Goal: Feedback & Contribution: Submit feedback/report problem

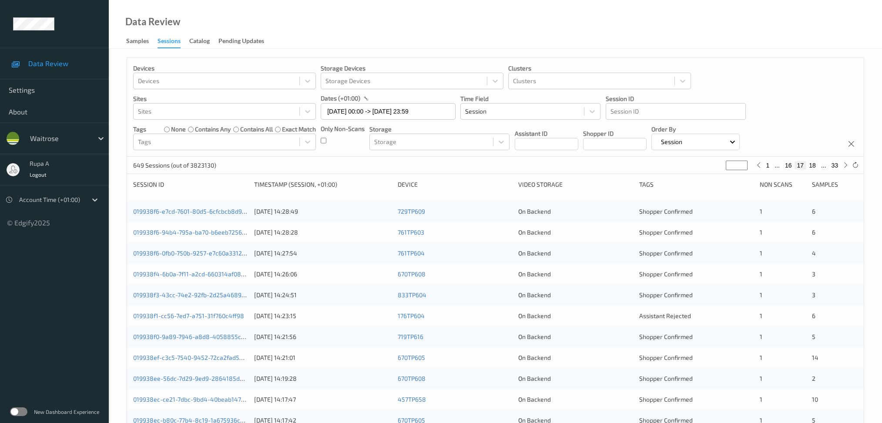
scroll to position [232, 0]
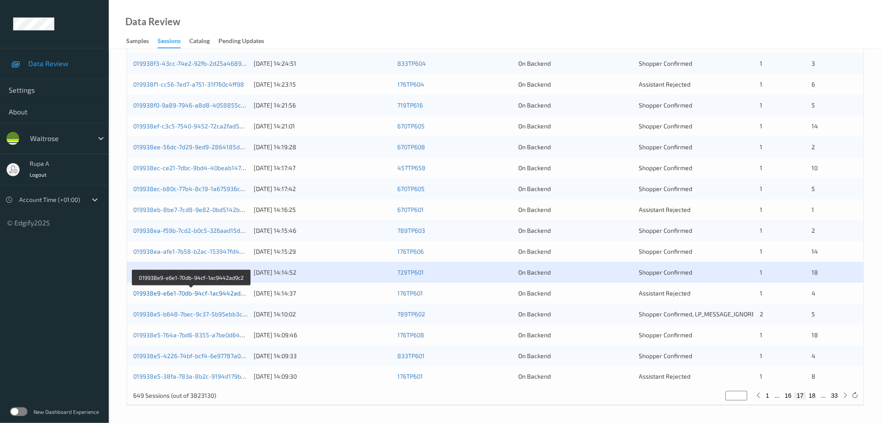
click at [220, 294] on link "019938e9-e6e1-70db-94cf-1ac9442ad9c2" at bounding box center [192, 293] width 118 height 7
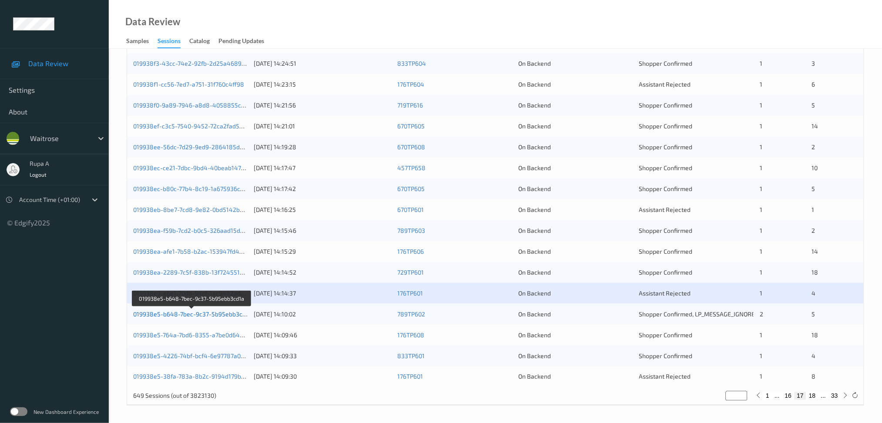
click at [238, 317] on link "019938e5-b648-7bec-9c37-5b95ebb3cd1a" at bounding box center [192, 313] width 119 height 7
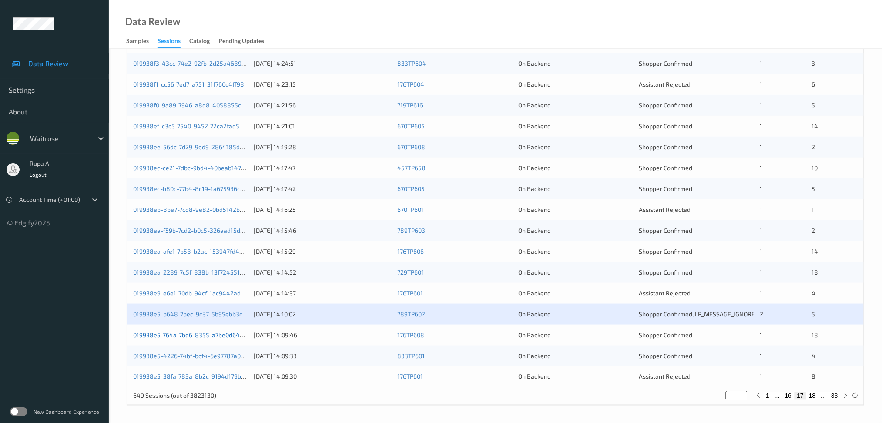
click at [221, 336] on link "019938e5-764a-7bd6-8355-a7be0d6462df" at bounding box center [192, 334] width 119 height 7
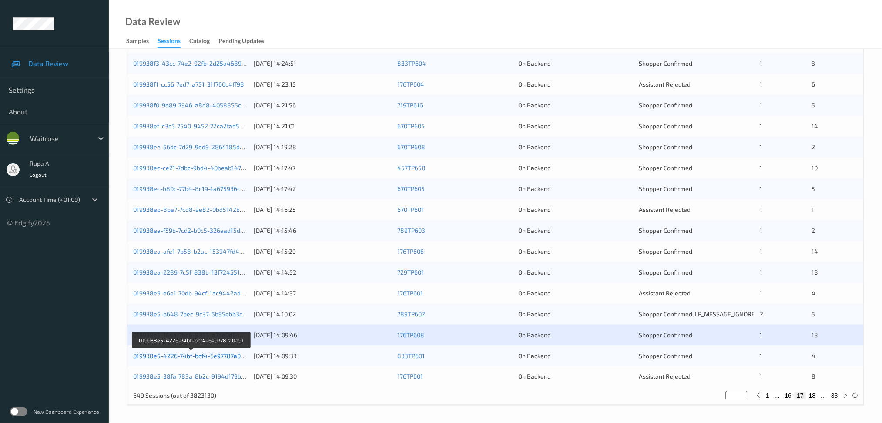
click at [231, 357] on link "019938e5-4226-74bf-bcf4-6e97787a0a91" at bounding box center [191, 355] width 117 height 7
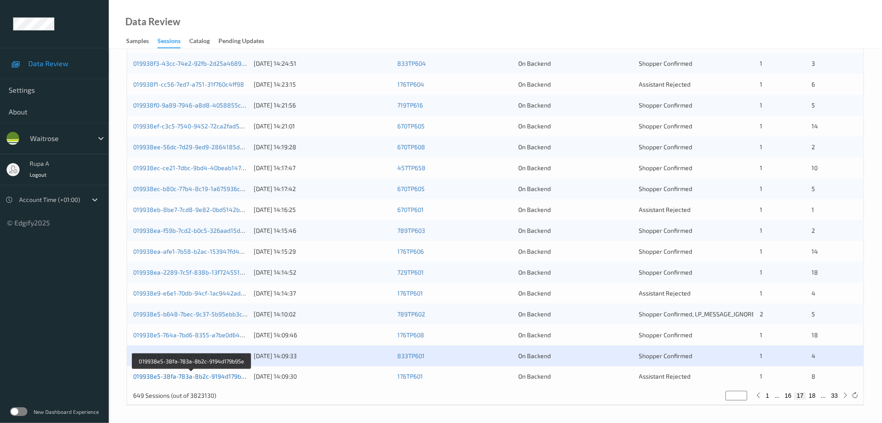
click at [244, 377] on link "019938e5-38fa-783a-8b2c-9194d179b95e" at bounding box center [192, 376] width 118 height 7
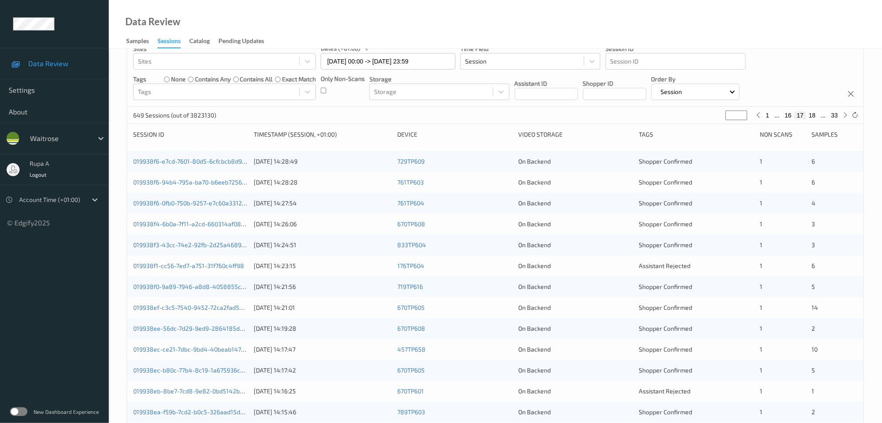
scroll to position [0, 0]
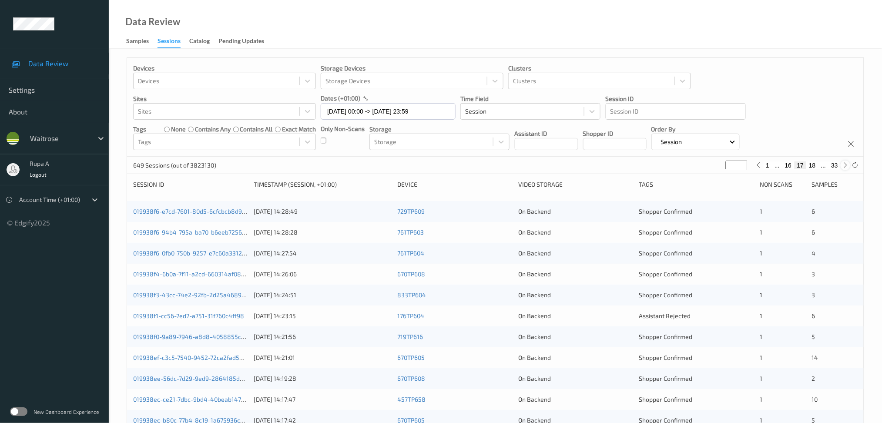
click at [847, 168] on icon at bounding box center [846, 165] width 7 height 7
type input "**"
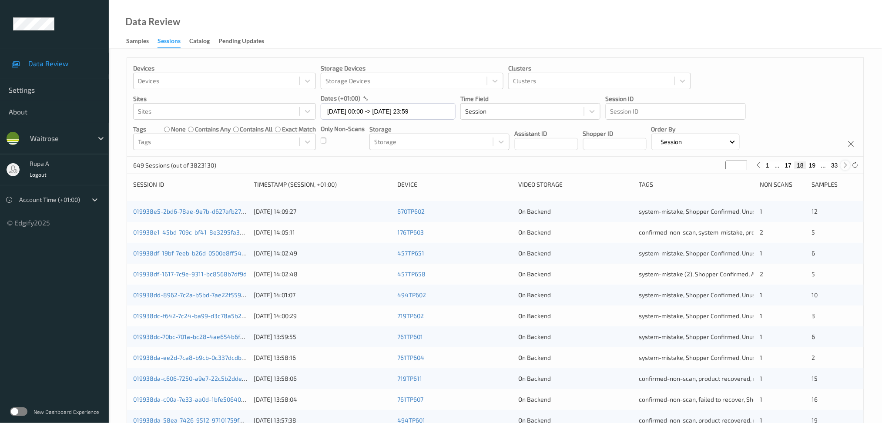
click at [847, 168] on icon at bounding box center [846, 165] width 7 height 7
type input "**"
click at [847, 168] on icon at bounding box center [846, 165] width 7 height 7
type input "**"
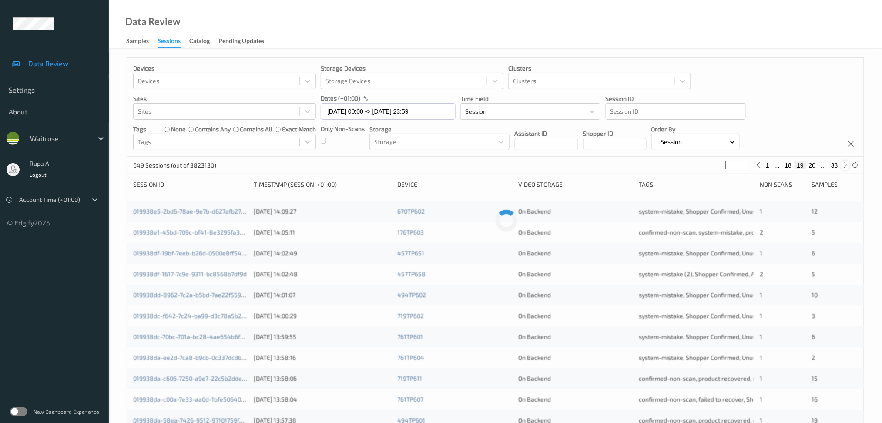
type input "**"
click at [847, 168] on icon at bounding box center [846, 165] width 7 height 7
type input "**"
click at [847, 168] on icon at bounding box center [846, 165] width 7 height 7
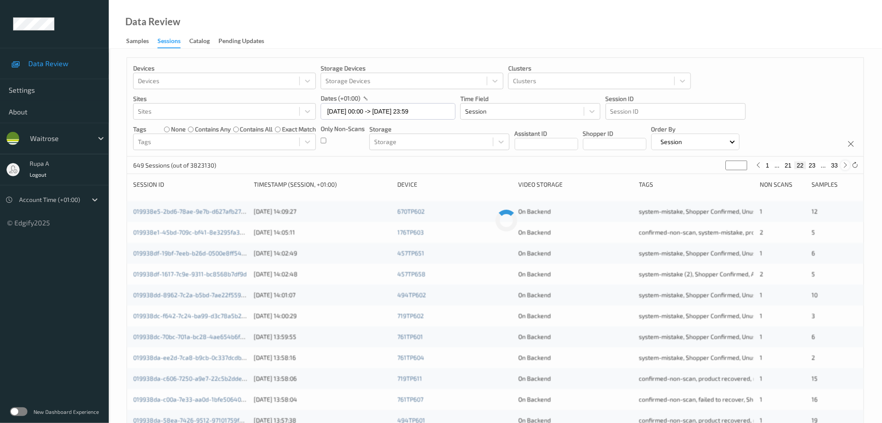
type input "**"
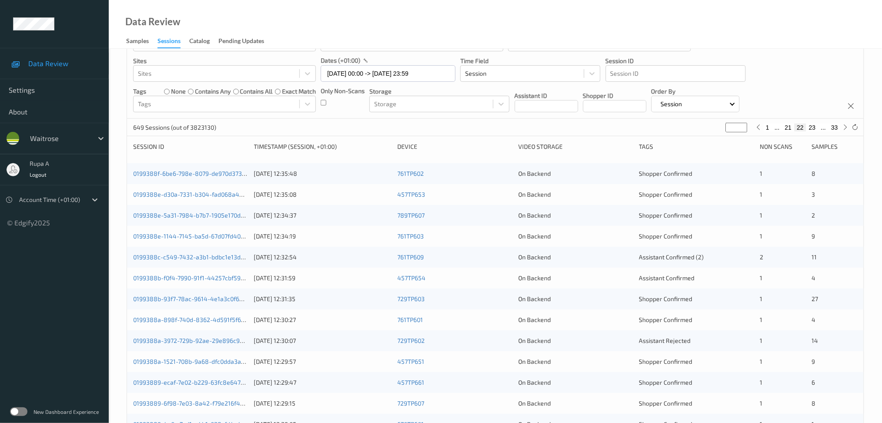
scroll to position [58, 0]
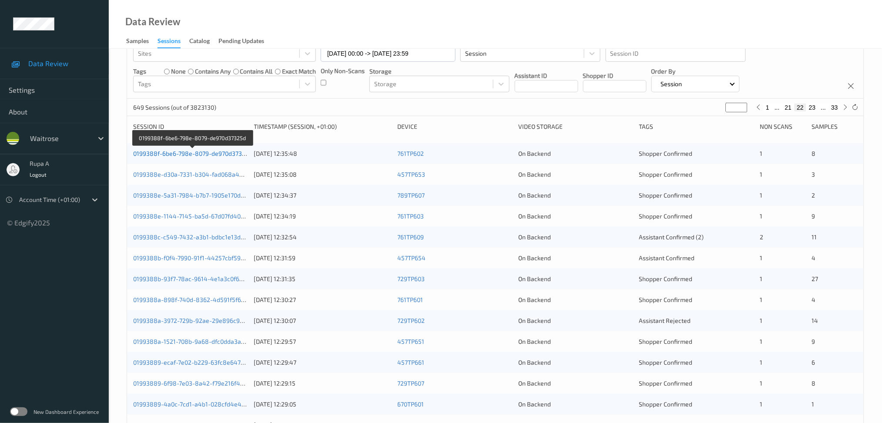
click at [194, 152] on link "0199388f-6be6-798e-8079-de970d37325d" at bounding box center [192, 153] width 119 height 7
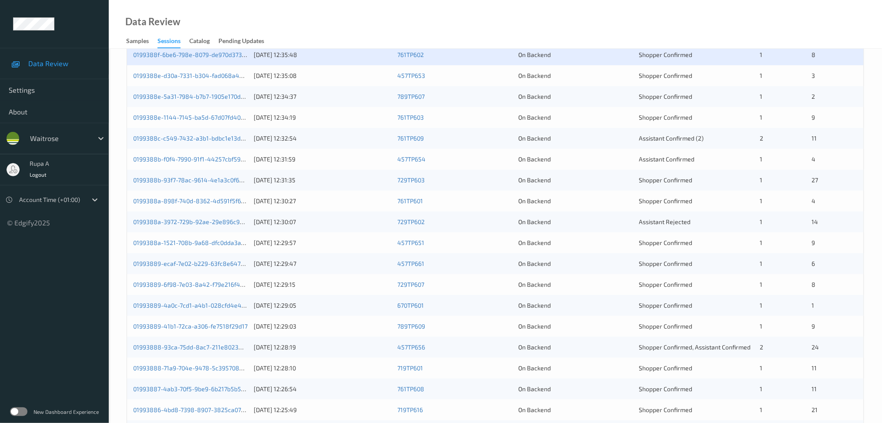
scroll to position [57, 0]
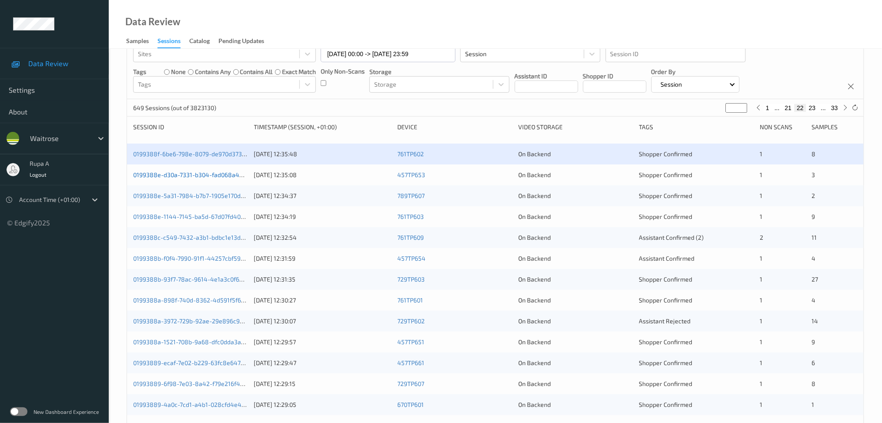
click at [230, 175] on link "0199388e-d30a-7331-b304-fad068a45ebd" at bounding box center [193, 174] width 120 height 7
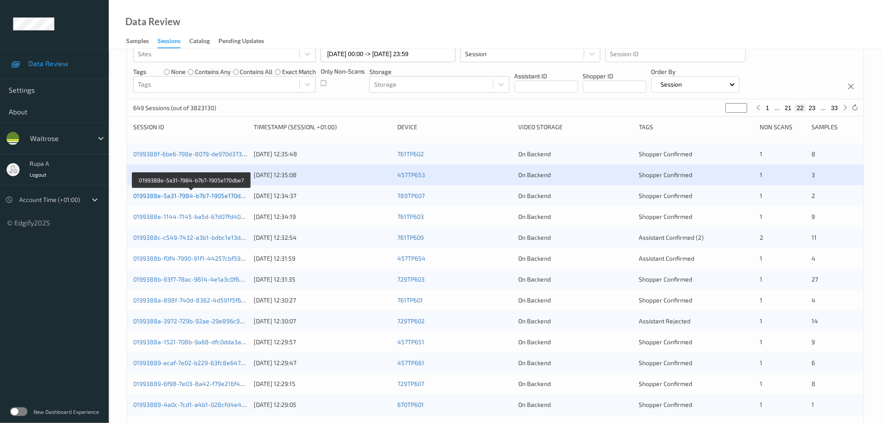
click at [225, 194] on link "0199388e-5a31-7984-b7b7-1905e170dbe7" at bounding box center [192, 195] width 118 height 7
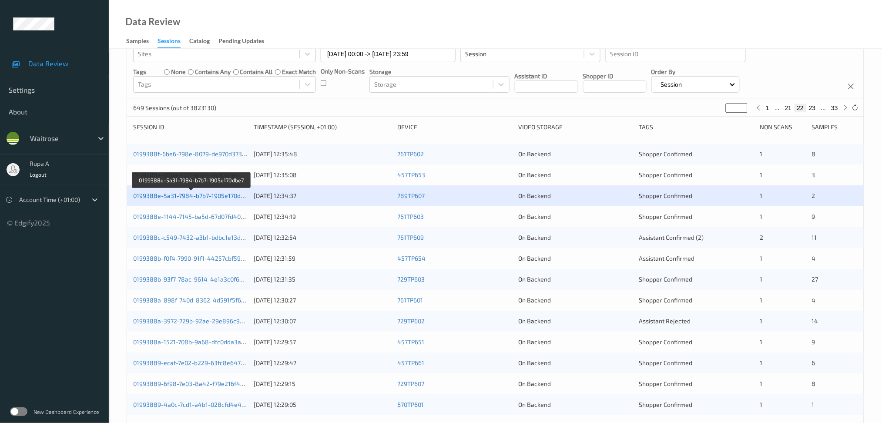
click at [215, 195] on link "0199388e-5a31-7984-b7b7-1905e170dbe7" at bounding box center [192, 195] width 118 height 7
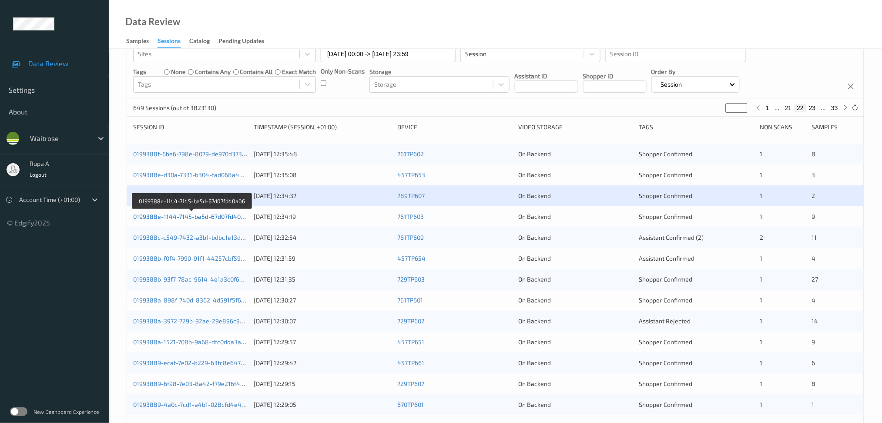
click at [239, 214] on link "0199388e-1144-7145-ba5d-67d07fd40a06" at bounding box center [192, 216] width 118 height 7
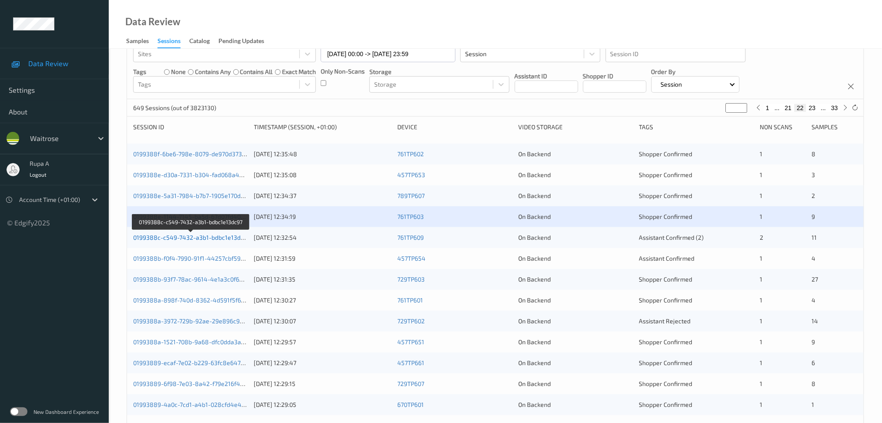
click at [236, 238] on link "0199388c-c549-7432-a3b1-bdbc1e13dc97" at bounding box center [191, 237] width 117 height 7
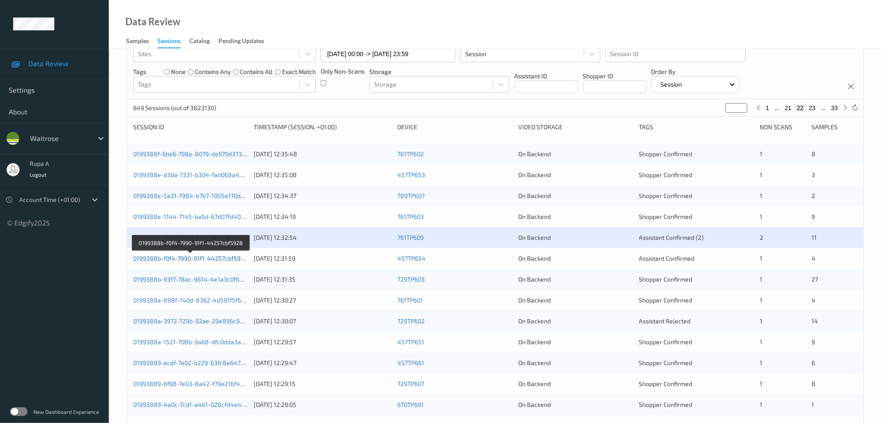
click at [239, 256] on link "0199388b-f0f4-7990-91f1-44257cbf5928" at bounding box center [190, 258] width 115 height 7
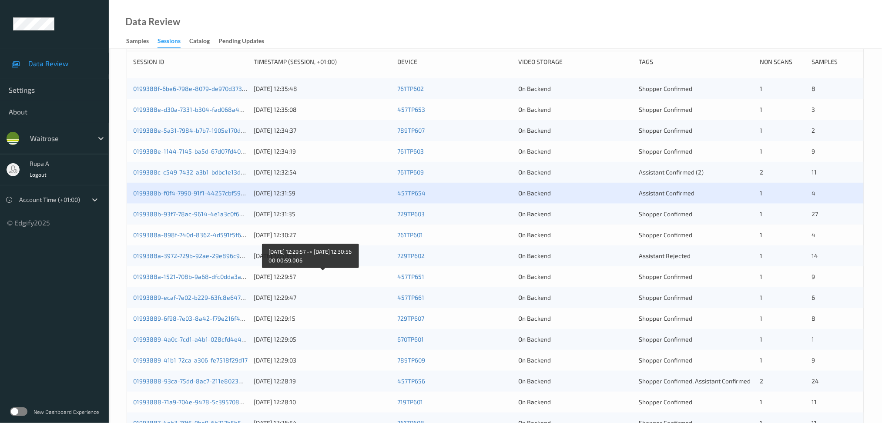
scroll to position [173, 0]
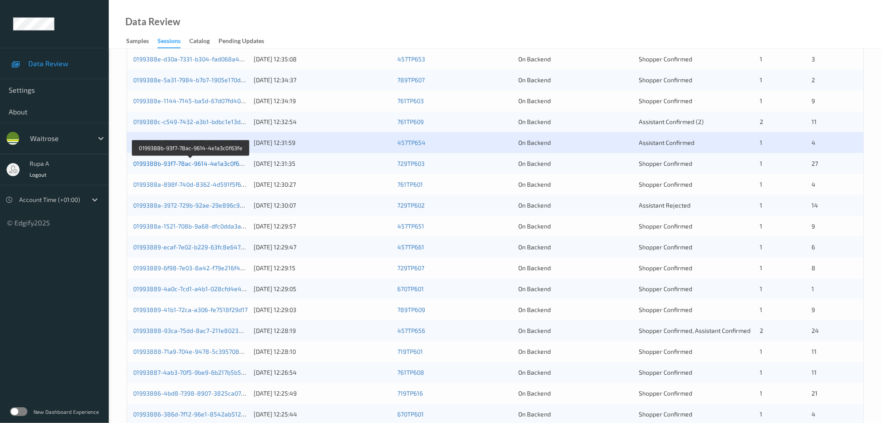
click at [231, 161] on link "0199388b-93f7-78ac-9614-4e1a3c0f63fe" at bounding box center [190, 163] width 115 height 7
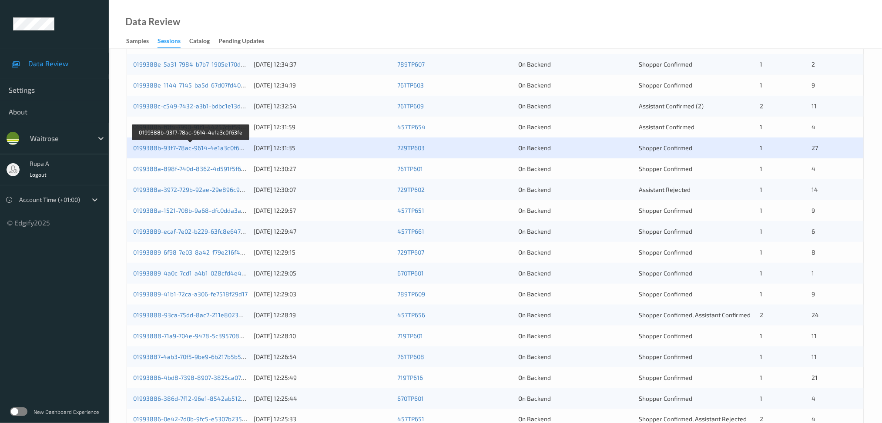
scroll to position [232, 0]
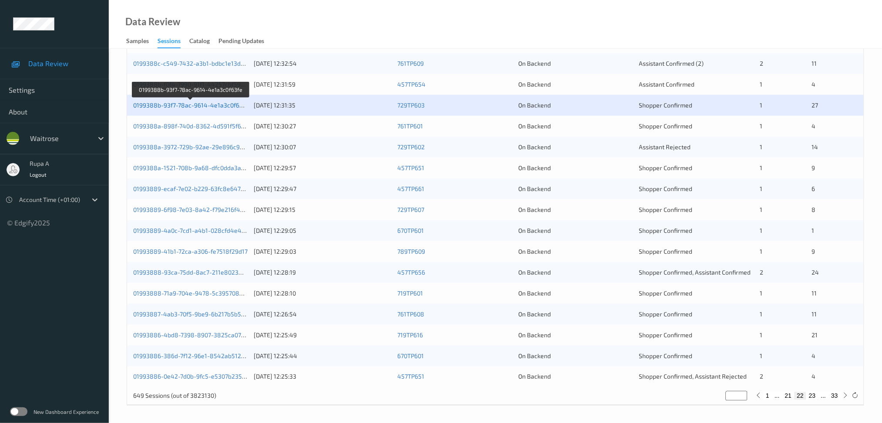
click at [230, 108] on link "0199388b-93f7-78ac-9614-4e1a3c0f63fe" at bounding box center [190, 104] width 115 height 7
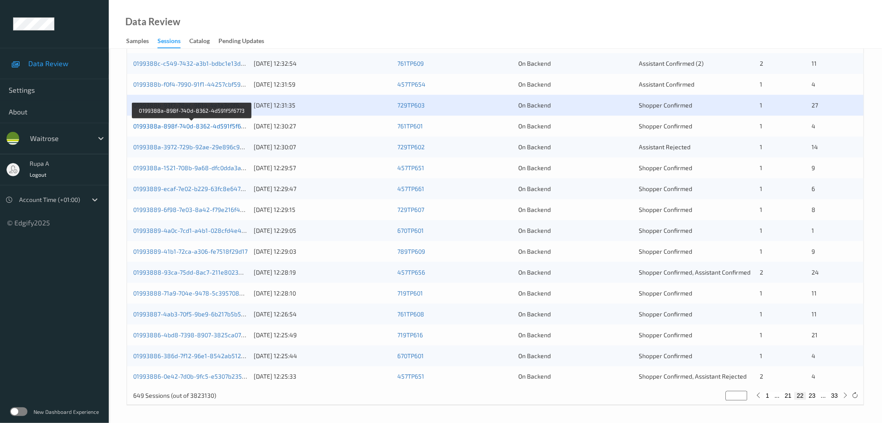
click at [229, 127] on link "0199388a-898f-740d-8362-4d591f5f6773" at bounding box center [192, 125] width 118 height 7
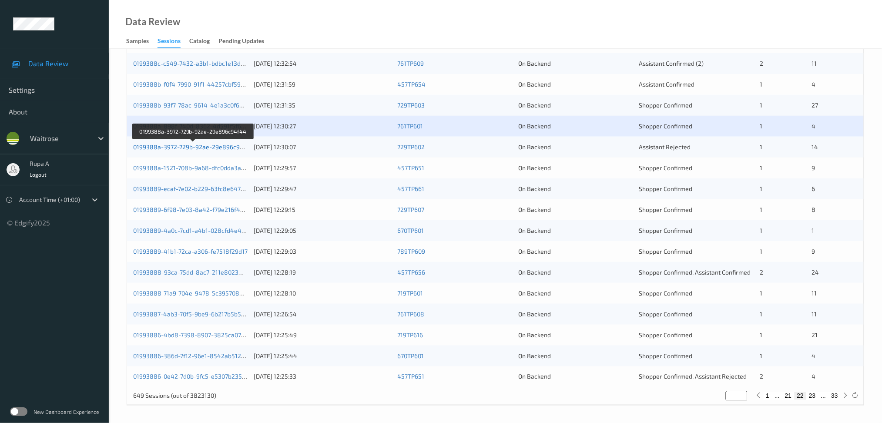
click at [238, 148] on link "0199388a-3972-729b-92ae-29e896c94f44" at bounding box center [193, 146] width 121 height 7
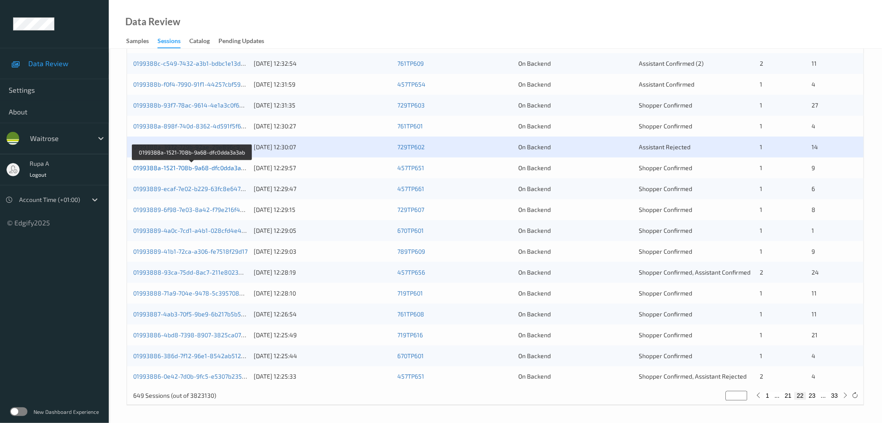
click at [222, 168] on link "0199388a-1521-708b-9a68-dfc0dda3a3ab" at bounding box center [192, 167] width 118 height 7
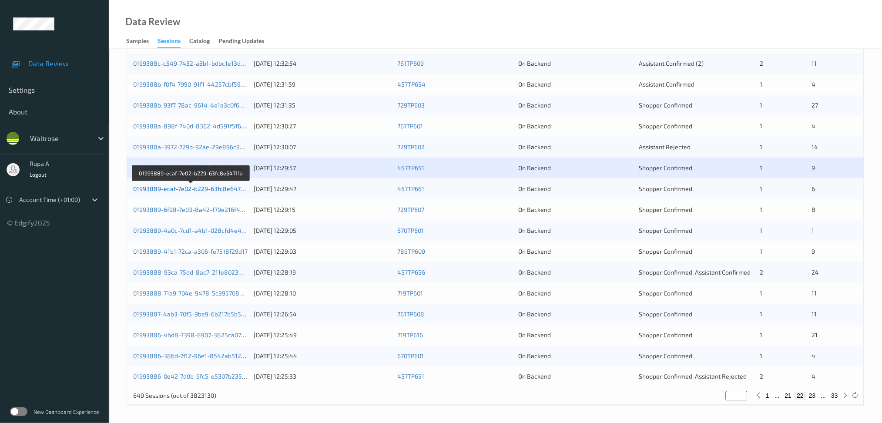
click at [235, 189] on link "01993889-ecaf-7e02-b229-63fc8e64711a" at bounding box center [191, 188] width 116 height 7
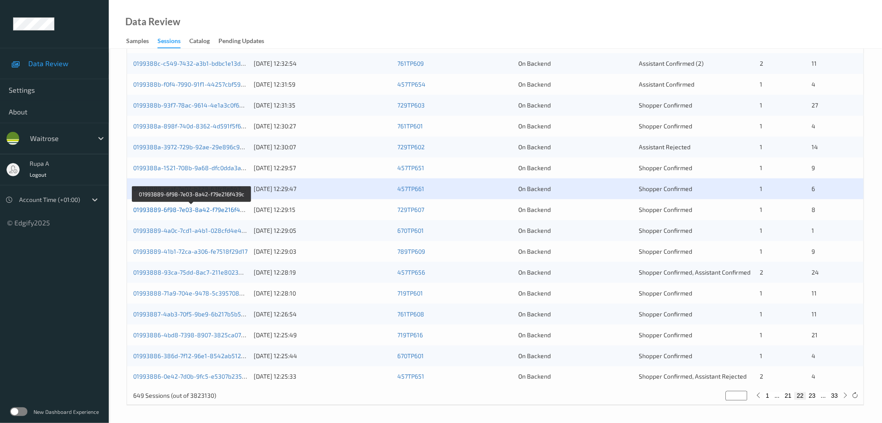
click at [219, 209] on link "01993889-6f98-7e03-8a42-f79e216f439c" at bounding box center [191, 209] width 117 height 7
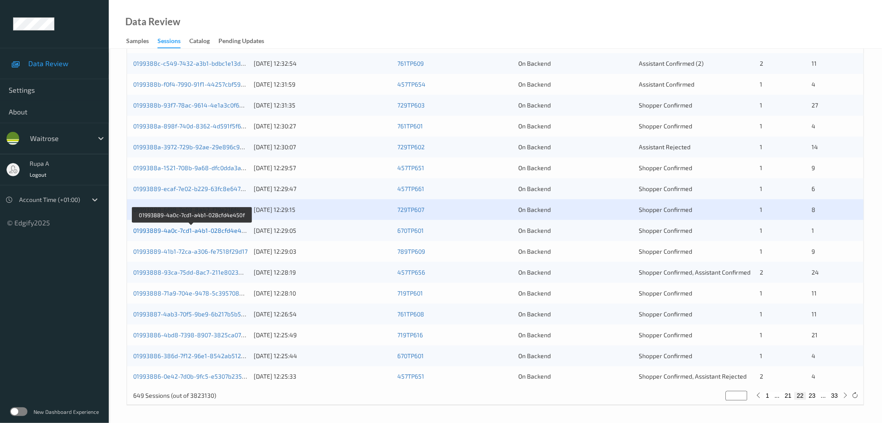
click at [231, 229] on link "01993889-4a0c-7cd1-a4b1-028cfd4e450f" at bounding box center [192, 230] width 118 height 7
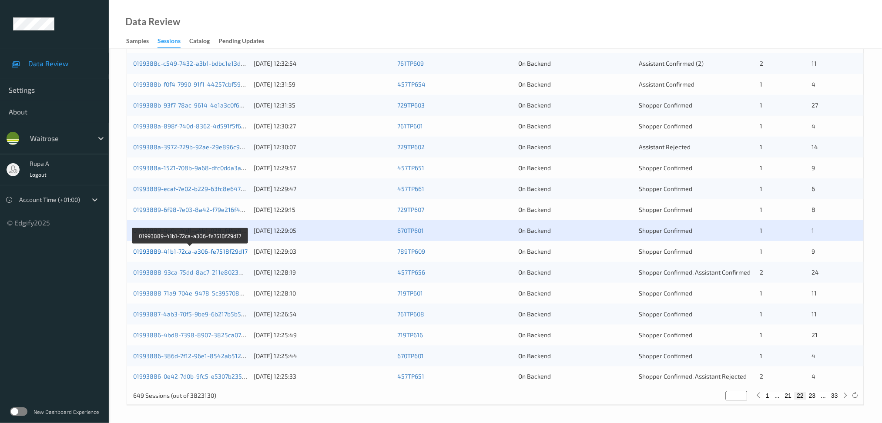
click at [234, 253] on link "01993889-41b1-72ca-a306-fe7518f29d17" at bounding box center [190, 251] width 115 height 7
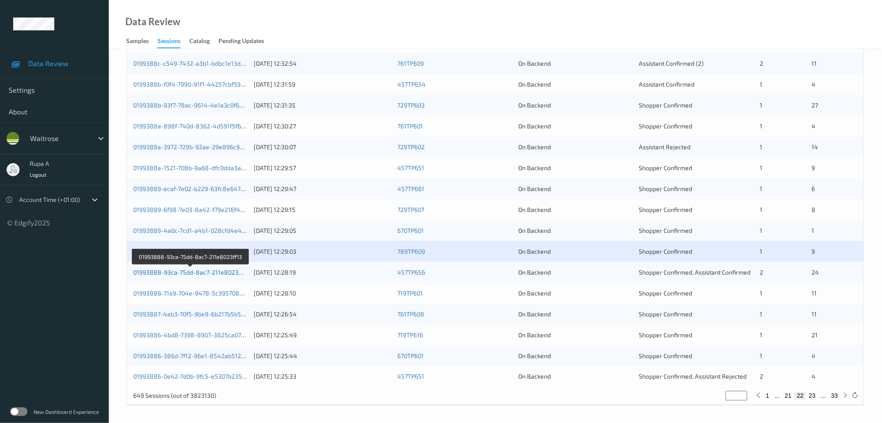
click at [213, 272] on link "01993888-93ca-75dd-8ac7-211e8023ff13" at bounding box center [191, 272] width 116 height 7
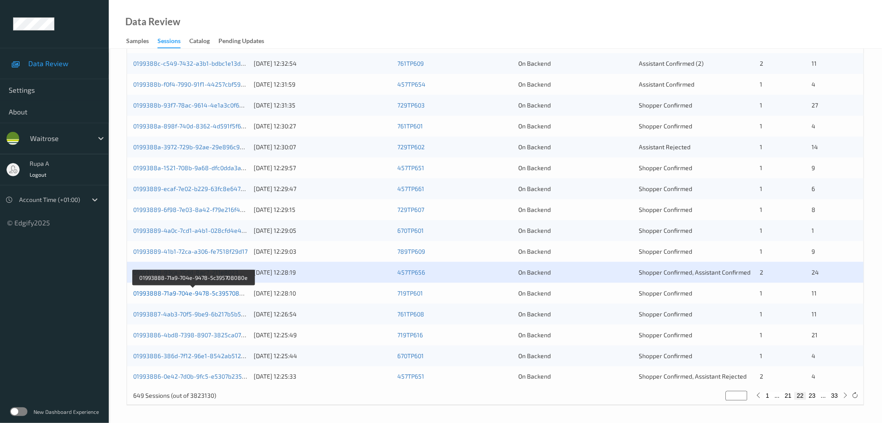
click at [242, 295] on link "01993888-71a9-704e-9478-5c395708080e" at bounding box center [193, 293] width 121 height 7
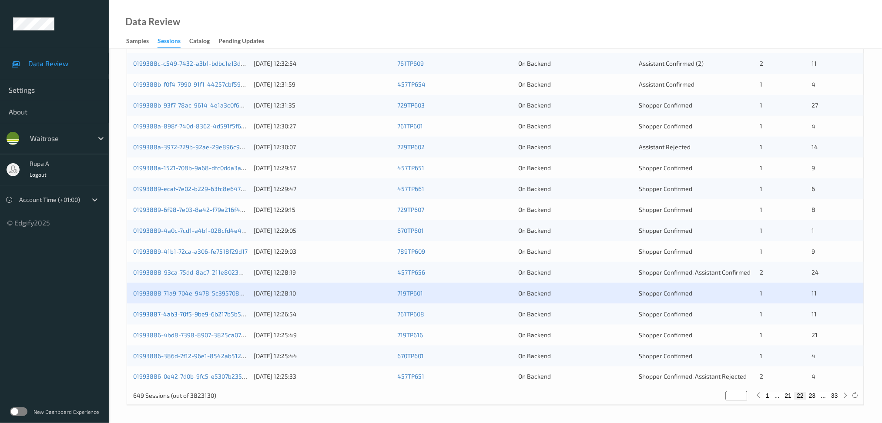
click at [205, 317] on link "01993887-4ab3-70f5-9be9-6b217b5b5e58" at bounding box center [192, 313] width 119 height 7
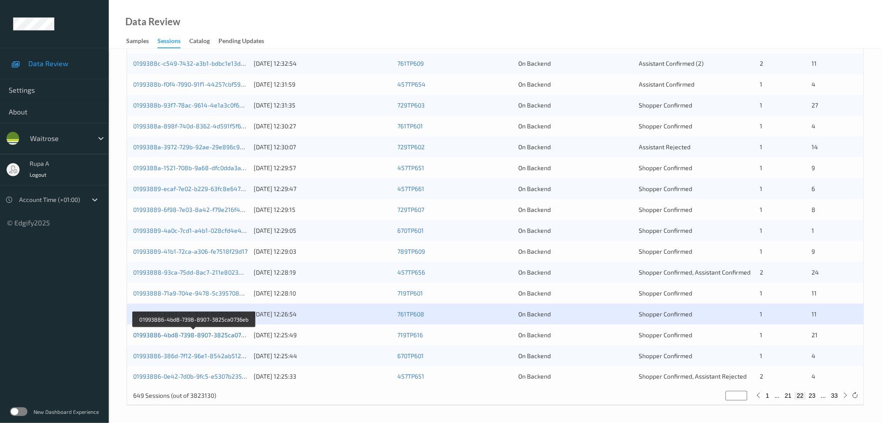
click at [237, 337] on link "01993886-4bd8-7398-8907-3825ca0736eb" at bounding box center [194, 334] width 122 height 7
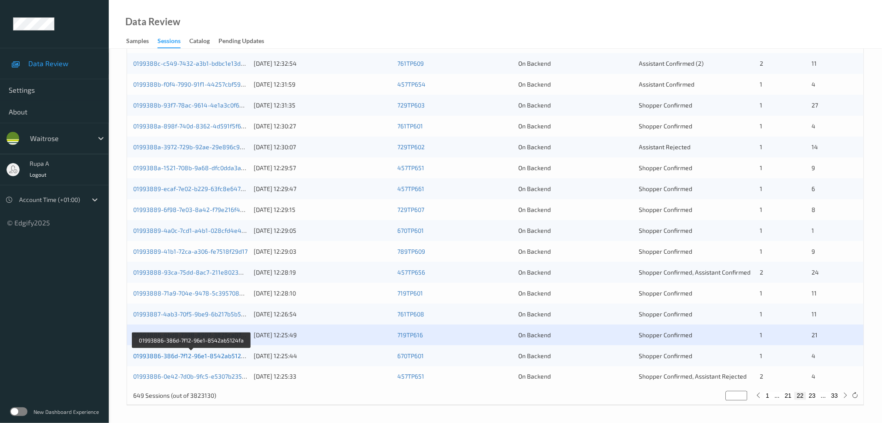
click at [231, 358] on link "01993886-386d-7f12-96e1-8542ab5124fa" at bounding box center [192, 355] width 118 height 7
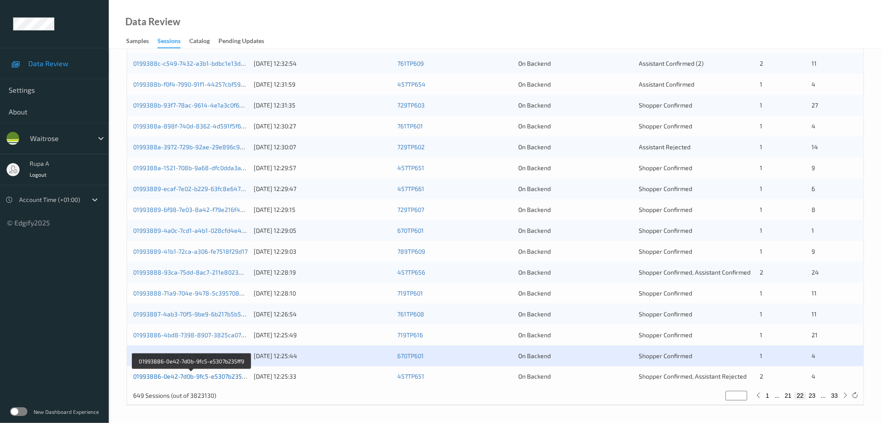
click at [241, 378] on link "01993886-0e42-7d0b-9fc5-e5307b235ff9" at bounding box center [191, 376] width 117 height 7
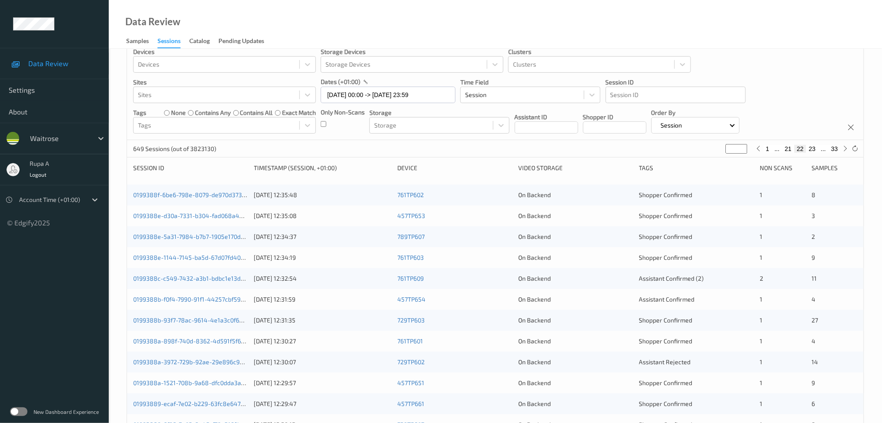
scroll to position [0, 0]
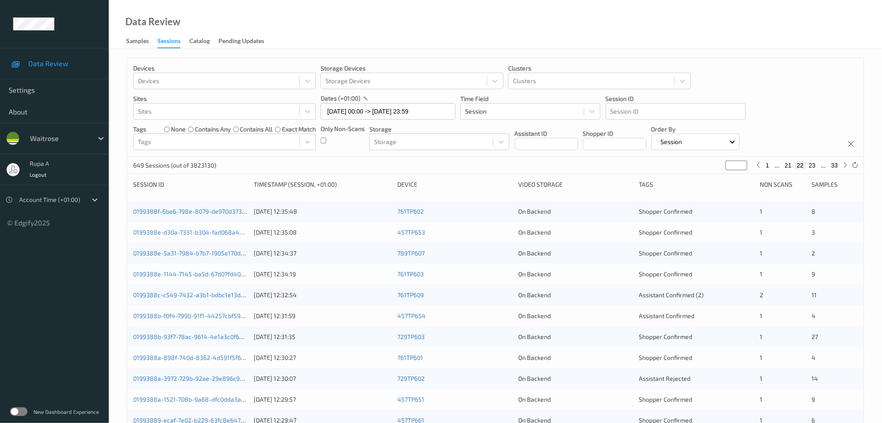
click at [850, 171] on div "649 Sessions (out of 3823130) ** 1 ... 21 22 23 ... 33" at bounding box center [495, 165] width 737 height 17
click at [845, 168] on icon at bounding box center [846, 165] width 7 height 7
type input "**"
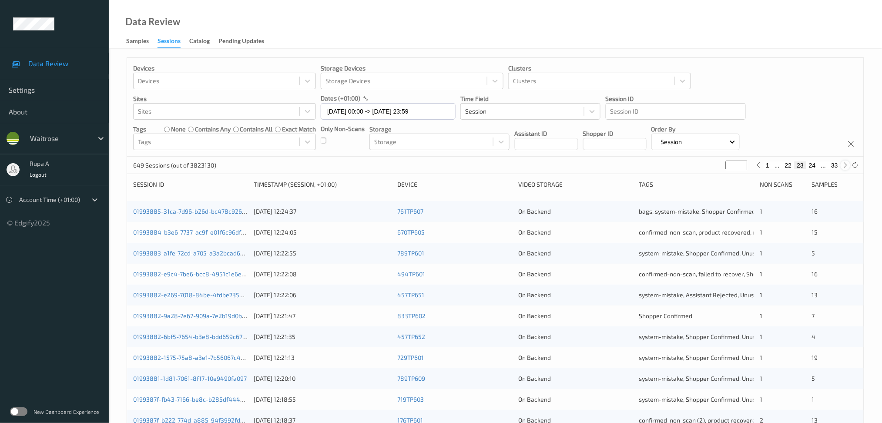
click at [847, 168] on icon at bounding box center [846, 165] width 7 height 7
type input "**"
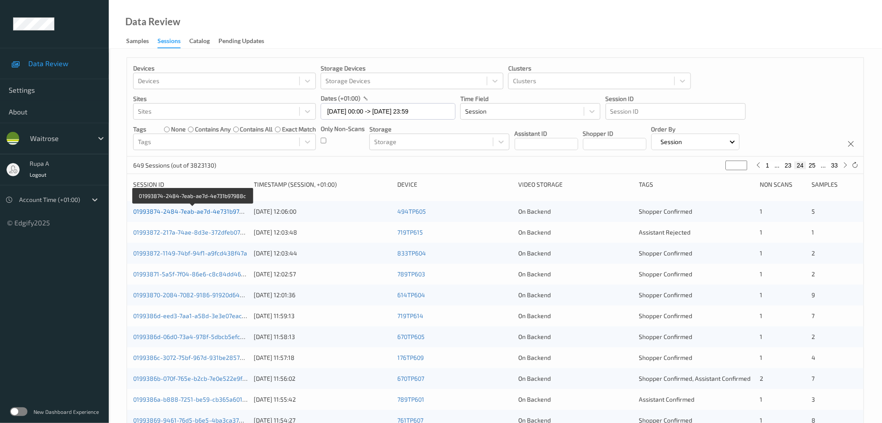
click at [193, 209] on link "01993874-2484-7eab-ae7d-4e731b97988c" at bounding box center [193, 211] width 121 height 7
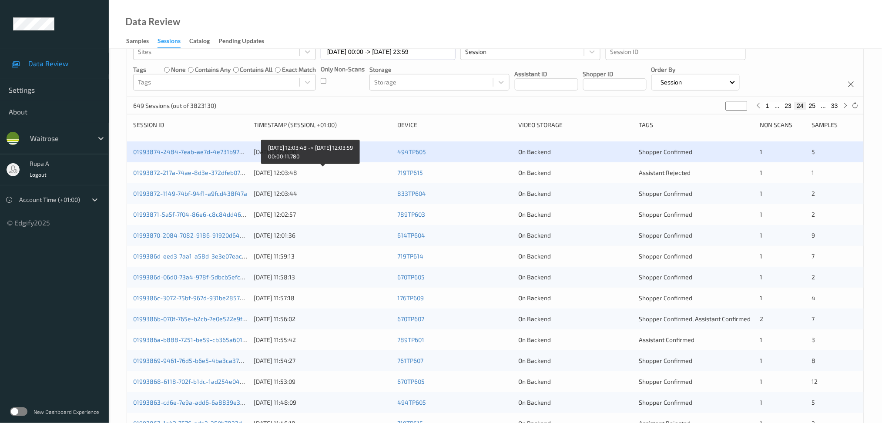
scroll to position [116, 0]
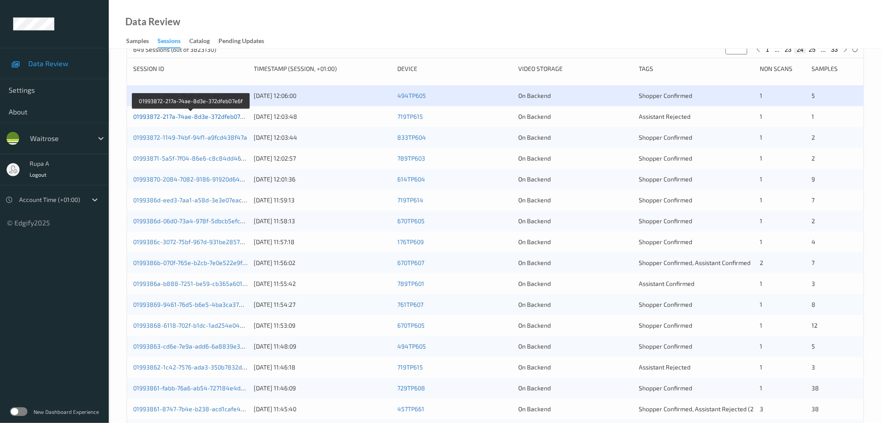
click at [239, 115] on link "01993872-217a-74ae-8d3e-372dfeb07e6f" at bounding box center [191, 116] width 116 height 7
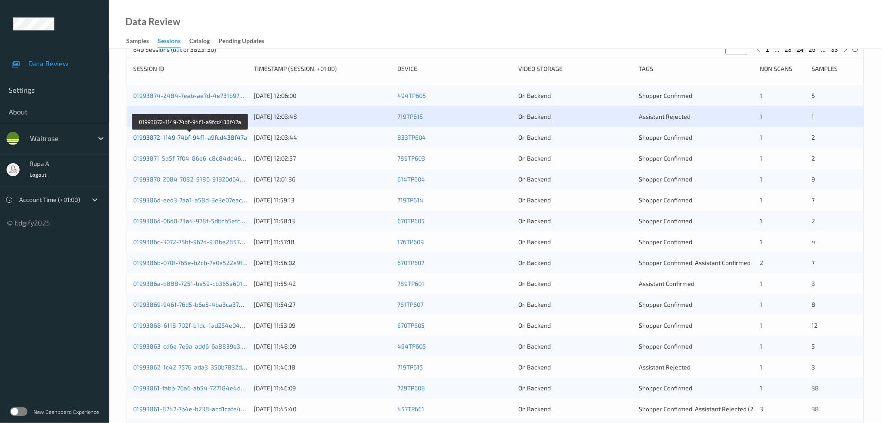
click at [230, 135] on link "01993872-1149-74bf-94f1-a9fcd438f47a" at bounding box center [190, 137] width 114 height 7
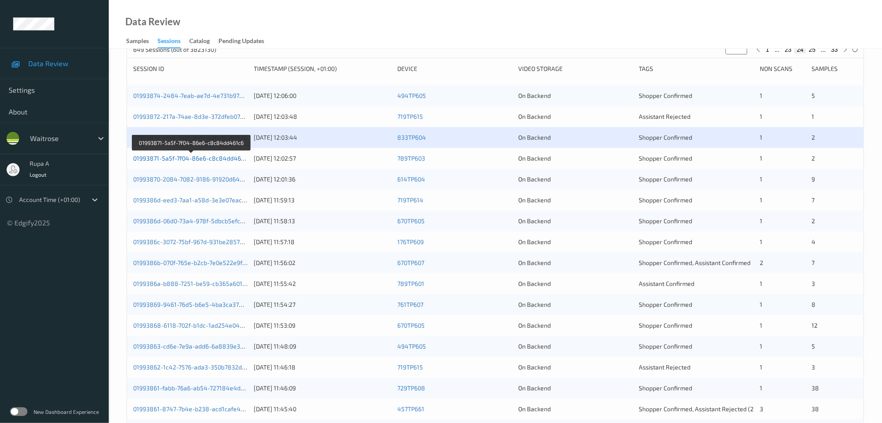
click at [212, 160] on link "01993871-5a5f-7f04-86e6-c8c84dd461c6" at bounding box center [191, 158] width 117 height 7
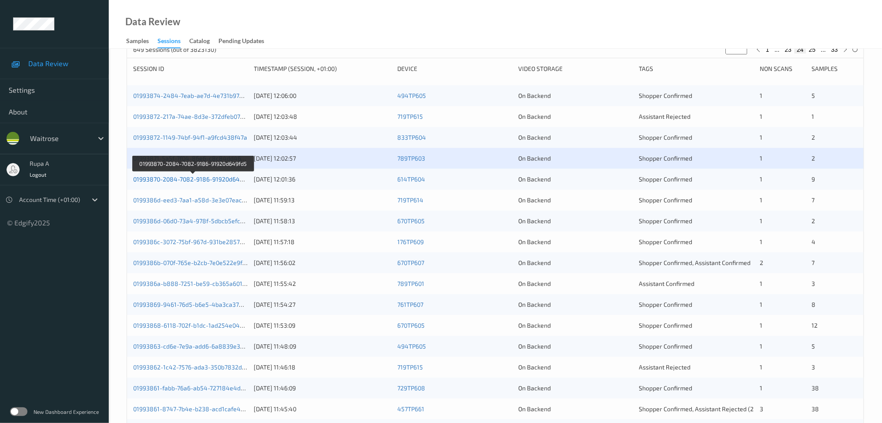
click at [244, 180] on link "01993870-2084-7082-9186-91920d649fd5" at bounding box center [192, 178] width 119 height 7
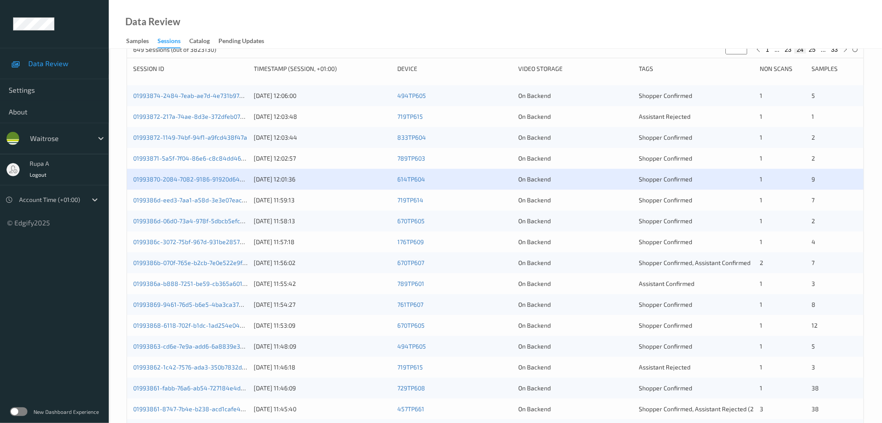
click at [238, 205] on div "0199386d-eed3-7aa1-a58d-3e3e07eac220 11/09/2025 11:59:13 719TP614 On Backend Sh…" at bounding box center [495, 200] width 737 height 21
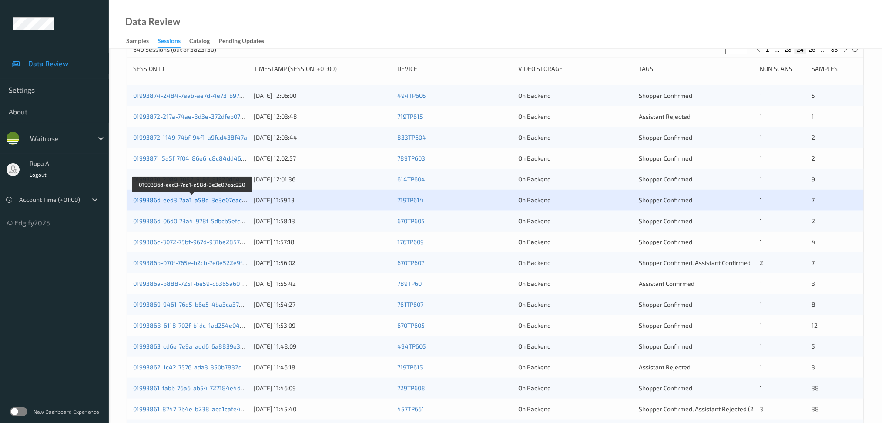
click at [237, 199] on link "0199386d-eed3-7aa1-a58d-3e3e07eac220" at bounding box center [192, 199] width 119 height 7
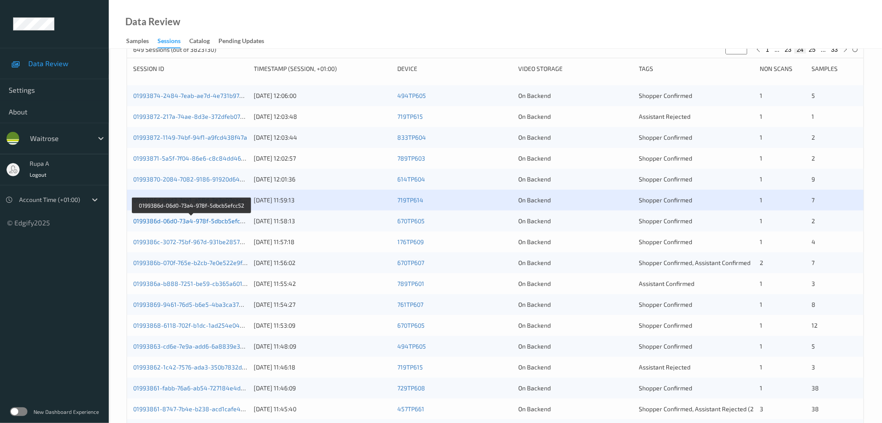
click at [213, 222] on link "0199386d-06d0-73a4-978f-5dbcb5efcc52" at bounding box center [191, 220] width 117 height 7
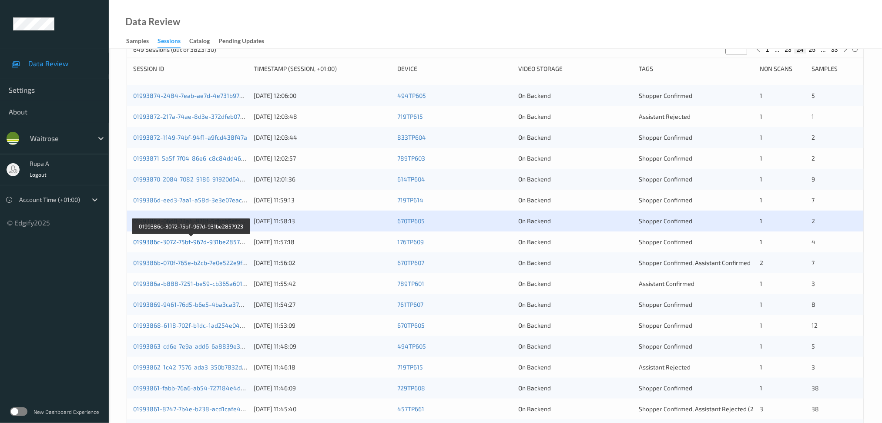
click at [224, 242] on link "0199386c-3072-75bf-967d-931be2857923" at bounding box center [191, 241] width 117 height 7
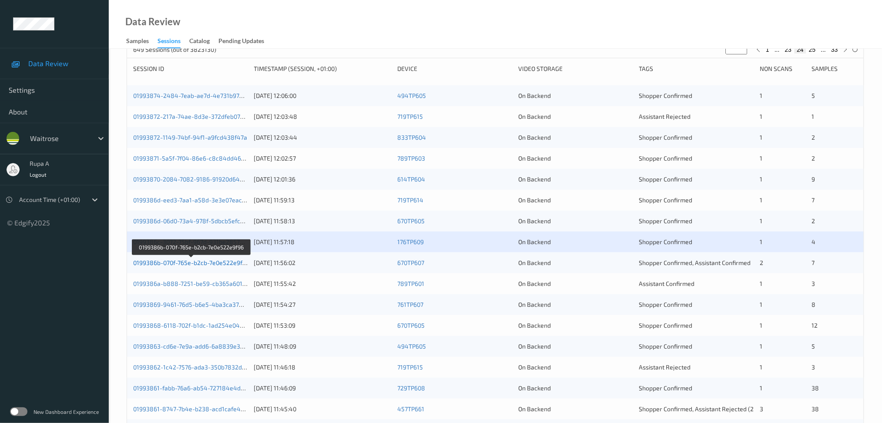
click at [221, 265] on link "0199386b-070f-765e-b2cb-7e0e522e9f96" at bounding box center [191, 262] width 116 height 7
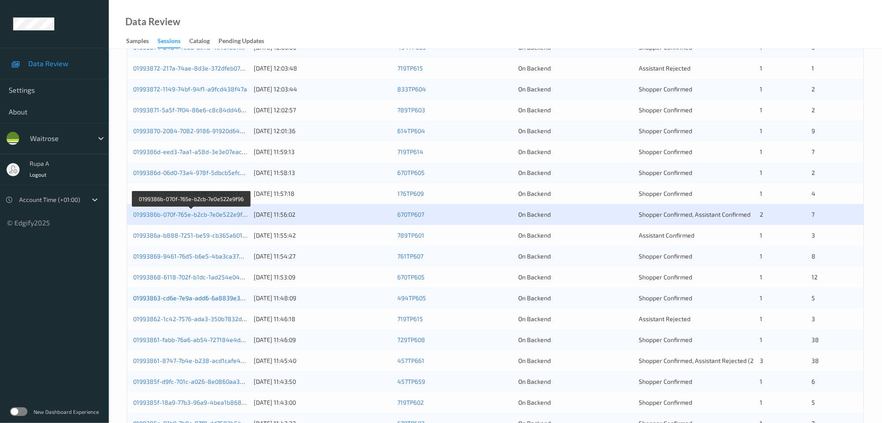
scroll to position [232, 0]
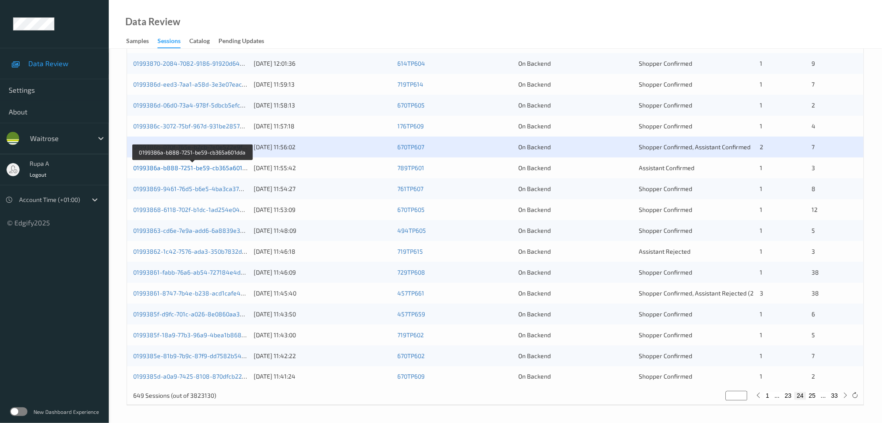
click at [240, 168] on link "0199386a-b888-7251-be59-cb365a601dda" at bounding box center [193, 167] width 120 height 7
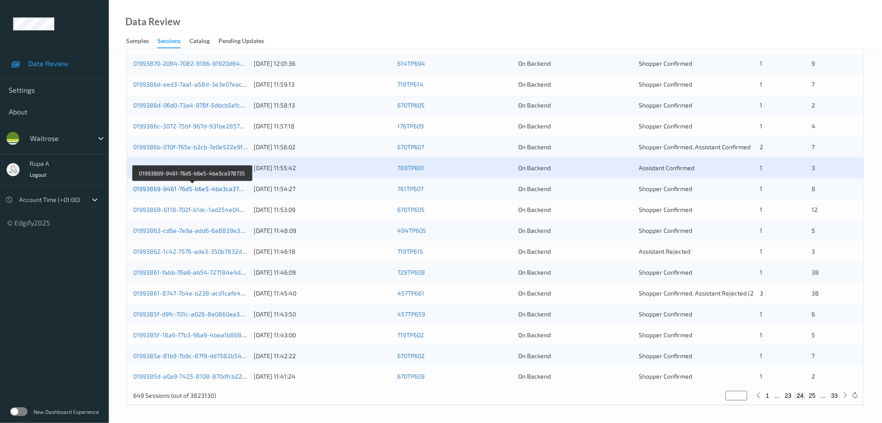
click at [242, 185] on link "01993869-9461-76d5-b6e5-4ba3ca378735" at bounding box center [193, 188] width 120 height 7
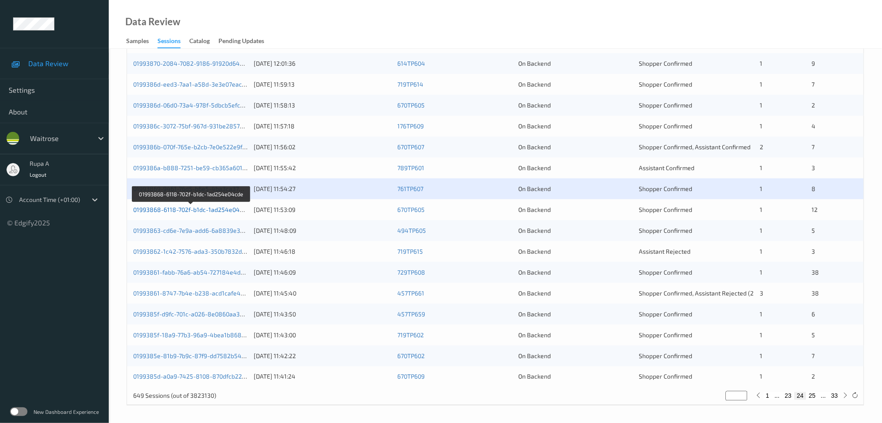
click at [230, 210] on link "01993868-6118-702f-b1dc-1ad254e04cde" at bounding box center [191, 209] width 117 height 7
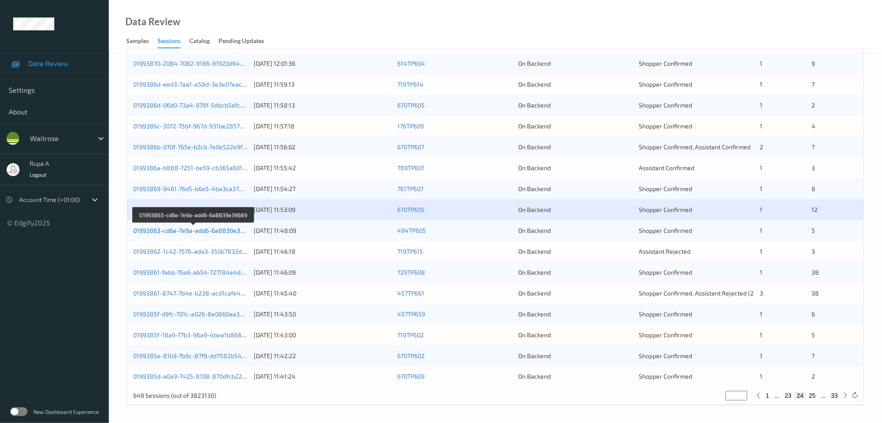
click at [221, 229] on link "01993863-cd6e-7e9a-add6-6a8839e39689" at bounding box center [193, 230] width 121 height 7
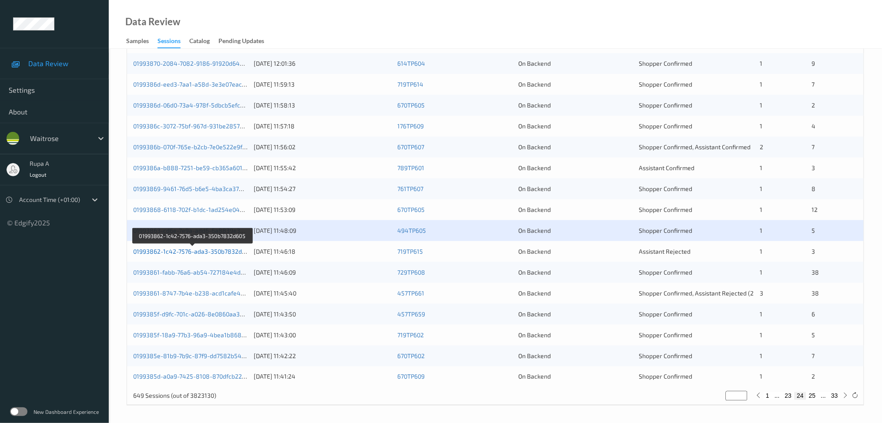
click at [203, 253] on link "01993862-1c42-7576-ada3-350b7832d605" at bounding box center [192, 251] width 119 height 7
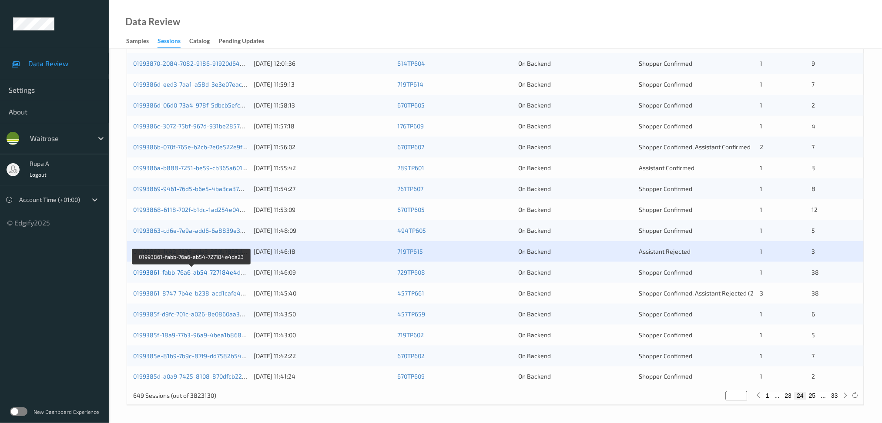
click at [218, 273] on link "01993861-fabb-76a6-ab54-727184e4da23" at bounding box center [192, 272] width 118 height 7
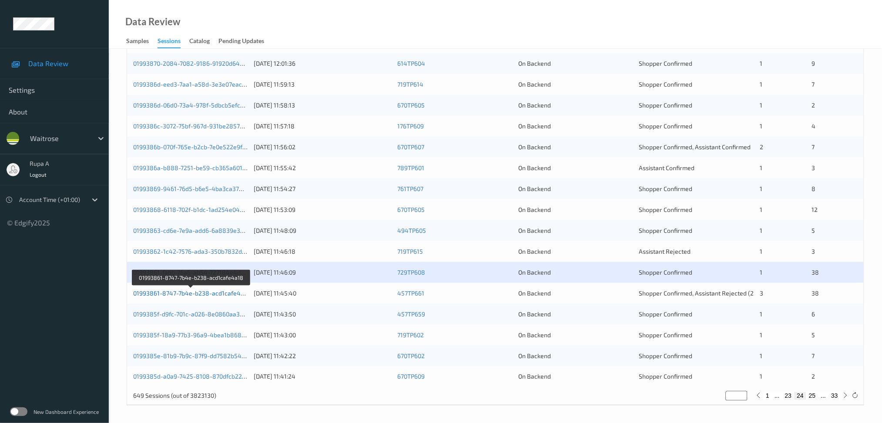
click at [215, 292] on link "01993861-8747-7b4e-b238-acd1cafe4a18" at bounding box center [192, 293] width 118 height 7
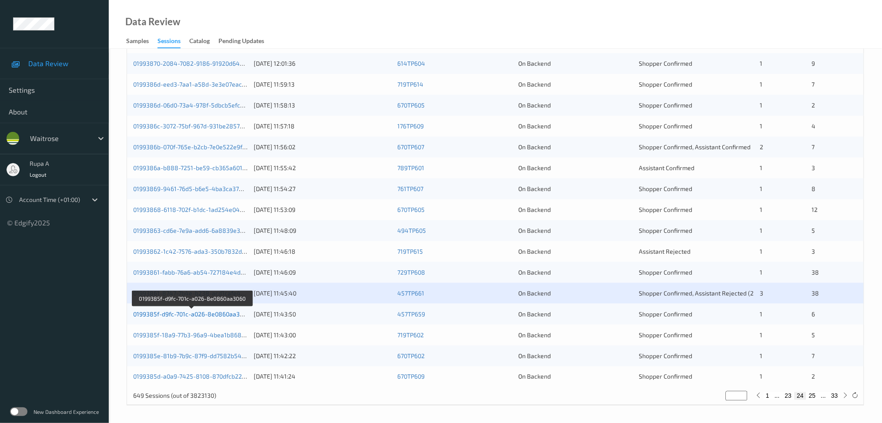
click at [159, 314] on link "0199385f-d9fc-701c-a026-8e0860aa3060" at bounding box center [191, 313] width 117 height 7
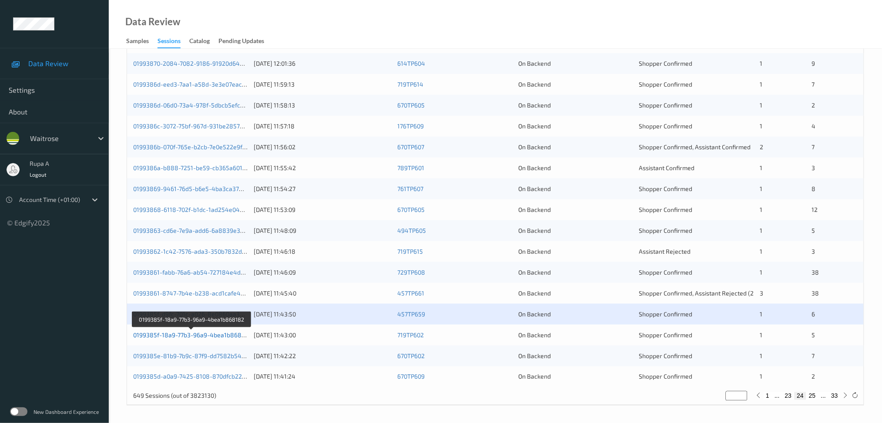
click at [196, 337] on link "0199385f-18a9-77b3-96a9-4bea1b868182" at bounding box center [192, 334] width 118 height 7
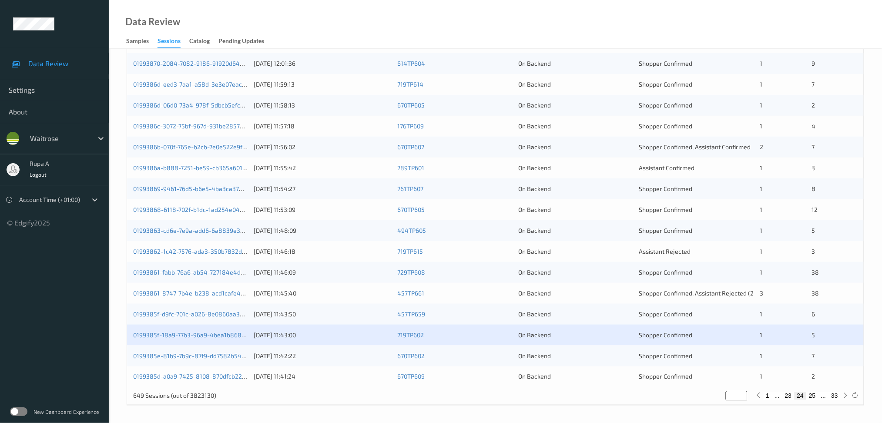
click at [231, 361] on div "0199385e-81b9-7b9c-87f9-dd7582b549d2 11/09/2025 11:42:22 670TP602 On Backend Sh…" at bounding box center [495, 356] width 737 height 21
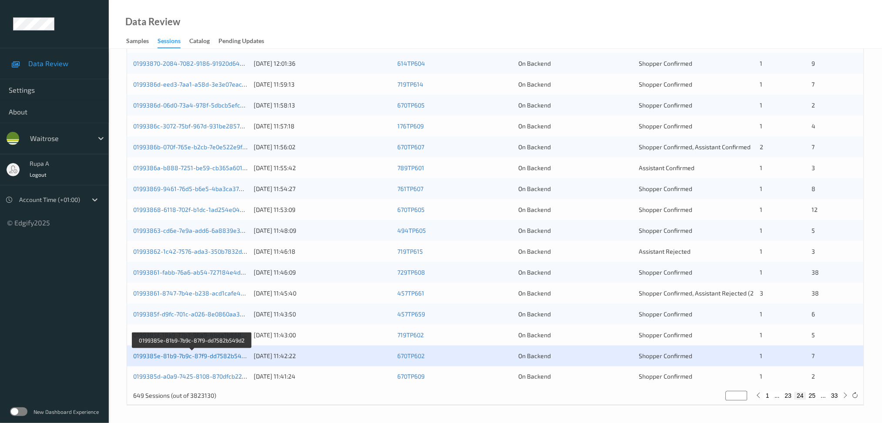
click at [222, 359] on link "0199385e-81b9-7b9c-87f9-dd7582b549d2" at bounding box center [192, 355] width 119 height 7
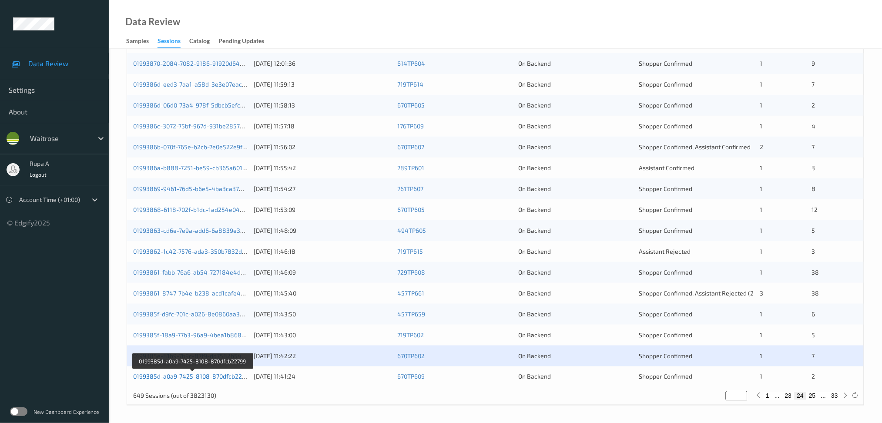
click at [206, 375] on link "0199385d-a0a9-7425-8108-870dfcb22799" at bounding box center [192, 376] width 119 height 7
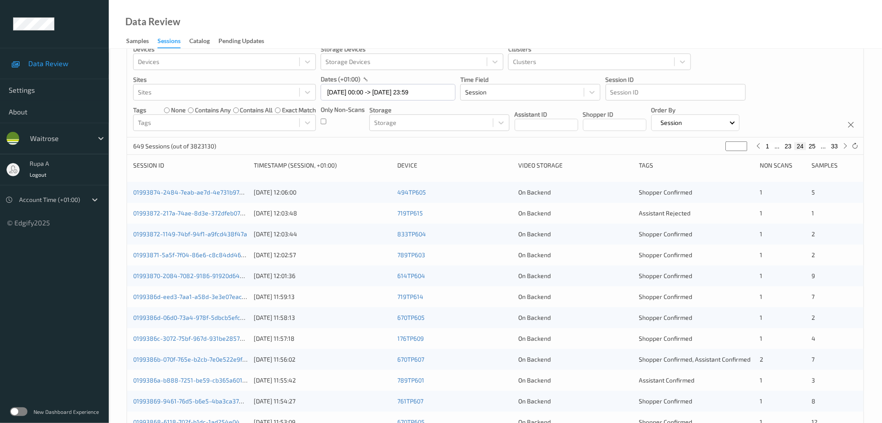
scroll to position [0, 0]
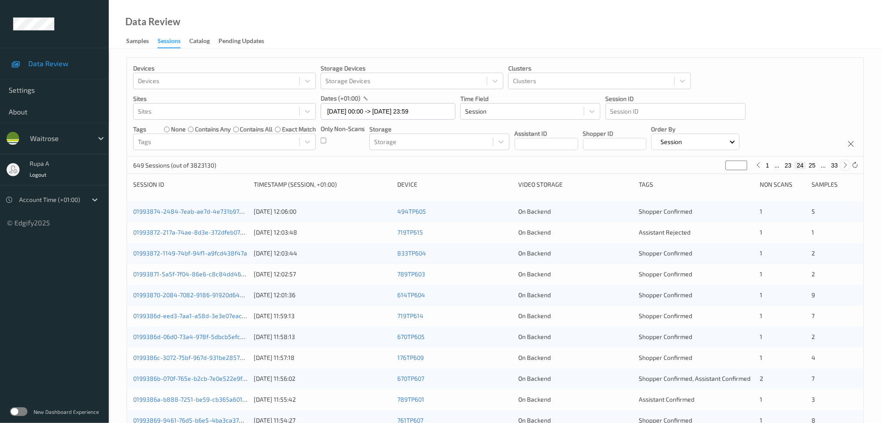
click at [847, 168] on icon at bounding box center [846, 165] width 7 height 7
type input "**"
click at [847, 168] on icon at bounding box center [846, 165] width 7 height 7
type input "**"
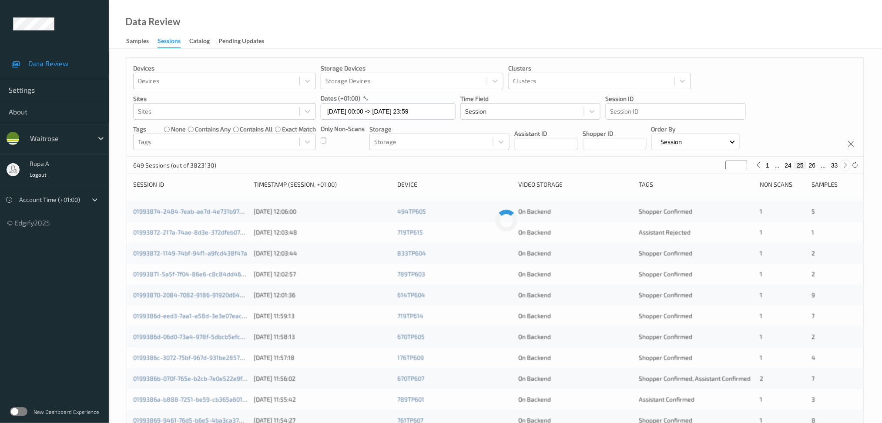
type input "**"
click at [847, 168] on icon at bounding box center [846, 165] width 7 height 7
type input "**"
click at [847, 168] on icon at bounding box center [846, 165] width 7 height 7
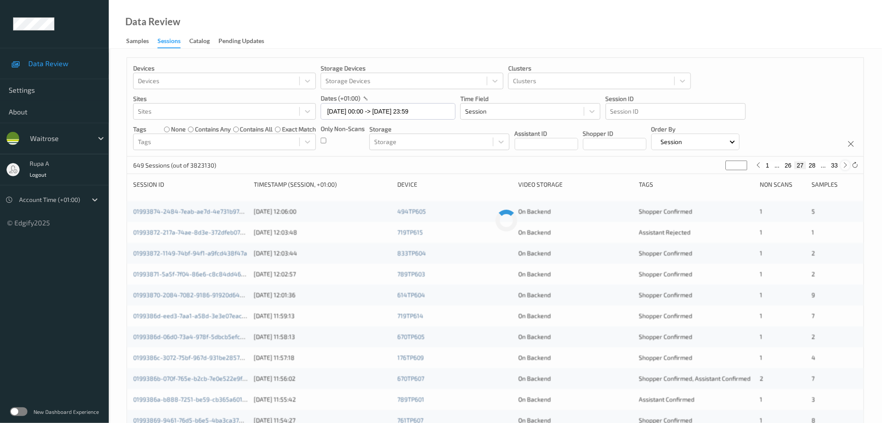
type input "**"
click at [847, 168] on icon at bounding box center [846, 165] width 7 height 7
type input "**"
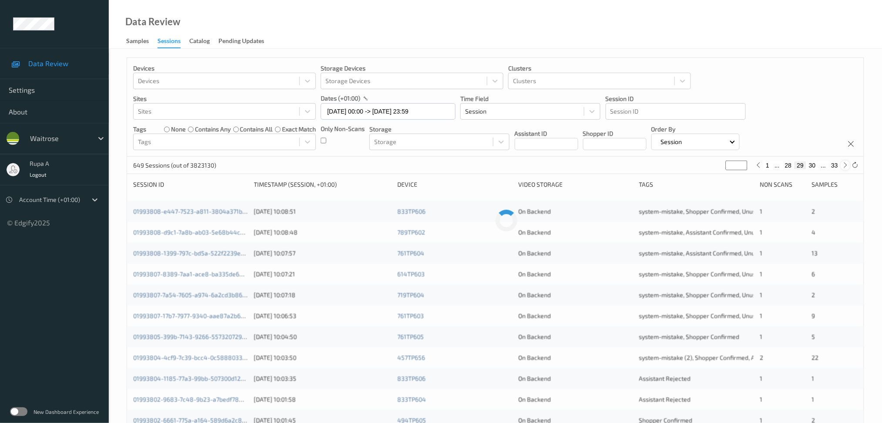
click at [847, 168] on icon at bounding box center [846, 165] width 7 height 7
type input "**"
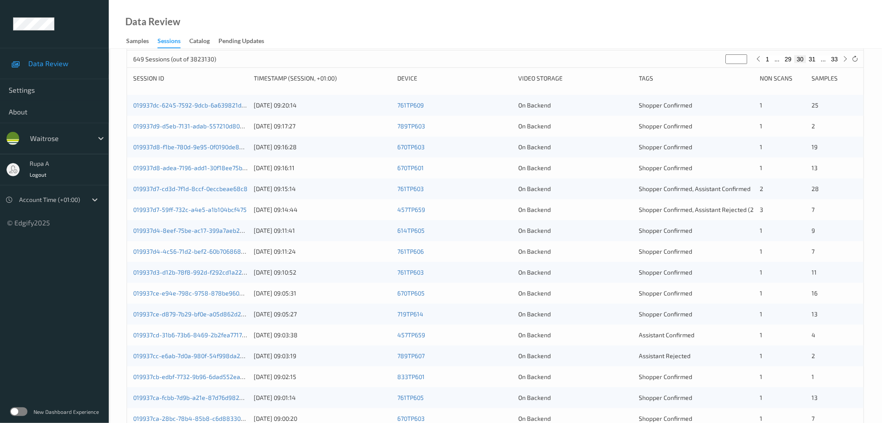
scroll to position [58, 0]
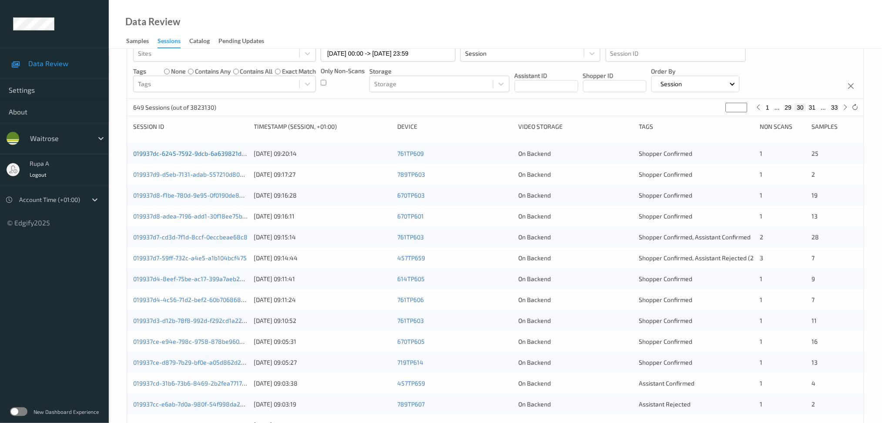
click at [214, 154] on link "019937dc-6245-7592-9dcb-6a639821d844" at bounding box center [193, 153] width 120 height 7
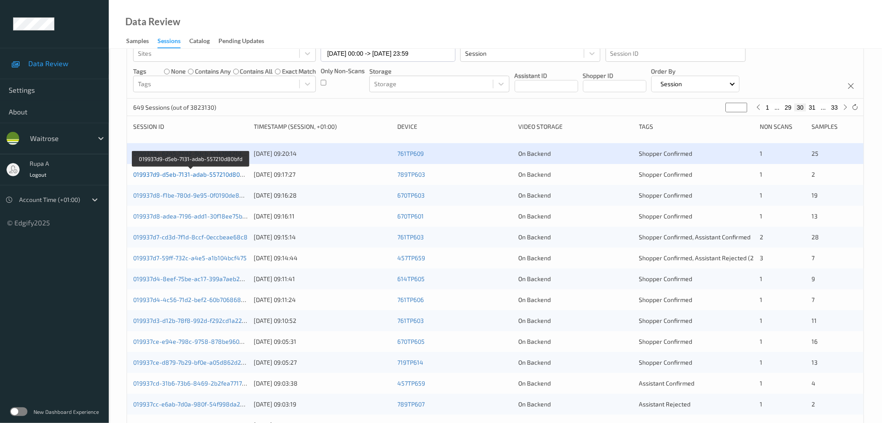
click at [229, 173] on link "019937d9-d5eb-7131-adab-557210d80bfd" at bounding box center [191, 174] width 116 height 7
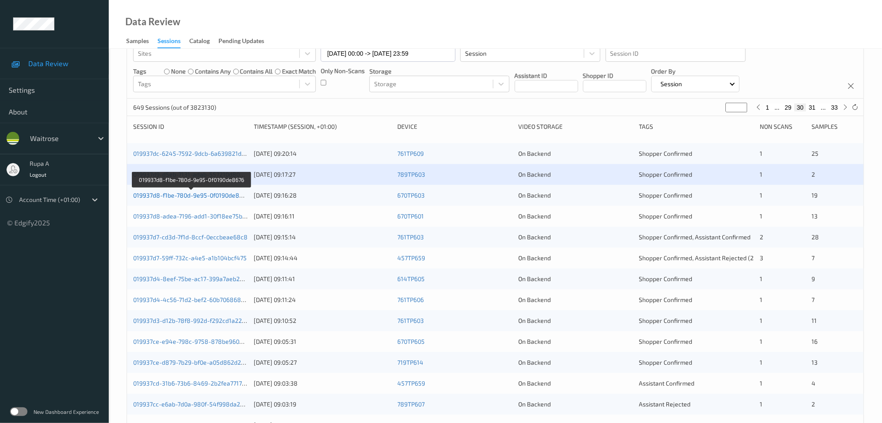
click at [242, 198] on link "019937d8-f1be-780d-9e95-0f0190de8676" at bounding box center [191, 195] width 116 height 7
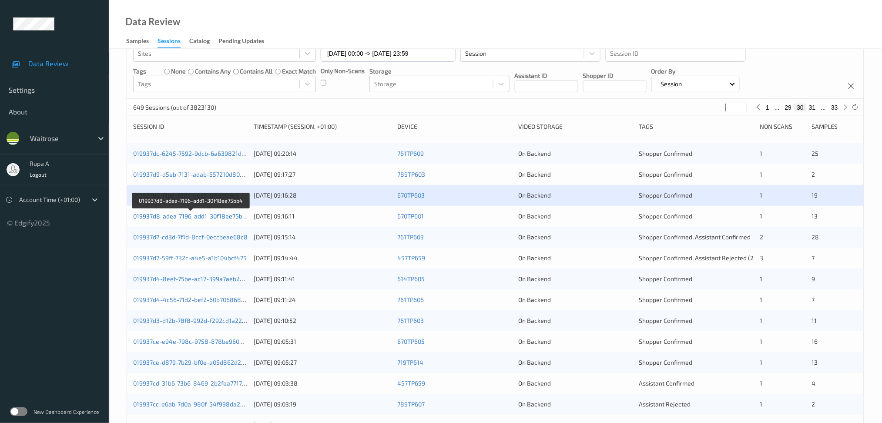
click at [245, 219] on link "019937d8-adea-7196-add1-30f18ee75bb4" at bounding box center [191, 215] width 117 height 7
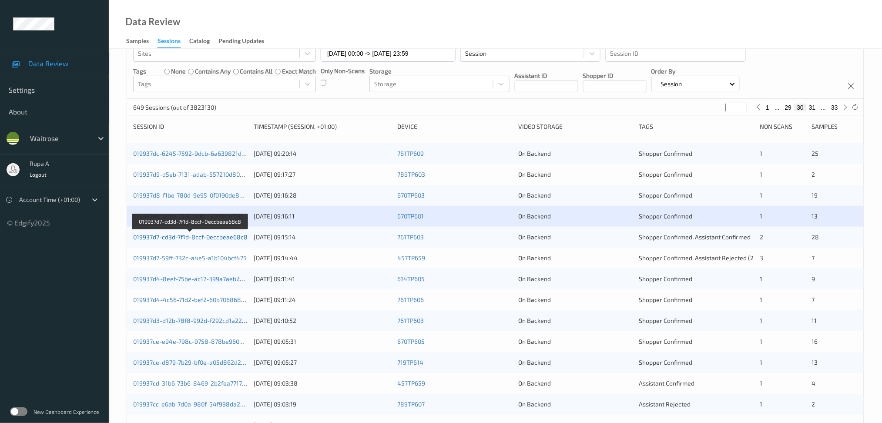
click at [234, 237] on link "019937d7-cd3d-7f1d-8ccf-0eccbeae68c8" at bounding box center [190, 236] width 115 height 7
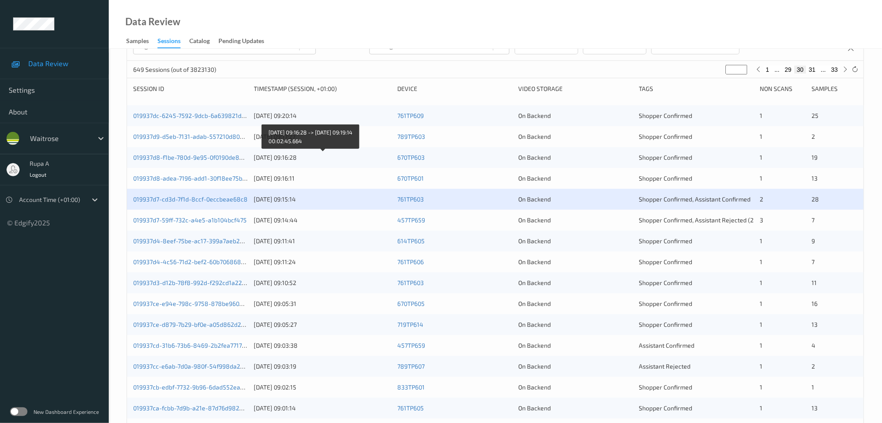
scroll to position [116, 0]
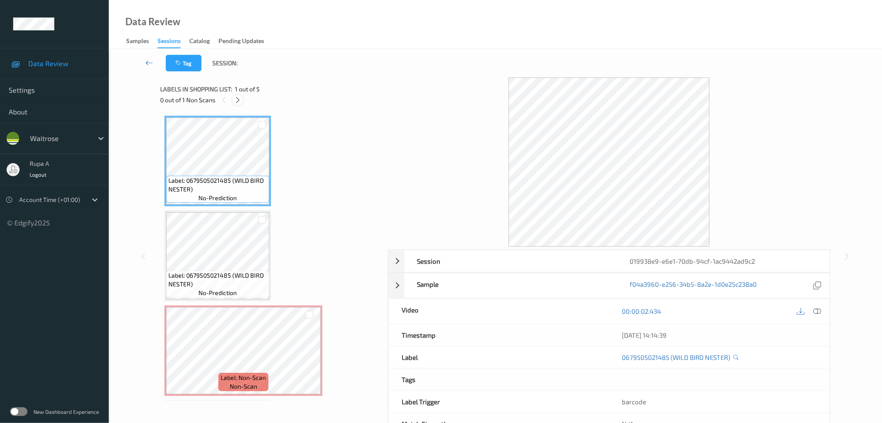
click at [236, 103] on icon at bounding box center [237, 100] width 7 height 8
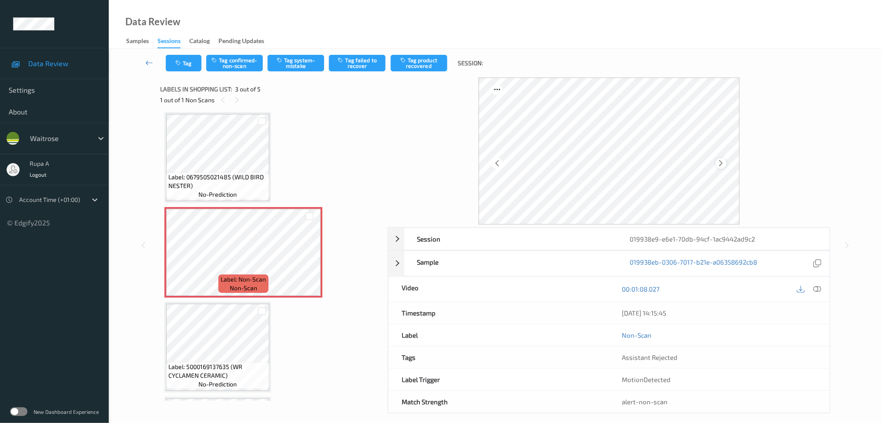
click at [720, 165] on icon at bounding box center [721, 163] width 7 height 8
click at [721, 165] on icon at bounding box center [721, 163] width 7 height 8
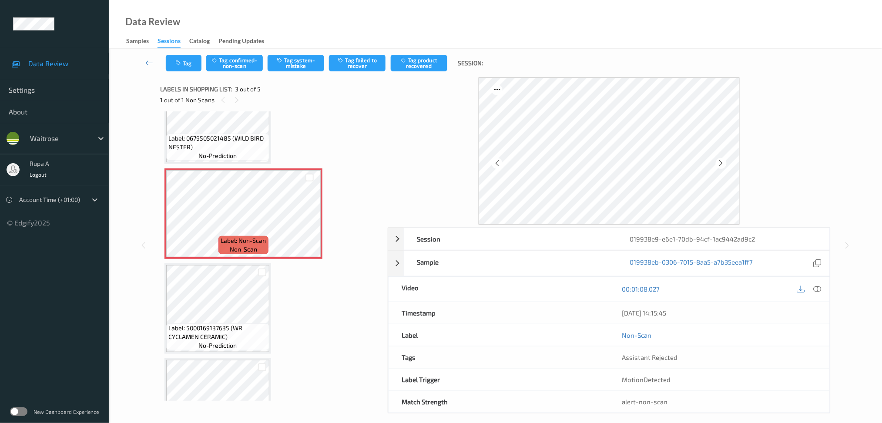
scroll to position [185, 0]
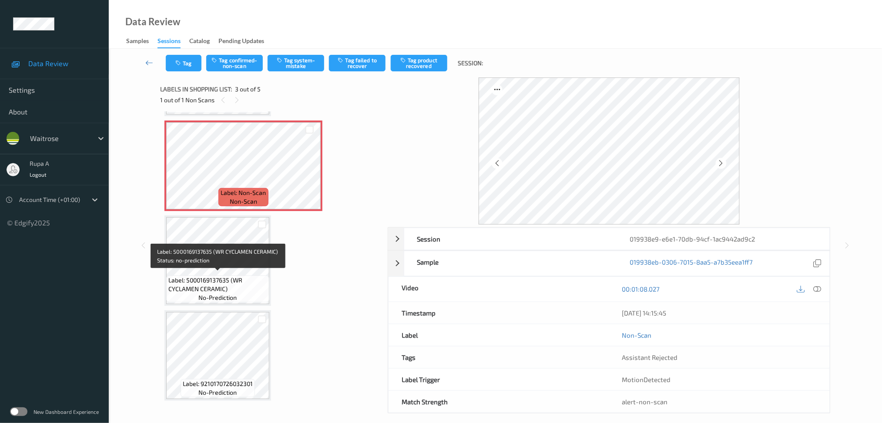
click at [246, 276] on span "Label: 5000169137635 (WR CYCLAMEN CERAMIC)" at bounding box center [217, 284] width 99 height 17
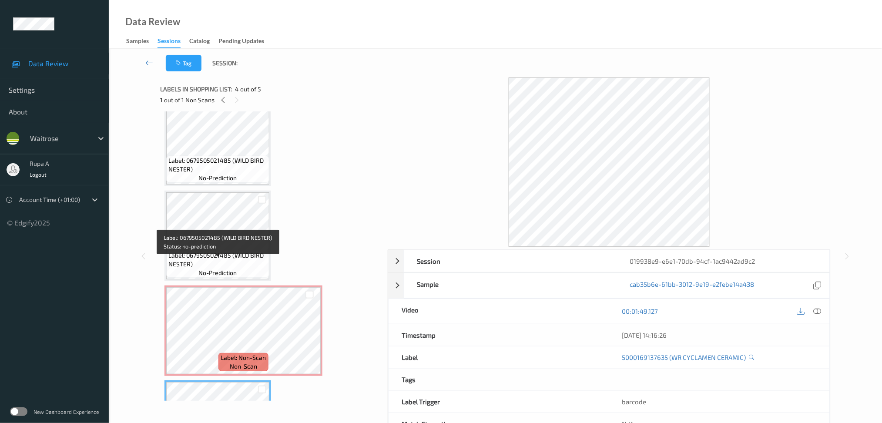
scroll to position [11, 0]
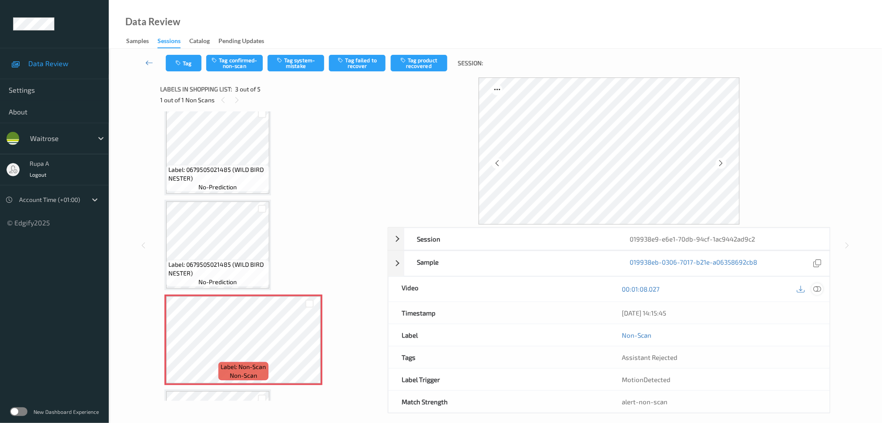
click at [813, 286] on div at bounding box center [818, 289] width 12 height 12
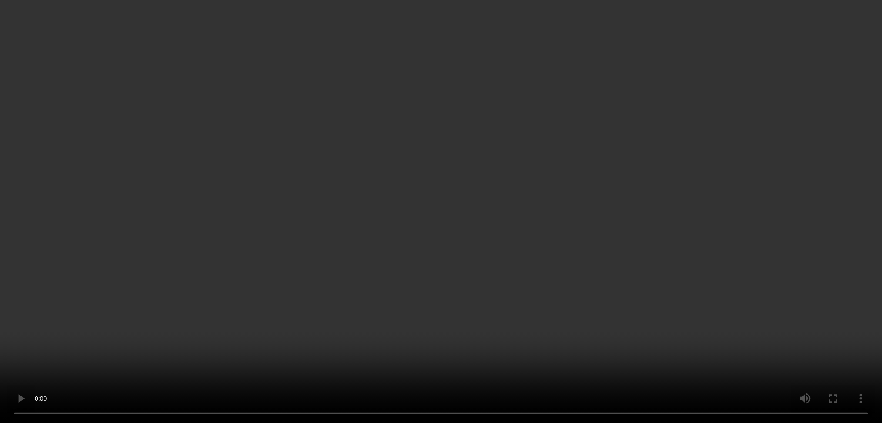
scroll to position [0, 0]
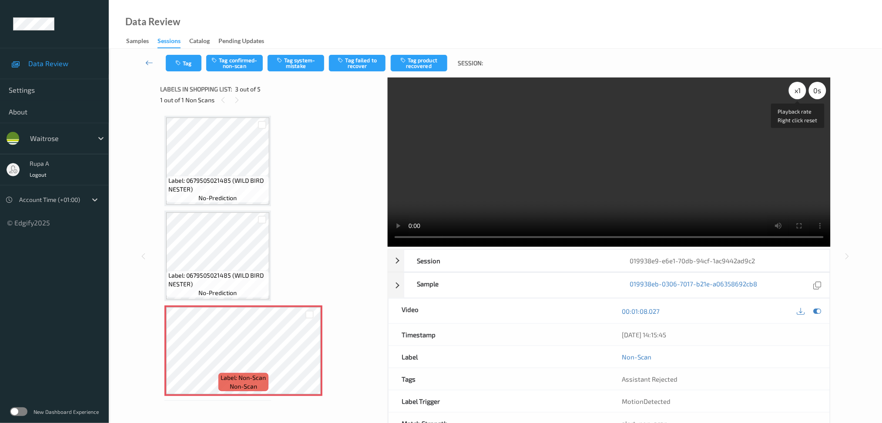
click at [801, 94] on div "x 1" at bounding box center [797, 90] width 17 height 17
click at [816, 312] on icon at bounding box center [818, 311] width 8 height 8
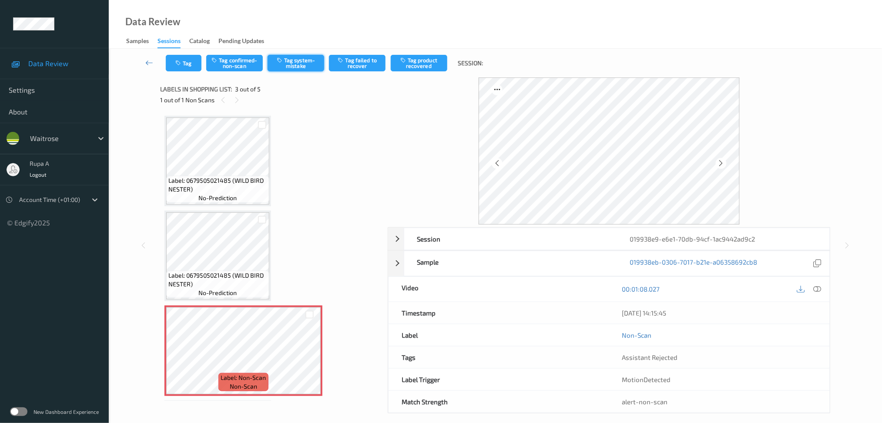
click at [299, 70] on button "Tag system-mistake" at bounding box center [296, 63] width 57 height 17
click at [199, 66] on button "Tag" at bounding box center [184, 63] width 36 height 17
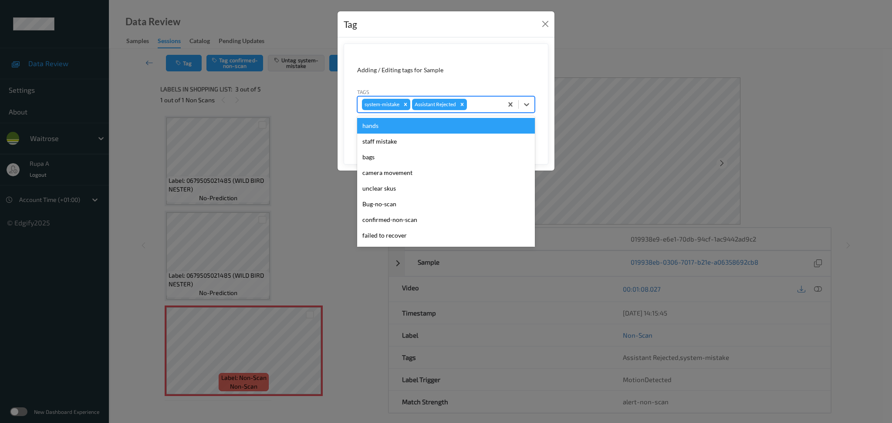
click at [474, 107] on div at bounding box center [483, 104] width 30 height 10
type input "un"
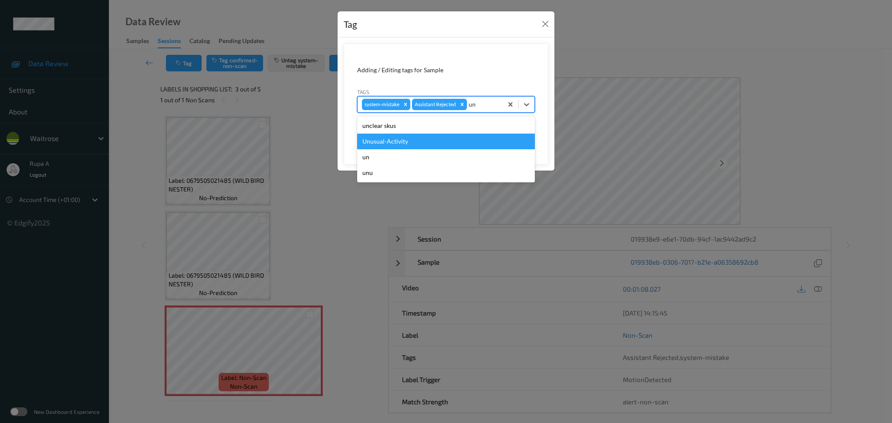
click at [420, 139] on div "Unusual-Activity" at bounding box center [446, 142] width 178 height 16
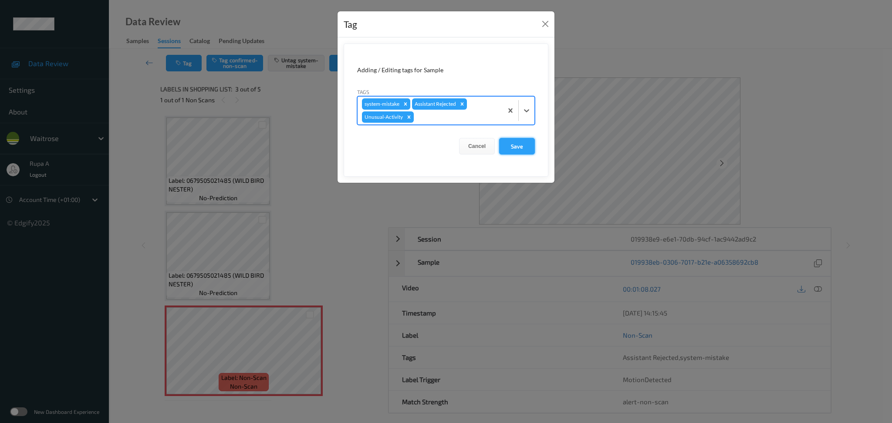
click at [512, 150] on button "Save" at bounding box center [517, 146] width 36 height 17
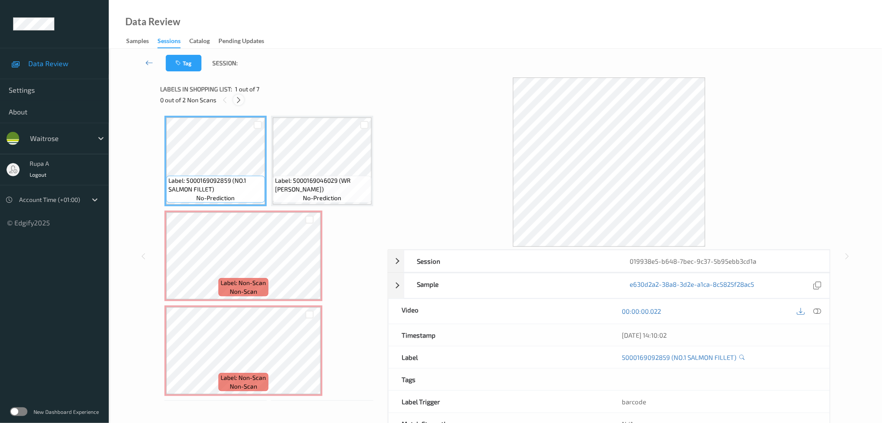
click at [241, 100] on icon at bounding box center [238, 100] width 7 height 8
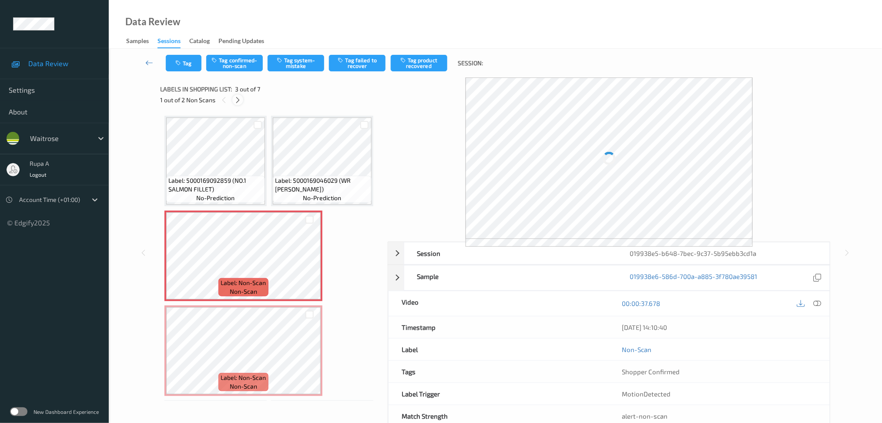
scroll to position [4, 0]
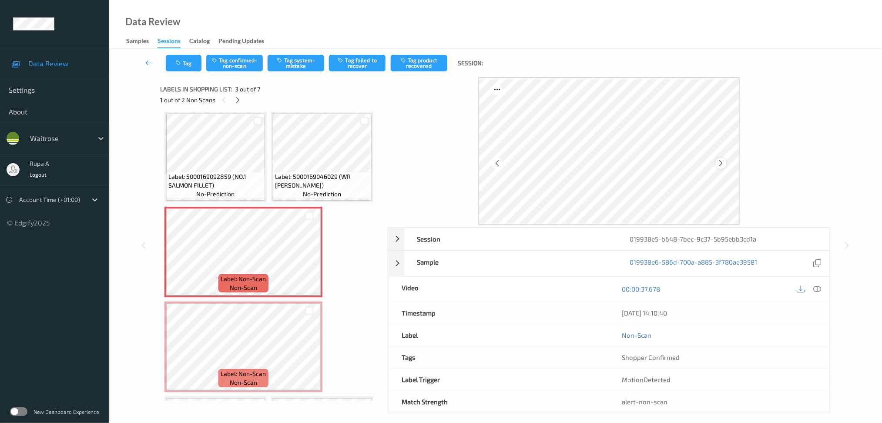
click at [723, 162] on icon at bounding box center [721, 163] width 7 height 8
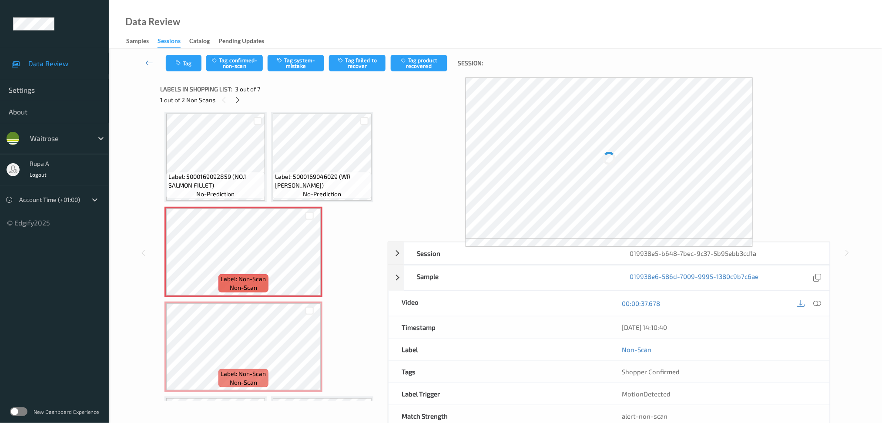
scroll to position [0, 0]
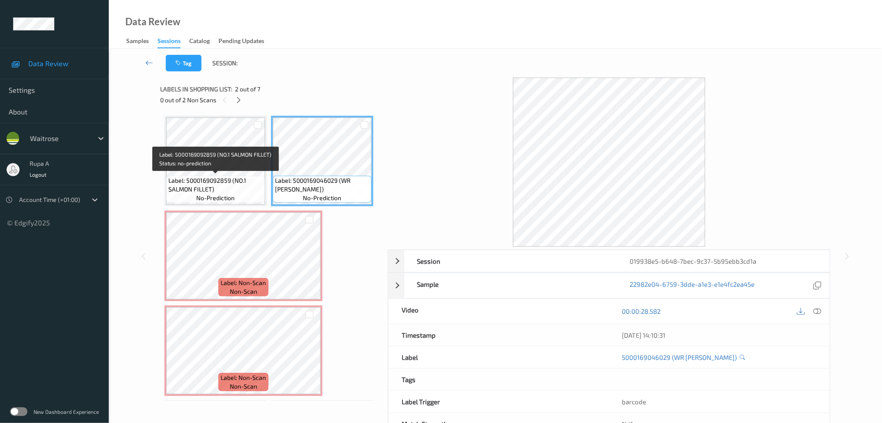
click at [211, 177] on span "Label: 5000169092859 (NO.1 SALMON FILLET)" at bounding box center [215, 184] width 94 height 17
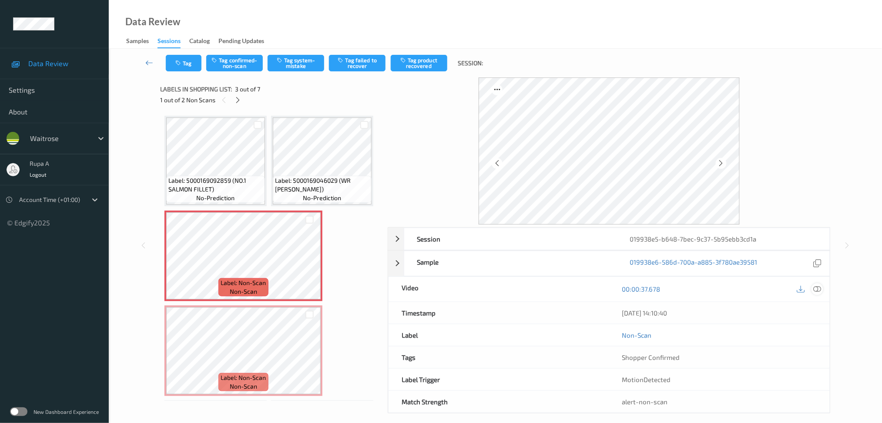
click at [818, 292] on icon at bounding box center [818, 289] width 8 height 8
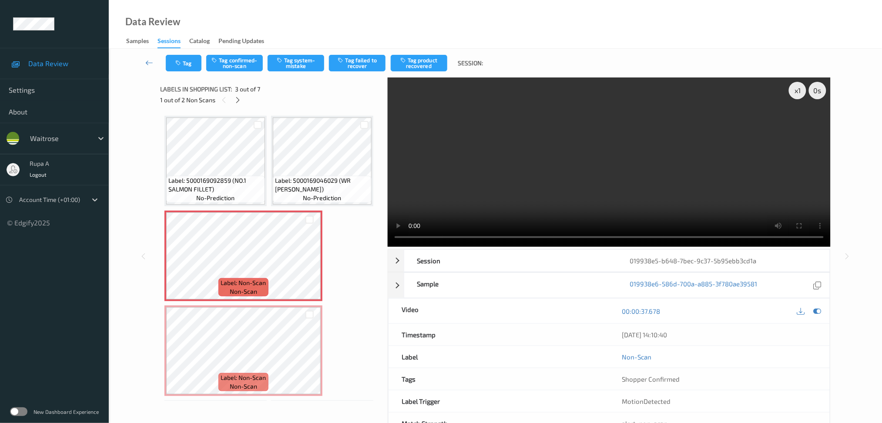
click at [819, 312] on icon at bounding box center [818, 311] width 8 height 8
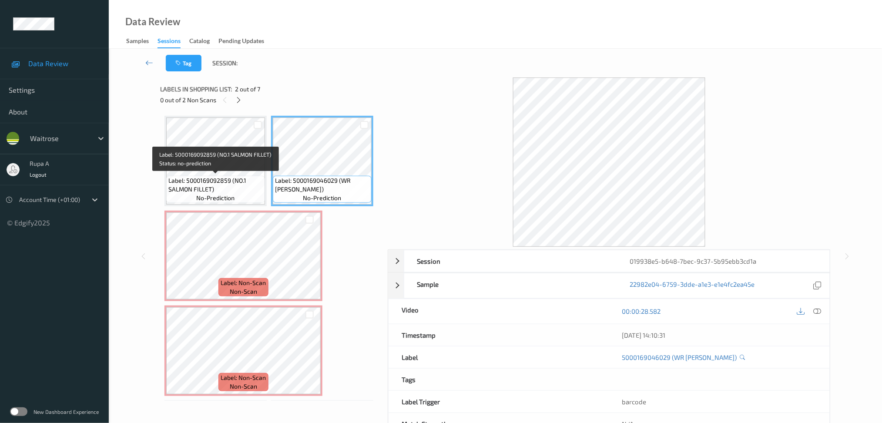
click at [185, 184] on span "Label: 5000169092859 (NO.1 SALMON FILLET)" at bounding box center [215, 184] width 94 height 17
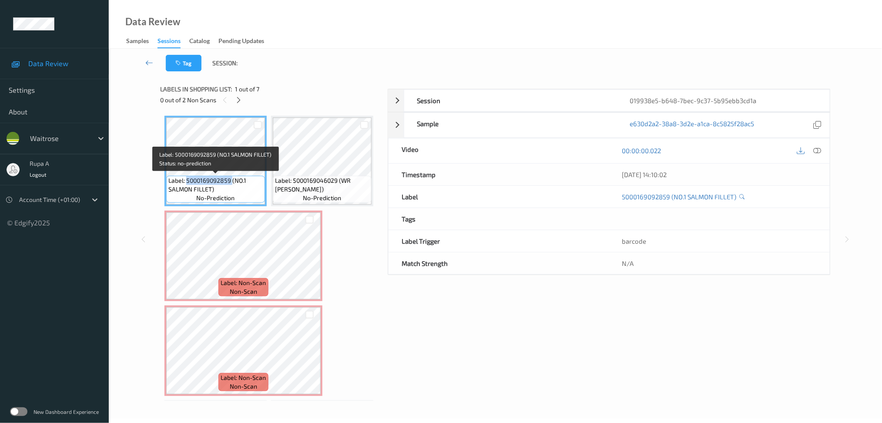
click at [185, 184] on span "Label: 5000169092859 (NO.1 SALMON FILLET)" at bounding box center [215, 184] width 94 height 17
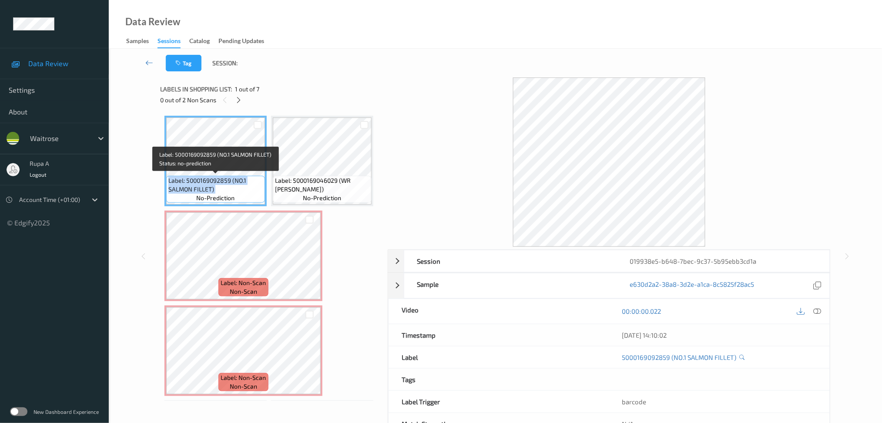
click at [185, 184] on span "Label: 5000169092859 (NO.1 SALMON FILLET)" at bounding box center [215, 184] width 94 height 17
copy span "Label: 5000169092859 (NO.1 SALMON FILLET)"
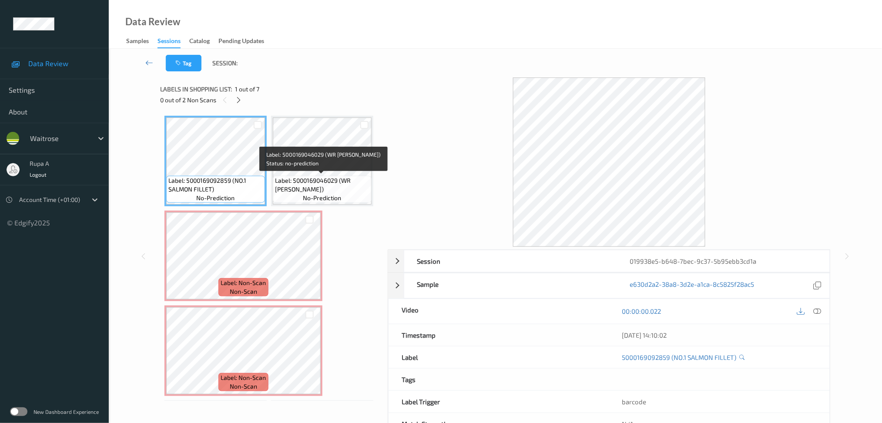
click at [319, 186] on span "Label: 5000169046029 (WR GRANNY SMITH)" at bounding box center [322, 184] width 94 height 17
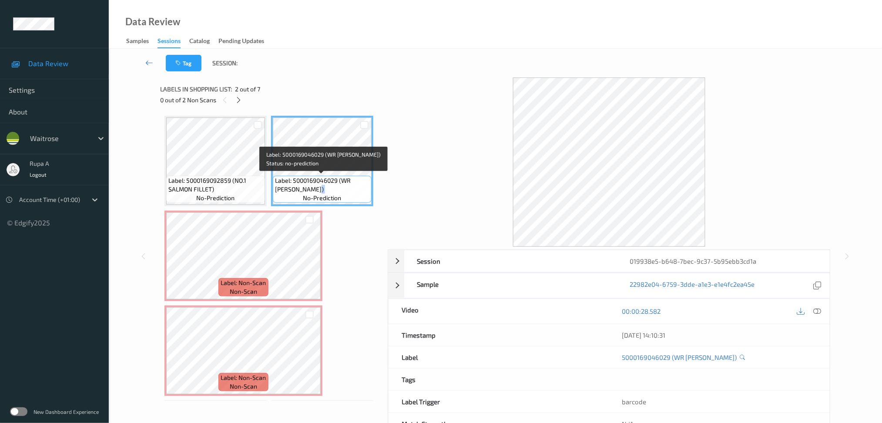
click at [319, 186] on span "Label: 5000169046029 (WR GRANNY SMITH)" at bounding box center [322, 184] width 94 height 17
copy span "Label: 5000169046029 (WR GRANNY SMITH)"
click at [236, 100] on icon at bounding box center [238, 100] width 7 height 8
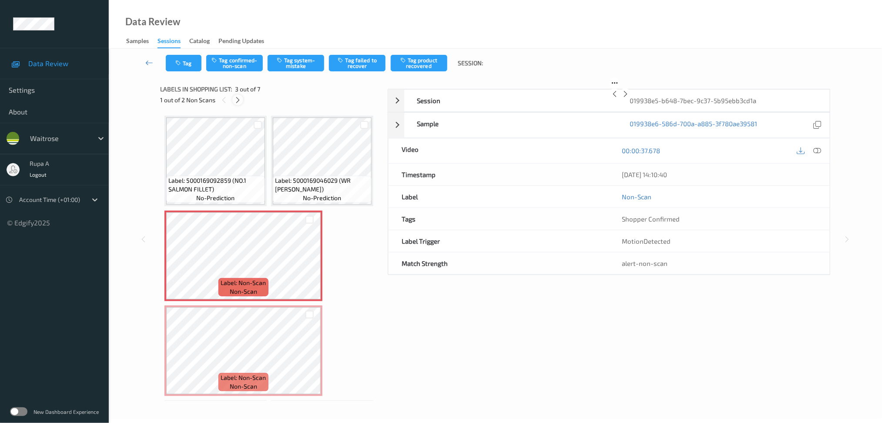
scroll to position [4, 0]
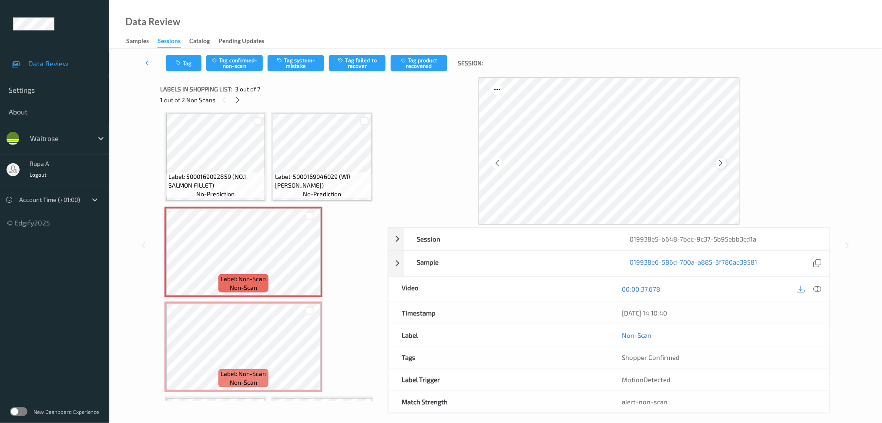
click at [727, 162] on div at bounding box center [721, 163] width 11 height 11
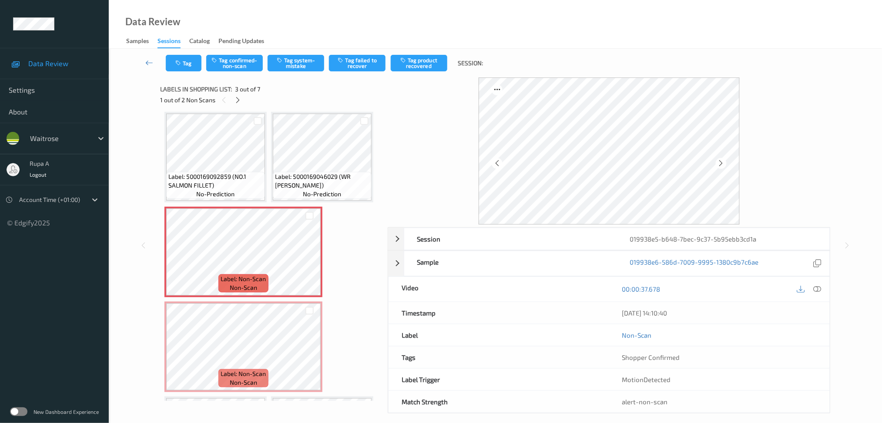
click at [727, 162] on div at bounding box center [721, 163] width 11 height 11
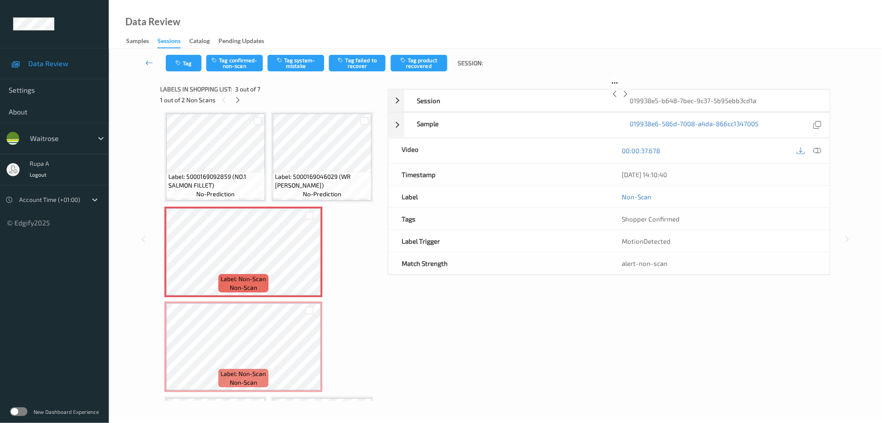
click at [631, 99] on div at bounding box center [625, 93] width 11 height 11
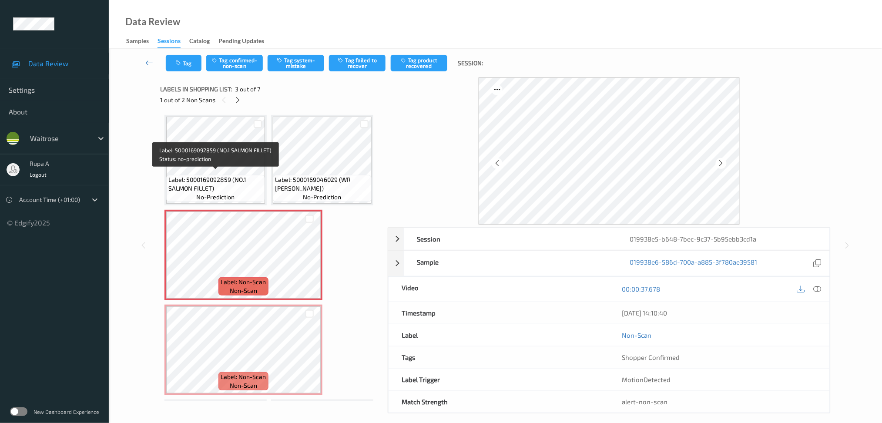
scroll to position [0, 0]
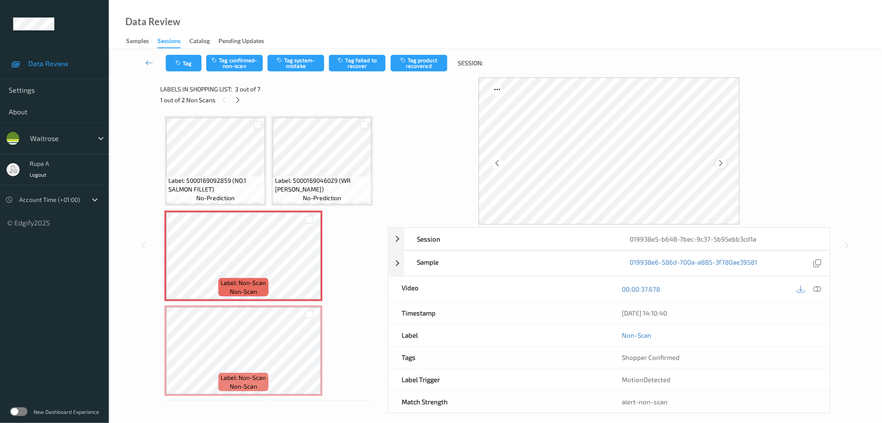
click at [717, 160] on div at bounding box center [721, 163] width 11 height 11
click at [719, 164] on icon at bounding box center [721, 163] width 7 height 8
click at [305, 71] on button "Tag system-mistake" at bounding box center [296, 63] width 57 height 17
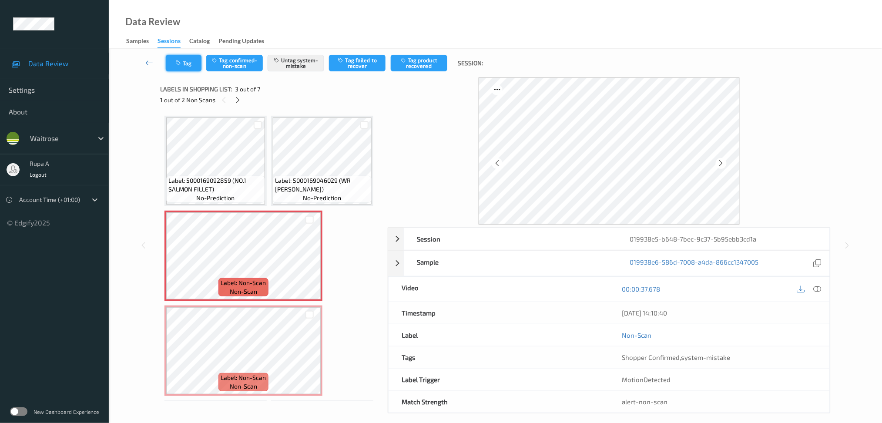
click at [182, 66] on button "Tag" at bounding box center [184, 63] width 36 height 17
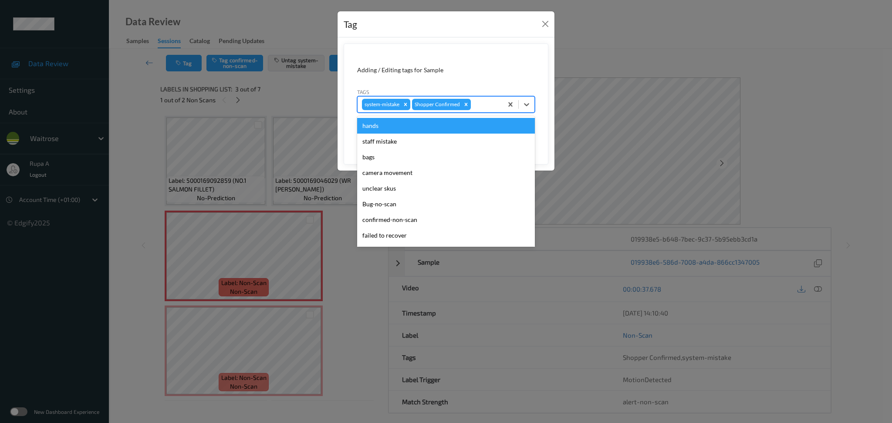
click at [478, 106] on div at bounding box center [485, 104] width 26 height 10
type input "un"
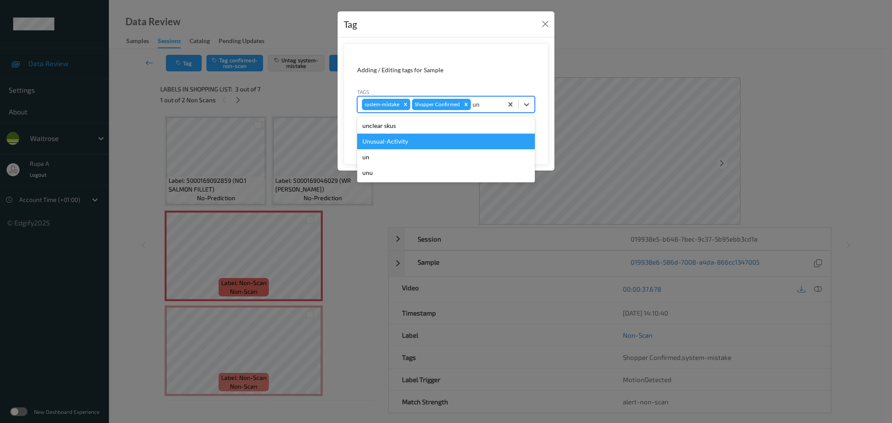
click at [444, 141] on div "Unusual-Activity" at bounding box center [446, 142] width 178 height 16
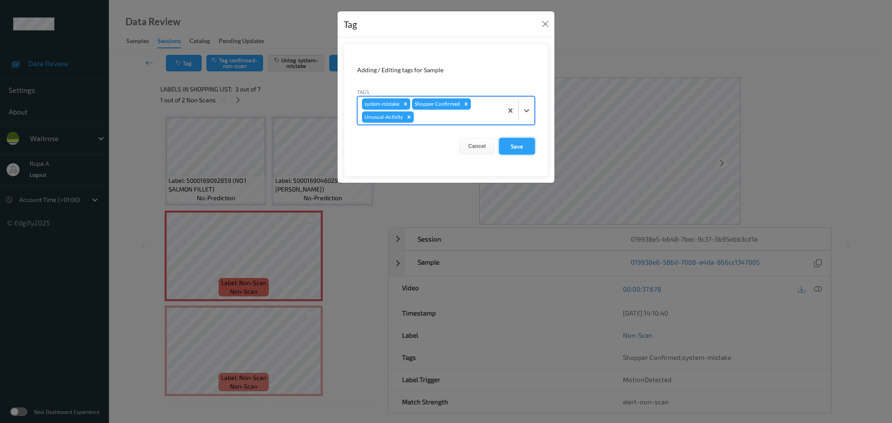
click at [528, 152] on button "Save" at bounding box center [517, 146] width 36 height 17
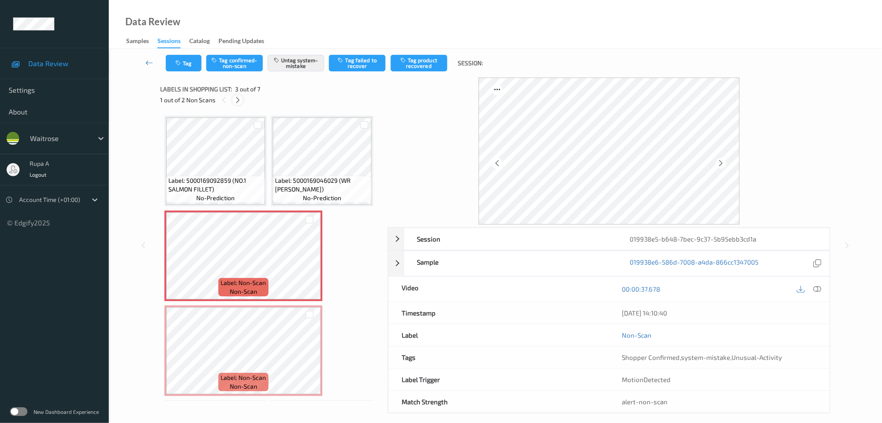
click at [237, 97] on icon at bounding box center [237, 100] width 7 height 8
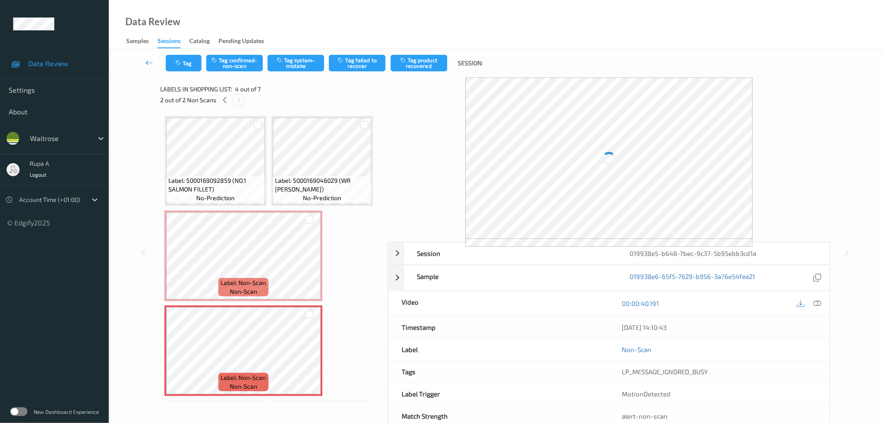
scroll to position [98, 0]
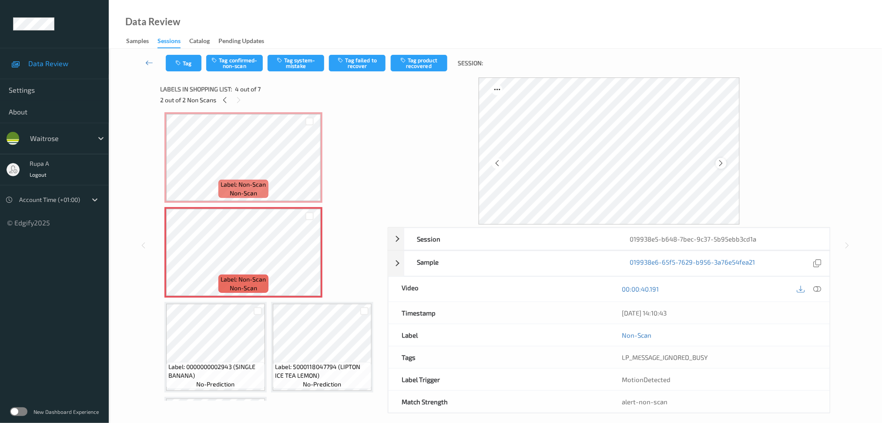
click at [722, 166] on icon at bounding box center [721, 163] width 7 height 8
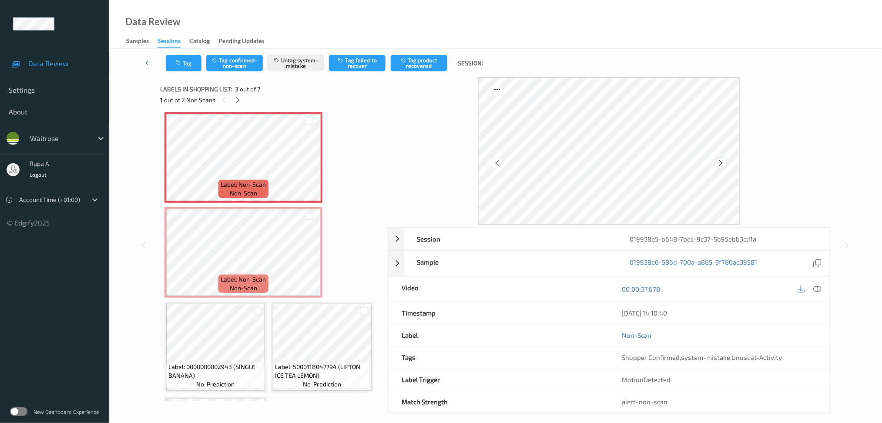
click at [717, 160] on div at bounding box center [721, 163] width 11 height 11
click at [176, 63] on icon "button" at bounding box center [178, 63] width 7 height 6
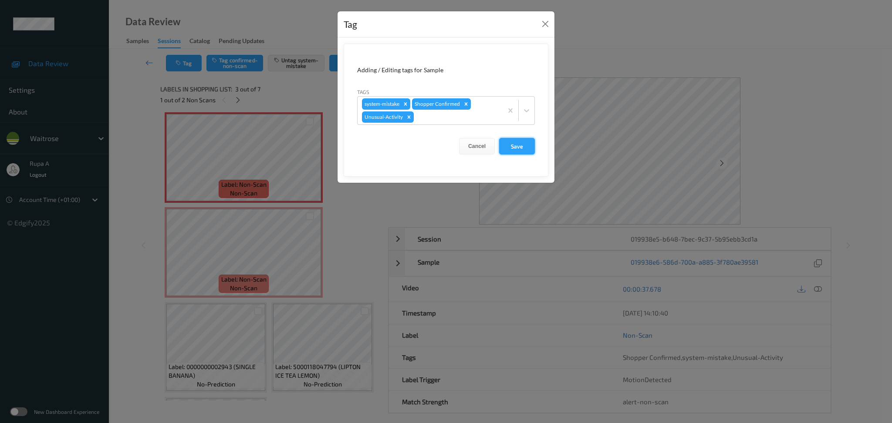
click at [531, 154] on button "Save" at bounding box center [517, 146] width 36 height 17
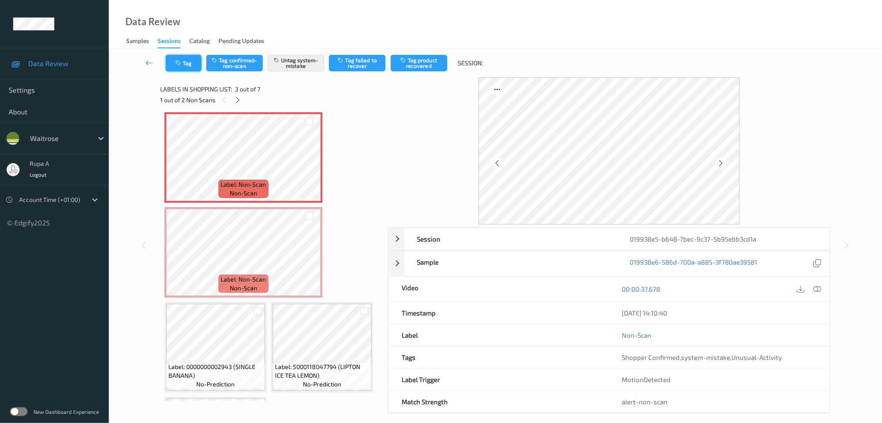
click at [189, 70] on button "Tag" at bounding box center [184, 63] width 36 height 17
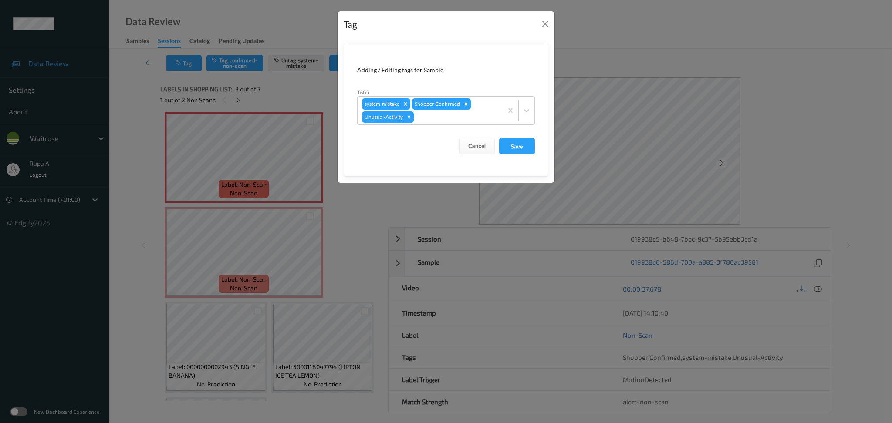
click at [523, 149] on button "Save" at bounding box center [517, 146] width 36 height 17
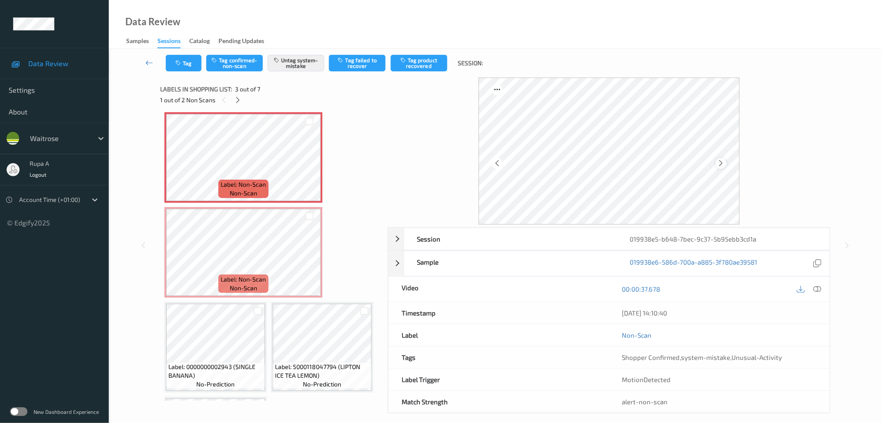
click at [721, 163] on icon at bounding box center [721, 163] width 7 height 8
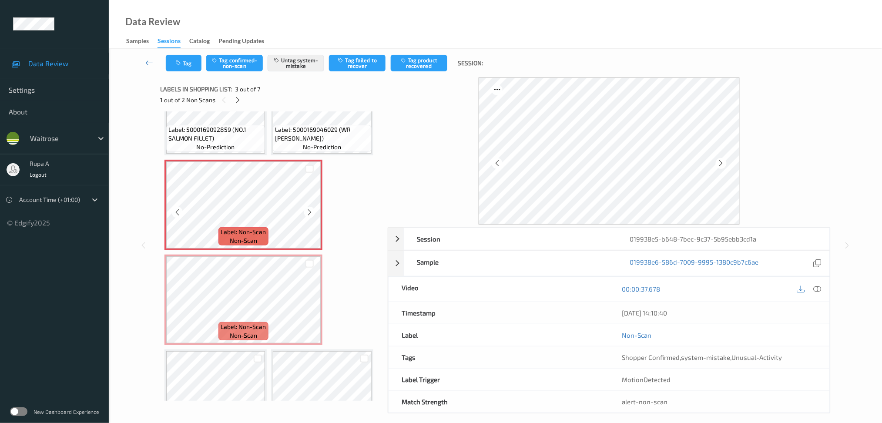
scroll to position [0, 0]
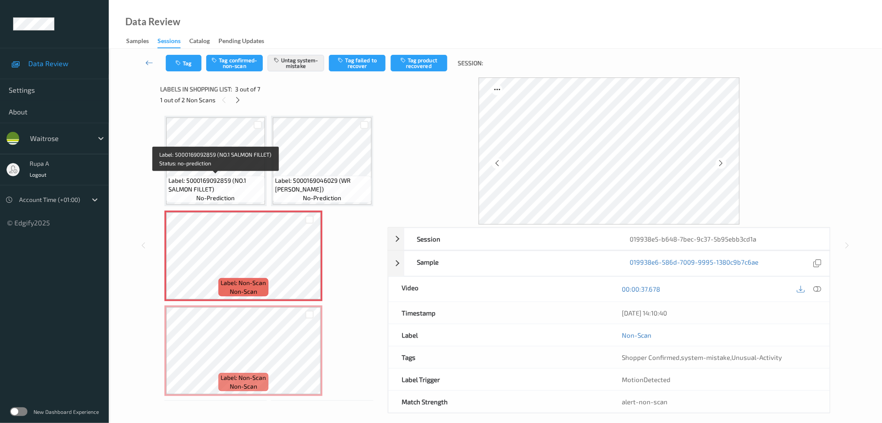
click at [236, 176] on span "Label: 5000169092859 (NO.1 SALMON FILLET)" at bounding box center [215, 184] width 94 height 17
click at [722, 163] on icon at bounding box center [721, 163] width 7 height 8
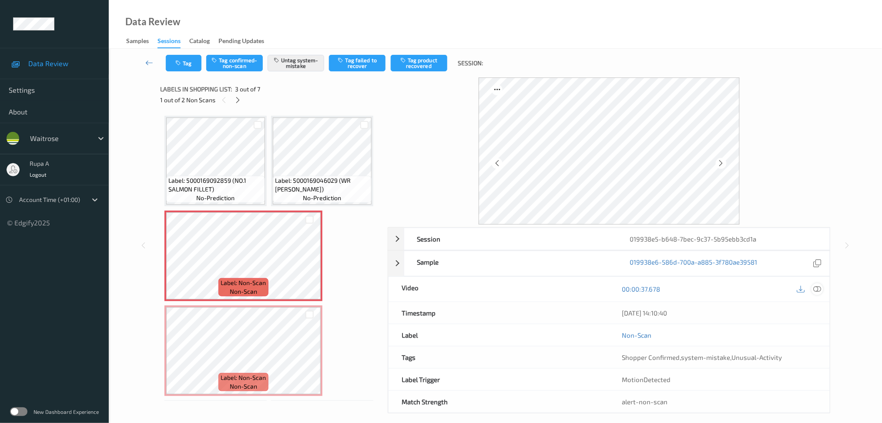
click at [818, 286] on icon at bounding box center [818, 289] width 8 height 8
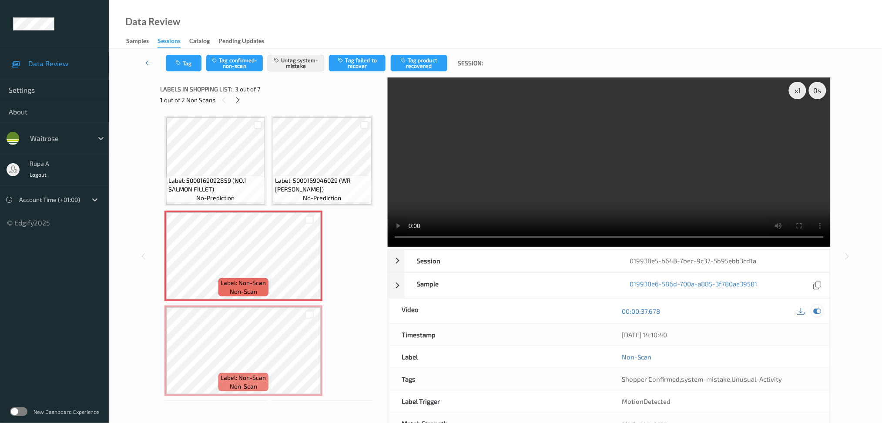
click at [819, 313] on icon at bounding box center [818, 311] width 8 height 8
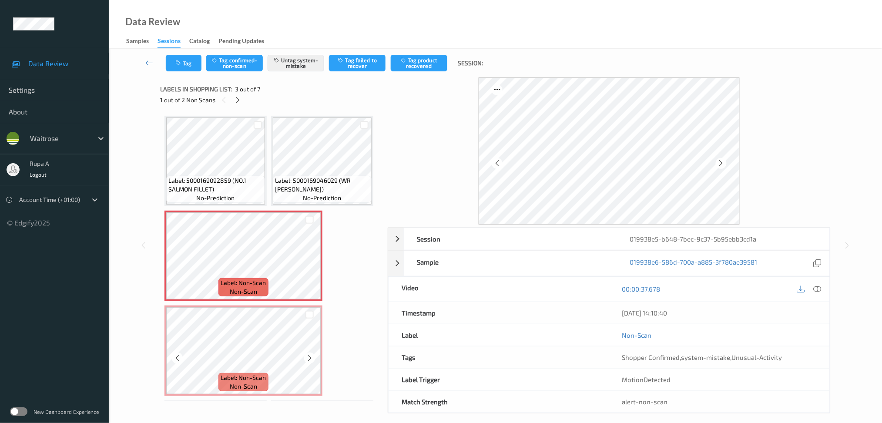
scroll to position [58, 0]
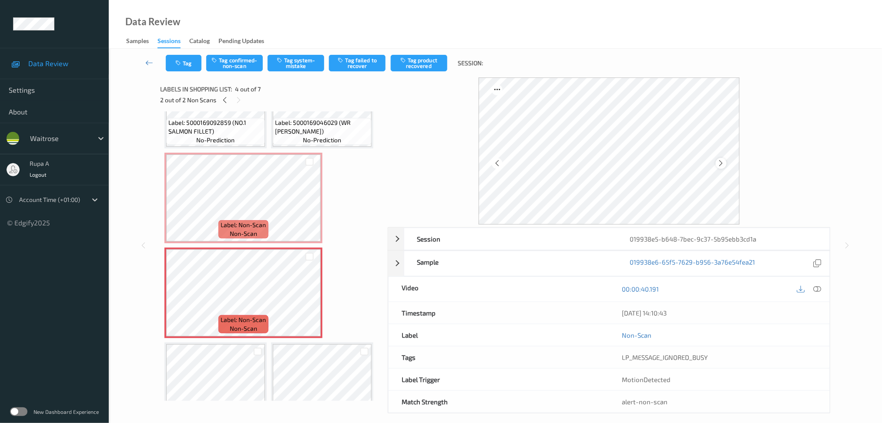
click at [717, 160] on div at bounding box center [721, 163] width 11 height 11
click at [720, 159] on icon at bounding box center [721, 163] width 7 height 8
click at [298, 68] on button "Tag system-mistake" at bounding box center [296, 63] width 57 height 17
click at [183, 69] on button "Tag" at bounding box center [184, 63] width 36 height 17
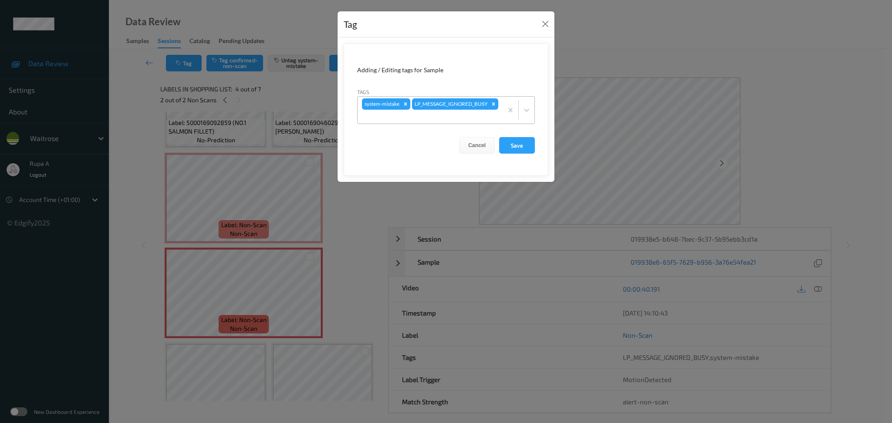
click at [482, 117] on div at bounding box center [430, 116] width 136 height 10
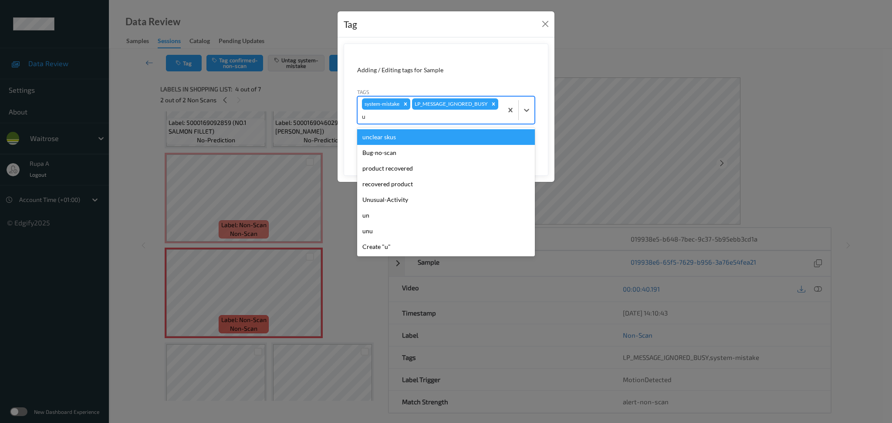
type input "un"
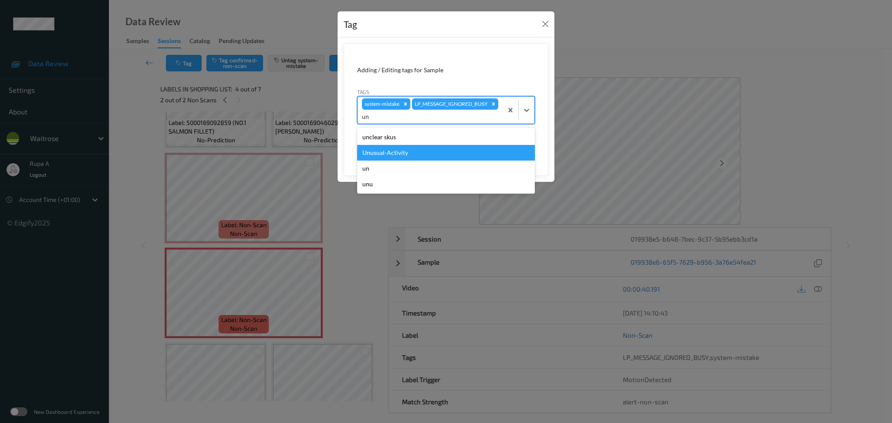
click at [414, 153] on div "Unusual-Activity" at bounding box center [446, 153] width 178 height 16
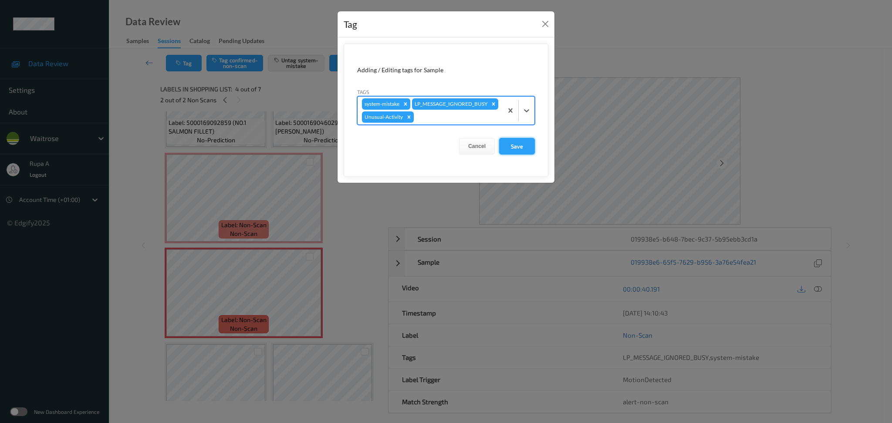
click at [516, 155] on button "Save" at bounding box center [517, 146] width 36 height 17
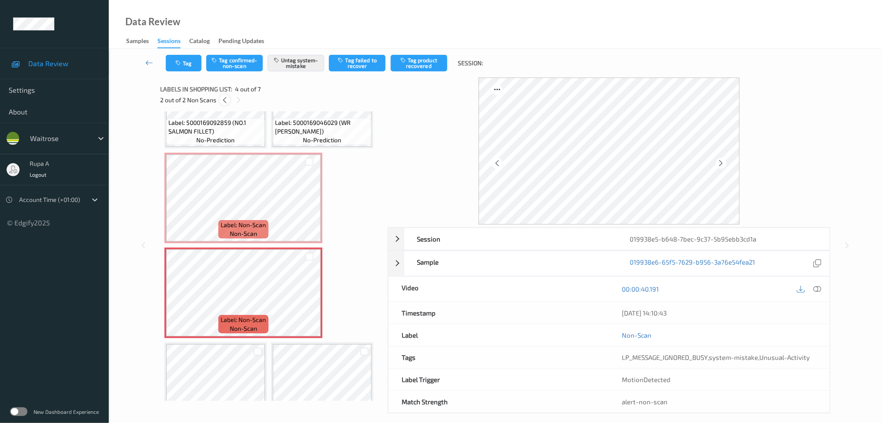
click at [226, 103] on icon at bounding box center [224, 100] width 7 height 8
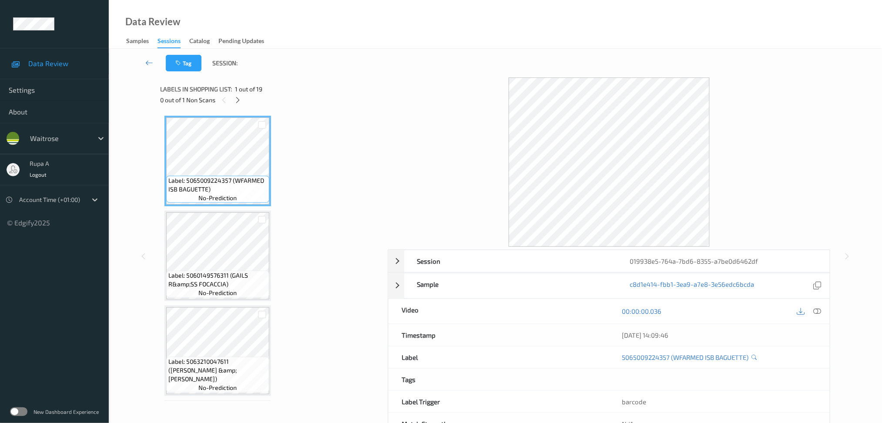
click at [244, 98] on div "0 out of 1 Non Scans" at bounding box center [271, 99] width 222 height 11
click at [241, 100] on icon at bounding box center [237, 100] width 7 height 8
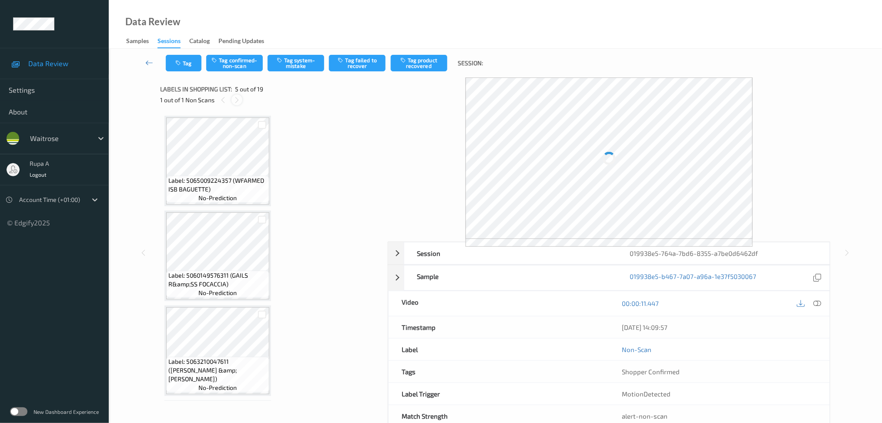
scroll to position [287, 0]
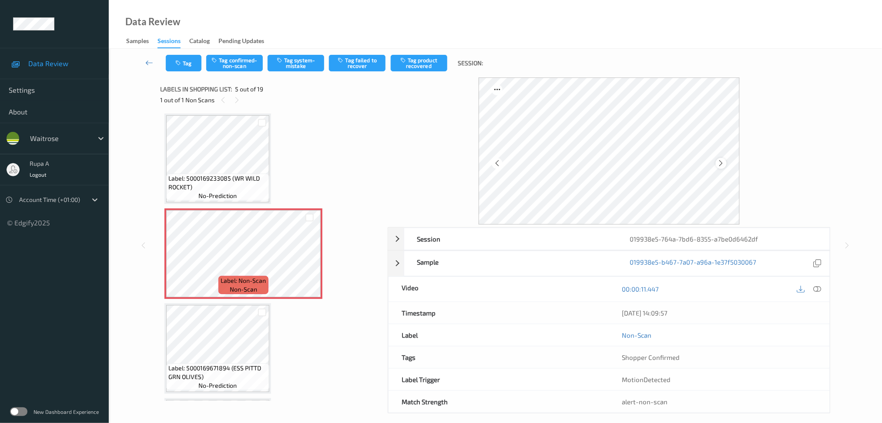
click at [721, 162] on icon at bounding box center [721, 163] width 7 height 8
click at [722, 163] on icon at bounding box center [721, 163] width 7 height 8
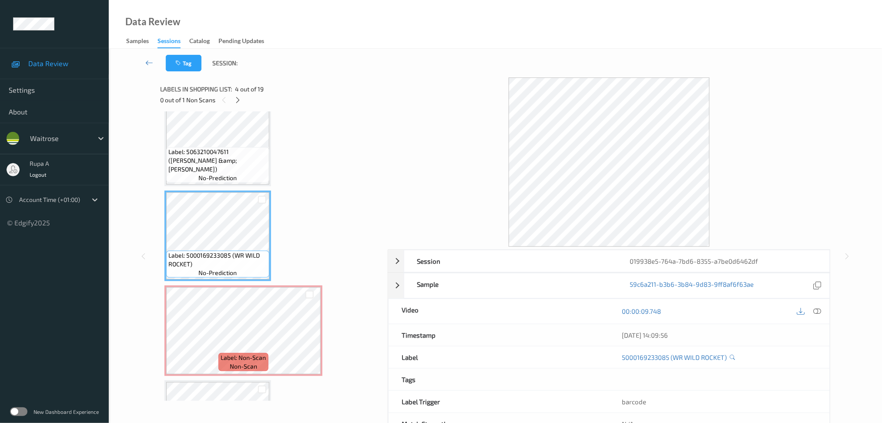
scroll to position [229, 0]
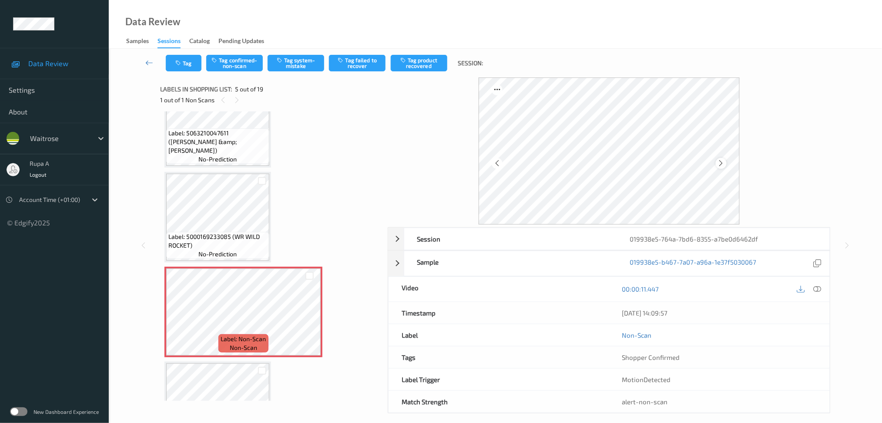
click at [722, 161] on icon at bounding box center [721, 163] width 7 height 8
click at [722, 162] on icon at bounding box center [721, 163] width 7 height 8
click at [823, 291] on div at bounding box center [818, 289] width 12 height 12
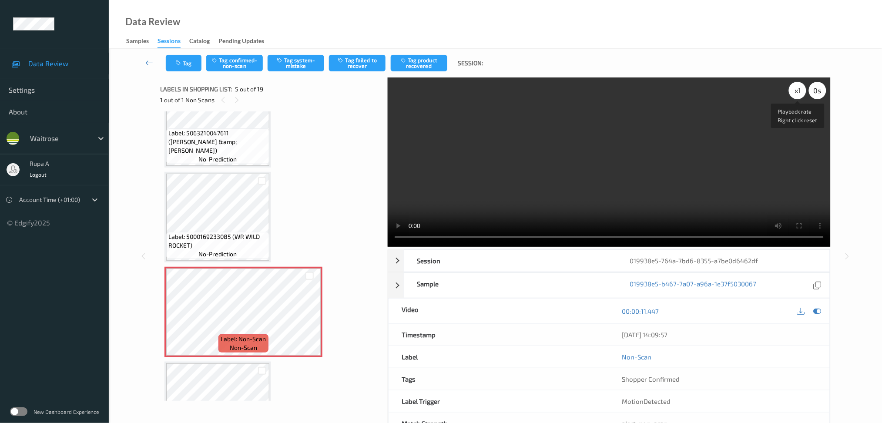
click at [798, 88] on div "x 1" at bounding box center [797, 90] width 17 height 17
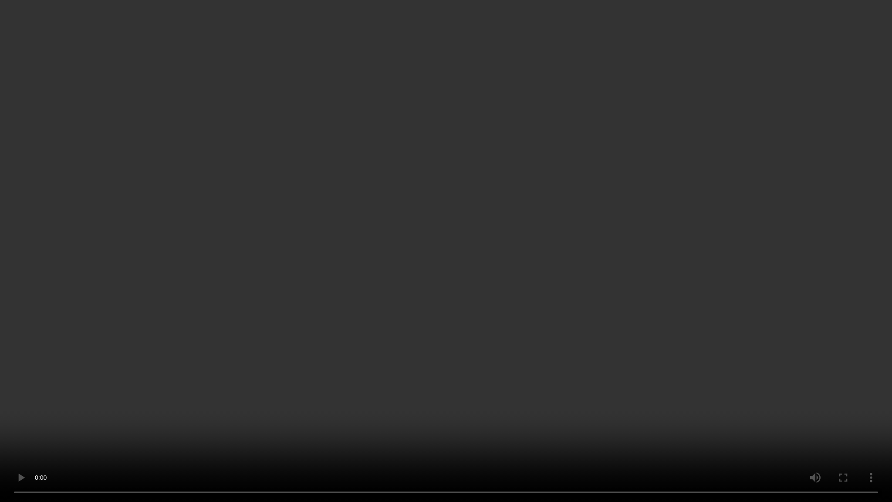
click at [708, 224] on video at bounding box center [446, 251] width 892 height 502
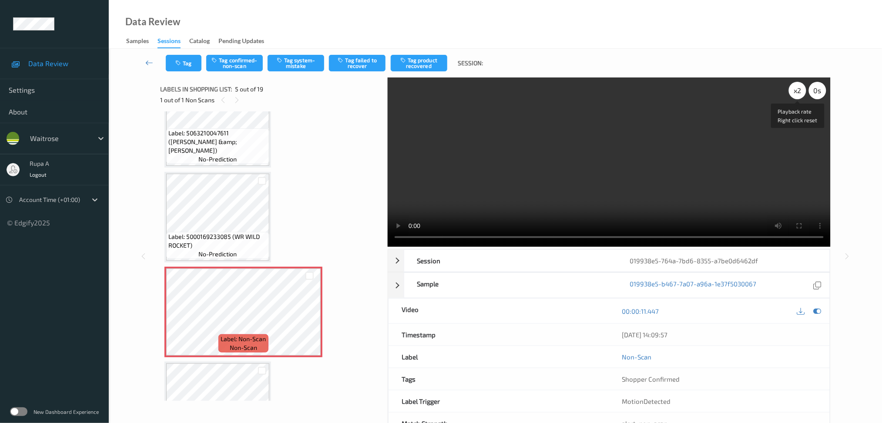
click at [793, 92] on div "x 2" at bounding box center [797, 90] width 17 height 17
click at [800, 96] on div "x 4" at bounding box center [797, 90] width 17 height 17
click at [800, 96] on div "x 8" at bounding box center [797, 90] width 17 height 17
click at [818, 313] on icon at bounding box center [818, 311] width 8 height 8
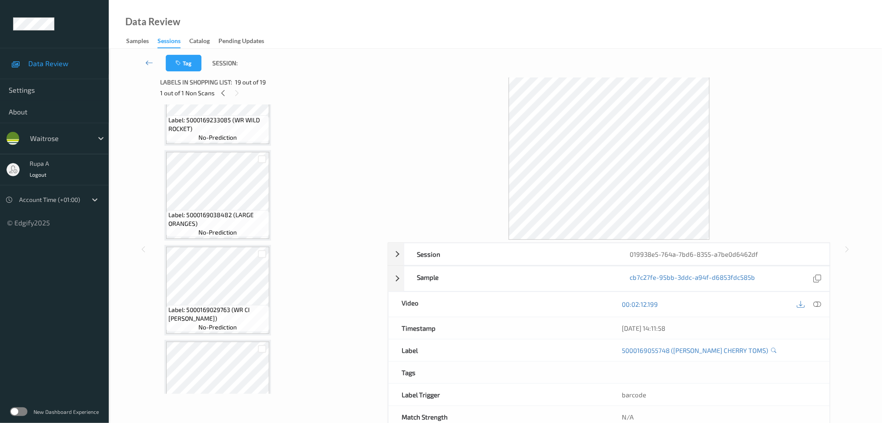
scroll to position [0, 0]
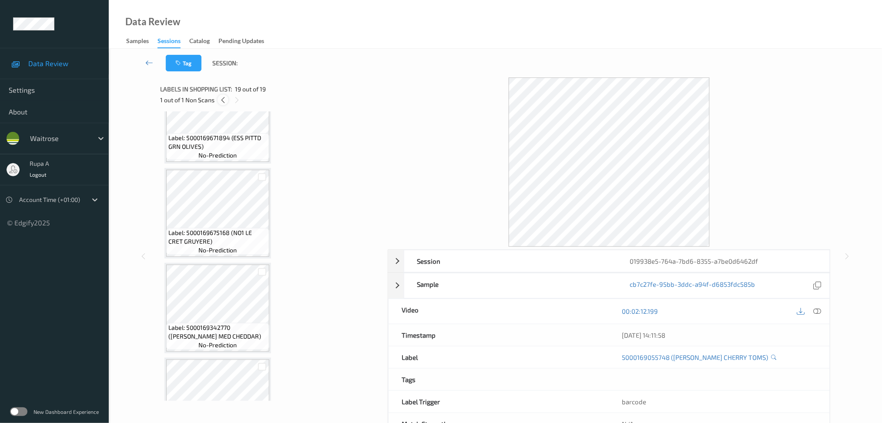
click at [226, 103] on icon at bounding box center [222, 100] width 7 height 8
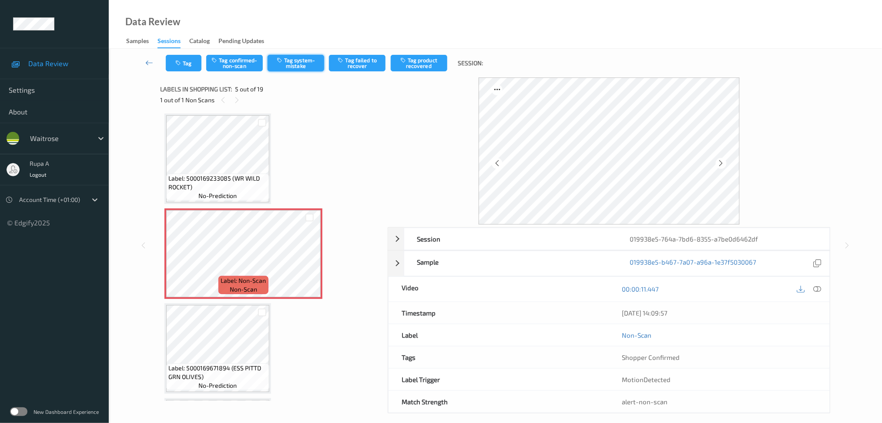
click at [306, 63] on button "Tag system-mistake" at bounding box center [296, 63] width 57 height 17
click at [197, 67] on button "Tag" at bounding box center [184, 63] width 36 height 17
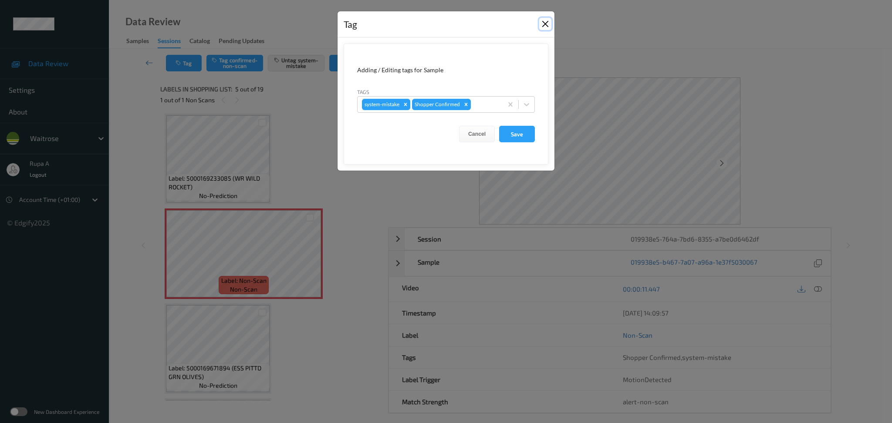
drag, startPoint x: 543, startPoint y: 21, endPoint x: 389, endPoint y: 46, distance: 156.1
click at [545, 21] on button "Close" at bounding box center [545, 24] width 12 height 12
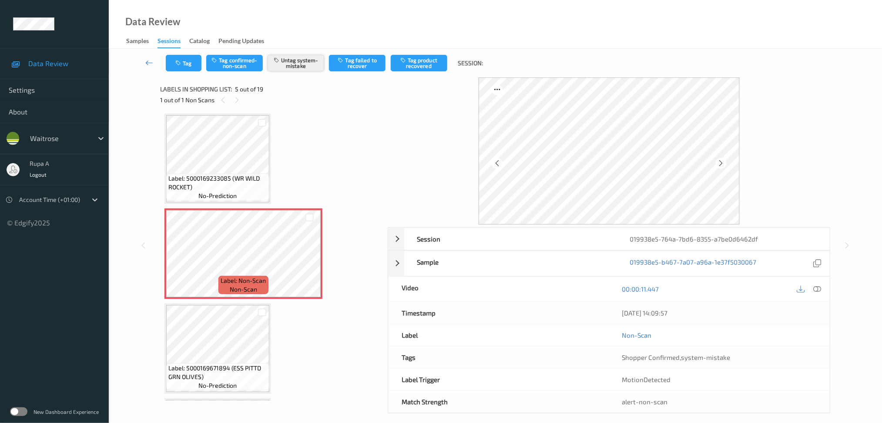
click at [293, 71] on button "Untag system-mistake" at bounding box center [296, 63] width 57 height 17
click at [246, 66] on button "Tag confirmed-non-scan" at bounding box center [234, 63] width 57 height 17
click at [346, 68] on button "Tag failed to recover" at bounding box center [357, 63] width 57 height 17
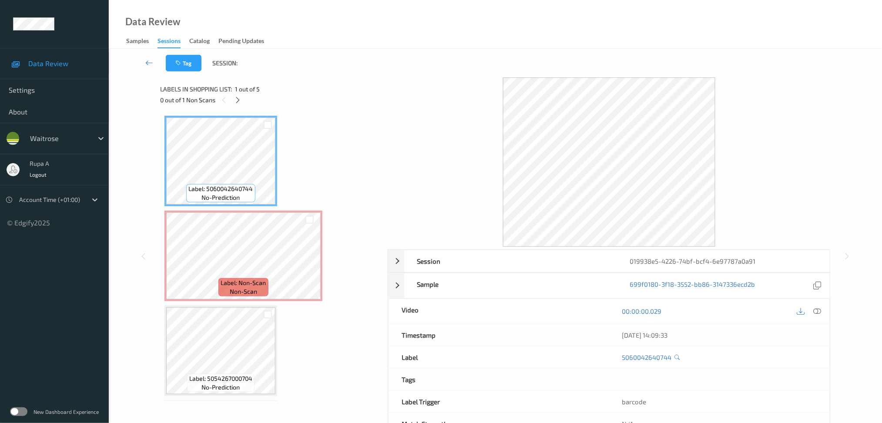
click at [304, 110] on div "Labels in shopping list: 1 out of 5 0 out of 1 Non Scans" at bounding box center [271, 94] width 222 height 34
click at [238, 97] on icon at bounding box center [237, 100] width 7 height 8
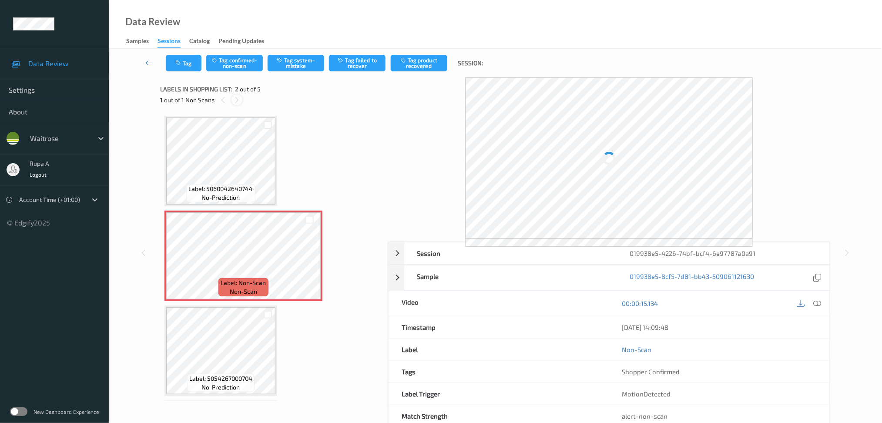
scroll to position [4, 0]
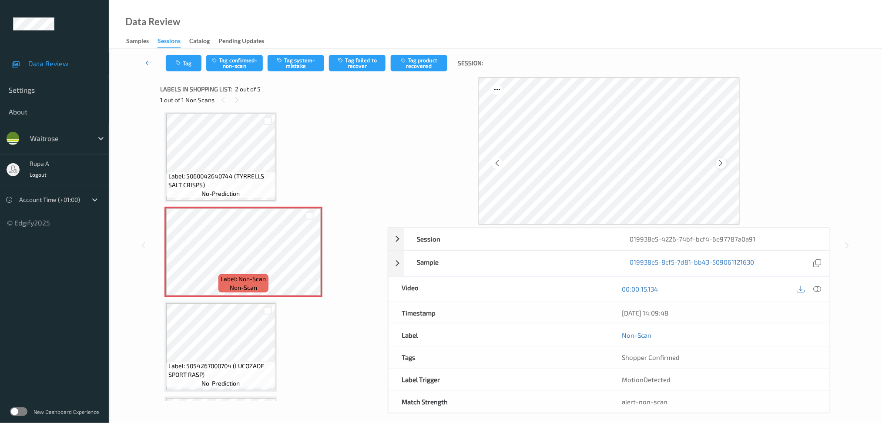
click at [722, 159] on icon at bounding box center [721, 163] width 7 height 8
click at [720, 159] on div at bounding box center [721, 163] width 11 height 11
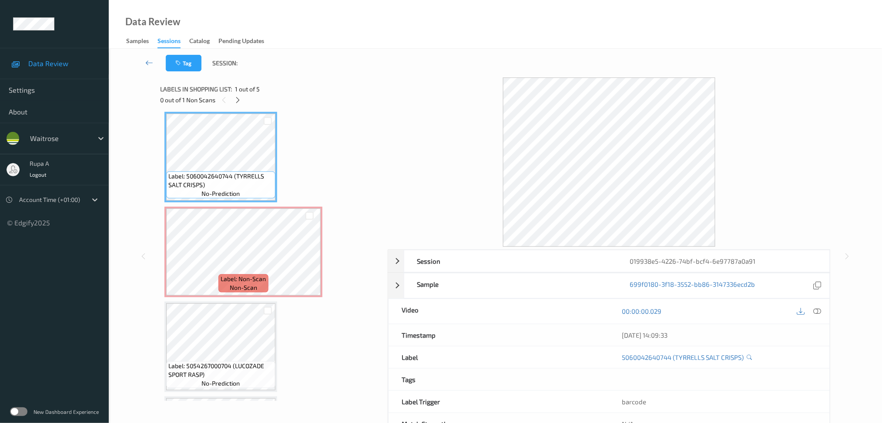
scroll to position [0, 0]
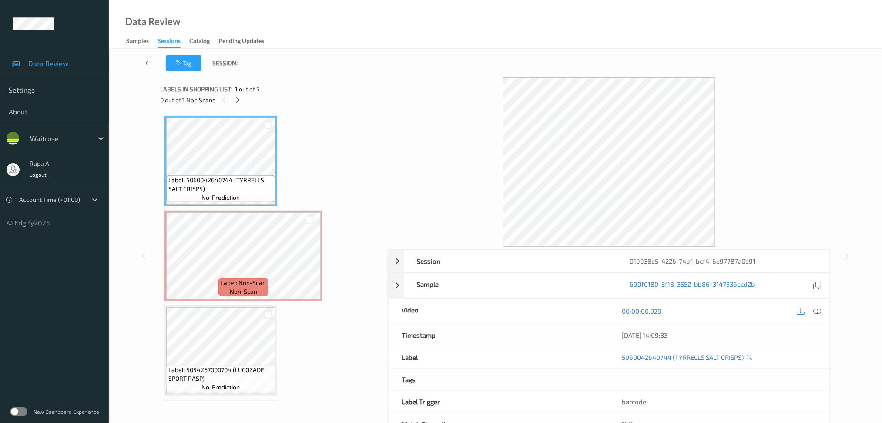
click at [244, 101] on div "0 out of 1 Non Scans" at bounding box center [271, 99] width 222 height 11
click at [175, 187] on span "Label: 5060042640744 (TYRRELLS SALT CRISPS)" at bounding box center [220, 184] width 105 height 17
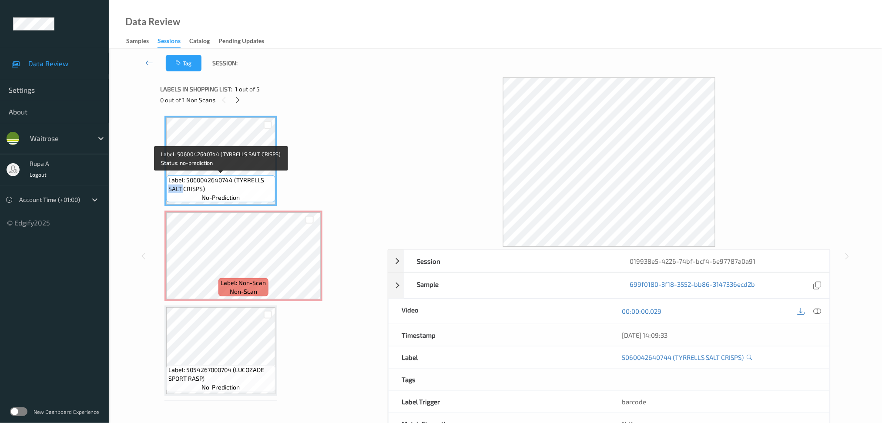
click at [175, 187] on span "Label: 5060042640744 (TYRRELLS SALT CRISPS)" at bounding box center [220, 184] width 105 height 17
copy span "Label: 5060042640744 (TYRRELLS SALT CRISPS)"
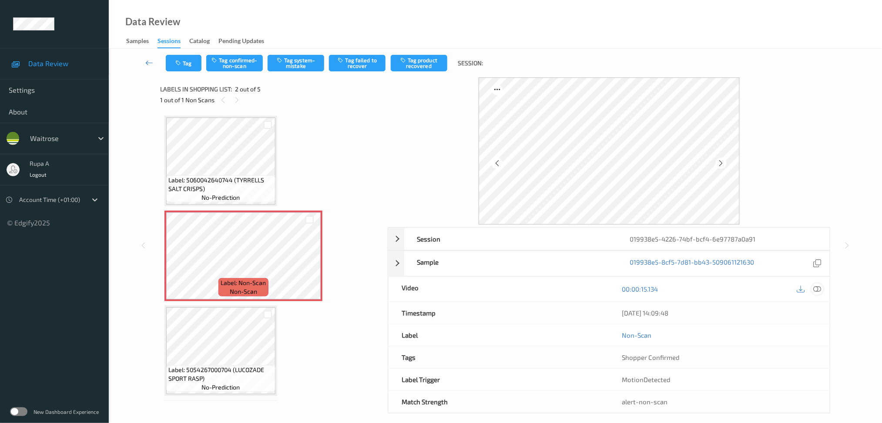
click at [816, 286] on icon at bounding box center [818, 289] width 8 height 8
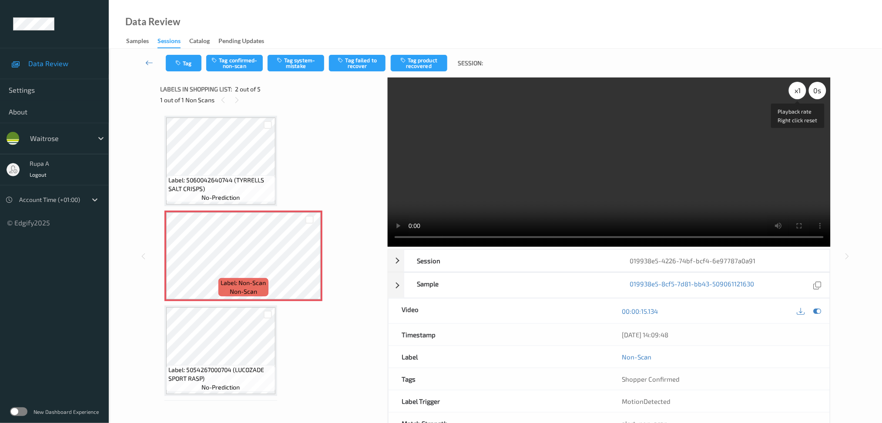
click at [795, 93] on div "x 1" at bounding box center [797, 90] width 17 height 17
click at [818, 313] on icon at bounding box center [818, 311] width 8 height 8
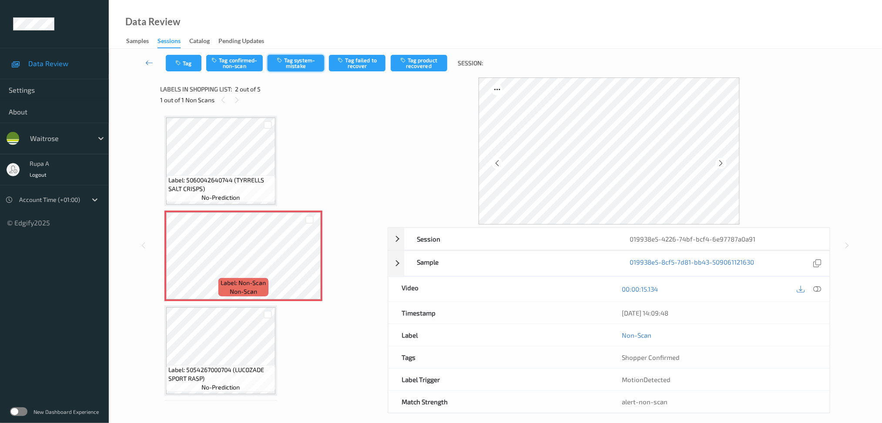
click at [291, 69] on button "Tag system-mistake" at bounding box center [296, 63] width 57 height 17
click at [187, 64] on button "Tag" at bounding box center [184, 63] width 36 height 17
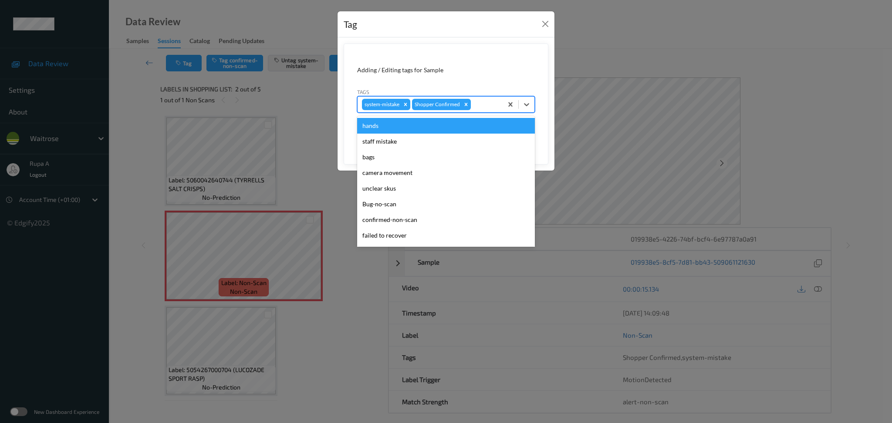
click at [490, 107] on div at bounding box center [485, 104] width 26 height 10
type input "un"
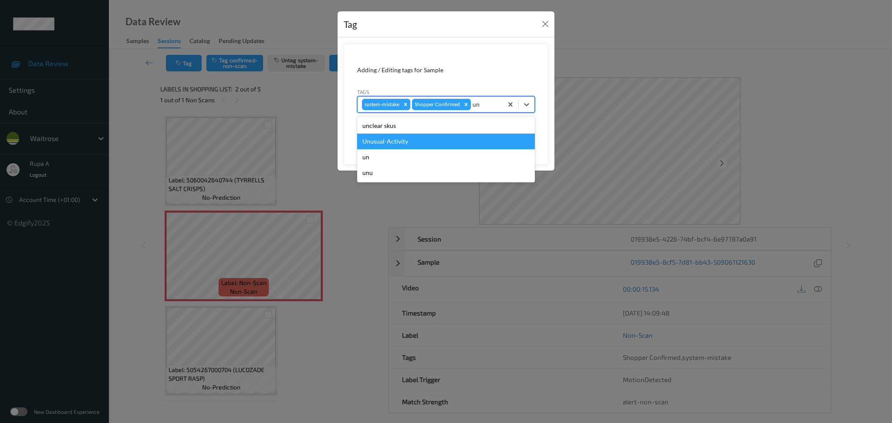
click at [413, 142] on div "Unusual-Activity" at bounding box center [446, 142] width 178 height 16
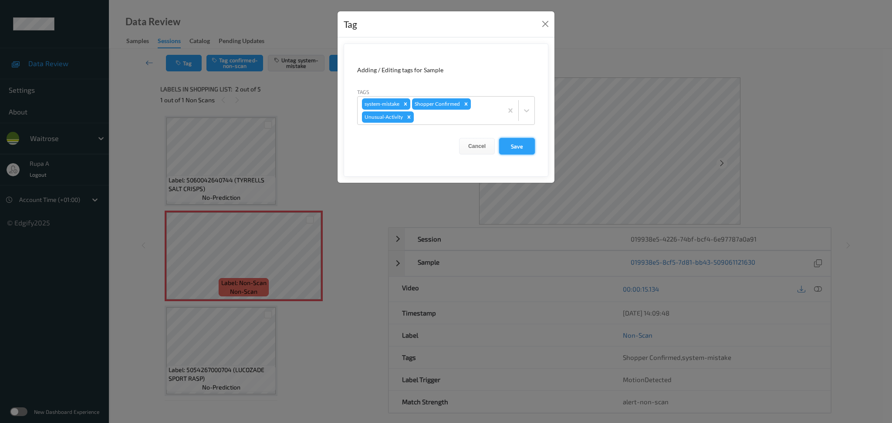
click at [515, 146] on button "Save" at bounding box center [517, 146] width 36 height 17
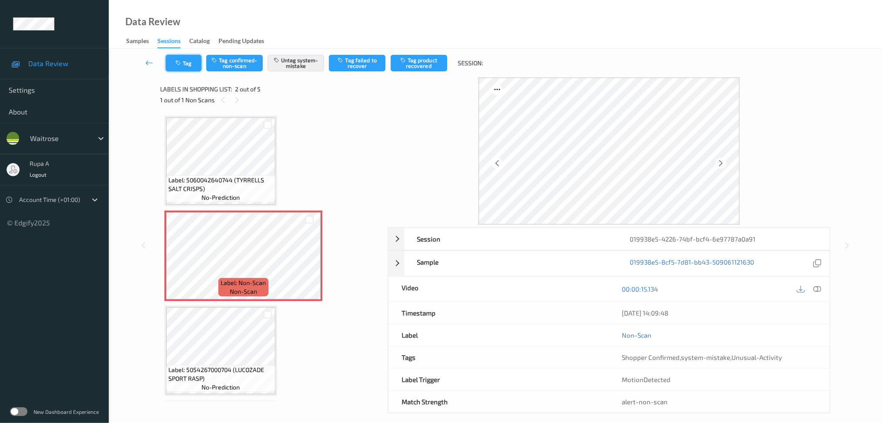
click at [182, 66] on button "Tag" at bounding box center [184, 63] width 36 height 17
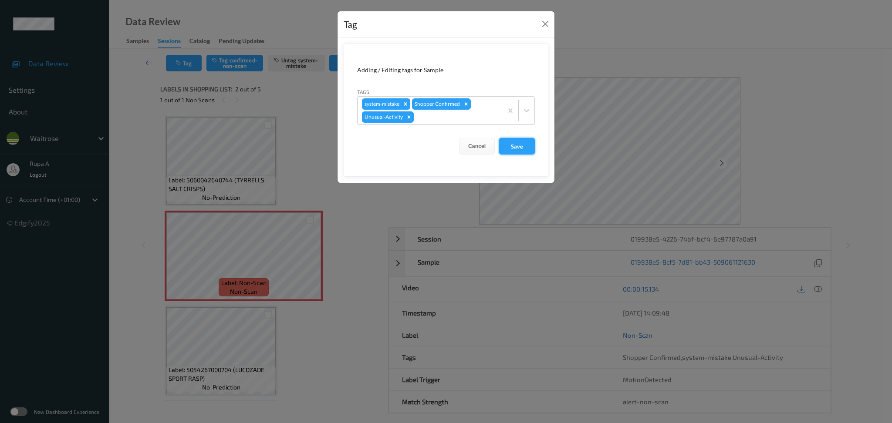
click at [512, 143] on button "Save" at bounding box center [517, 146] width 36 height 17
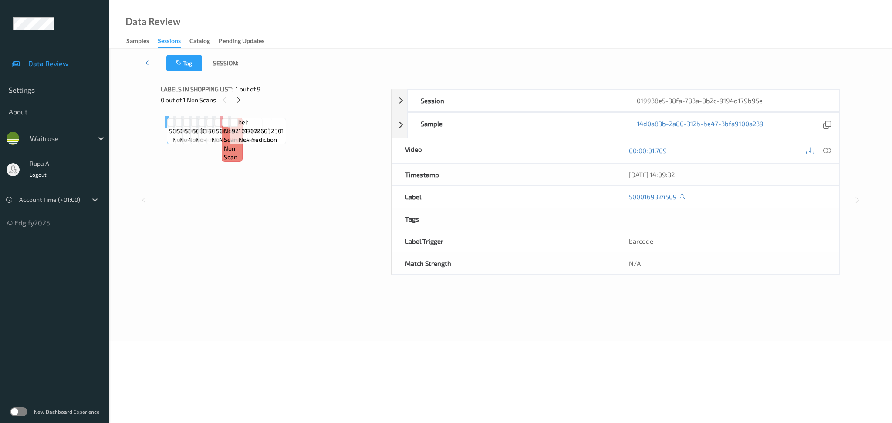
click at [317, 128] on div "Label: 5000169324509 no-prediction Label: 5000169579756 no-prediction Label: 50…" at bounding box center [273, 122] width 216 height 12
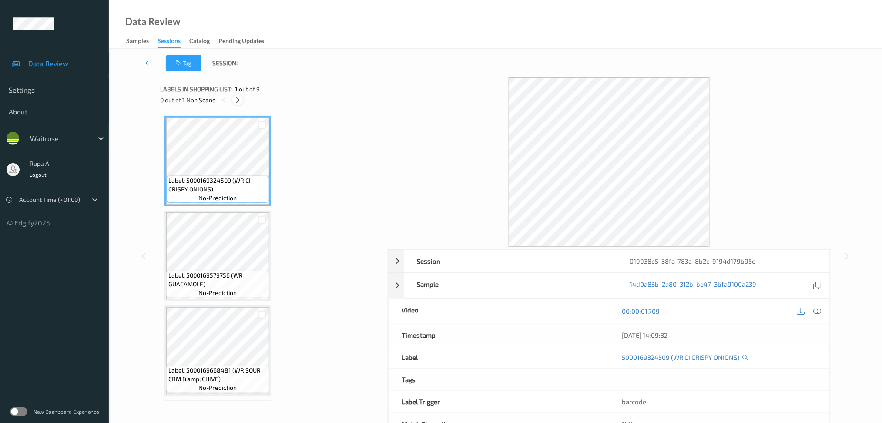
click at [240, 101] on icon at bounding box center [237, 100] width 7 height 8
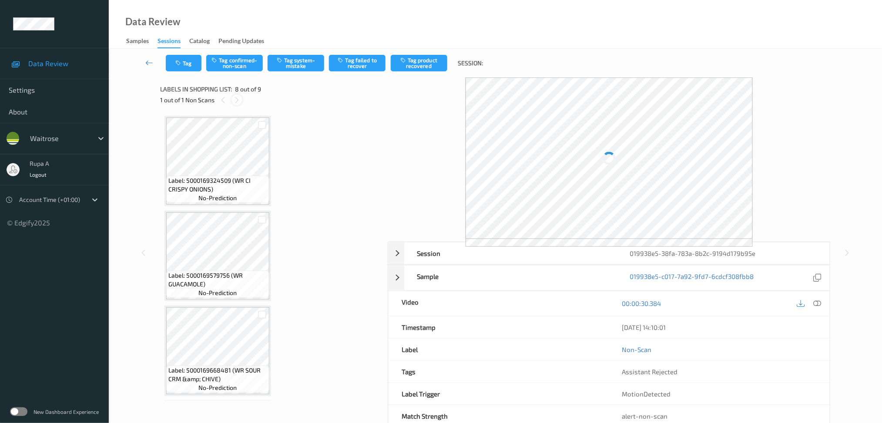
scroll to position [562, 0]
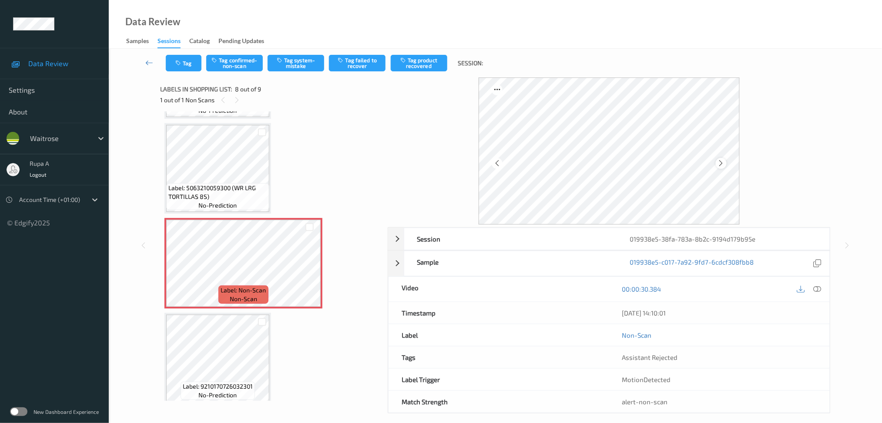
click at [725, 163] on icon at bounding box center [721, 163] width 7 height 8
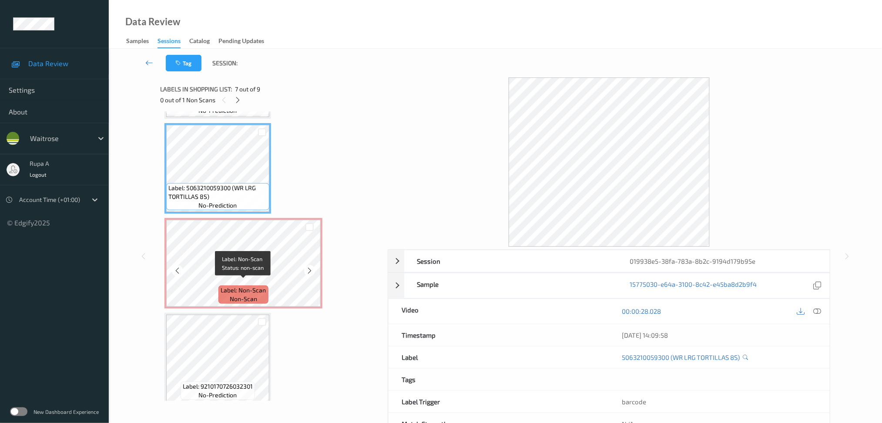
click at [244, 295] on span "non-scan" at bounding box center [243, 299] width 27 height 9
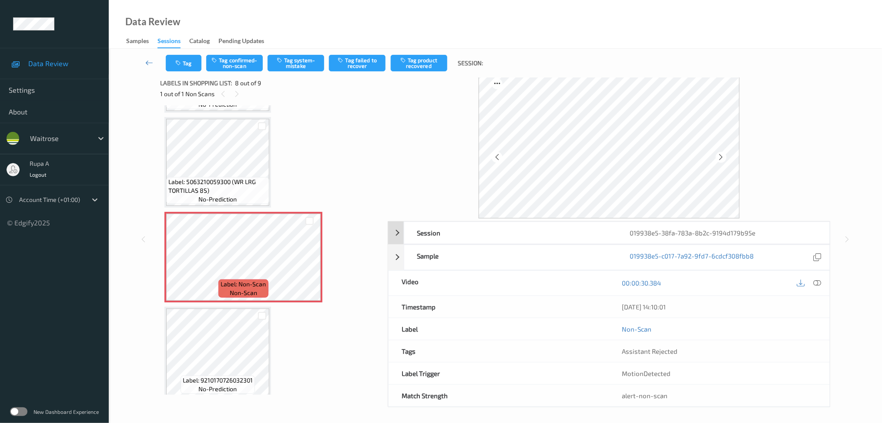
scroll to position [8, 0]
click at [819, 280] on icon at bounding box center [818, 281] width 8 height 8
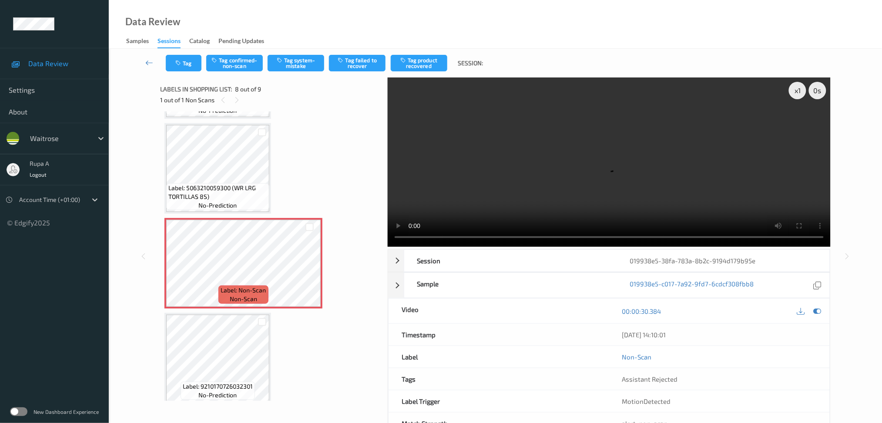
scroll to position [484, 0]
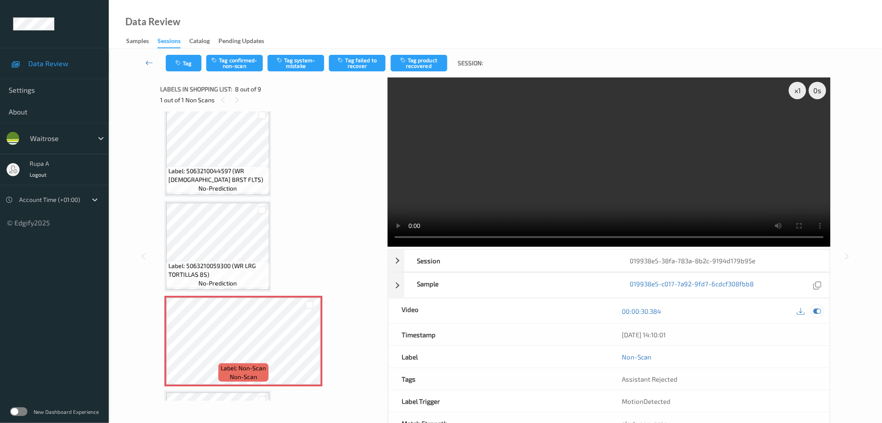
click at [816, 313] on icon at bounding box center [818, 311] width 8 height 8
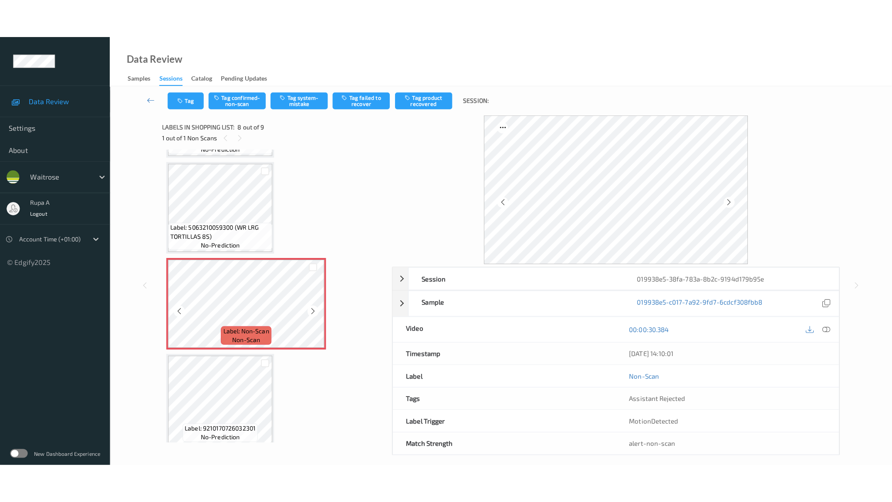
scroll to position [562, 0]
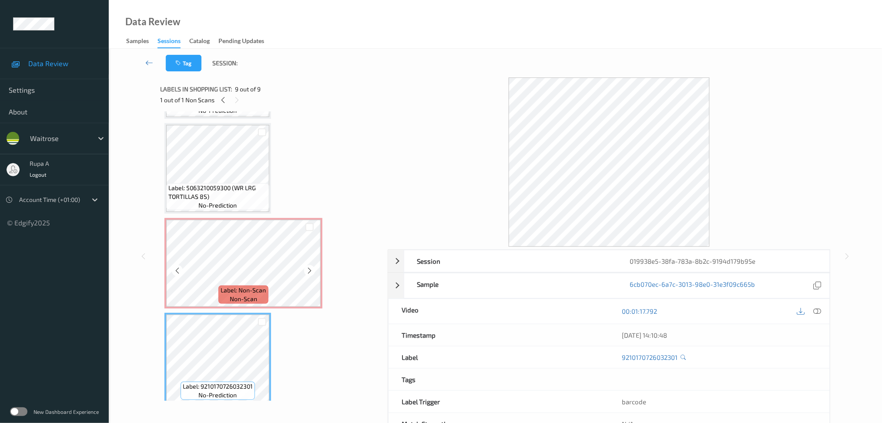
click at [239, 286] on span "Label: Non-Scan" at bounding box center [243, 290] width 45 height 9
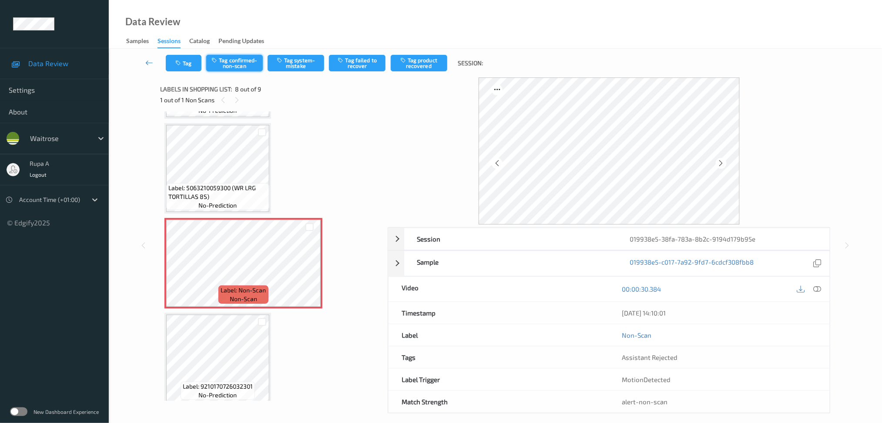
click at [241, 68] on button "Tag confirmed-non-scan" at bounding box center [234, 63] width 57 height 17
click at [360, 63] on button "Tag failed to recover" at bounding box center [357, 63] width 57 height 17
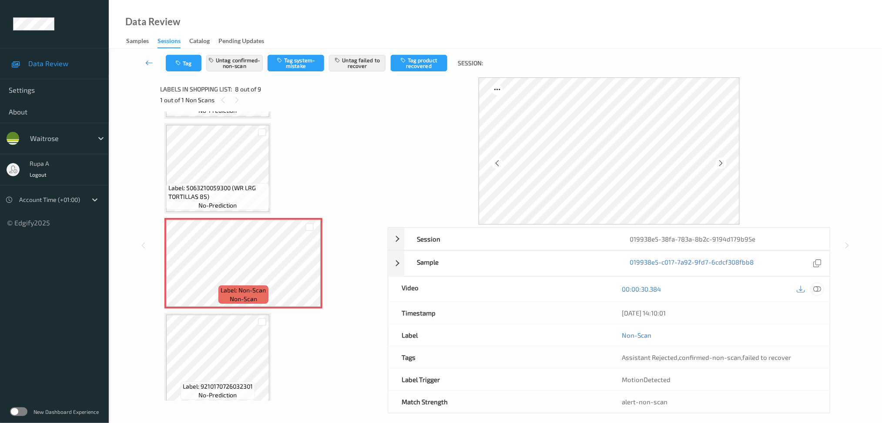
click at [818, 291] on icon at bounding box center [818, 289] width 8 height 8
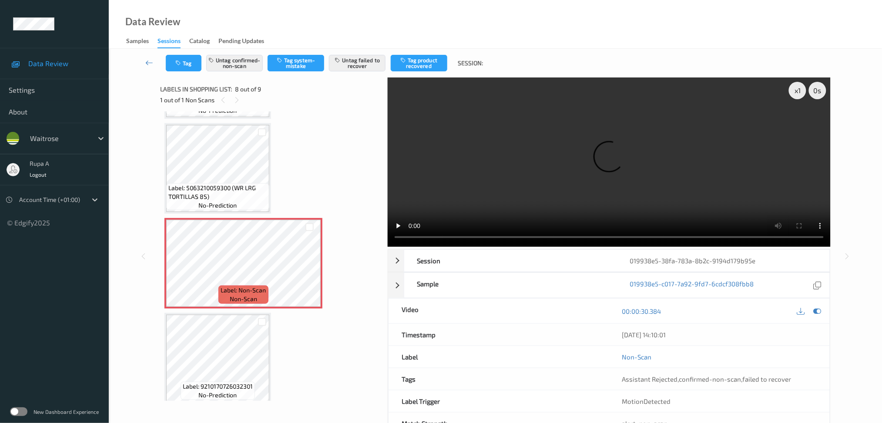
scroll to position [484, 0]
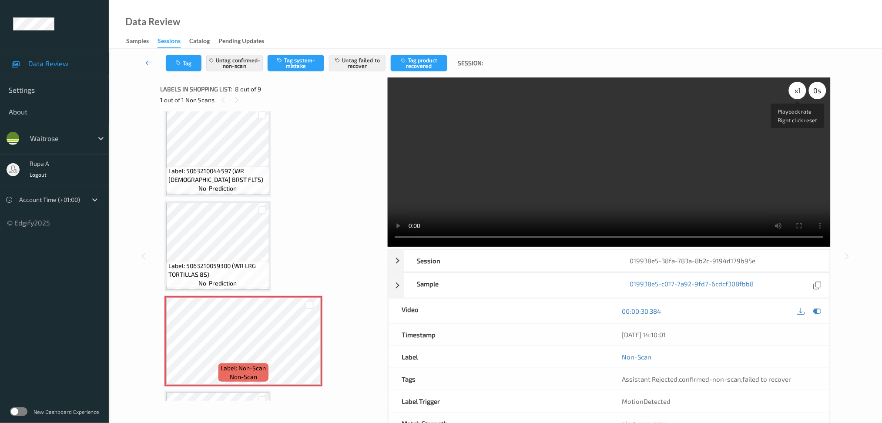
click at [800, 90] on div "x 1" at bounding box center [797, 90] width 17 height 17
click at [818, 313] on icon at bounding box center [818, 311] width 8 height 8
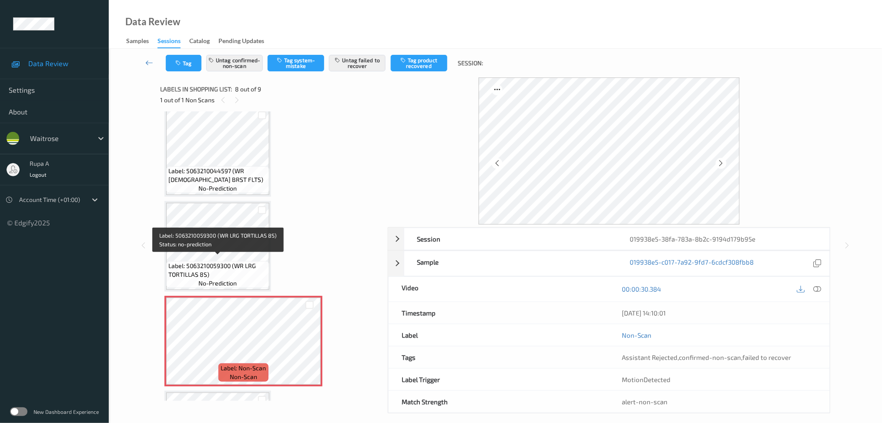
click at [190, 274] on div "Label: 5063210059300 (WR LRG TORTILLAS 8S) no-prediction" at bounding box center [217, 274] width 103 height 27
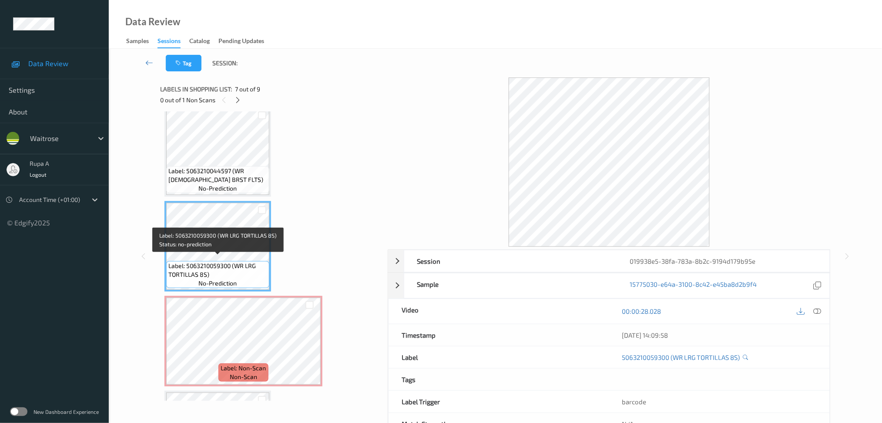
click at [190, 271] on span "Label: 5063210059300 (WR LRG TORTILLAS 8S)" at bounding box center [217, 270] width 99 height 17
copy span "TORTILLAS"
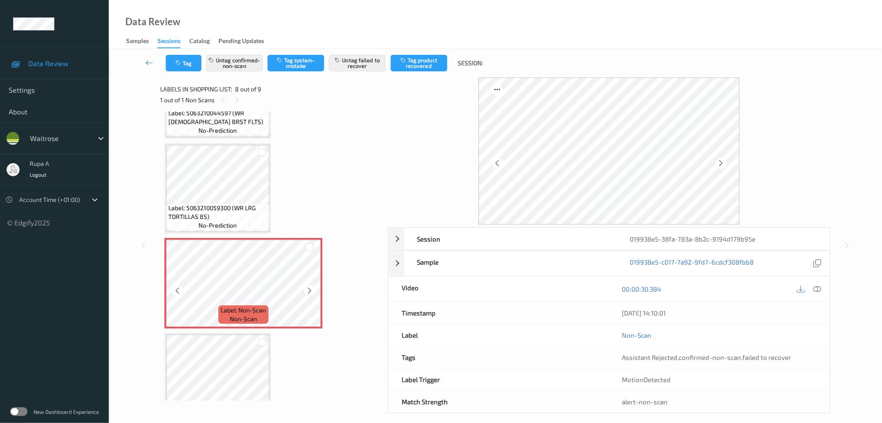
scroll to position [562, 0]
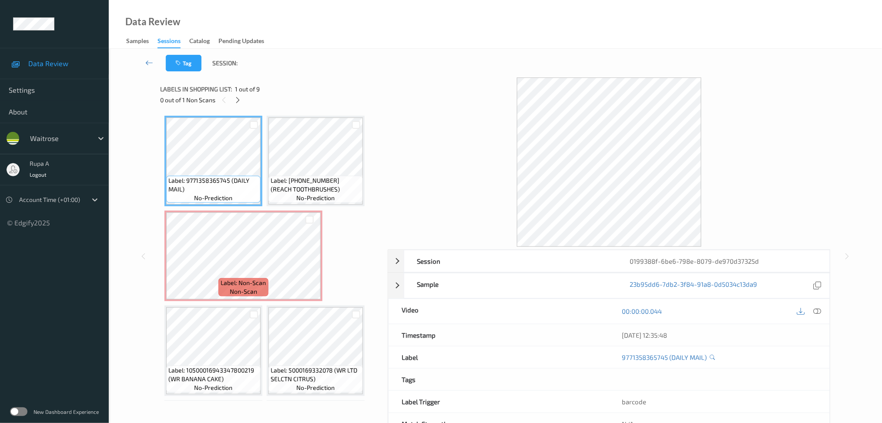
click at [295, 87] on div "Labels in shopping list: 1 out of 9" at bounding box center [271, 89] width 222 height 11
click at [237, 100] on icon at bounding box center [237, 100] width 7 height 8
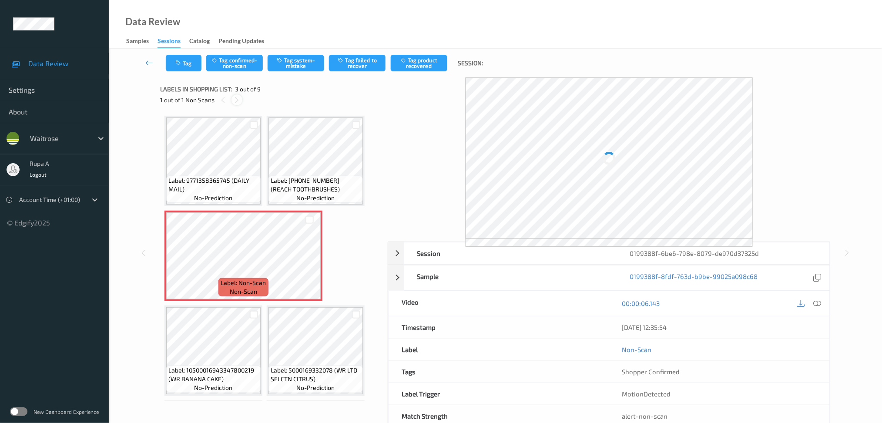
scroll to position [4, 0]
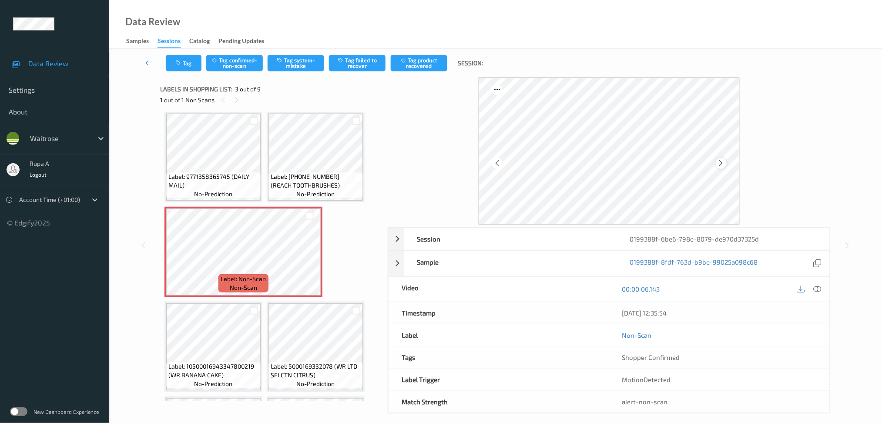
click at [725, 163] on div at bounding box center [721, 163] width 11 height 11
click at [725, 163] on icon at bounding box center [721, 163] width 7 height 8
click at [821, 283] on div "00:00:06.143" at bounding box center [720, 289] width 221 height 25
click at [822, 287] on icon at bounding box center [818, 289] width 8 height 8
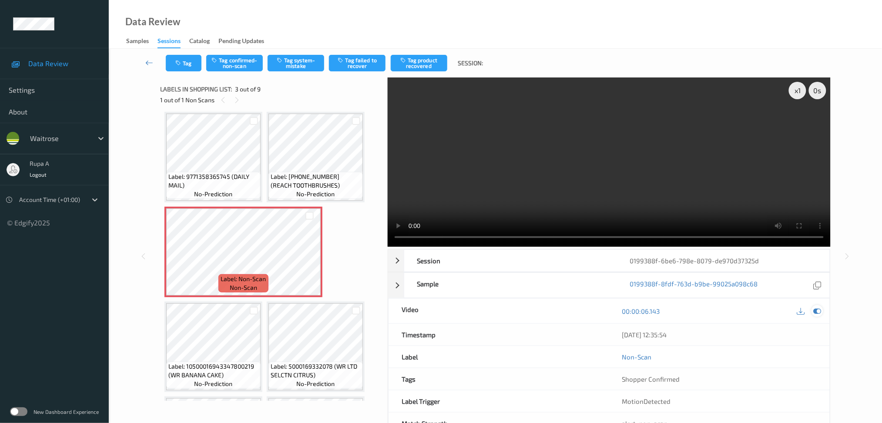
click at [817, 316] on div at bounding box center [818, 311] width 12 height 12
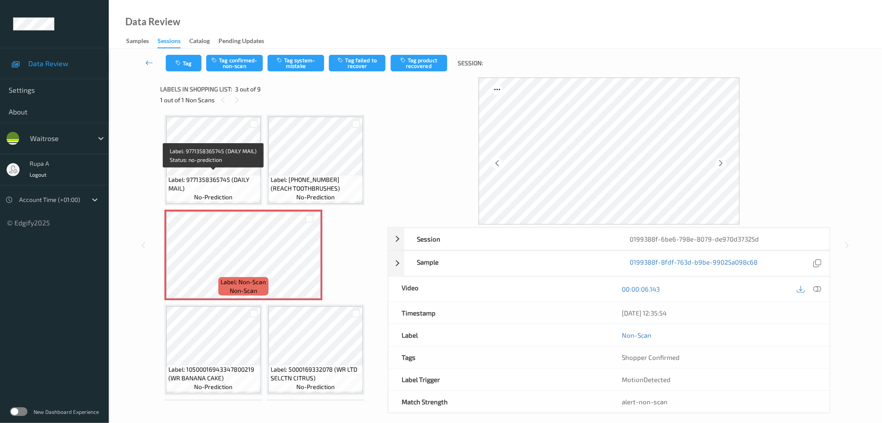
scroll to position [0, 0]
click at [724, 162] on icon at bounding box center [721, 163] width 7 height 8
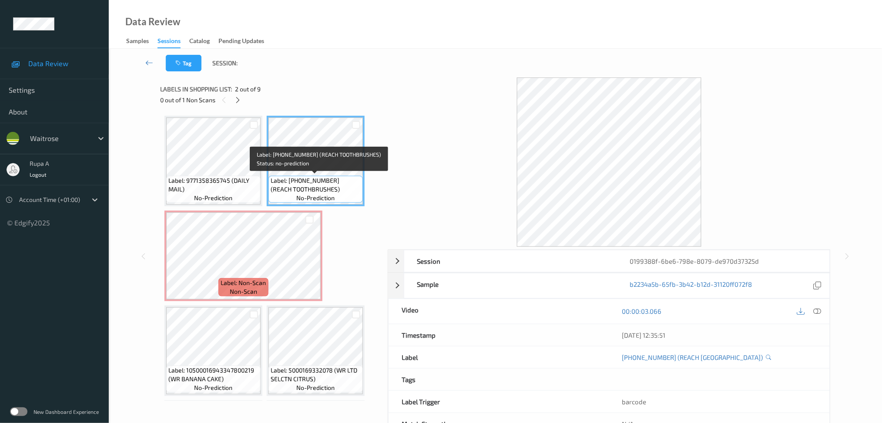
click at [310, 181] on span "Label: [PHONE_NUMBER] (REACH TOOTHBRUSHES)" at bounding box center [316, 184] width 90 height 17
click at [304, 192] on span "Label: [PHONE_NUMBER] (REACH TOOTHBRUSHES)" at bounding box center [316, 184] width 90 height 17
copy span "Label: 8801051111866 (REACH TOOTHBRUSHES)"
click at [304, 192] on span "Label: 8801051111866 (REACH TOOTHBRUSHES)" at bounding box center [316, 184] width 90 height 17
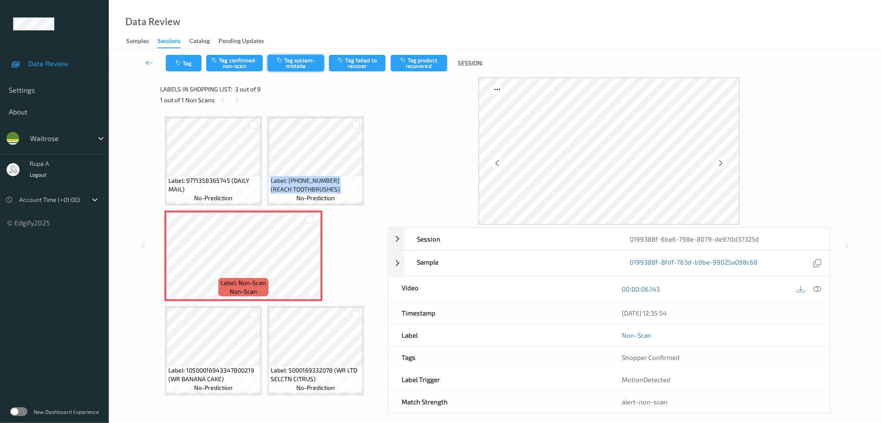
click at [303, 64] on button "Tag system-mistake" at bounding box center [296, 63] width 57 height 17
click at [194, 60] on button "Tag" at bounding box center [184, 63] width 36 height 17
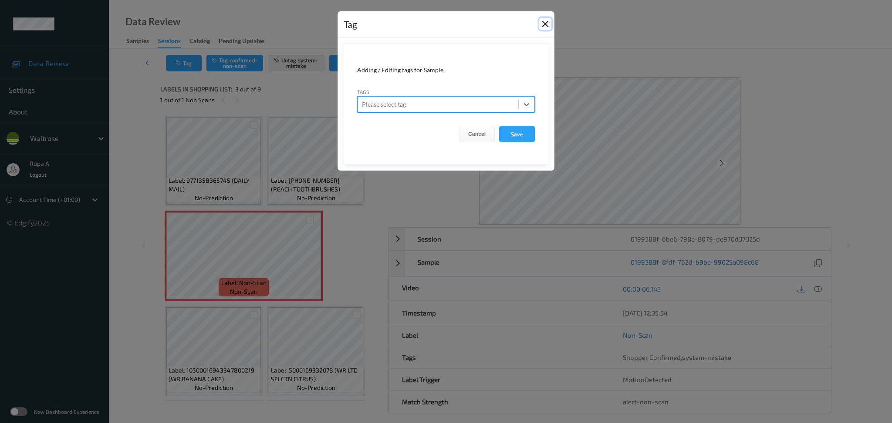
click at [540, 23] on button "Close" at bounding box center [545, 24] width 12 height 12
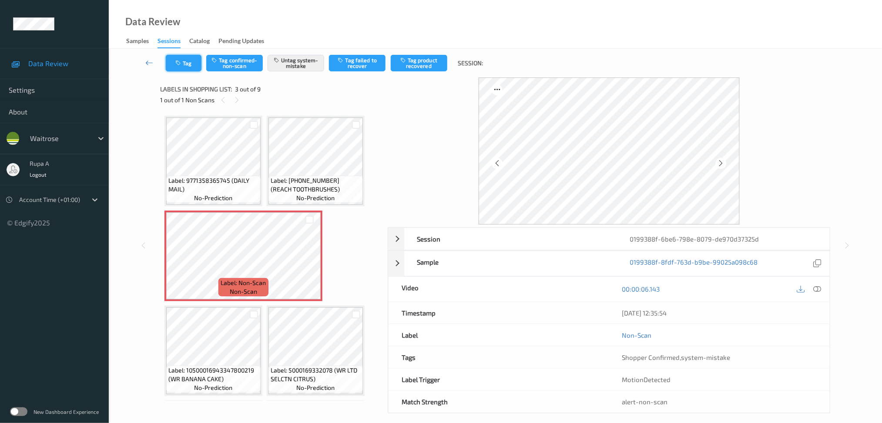
click at [189, 64] on button "Tag" at bounding box center [184, 63] width 36 height 17
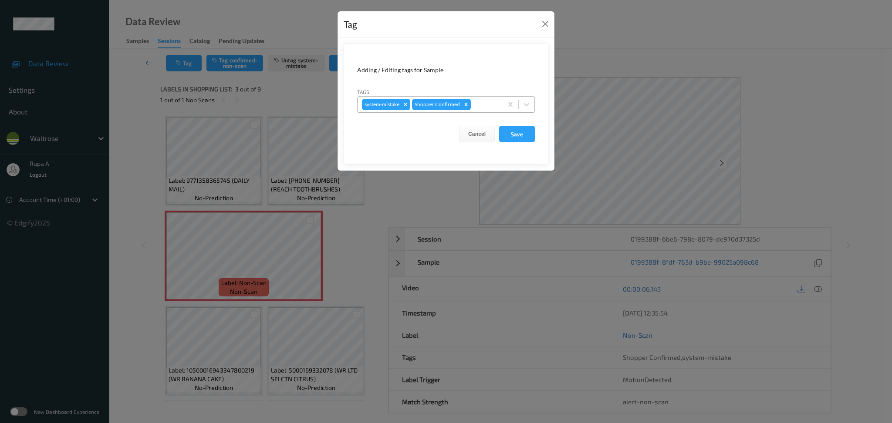
click at [495, 104] on div at bounding box center [485, 104] width 26 height 10
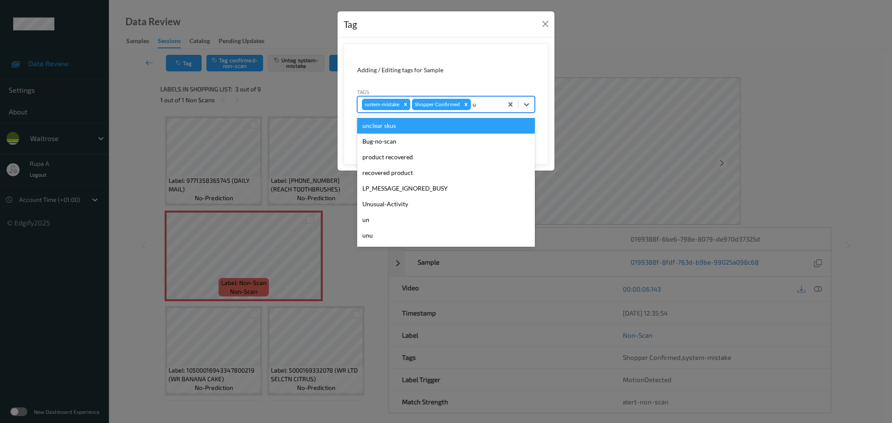
type input "un"
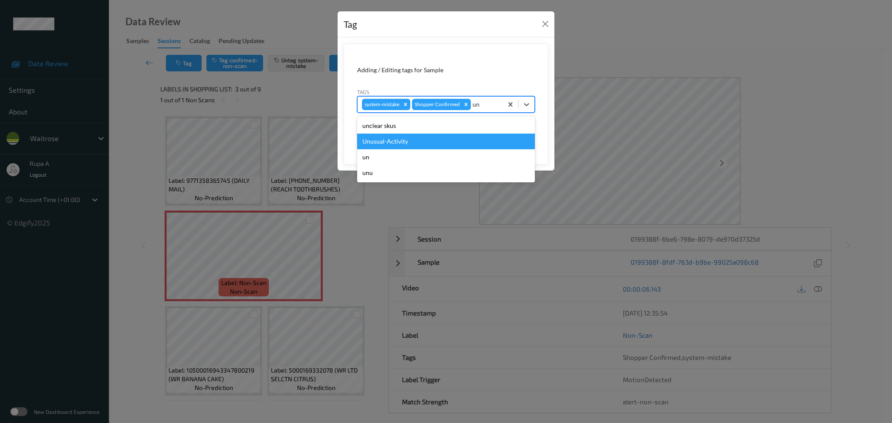
click at [434, 136] on div "Unusual-Activity" at bounding box center [446, 142] width 178 height 16
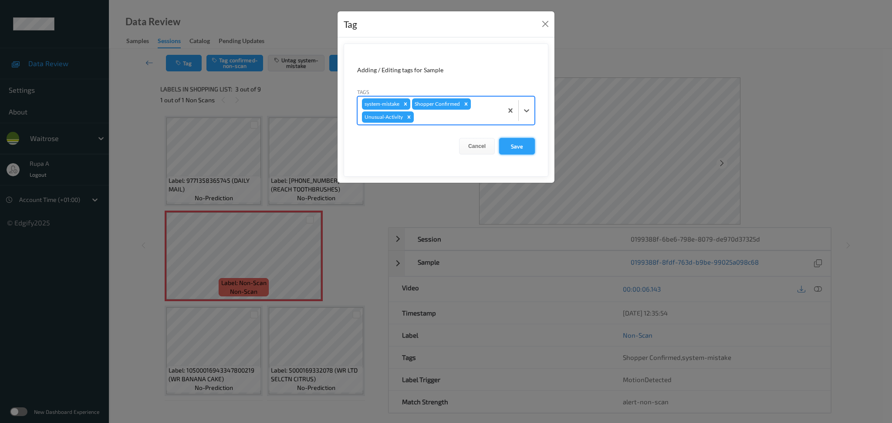
click at [517, 145] on button "Save" at bounding box center [517, 146] width 36 height 17
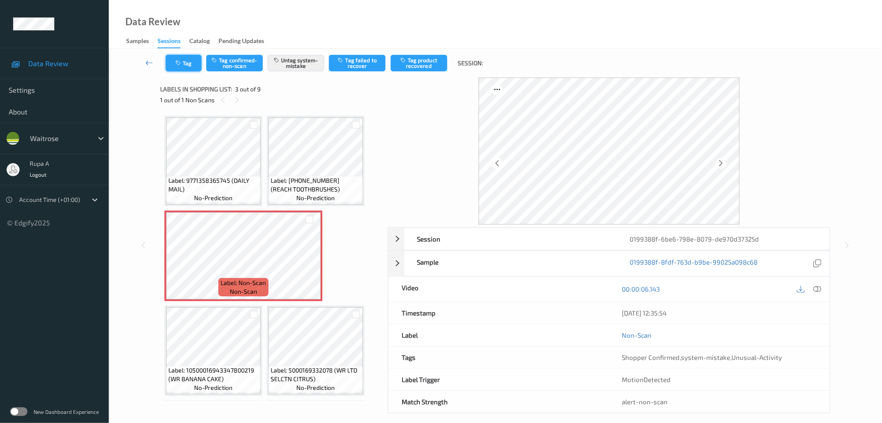
click at [197, 63] on button "Tag" at bounding box center [184, 63] width 36 height 17
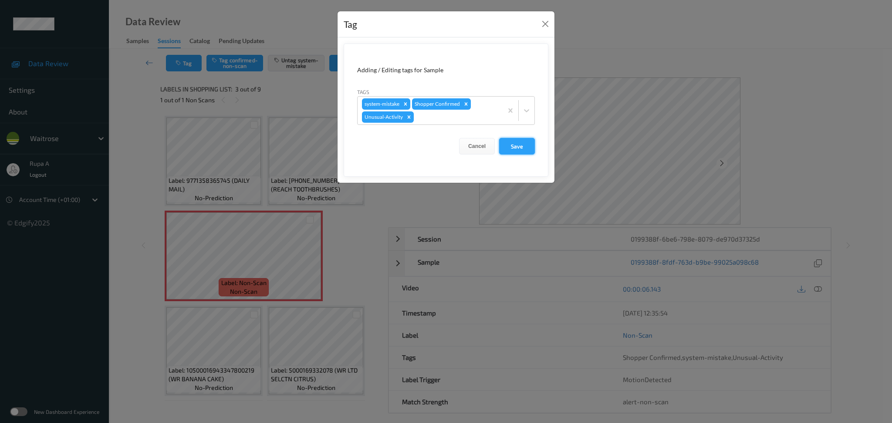
click at [526, 145] on button "Save" at bounding box center [517, 146] width 36 height 17
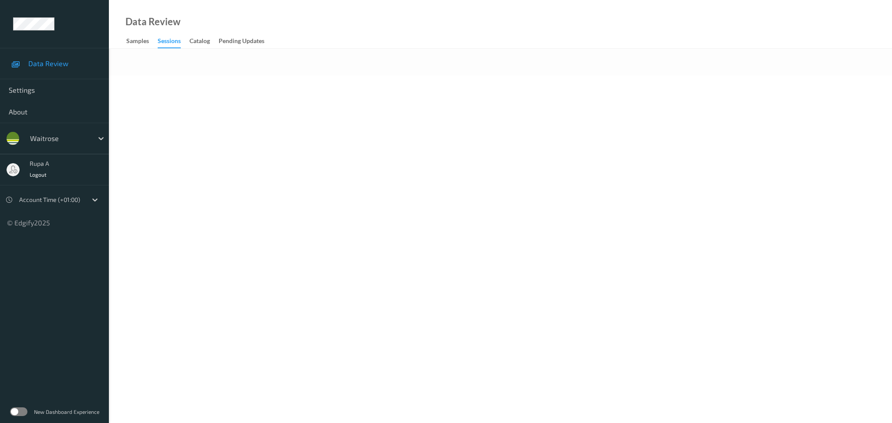
click at [374, 220] on body "Data Review Settings About waitrose rupa a Logout Account Time (+01:00) © Edgif…" at bounding box center [446, 211] width 892 height 423
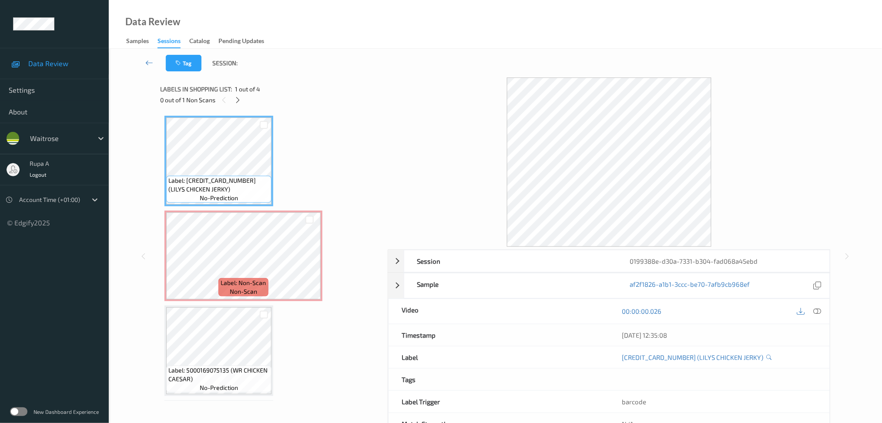
click at [245, 100] on div "0 out of 1 Non Scans" at bounding box center [271, 99] width 222 height 11
click at [242, 101] on div at bounding box center [237, 99] width 11 height 11
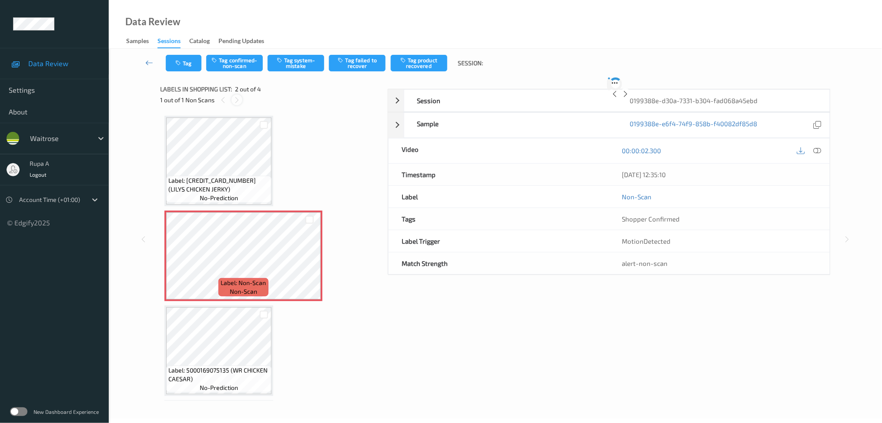
scroll to position [4, 0]
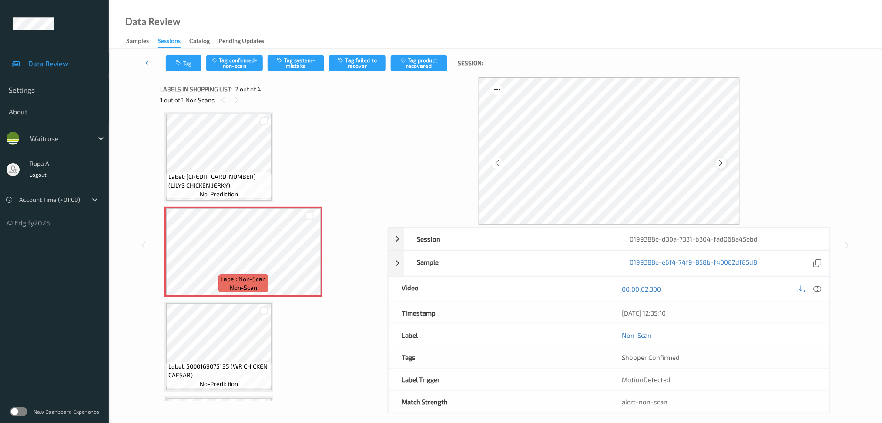
click at [720, 161] on icon at bounding box center [721, 163] width 7 height 8
click at [820, 287] on icon at bounding box center [818, 289] width 8 height 8
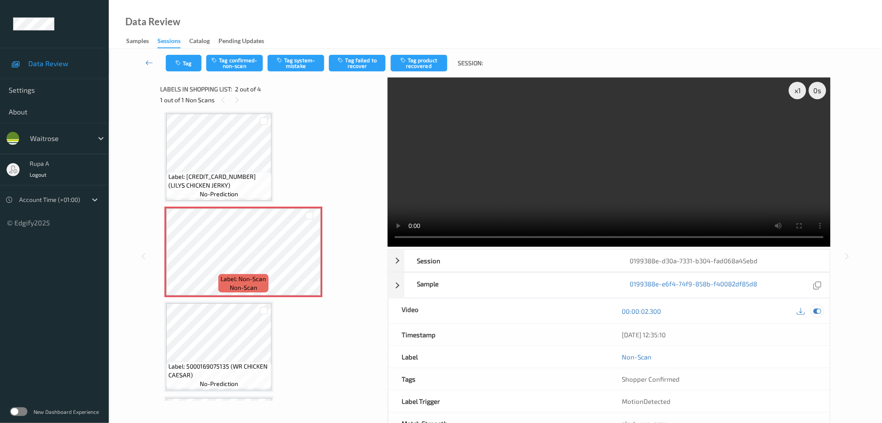
click at [819, 310] on icon at bounding box center [818, 311] width 8 height 8
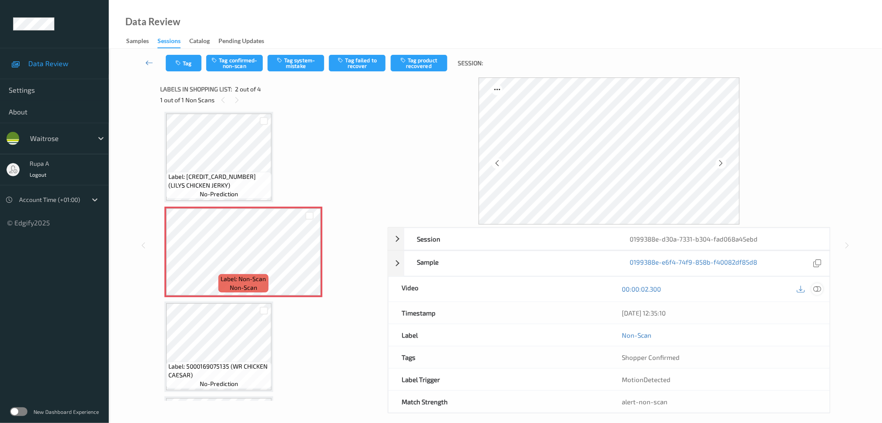
click at [821, 291] on icon at bounding box center [818, 289] width 8 height 8
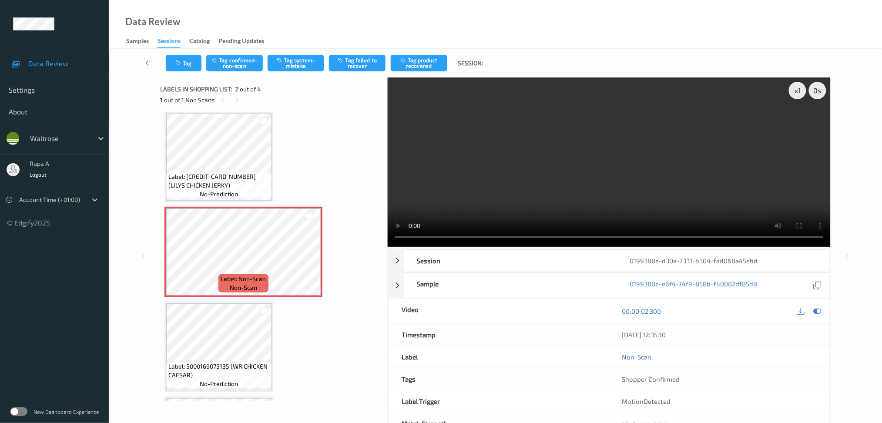
click at [819, 309] on icon at bounding box center [818, 311] width 8 height 8
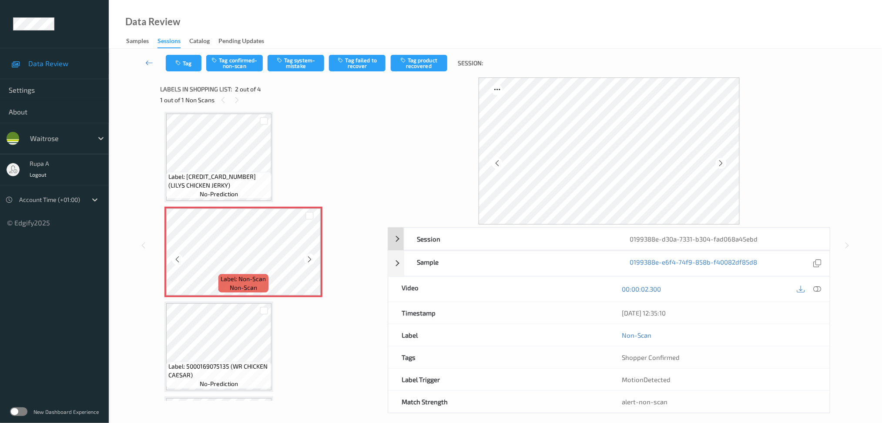
scroll to position [0, 0]
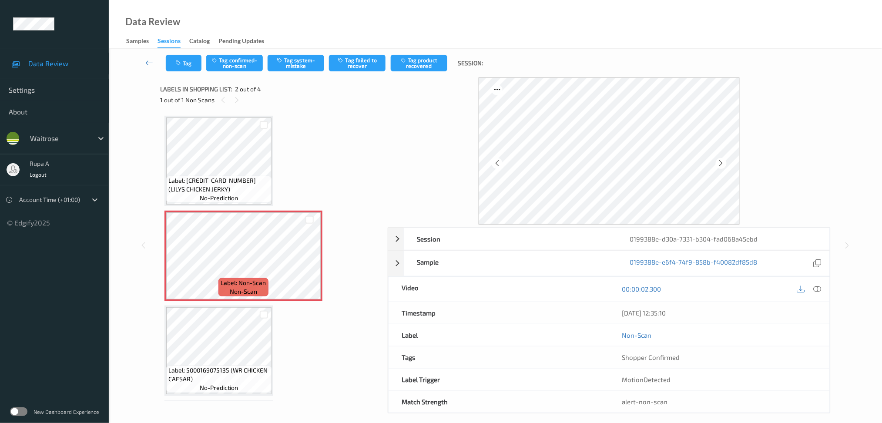
click at [223, 176] on span "Label: [CREDIT_CARD_NUMBER] (LILYS CHICKEN JERKY)" at bounding box center [218, 184] width 101 height 17
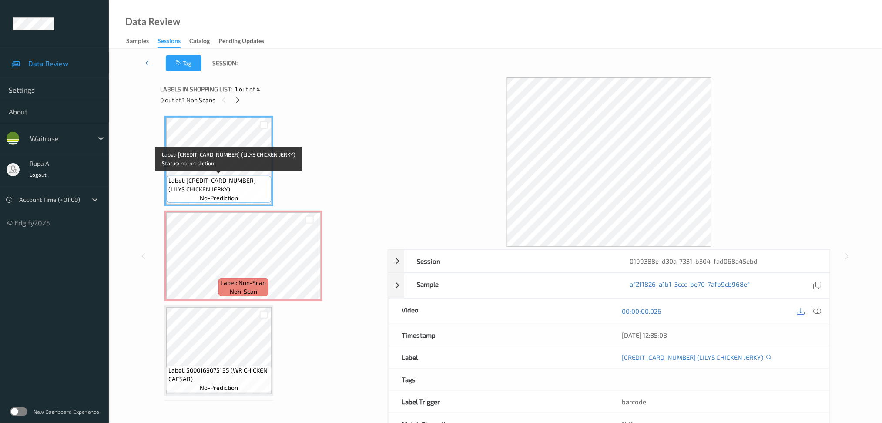
click at [207, 194] on span "no-prediction" at bounding box center [219, 198] width 38 height 9
click at [185, 187] on span "Label: 5060184249836 (LILYS CHICKEN JERKY)" at bounding box center [218, 184] width 101 height 17
copy span "Label: 5060184249836 (LILYS CHICKEN JERKY)"
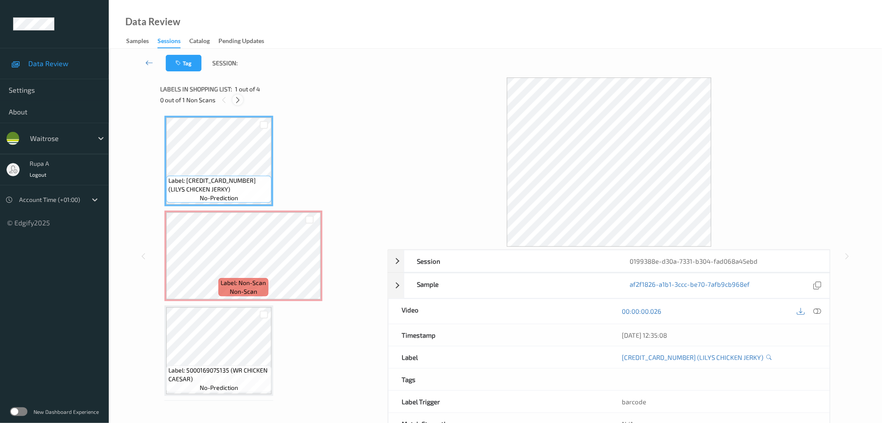
click at [240, 99] on icon at bounding box center [237, 100] width 7 height 8
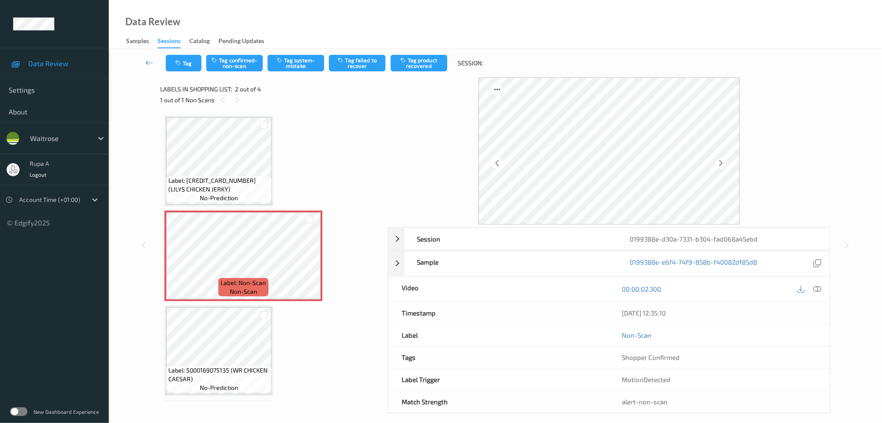
scroll to position [4, 0]
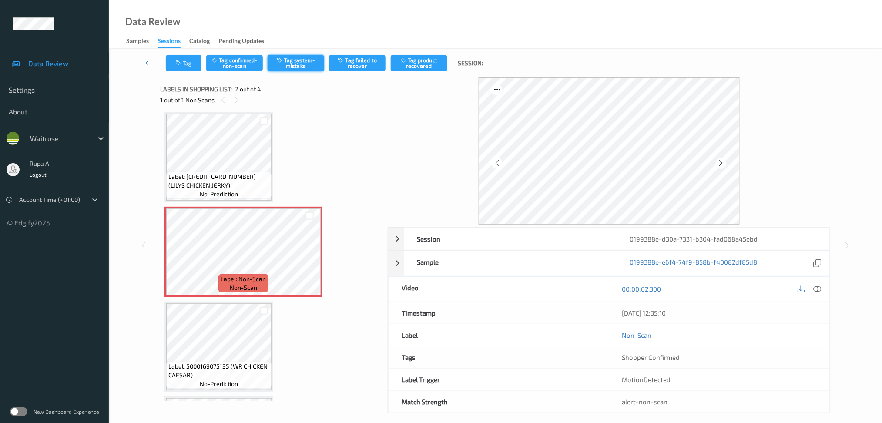
click at [294, 63] on button "Tag system-mistake" at bounding box center [296, 63] width 57 height 17
click at [179, 65] on icon "button" at bounding box center [178, 63] width 7 height 6
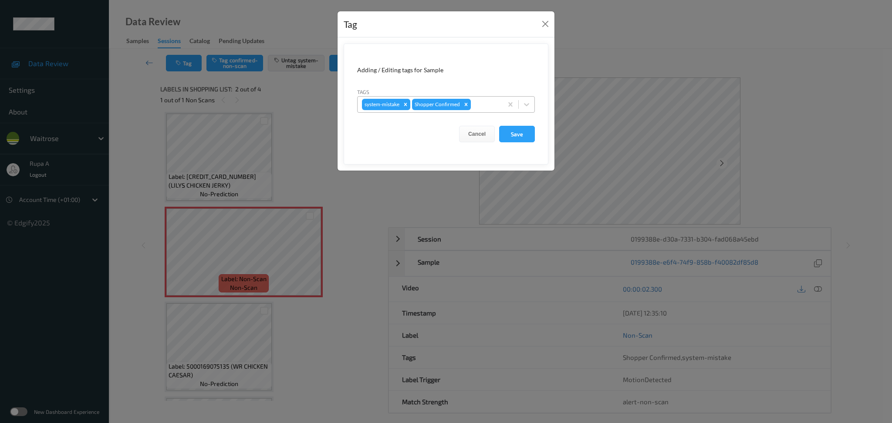
click at [495, 108] on div at bounding box center [485, 104] width 26 height 10
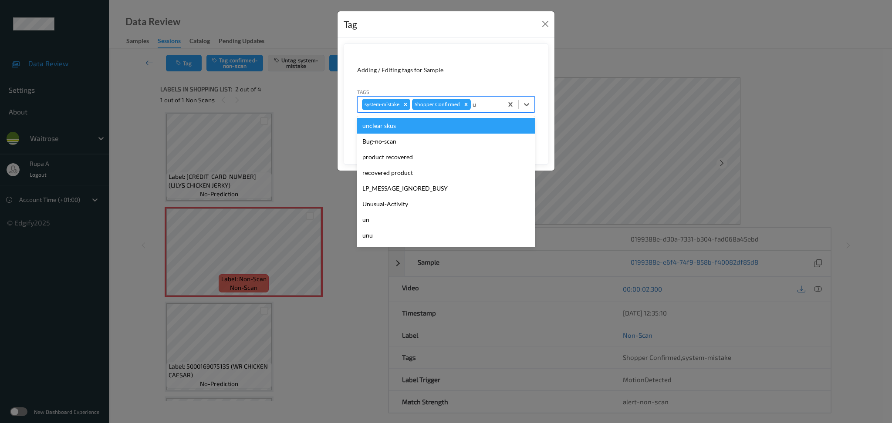
type input "un"
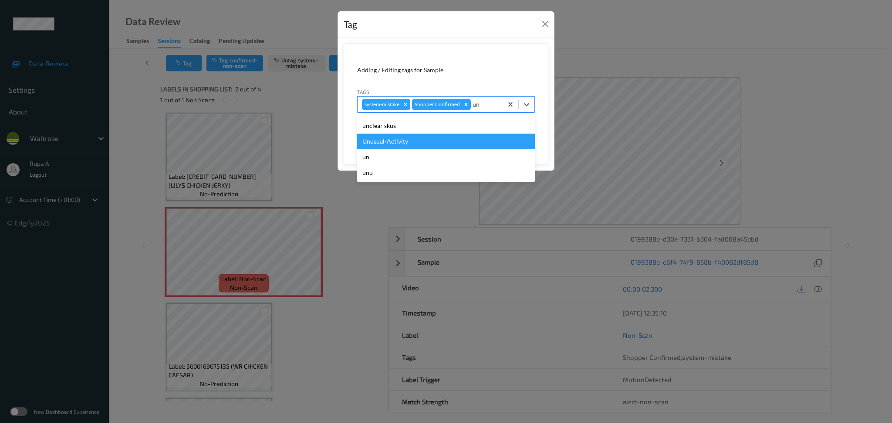
click at [445, 136] on div "Unusual-Activity" at bounding box center [446, 142] width 178 height 16
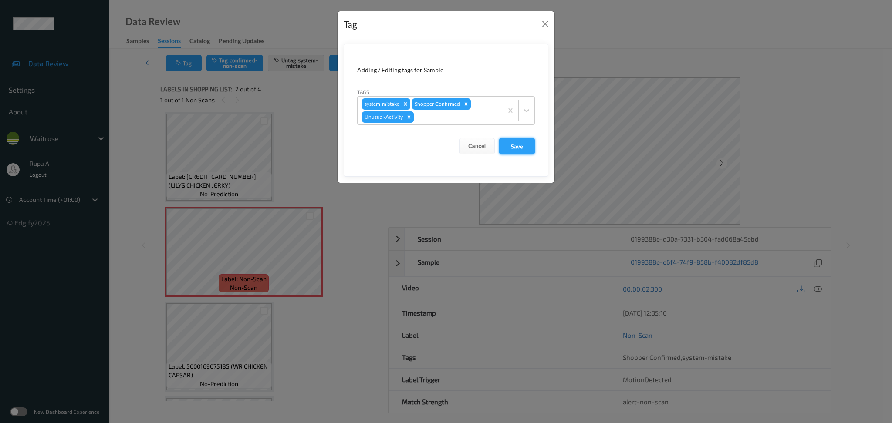
click at [516, 147] on button "Save" at bounding box center [517, 146] width 36 height 17
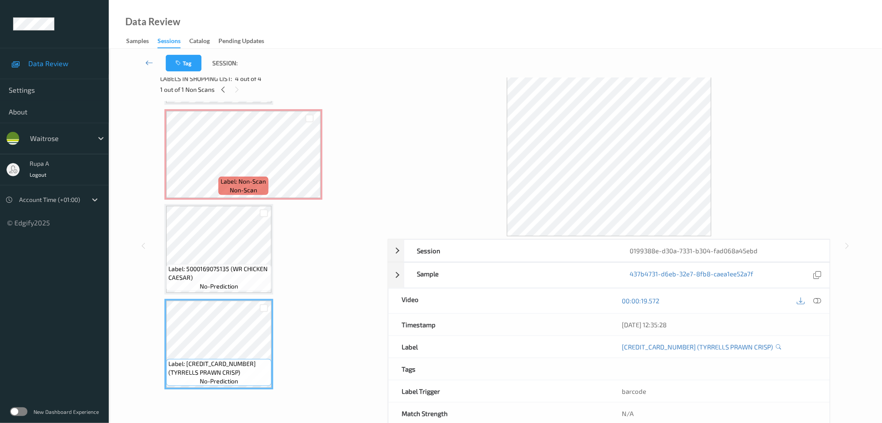
scroll to position [0, 0]
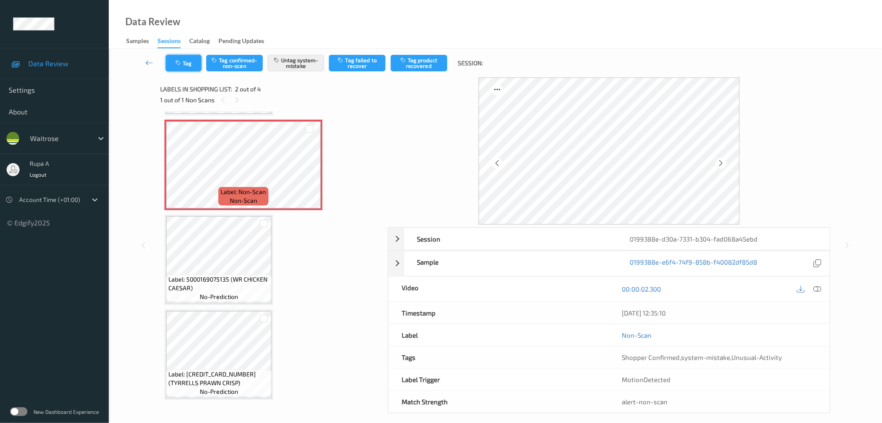
click at [176, 58] on button "Tag" at bounding box center [184, 63] width 36 height 17
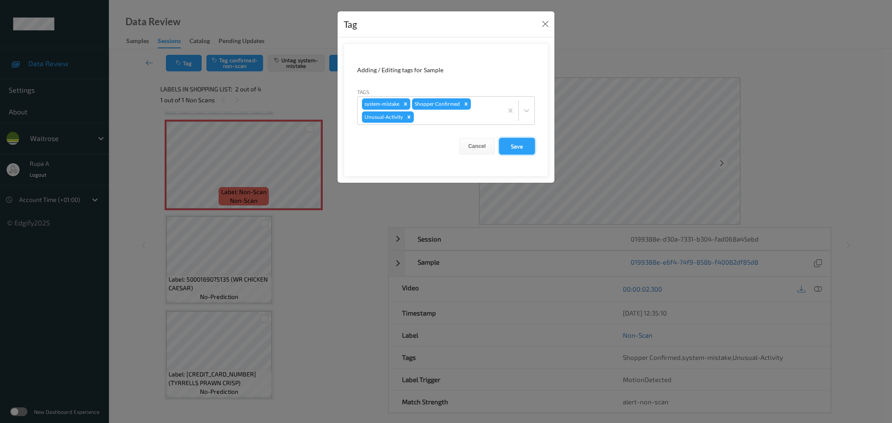
click at [509, 145] on button "Save" at bounding box center [517, 146] width 36 height 17
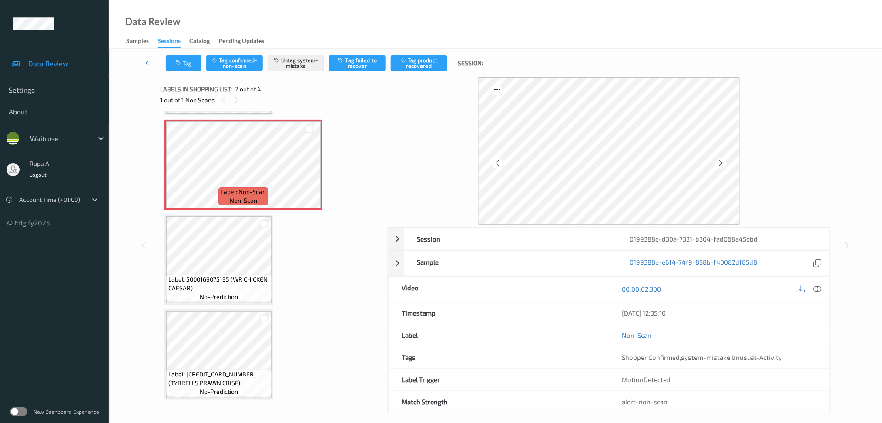
click at [813, 288] on div at bounding box center [818, 289] width 12 height 12
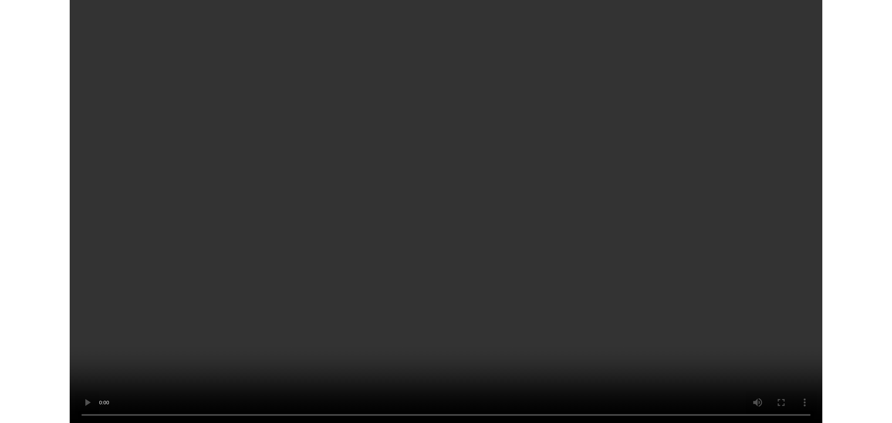
scroll to position [13, 0]
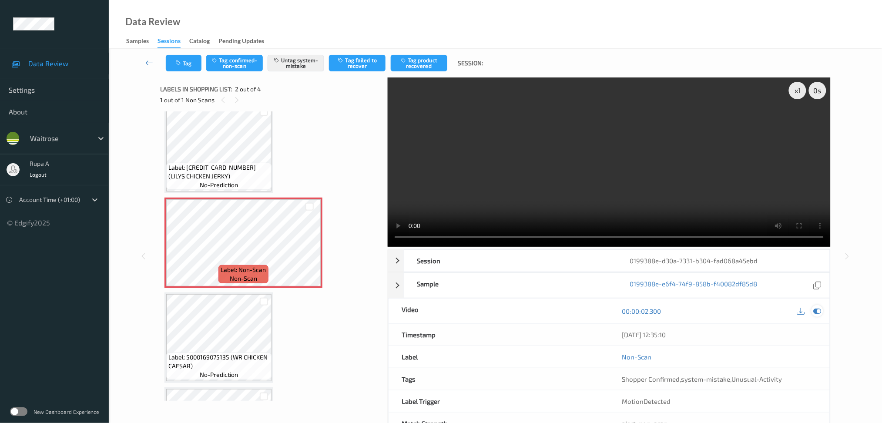
click at [821, 308] on icon at bounding box center [818, 311] width 8 height 8
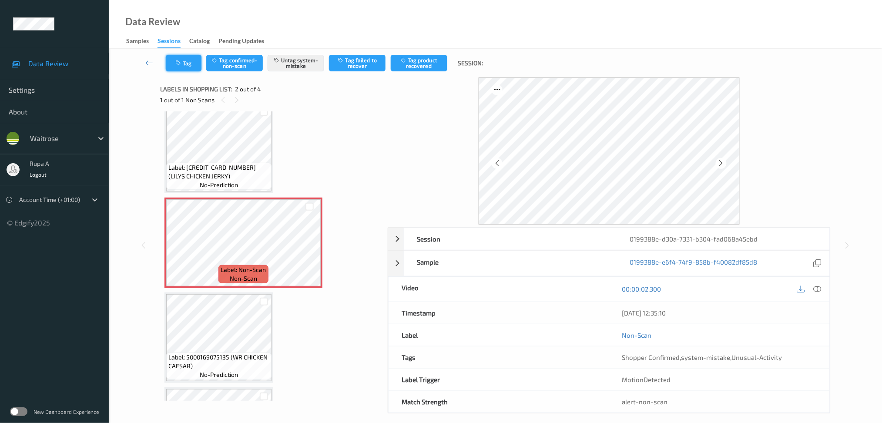
click at [182, 65] on icon "button" at bounding box center [178, 63] width 7 height 6
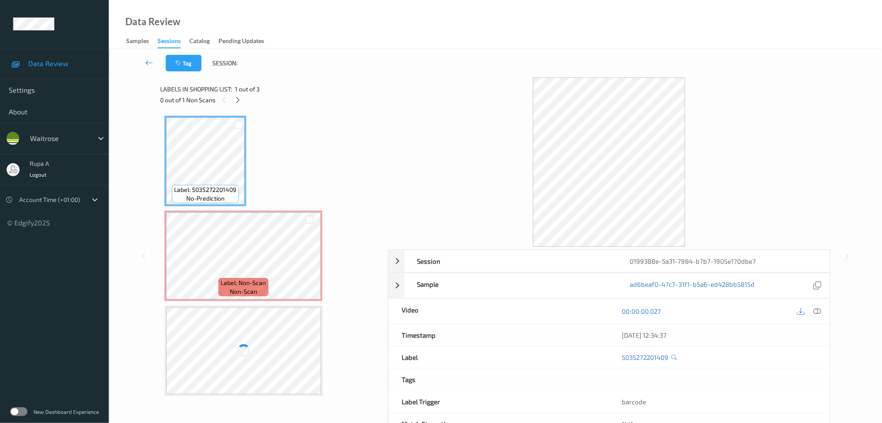
drag, startPoint x: 370, startPoint y: 85, endPoint x: 304, endPoint y: 100, distance: 67.4
click at [371, 86] on div "Labels in shopping list: 1 out of 3" at bounding box center [271, 89] width 222 height 11
click at [238, 101] on icon at bounding box center [237, 100] width 7 height 8
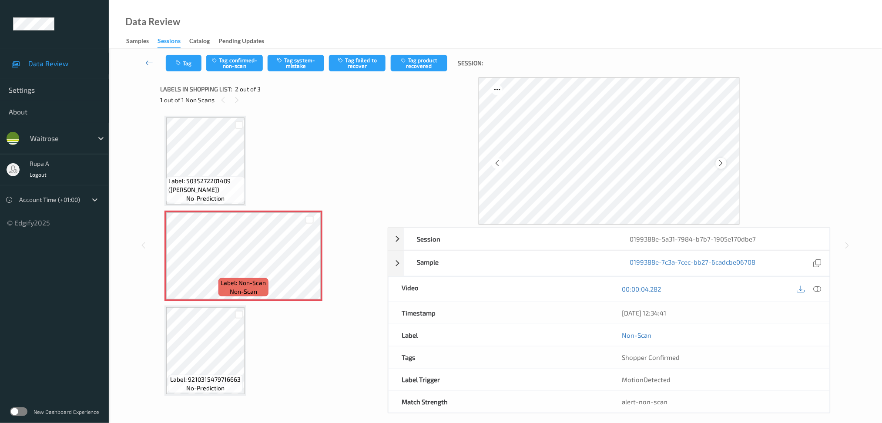
click at [722, 164] on icon at bounding box center [721, 163] width 7 height 8
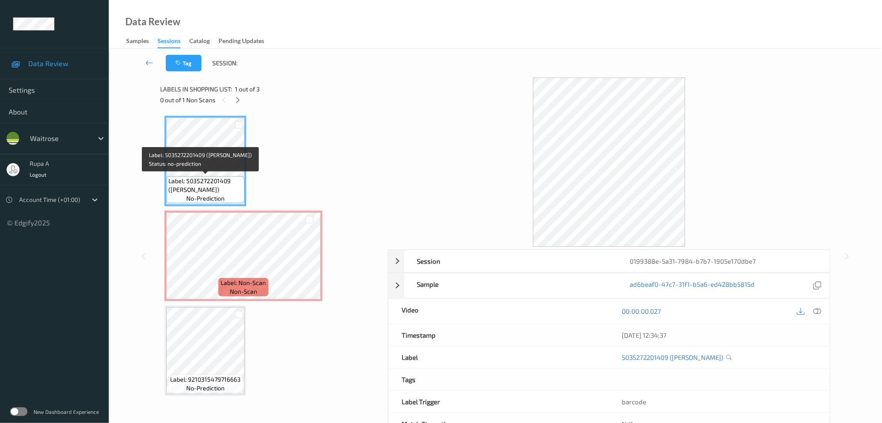
click at [205, 191] on span "Label: 5035272201409 ([PERSON_NAME])" at bounding box center [205, 185] width 74 height 17
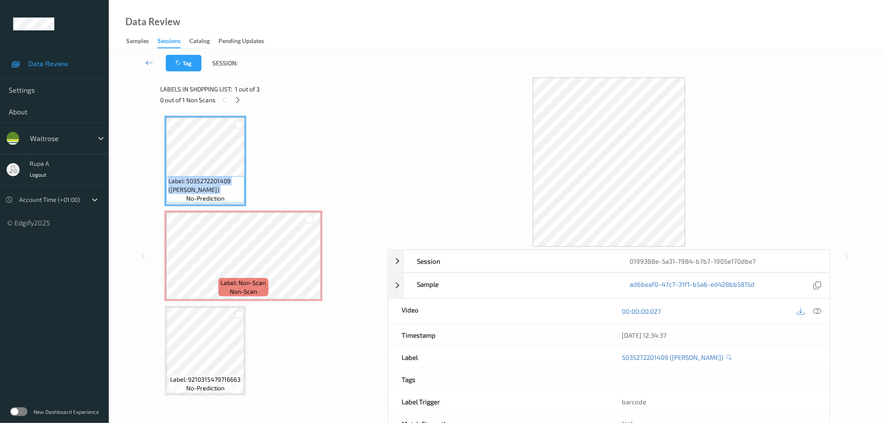
copy span "Label: 5035272201409 ([PERSON_NAME])"
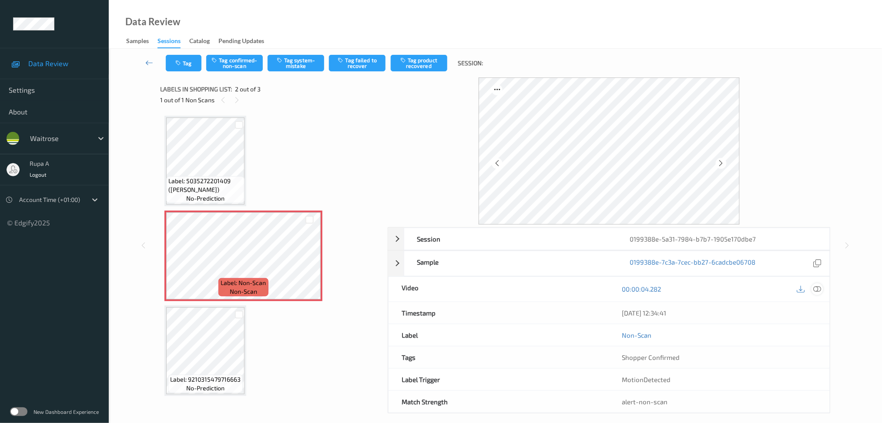
click at [816, 290] on icon at bounding box center [818, 289] width 8 height 8
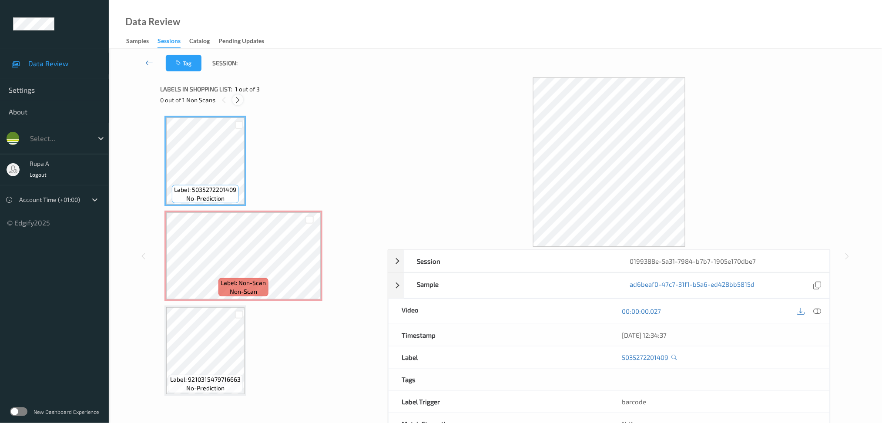
click at [239, 104] on div at bounding box center [237, 99] width 11 height 11
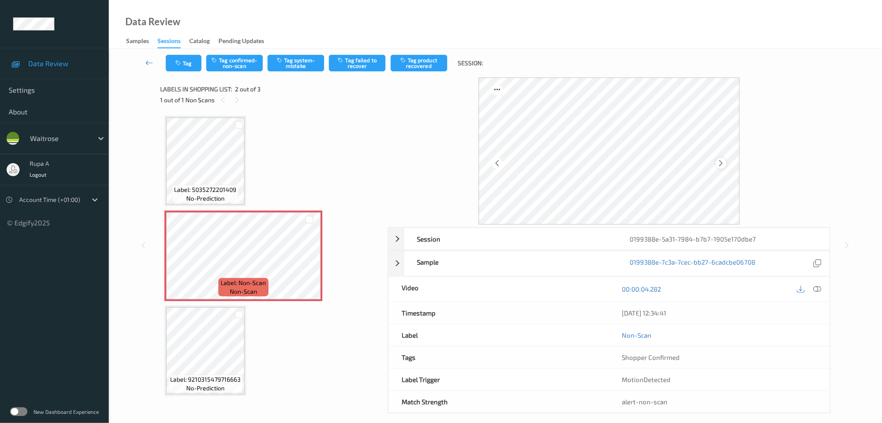
click at [726, 163] on div at bounding box center [721, 163] width 11 height 11
click at [244, 69] on button "Tag confirmed-non-scan" at bounding box center [234, 63] width 57 height 17
click at [244, 69] on button "Untag confirmed-non-scan" at bounding box center [234, 63] width 57 height 17
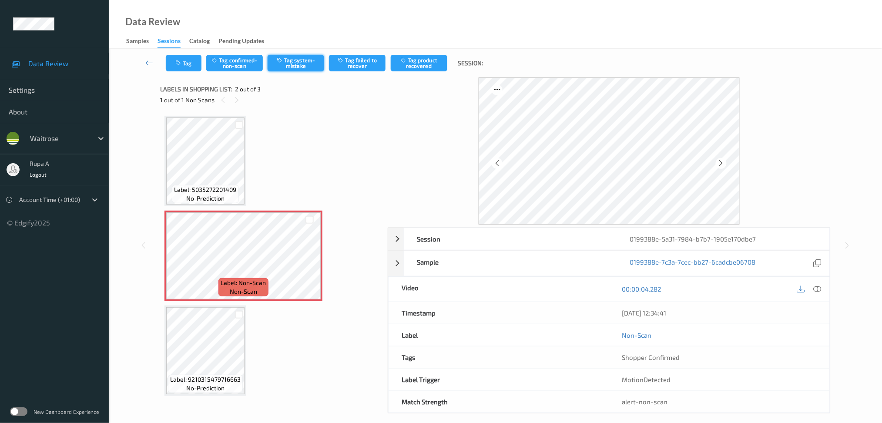
click at [302, 64] on button "Tag system-mistake" at bounding box center [296, 63] width 57 height 17
click at [179, 71] on button "Tag" at bounding box center [184, 63] width 36 height 17
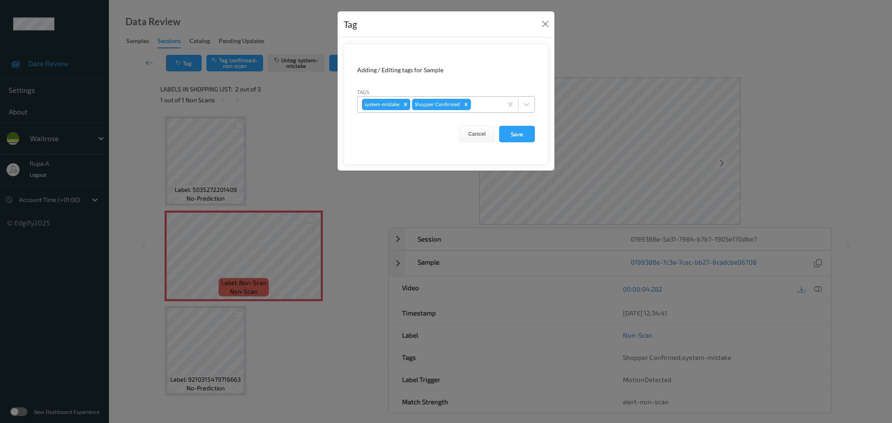
click at [475, 108] on div at bounding box center [485, 104] width 26 height 10
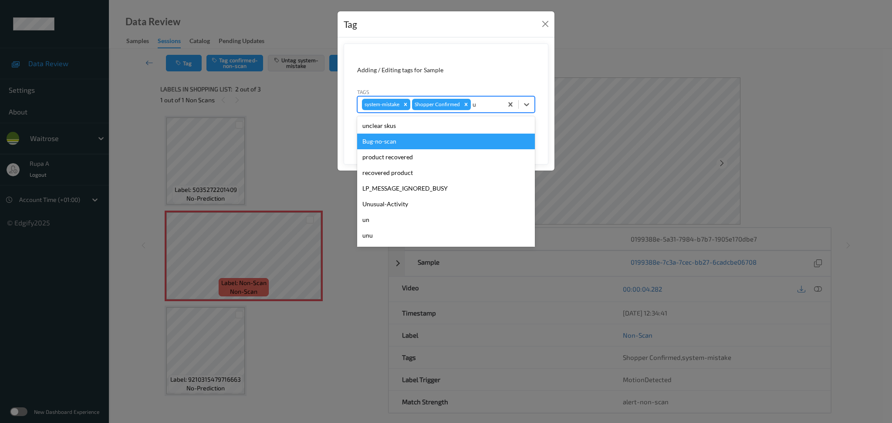
type input "un"
click at [408, 196] on div "Unusual-Activity" at bounding box center [446, 204] width 178 height 16
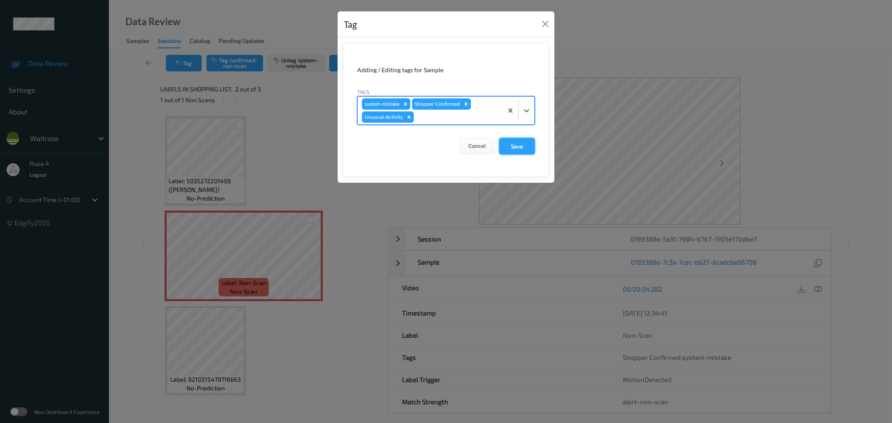
click at [525, 148] on button "Save" at bounding box center [517, 146] width 36 height 17
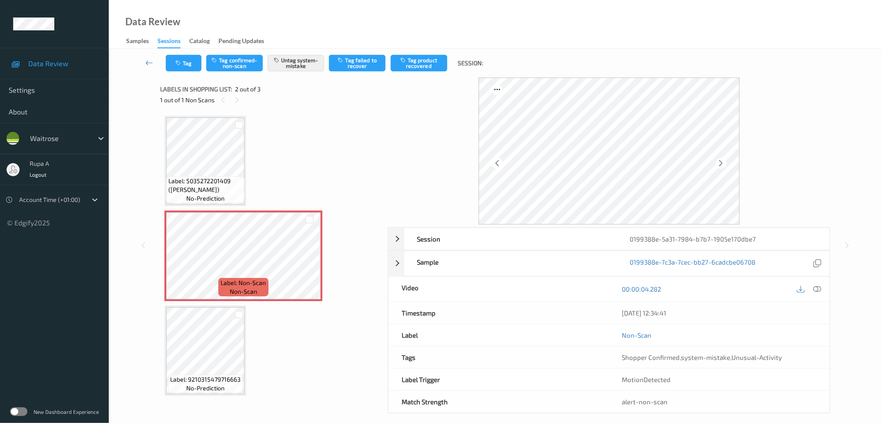
click at [820, 291] on icon at bounding box center [818, 289] width 8 height 8
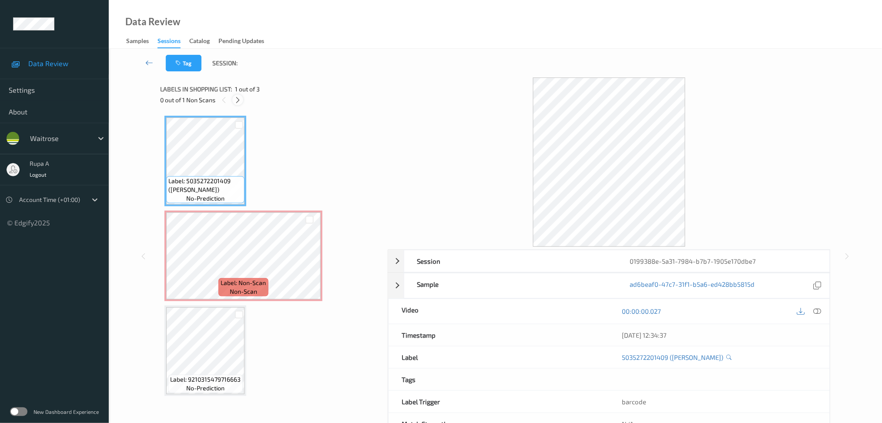
click at [236, 98] on icon at bounding box center [237, 100] width 7 height 8
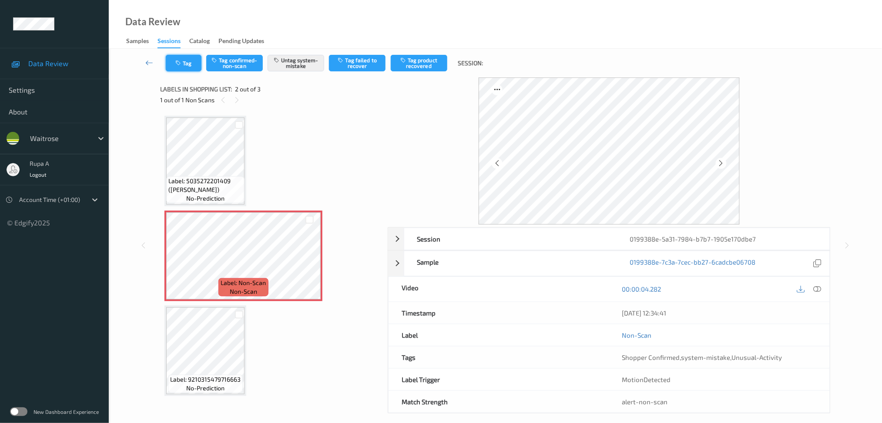
click at [167, 64] on button "Tag" at bounding box center [184, 63] width 36 height 17
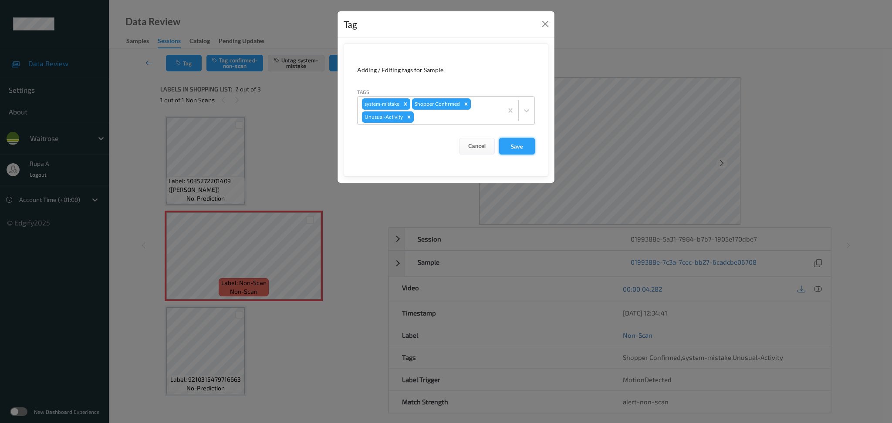
click at [499, 141] on button "Save" at bounding box center [517, 146] width 36 height 17
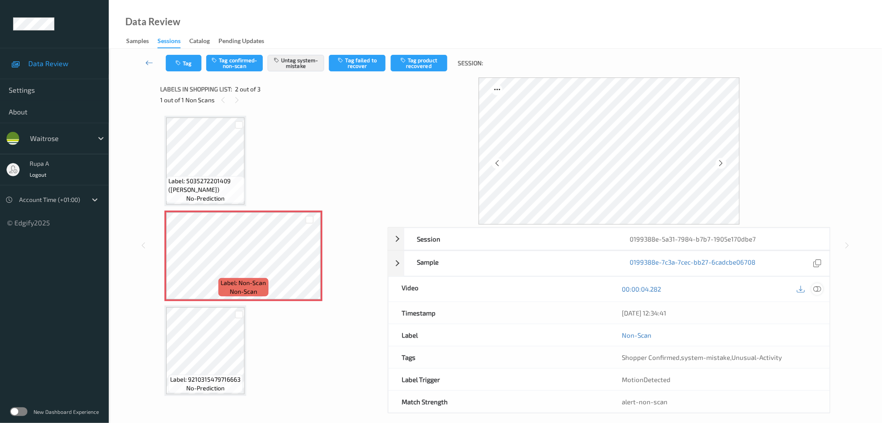
click at [819, 288] on icon at bounding box center [818, 289] width 8 height 8
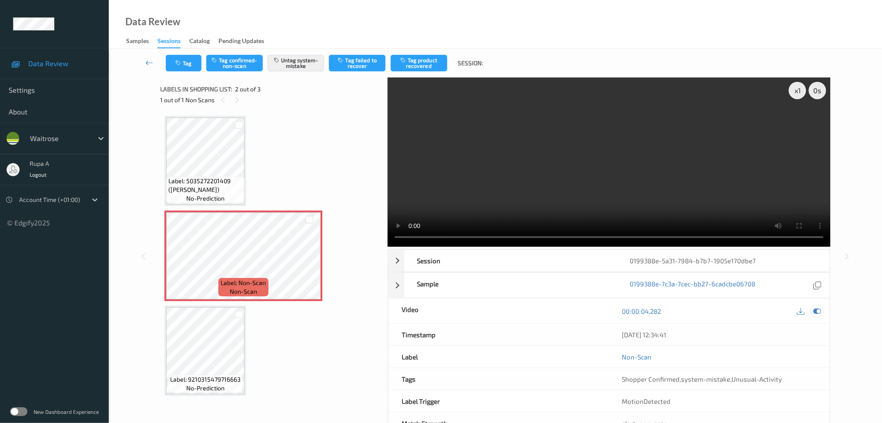
click at [818, 310] on icon at bounding box center [818, 311] width 8 height 8
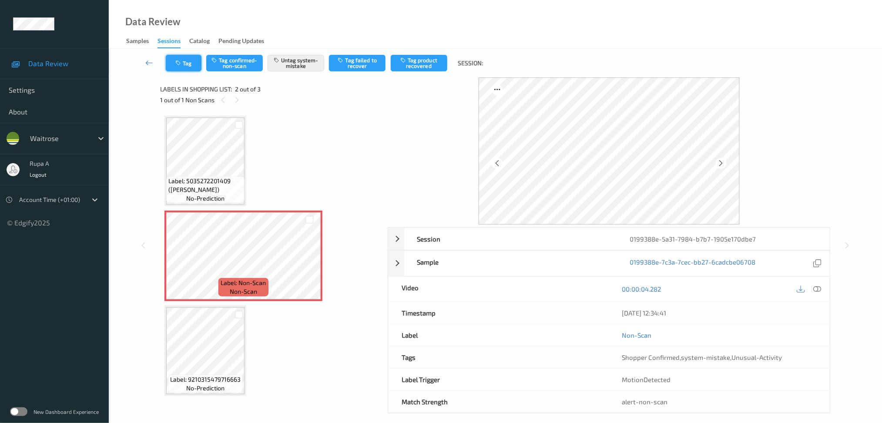
click at [187, 67] on button "Tag" at bounding box center [184, 63] width 36 height 17
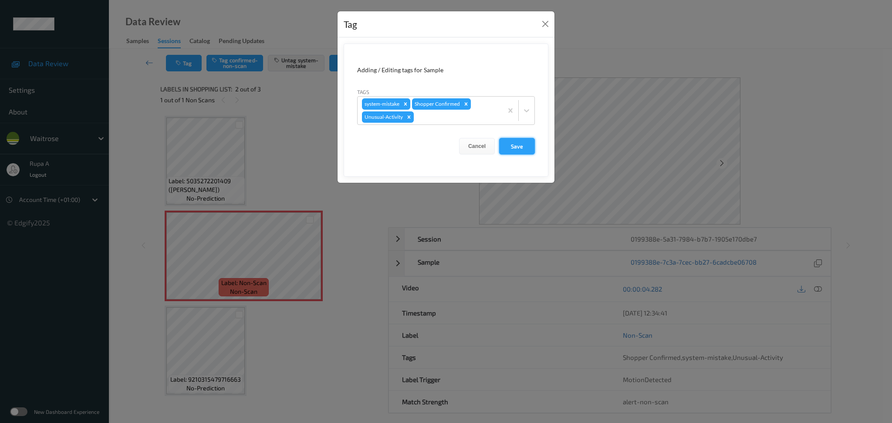
click at [522, 145] on button "Save" at bounding box center [517, 146] width 36 height 17
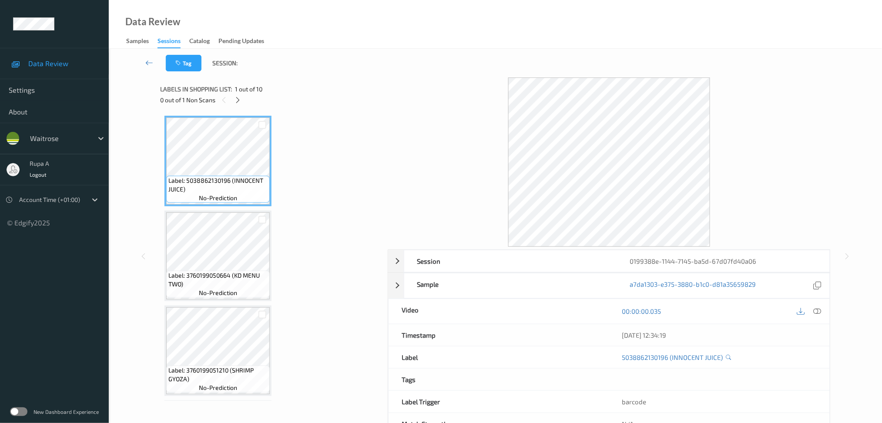
drag, startPoint x: 278, startPoint y: 218, endPoint x: 270, endPoint y: 152, distance: 66.6
click at [236, 100] on icon at bounding box center [237, 100] width 7 height 8
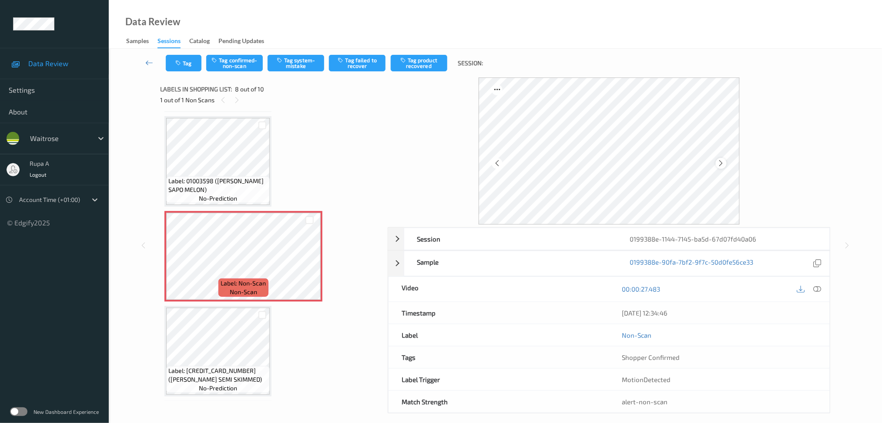
click at [717, 165] on div at bounding box center [721, 163] width 11 height 11
click at [718, 164] on icon at bounding box center [721, 163] width 7 height 8
click at [818, 290] on icon at bounding box center [818, 289] width 8 height 8
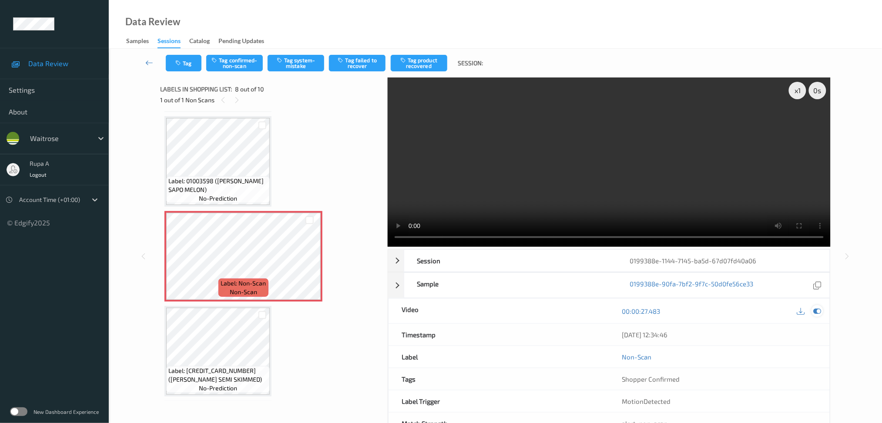
click at [812, 312] on div at bounding box center [818, 311] width 12 height 12
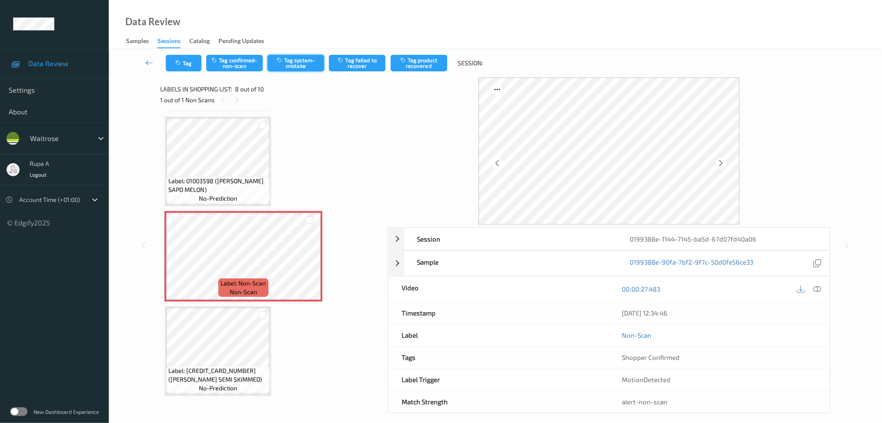
click at [307, 59] on button "Tag system-mistake" at bounding box center [296, 63] width 57 height 17
click at [301, 61] on button "Tag system-mistake" at bounding box center [296, 63] width 57 height 17
click at [177, 64] on icon "button" at bounding box center [178, 63] width 7 height 6
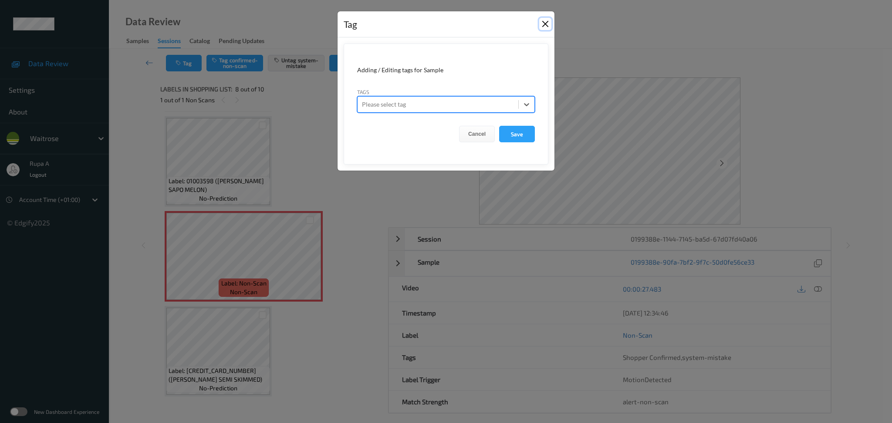
click at [545, 22] on button "Close" at bounding box center [545, 24] width 12 height 12
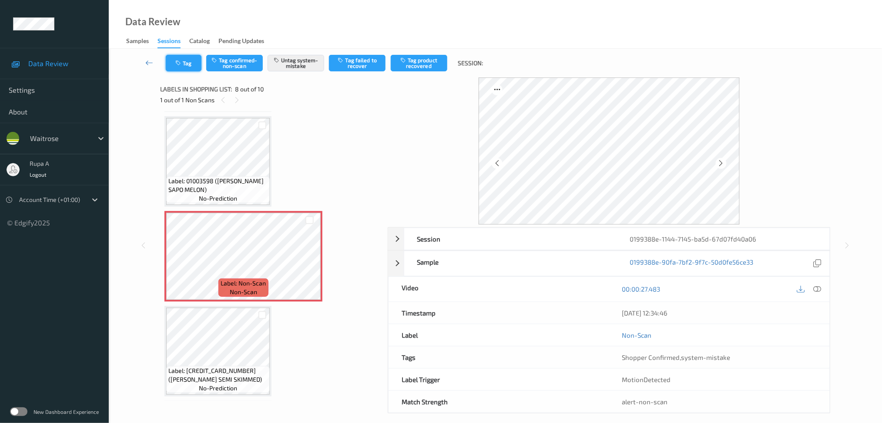
click at [182, 64] on icon "button" at bounding box center [178, 63] width 7 height 6
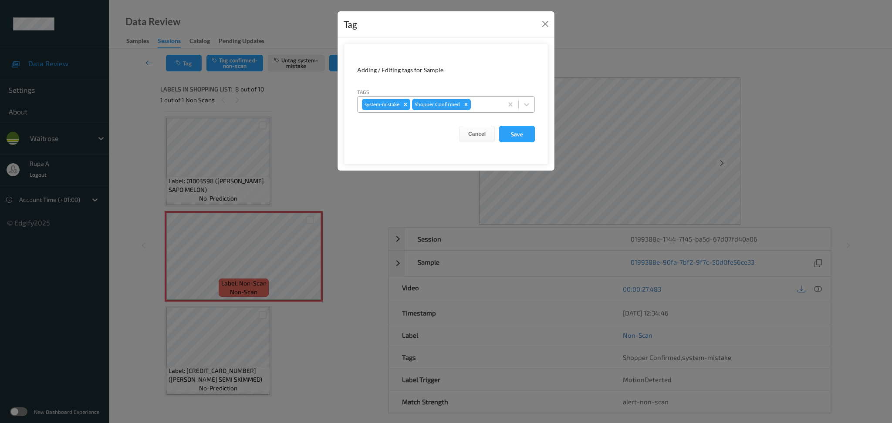
click at [490, 104] on div at bounding box center [485, 104] width 26 height 10
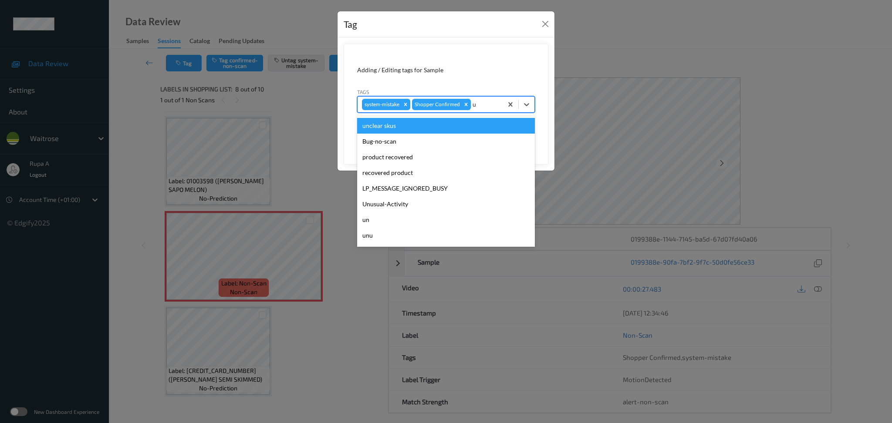
type input "un"
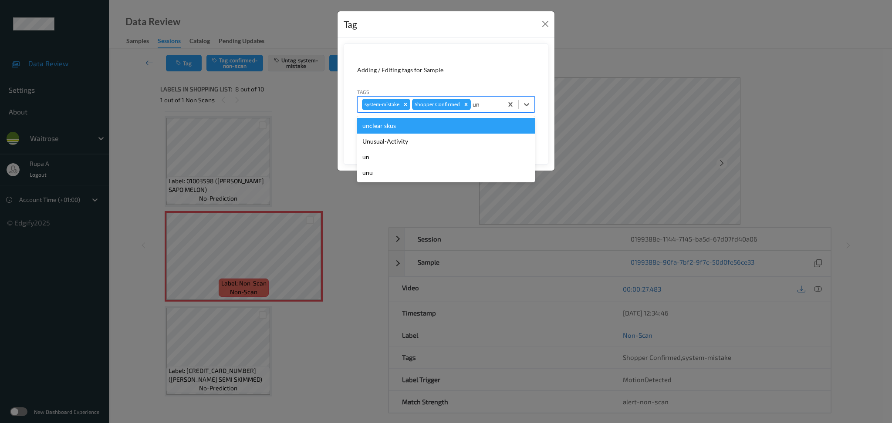
click at [450, 132] on div "unclear skus" at bounding box center [446, 126] width 178 height 16
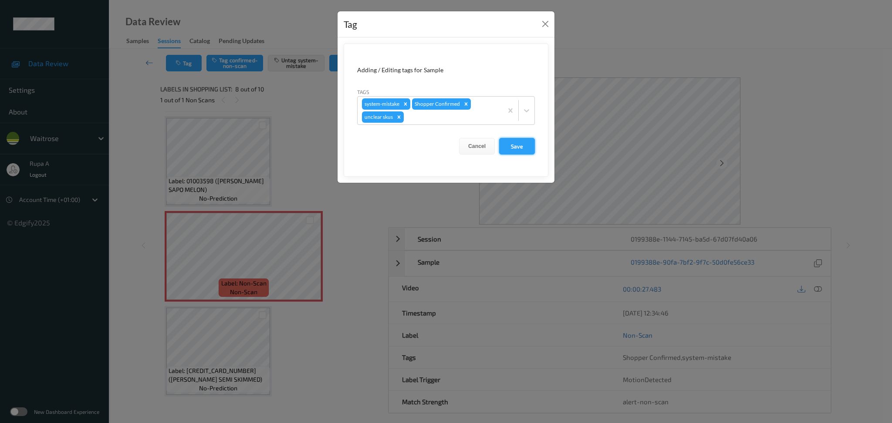
click at [523, 148] on button "Save" at bounding box center [517, 146] width 36 height 17
click at [399, 117] on icon "Remove unclear skus" at bounding box center [398, 116] width 3 height 3
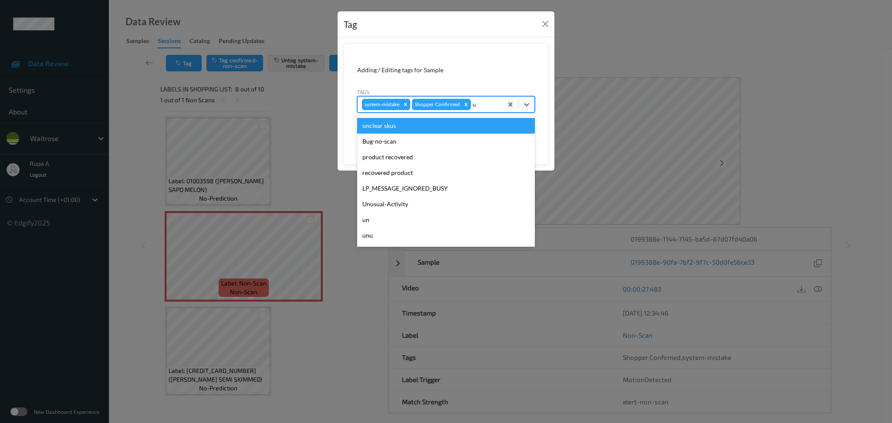
type input "un"
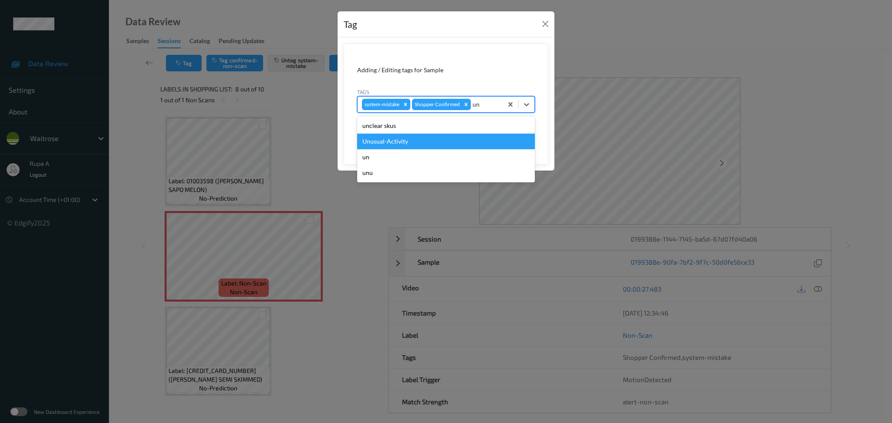
click at [417, 140] on div "Unusual-Activity" at bounding box center [446, 142] width 178 height 16
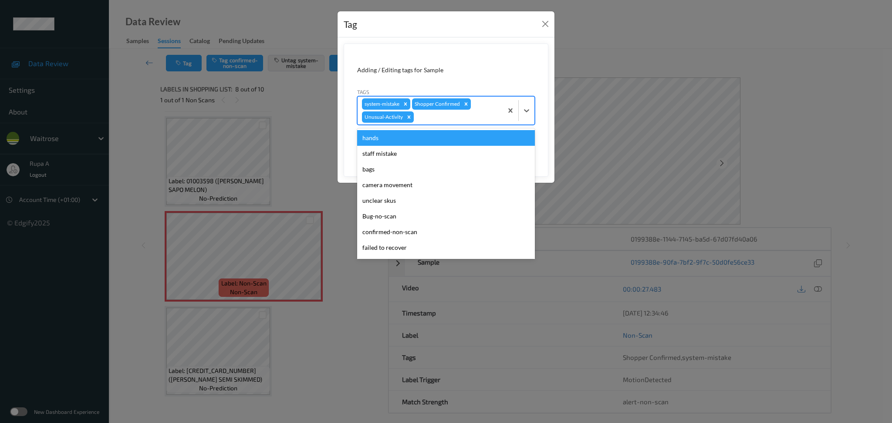
click at [433, 118] on div at bounding box center [456, 117] width 83 height 10
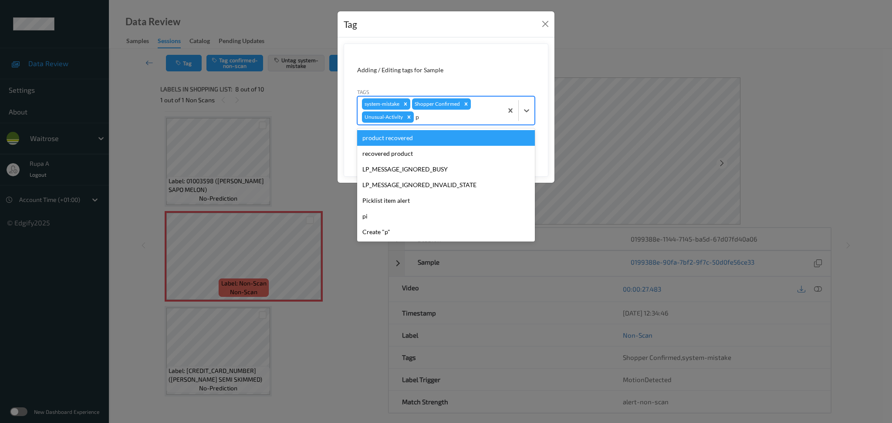
type input "pi"
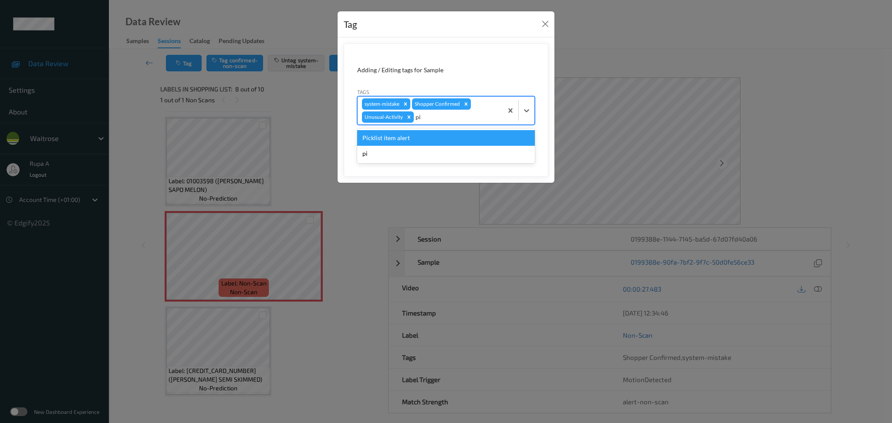
click at [419, 135] on div "Picklist item alert" at bounding box center [446, 138] width 178 height 16
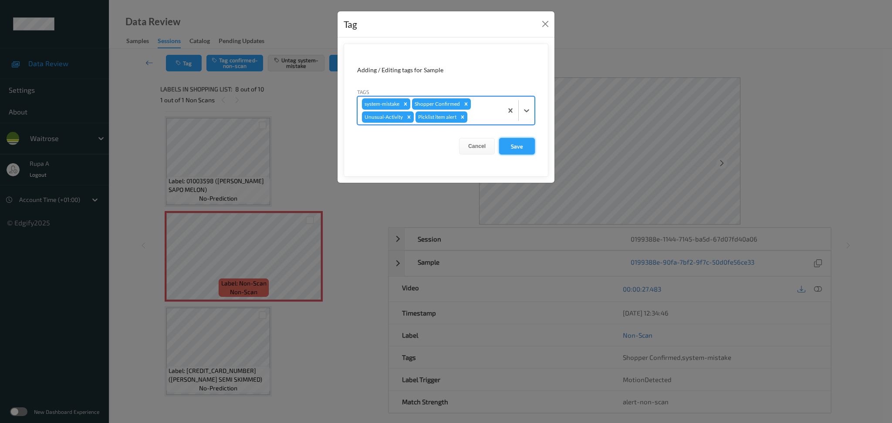
click at [504, 146] on button "Save" at bounding box center [517, 146] width 36 height 17
click at [520, 147] on button "Save" at bounding box center [517, 146] width 36 height 17
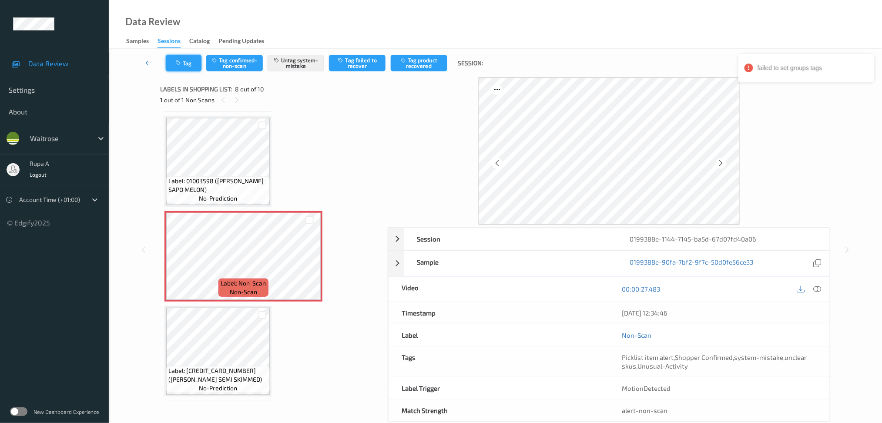
click at [180, 59] on button "Tag" at bounding box center [184, 63] width 36 height 17
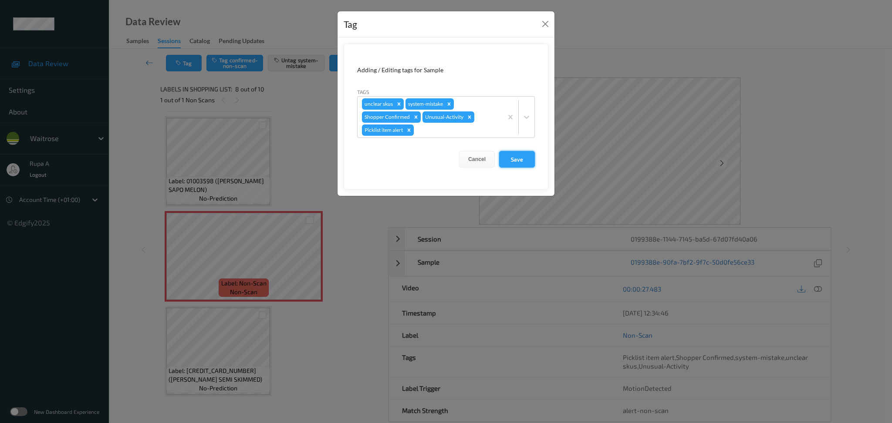
click at [525, 162] on button "Save" at bounding box center [517, 159] width 36 height 17
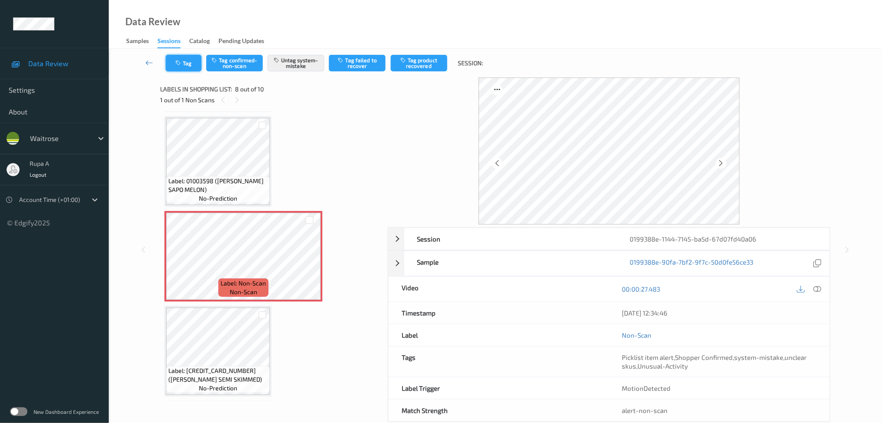
click at [185, 61] on button "Tag" at bounding box center [184, 63] width 36 height 17
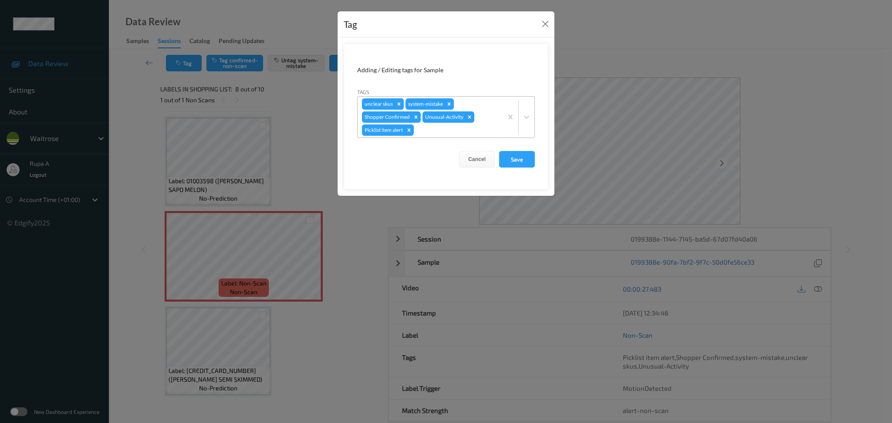
click at [400, 104] on icon "Remove unclear skus" at bounding box center [399, 104] width 6 height 6
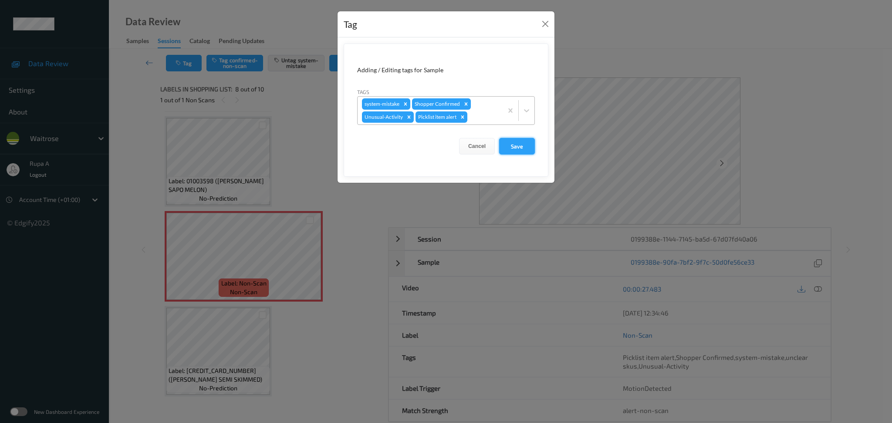
click at [515, 148] on button "Save" at bounding box center [517, 146] width 36 height 17
click at [525, 148] on button "Save" at bounding box center [517, 146] width 36 height 17
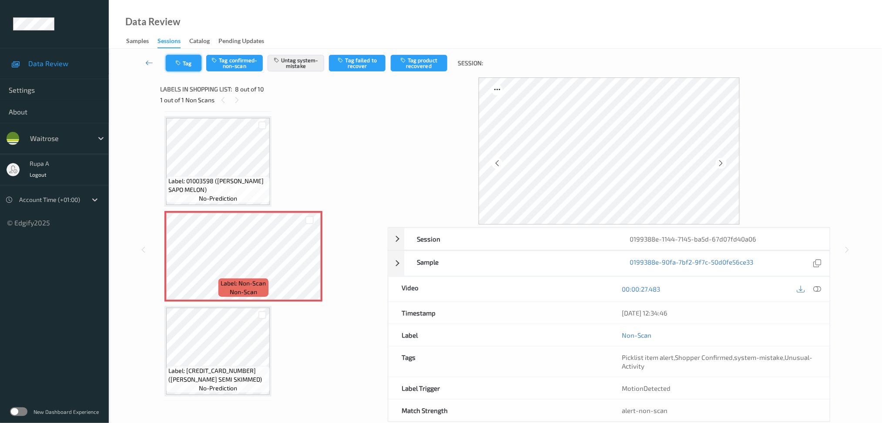
click at [182, 63] on icon "button" at bounding box center [178, 63] width 7 height 6
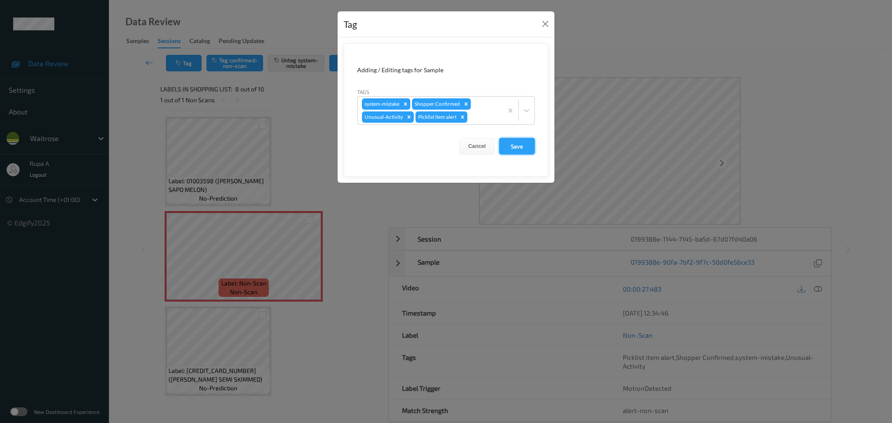
click at [516, 148] on button "Save" at bounding box center [517, 146] width 36 height 17
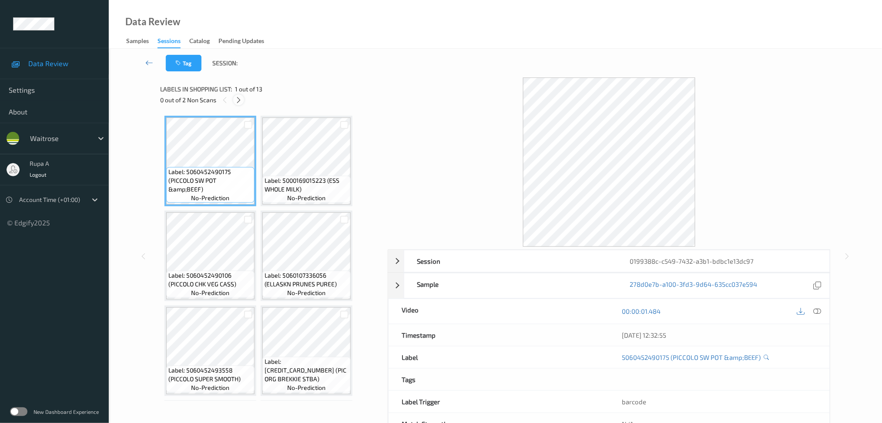
click at [238, 101] on icon at bounding box center [238, 100] width 7 height 8
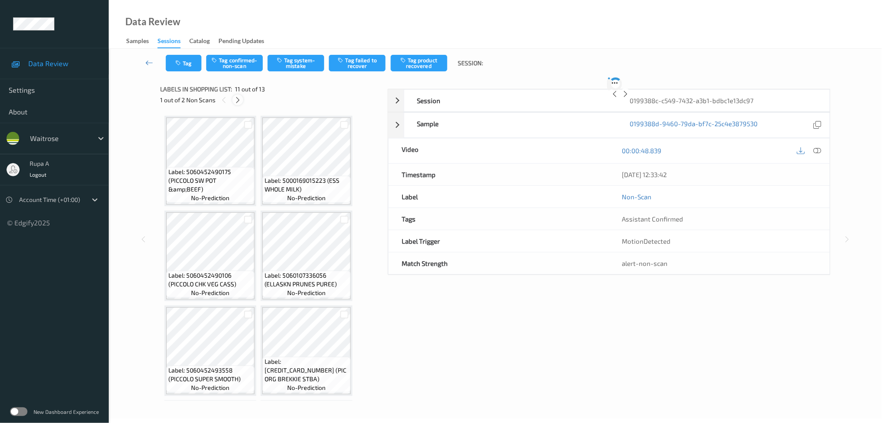
scroll to position [381, 0]
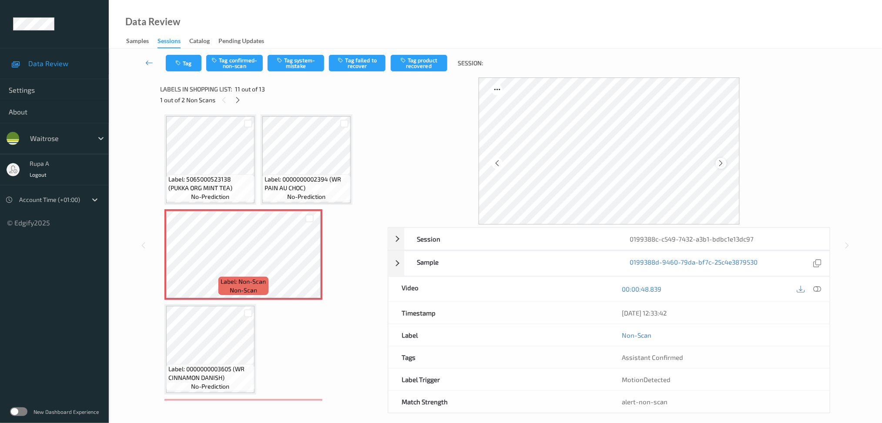
click at [718, 162] on icon at bounding box center [721, 163] width 7 height 8
click at [719, 163] on icon at bounding box center [721, 163] width 7 height 8
click at [310, 63] on button "Tag system-mistake" at bounding box center [296, 63] width 57 height 17
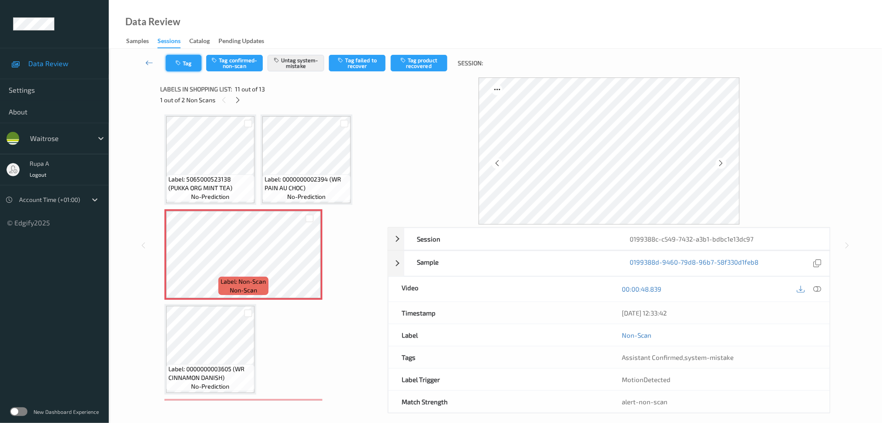
click at [175, 63] on button "Tag" at bounding box center [184, 63] width 36 height 17
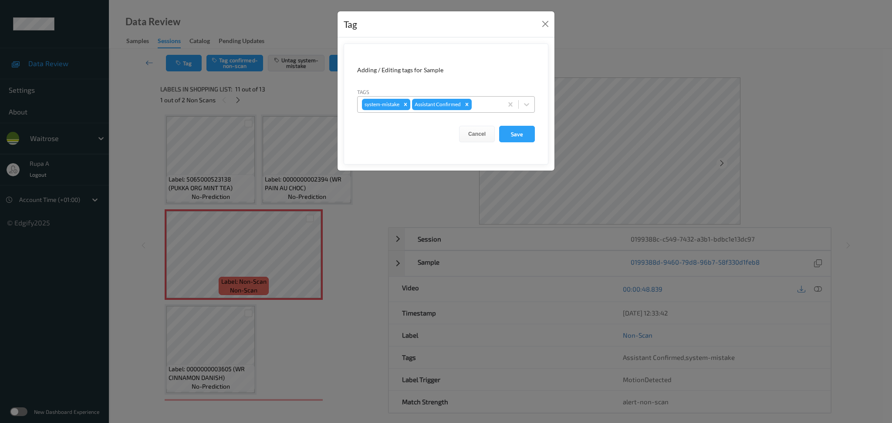
click at [489, 108] on div at bounding box center [485, 104] width 25 height 10
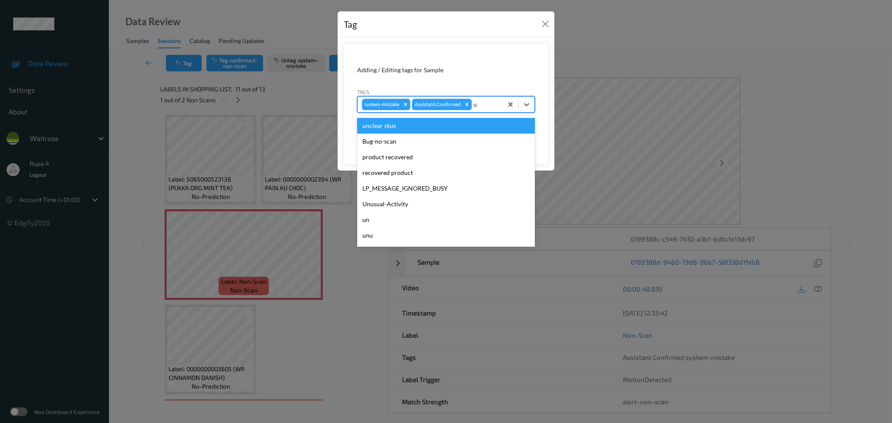
type input "un"
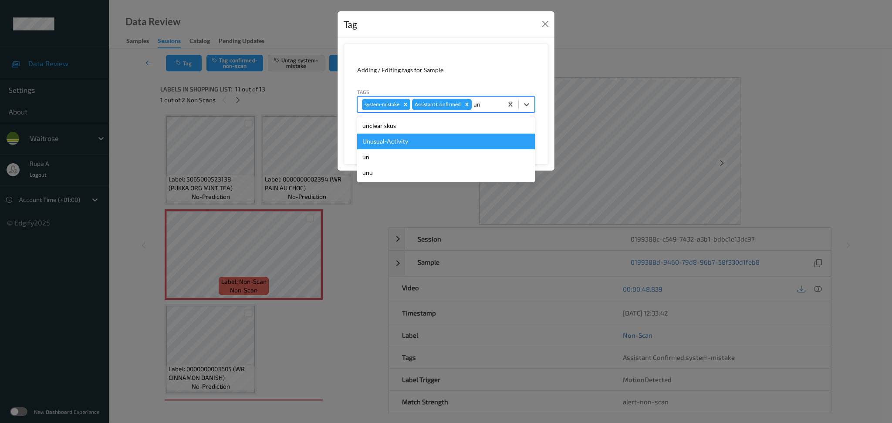
click at [424, 141] on div "Unusual-Activity" at bounding box center [446, 142] width 178 height 16
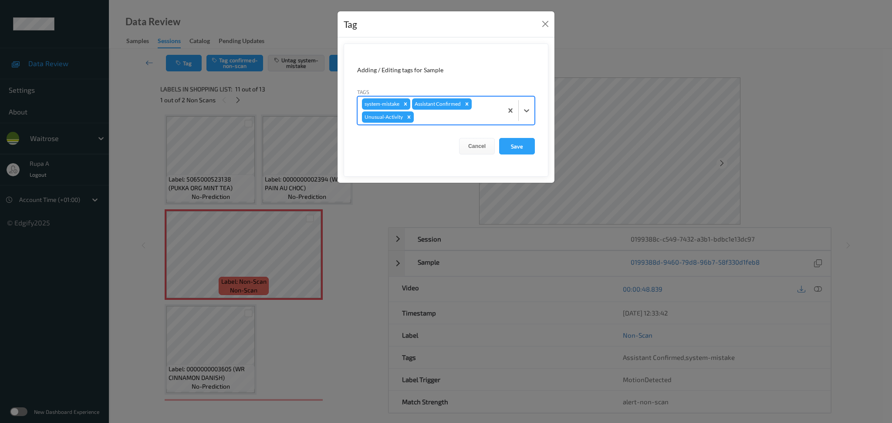
click at [442, 119] on div at bounding box center [456, 117] width 83 height 10
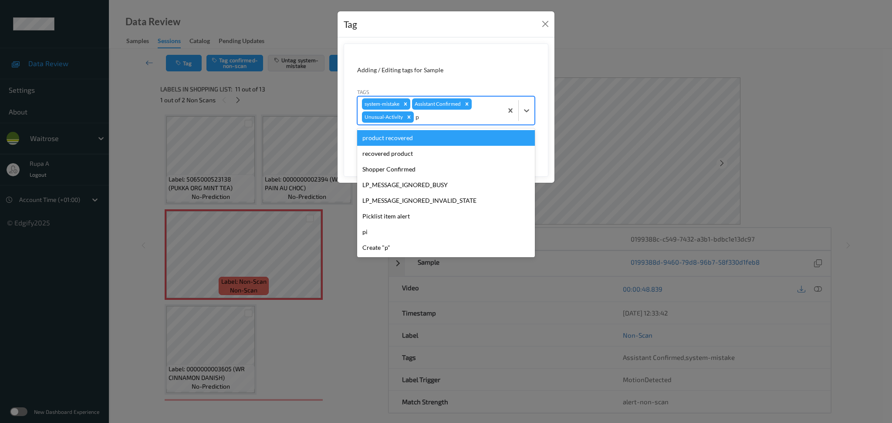
type input "pi"
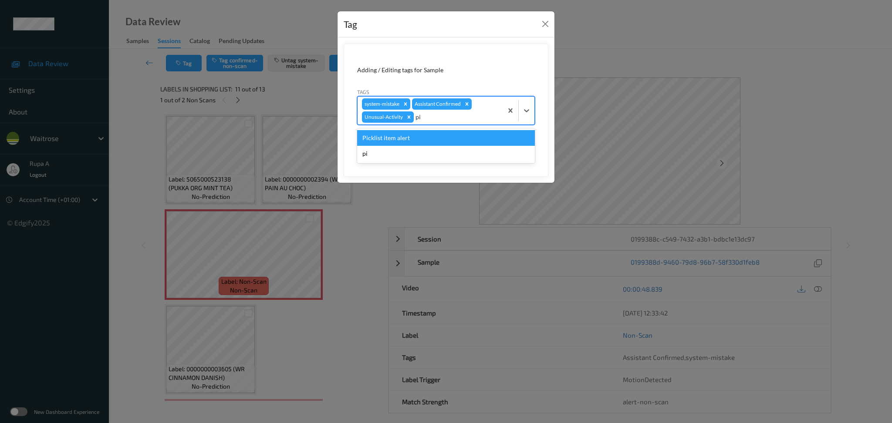
click at [413, 132] on div "Picklist item alert" at bounding box center [446, 138] width 178 height 16
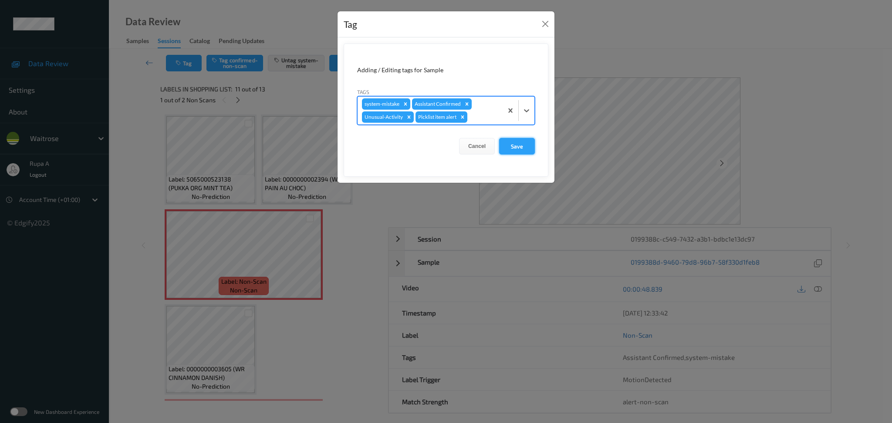
click at [524, 148] on button "Save" at bounding box center [517, 146] width 36 height 17
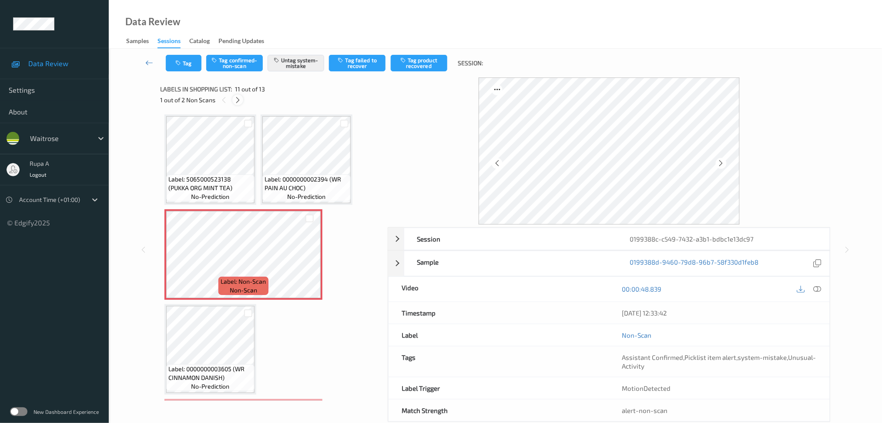
click at [236, 99] on icon at bounding box center [237, 100] width 7 height 8
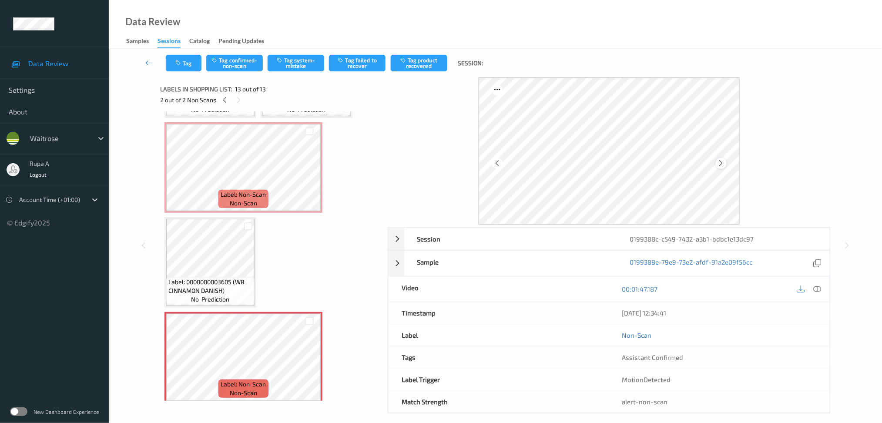
click at [721, 162] on icon at bounding box center [721, 163] width 7 height 8
click at [720, 162] on icon at bounding box center [721, 163] width 7 height 8
click at [720, 161] on icon at bounding box center [721, 163] width 7 height 8
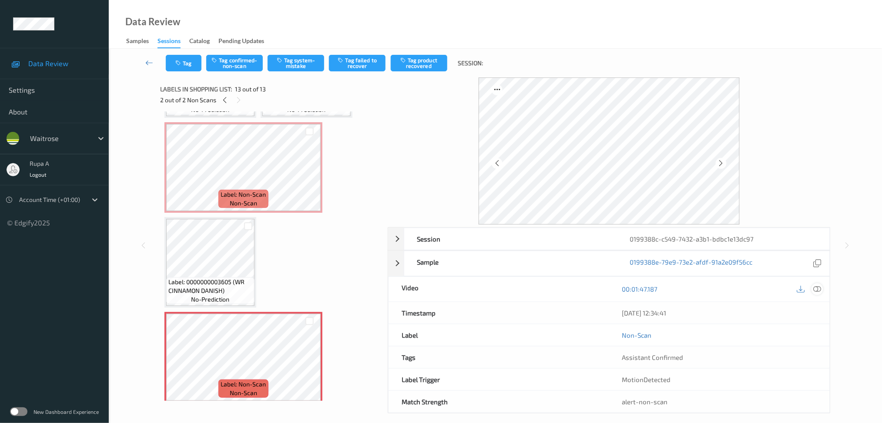
click at [815, 288] on icon at bounding box center [818, 289] width 8 height 8
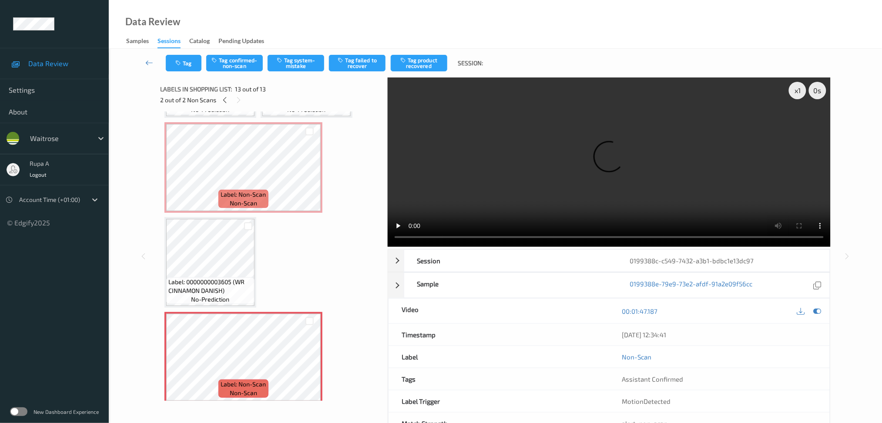
scroll to position [390, 0]
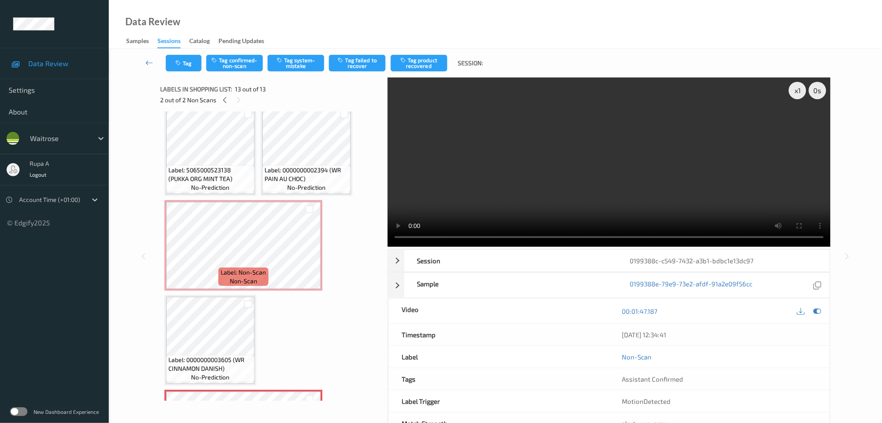
click at [816, 308] on icon at bounding box center [818, 311] width 8 height 8
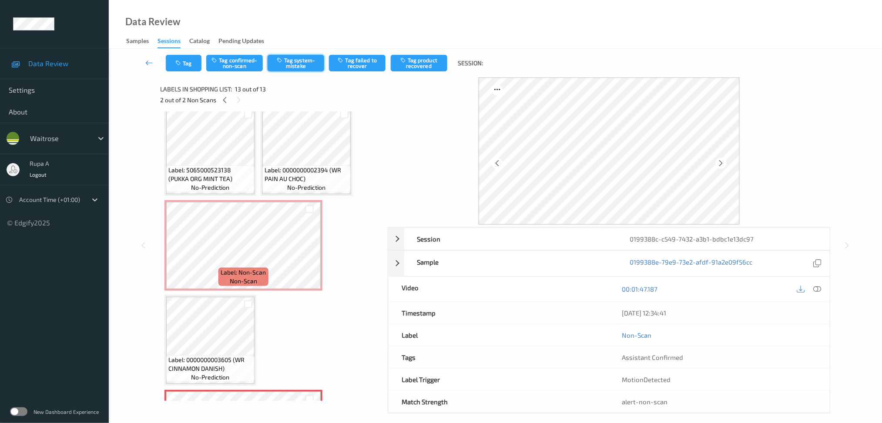
click at [301, 66] on button "Tag system-mistake" at bounding box center [296, 63] width 57 height 17
click at [193, 66] on button "Tag" at bounding box center [184, 63] width 36 height 17
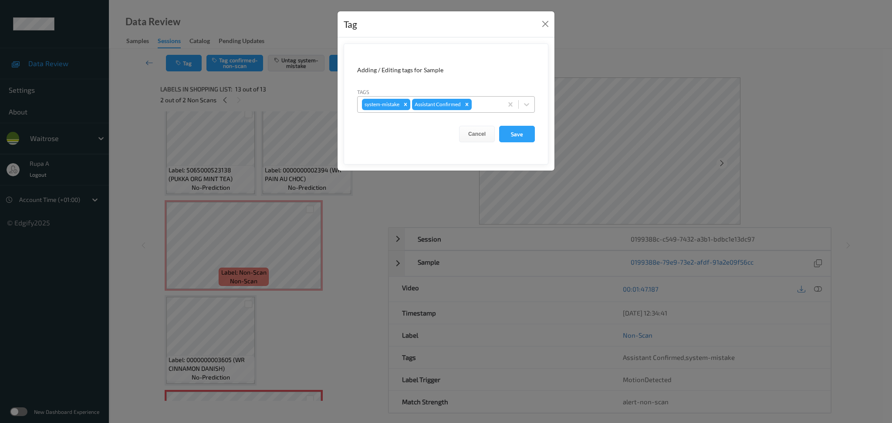
click at [485, 105] on div at bounding box center [485, 104] width 25 height 10
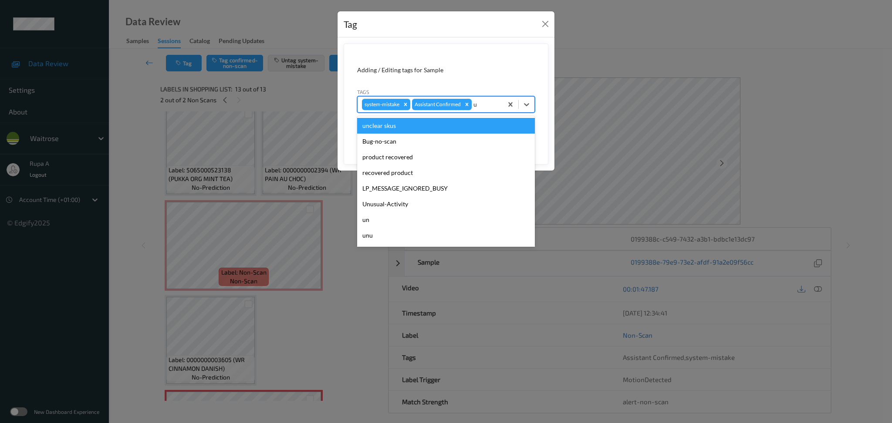
type input "un"
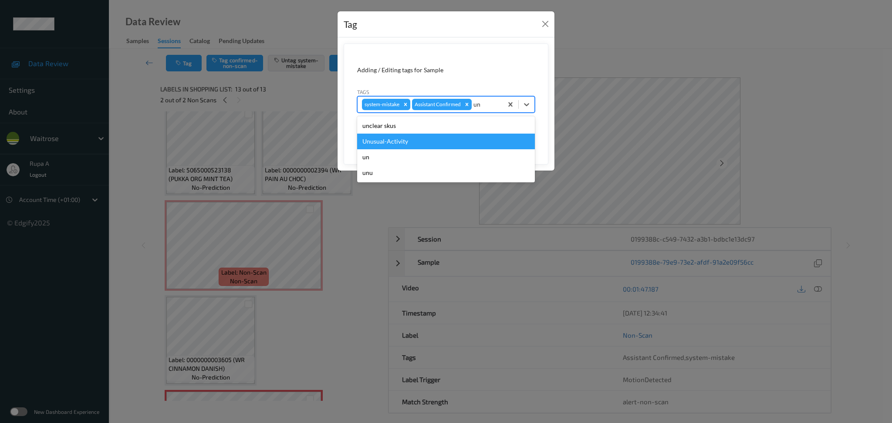
click at [434, 142] on div "Unusual-Activity" at bounding box center [446, 142] width 178 height 16
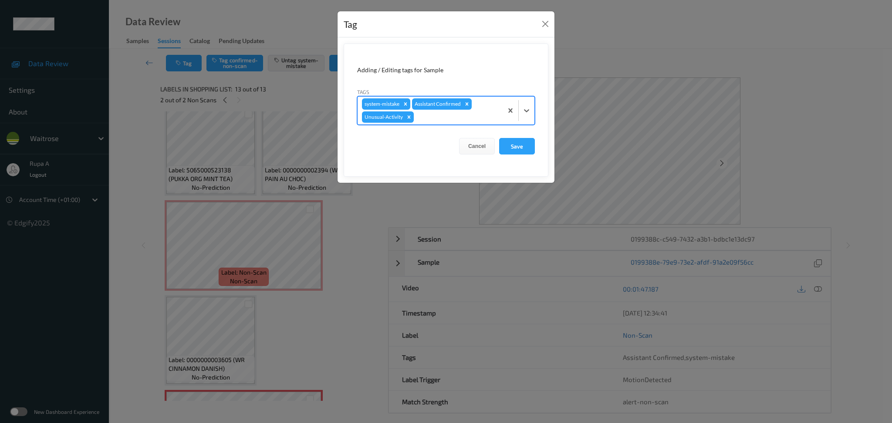
click at [451, 117] on div at bounding box center [456, 117] width 83 height 10
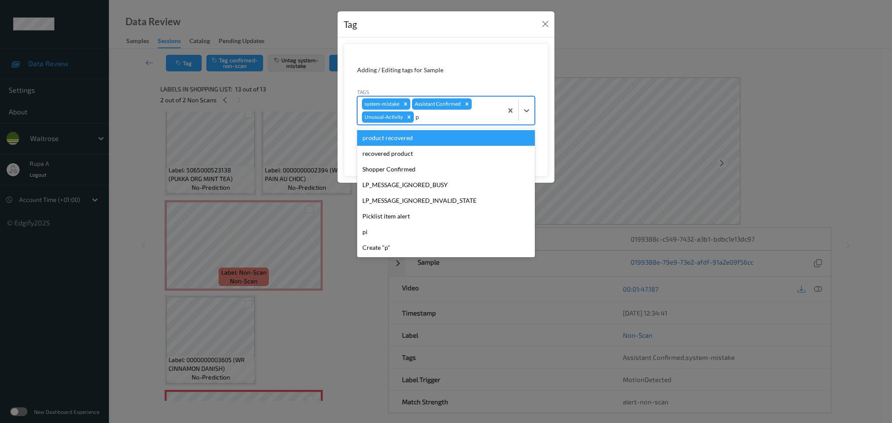
type input "pi"
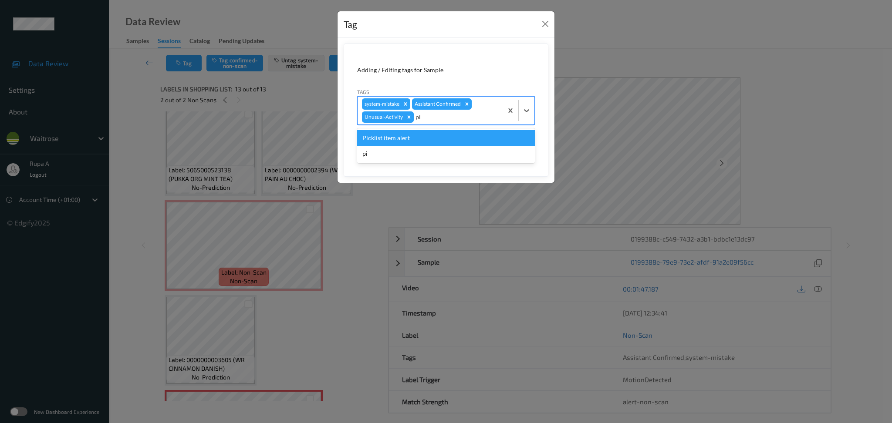
click at [434, 138] on div "Picklist item alert" at bounding box center [446, 138] width 178 height 16
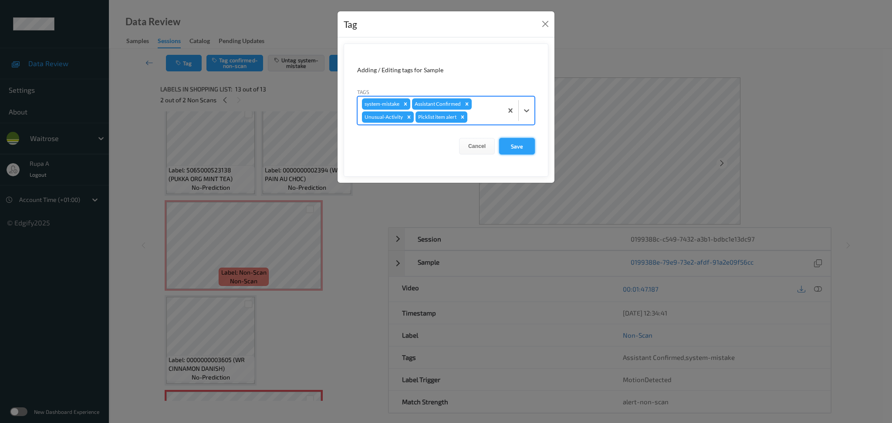
click at [530, 150] on button "Save" at bounding box center [517, 146] width 36 height 17
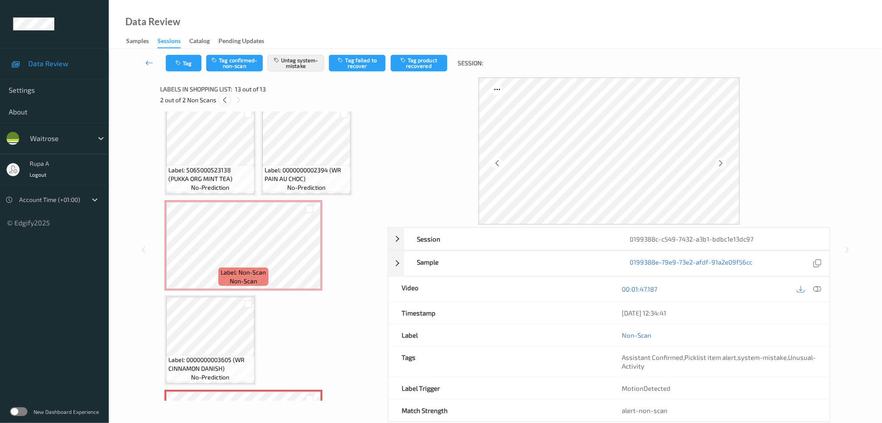
click at [225, 101] on icon at bounding box center [224, 100] width 7 height 8
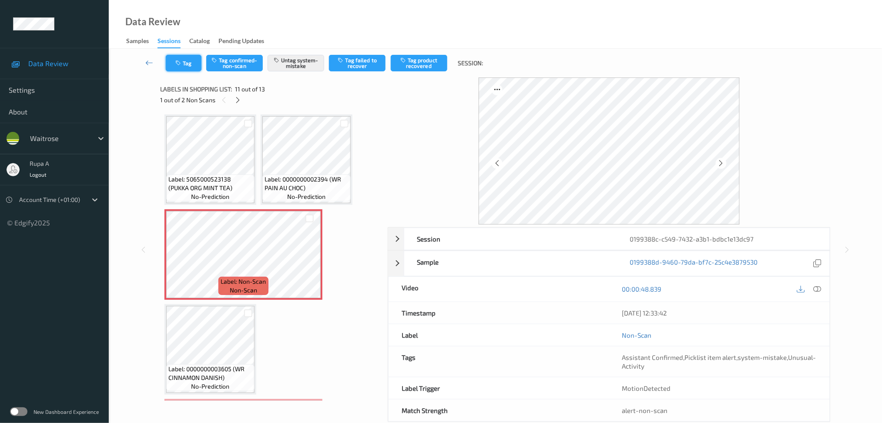
click at [185, 63] on button "Tag" at bounding box center [184, 63] width 36 height 17
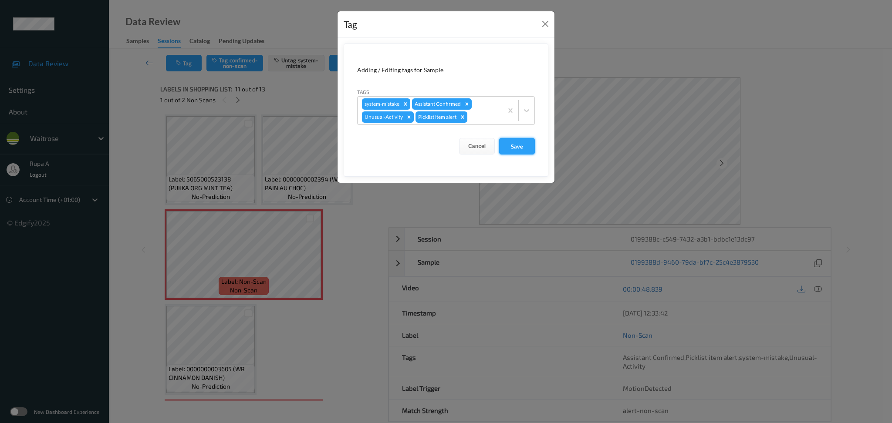
click at [519, 146] on button "Save" at bounding box center [517, 146] width 36 height 17
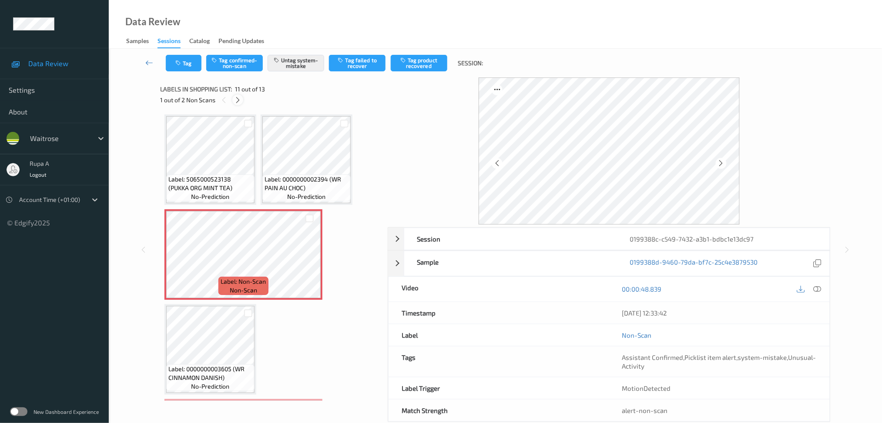
click at [239, 103] on icon at bounding box center [237, 100] width 7 height 8
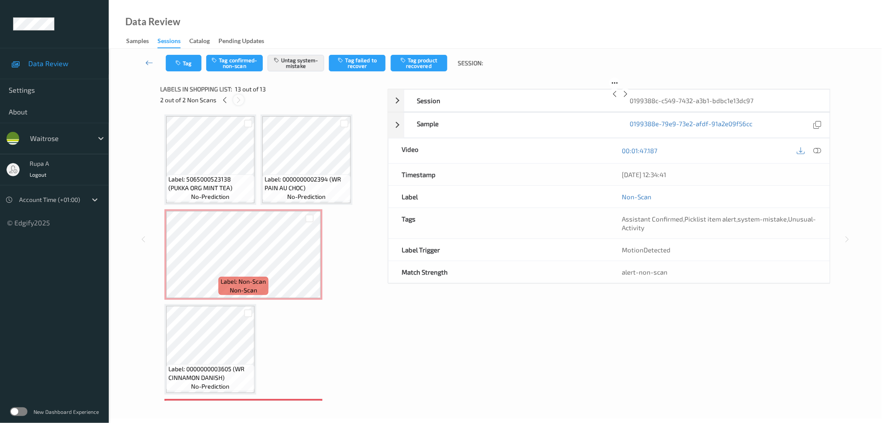
scroll to position [468, 0]
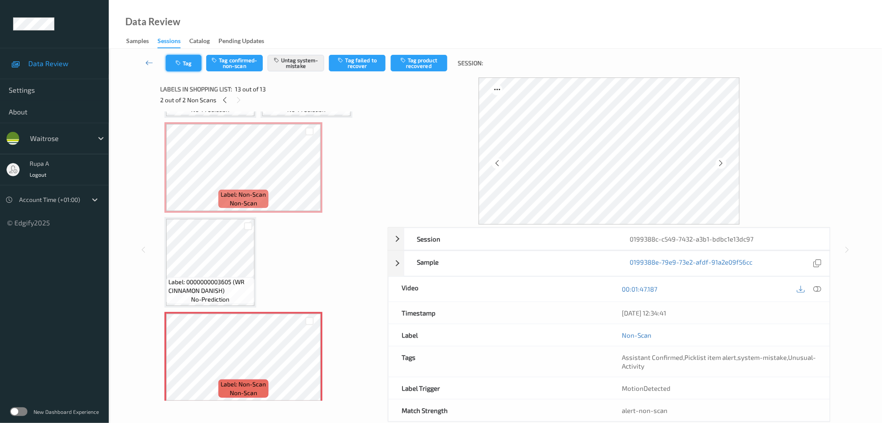
click at [170, 70] on button "Tag" at bounding box center [184, 63] width 36 height 17
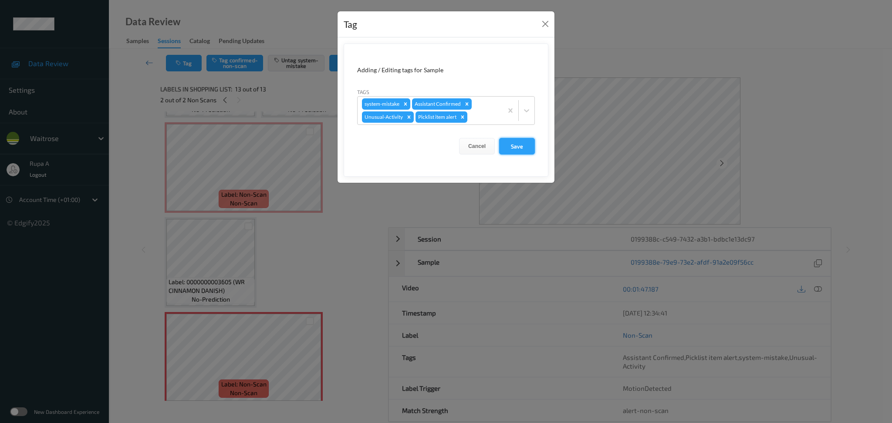
click at [519, 149] on button "Save" at bounding box center [517, 146] width 36 height 17
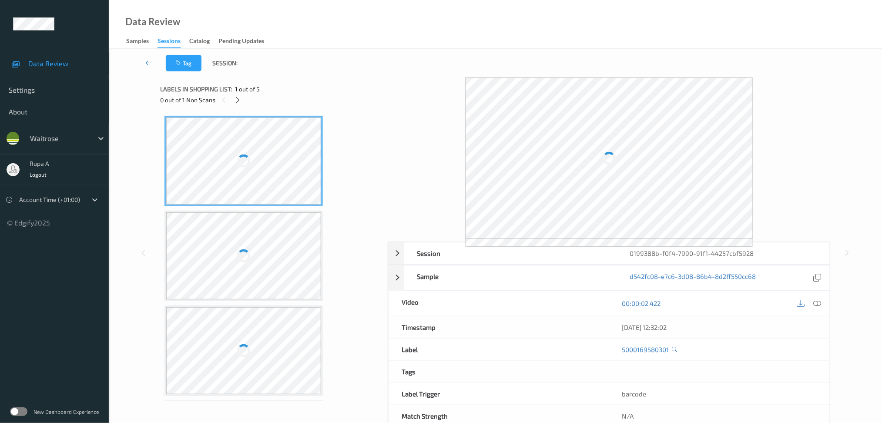
click at [347, 153] on div "Label: 5000169580301 no-prediction Label: 5063210048359 no-prediction Label: [C…" at bounding box center [271, 351] width 213 height 470
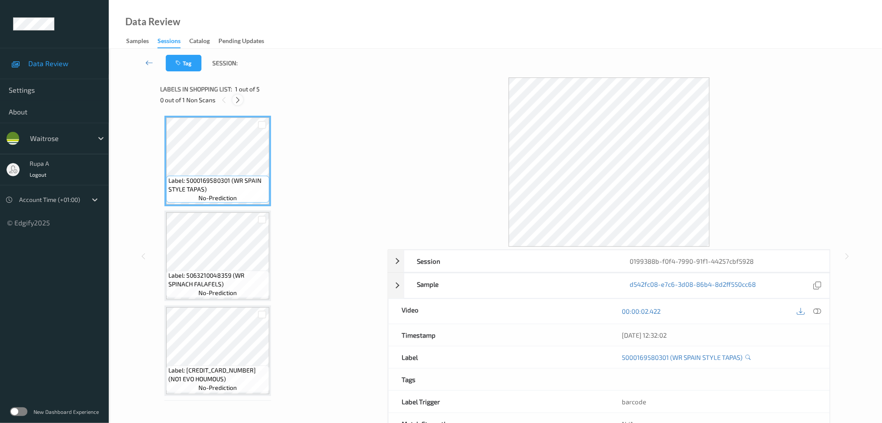
click at [237, 104] on icon at bounding box center [237, 100] width 7 height 8
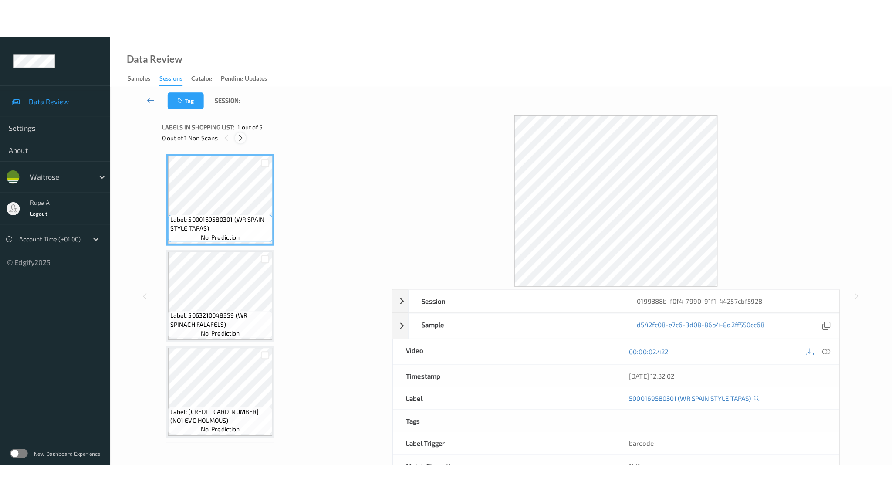
scroll to position [185, 0]
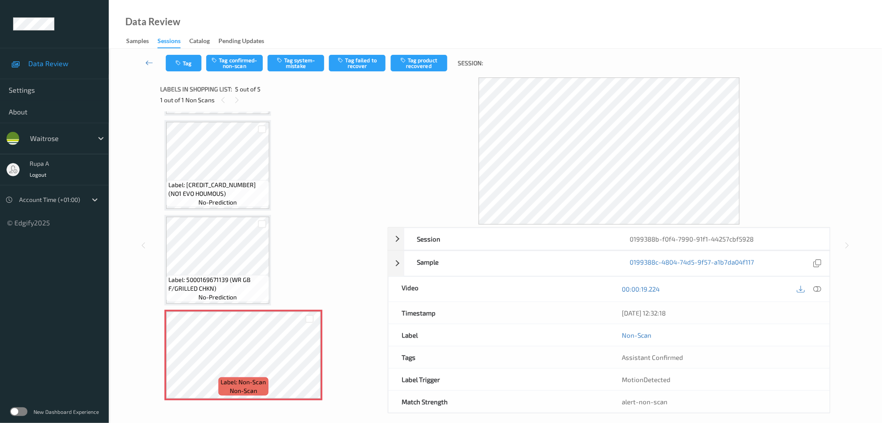
click at [825, 286] on div "00:00:19.224" at bounding box center [720, 289] width 221 height 25
click at [824, 286] on div "00:00:19.224" at bounding box center [720, 289] width 221 height 25
click at [822, 286] on icon at bounding box center [818, 289] width 8 height 8
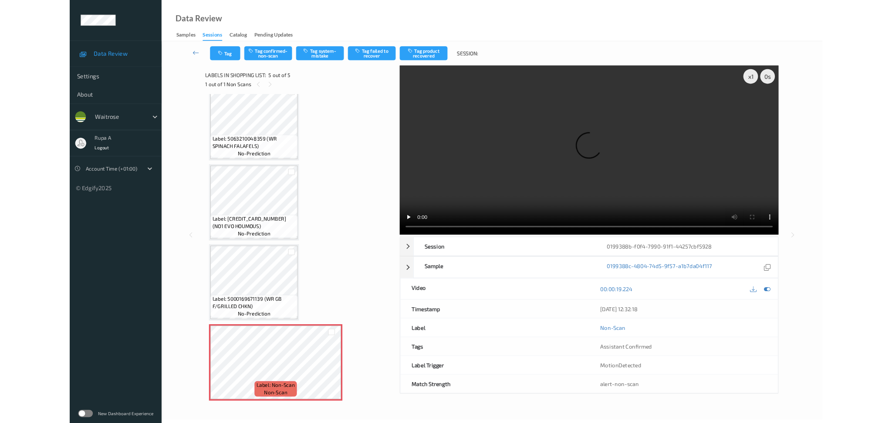
scroll to position [108, 0]
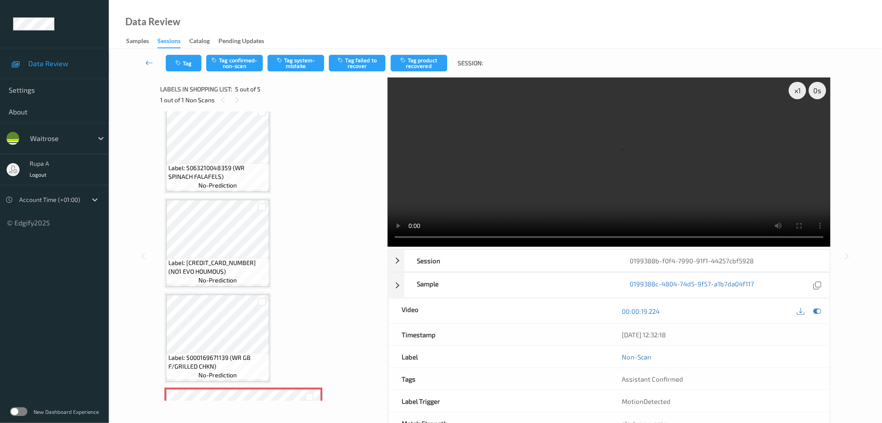
click at [822, 304] on div "00:00:19.224" at bounding box center [720, 311] width 221 height 25
click at [820, 307] on icon at bounding box center [818, 311] width 8 height 8
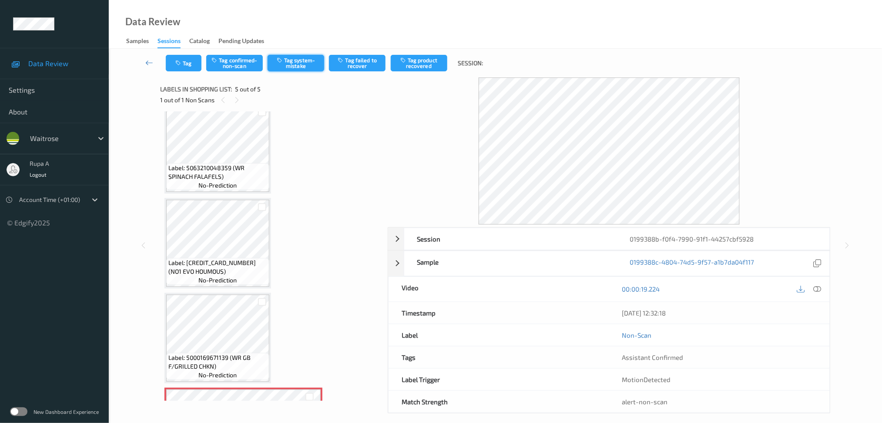
click at [308, 61] on button "Tag system-mistake" at bounding box center [296, 63] width 57 height 17
click at [198, 70] on button "Tag" at bounding box center [184, 63] width 36 height 17
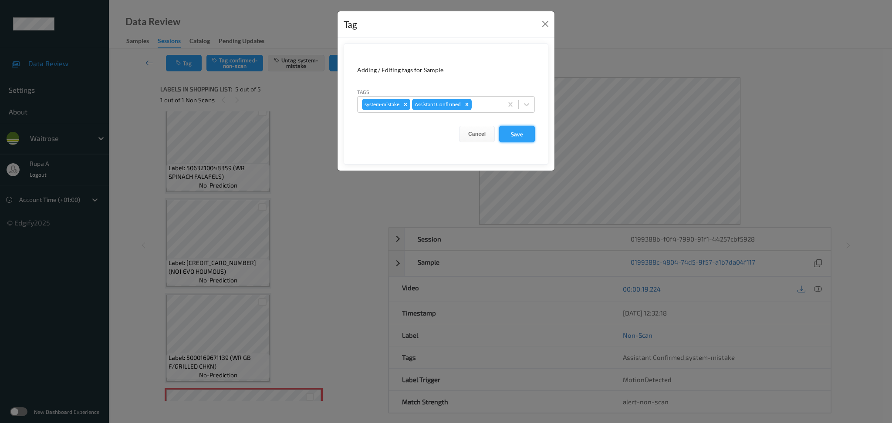
click at [500, 132] on button "Save" at bounding box center [517, 134] width 36 height 17
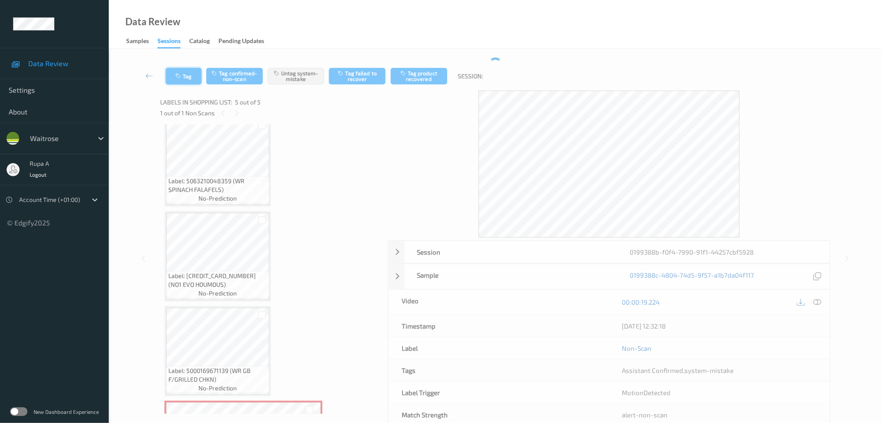
click at [189, 79] on button "Tag" at bounding box center [184, 76] width 36 height 17
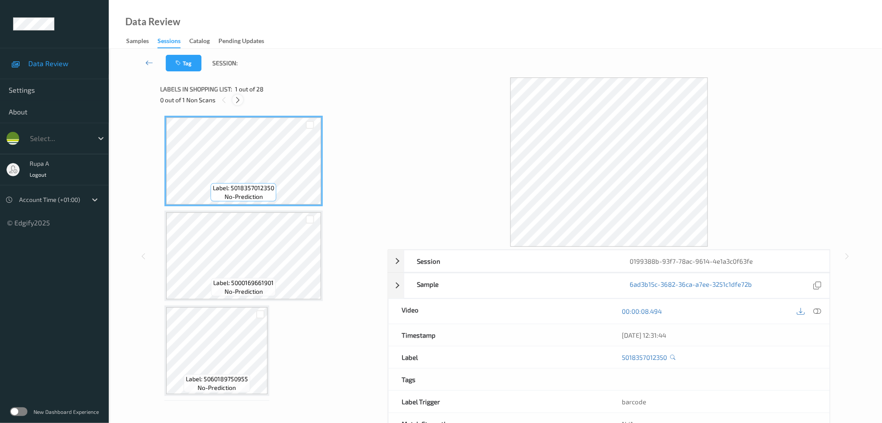
click at [237, 103] on icon at bounding box center [237, 100] width 7 height 8
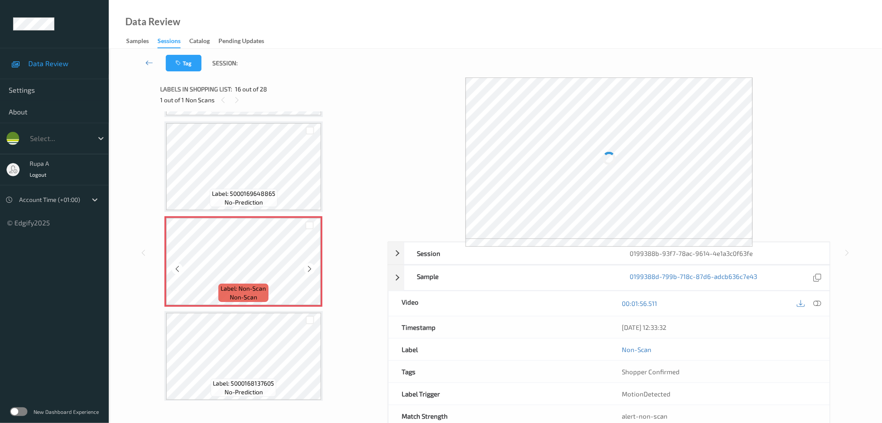
scroll to position [1324, 0]
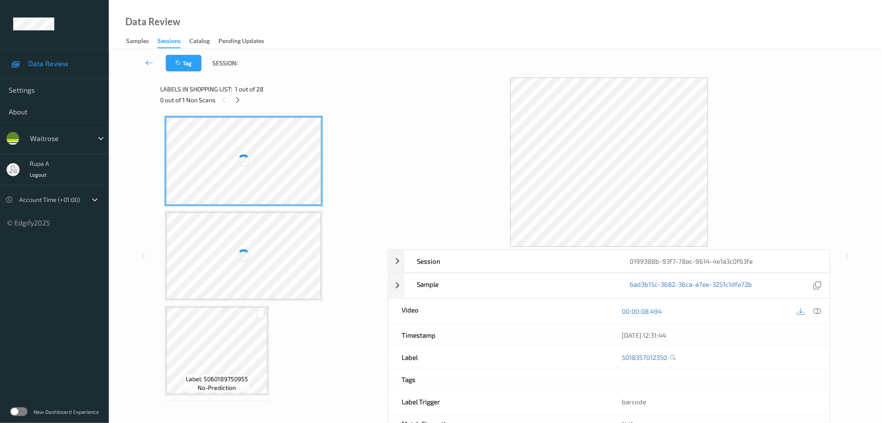
click at [761, 109] on div at bounding box center [609, 161] width 443 height 169
click at [737, 133] on div at bounding box center [609, 161] width 443 height 169
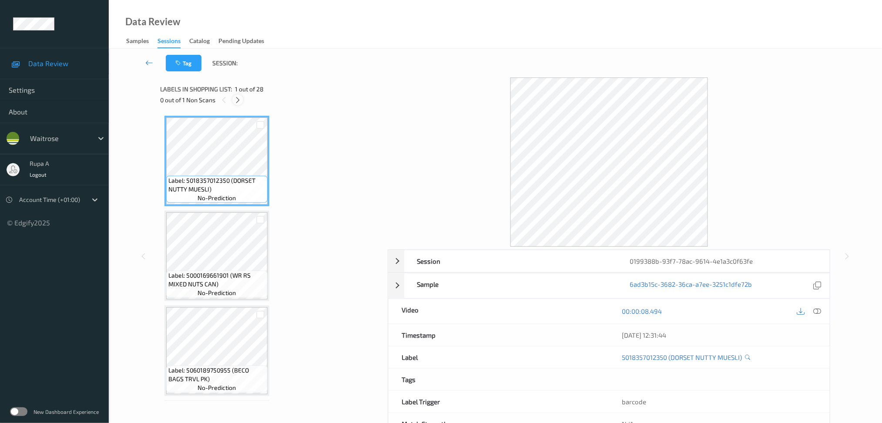
click at [236, 99] on icon at bounding box center [237, 100] width 7 height 8
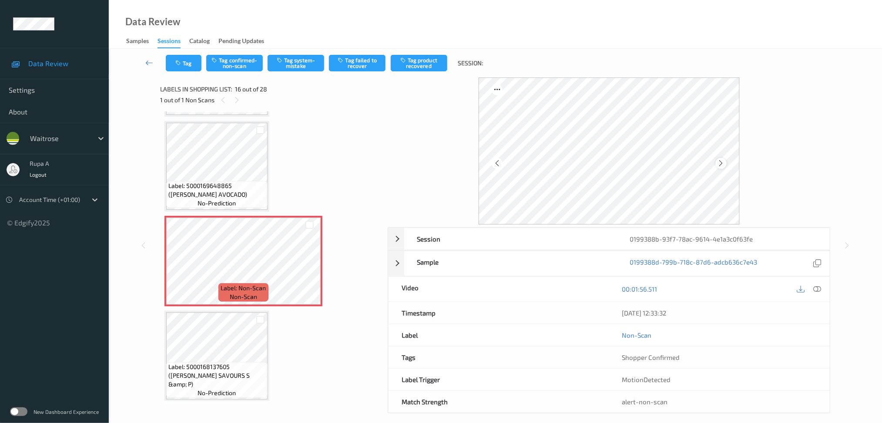
click at [719, 159] on div at bounding box center [721, 163] width 11 height 11
click at [719, 159] on icon at bounding box center [721, 163] width 7 height 8
click at [820, 289] on icon at bounding box center [818, 289] width 8 height 8
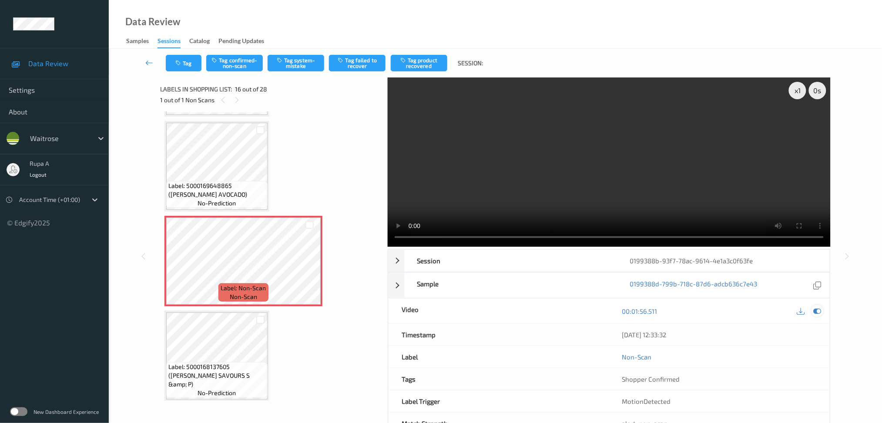
click at [820, 308] on icon at bounding box center [818, 311] width 8 height 8
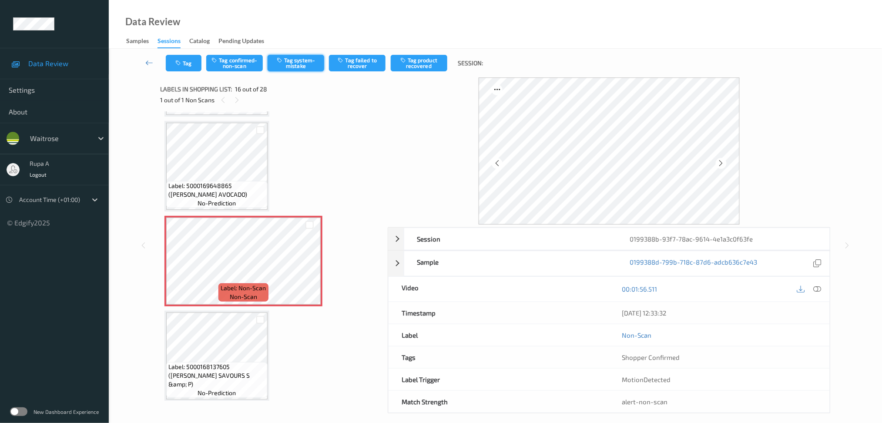
click at [303, 58] on button "Tag system-mistake" at bounding box center [296, 63] width 57 height 17
click at [183, 66] on button "Tag" at bounding box center [184, 63] width 36 height 17
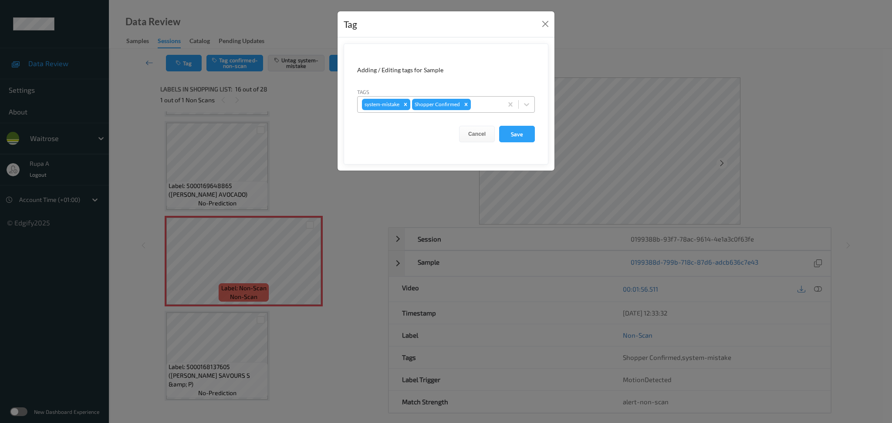
click at [486, 106] on div at bounding box center [485, 104] width 26 height 10
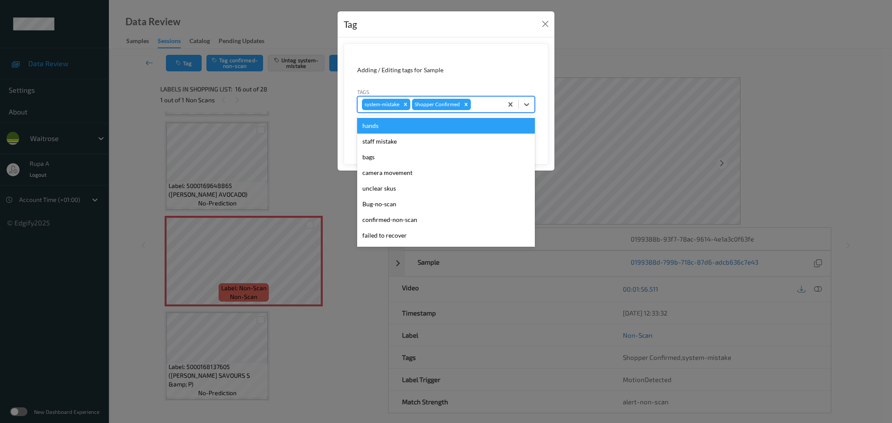
click at [484, 104] on div at bounding box center [485, 104] width 26 height 10
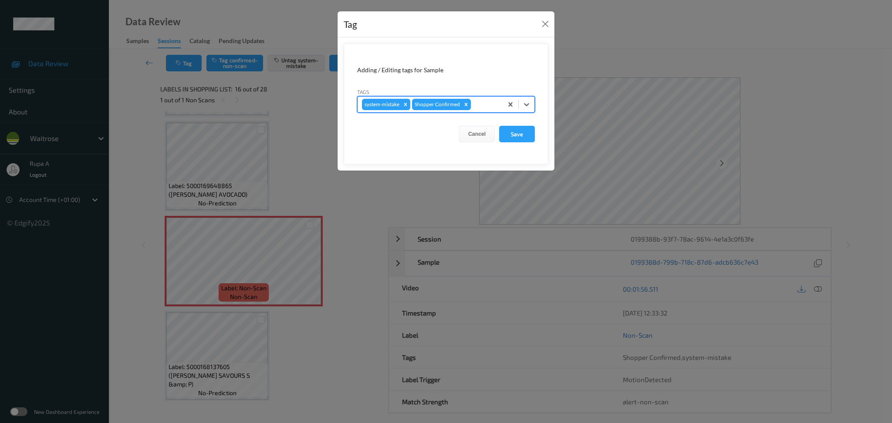
click at [485, 104] on div at bounding box center [485, 104] width 26 height 10
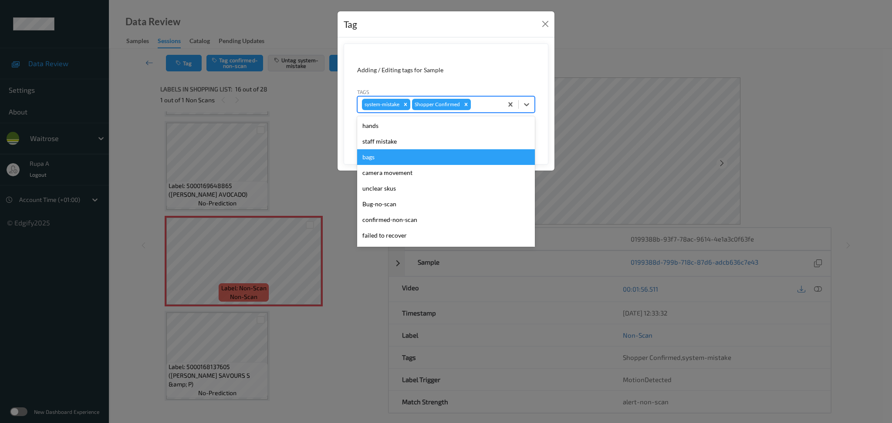
click at [411, 153] on div "bags" at bounding box center [446, 157] width 178 height 16
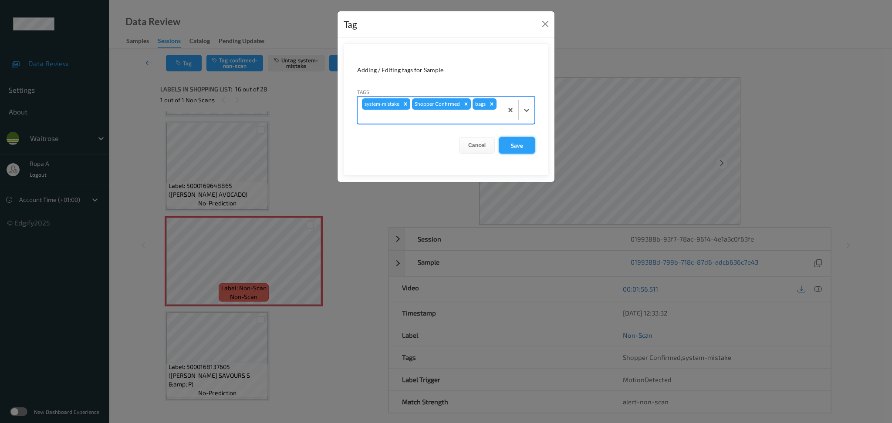
click at [524, 140] on button "Save" at bounding box center [517, 145] width 36 height 17
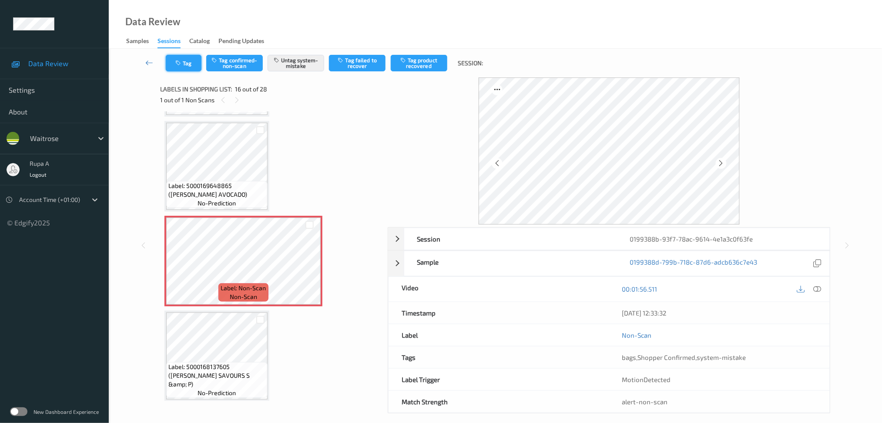
click at [180, 62] on icon "button" at bounding box center [178, 63] width 7 height 6
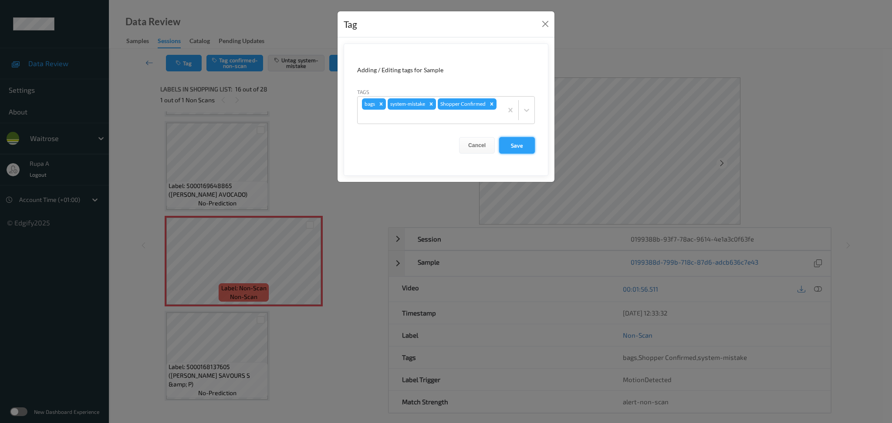
click at [532, 150] on button "Save" at bounding box center [517, 145] width 36 height 17
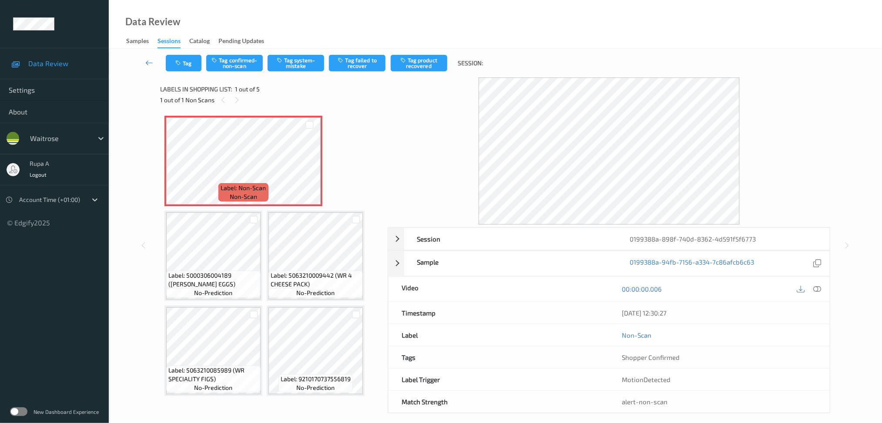
click at [335, 150] on div "Label: Non-Scan non-scan Label: 5000306004189 (CLARENCE QUAIL EGGS) no-predicti…" at bounding box center [271, 256] width 213 height 280
click at [242, 188] on span "Label: Non-Scan" at bounding box center [243, 188] width 45 height 9
click at [823, 291] on div at bounding box center [818, 289] width 12 height 12
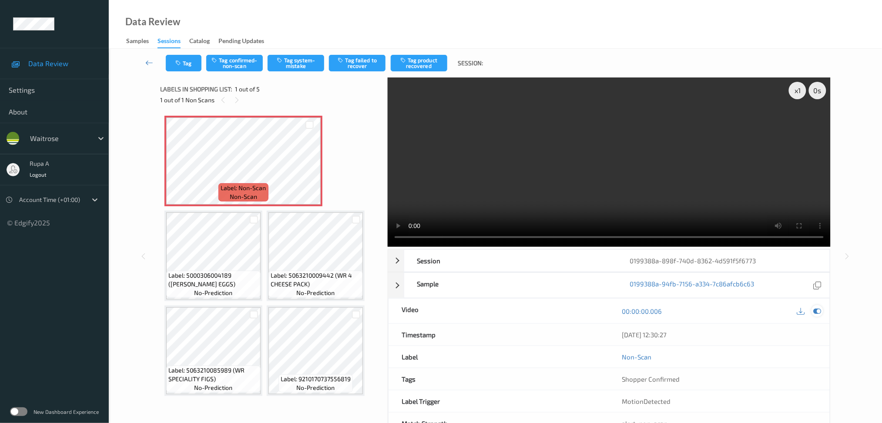
click at [820, 314] on icon at bounding box center [818, 311] width 8 height 8
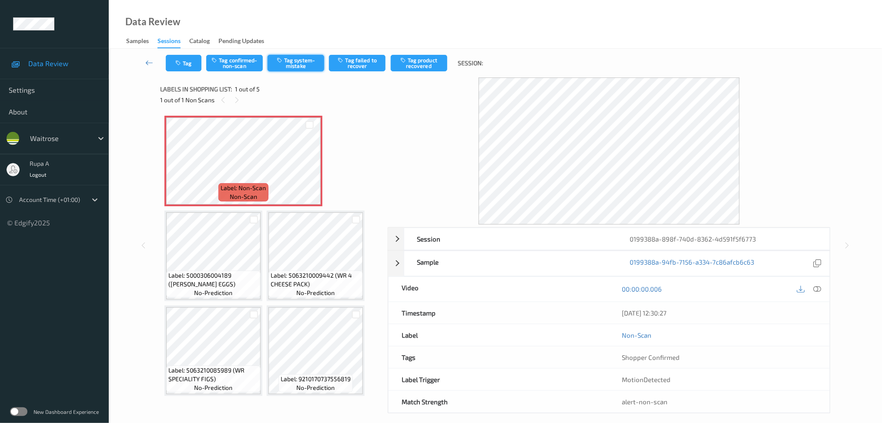
click at [289, 64] on button "Tag system-mistake" at bounding box center [296, 63] width 57 height 17
click at [190, 66] on button "Tag" at bounding box center [184, 63] width 36 height 17
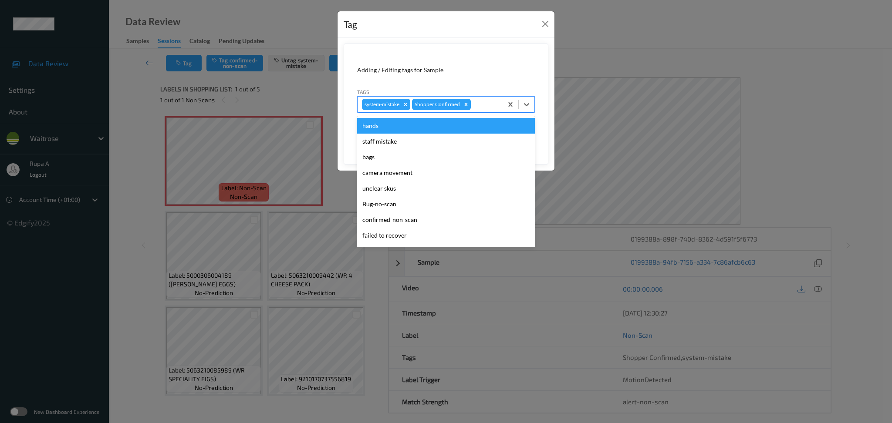
click at [495, 102] on div at bounding box center [485, 104] width 26 height 10
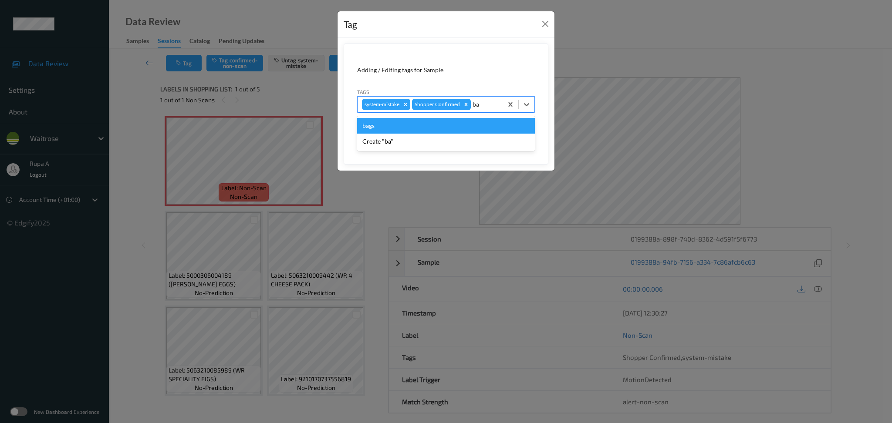
type input "bag"
click at [441, 126] on div "bags" at bounding box center [446, 126] width 178 height 16
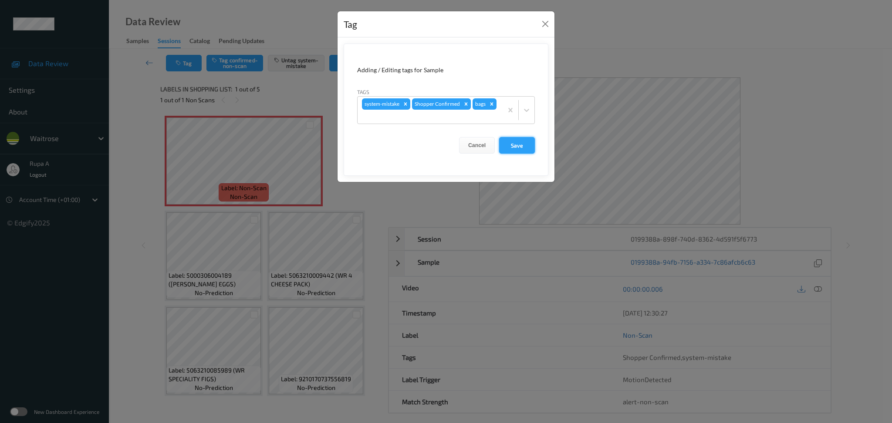
click at [518, 143] on button "Save" at bounding box center [517, 145] width 36 height 17
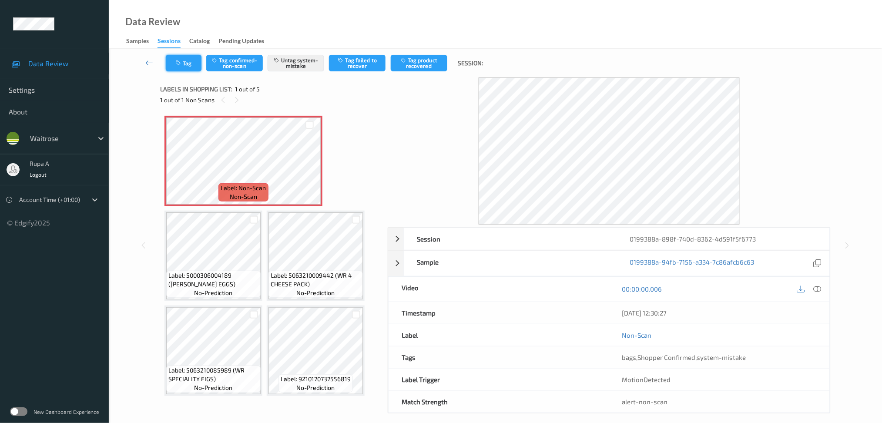
click at [184, 62] on button "Tag" at bounding box center [184, 63] width 36 height 17
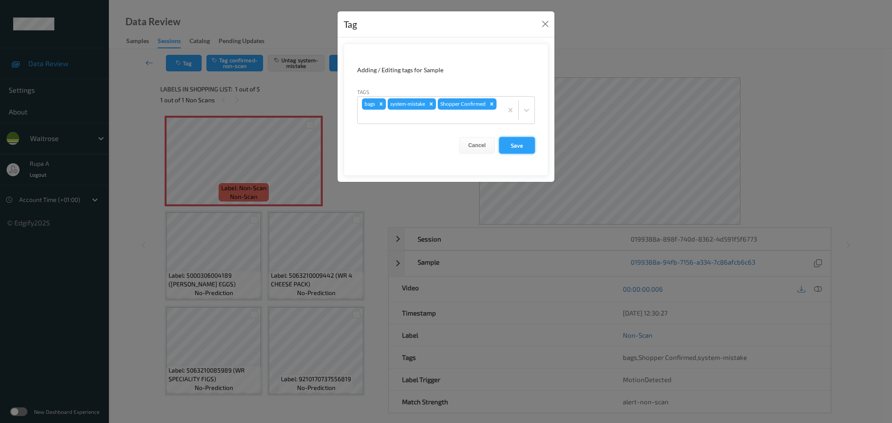
click at [512, 141] on button "Save" at bounding box center [517, 145] width 36 height 17
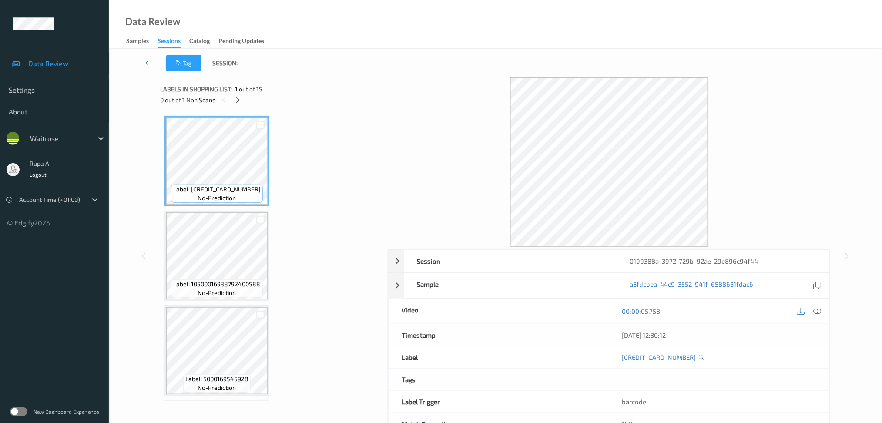
click at [277, 104] on div "0 out of 1 Non Scans" at bounding box center [271, 99] width 222 height 11
click at [242, 104] on div "0 out of 1 Non Scans" at bounding box center [271, 99] width 222 height 11
click at [239, 104] on div at bounding box center [237, 99] width 11 height 11
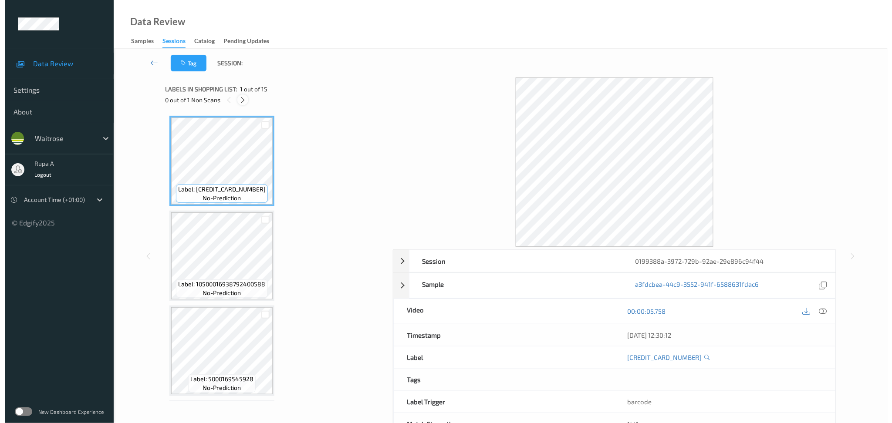
scroll to position [1041, 0]
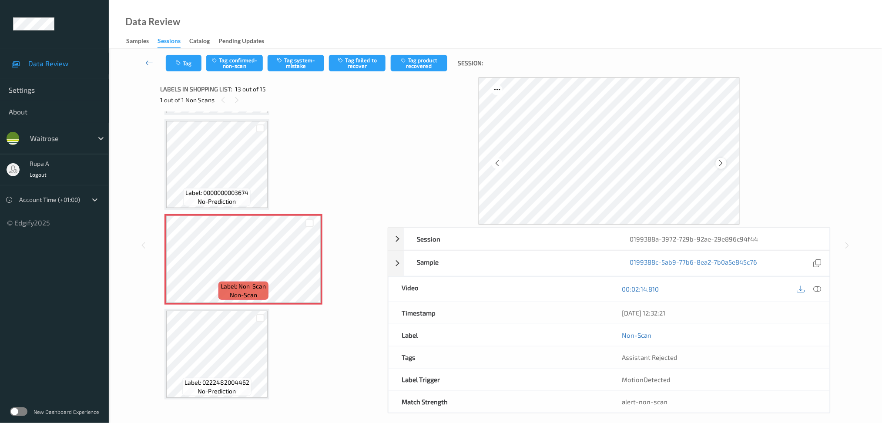
click at [720, 161] on icon at bounding box center [721, 163] width 7 height 8
click at [722, 161] on icon at bounding box center [721, 163] width 7 height 8
click at [310, 66] on button "Tag system-mistake" at bounding box center [296, 63] width 57 height 17
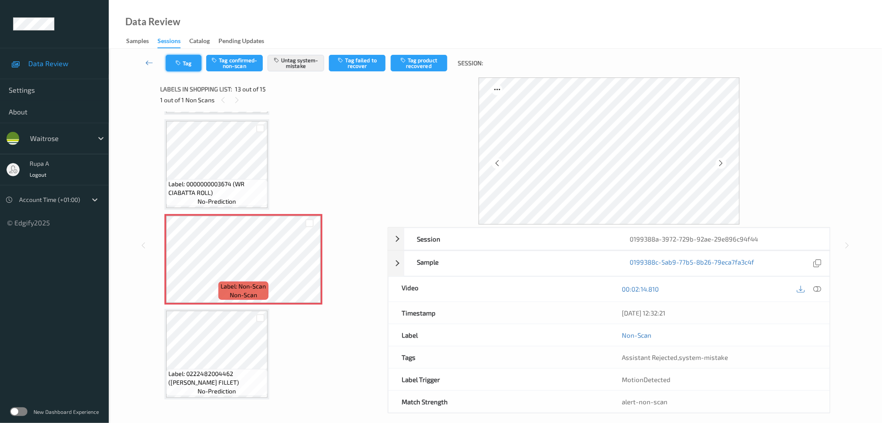
click at [186, 63] on button "Tag" at bounding box center [184, 63] width 36 height 17
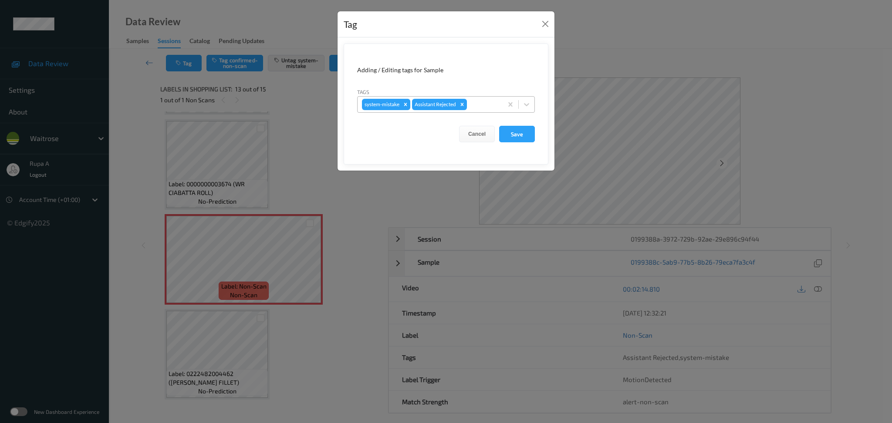
click at [463, 98] on div "system-mistake Assistant Rejected" at bounding box center [429, 104] width 145 height 15
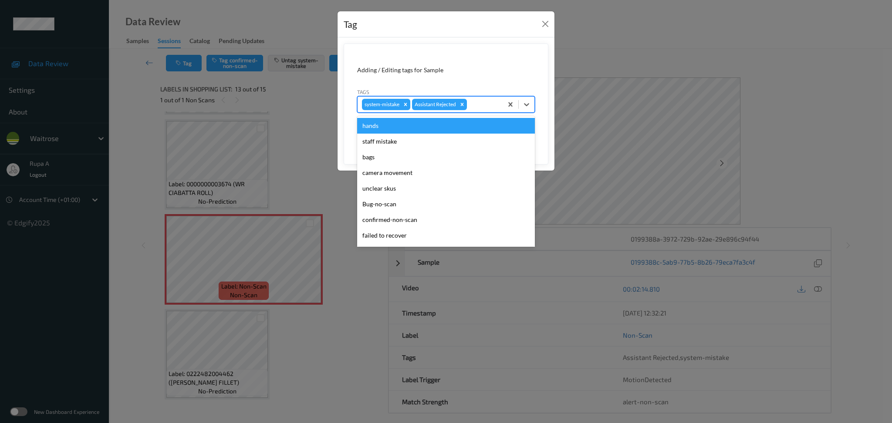
type input "n"
type input "un"
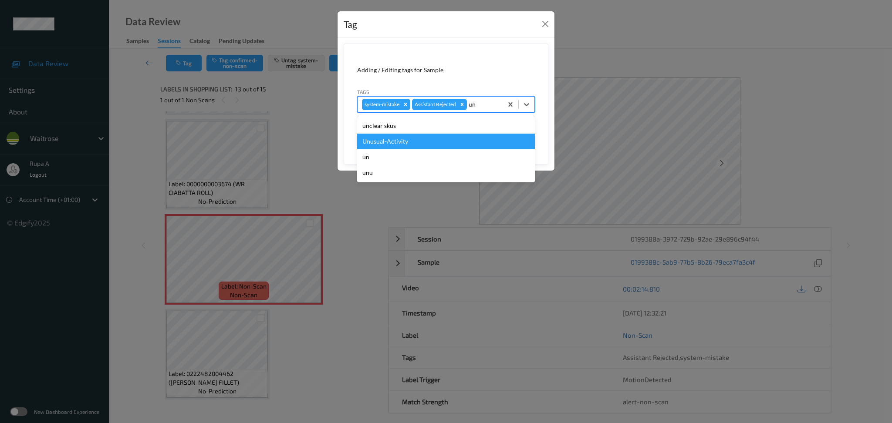
click at [447, 140] on div "Unusual-Activity" at bounding box center [446, 142] width 178 height 16
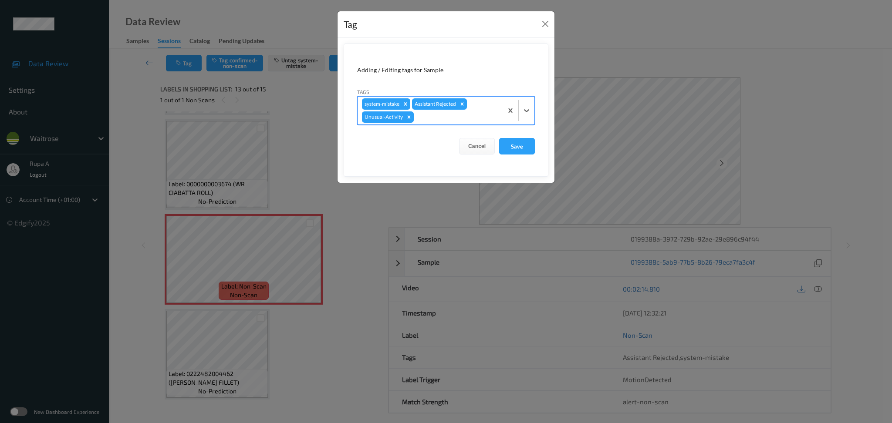
click at [468, 121] on div at bounding box center [456, 117] width 83 height 10
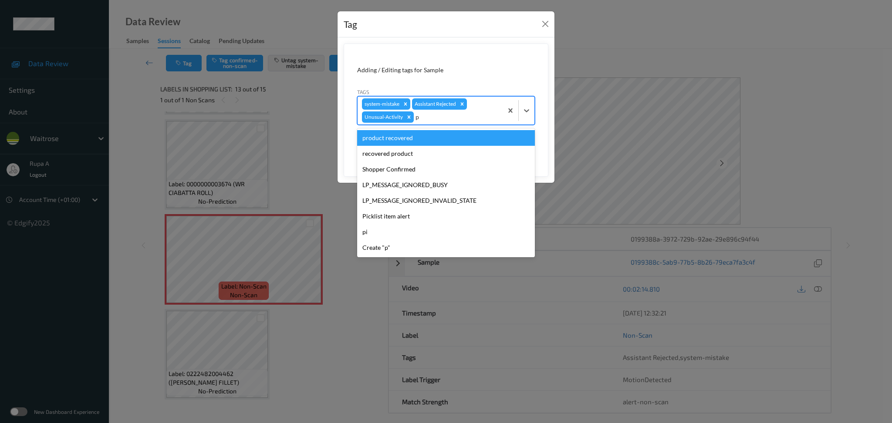
type input "pi"
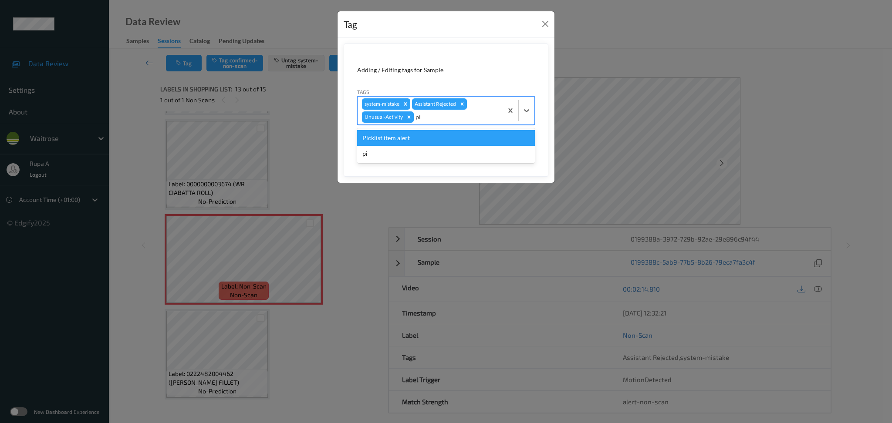
click at [443, 136] on div "Picklist item alert" at bounding box center [446, 138] width 178 height 16
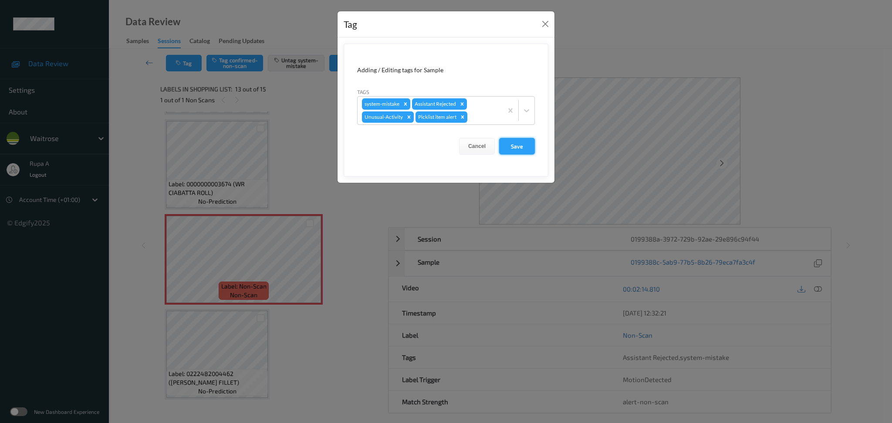
click at [518, 147] on button "Save" at bounding box center [517, 146] width 36 height 17
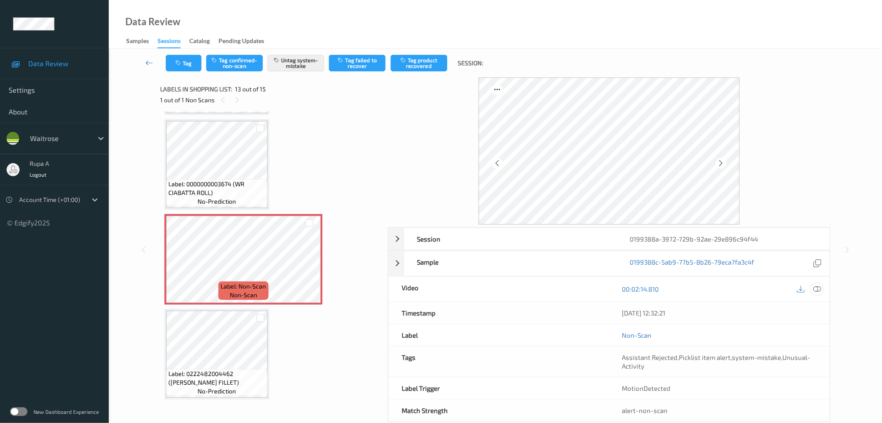
click at [820, 290] on icon at bounding box center [818, 289] width 8 height 8
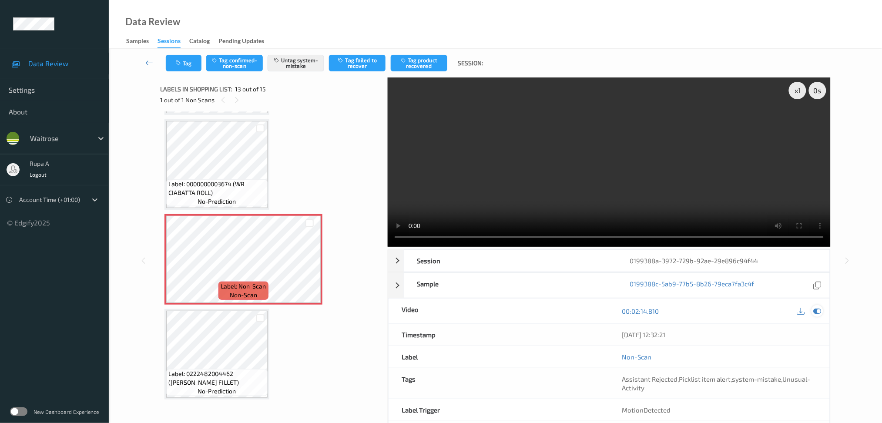
click at [821, 313] on icon at bounding box center [818, 311] width 8 height 8
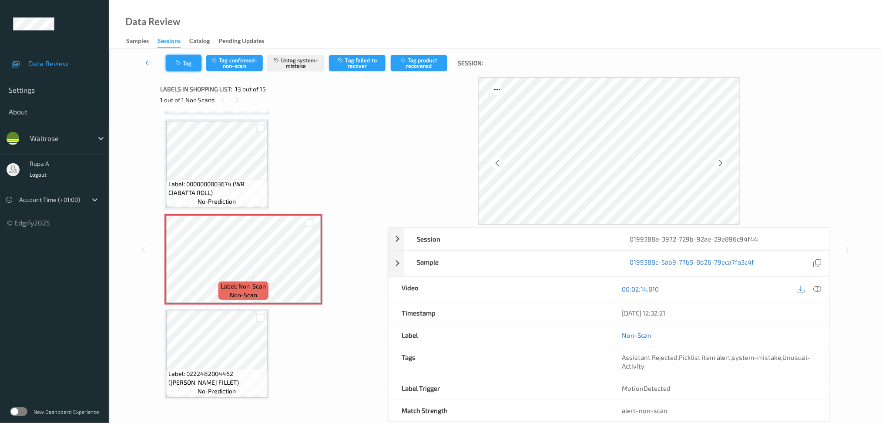
click at [182, 66] on button "Tag" at bounding box center [184, 63] width 36 height 17
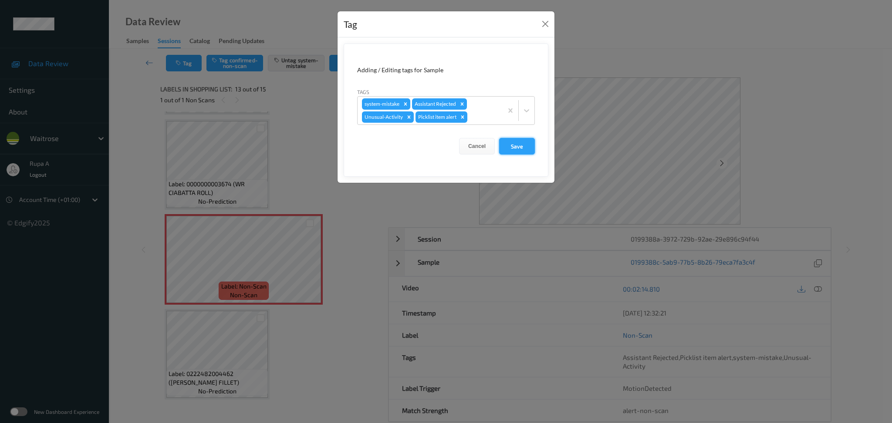
click at [521, 154] on button "Save" at bounding box center [517, 146] width 36 height 17
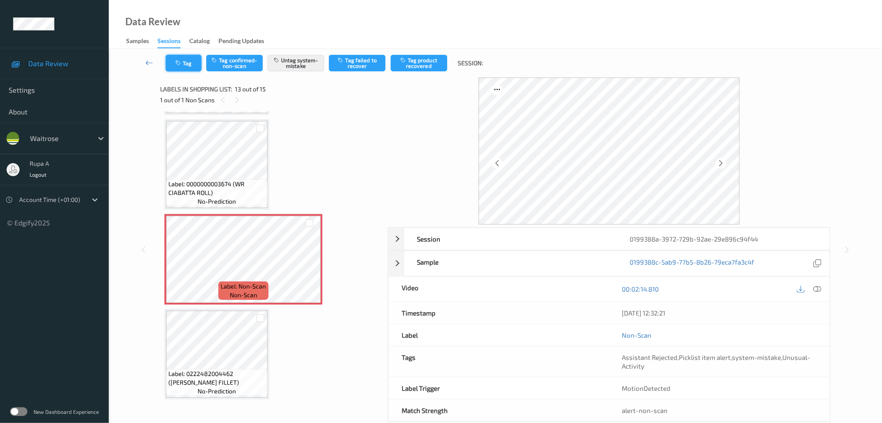
click at [178, 59] on button "Tag" at bounding box center [184, 63] width 36 height 17
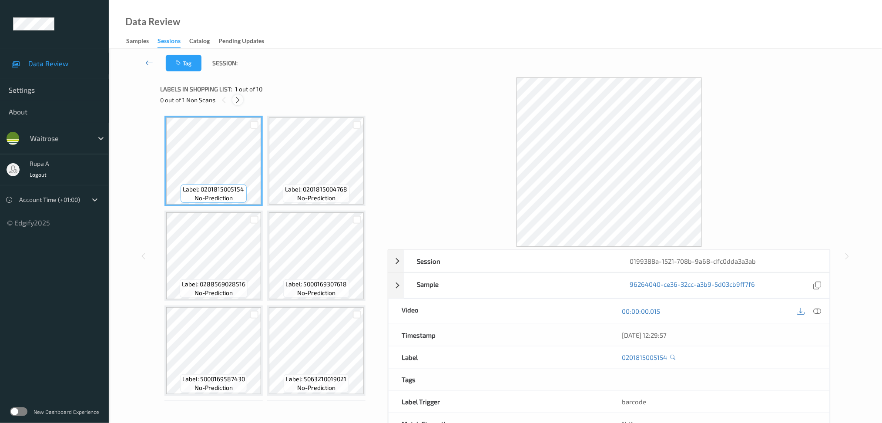
click at [605, 75] on div "Tag Session:" at bounding box center [496, 63] width 738 height 29
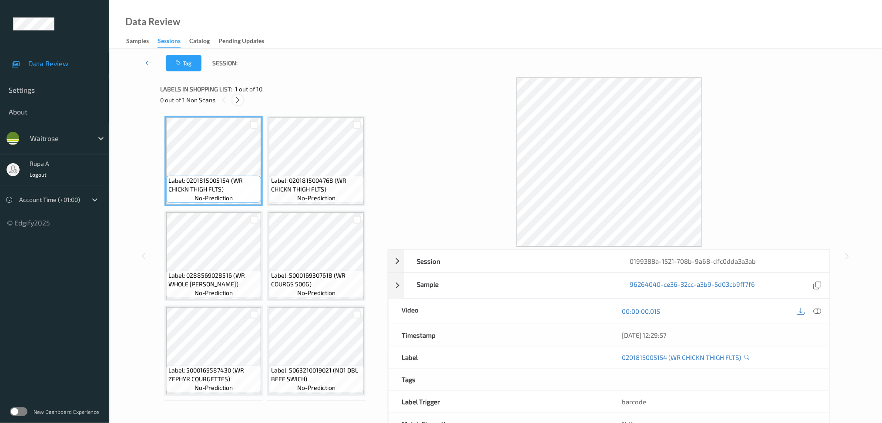
click at [240, 101] on icon at bounding box center [237, 100] width 7 height 8
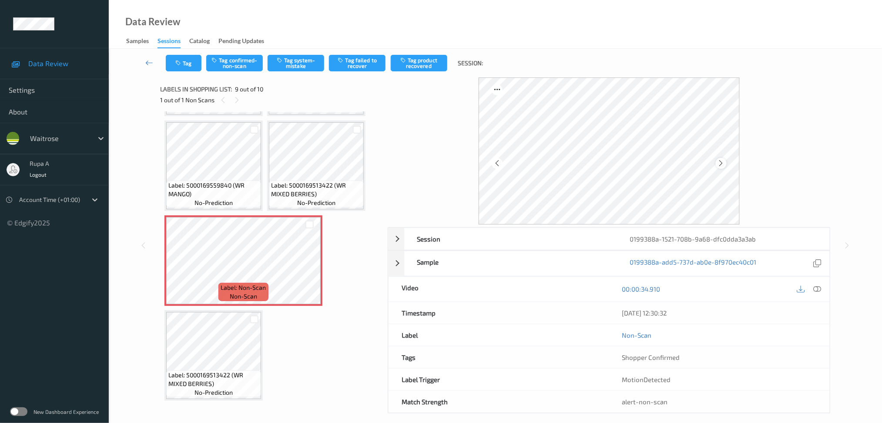
click at [725, 164] on icon at bounding box center [721, 163] width 7 height 8
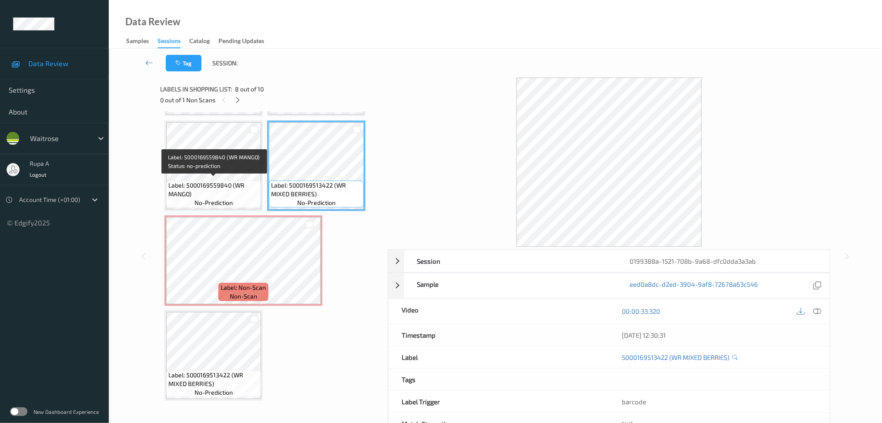
click at [196, 188] on span "Label: 5000169559840 (WR MANGO)" at bounding box center [213, 189] width 91 height 17
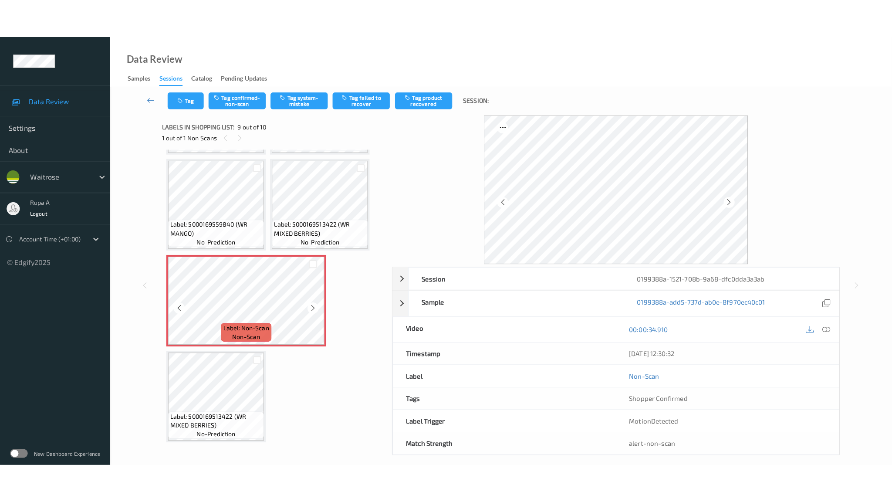
scroll to position [280, 0]
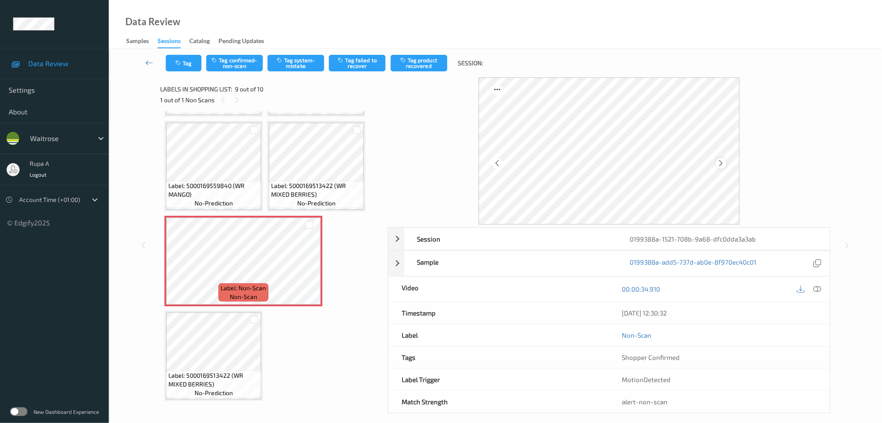
click at [724, 163] on icon at bounding box center [721, 163] width 7 height 8
click at [816, 293] on icon at bounding box center [818, 289] width 8 height 8
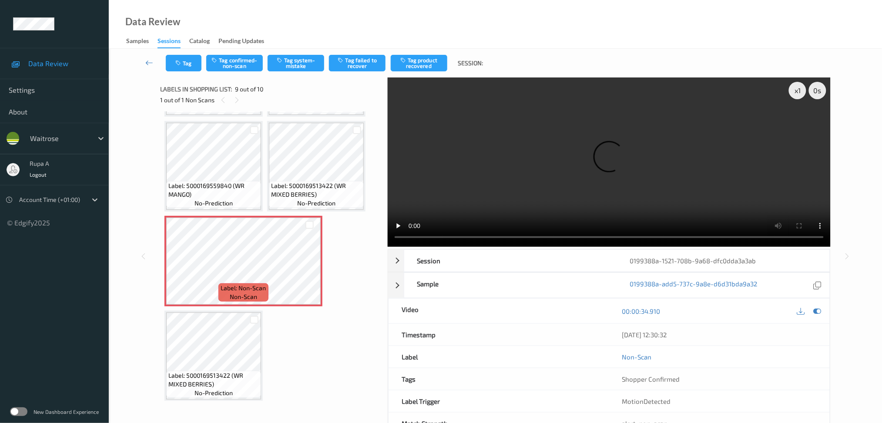
scroll to position [202, 0]
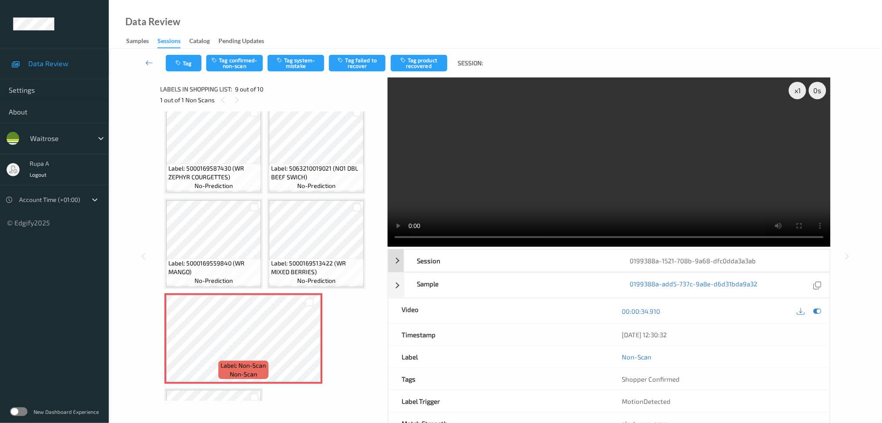
drag, startPoint x: 820, startPoint y: 311, endPoint x: 584, endPoint y: 239, distance: 246.7
click at [820, 311] on icon at bounding box center [818, 311] width 8 height 8
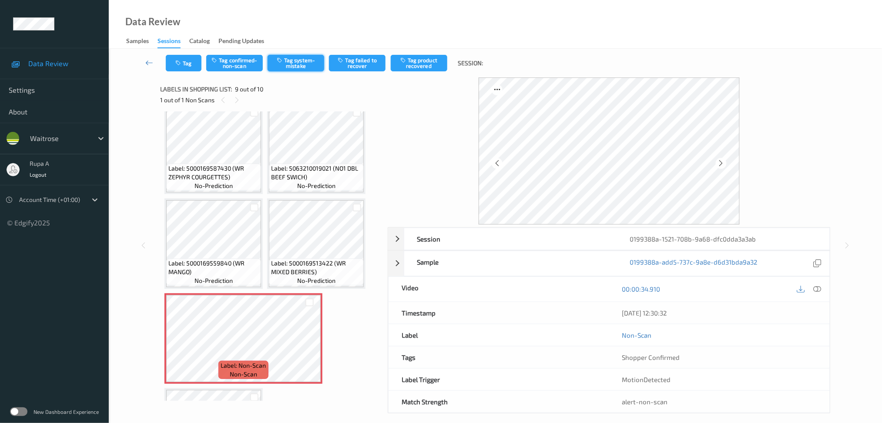
click at [294, 64] on button "Tag system-mistake" at bounding box center [296, 63] width 57 height 17
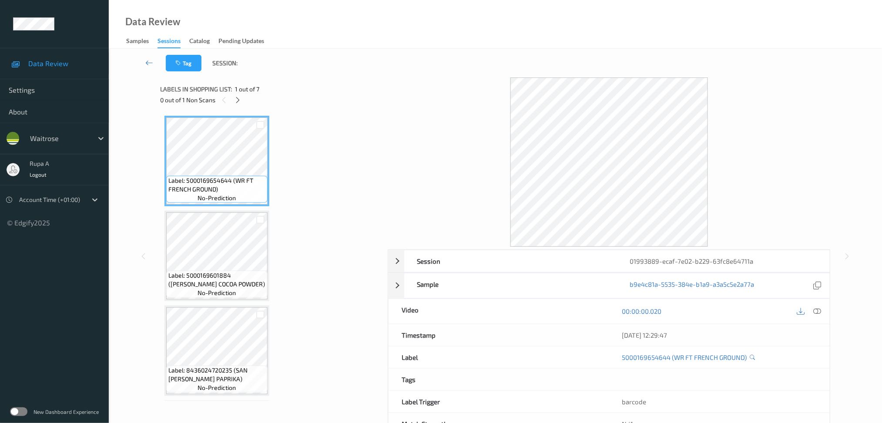
drag, startPoint x: 325, startPoint y: 155, endPoint x: 305, endPoint y: 136, distance: 28.0
click at [238, 101] on icon at bounding box center [237, 100] width 7 height 8
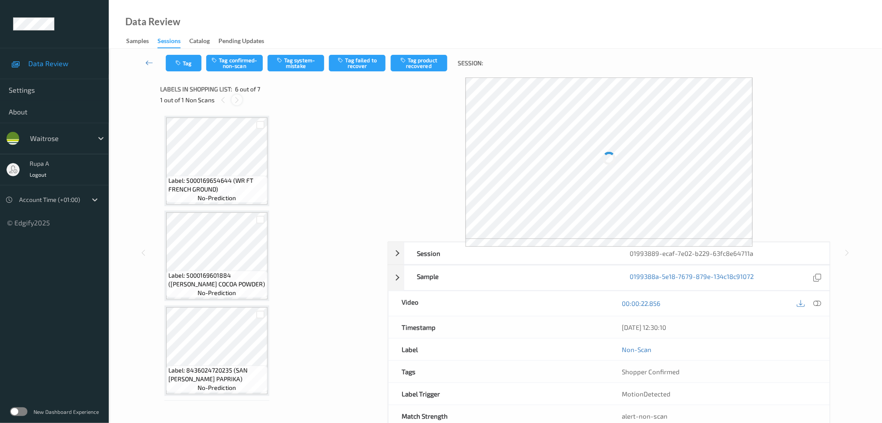
scroll to position [374, 0]
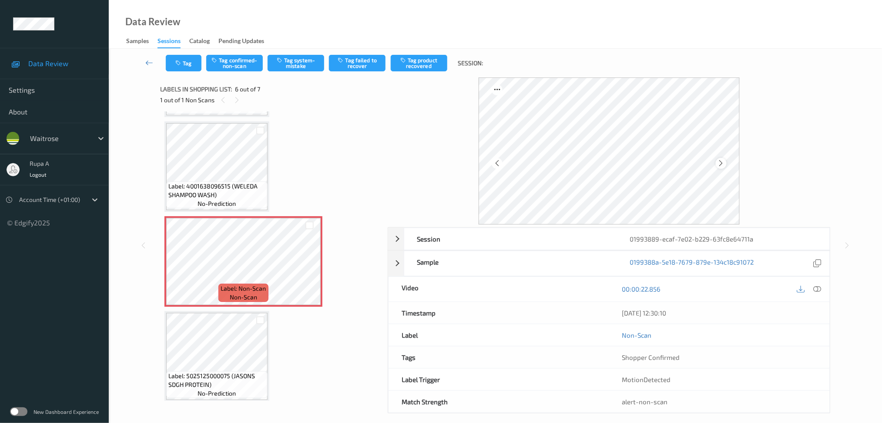
click at [723, 160] on icon at bounding box center [721, 163] width 7 height 8
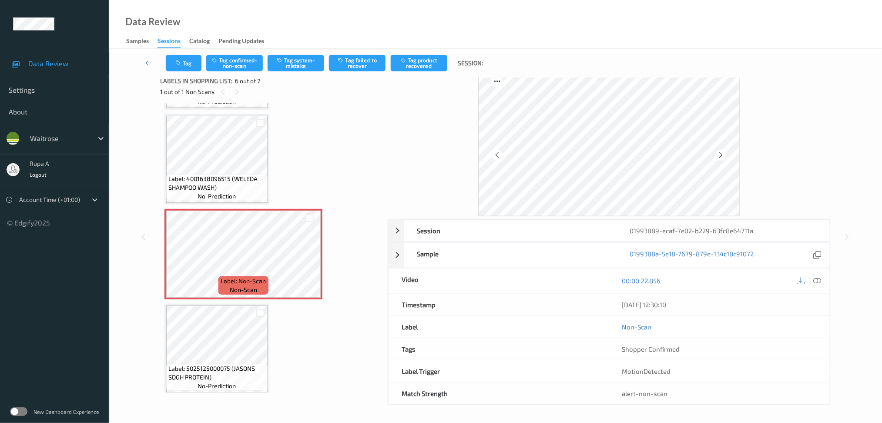
scroll to position [374, 0]
click at [724, 154] on icon at bounding box center [721, 155] width 7 height 8
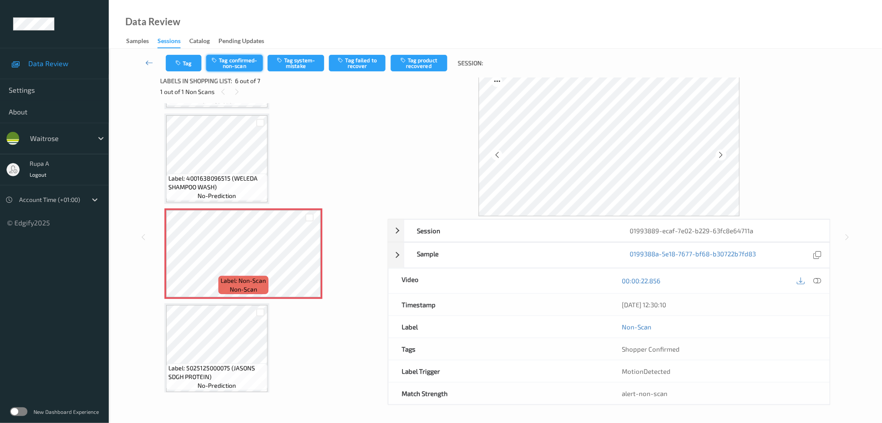
click at [227, 64] on button "Tag confirmed-non-scan" at bounding box center [234, 63] width 57 height 17
click at [421, 69] on button "Tag product recovered" at bounding box center [419, 63] width 57 height 17
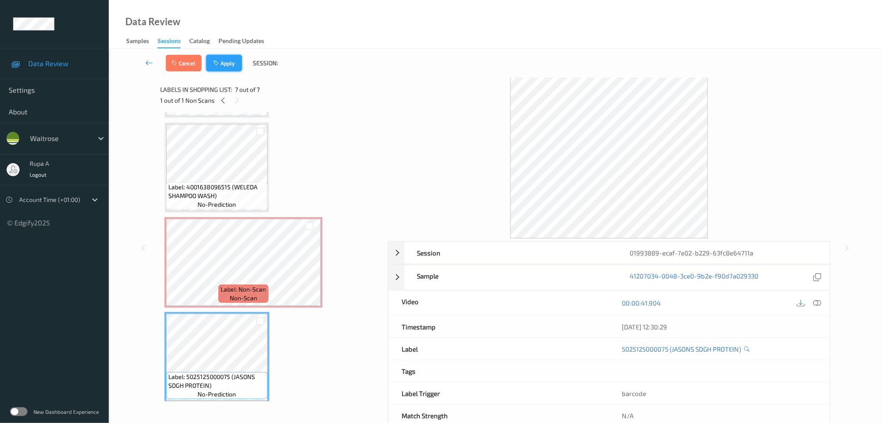
click at [230, 59] on button "Apply" at bounding box center [224, 63] width 36 height 17
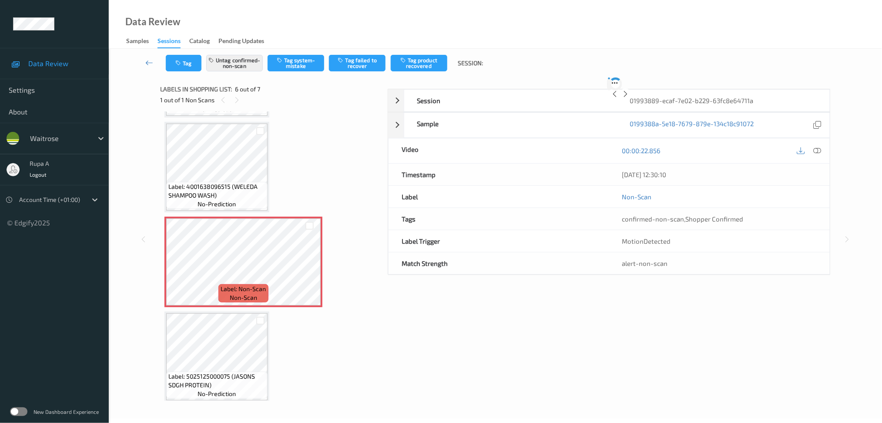
scroll to position [374, 0]
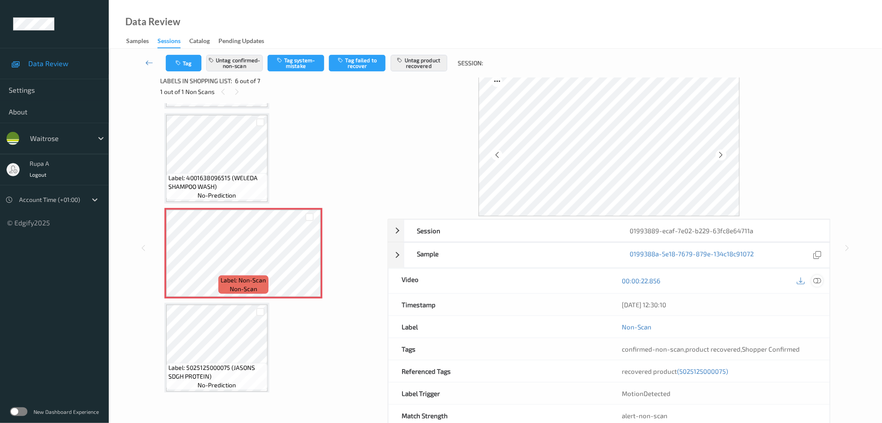
click at [817, 281] on icon at bounding box center [818, 281] width 8 height 8
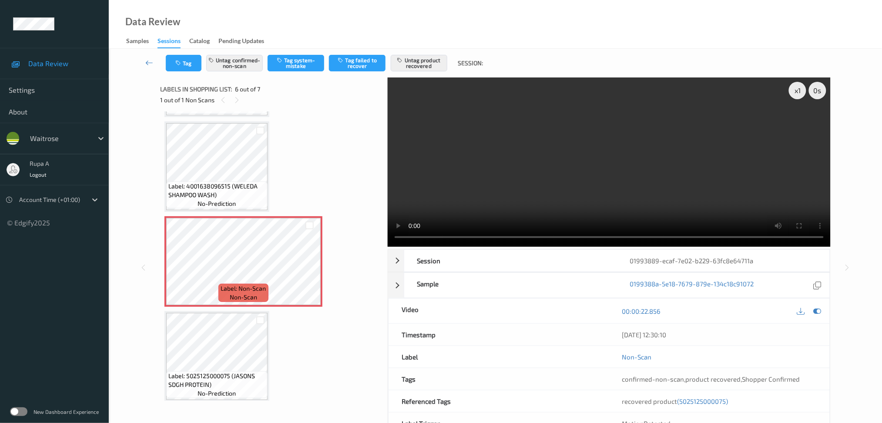
scroll to position [296, 0]
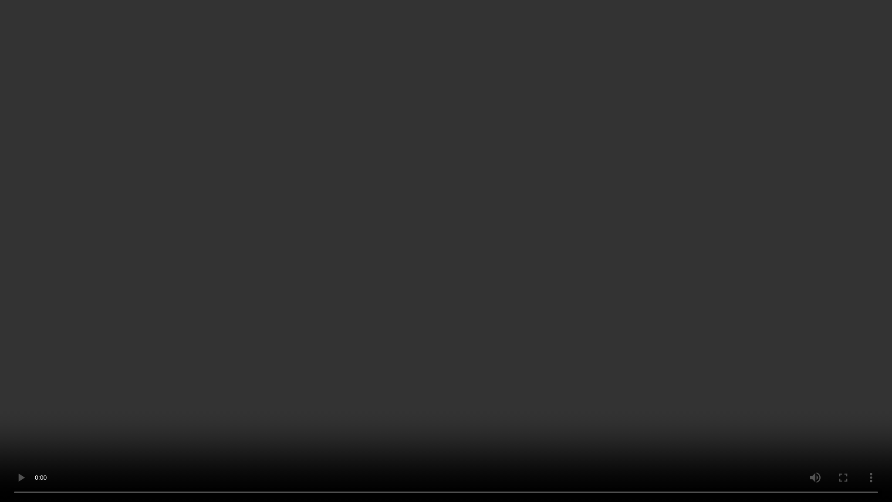
click at [798, 240] on video at bounding box center [446, 251] width 892 height 502
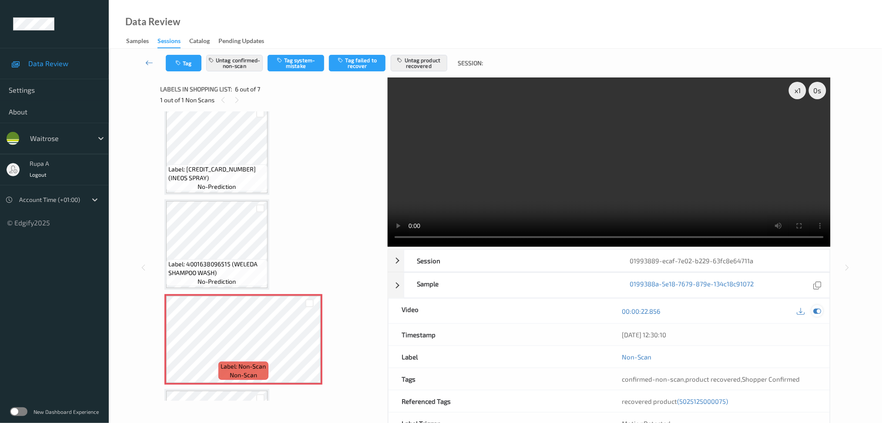
drag, startPoint x: 817, startPoint y: 310, endPoint x: 687, endPoint y: 293, distance: 131.0
click at [817, 312] on icon at bounding box center [818, 311] width 8 height 8
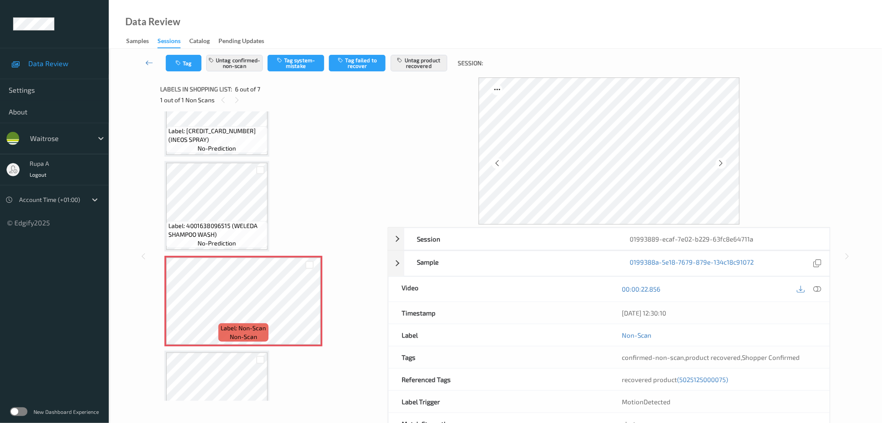
scroll to position [374, 0]
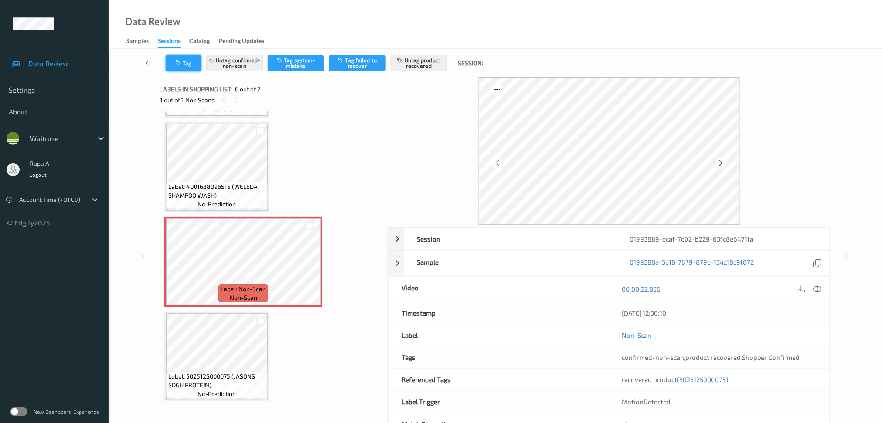
click at [191, 63] on button "Tag" at bounding box center [184, 63] width 36 height 17
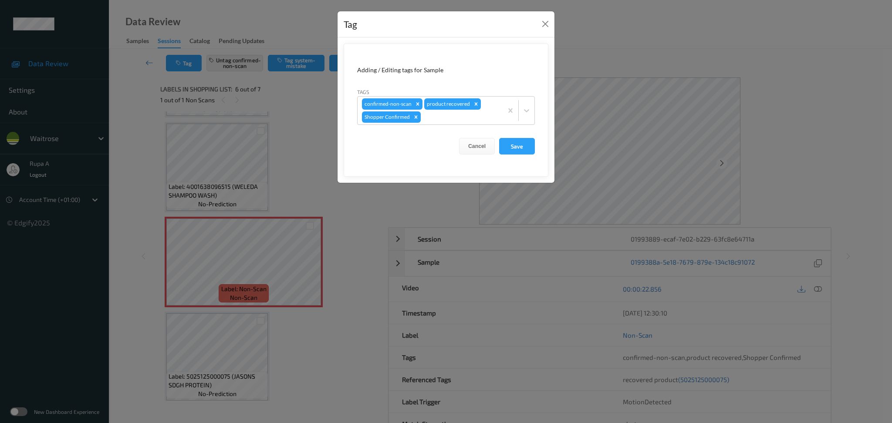
click at [534, 154] on div "Cancel Save" at bounding box center [446, 146] width 178 height 17
click at [524, 148] on button "Save" at bounding box center [517, 146] width 36 height 17
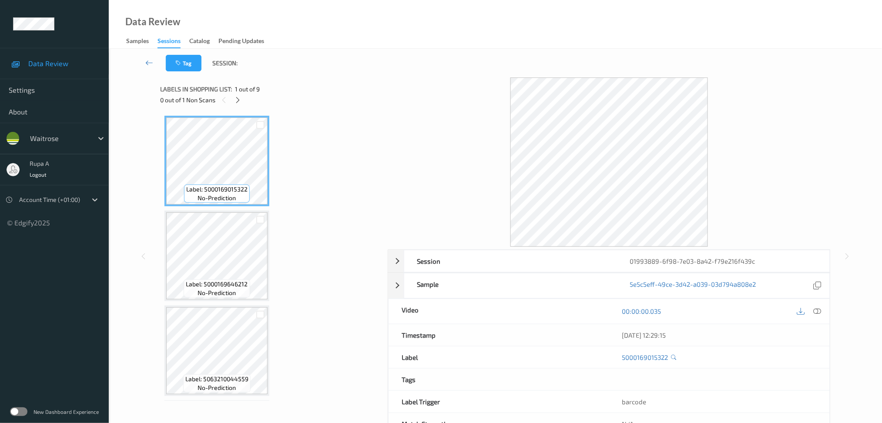
click at [246, 112] on div "Label: 5000169015322 no-prediction Label: 5000169646212 no-prediction Label: 50…" at bounding box center [271, 256] width 222 height 290
click at [243, 103] on div "0 out of 1 Non Scans" at bounding box center [271, 99] width 222 height 11
click at [235, 103] on icon at bounding box center [237, 100] width 7 height 8
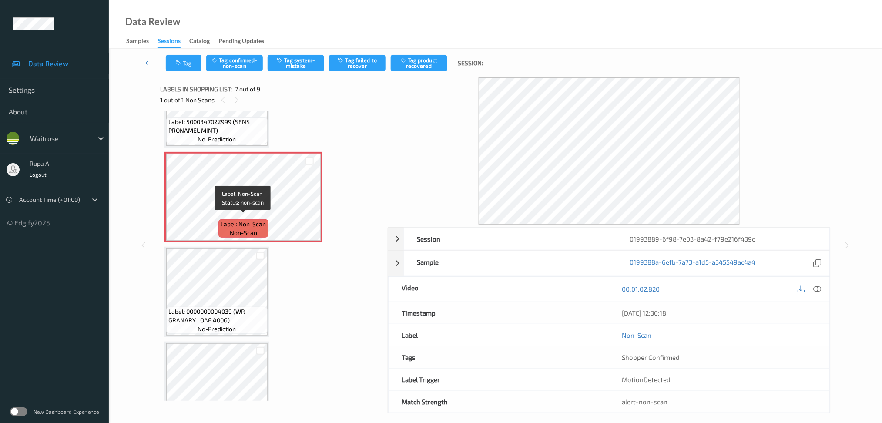
scroll to position [475, 0]
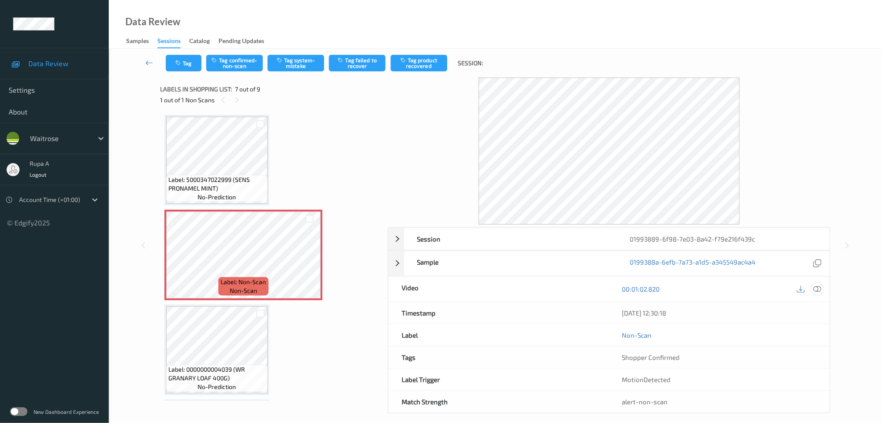
click at [818, 289] on icon at bounding box center [818, 289] width 8 height 8
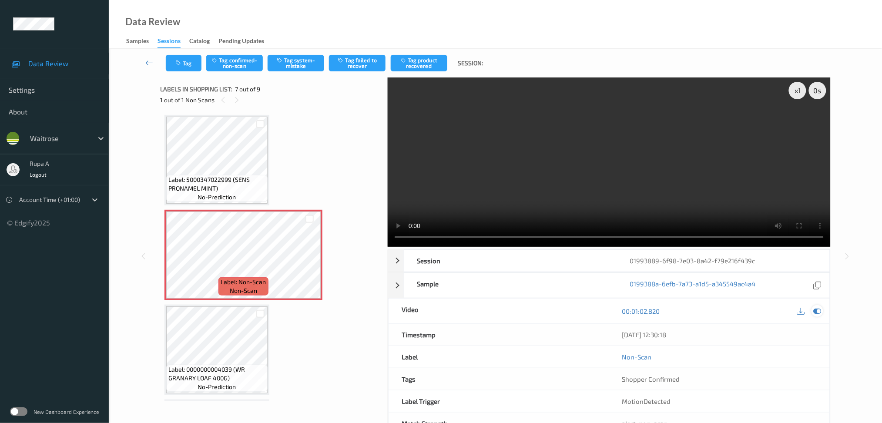
click at [818, 313] on icon at bounding box center [818, 311] width 8 height 8
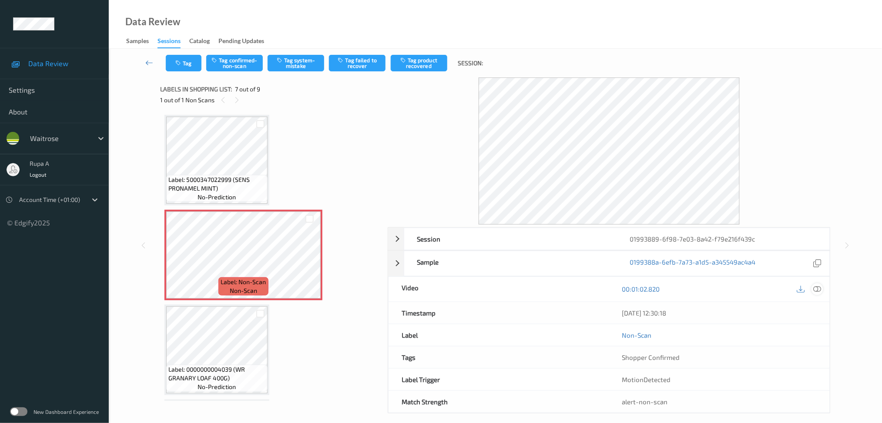
click at [819, 289] on icon at bounding box center [818, 289] width 8 height 8
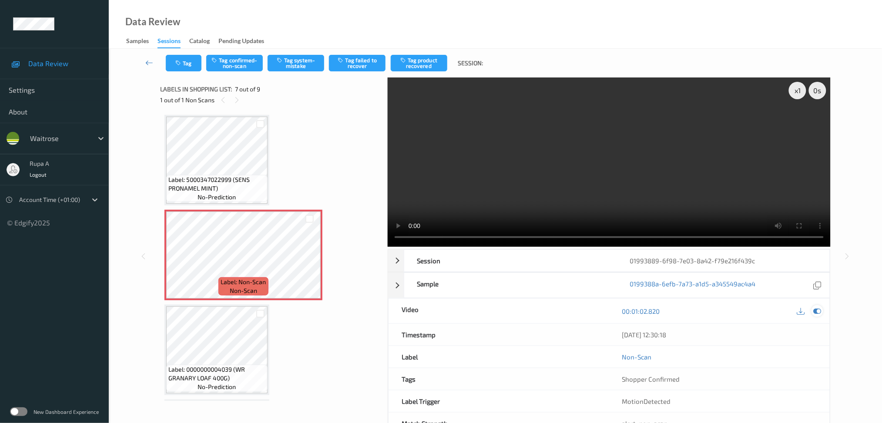
click at [819, 312] on icon at bounding box center [818, 311] width 8 height 8
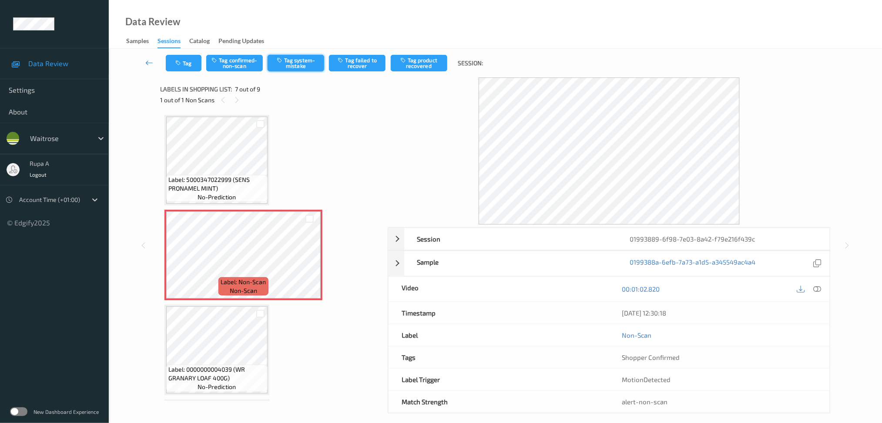
click at [288, 62] on button "Tag system-mistake" at bounding box center [296, 63] width 57 height 17
click at [190, 69] on button "Tag" at bounding box center [184, 63] width 36 height 17
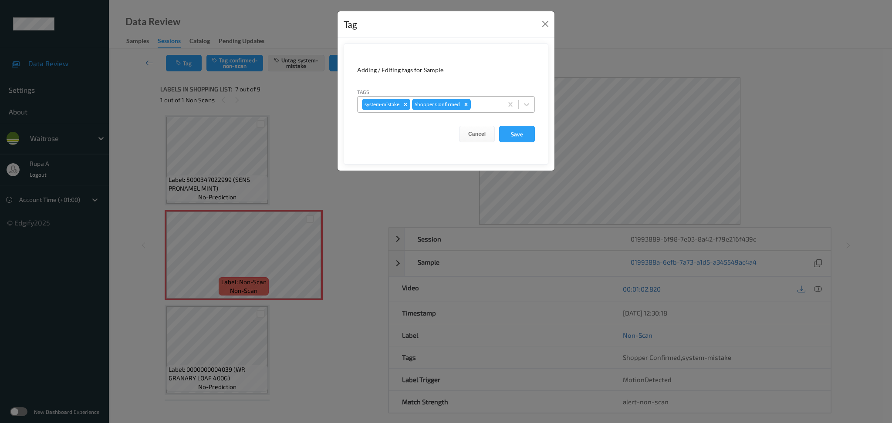
click at [478, 107] on div at bounding box center [485, 104] width 26 height 10
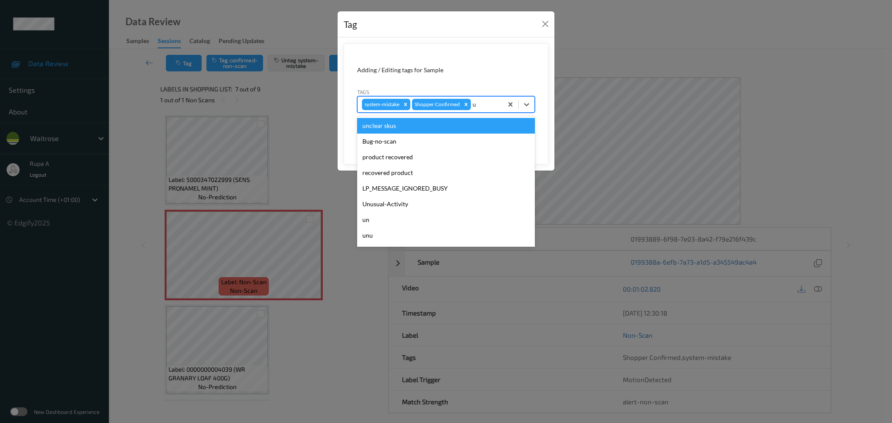
type input "un"
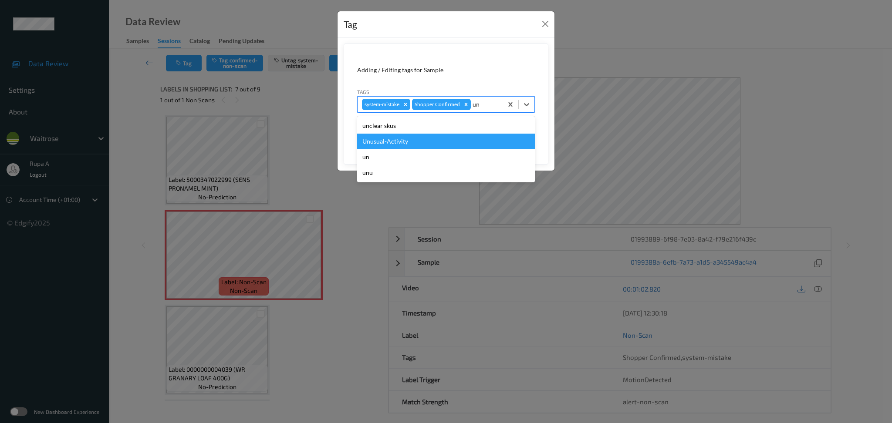
click at [445, 141] on div "Unusual-Activity" at bounding box center [446, 142] width 178 height 16
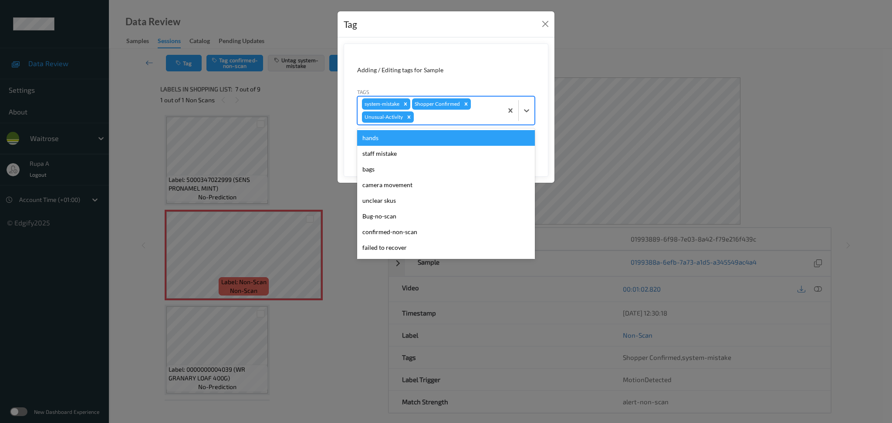
click at [461, 119] on div at bounding box center [456, 117] width 83 height 10
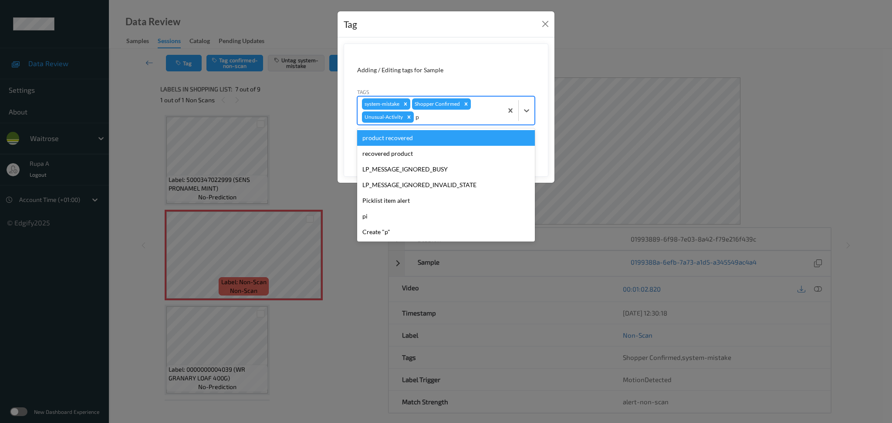
type input "pi"
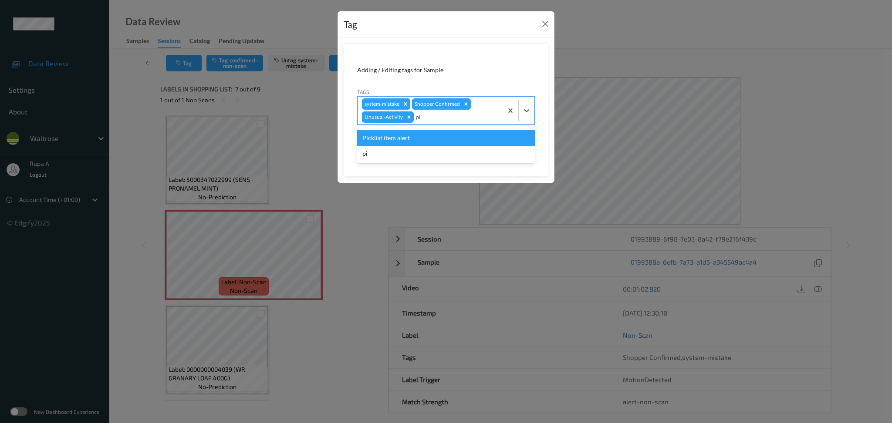
click at [440, 138] on div "Picklist item alert" at bounding box center [446, 138] width 178 height 16
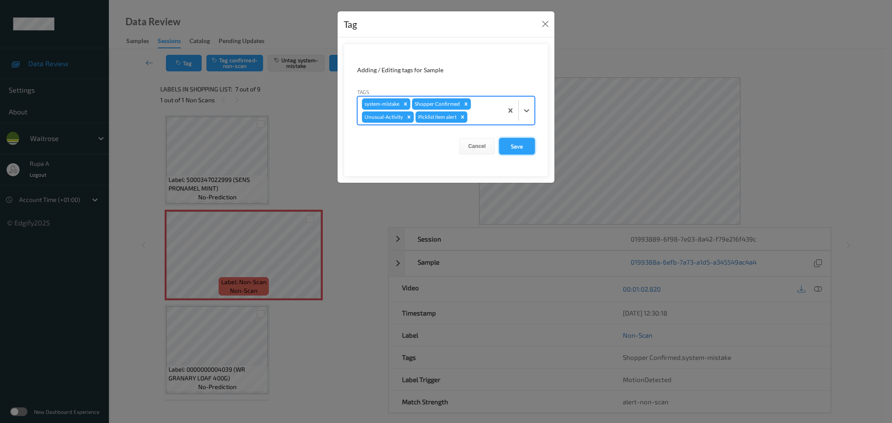
click at [520, 152] on button "Save" at bounding box center [517, 146] width 36 height 17
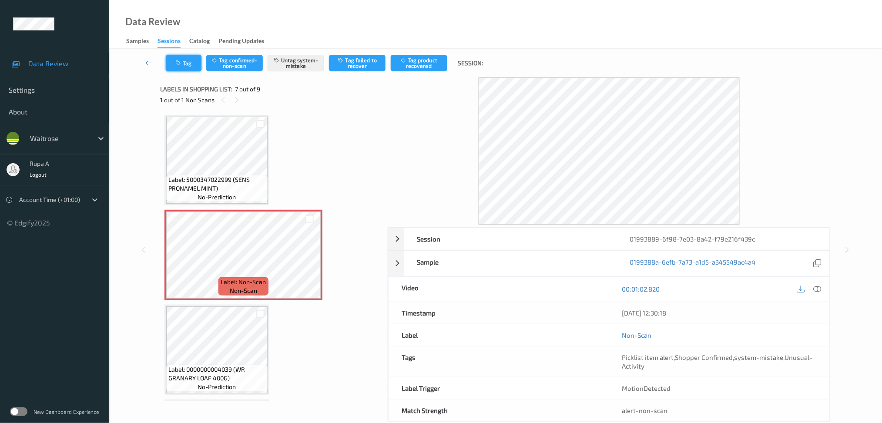
click at [179, 62] on icon "button" at bounding box center [178, 63] width 7 height 6
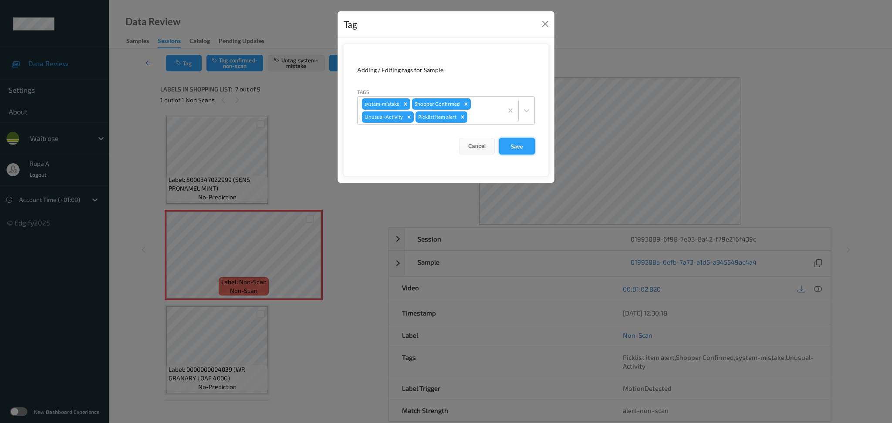
click at [512, 141] on button "Save" at bounding box center [517, 146] width 36 height 17
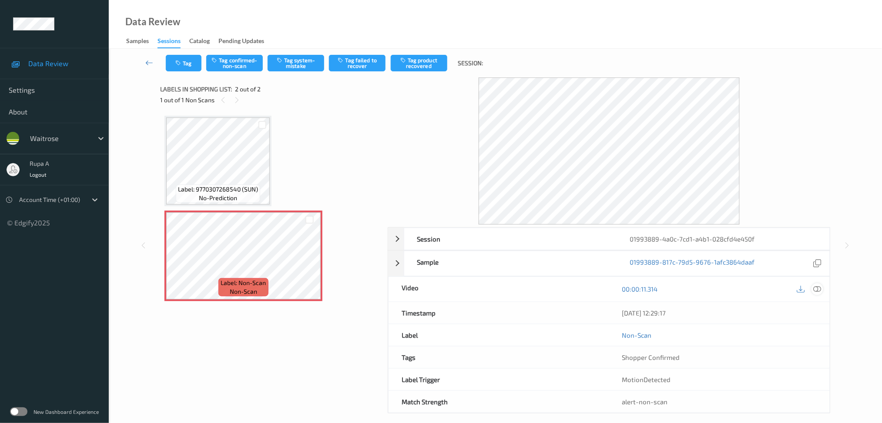
click at [816, 290] on icon at bounding box center [818, 289] width 8 height 8
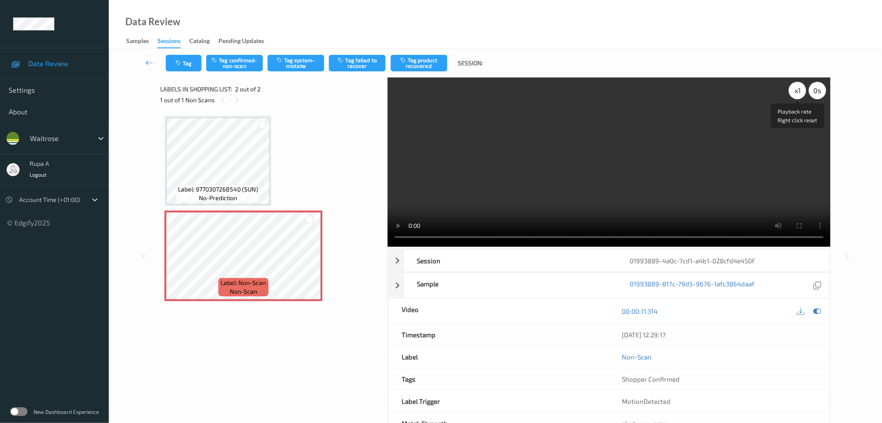
click at [799, 92] on div "x 1" at bounding box center [797, 90] width 17 height 17
click at [799, 92] on div "x 2" at bounding box center [797, 90] width 17 height 17
click at [799, 92] on div "x 4" at bounding box center [797, 90] width 17 height 17
click at [799, 92] on div "x 8" at bounding box center [797, 90] width 17 height 17
click at [818, 307] on icon at bounding box center [818, 311] width 8 height 8
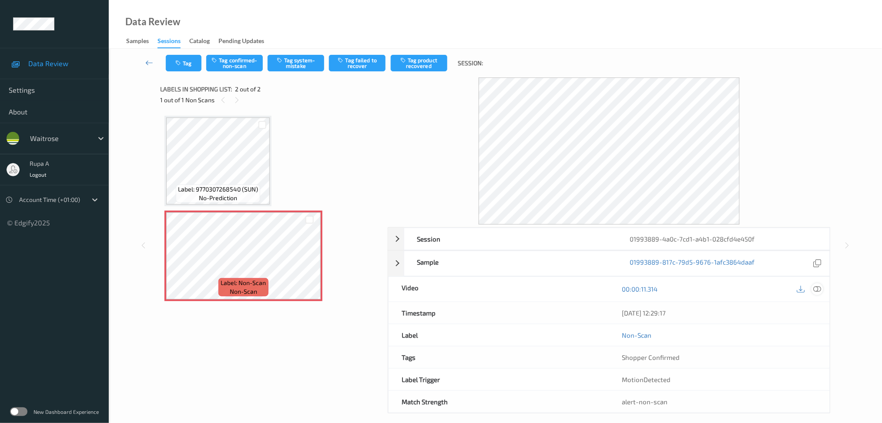
click at [818, 287] on icon at bounding box center [818, 289] width 8 height 8
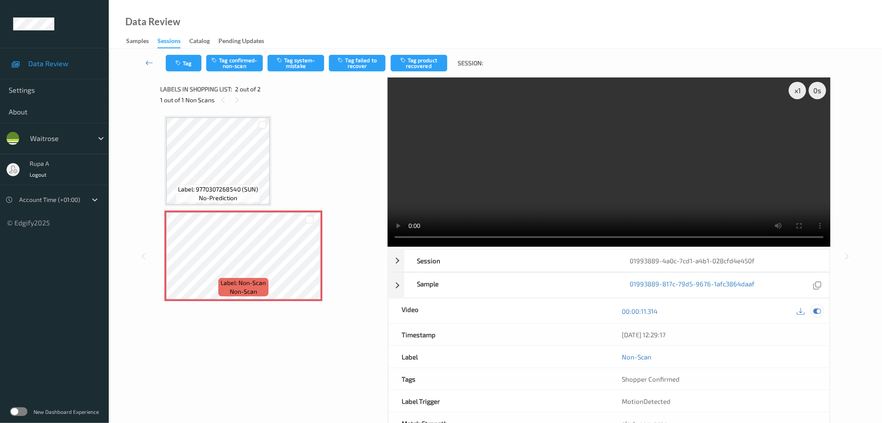
click at [820, 310] on icon at bounding box center [818, 311] width 8 height 8
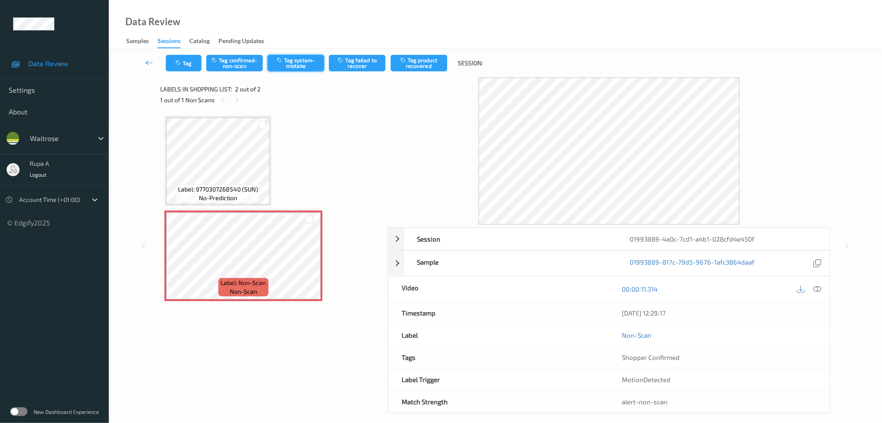
click at [298, 71] on button "Tag system-mistake" at bounding box center [296, 63] width 57 height 17
click at [185, 64] on button "Tag" at bounding box center [184, 63] width 36 height 17
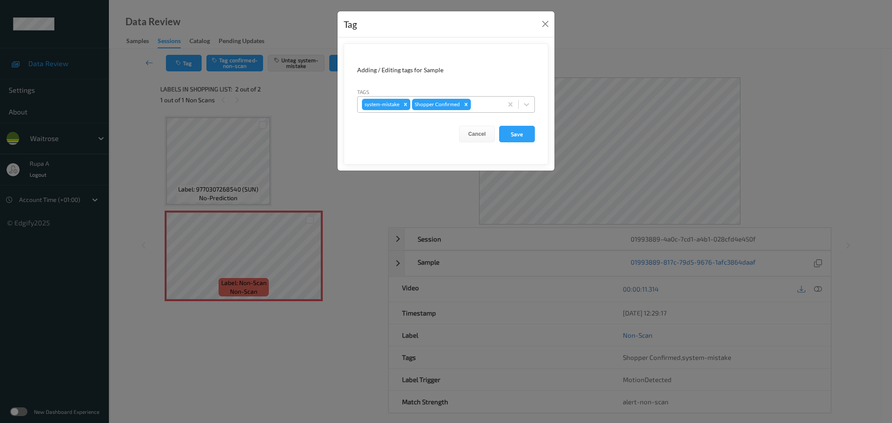
click at [482, 107] on div at bounding box center [485, 104] width 26 height 10
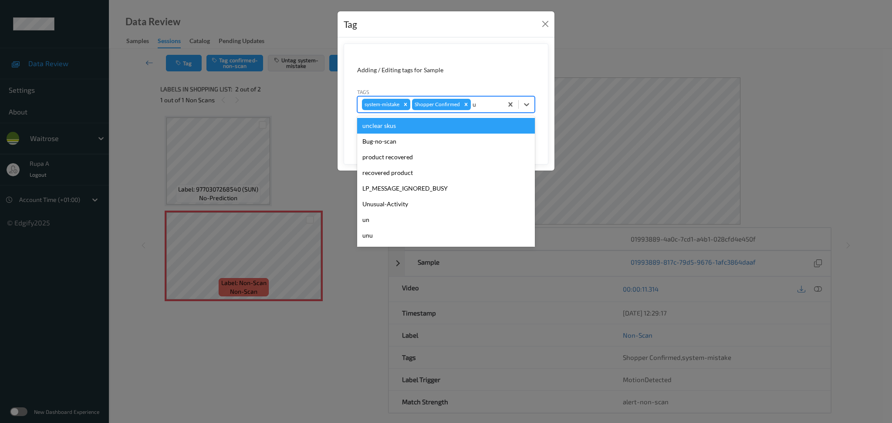
type input "un"
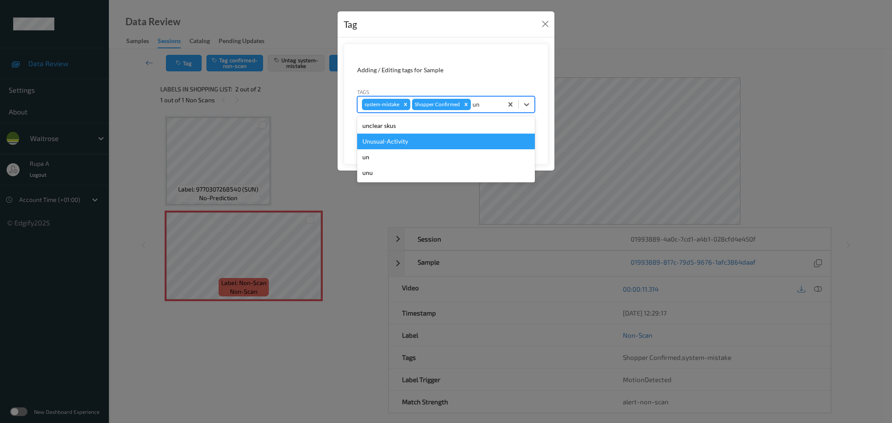
click at [433, 136] on div "Unusual-Activity" at bounding box center [446, 142] width 178 height 16
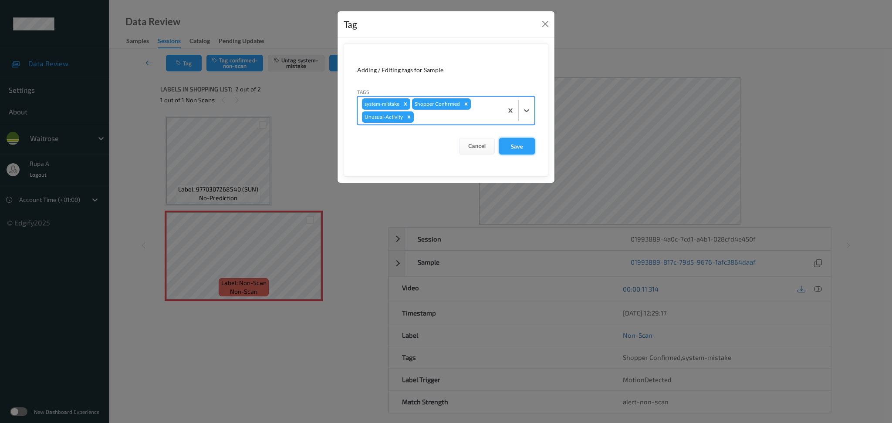
click at [512, 149] on button "Save" at bounding box center [517, 146] width 36 height 17
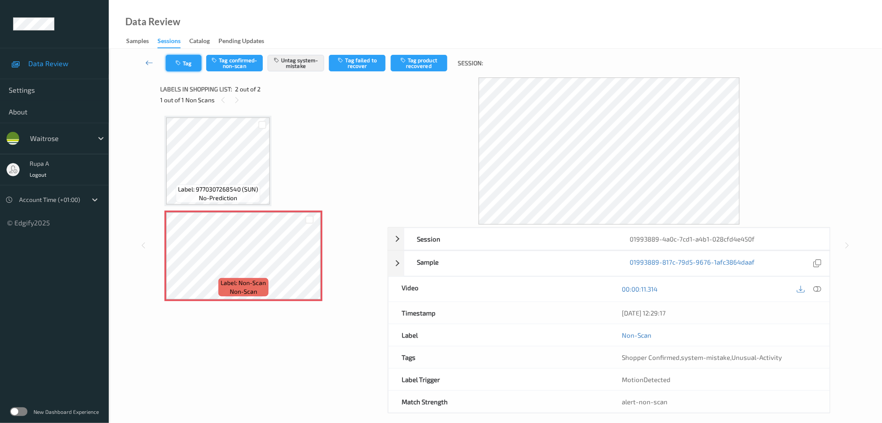
click at [182, 64] on icon "button" at bounding box center [178, 63] width 7 height 6
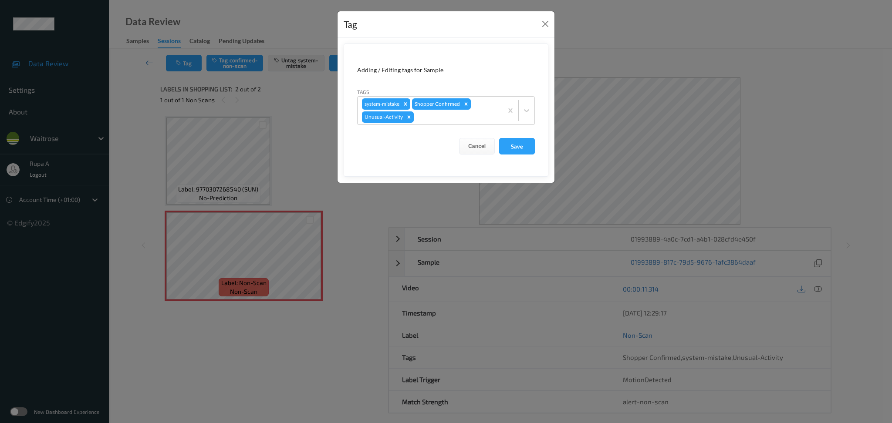
click at [535, 152] on form "Adding / Editing tags for Sample Tags system-mistake Shopper Confirmed Unusual-…" at bounding box center [446, 110] width 205 height 133
click at [514, 152] on button "Save" at bounding box center [517, 146] width 36 height 17
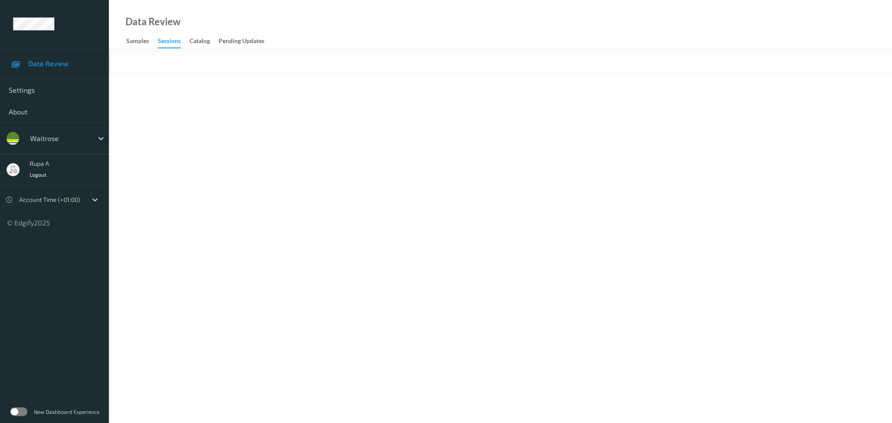
click at [370, 241] on body "Data Review Settings About waitrose rupa a Logout Account Time (+01:00) © Edgif…" at bounding box center [446, 211] width 892 height 423
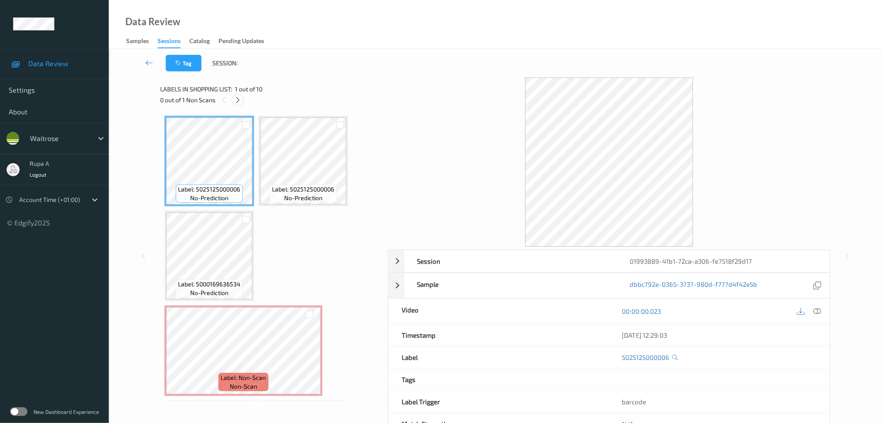
click at [236, 101] on icon at bounding box center [237, 100] width 7 height 8
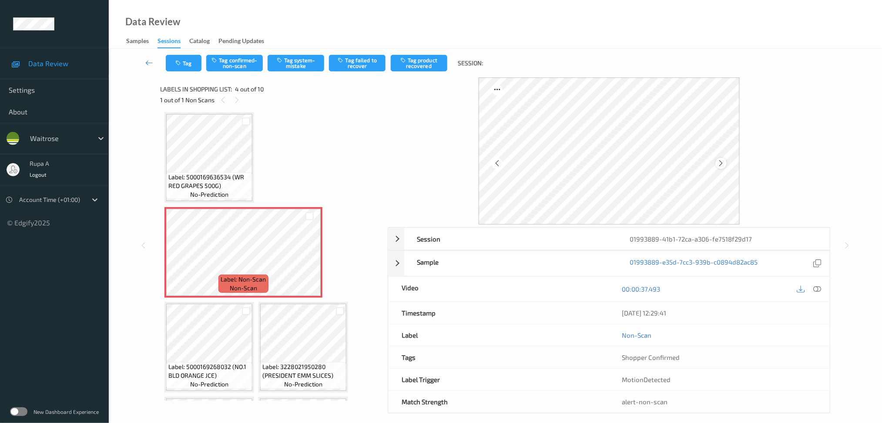
click at [722, 163] on icon at bounding box center [721, 163] width 7 height 8
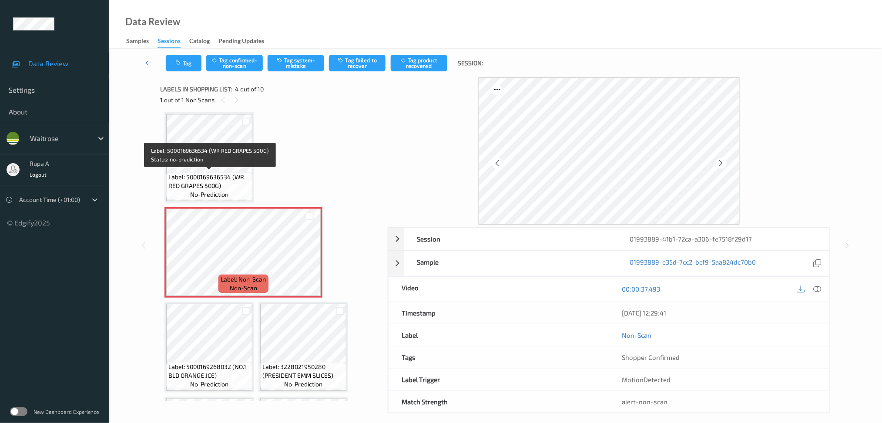
click at [176, 178] on span "Label: 5000169636534 (WR RED GRAPES 500G)" at bounding box center [209, 181] width 82 height 17
click at [719, 164] on icon at bounding box center [721, 163] width 7 height 8
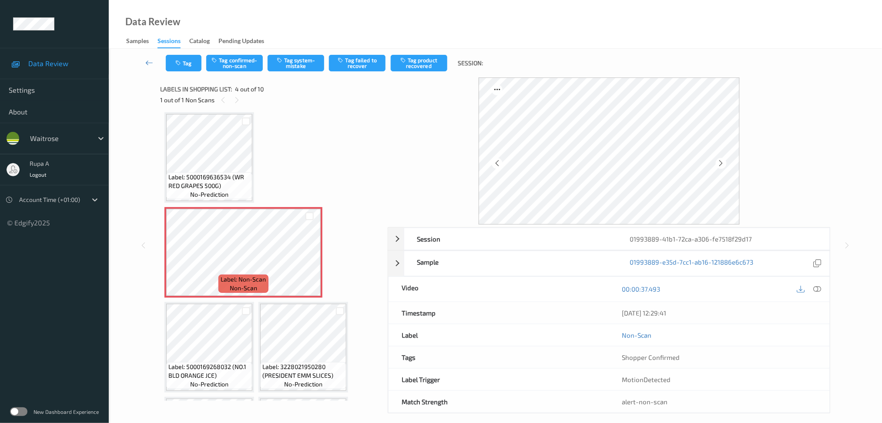
click at [719, 164] on icon at bounding box center [721, 163] width 7 height 8
click at [816, 287] on icon at bounding box center [818, 289] width 8 height 8
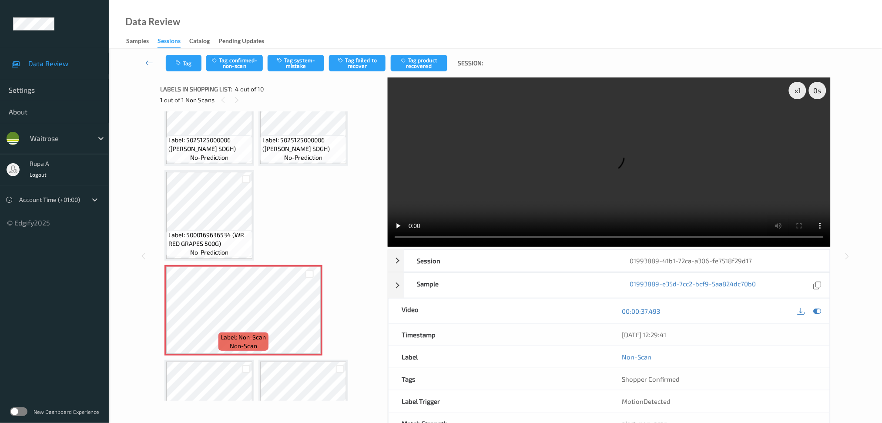
scroll to position [40, 0]
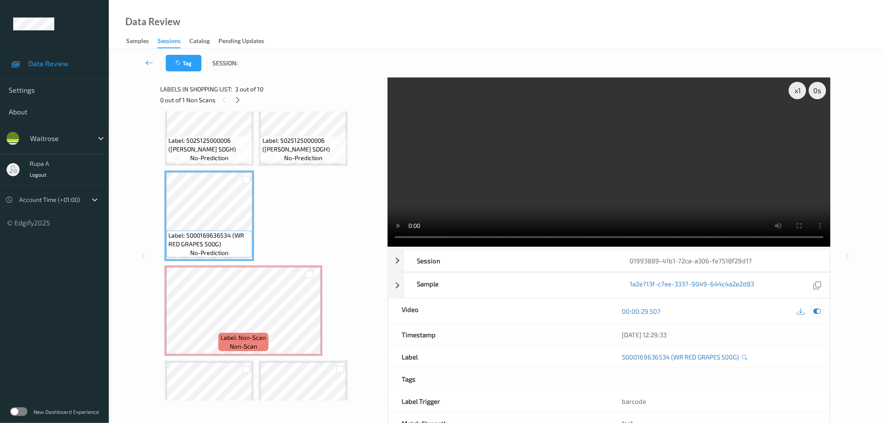
click at [818, 313] on icon at bounding box center [818, 311] width 8 height 8
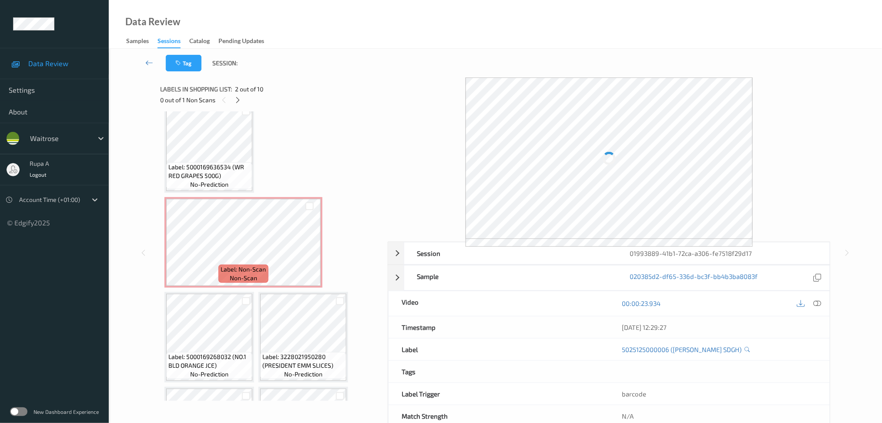
scroll to position [116, 0]
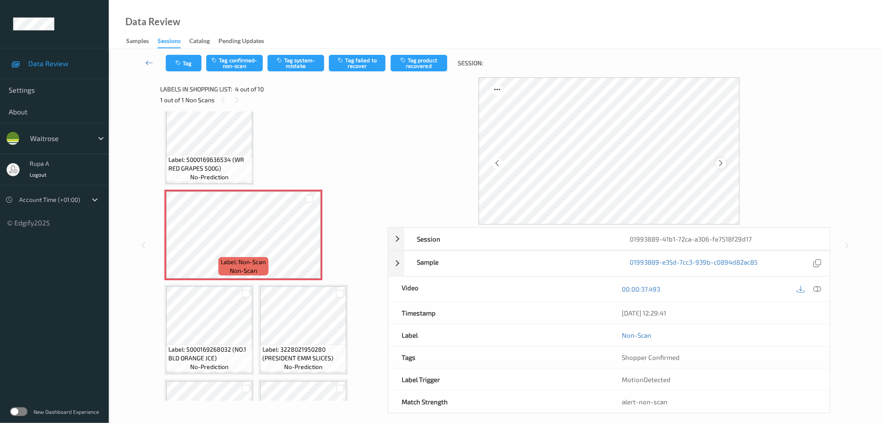
click at [723, 164] on icon at bounding box center [721, 163] width 7 height 8
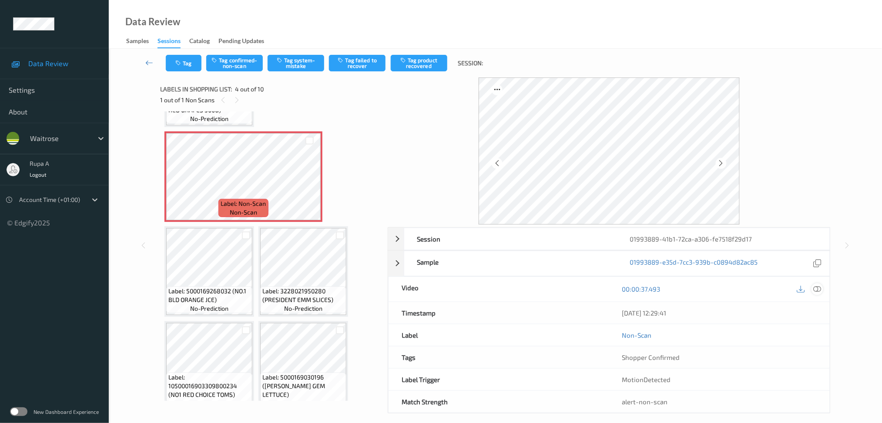
click at [821, 289] on icon at bounding box center [818, 289] width 8 height 8
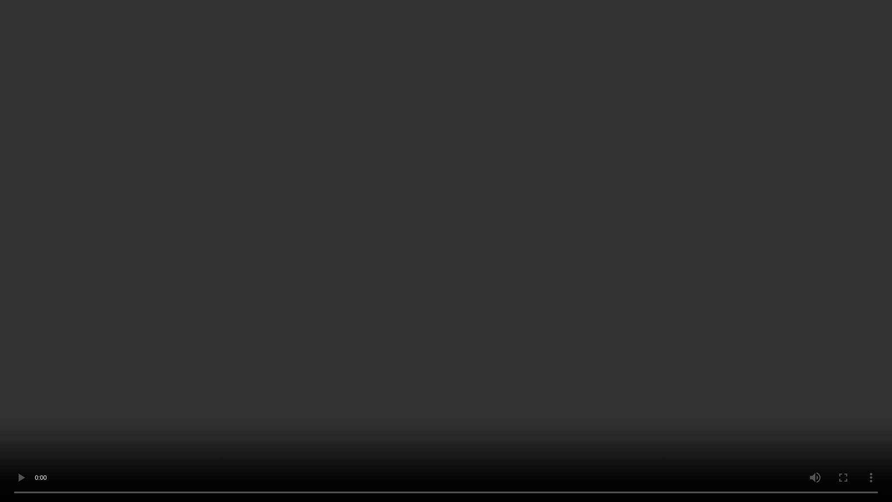
click at [882, 303] on video at bounding box center [446, 251] width 892 height 502
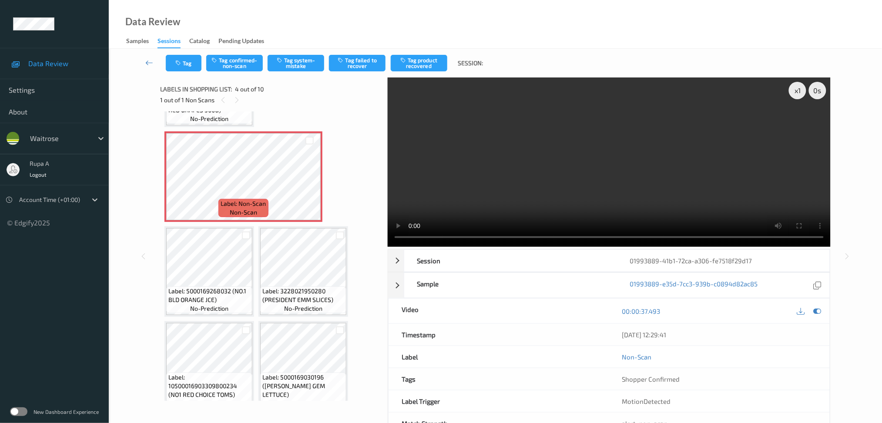
drag, startPoint x: 814, startPoint y: 310, endPoint x: 809, endPoint y: 310, distance: 4.9
click at [815, 310] on icon at bounding box center [818, 311] width 8 height 8
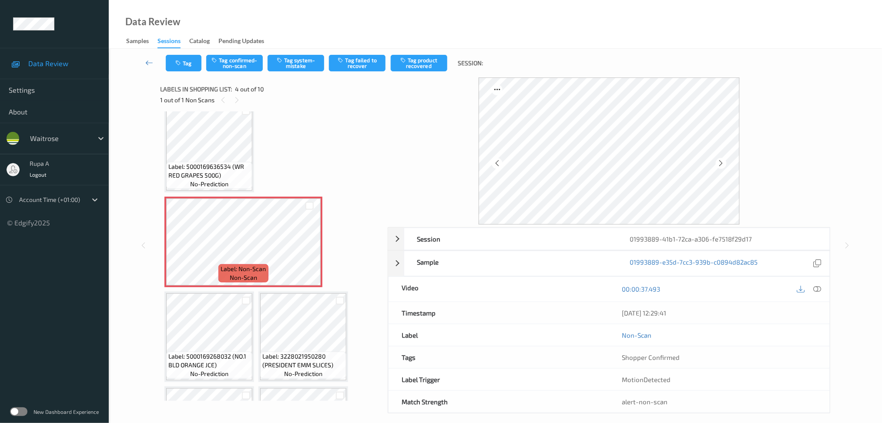
scroll to position [0, 0]
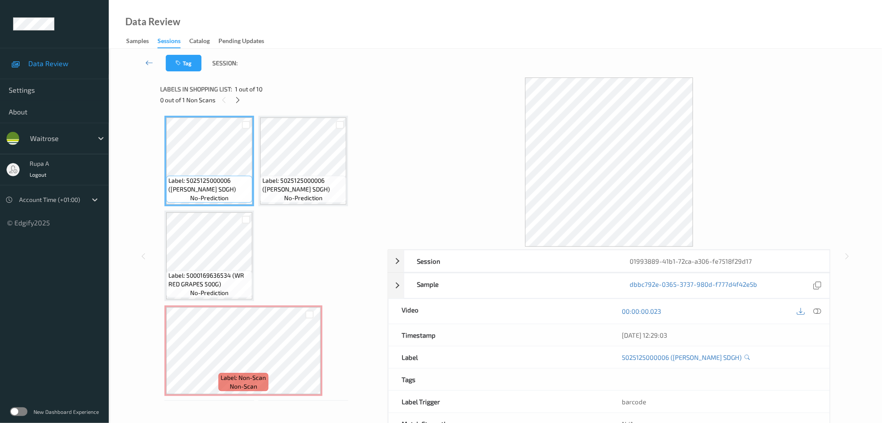
click at [255, 162] on div "Label: 5025125000006 (JASONS WHITE SDGH) no-prediction Label: 5025125000006 (JA…" at bounding box center [271, 398] width 213 height 565
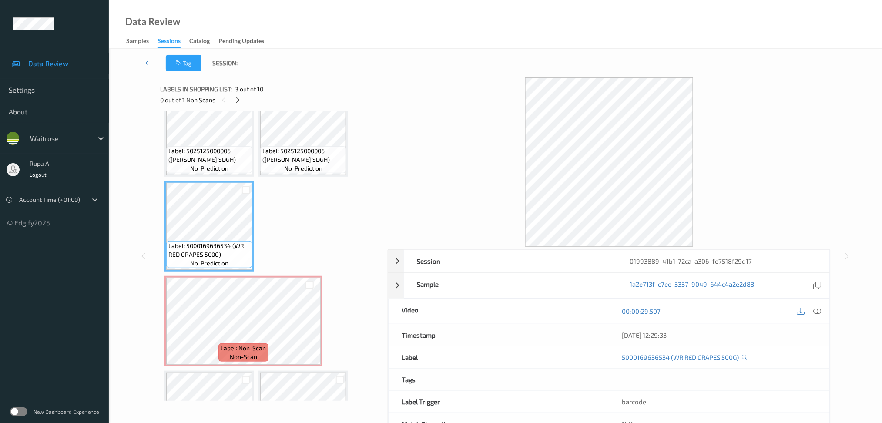
scroll to position [58, 0]
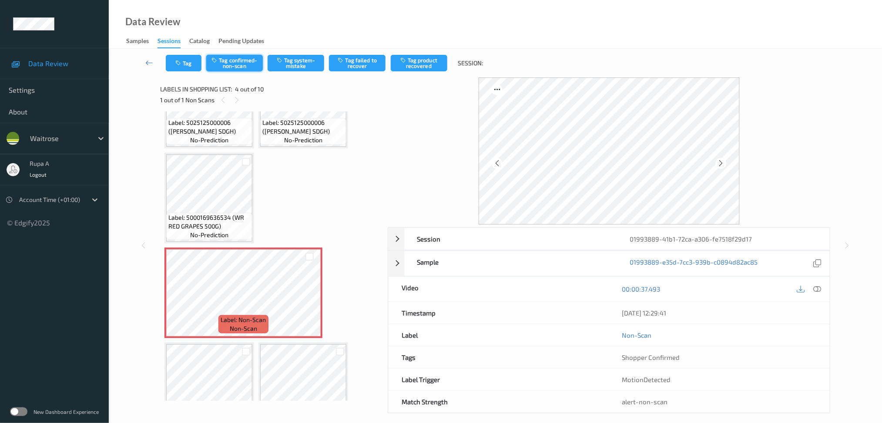
click at [239, 62] on button "Tag confirmed-non-scan" at bounding box center [234, 63] width 57 height 17
click at [425, 57] on button "Tag product recovered" at bounding box center [419, 63] width 57 height 17
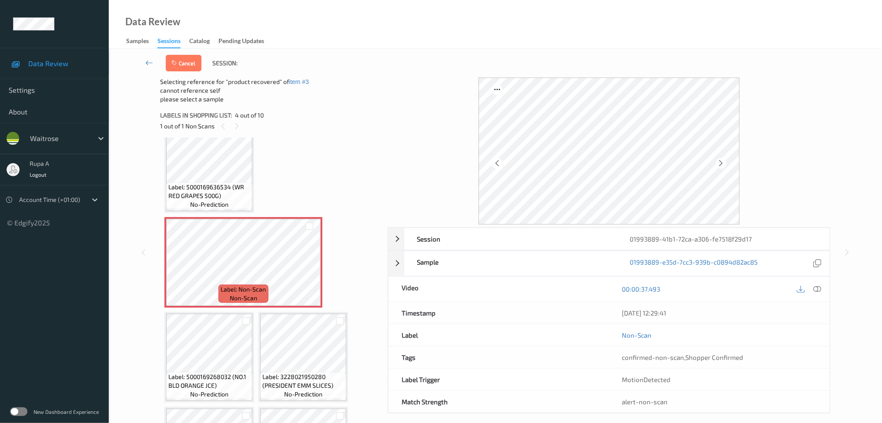
scroll to position [174, 0]
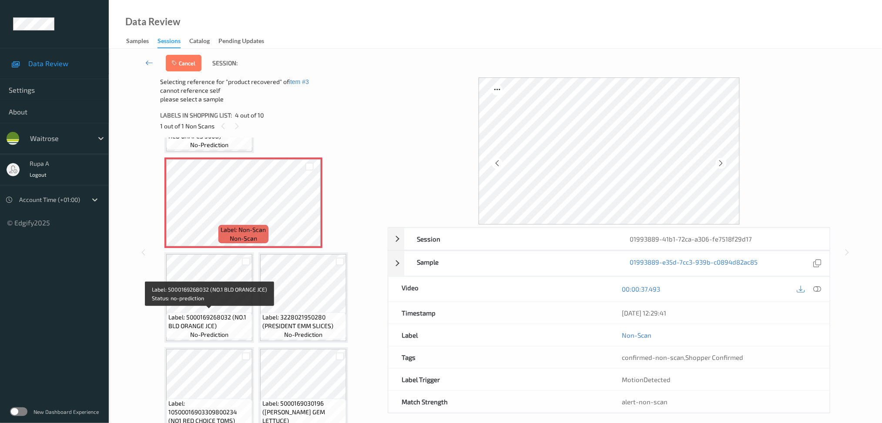
click at [194, 313] on span "Label: 5000169268032 (NO.1 BLD ORANGE JCE)" at bounding box center [209, 321] width 82 height 17
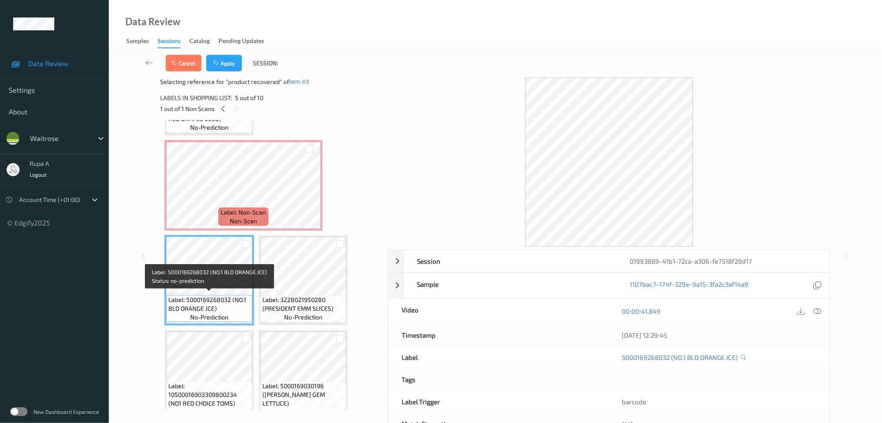
click at [308, 296] on span "Label: 3228021950280 (PRESIDENT EMM SLICES)" at bounding box center [304, 304] width 82 height 17
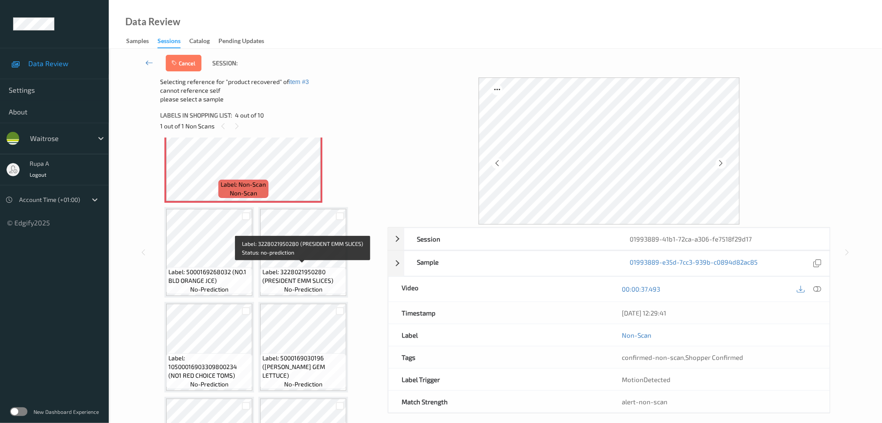
scroll to position [280, 0]
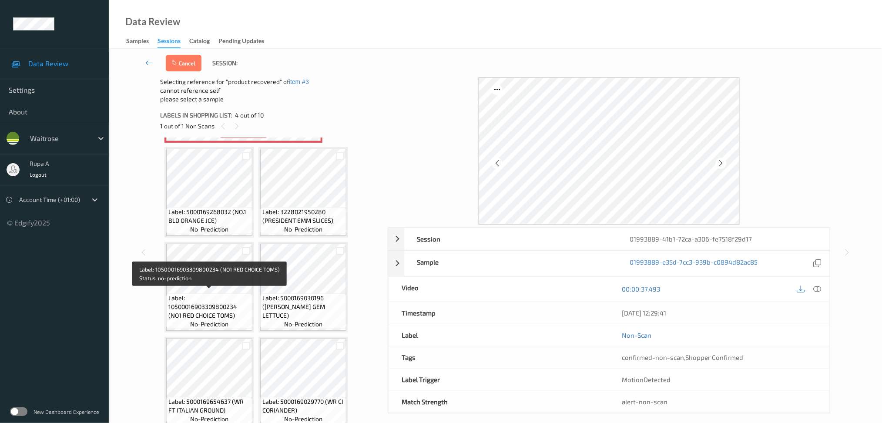
click at [209, 299] on span "Label: 10500016903309800234 (NO1 RED CHOICE TOMS)" at bounding box center [209, 307] width 82 height 26
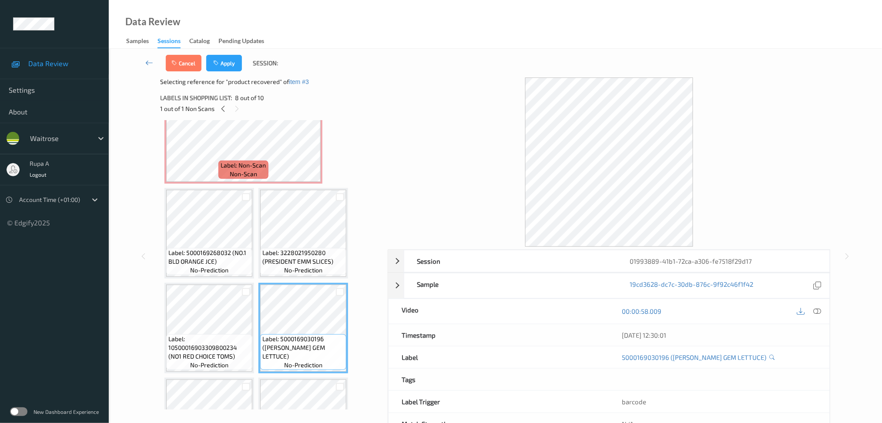
scroll to position [163, 0]
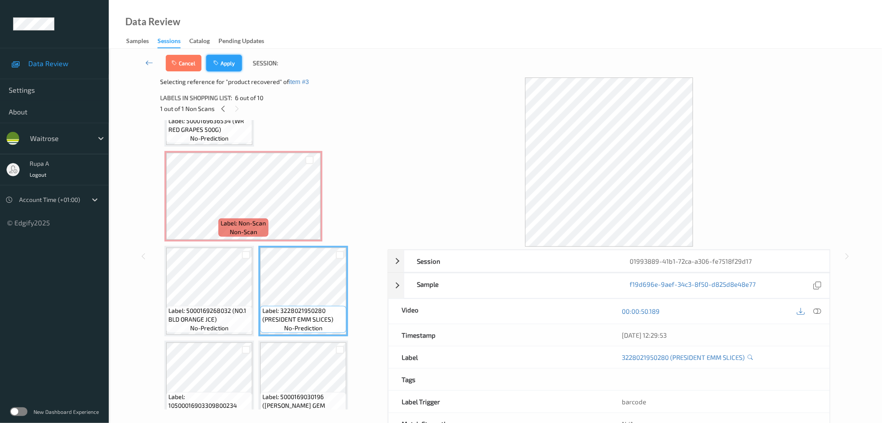
click at [233, 62] on button "Apply" at bounding box center [224, 63] width 36 height 17
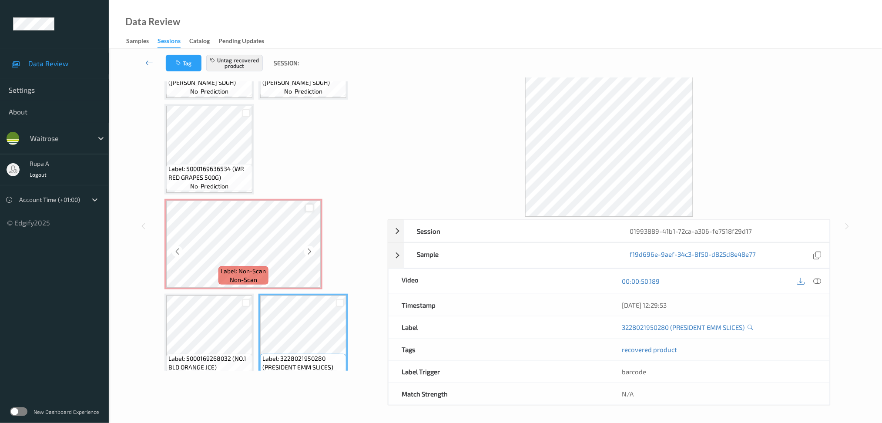
scroll to position [116, 0]
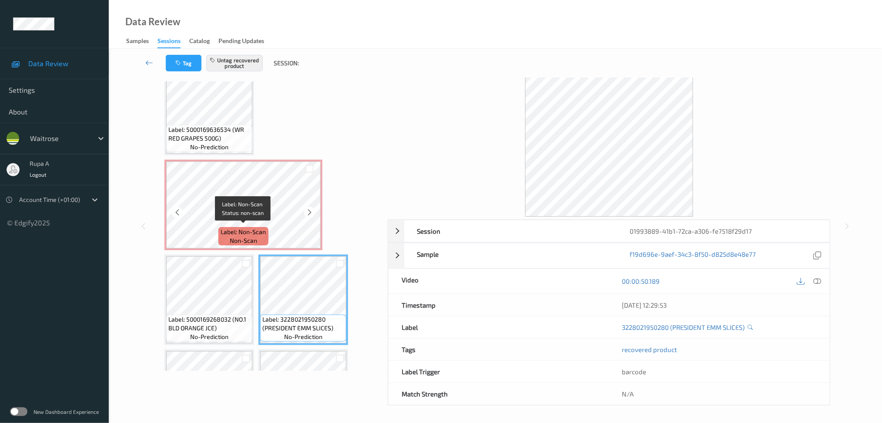
click at [235, 230] on span "Label: Non-Scan" at bounding box center [243, 232] width 45 height 9
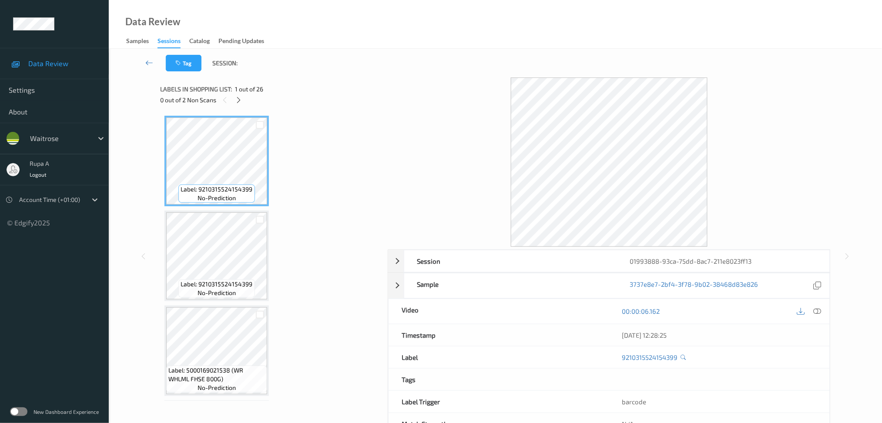
click at [268, 128] on div "Label: 9210315524154399 no-prediction" at bounding box center [217, 161] width 104 height 91
click at [239, 101] on icon at bounding box center [238, 100] width 7 height 8
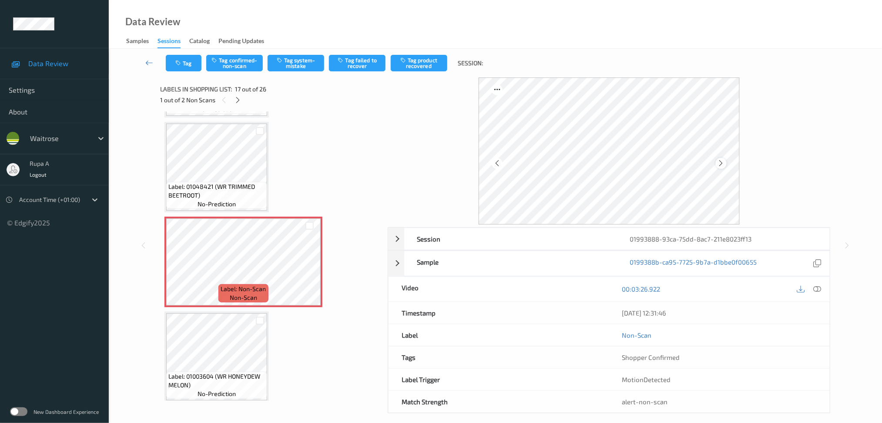
click at [721, 165] on icon at bounding box center [721, 163] width 7 height 8
click at [296, 64] on button "Tag system-mistake" at bounding box center [296, 63] width 57 height 17
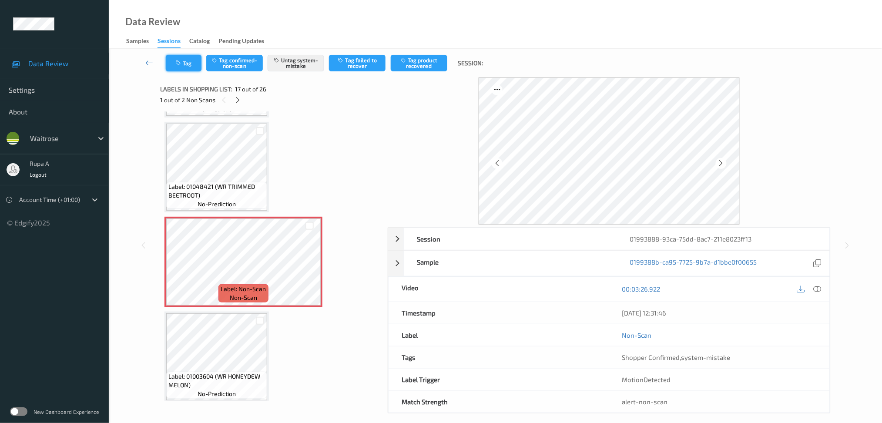
click at [189, 66] on button "Tag" at bounding box center [184, 63] width 36 height 17
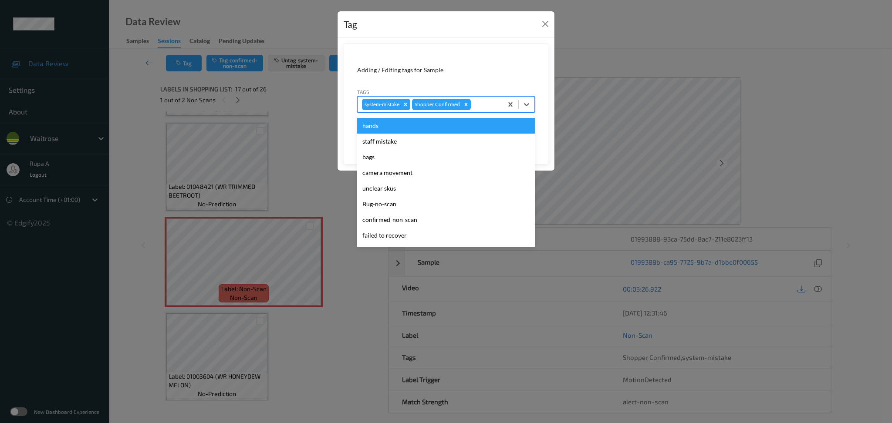
click at [495, 105] on div at bounding box center [485, 104] width 26 height 10
type input "un"
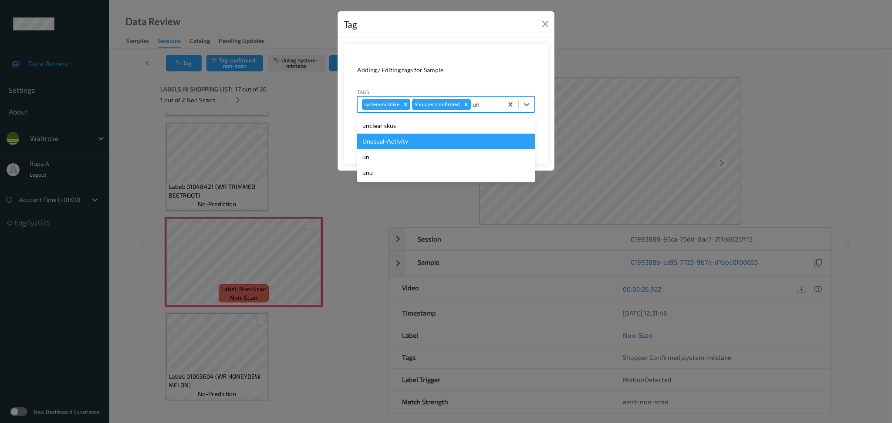
click at [406, 145] on div "Unusual-Activity" at bounding box center [446, 142] width 178 height 16
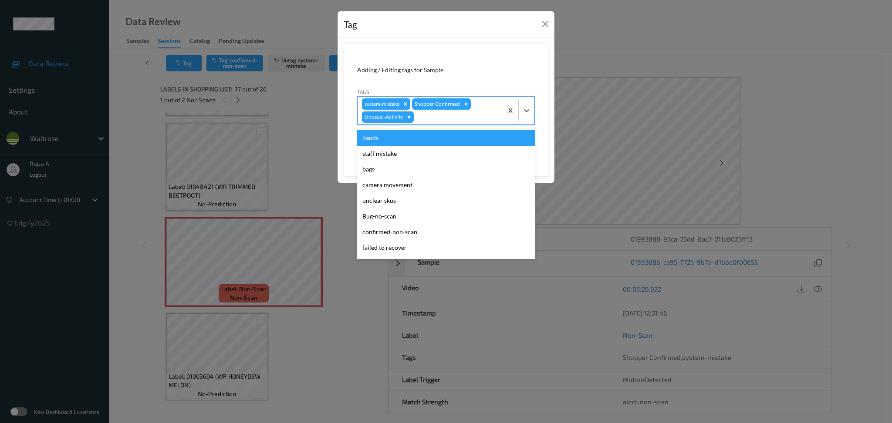
click at [470, 121] on div at bounding box center [456, 117] width 83 height 10
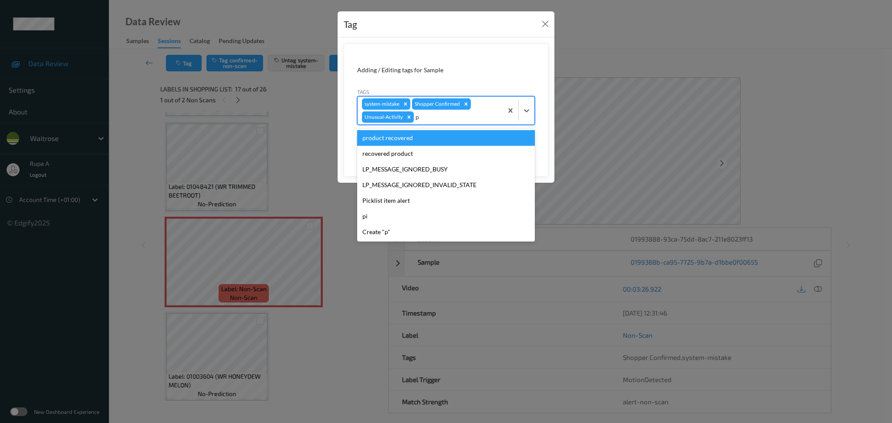
type input "pi"
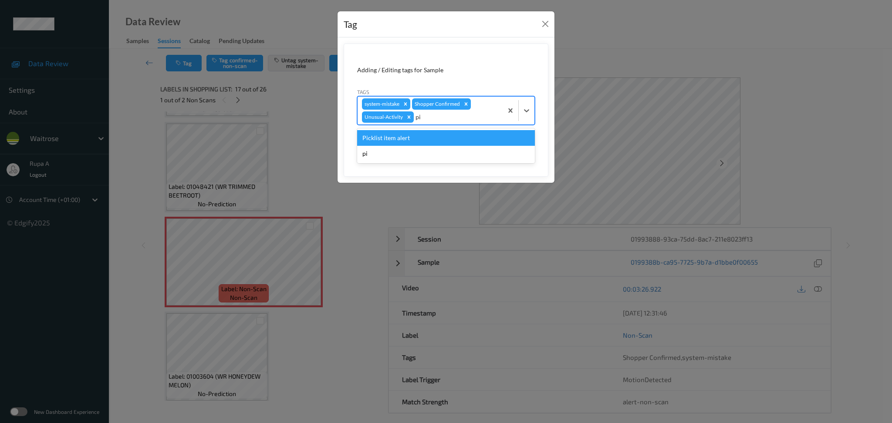
click at [444, 136] on div "Picklist item alert" at bounding box center [446, 138] width 178 height 16
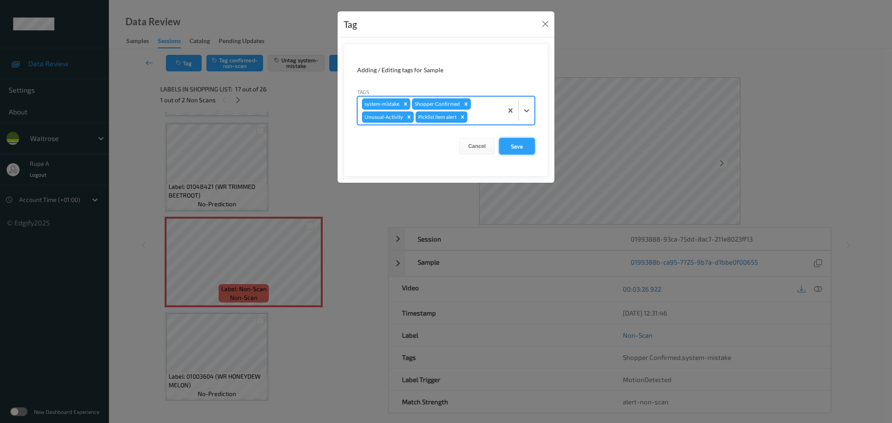
click at [506, 147] on button "Save" at bounding box center [517, 146] width 36 height 17
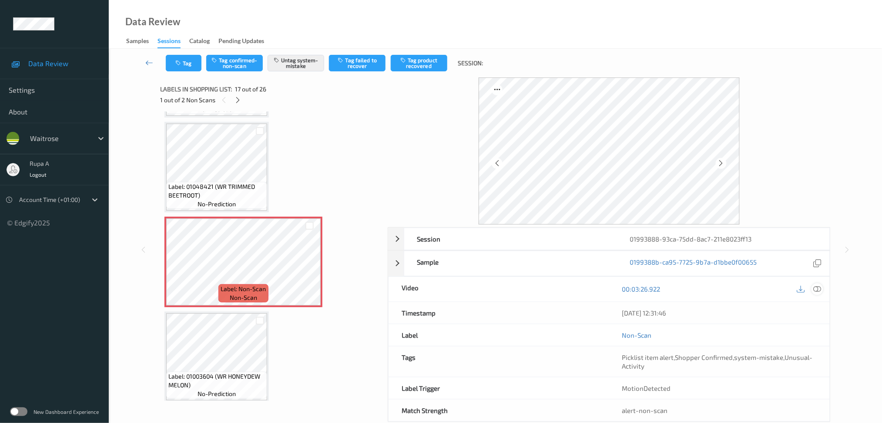
click at [818, 289] on icon at bounding box center [818, 289] width 8 height 8
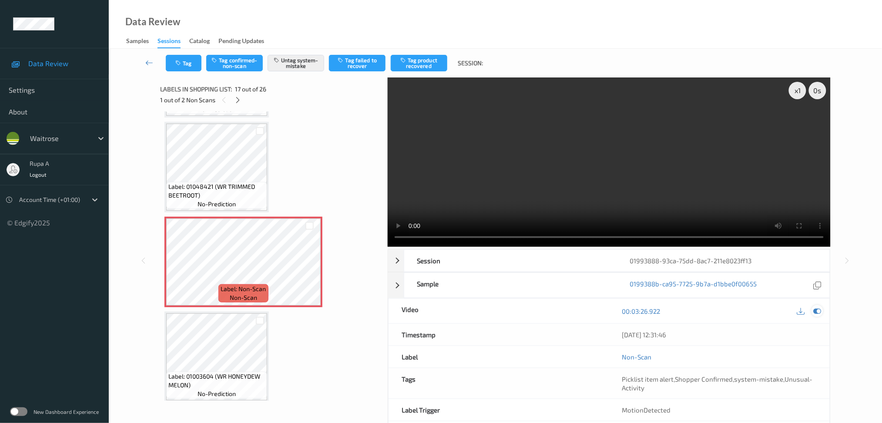
click at [818, 313] on icon at bounding box center [818, 311] width 8 height 8
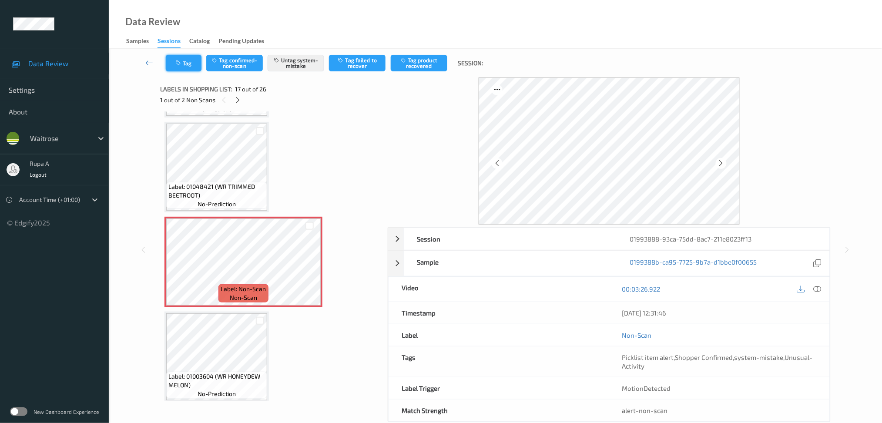
click at [177, 58] on button "Tag" at bounding box center [184, 63] width 36 height 17
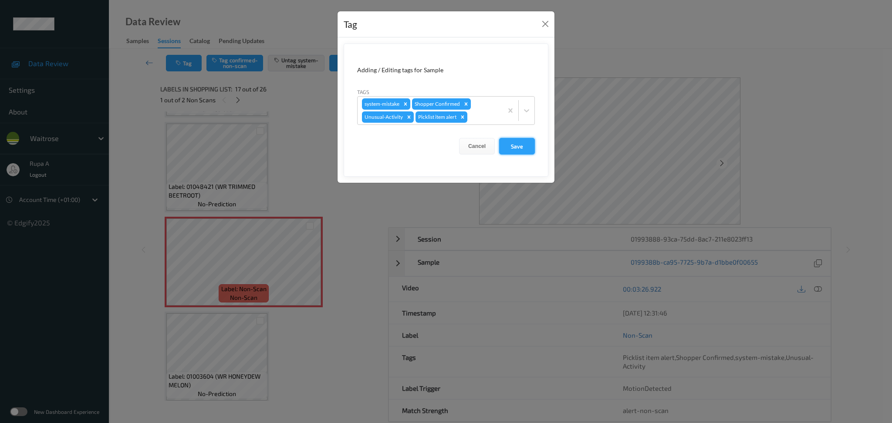
click at [509, 143] on button "Save" at bounding box center [517, 146] width 36 height 17
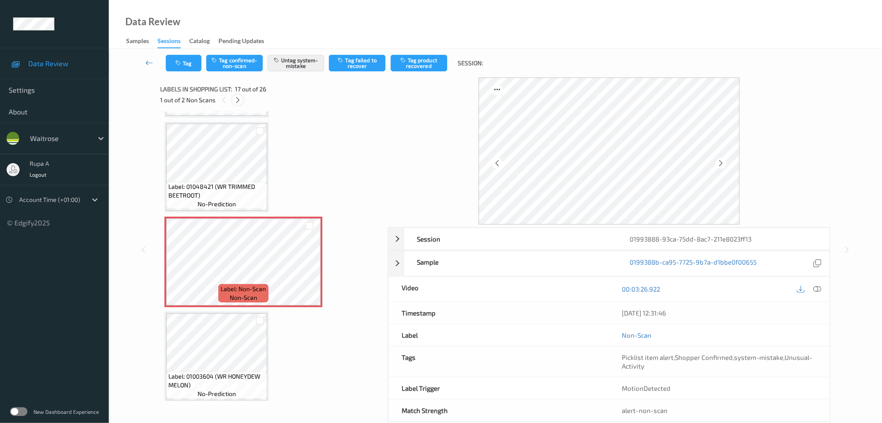
click at [239, 98] on icon at bounding box center [237, 100] width 7 height 8
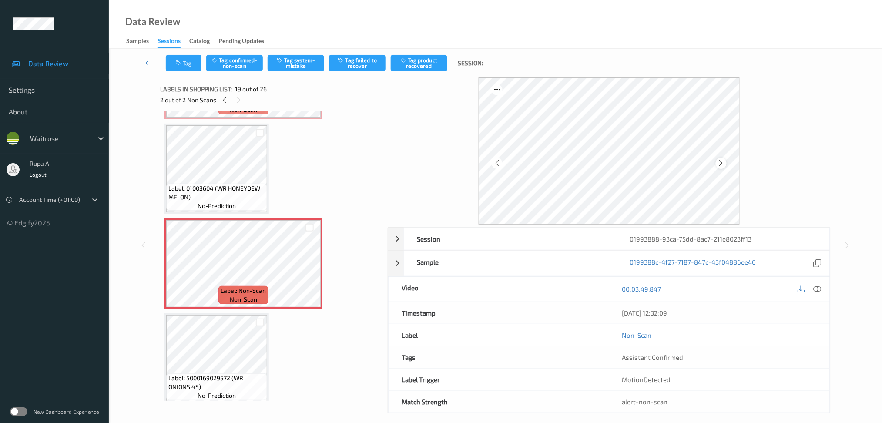
click at [721, 165] on icon at bounding box center [721, 163] width 7 height 8
click at [815, 287] on icon at bounding box center [818, 289] width 8 height 8
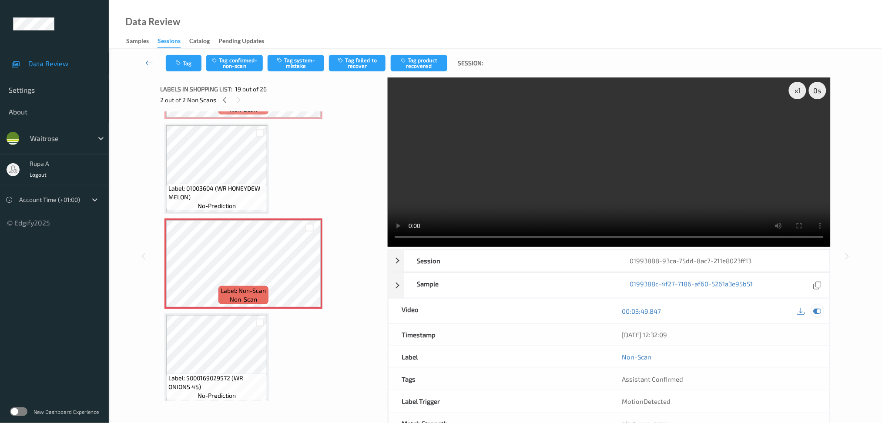
click at [820, 310] on icon at bounding box center [818, 311] width 8 height 8
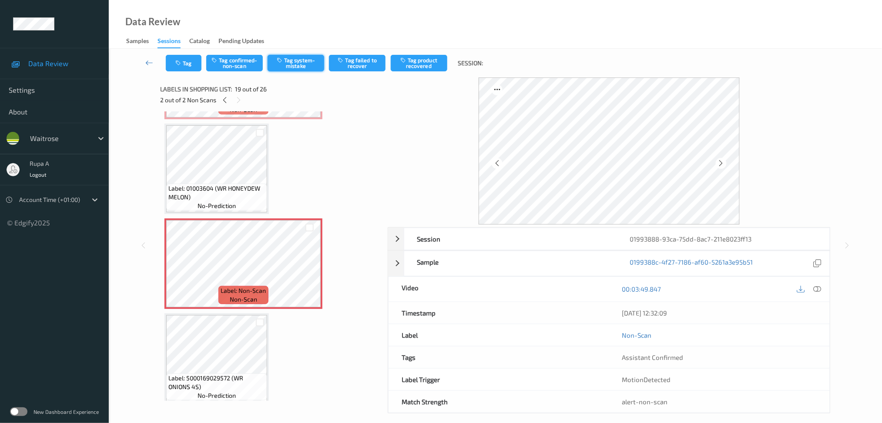
click at [301, 68] on button "Tag system-mistake" at bounding box center [296, 63] width 57 height 17
click at [168, 64] on button "Tag" at bounding box center [184, 63] width 36 height 17
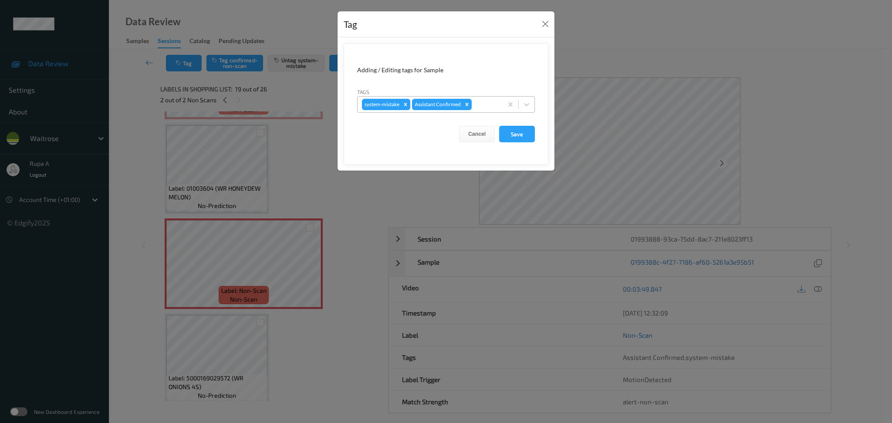
drag, startPoint x: 469, startPoint y: 106, endPoint x: 477, endPoint y: 106, distance: 8.3
click at [469, 106] on icon "Remove Assistant Confirmed" at bounding box center [467, 104] width 6 height 6
click at [545, 22] on button "Close" at bounding box center [545, 24] width 12 height 12
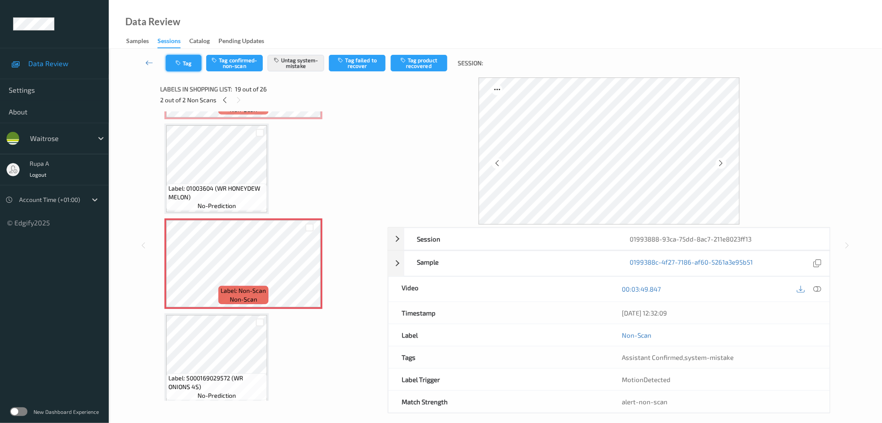
click at [179, 61] on icon "button" at bounding box center [178, 63] width 7 height 6
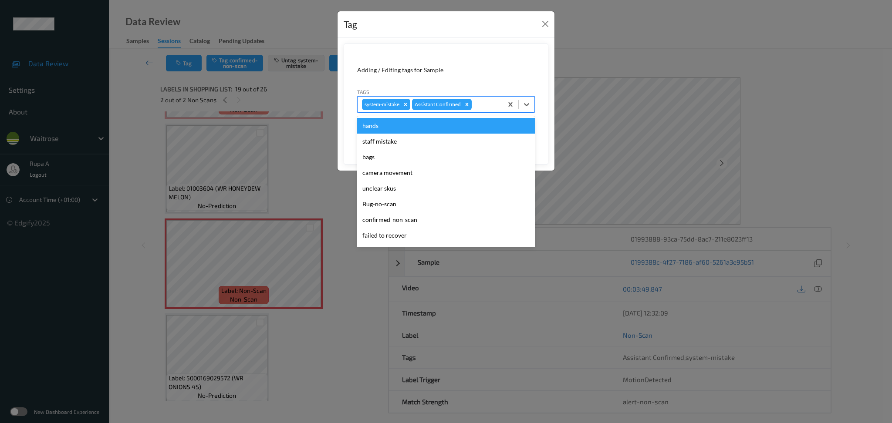
click at [493, 99] on div at bounding box center [485, 104] width 25 height 10
type input "un"
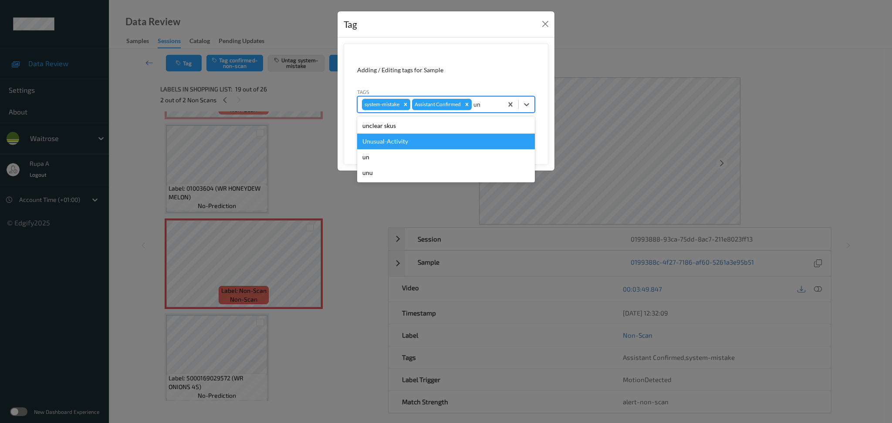
click at [430, 142] on div "Unusual-Activity" at bounding box center [446, 142] width 178 height 16
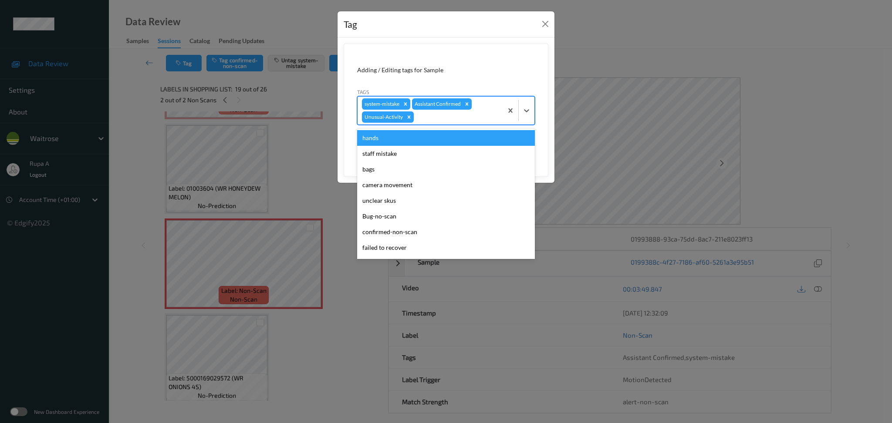
click at [462, 120] on div at bounding box center [456, 117] width 83 height 10
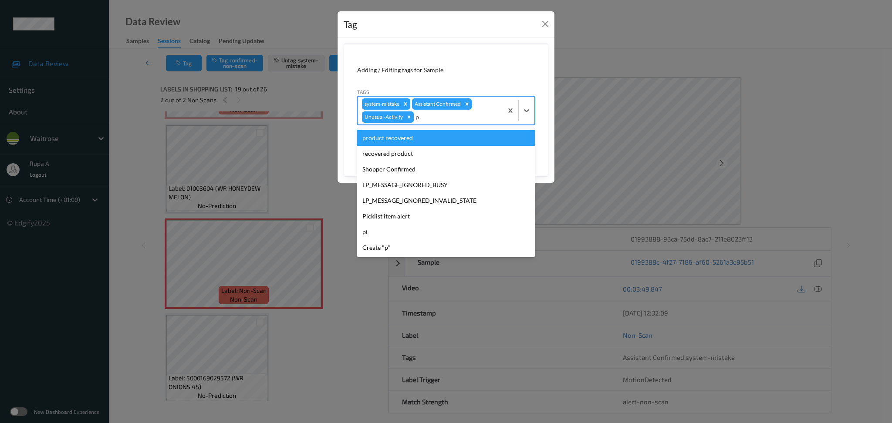
type input "pi"
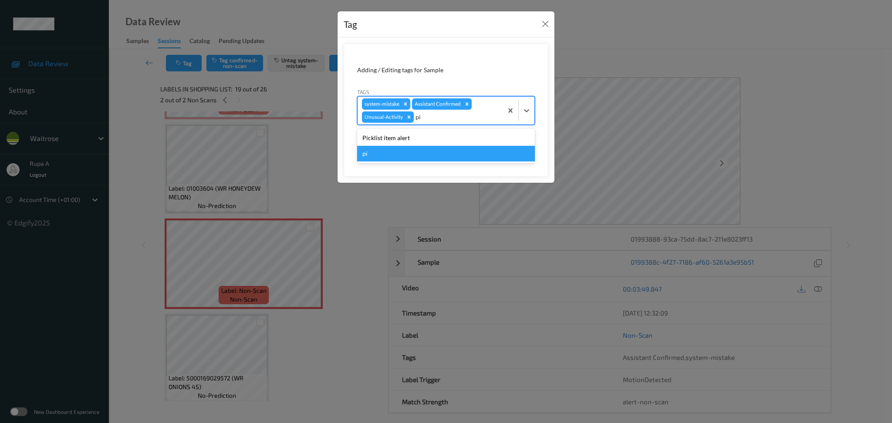
click at [430, 143] on div "Picklist item alert" at bounding box center [446, 138] width 178 height 16
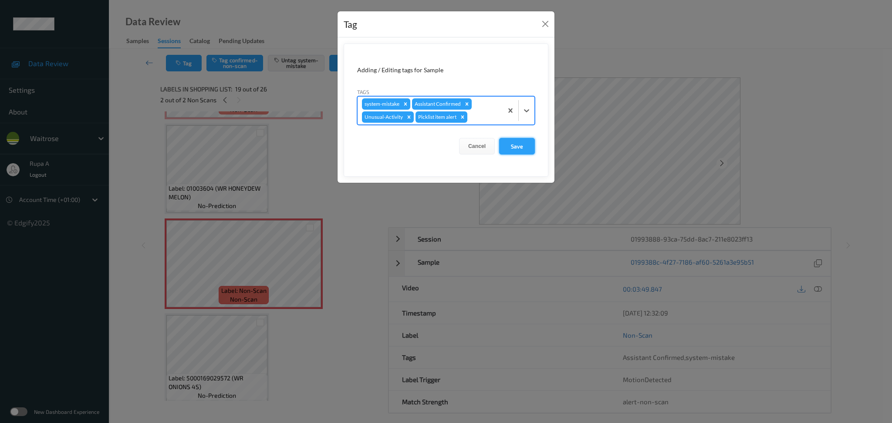
click at [523, 143] on button "Save" at bounding box center [517, 146] width 36 height 17
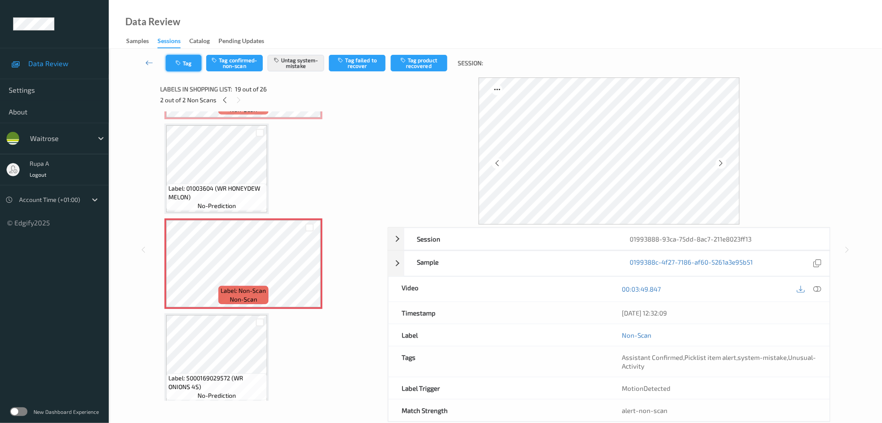
click at [184, 63] on button "Tag" at bounding box center [184, 63] width 36 height 17
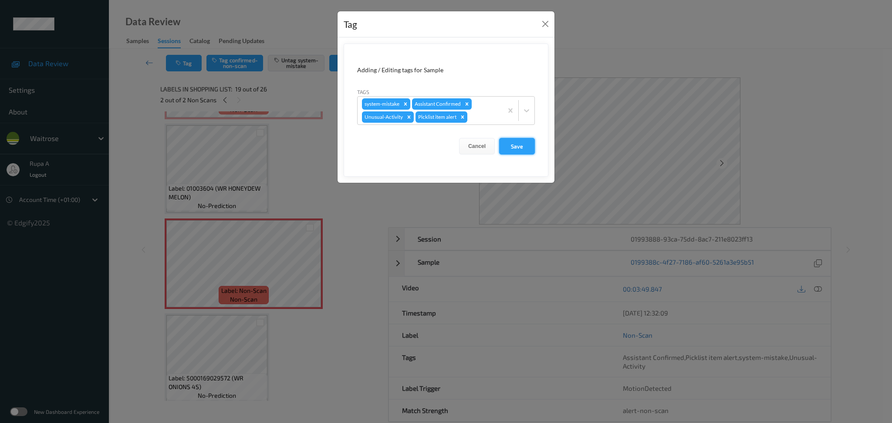
click at [520, 149] on button "Save" at bounding box center [517, 146] width 36 height 17
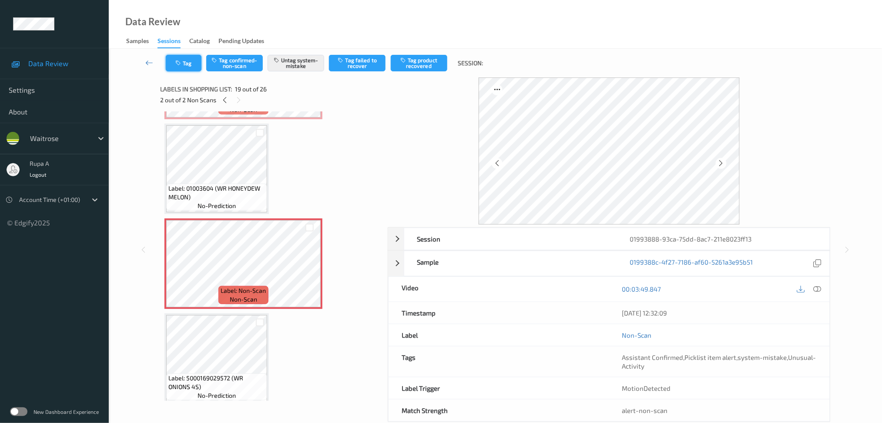
click at [182, 65] on icon "button" at bounding box center [178, 63] width 7 height 6
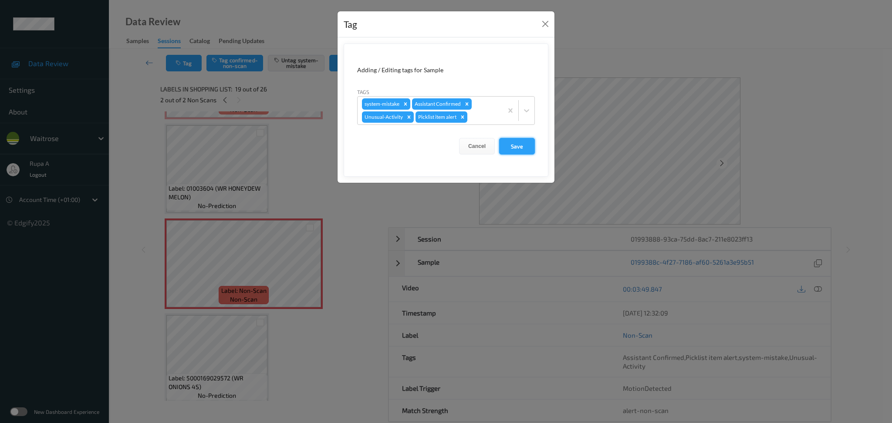
click at [517, 146] on button "Save" at bounding box center [517, 146] width 36 height 17
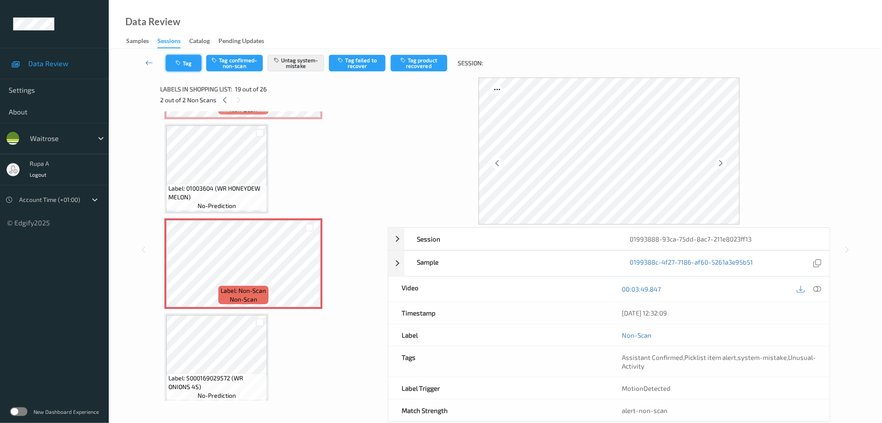
click at [179, 60] on icon "button" at bounding box center [178, 63] width 7 height 6
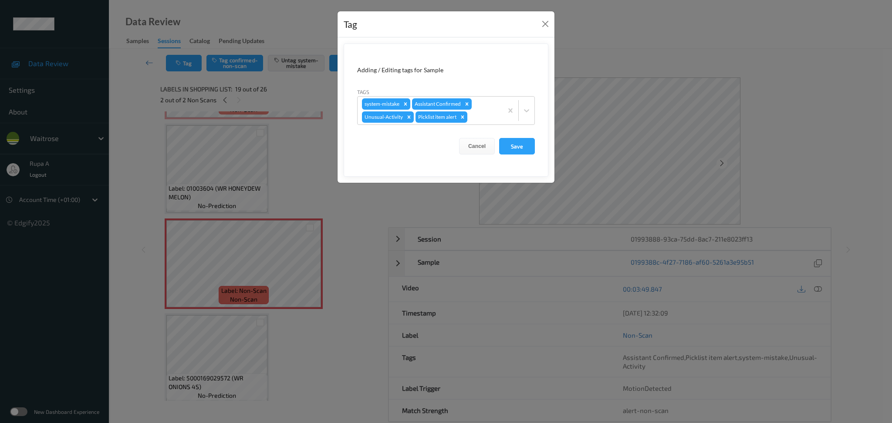
click at [317, 153] on div "Tag Adding / Editing tags for Sample Tags system-mistake Assistant Confirmed Un…" at bounding box center [446, 211] width 892 height 423
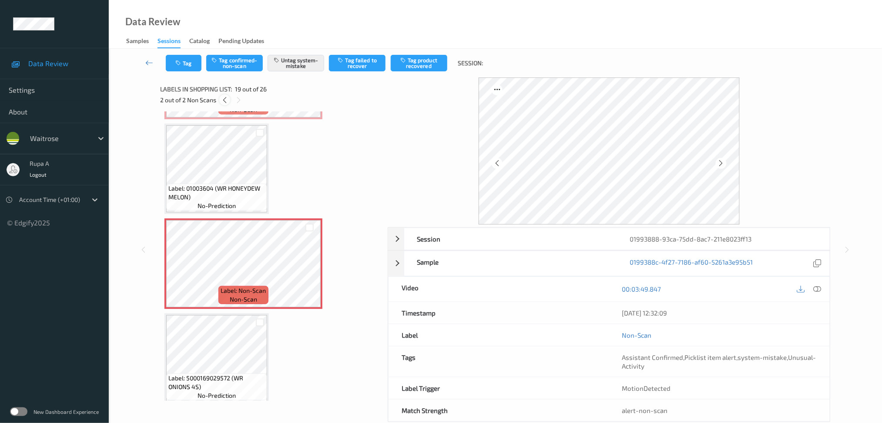
click at [227, 100] on icon at bounding box center [224, 100] width 7 height 8
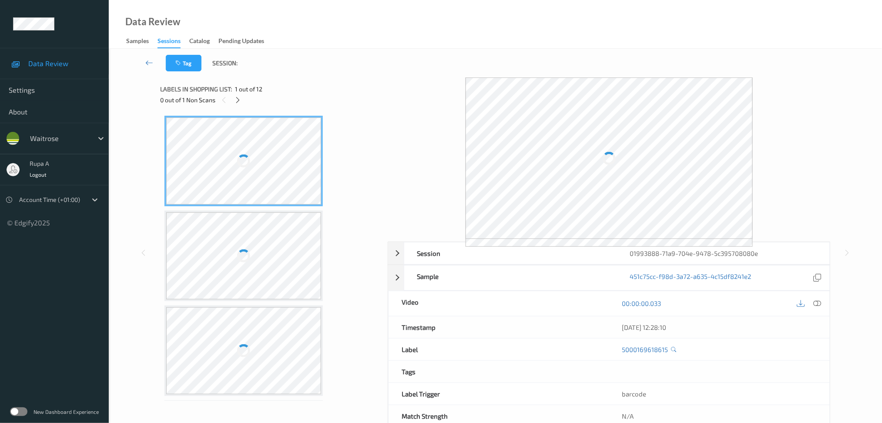
click at [320, 124] on div at bounding box center [243, 161] width 155 height 87
click at [237, 101] on icon at bounding box center [237, 100] width 7 height 8
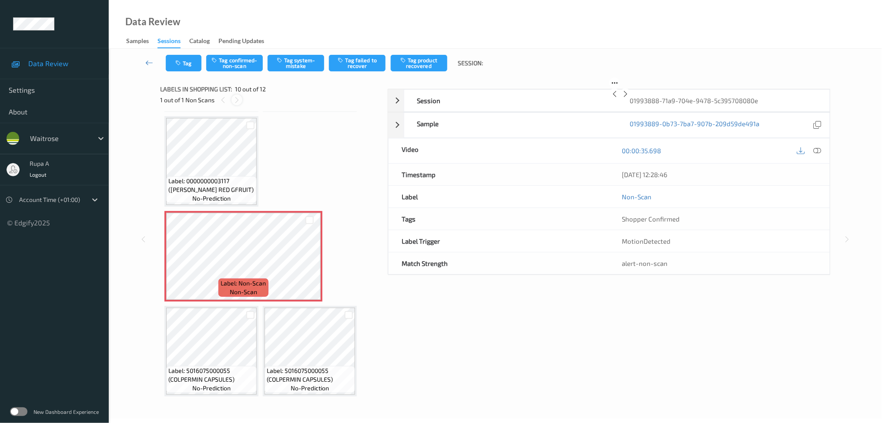
scroll to position [374, 0]
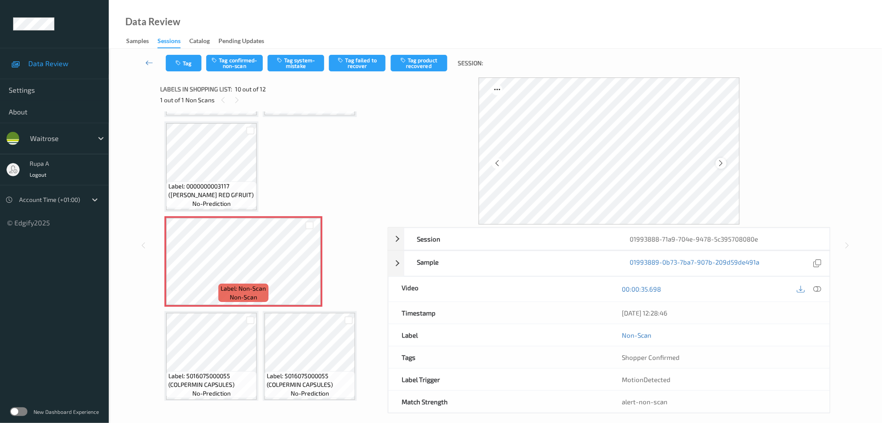
click at [721, 162] on icon at bounding box center [721, 163] width 7 height 8
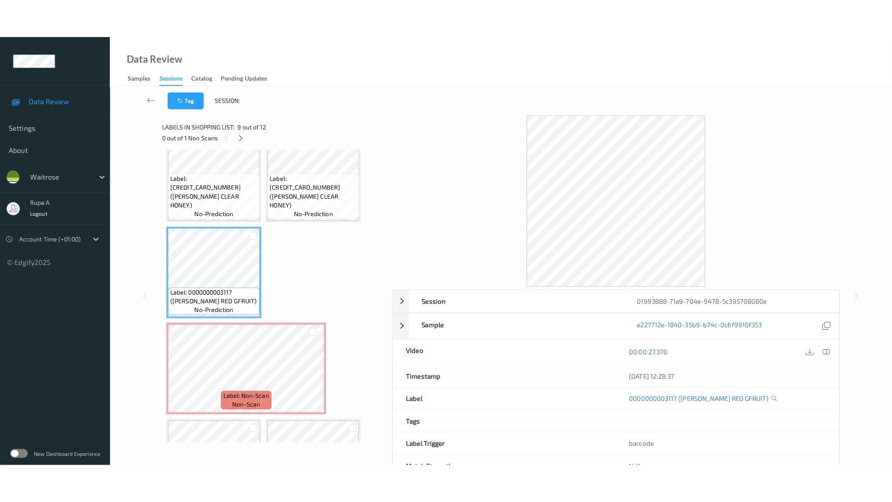
scroll to position [374, 0]
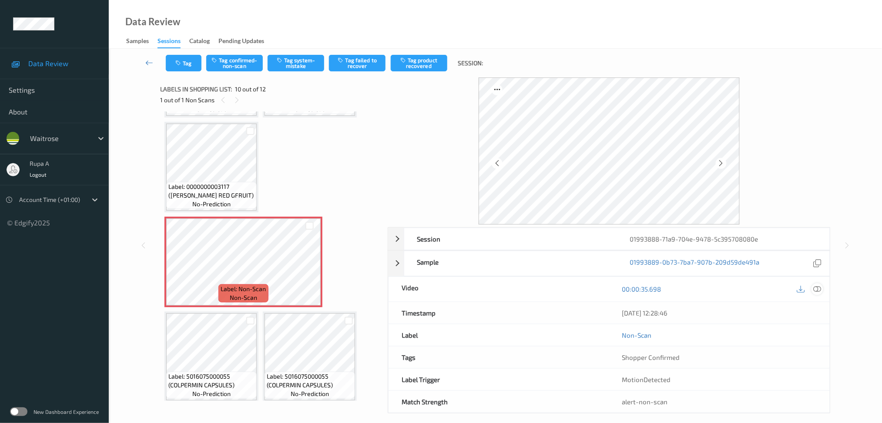
click at [819, 293] on icon at bounding box center [818, 289] width 8 height 8
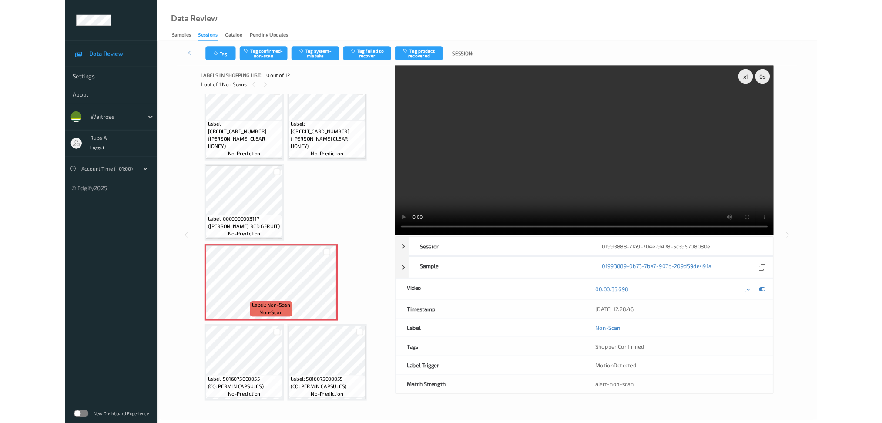
scroll to position [296, 0]
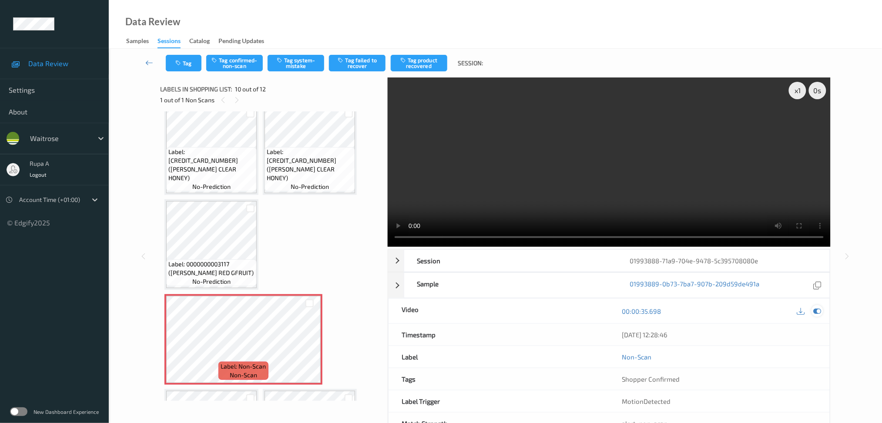
click at [818, 312] on icon at bounding box center [818, 311] width 8 height 8
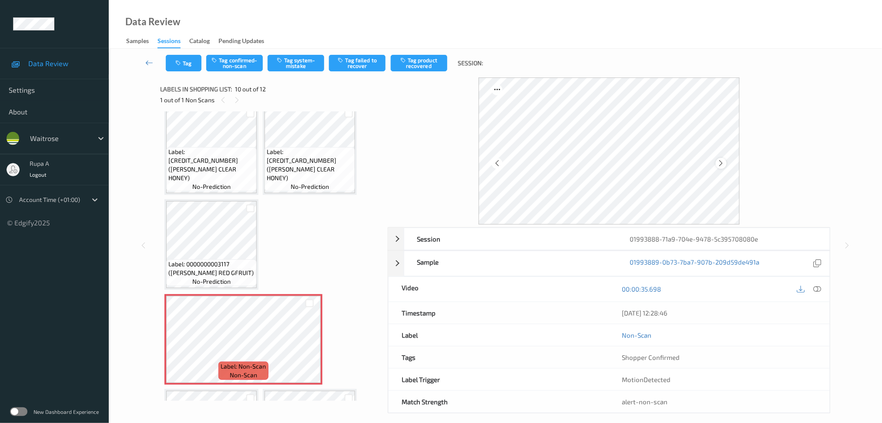
click at [721, 163] on icon at bounding box center [721, 163] width 7 height 8
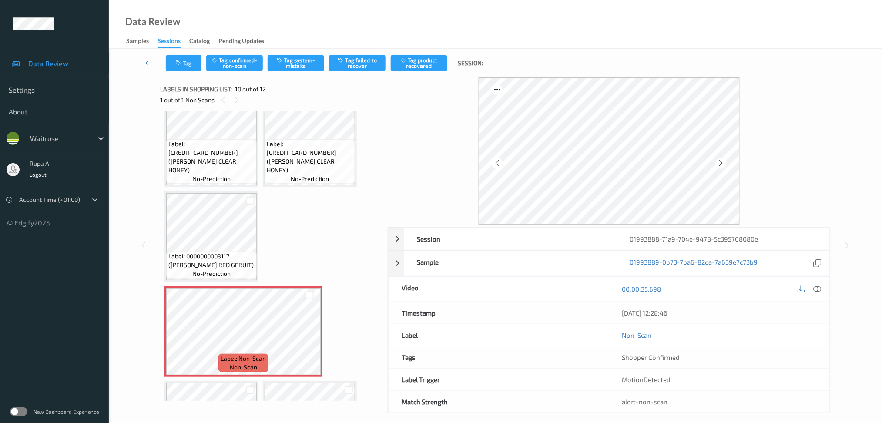
scroll to position [354, 0]
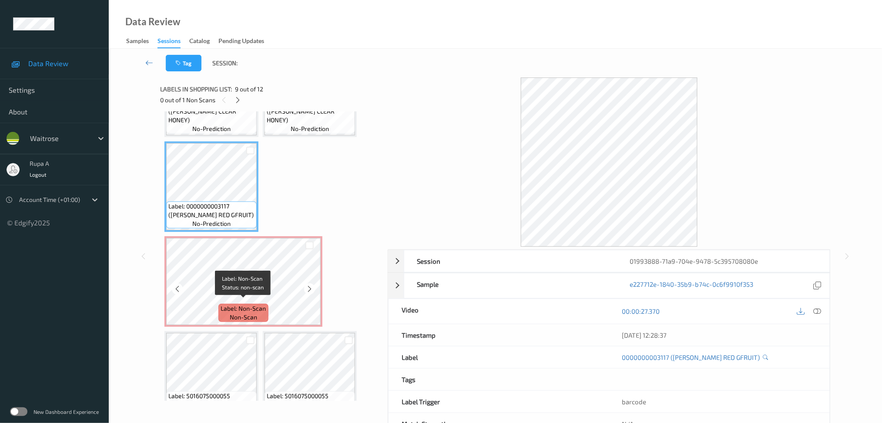
click at [230, 304] on span "Label: Non-Scan" at bounding box center [243, 308] width 45 height 9
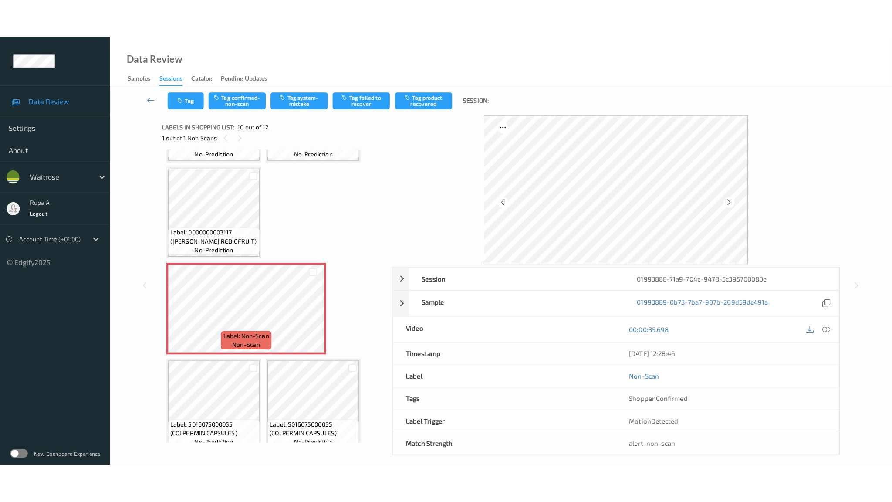
scroll to position [374, 0]
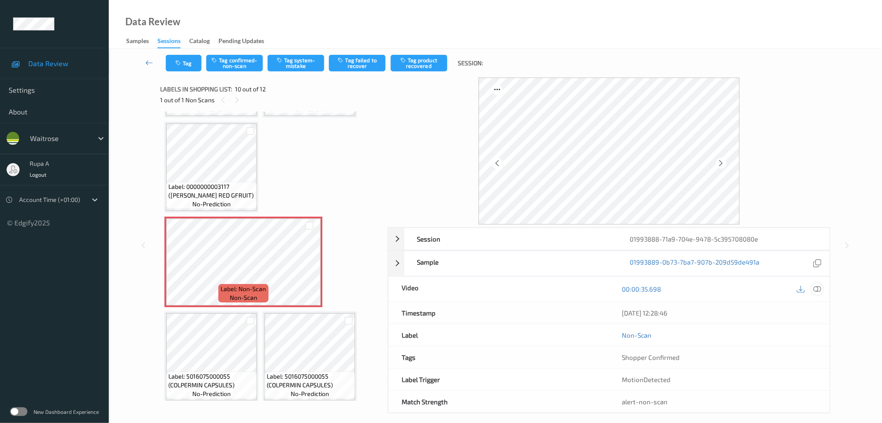
click at [816, 288] on icon at bounding box center [818, 289] width 8 height 8
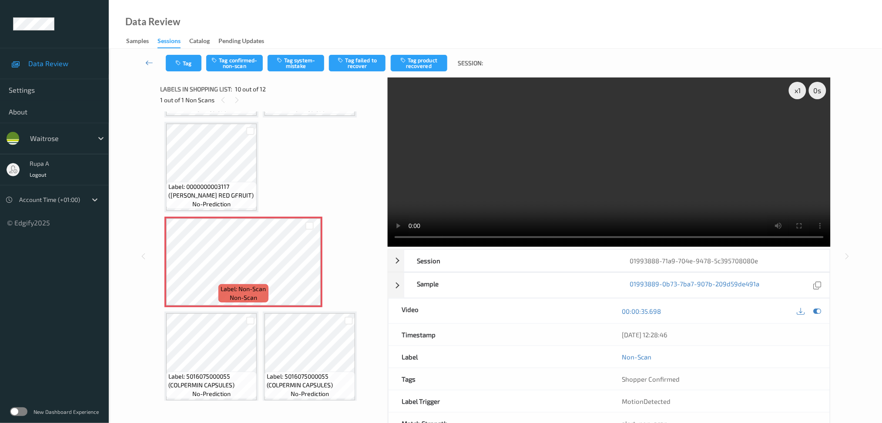
scroll to position [296, 0]
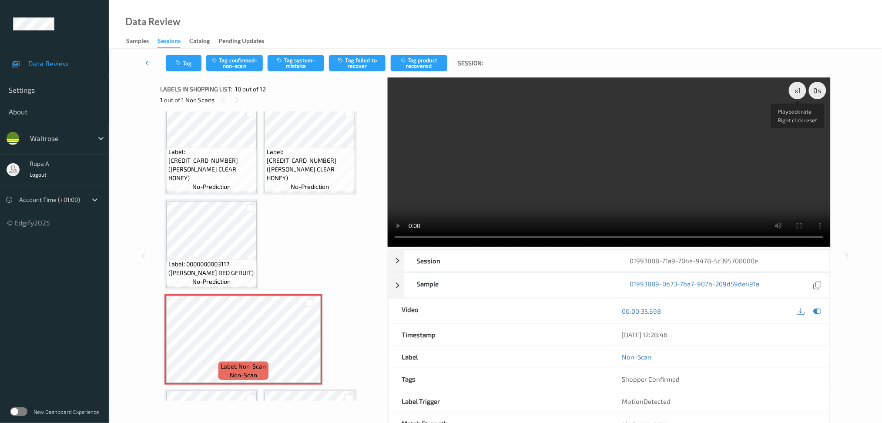
drag, startPoint x: 798, startPoint y: 95, endPoint x: 798, endPoint y: 104, distance: 9.6
click at [798, 95] on div "x 1" at bounding box center [797, 90] width 17 height 17
click at [822, 311] on div at bounding box center [818, 311] width 12 height 12
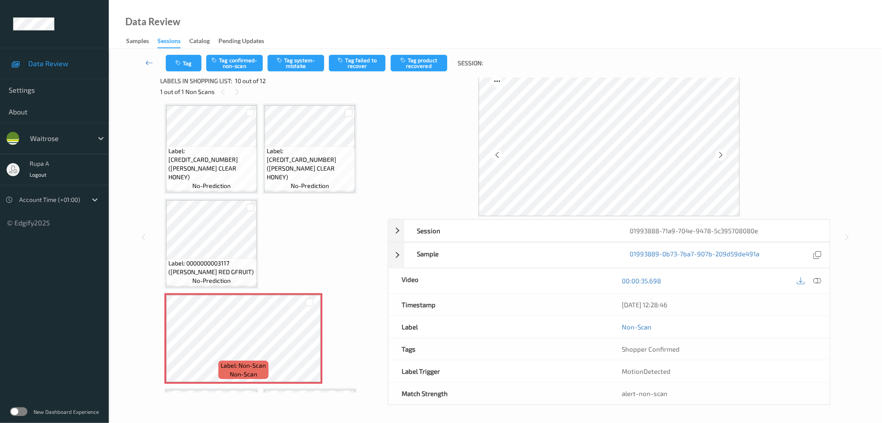
scroll to position [316, 0]
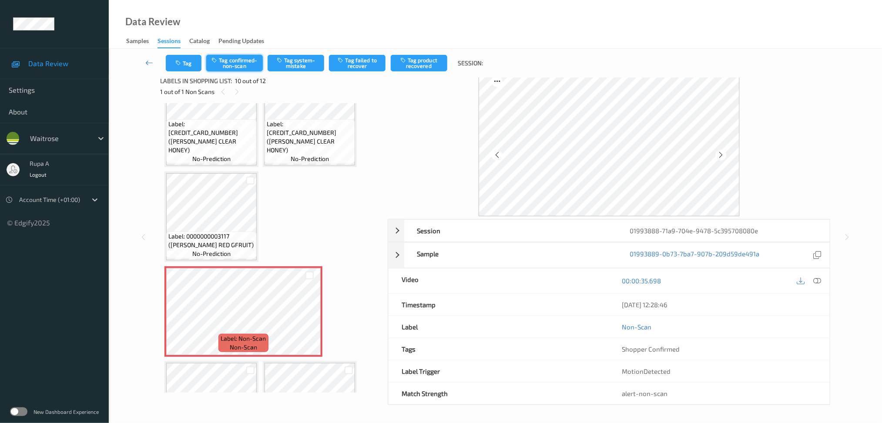
click at [233, 68] on button "Tag confirmed-non-scan" at bounding box center [234, 63] width 57 height 17
click at [355, 65] on button "Tag failed to recover" at bounding box center [357, 63] width 57 height 17
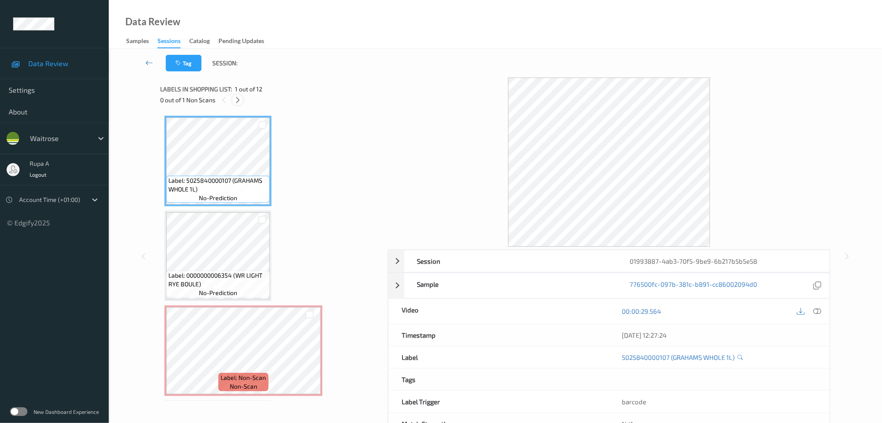
click at [239, 102] on icon at bounding box center [237, 100] width 7 height 8
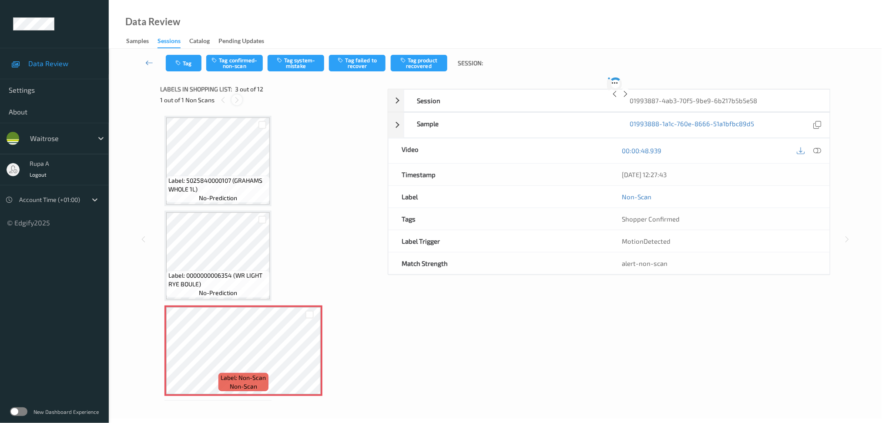
scroll to position [98, 0]
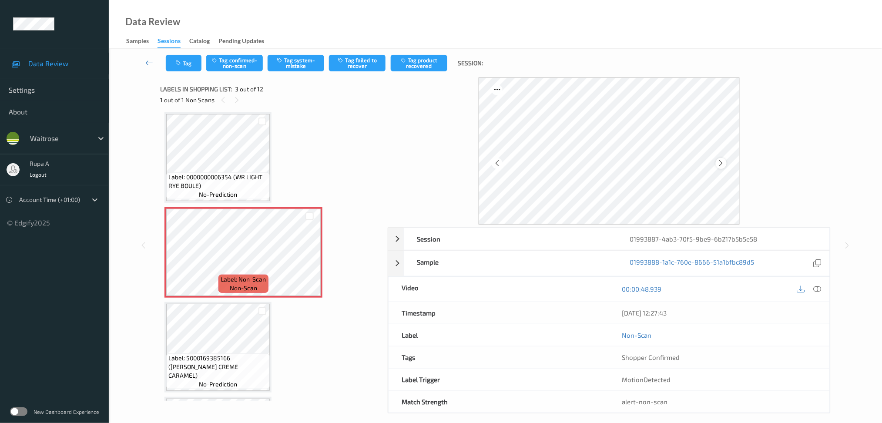
click at [724, 163] on icon at bounding box center [721, 163] width 7 height 8
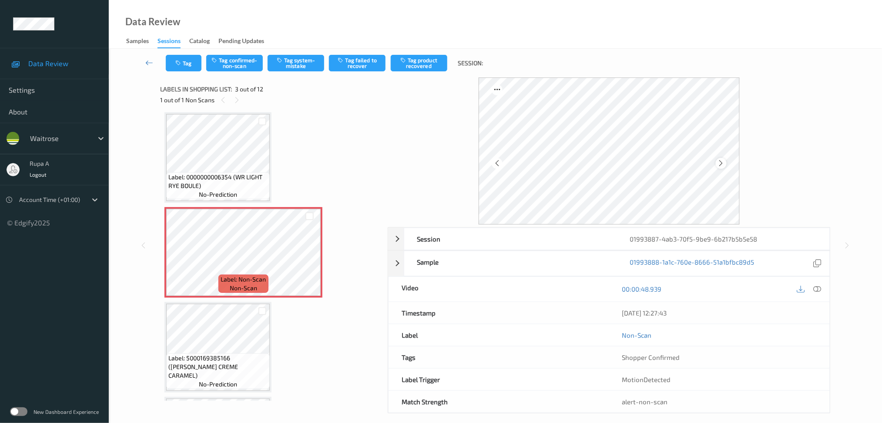
click at [724, 162] on icon at bounding box center [721, 163] width 7 height 8
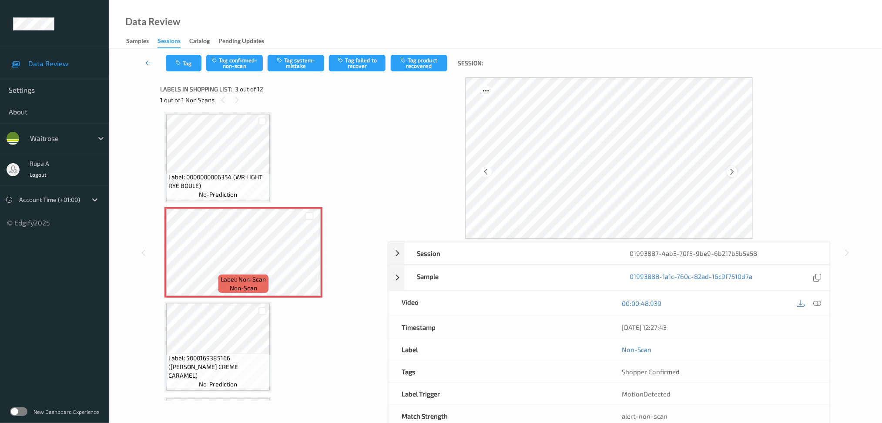
click at [729, 170] on icon at bounding box center [732, 172] width 7 height 8
click at [737, 173] on div at bounding box center [732, 171] width 11 height 11
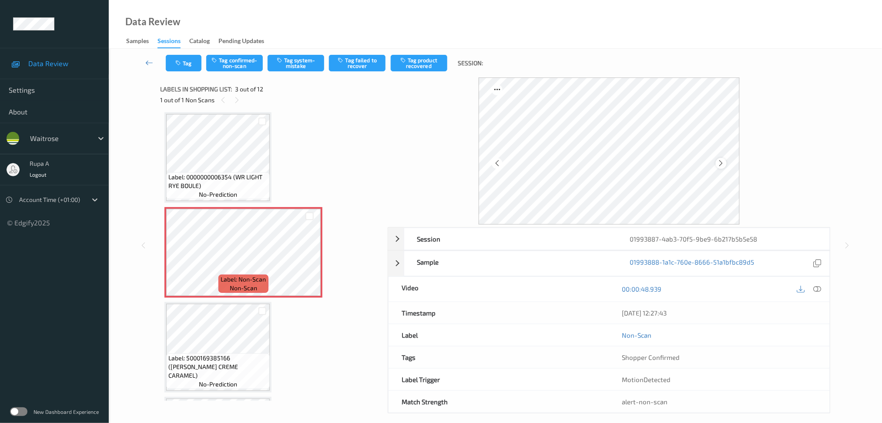
click at [726, 164] on div at bounding box center [721, 163] width 11 height 11
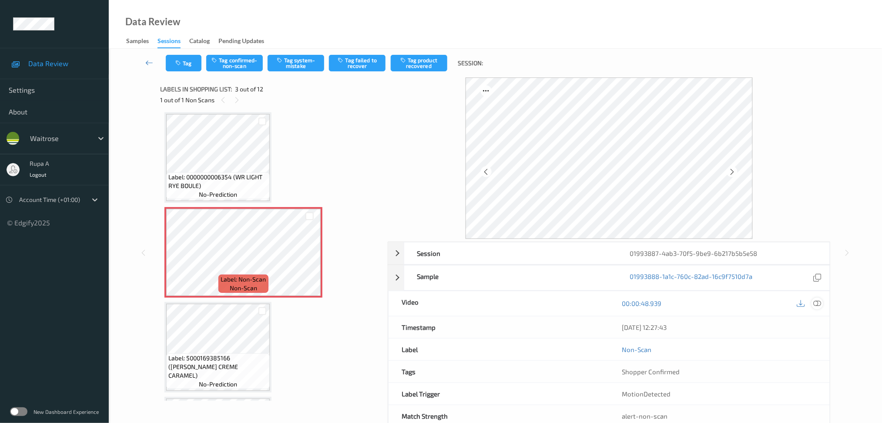
click at [820, 301] on icon at bounding box center [818, 304] width 8 height 8
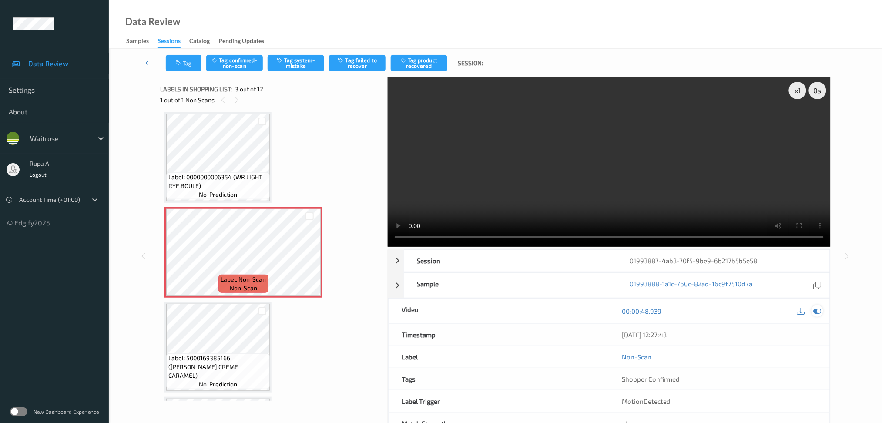
click at [823, 310] on div at bounding box center [818, 311] width 12 height 12
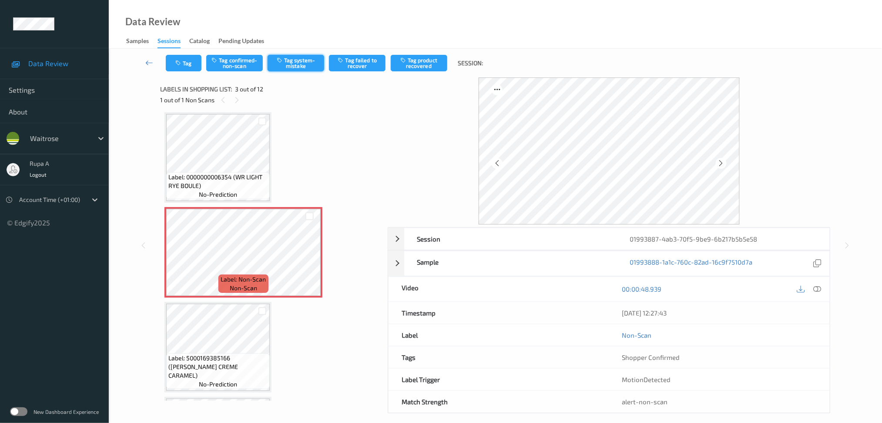
click at [303, 63] on button "Tag system-mistake" at bounding box center [296, 63] width 57 height 17
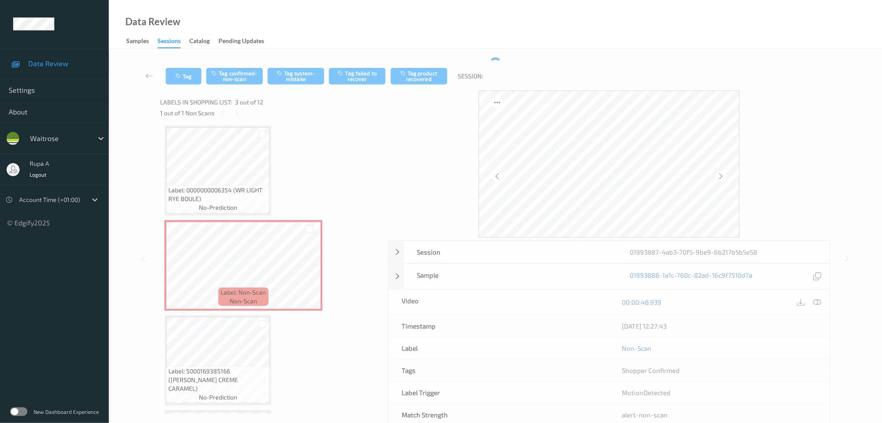
click at [285, 63] on div "Tag Tag confirmed-non-scan Tag system-mistake Tag failed to recover Tag product…" at bounding box center [496, 76] width 738 height 29
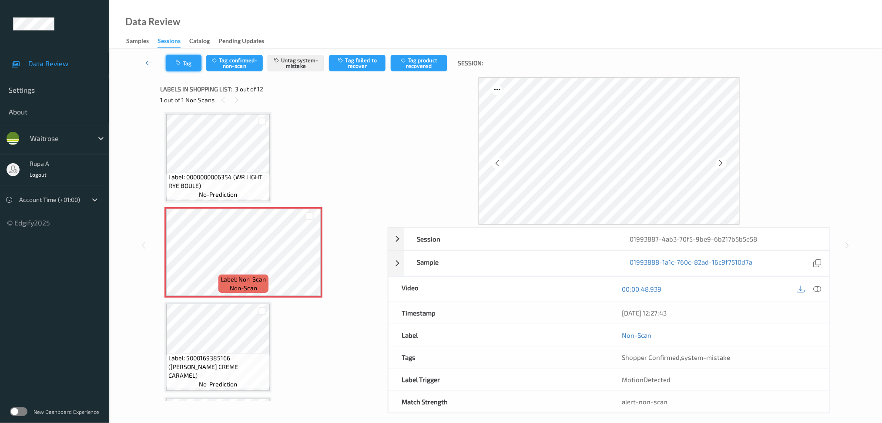
click at [190, 63] on button "Tag" at bounding box center [184, 63] width 36 height 17
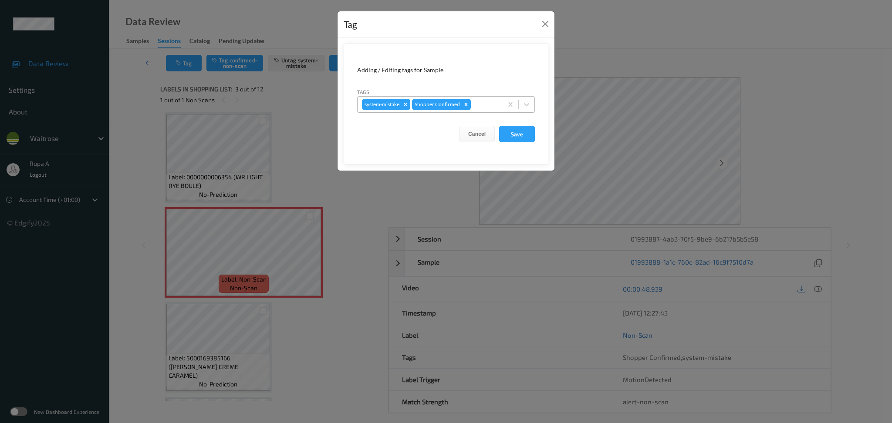
click at [483, 103] on div at bounding box center [485, 104] width 26 height 10
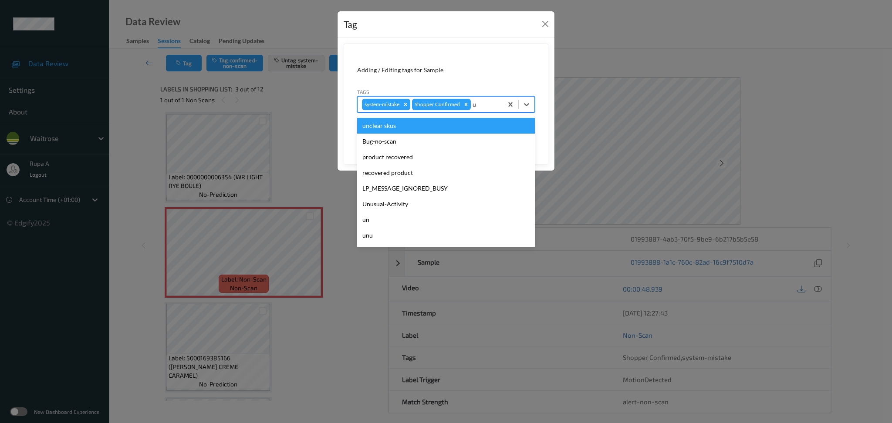
type input "un"
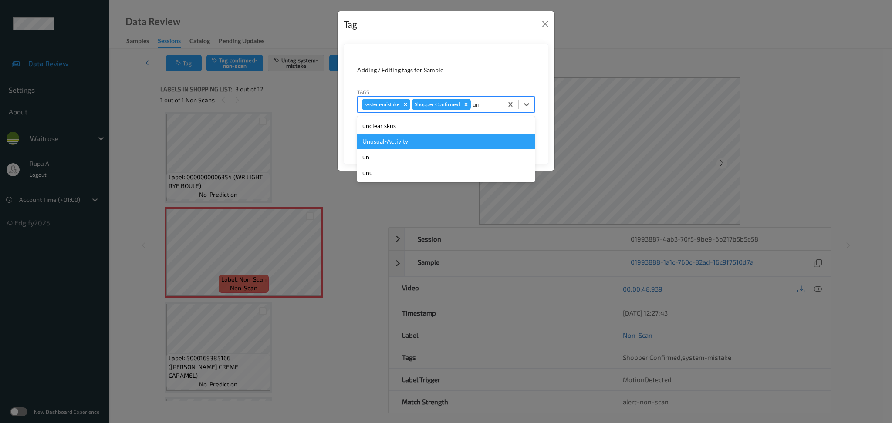
click at [415, 141] on div "Unusual-Activity" at bounding box center [446, 142] width 178 height 16
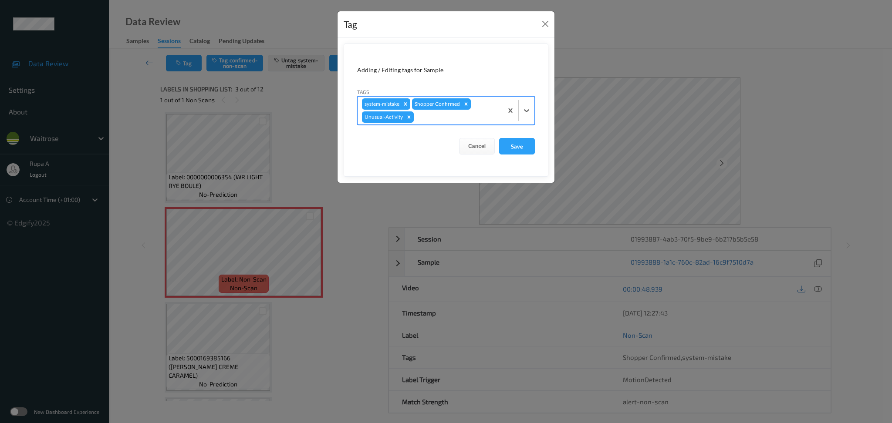
click at [440, 122] on div "system-mistake Shopper Confirmed Unusual-Activity" at bounding box center [429, 111] width 145 height 28
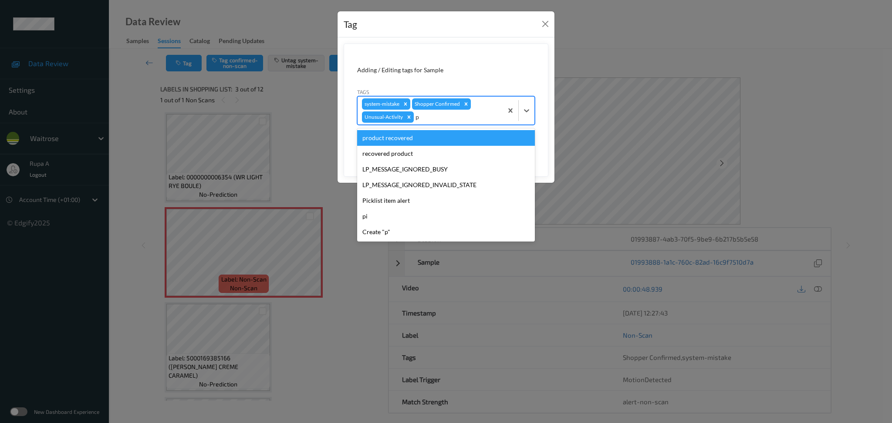
type input "pi"
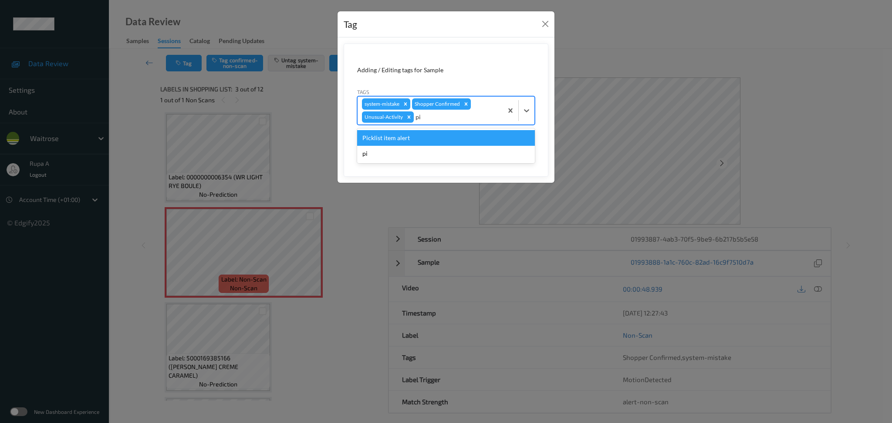
click at [419, 136] on div "Picklist item alert" at bounding box center [446, 138] width 178 height 16
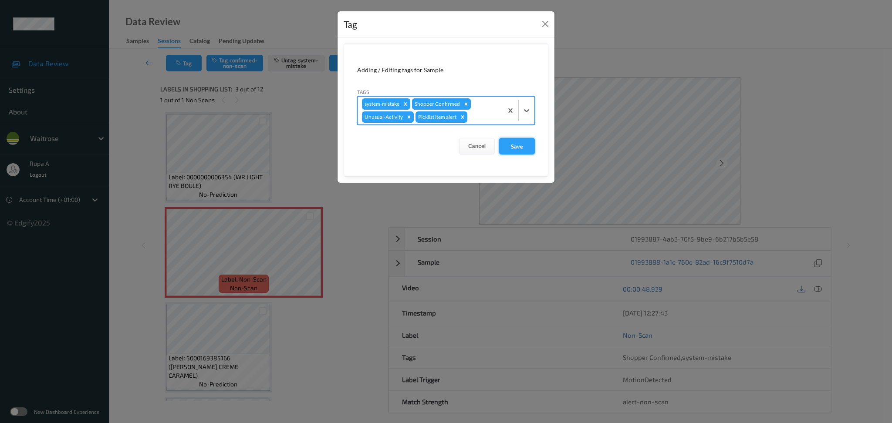
click at [522, 147] on button "Save" at bounding box center [517, 146] width 36 height 17
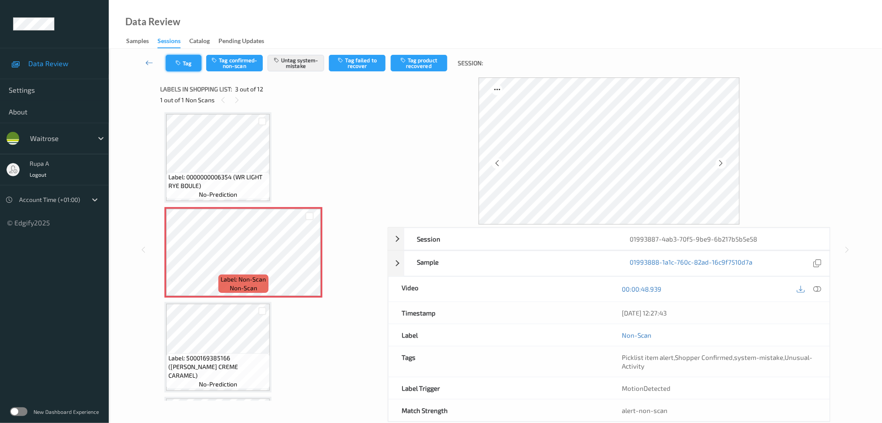
click at [185, 62] on button "Tag" at bounding box center [184, 63] width 36 height 17
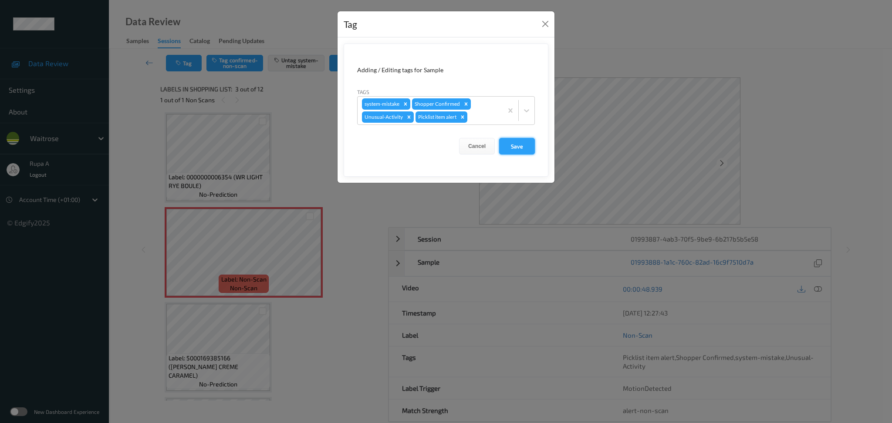
click at [517, 143] on button "Save" at bounding box center [517, 146] width 36 height 17
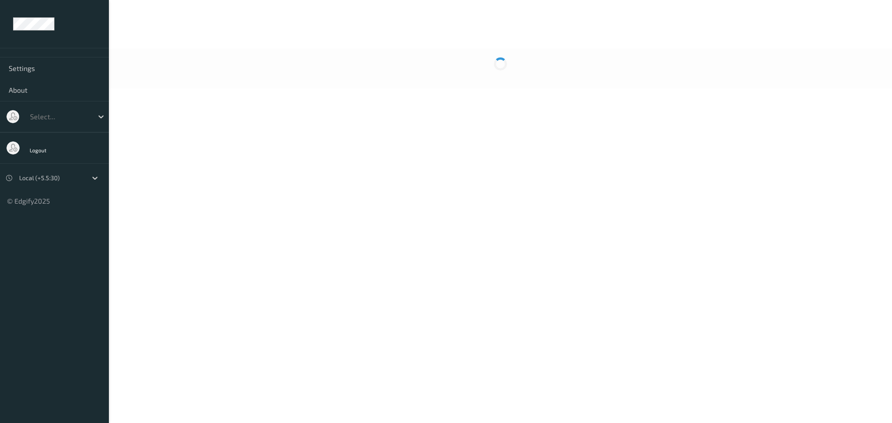
click at [335, 155] on body "Settings About Select... Logout Local (+5.5:30) © Edgify 2025 New Dashboard Exp…" at bounding box center [446, 211] width 892 height 423
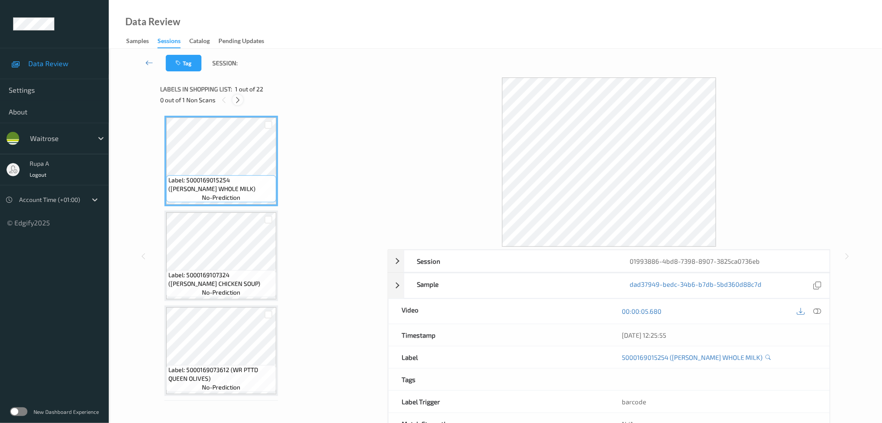
click at [239, 98] on icon at bounding box center [237, 100] width 7 height 8
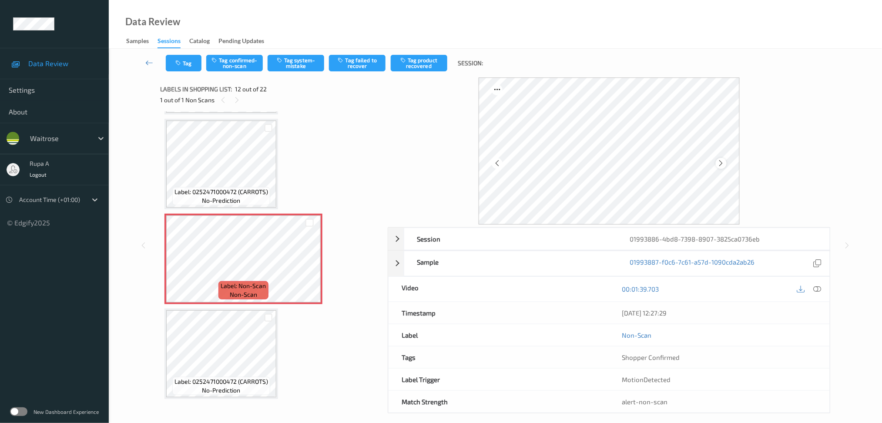
click at [719, 159] on div at bounding box center [609, 150] width 261 height 147
click at [721, 163] on icon at bounding box center [721, 163] width 7 height 8
click at [818, 291] on icon at bounding box center [818, 289] width 8 height 8
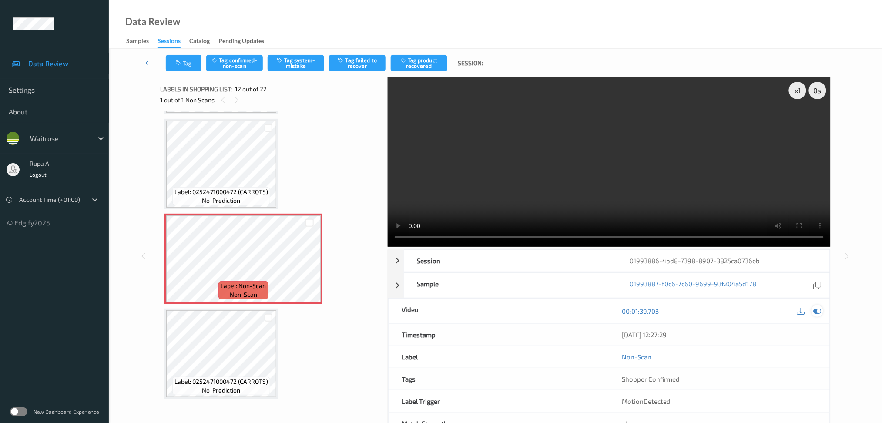
click at [823, 312] on div at bounding box center [818, 311] width 12 height 12
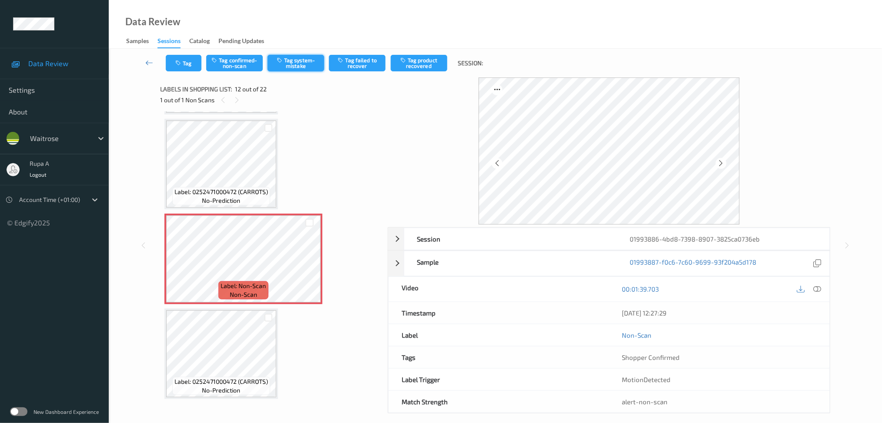
click at [304, 66] on button "Tag system-mistake" at bounding box center [296, 63] width 57 height 17
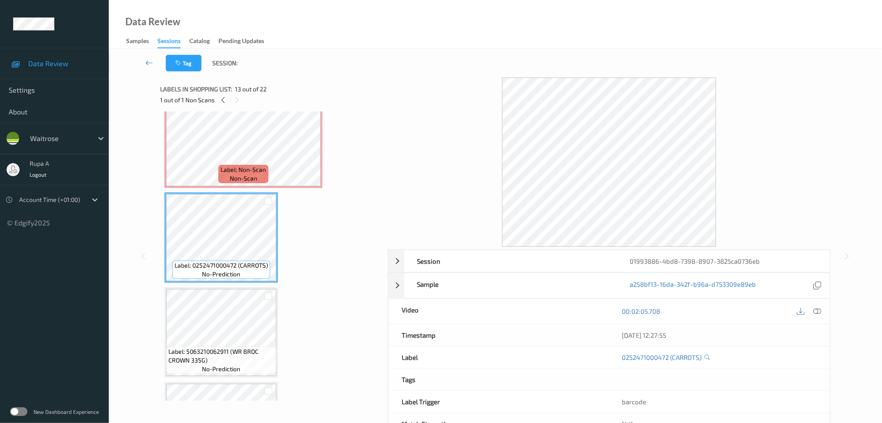
scroll to position [1004, 0]
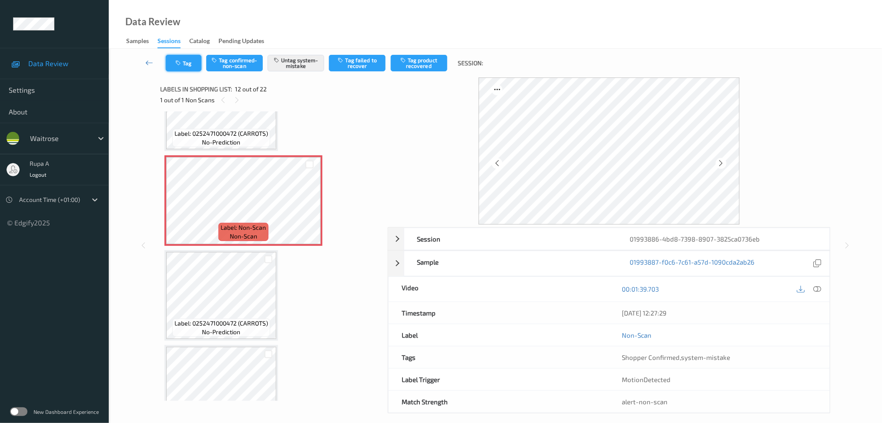
click at [175, 58] on button "Tag" at bounding box center [184, 63] width 36 height 17
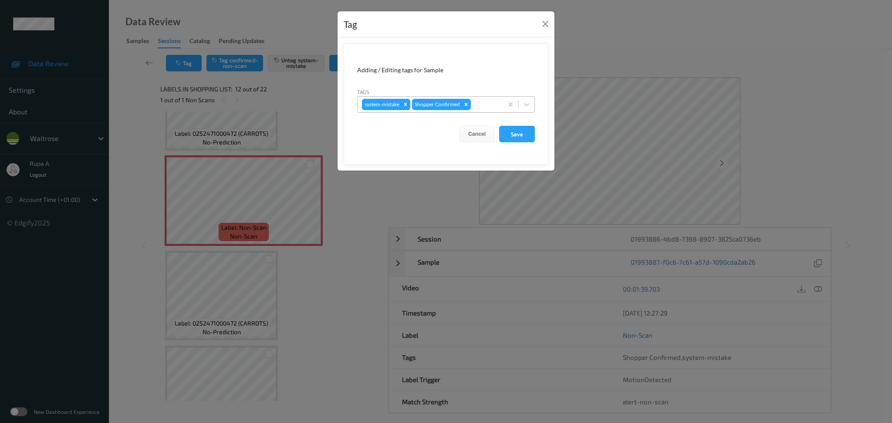
click at [492, 99] on div at bounding box center [485, 104] width 26 height 10
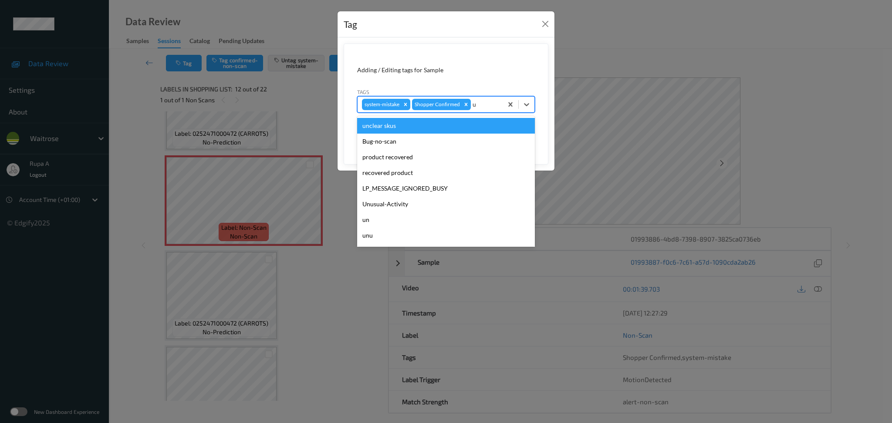
type input "un"
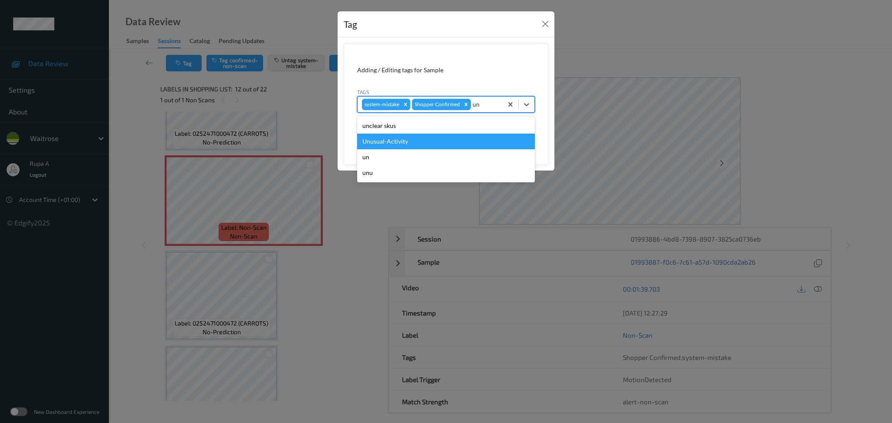
click at [410, 147] on div "Unusual-Activity" at bounding box center [446, 142] width 178 height 16
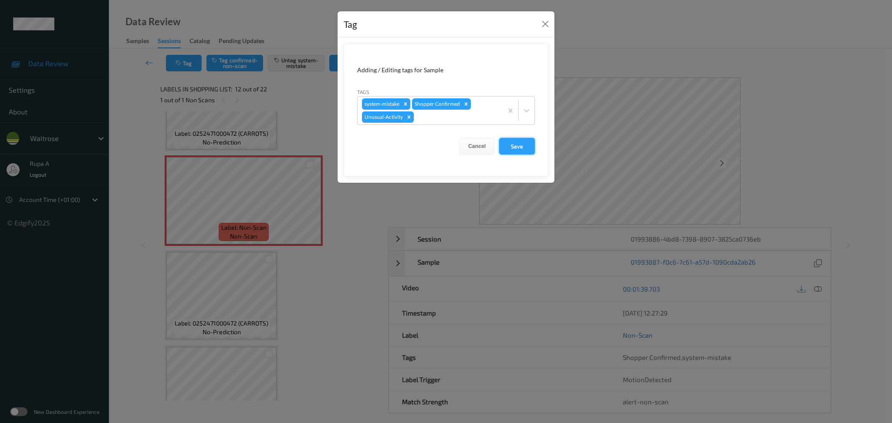
click at [524, 150] on button "Save" at bounding box center [517, 146] width 36 height 17
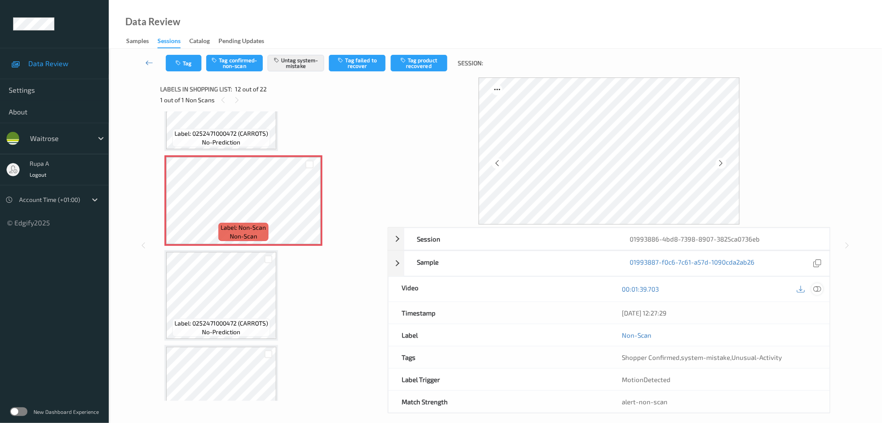
click at [818, 292] on icon at bounding box center [818, 289] width 8 height 8
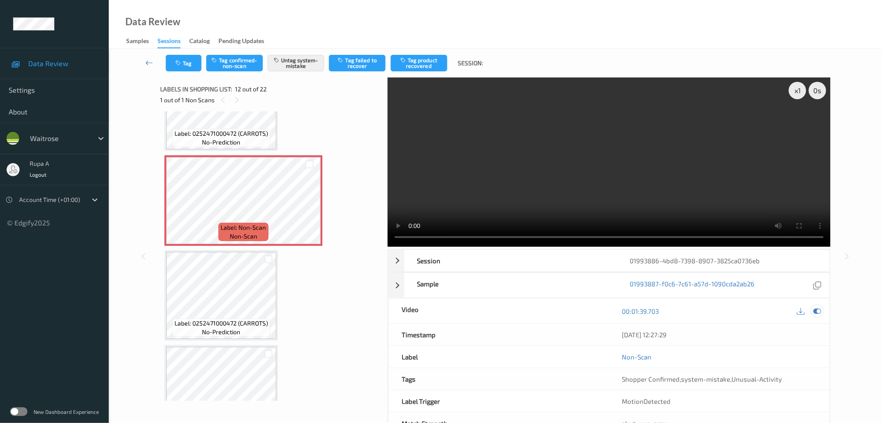
click at [822, 312] on div at bounding box center [818, 311] width 12 height 12
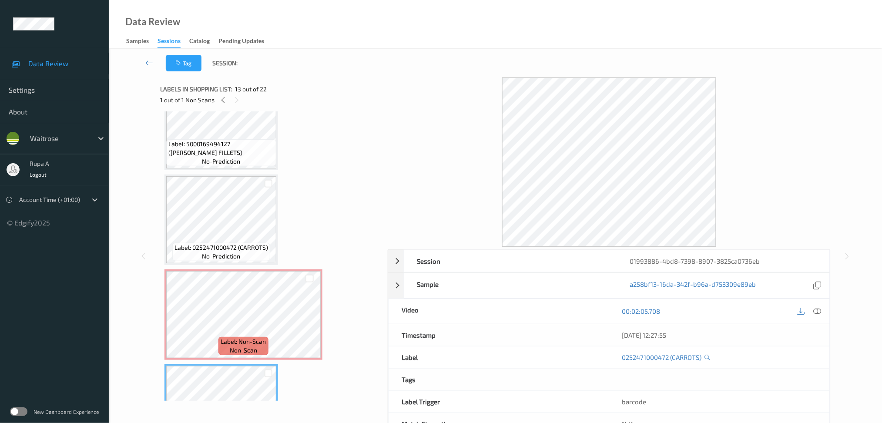
scroll to position [888, 0]
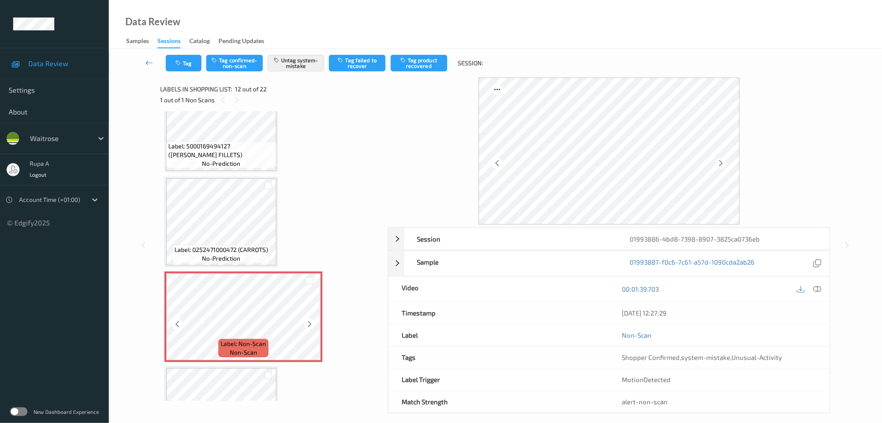
click at [226, 246] on span "Label: 0252471000472 (CARROTS)" at bounding box center [222, 250] width 94 height 9
click at [720, 162] on icon at bounding box center [721, 163] width 7 height 8
click at [192, 62] on button "Tag" at bounding box center [184, 63] width 36 height 17
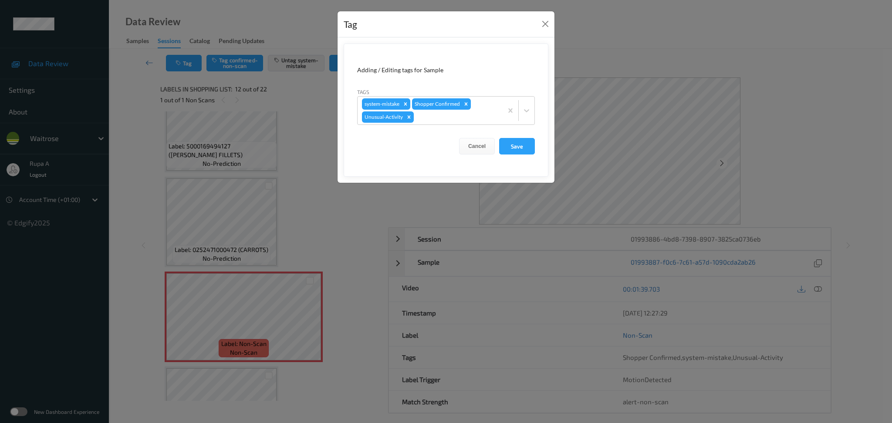
click at [529, 160] on form "Adding / Editing tags for Sample Tags system-mistake Shopper Confirmed Unusual-…" at bounding box center [446, 110] width 205 height 133
click at [528, 151] on button "Save" at bounding box center [517, 146] width 36 height 17
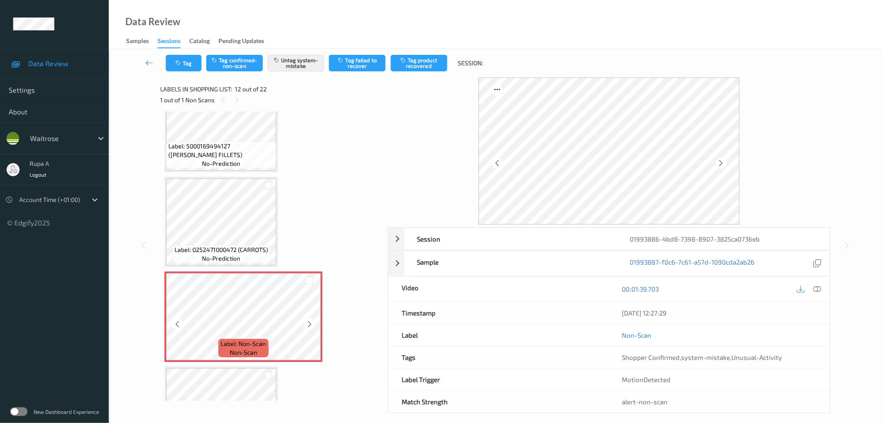
scroll to position [1062, 0]
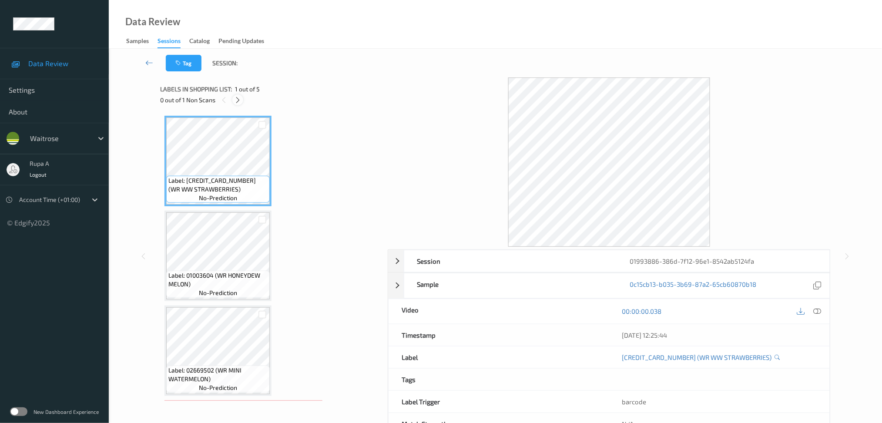
click at [239, 101] on icon at bounding box center [237, 100] width 7 height 8
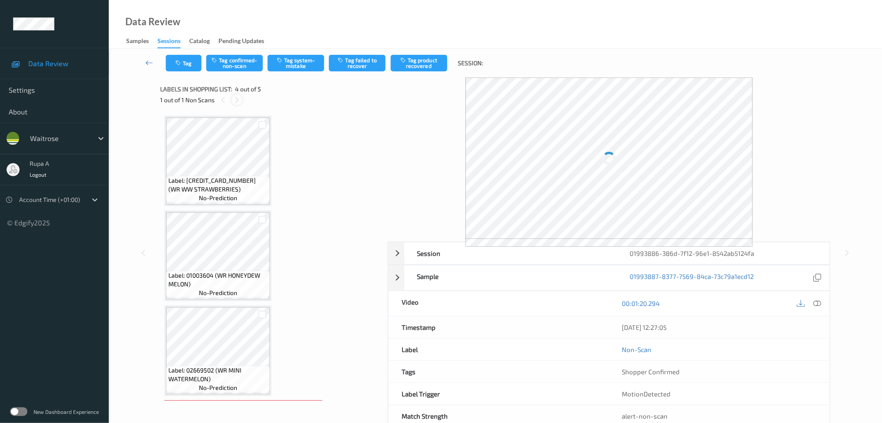
scroll to position [185, 0]
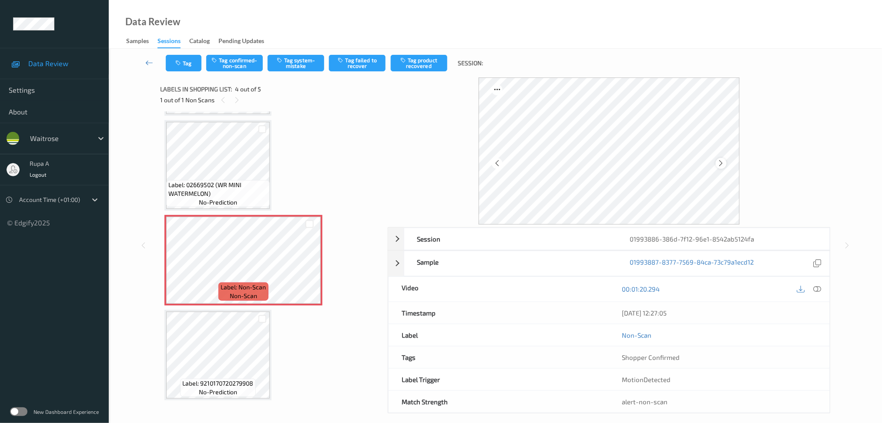
click at [719, 161] on icon at bounding box center [721, 163] width 7 height 8
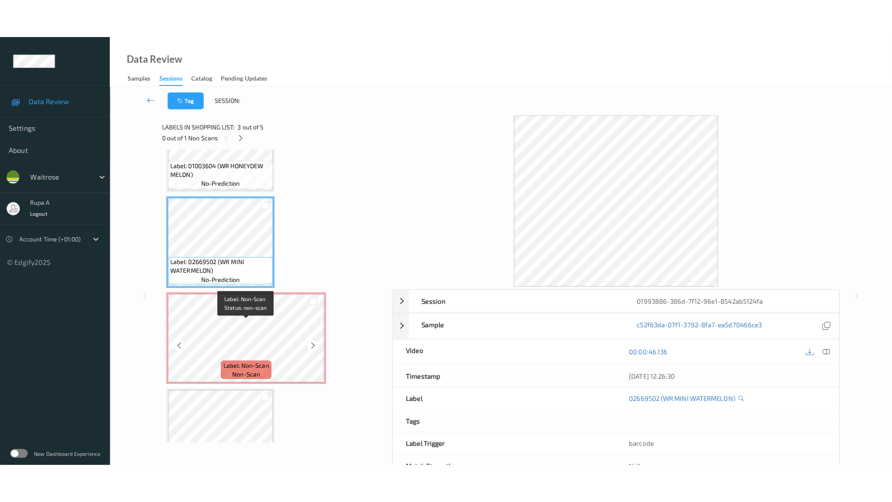
scroll to position [128, 0]
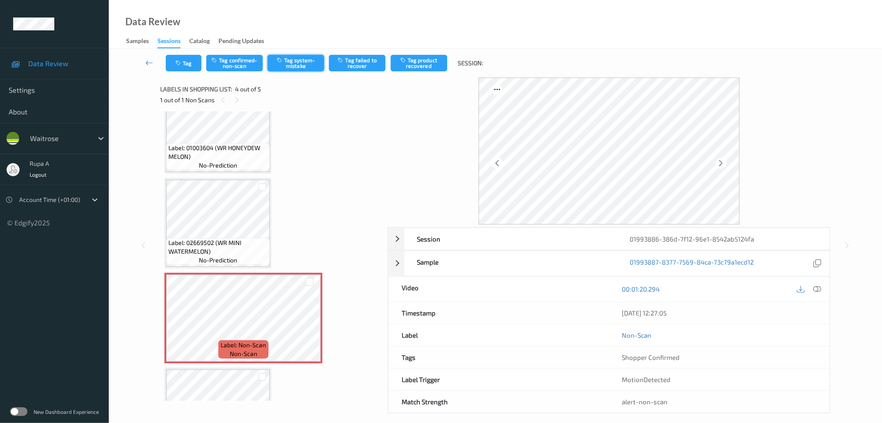
click at [286, 63] on button "Tag system-mistake" at bounding box center [296, 63] width 57 height 17
click at [190, 66] on button "Tag" at bounding box center [184, 63] width 36 height 17
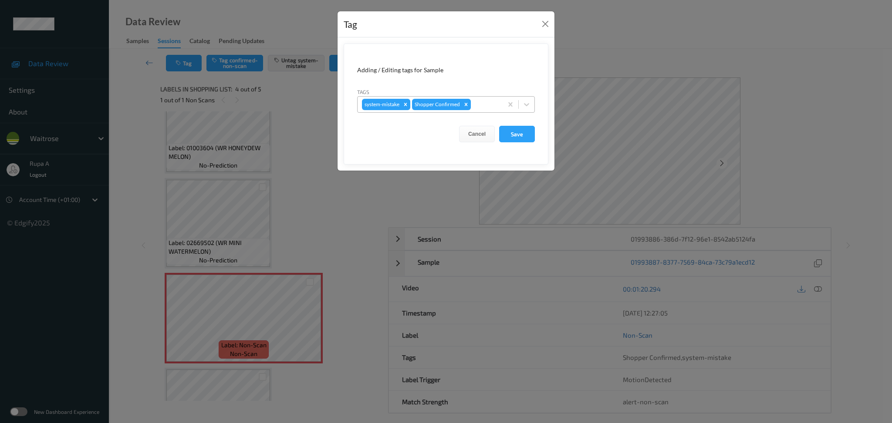
click at [488, 100] on div at bounding box center [485, 104] width 26 height 10
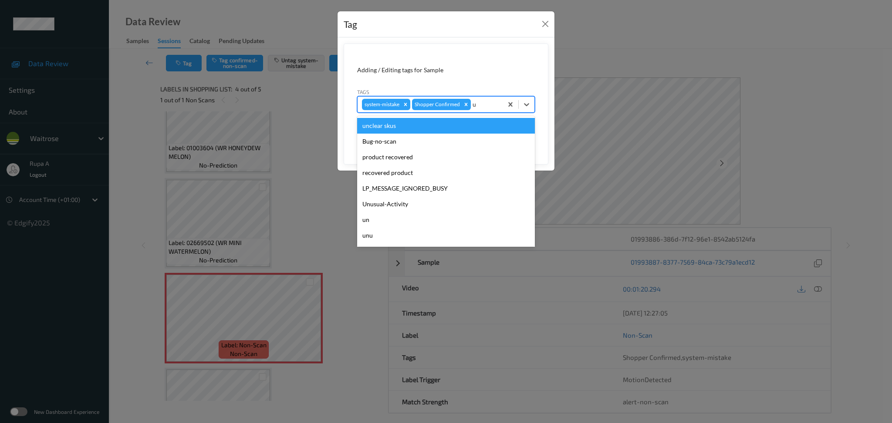
type input "un"
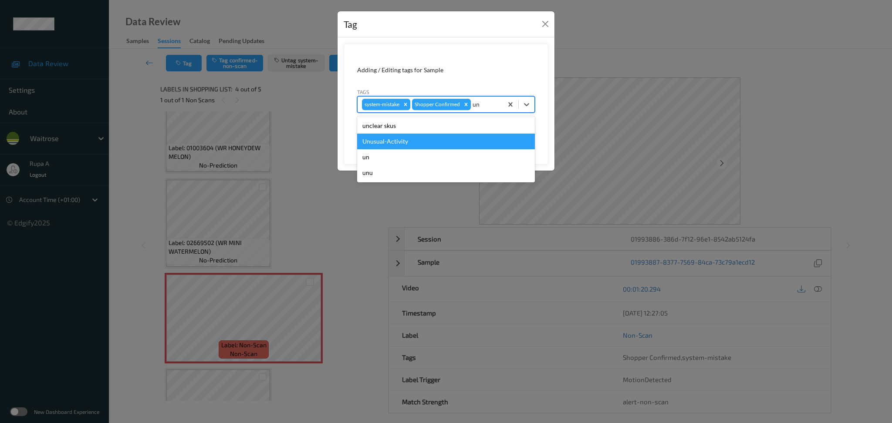
click at [413, 148] on div "Unusual-Activity" at bounding box center [446, 142] width 178 height 16
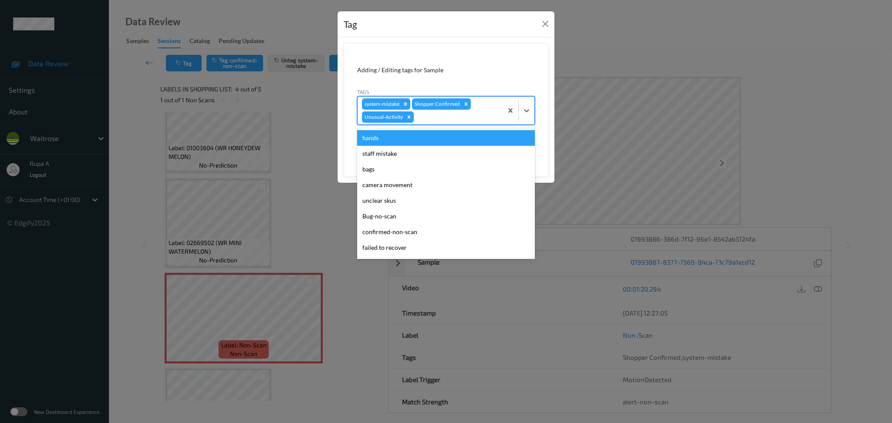
click at [453, 119] on div at bounding box center [456, 117] width 83 height 10
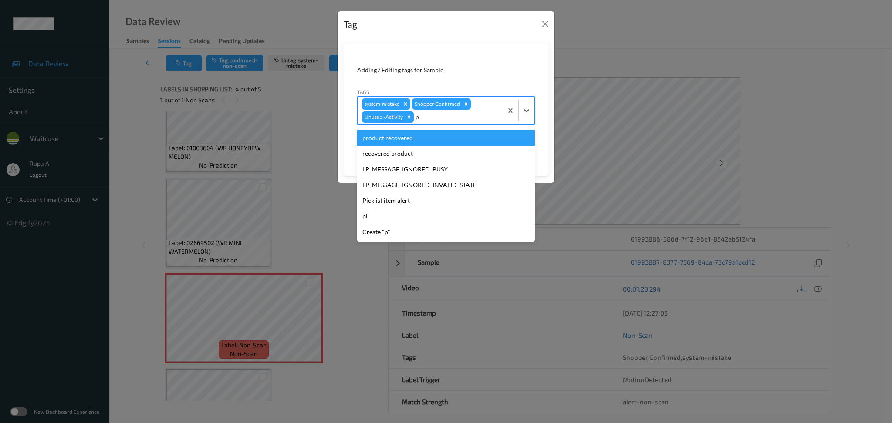
type input "pi"
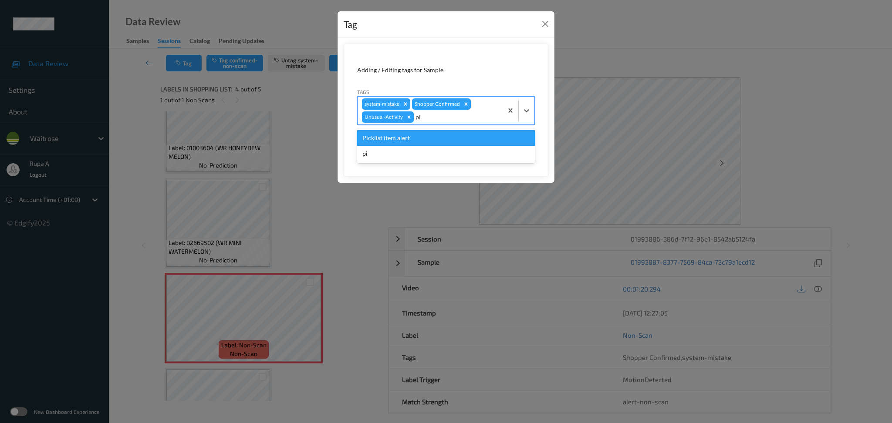
click at [445, 138] on div "Picklist item alert" at bounding box center [446, 138] width 178 height 16
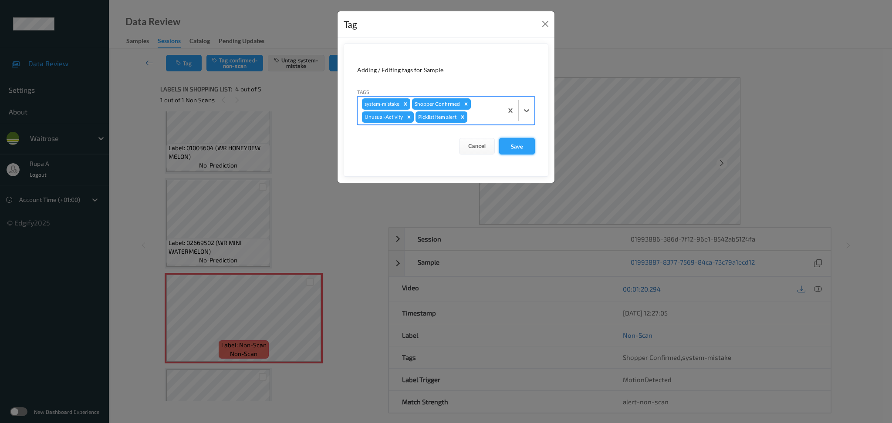
drag, startPoint x: 531, startPoint y: 141, endPoint x: 527, endPoint y: 146, distance: 6.2
click at [532, 141] on button "Save" at bounding box center [517, 146] width 36 height 17
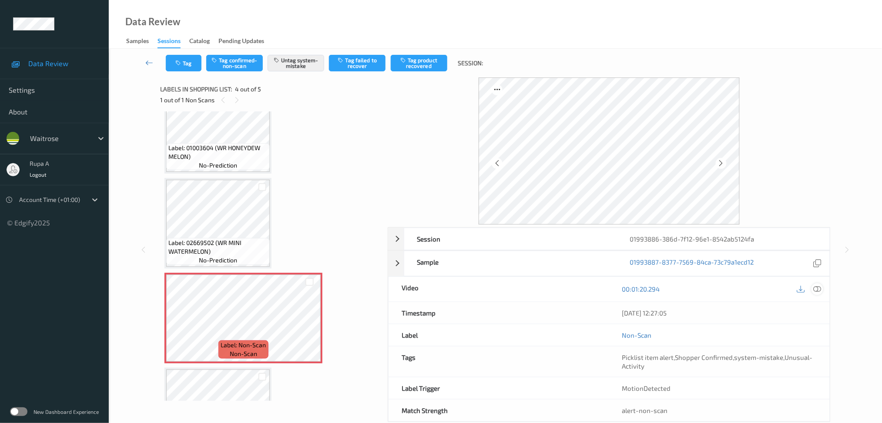
click at [816, 285] on icon at bounding box center [818, 289] width 8 height 8
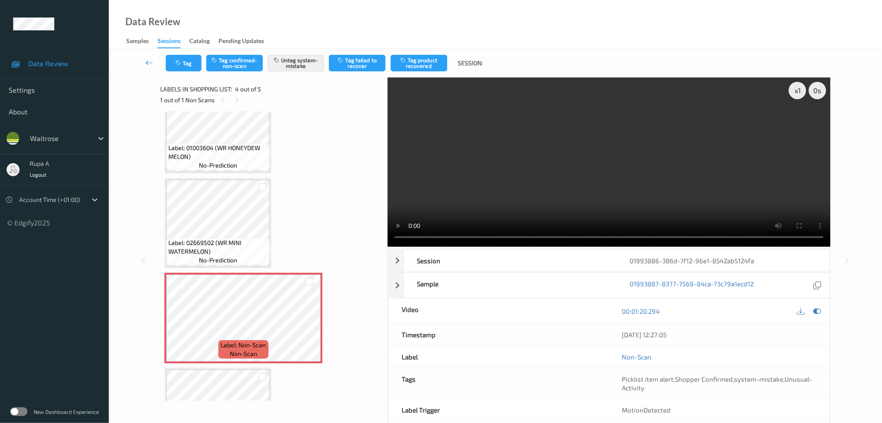
scroll to position [108, 0]
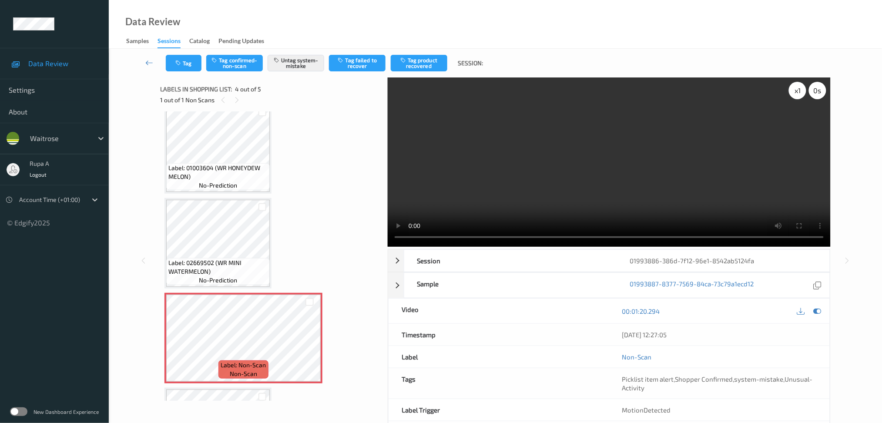
click at [800, 96] on div "x 1" at bounding box center [797, 90] width 17 height 17
click at [798, 94] on div "x 2" at bounding box center [797, 90] width 17 height 17
click at [816, 310] on icon at bounding box center [818, 311] width 8 height 8
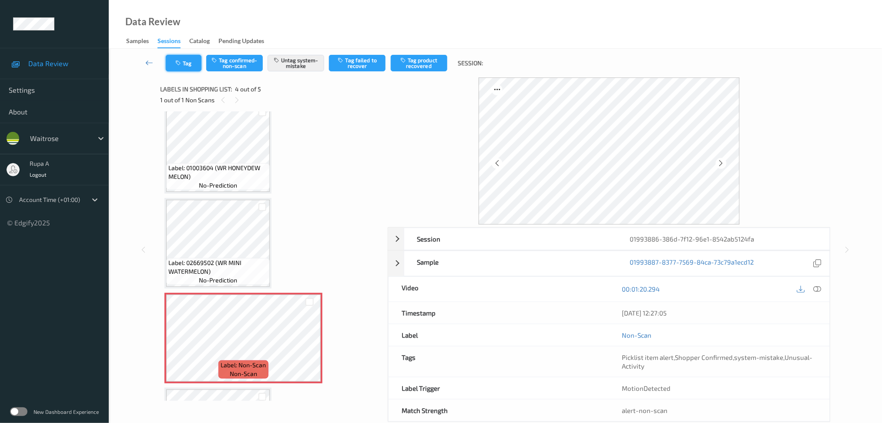
click at [190, 65] on button "Tag" at bounding box center [184, 63] width 36 height 17
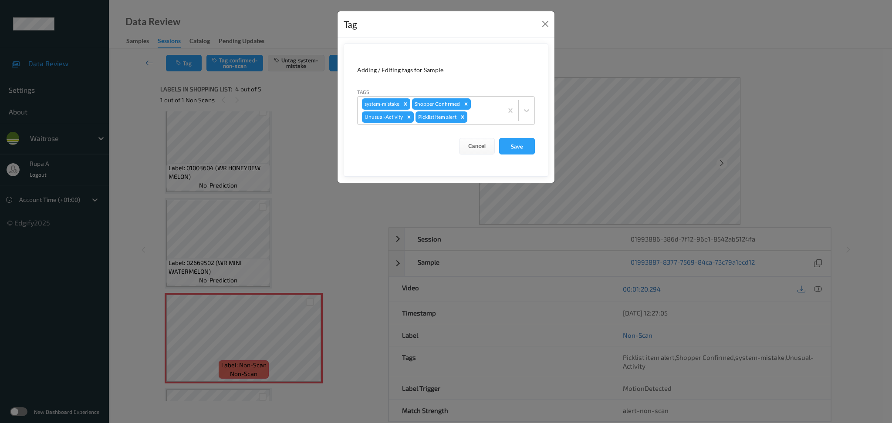
click at [536, 147] on form "Adding / Editing tags for Sample Tags system-mistake Shopper Confirmed Unusual-…" at bounding box center [446, 110] width 205 height 133
click at [517, 141] on button "Save" at bounding box center [517, 146] width 36 height 17
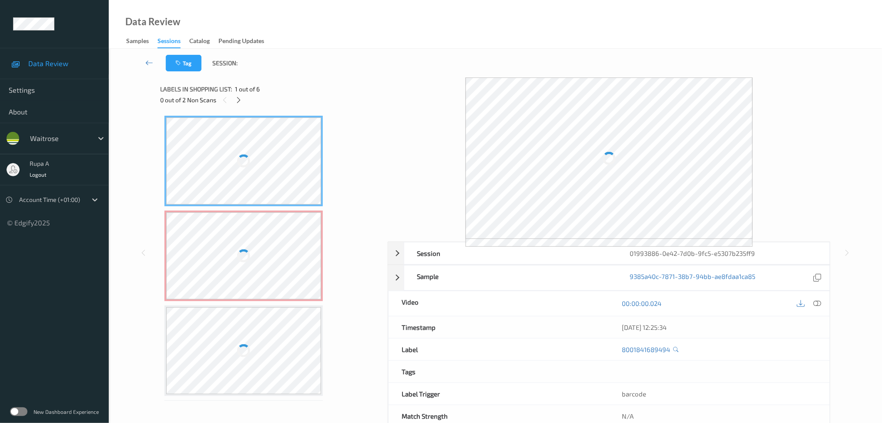
click at [326, 126] on div "Label: 8001841689494 no-prediction Label: Non-Scan non-scan Label: Non-Scan non…" at bounding box center [271, 398] width 213 height 565
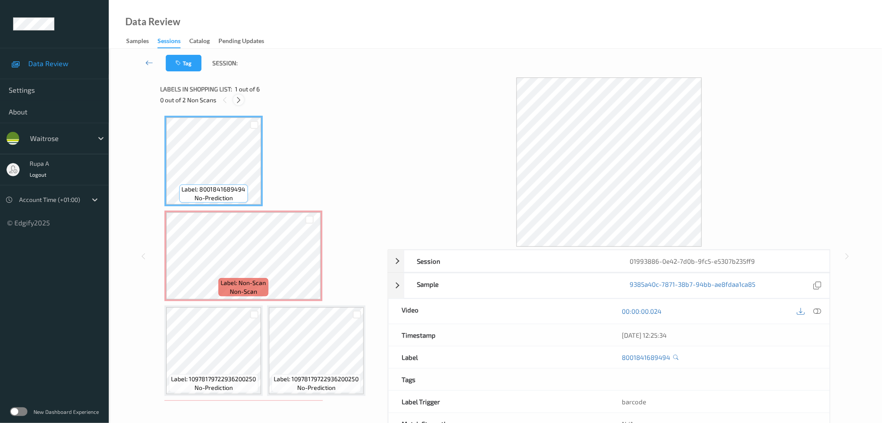
click at [235, 98] on icon at bounding box center [238, 100] width 7 height 8
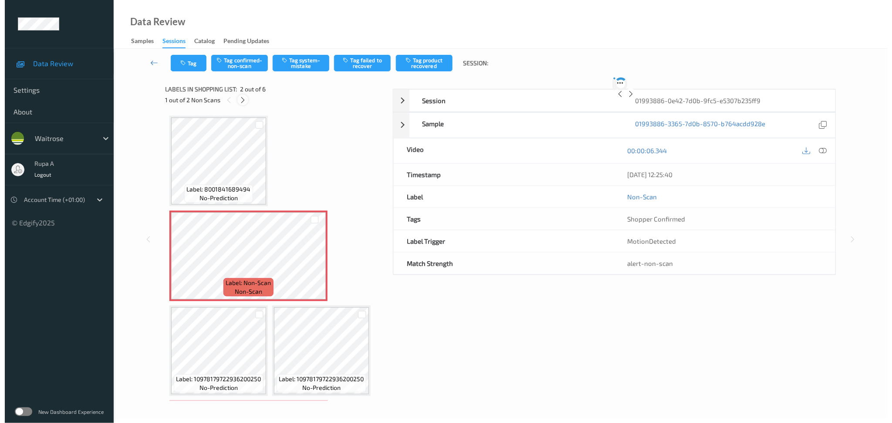
scroll to position [4, 0]
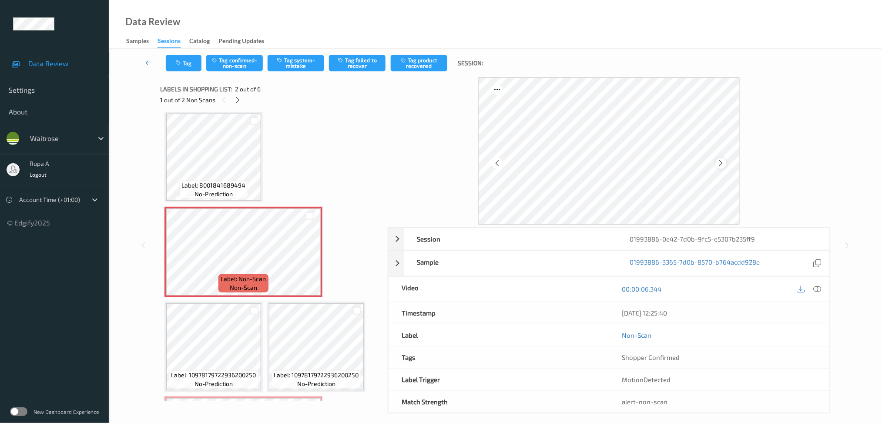
click at [723, 161] on icon at bounding box center [721, 163] width 7 height 8
click at [822, 290] on icon at bounding box center [818, 289] width 8 height 8
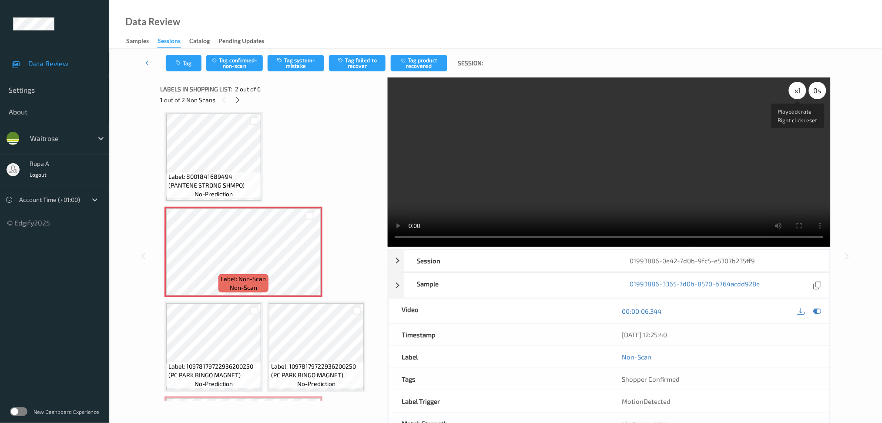
click at [800, 90] on div "x 1" at bounding box center [797, 90] width 17 height 17
click at [818, 313] on icon at bounding box center [818, 311] width 8 height 8
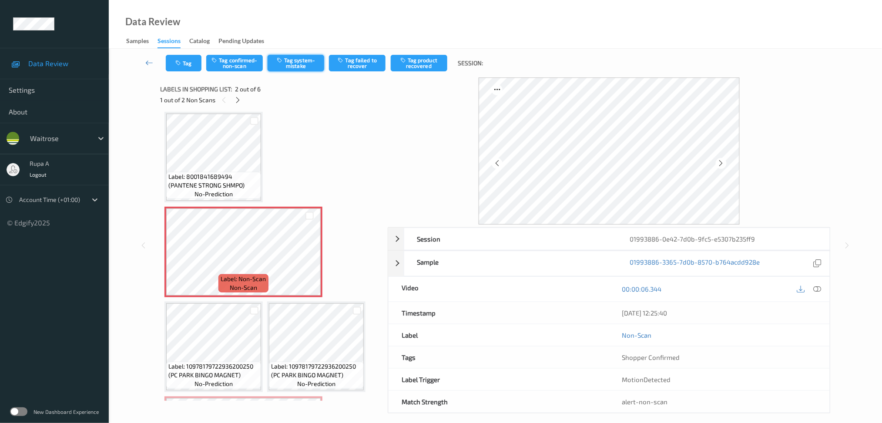
click at [290, 66] on button "Tag system-mistake" at bounding box center [296, 63] width 57 height 17
click at [189, 65] on button "Tag" at bounding box center [184, 63] width 36 height 17
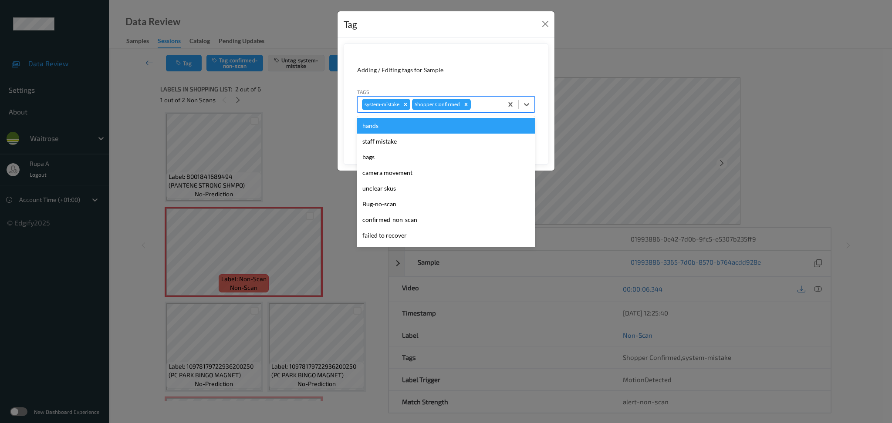
click at [481, 108] on div at bounding box center [485, 104] width 26 height 10
type input "un"
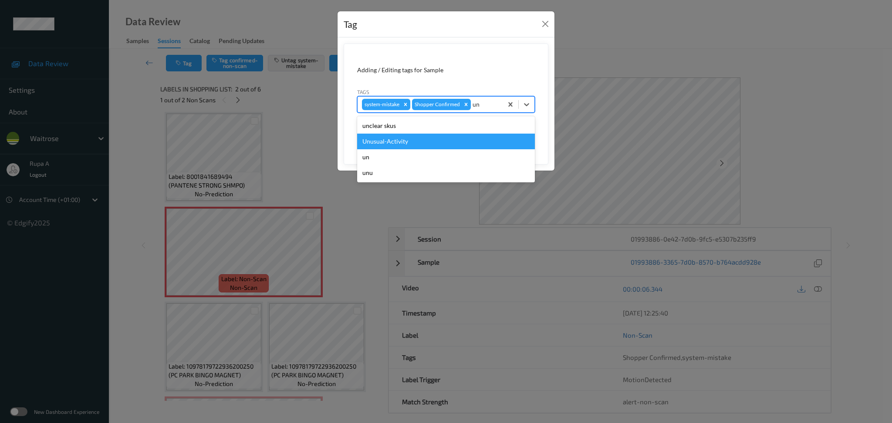
click at [409, 139] on div "Unusual-Activity" at bounding box center [446, 142] width 178 height 16
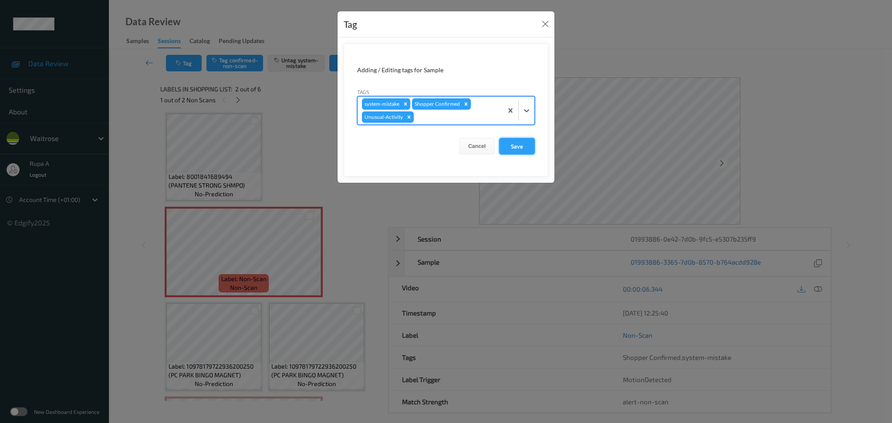
click at [509, 148] on button "Save" at bounding box center [517, 146] width 36 height 17
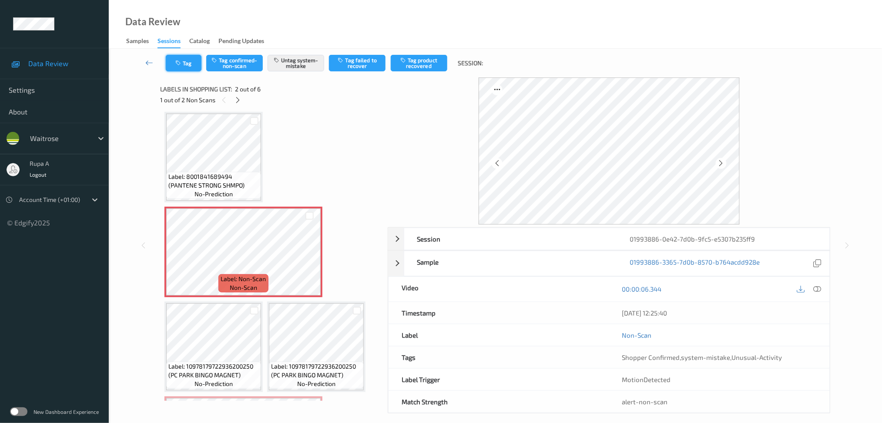
click at [195, 55] on button "Tag" at bounding box center [184, 63] width 36 height 17
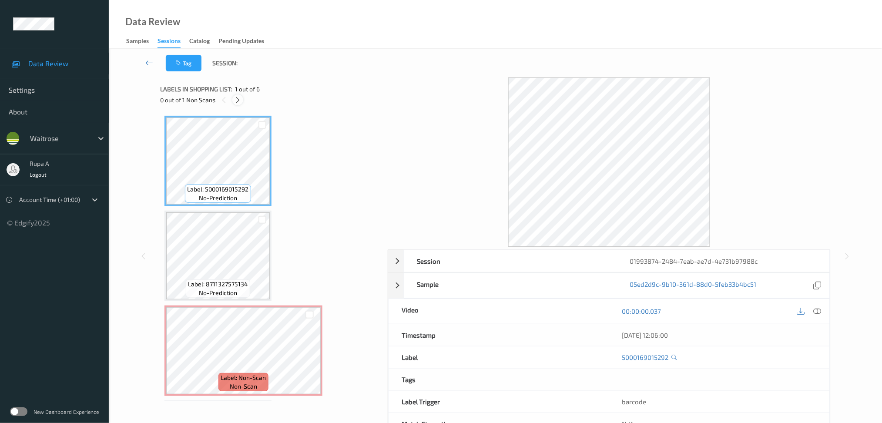
click at [238, 101] on icon at bounding box center [237, 100] width 7 height 8
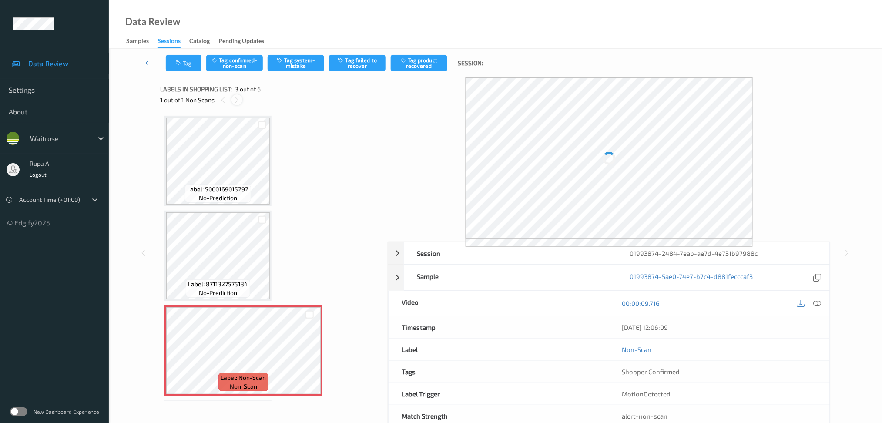
scroll to position [98, 0]
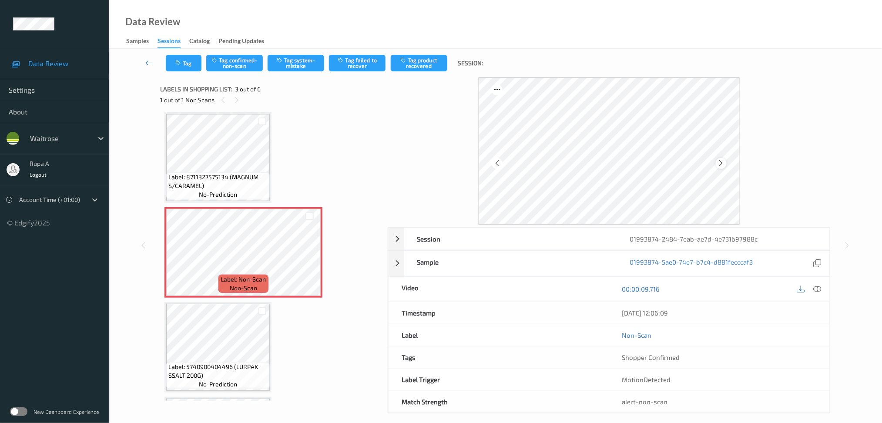
click at [719, 158] on div at bounding box center [721, 163] width 11 height 11
click at [720, 158] on div at bounding box center [721, 163] width 11 height 11
click at [716, 160] on div at bounding box center [609, 150] width 261 height 147
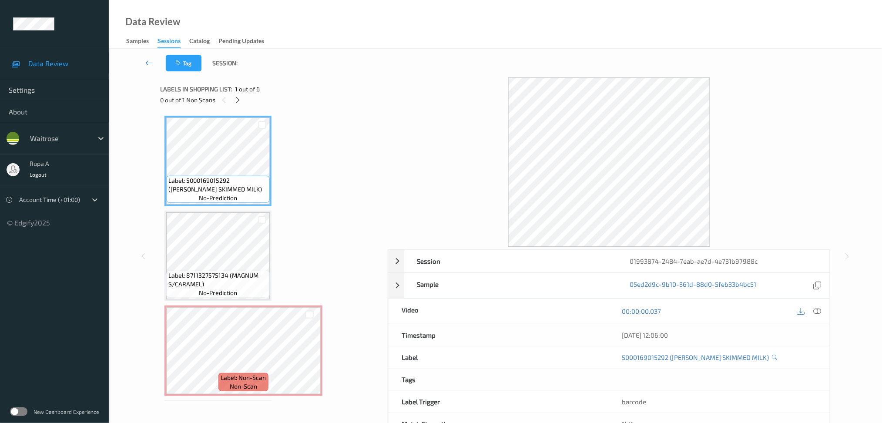
scroll to position [58, 0]
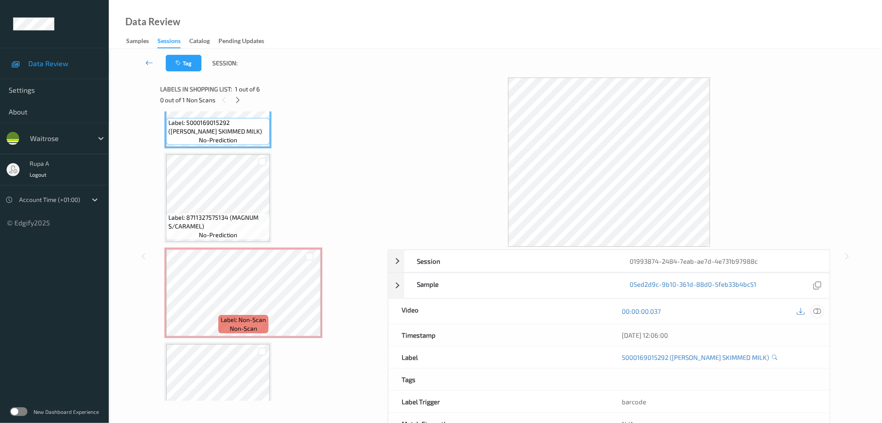
click at [821, 312] on icon at bounding box center [818, 311] width 8 height 8
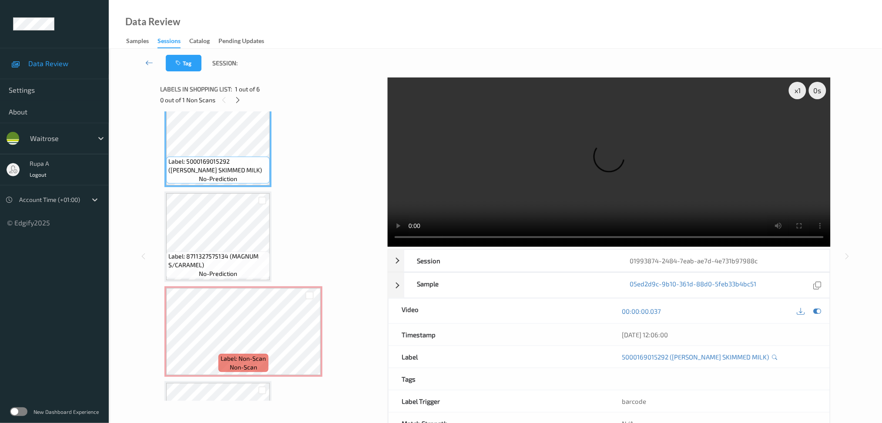
scroll to position [0, 0]
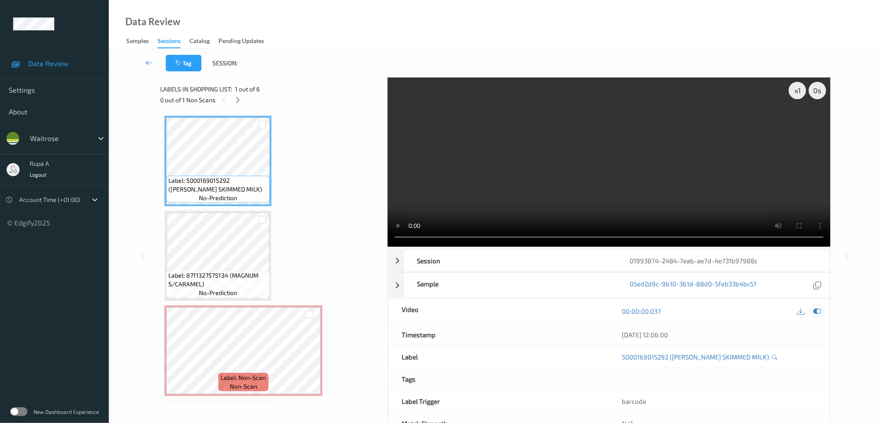
click at [815, 312] on icon at bounding box center [818, 311] width 8 height 8
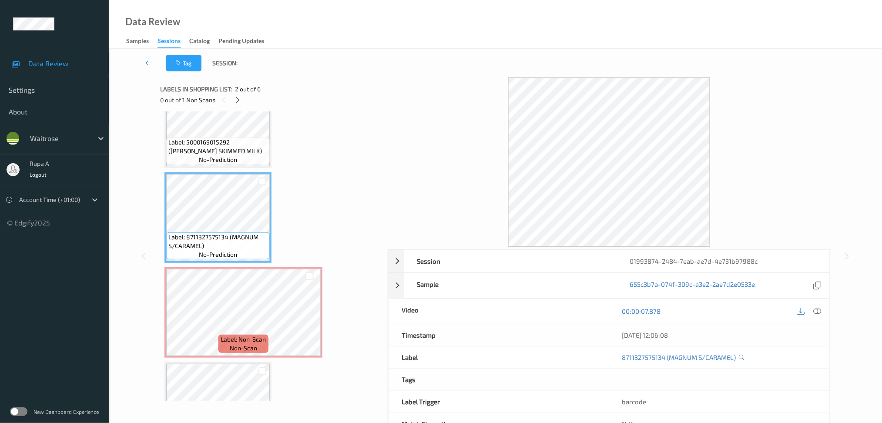
scroll to position [58, 0]
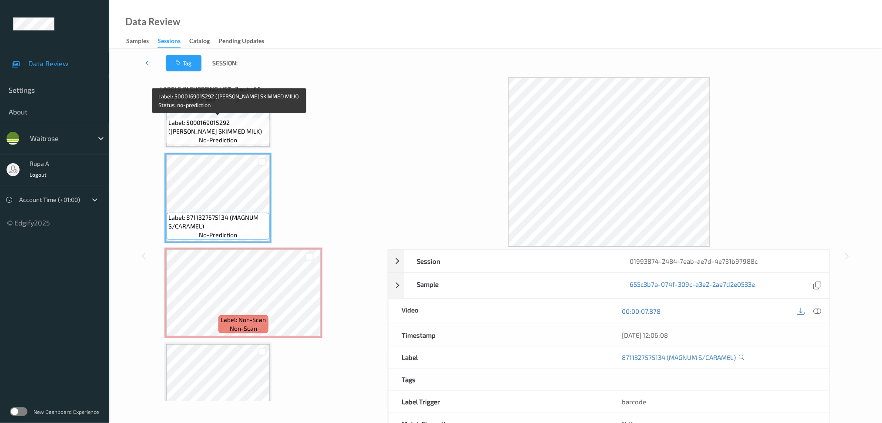
click at [230, 134] on span "Label: 5000169015292 ([PERSON_NAME] SKIMMED MILK)" at bounding box center [217, 126] width 99 height 17
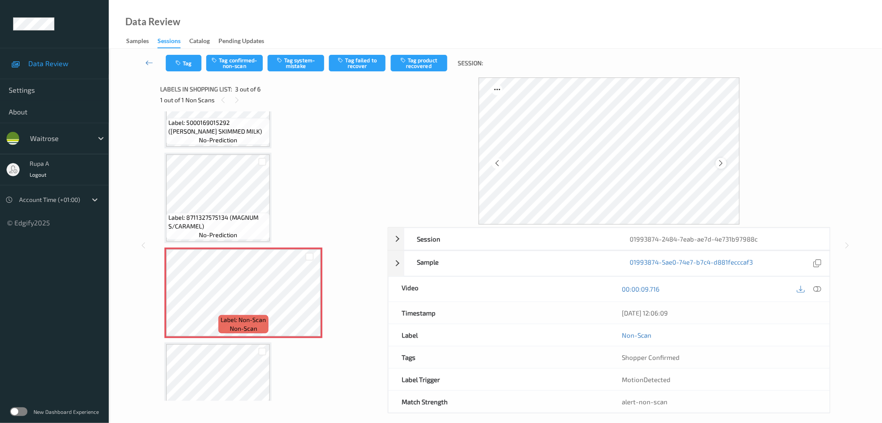
click at [723, 162] on icon at bounding box center [721, 163] width 7 height 8
click at [812, 290] on div at bounding box center [818, 289] width 12 height 12
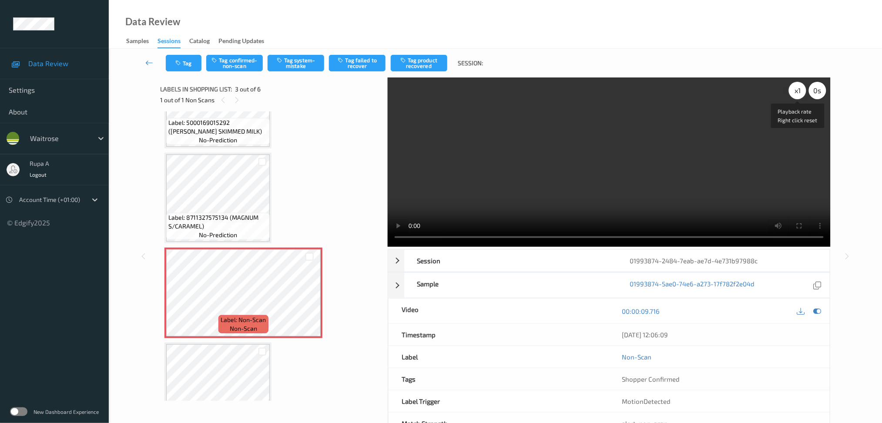
click at [794, 91] on div "x 1" at bounding box center [797, 90] width 17 height 17
click at [817, 309] on icon at bounding box center [818, 311] width 8 height 8
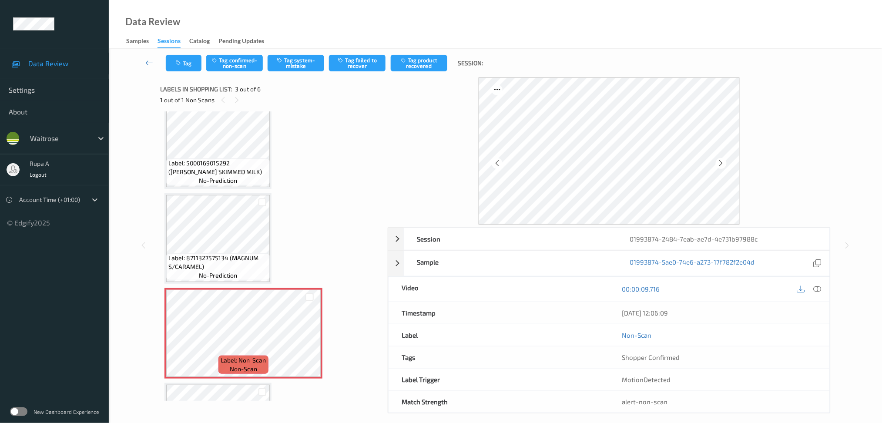
scroll to position [0, 0]
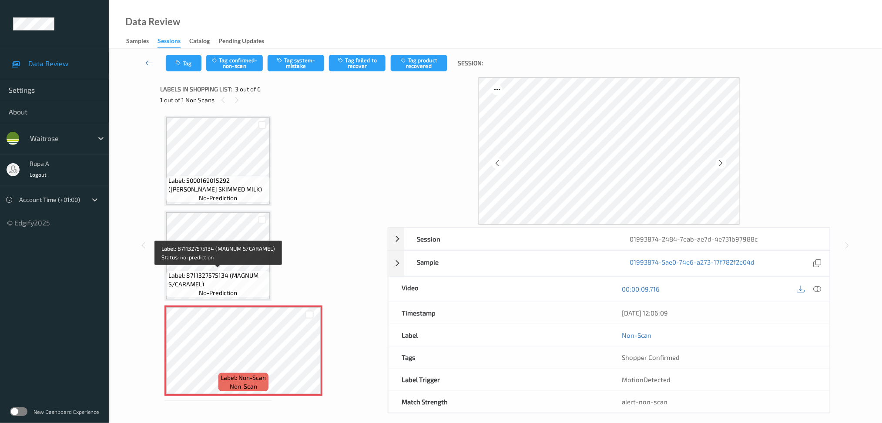
click at [183, 286] on span "Label: 8711327575134 (MAGNUM S/CARAMEL)" at bounding box center [217, 279] width 99 height 17
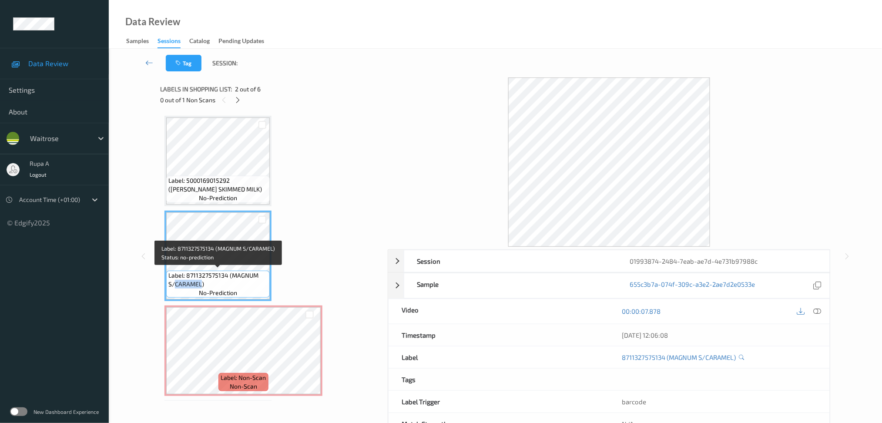
click at [183, 286] on span "Label: 8711327575134 (MAGNUM S/CARAMEL)" at bounding box center [217, 279] width 99 height 17
click at [244, 271] on span "Label: 8711327575134 (MAGNUM S/CARAMEL)" at bounding box center [217, 279] width 99 height 17
copy span "MAGNUM"
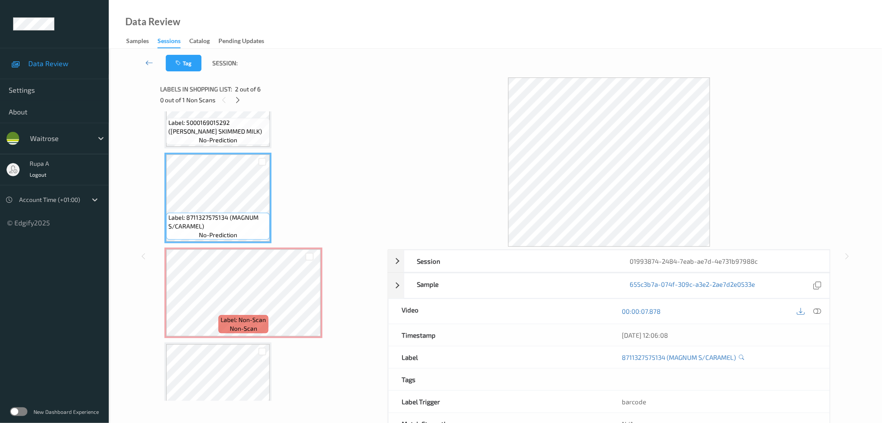
scroll to position [116, 0]
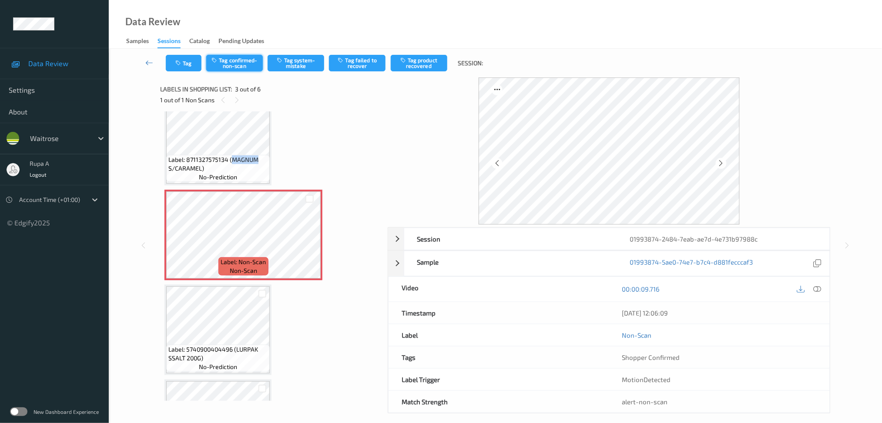
click at [255, 64] on button "Tag confirmed-non-scan" at bounding box center [234, 63] width 57 height 17
click at [372, 68] on button "Tag failed to recover" at bounding box center [357, 63] width 57 height 17
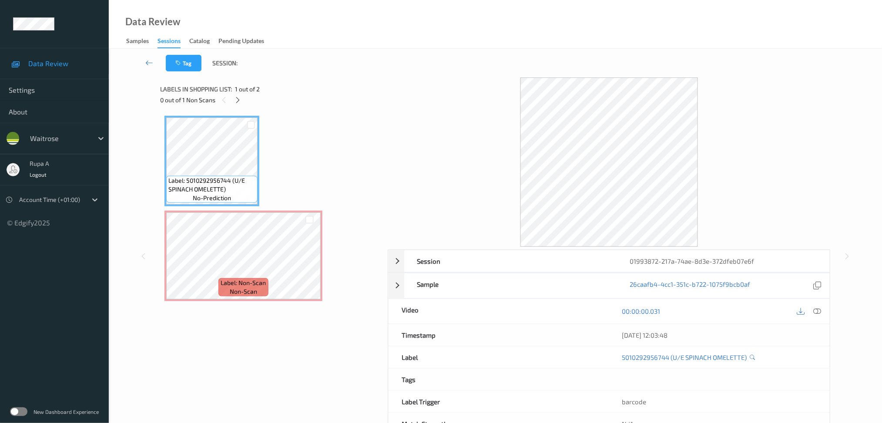
click at [306, 99] on div "0 out of 1 Non Scans" at bounding box center [271, 99] width 222 height 11
click at [234, 100] on div at bounding box center [237, 99] width 11 height 11
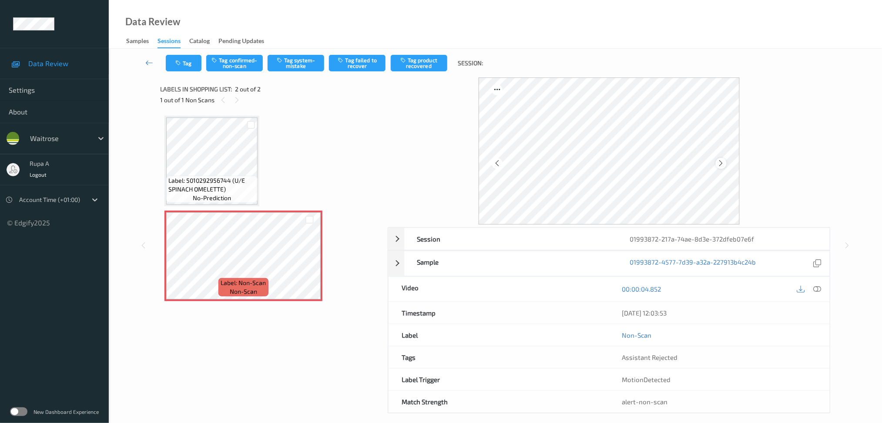
click at [716, 162] on div at bounding box center [721, 163] width 11 height 11
click at [720, 160] on icon at bounding box center [721, 163] width 7 height 8
click at [303, 67] on button "Tag system-mistake" at bounding box center [296, 63] width 57 height 17
click at [190, 67] on button "Tag" at bounding box center [184, 63] width 36 height 17
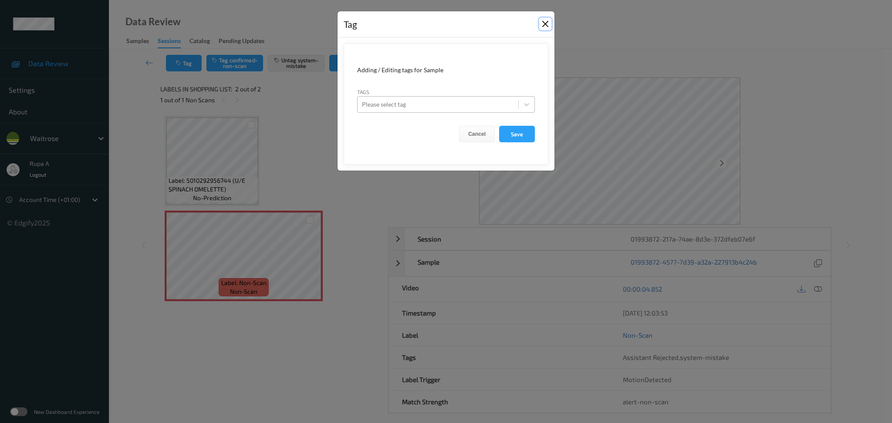
click at [542, 24] on button "Close" at bounding box center [545, 24] width 12 height 12
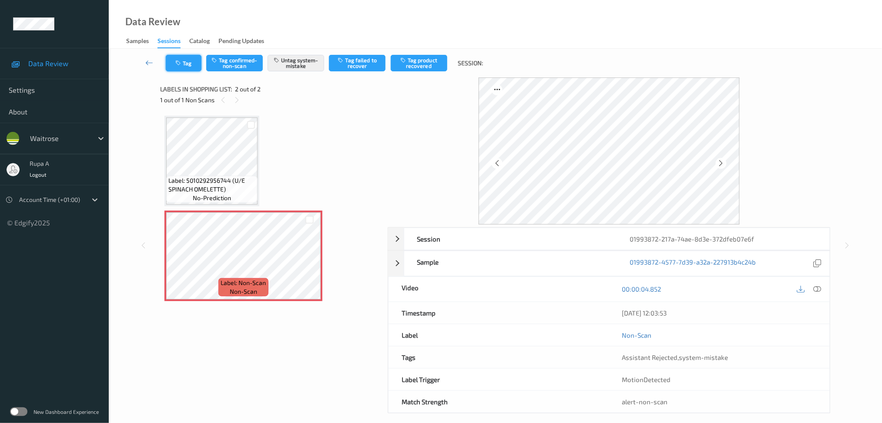
click at [192, 66] on button "Tag" at bounding box center [184, 63] width 36 height 17
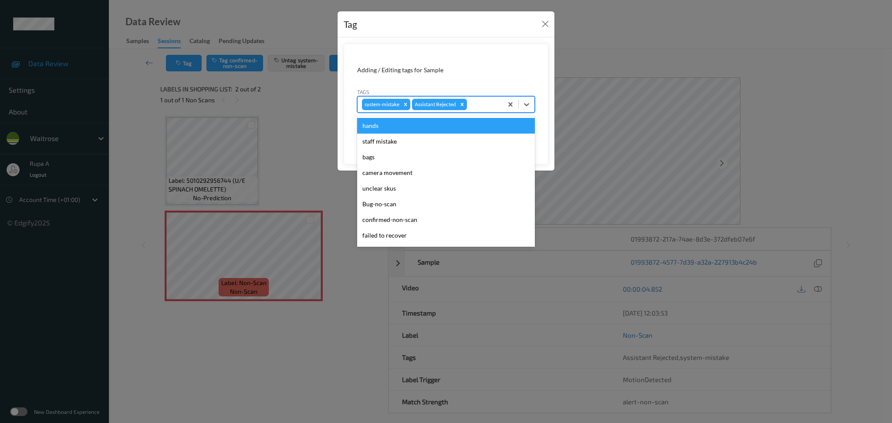
click at [482, 103] on div at bounding box center [483, 104] width 30 height 10
type input "un"
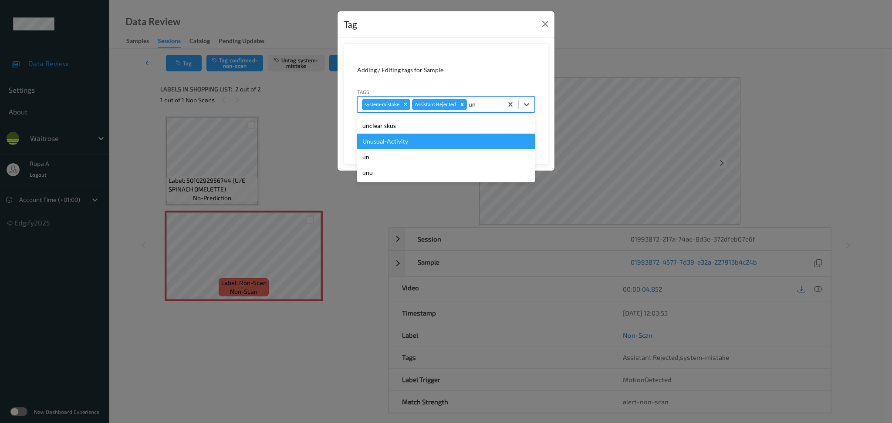
click at [446, 139] on div "Unusual-Activity" at bounding box center [446, 142] width 178 height 16
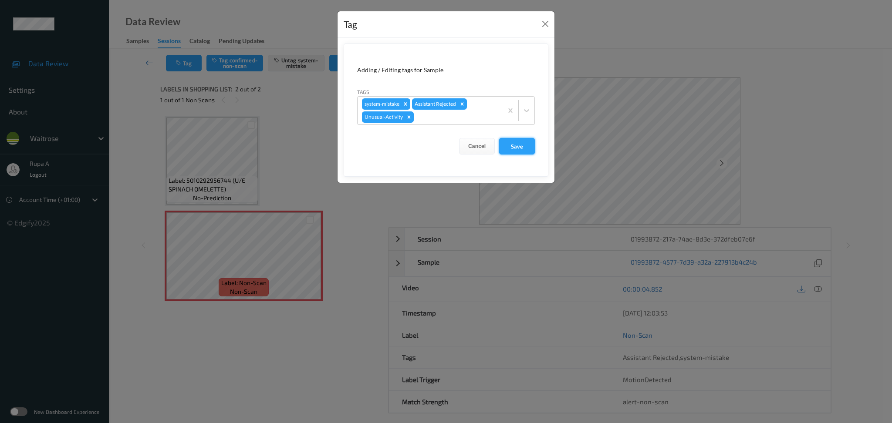
click at [517, 148] on button "Save" at bounding box center [517, 146] width 36 height 17
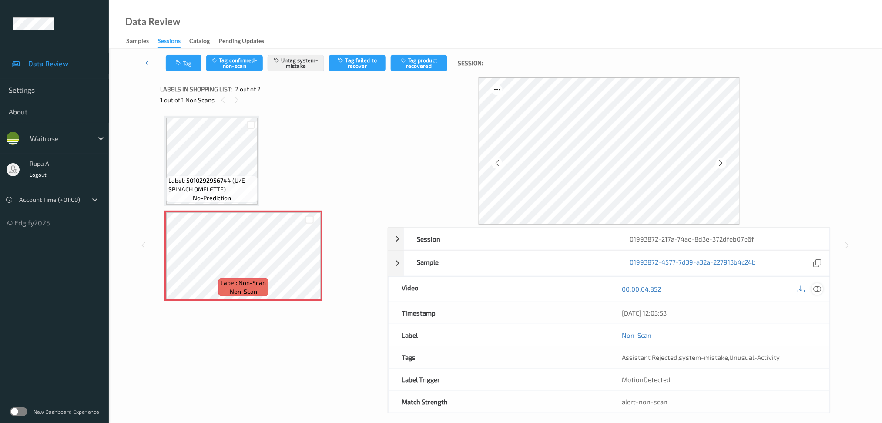
click at [818, 290] on icon at bounding box center [818, 289] width 8 height 8
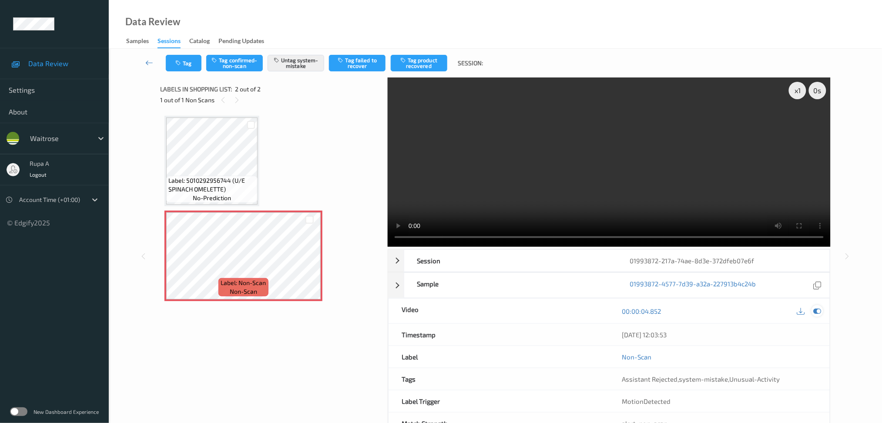
click at [820, 312] on icon at bounding box center [818, 311] width 8 height 8
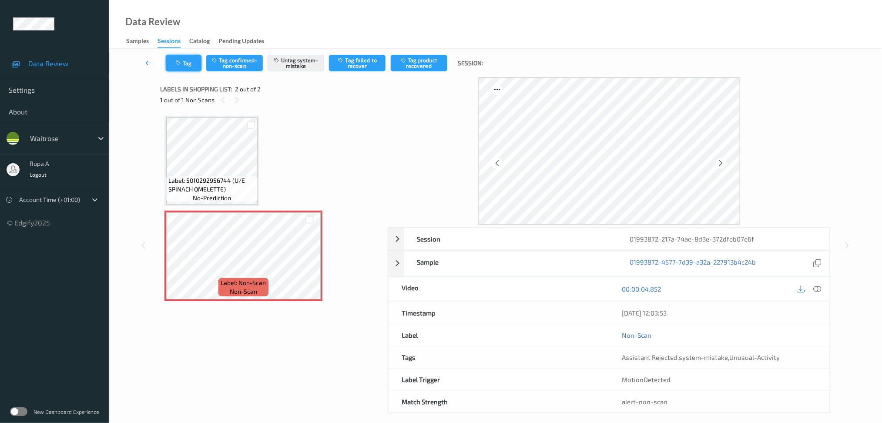
click at [199, 62] on button "Tag" at bounding box center [184, 63] width 36 height 17
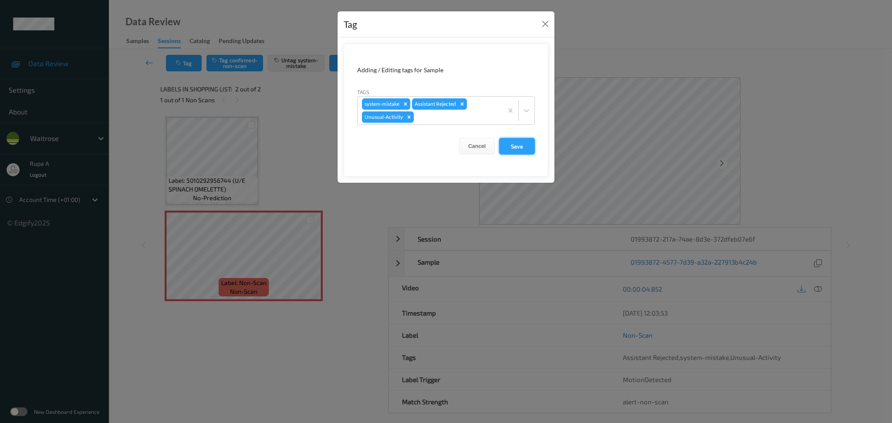
click at [523, 152] on button "Save" at bounding box center [517, 146] width 36 height 17
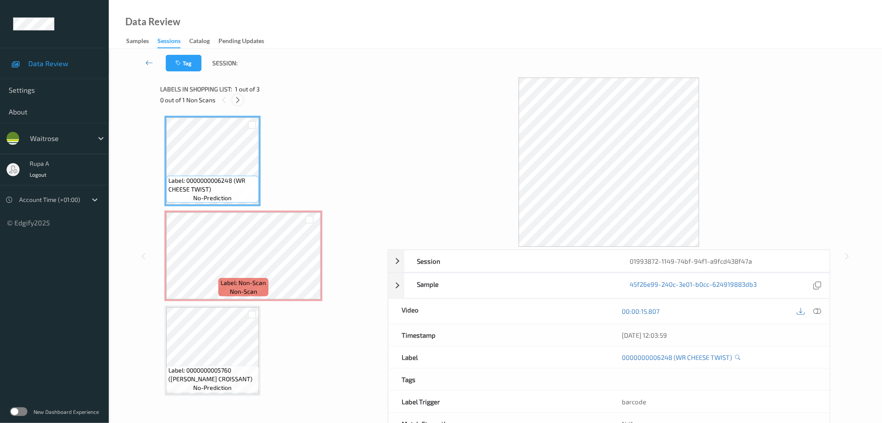
click at [238, 101] on icon at bounding box center [237, 100] width 7 height 8
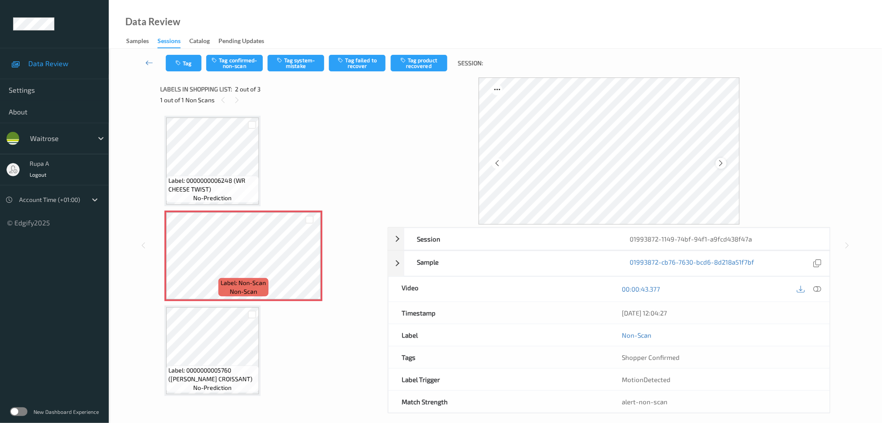
click at [719, 162] on icon at bounding box center [721, 163] width 7 height 8
click at [818, 291] on icon at bounding box center [818, 289] width 8 height 8
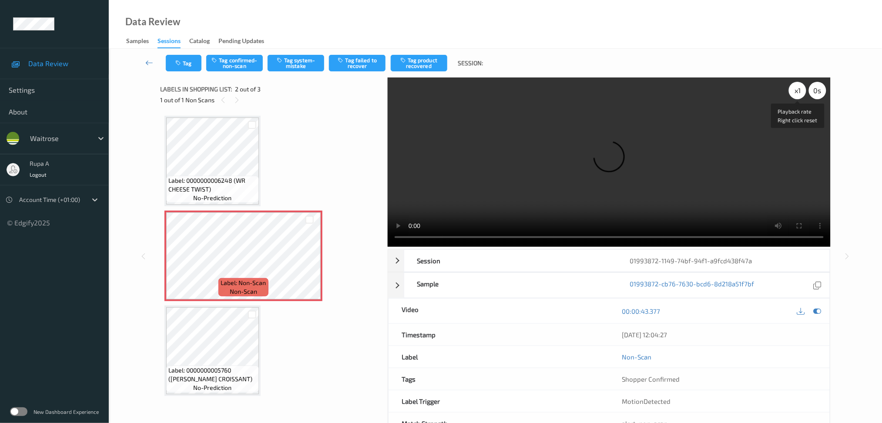
click at [796, 91] on div "x 1" at bounding box center [797, 90] width 17 height 17
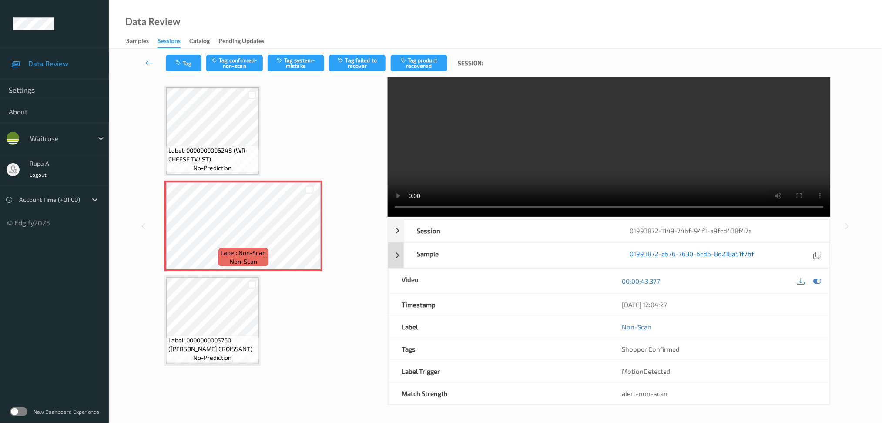
drag, startPoint x: 818, startPoint y: 284, endPoint x: 679, endPoint y: 258, distance: 141.2
click at [817, 284] on icon at bounding box center [818, 281] width 8 height 8
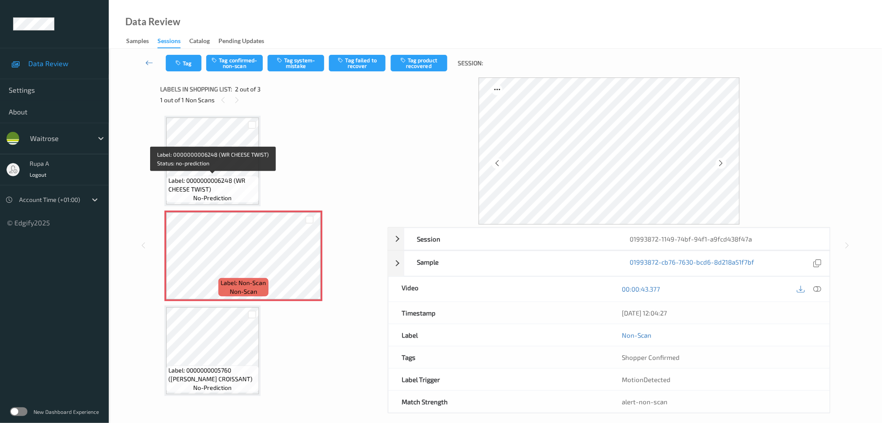
click at [217, 180] on span "Label: 0000000006248 (WR CHEESE TWIST)" at bounding box center [212, 184] width 88 height 17
click at [723, 167] on icon at bounding box center [721, 163] width 7 height 8
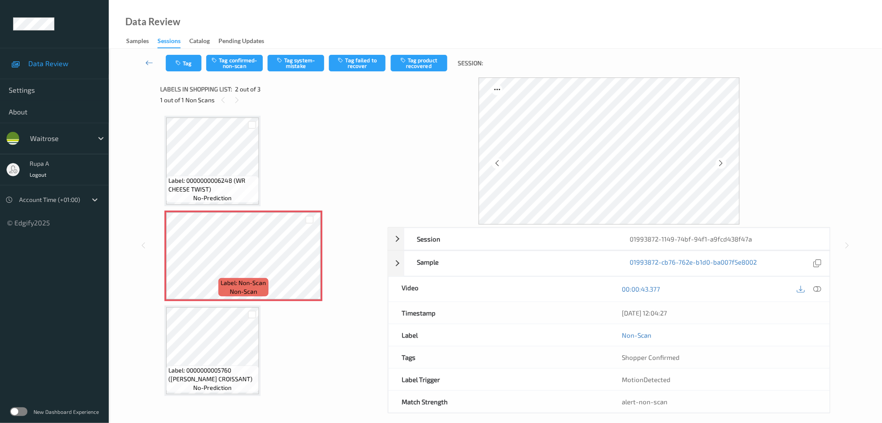
click at [723, 167] on icon at bounding box center [721, 163] width 7 height 8
click at [822, 290] on icon at bounding box center [818, 289] width 8 height 8
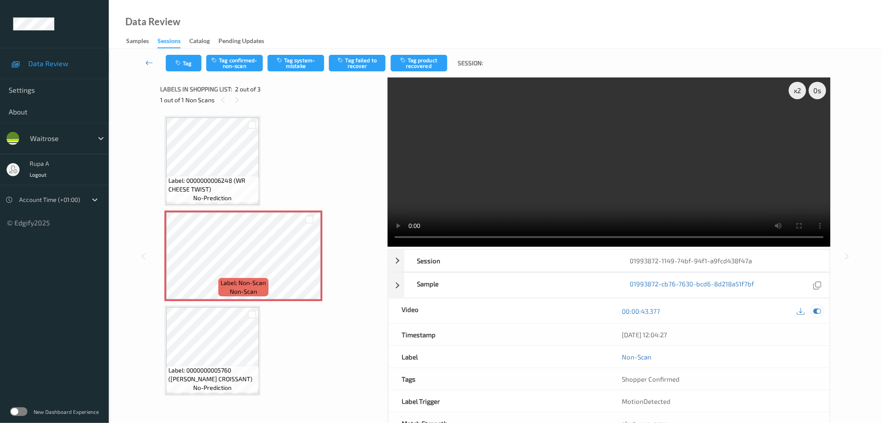
click at [812, 312] on div at bounding box center [818, 311] width 12 height 12
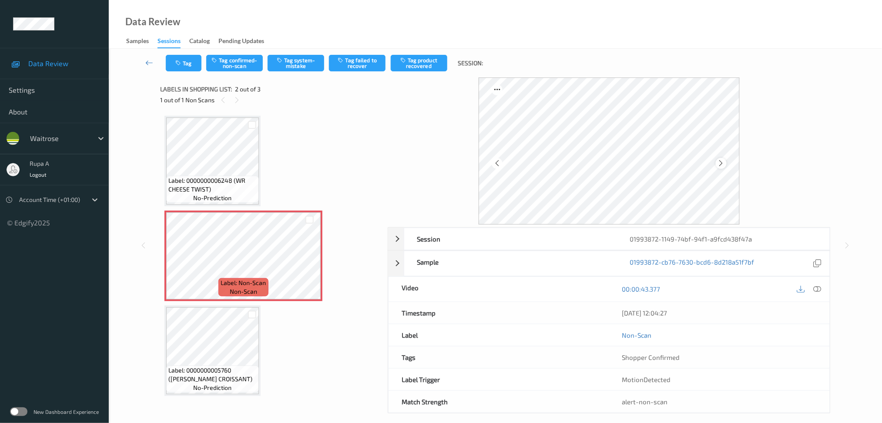
click at [720, 159] on icon at bounding box center [721, 163] width 7 height 8
click at [821, 287] on icon at bounding box center [818, 289] width 8 height 8
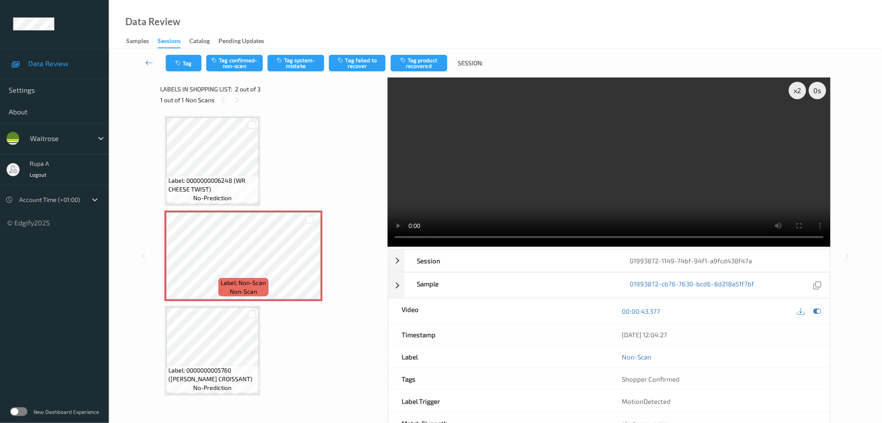
click at [818, 307] on icon at bounding box center [818, 311] width 8 height 8
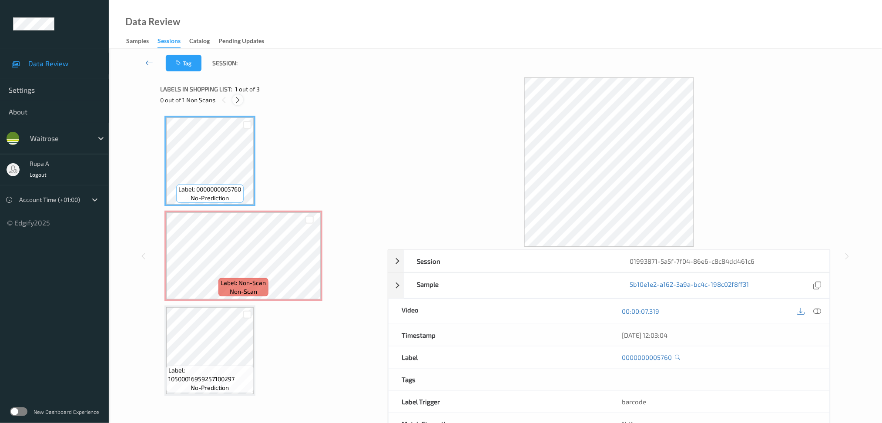
click at [242, 100] on div at bounding box center [237, 99] width 11 height 11
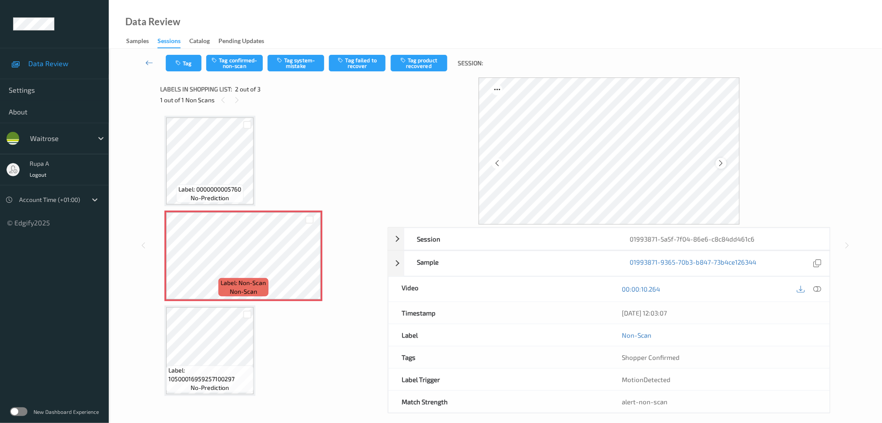
click at [721, 158] on div at bounding box center [721, 163] width 11 height 11
click at [294, 61] on button "Tag system-mistake" at bounding box center [296, 63] width 57 height 17
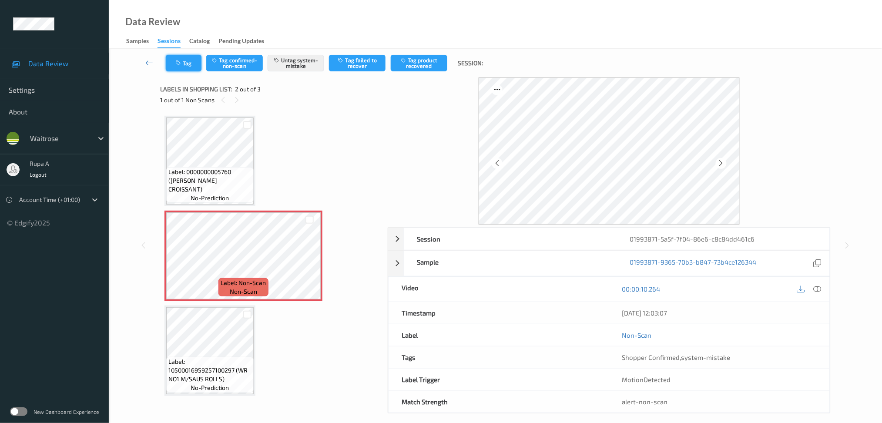
click at [185, 67] on button "Tag" at bounding box center [184, 63] width 36 height 17
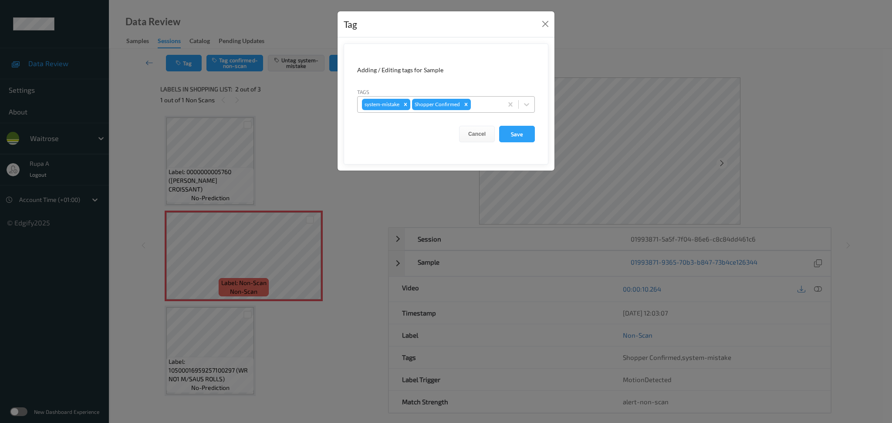
click at [477, 106] on div at bounding box center [485, 104] width 26 height 10
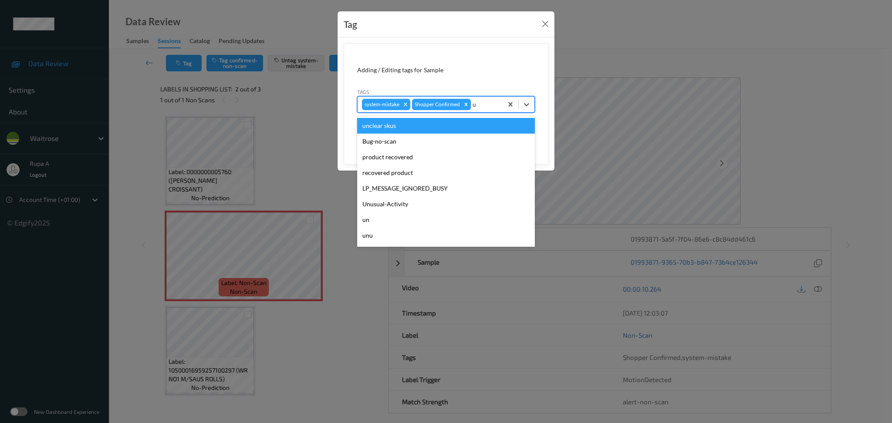
type input "un"
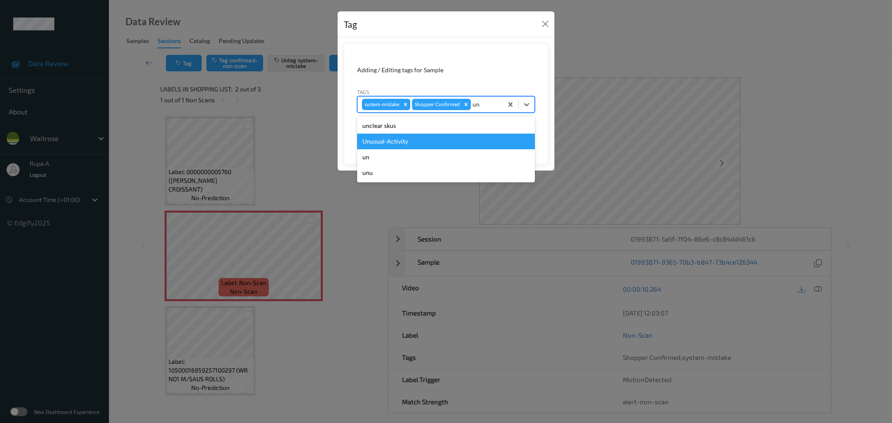
click at [442, 141] on div "Unusual-Activity" at bounding box center [446, 142] width 178 height 16
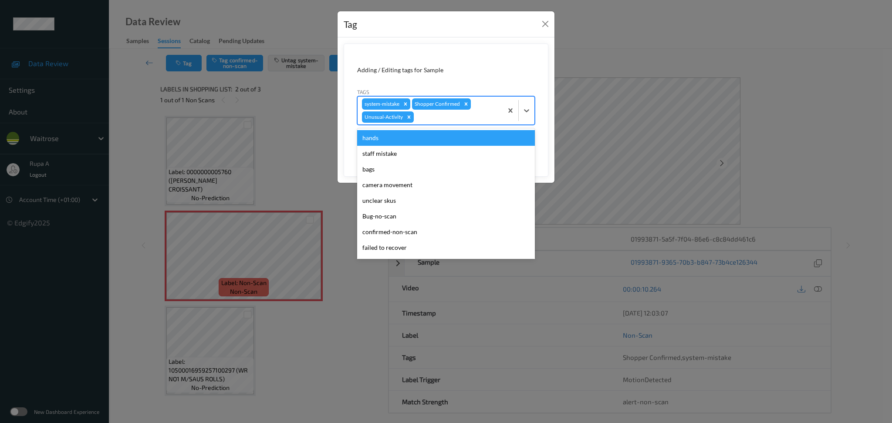
click at [471, 121] on div at bounding box center [456, 117] width 83 height 10
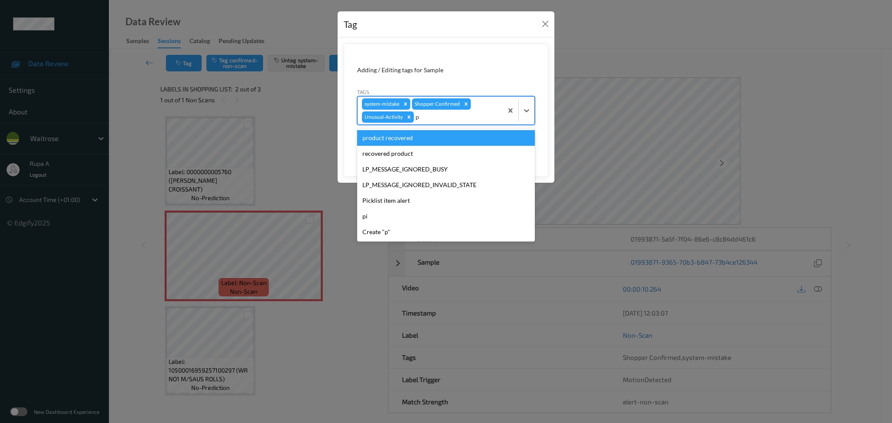
type input "pi"
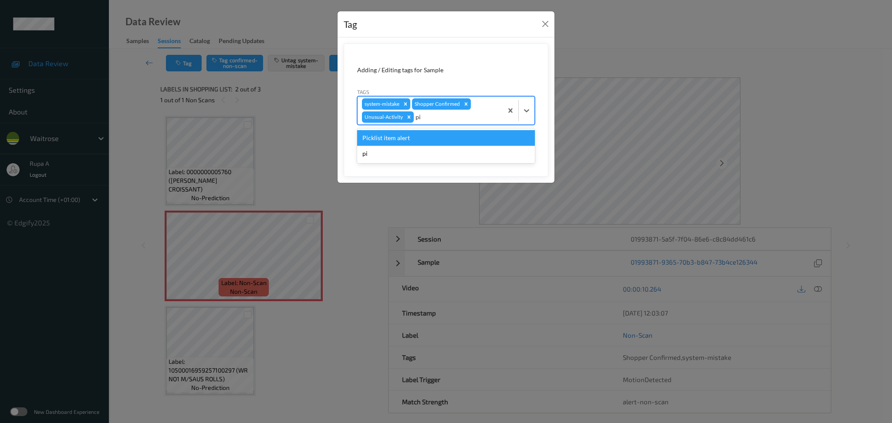
click at [455, 132] on div "Picklist item alert" at bounding box center [446, 138] width 178 height 16
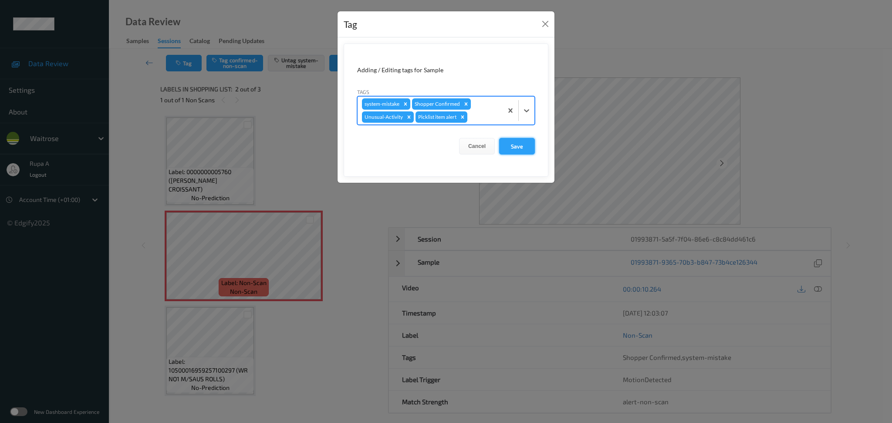
click at [527, 146] on button "Save" at bounding box center [517, 146] width 36 height 17
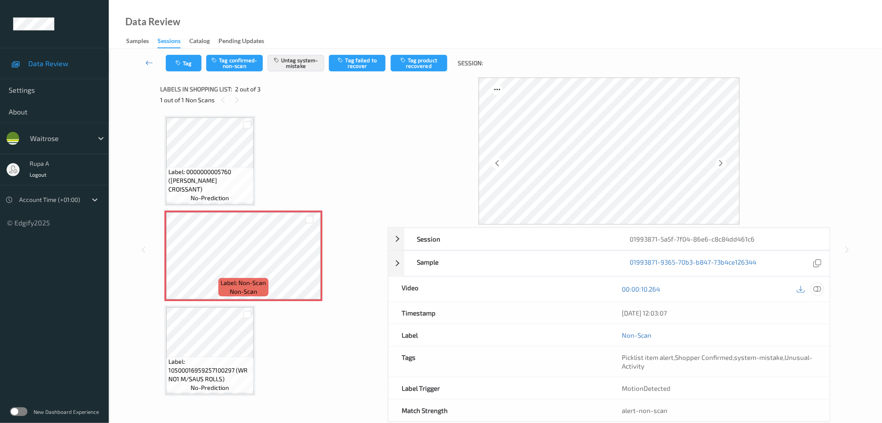
click at [818, 287] on icon at bounding box center [818, 289] width 8 height 8
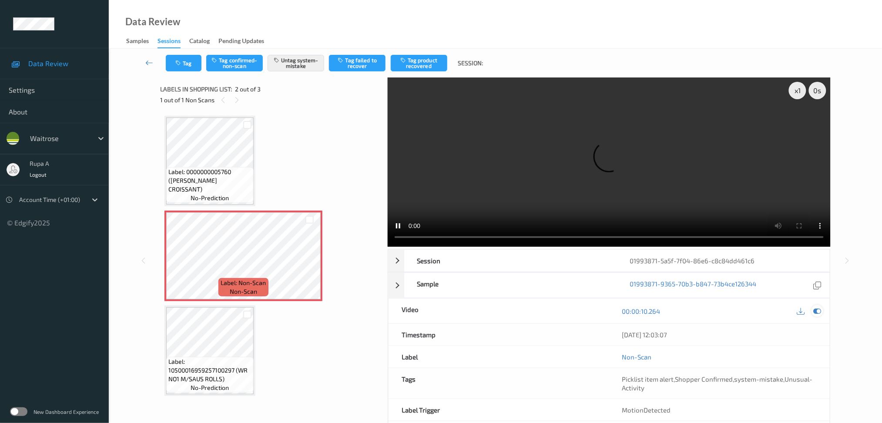
click at [817, 310] on icon at bounding box center [818, 311] width 8 height 8
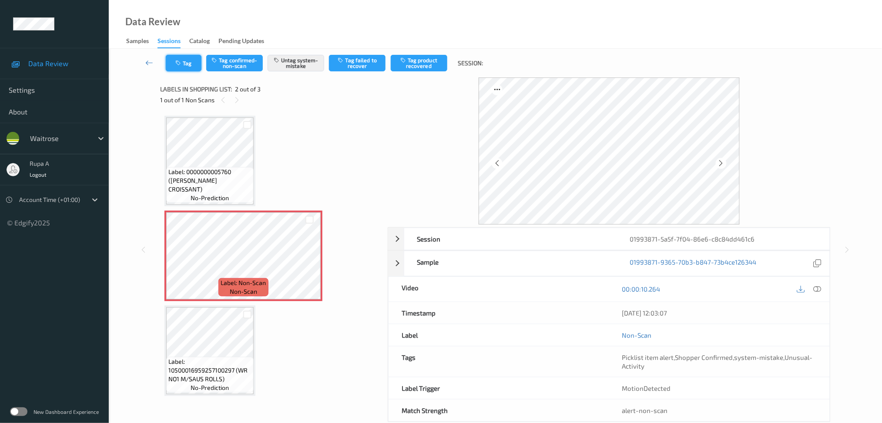
click at [177, 68] on button "Tag" at bounding box center [184, 63] width 36 height 17
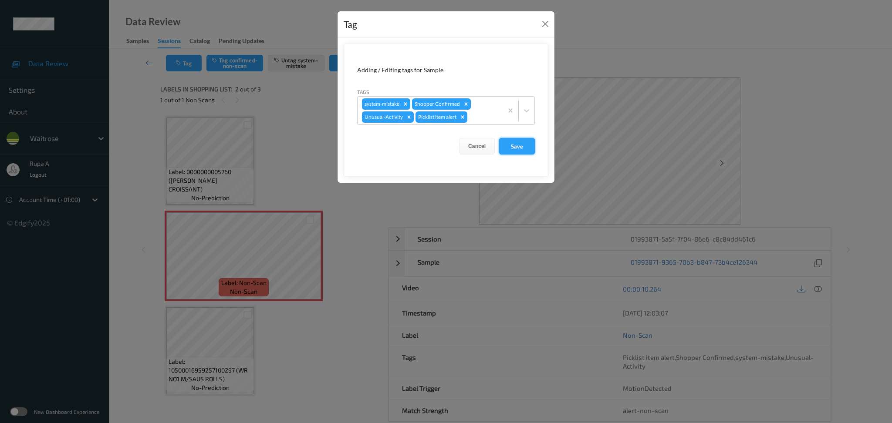
click at [514, 142] on button "Save" at bounding box center [517, 146] width 36 height 17
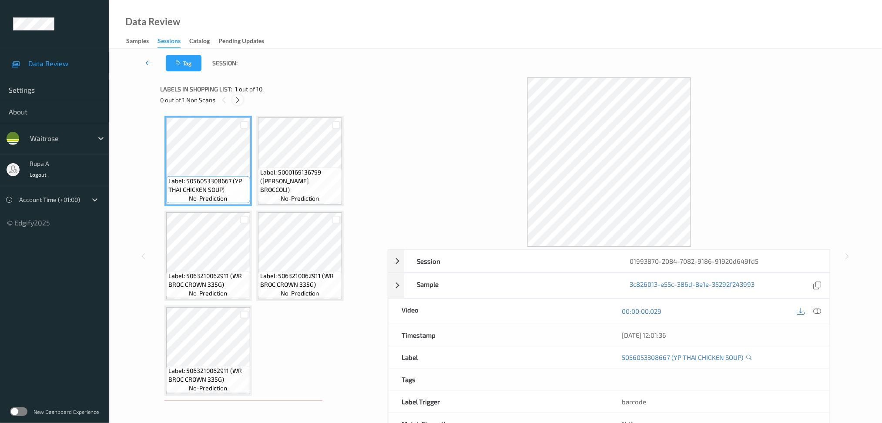
click at [237, 104] on icon at bounding box center [237, 100] width 7 height 8
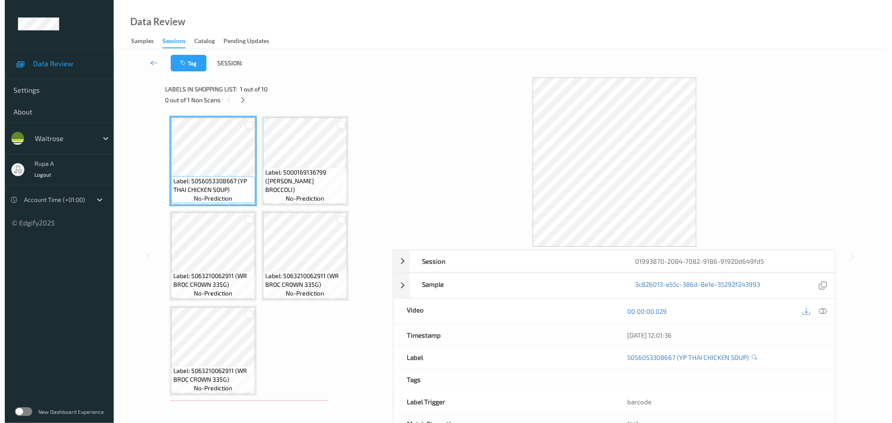
scroll to position [192, 0]
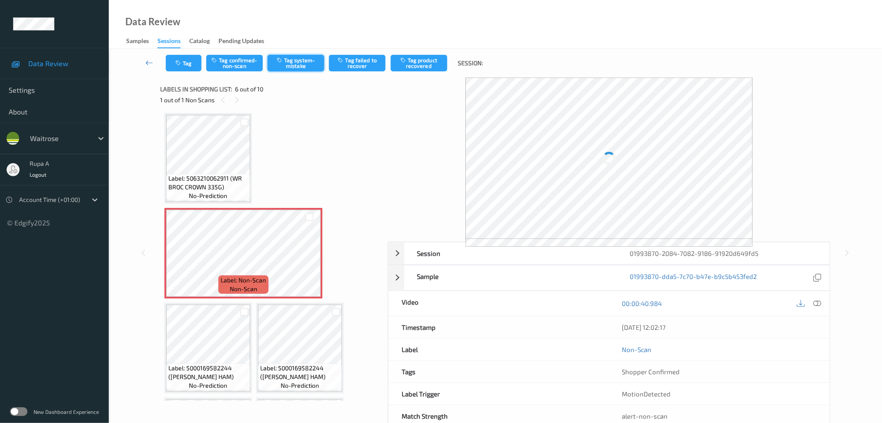
click at [298, 70] on button "Tag system-mistake" at bounding box center [296, 63] width 57 height 17
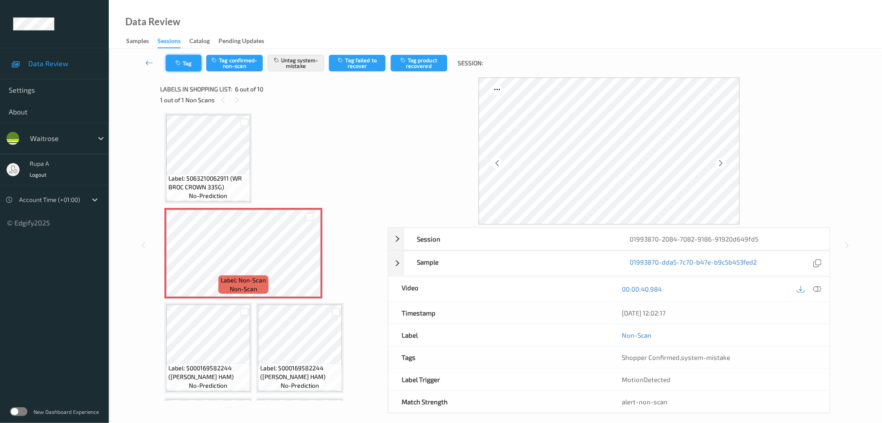
click at [186, 57] on button "Tag" at bounding box center [184, 63] width 36 height 17
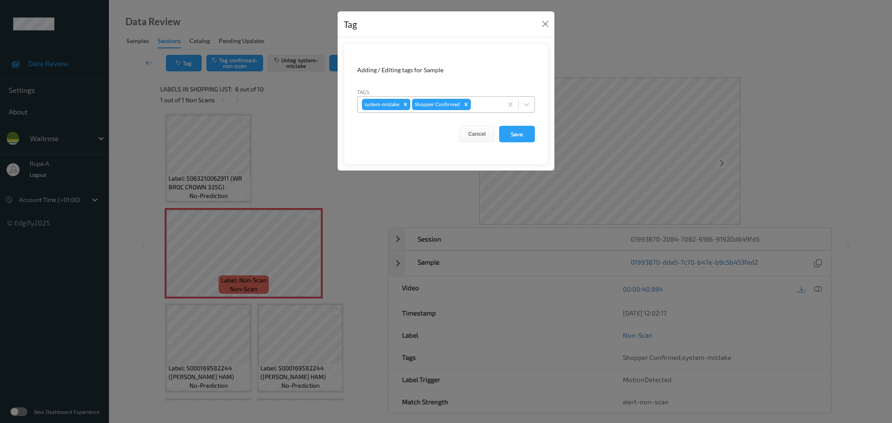
click at [500, 107] on div "system-mistake Shopper Confirmed" at bounding box center [429, 104] width 145 height 15
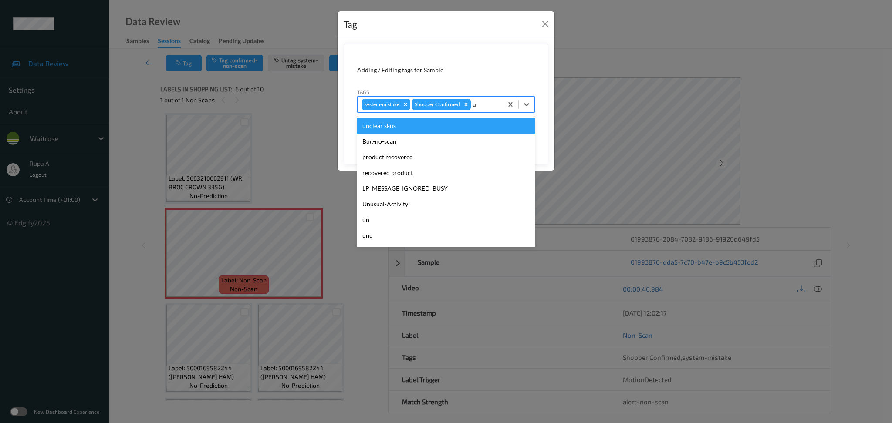
type input "un"
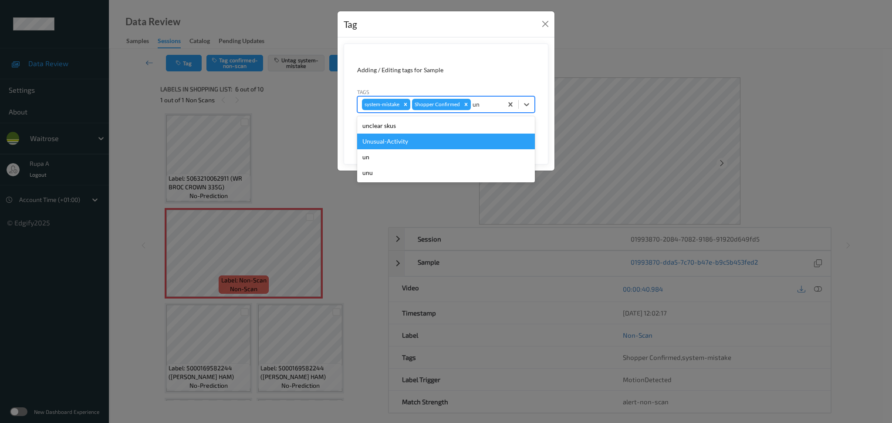
click at [434, 142] on div "Unusual-Activity" at bounding box center [446, 142] width 178 height 16
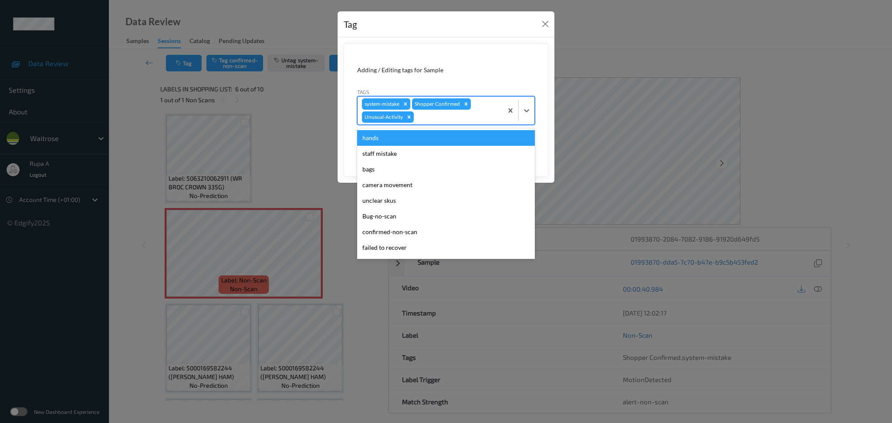
click at [448, 120] on div at bounding box center [456, 117] width 83 height 10
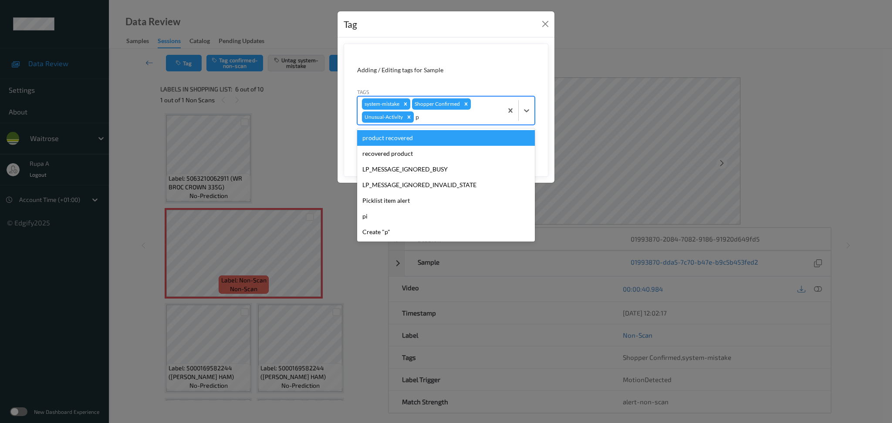
type input "pi"
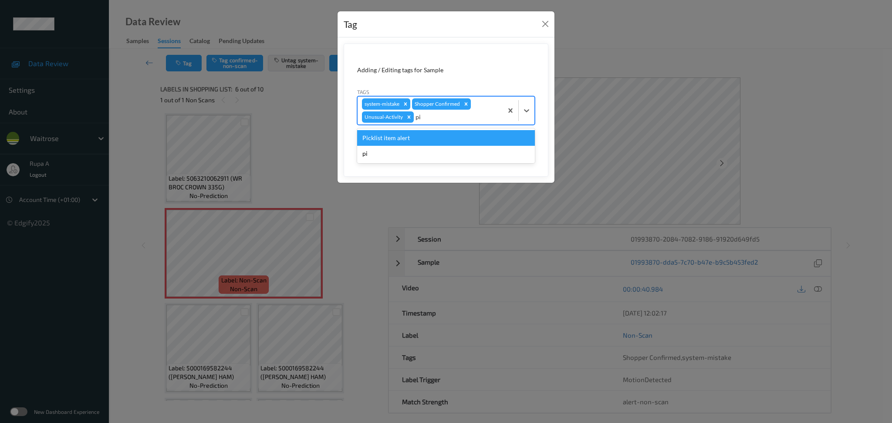
click at [423, 139] on div "Picklist item alert" at bounding box center [446, 138] width 178 height 16
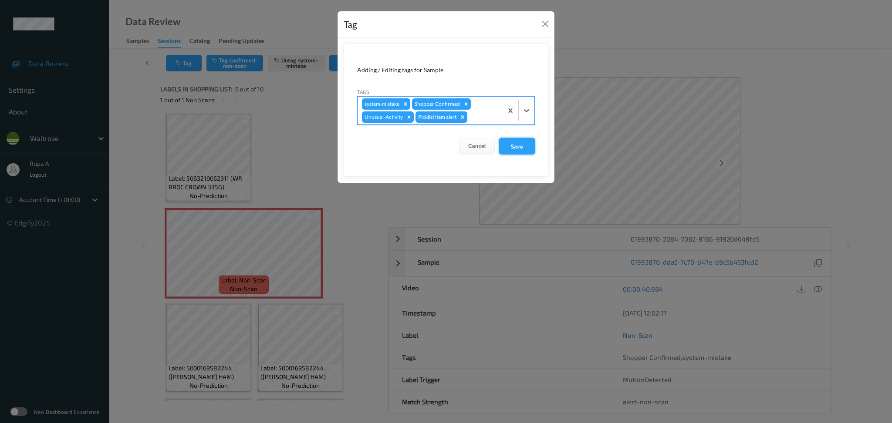
click at [525, 148] on button "Save" at bounding box center [517, 146] width 36 height 17
click at [510, 147] on button "Save" at bounding box center [517, 146] width 36 height 17
click at [511, 147] on button "Save" at bounding box center [517, 146] width 36 height 17
click at [512, 147] on button "Save" at bounding box center [517, 146] width 36 height 17
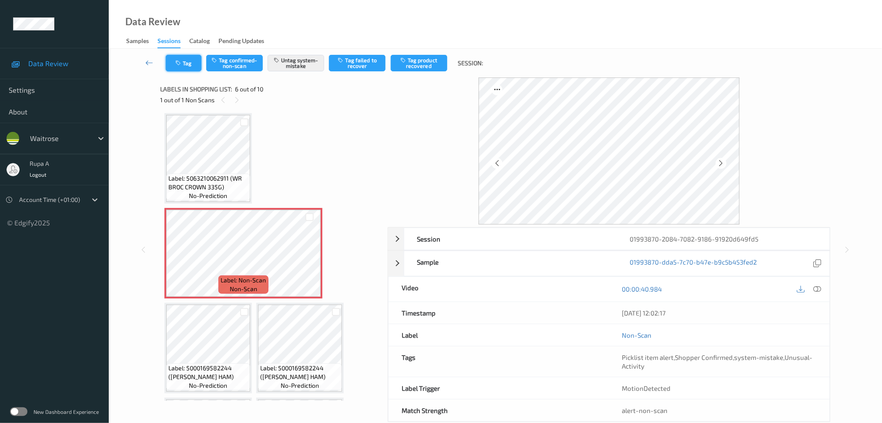
click at [194, 68] on button "Tag" at bounding box center [184, 63] width 36 height 17
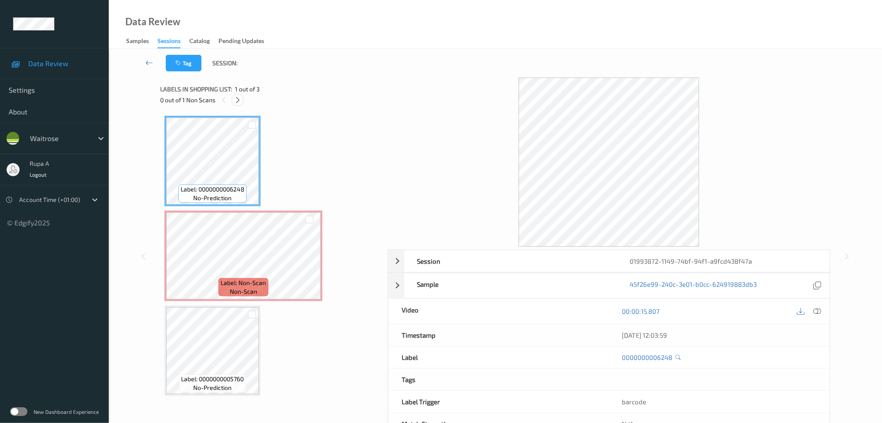
click at [232, 99] on div at bounding box center [237, 99] width 11 height 11
click at [237, 100] on icon at bounding box center [237, 100] width 7 height 8
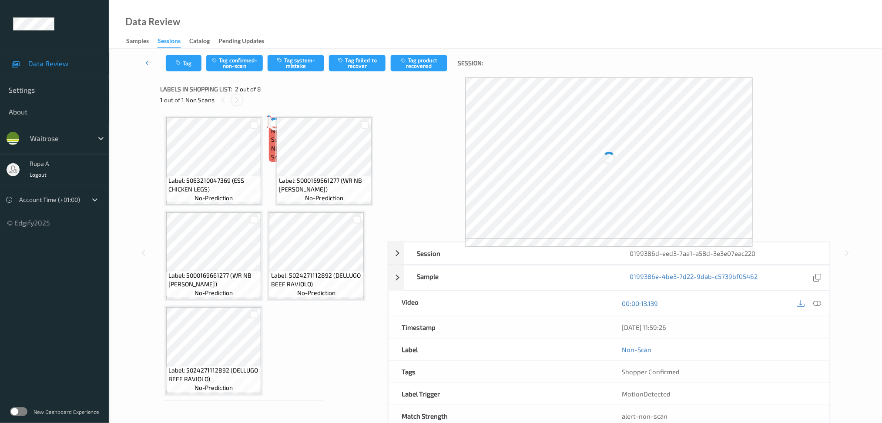
scroll to position [4, 0]
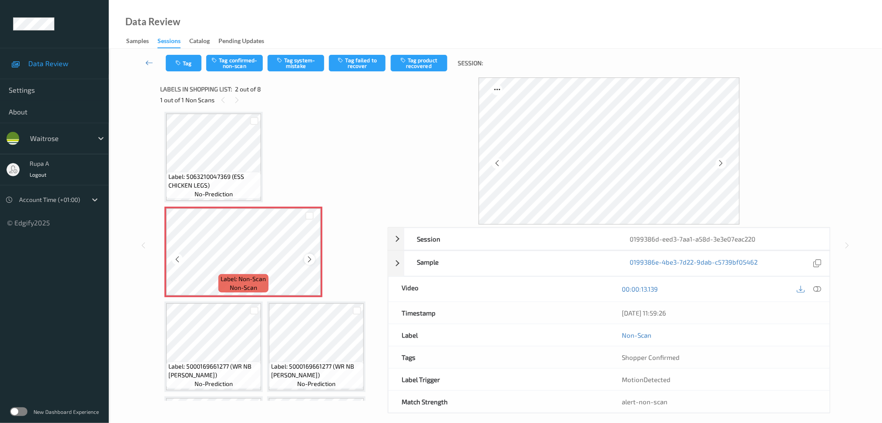
click at [310, 257] on icon at bounding box center [309, 260] width 7 height 8
click at [721, 161] on icon at bounding box center [721, 163] width 7 height 8
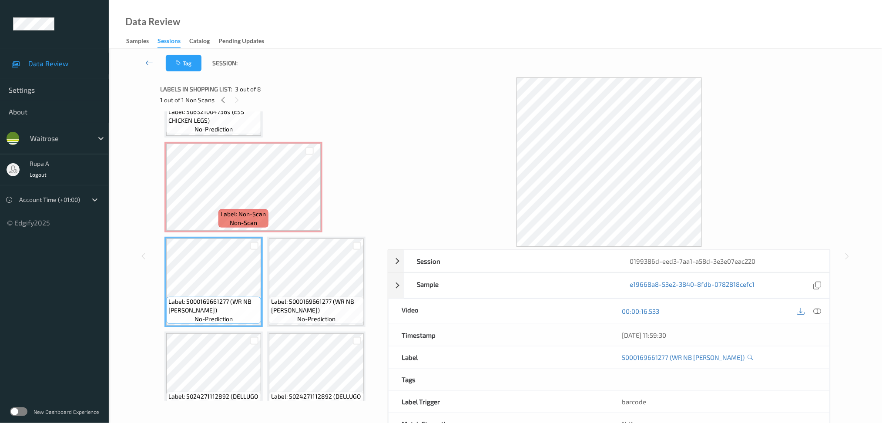
scroll to position [11, 0]
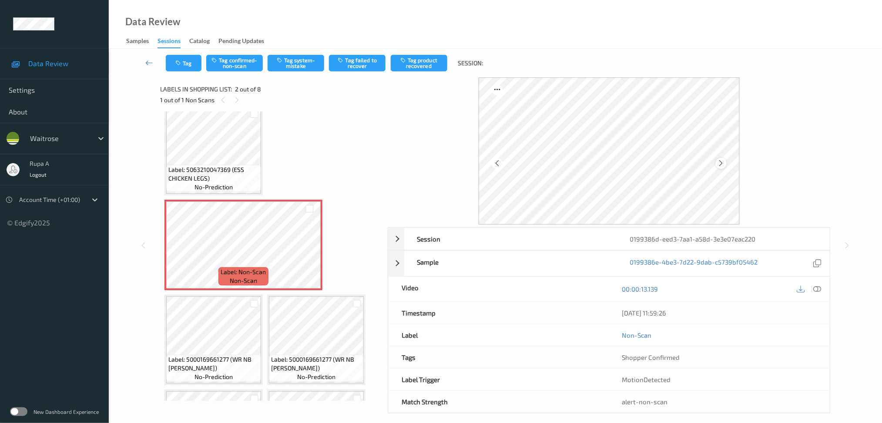
click at [722, 162] on icon at bounding box center [721, 163] width 7 height 8
click at [813, 289] on div at bounding box center [818, 289] width 12 height 12
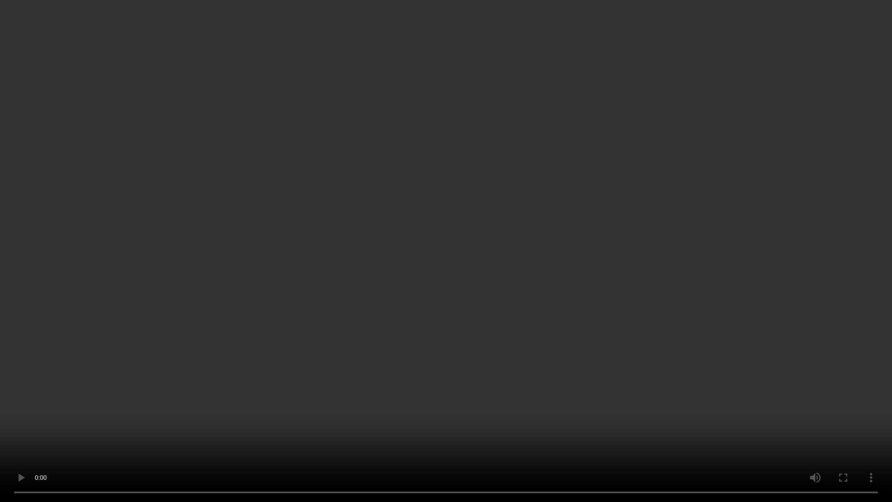
click at [842, 331] on video at bounding box center [446, 251] width 892 height 502
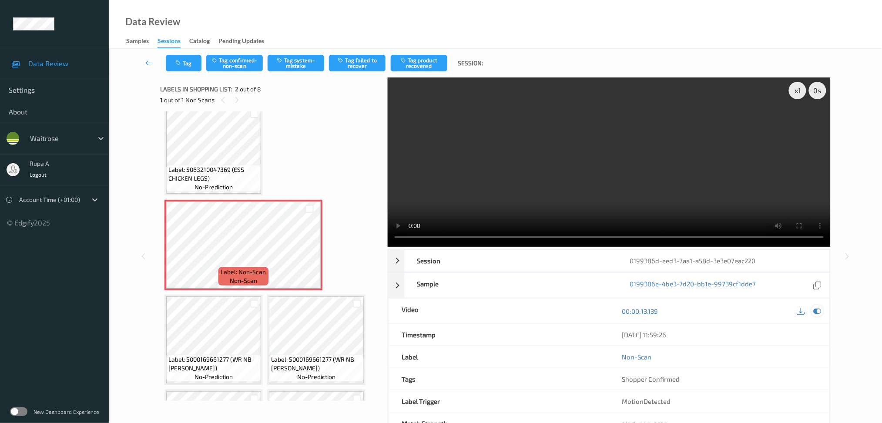
click at [817, 313] on icon at bounding box center [818, 311] width 8 height 8
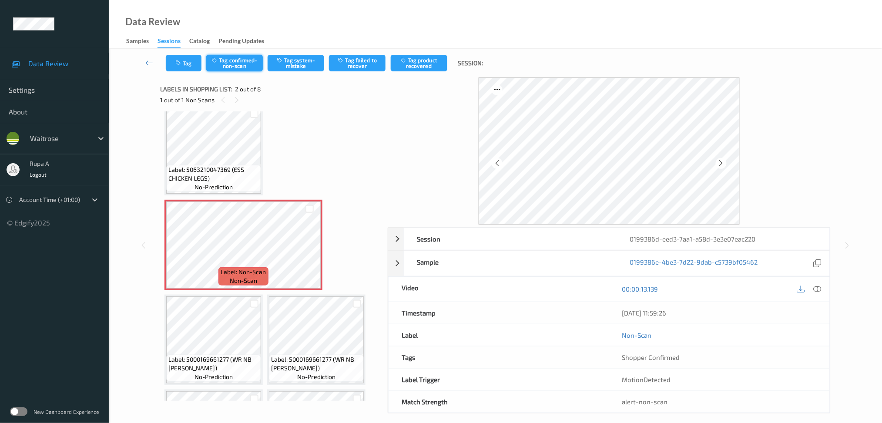
click at [251, 63] on button "Tag confirmed-non-scan" at bounding box center [234, 63] width 57 height 17
click at [420, 67] on button "Tag product recovered" at bounding box center [419, 63] width 57 height 17
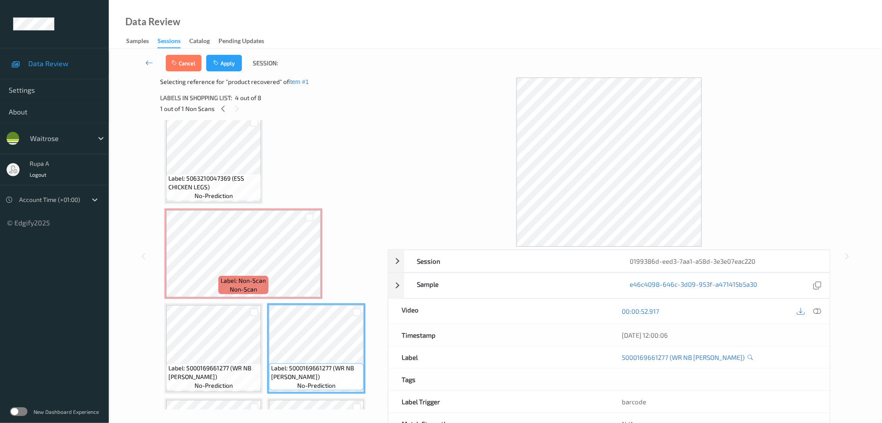
click at [235, 72] on div "Cancel Apply Session:" at bounding box center [496, 63] width 738 height 29
click at [232, 67] on button "Apply" at bounding box center [224, 63] width 36 height 17
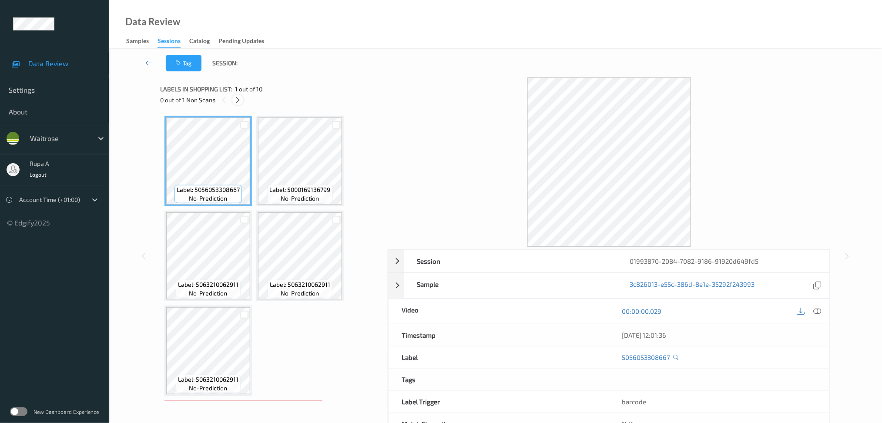
click at [237, 98] on icon at bounding box center [237, 100] width 7 height 8
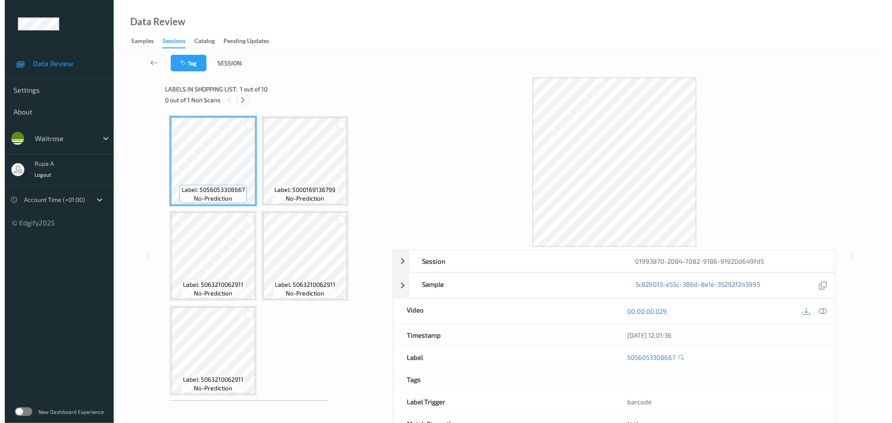
scroll to position [192, 0]
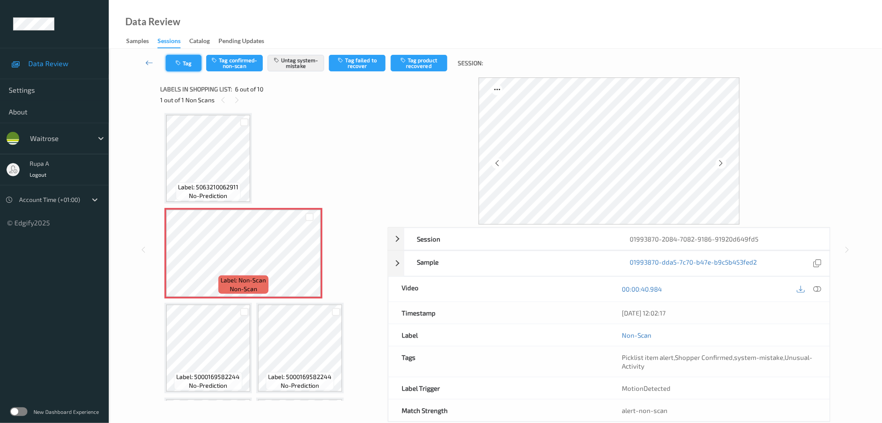
click at [179, 62] on icon "button" at bounding box center [178, 63] width 7 height 6
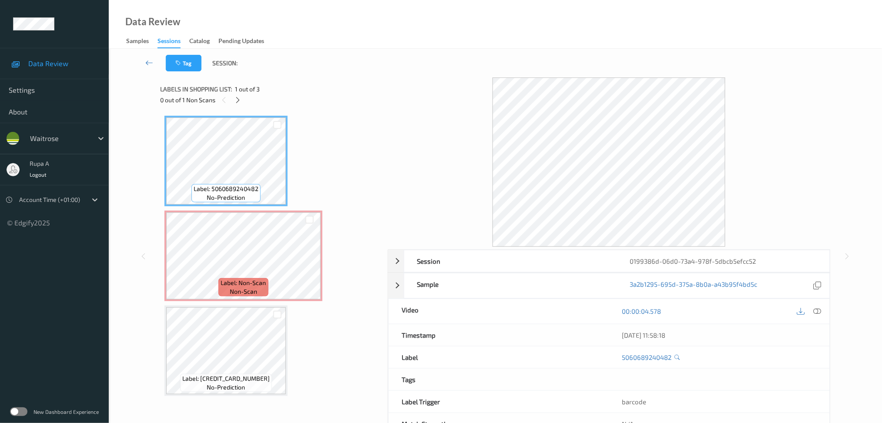
click at [312, 126] on div "Label: 5060689240482 no-prediction Label: Non-Scan non-scan Label: Non-Scan non…" at bounding box center [271, 256] width 213 height 280
click at [240, 101] on icon at bounding box center [237, 100] width 7 height 8
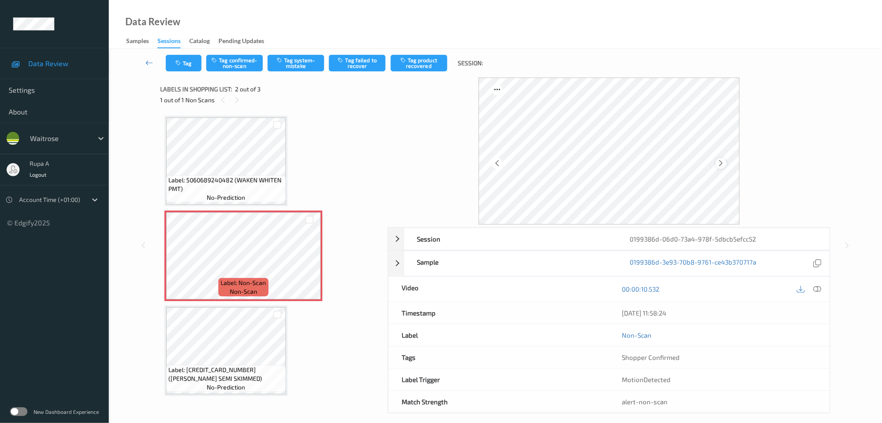
click at [721, 158] on div at bounding box center [721, 163] width 11 height 11
click at [290, 70] on button "Tag system-mistake" at bounding box center [296, 63] width 57 height 17
click at [182, 64] on icon "button" at bounding box center [178, 63] width 7 height 6
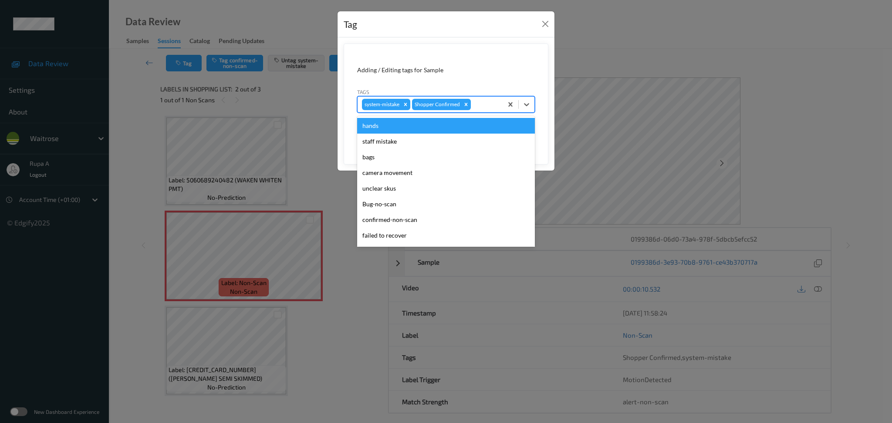
click at [485, 98] on div "system-mistake Shopper Confirmed" at bounding box center [429, 104] width 145 height 15
type input "un"
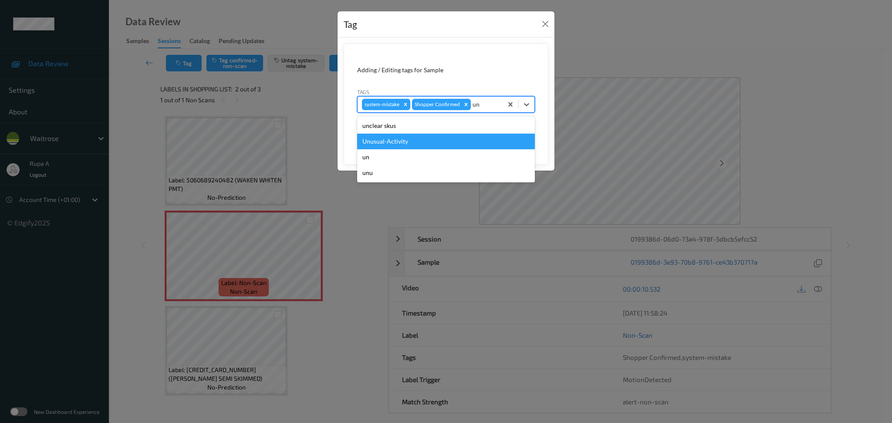
click at [447, 141] on div "Unusual-Activity" at bounding box center [446, 142] width 178 height 16
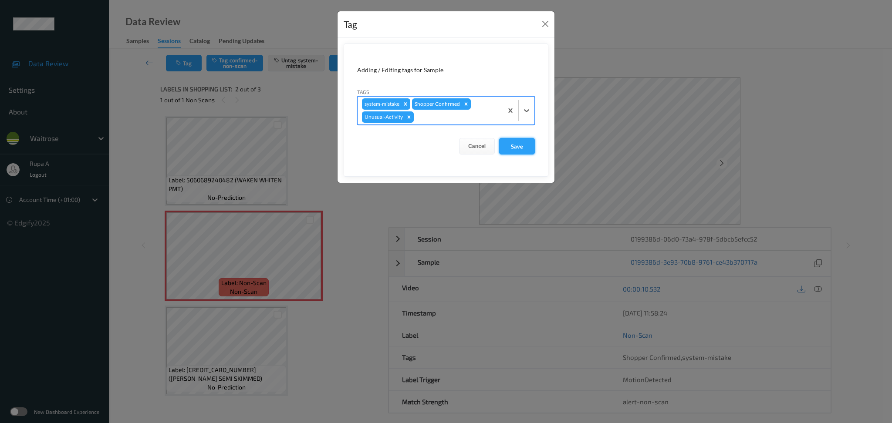
click at [519, 146] on button "Save" at bounding box center [517, 146] width 36 height 17
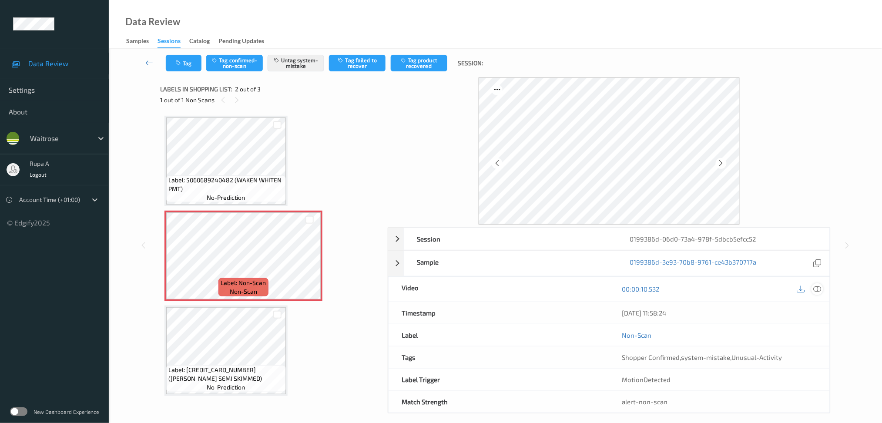
click at [815, 288] on icon at bounding box center [818, 289] width 8 height 8
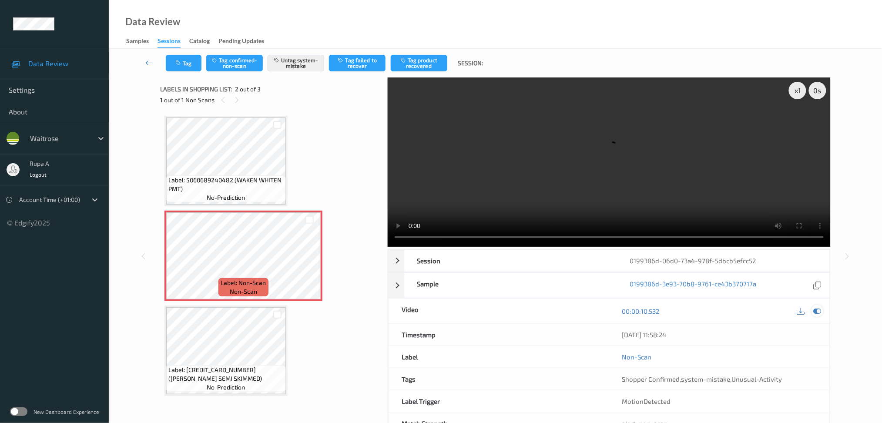
click at [816, 310] on icon at bounding box center [818, 311] width 8 height 8
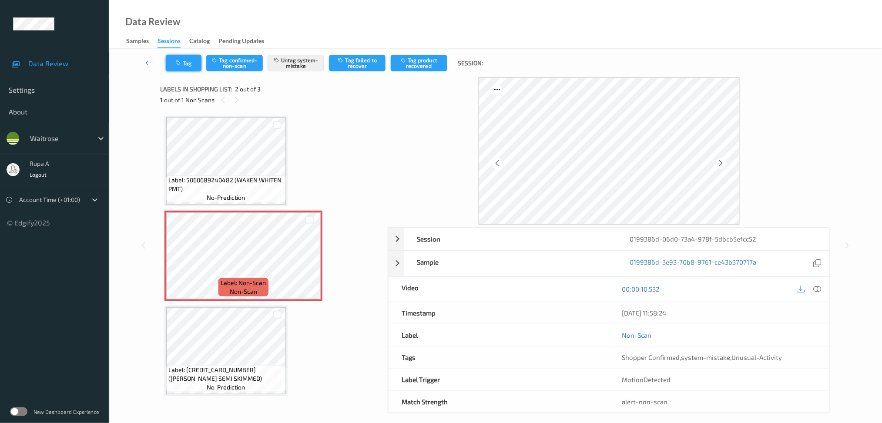
click at [189, 65] on button "Tag" at bounding box center [184, 63] width 36 height 17
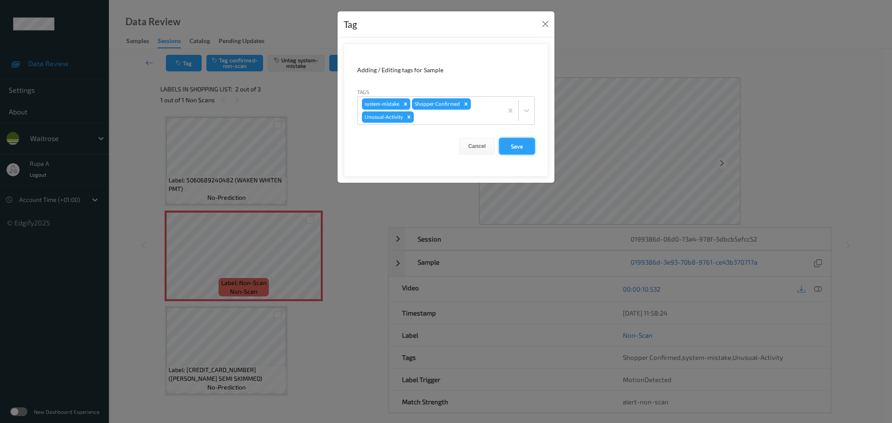
click at [521, 145] on button "Save" at bounding box center [517, 146] width 36 height 17
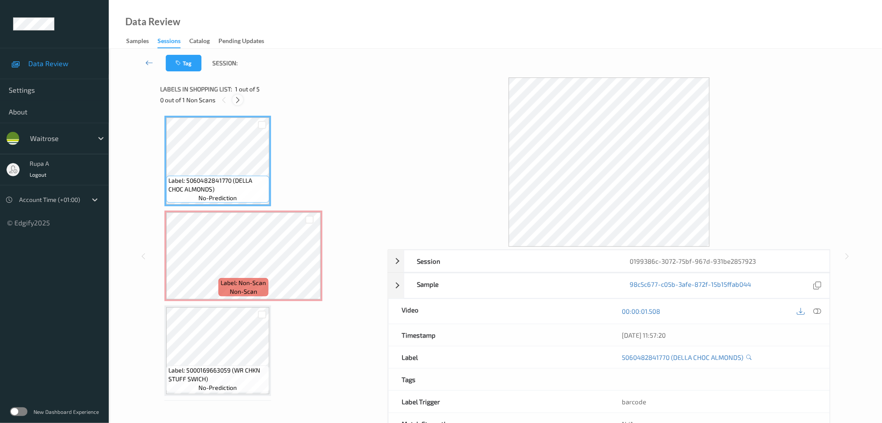
click at [239, 100] on icon at bounding box center [237, 100] width 7 height 8
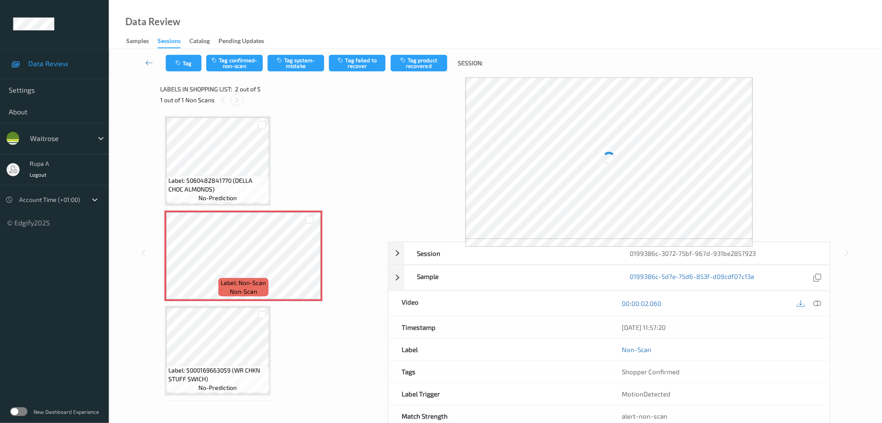
scroll to position [4, 0]
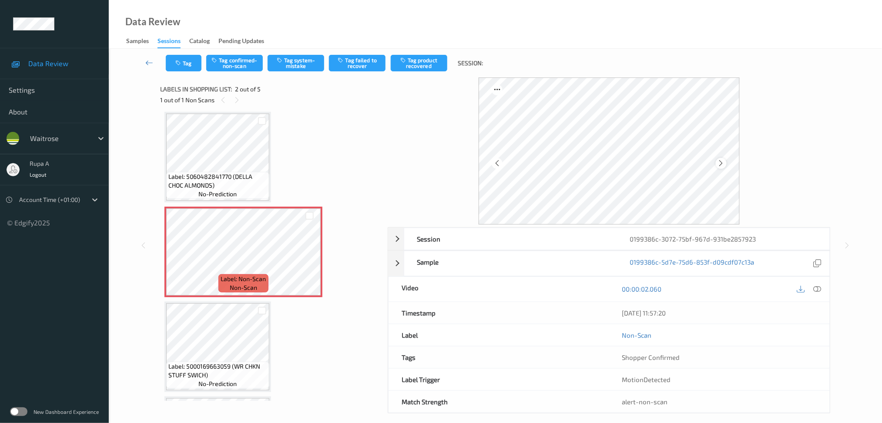
click at [723, 158] on div at bounding box center [721, 163] width 11 height 11
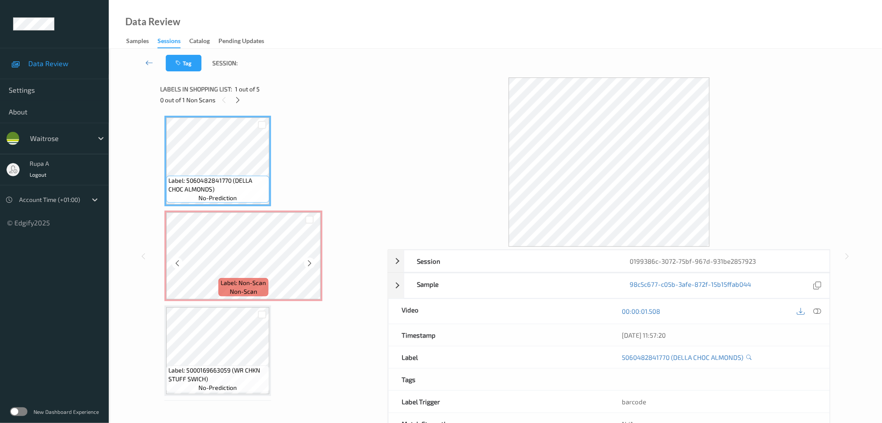
scroll to position [58, 0]
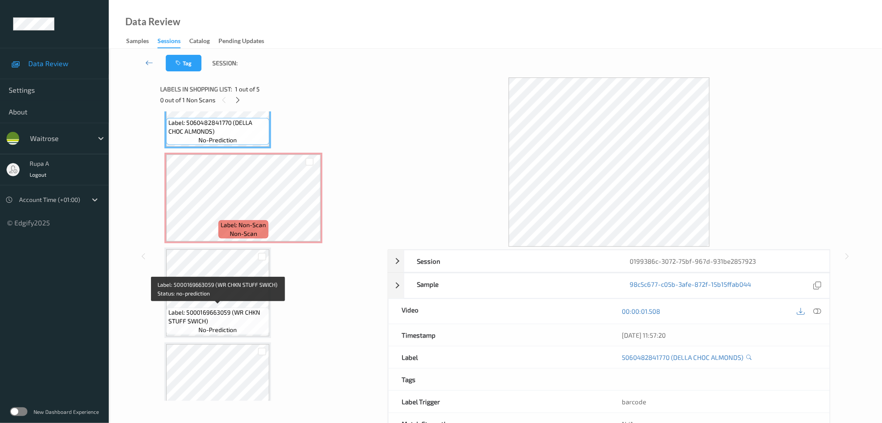
click at [212, 308] on span "Label: 5000169663059 (WR CHKN STUFF SWICH)" at bounding box center [217, 316] width 99 height 17
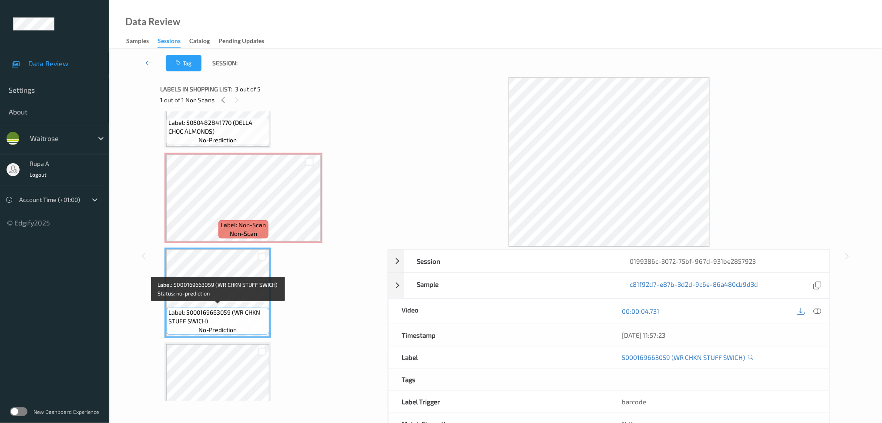
scroll to position [0, 0]
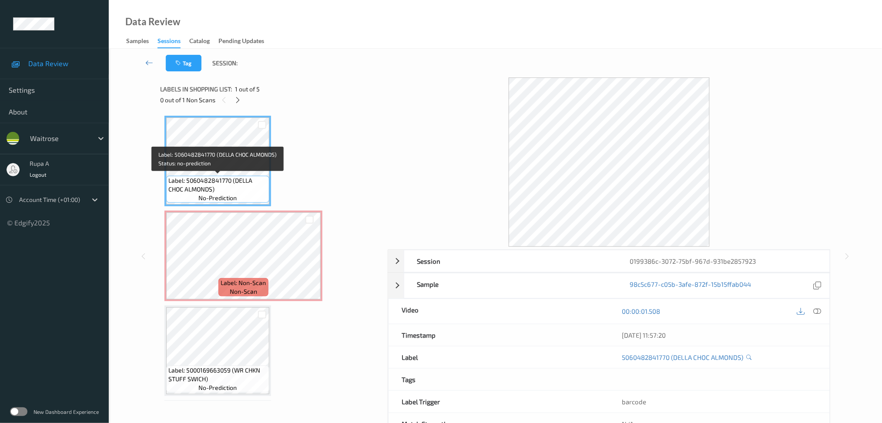
click at [189, 187] on span "Label: 5060482841770 (DELLA CHOC ALMONDS)" at bounding box center [217, 184] width 99 height 17
copy span "Label: 5060482841770 (DELLA CHOC ALMONDS)"
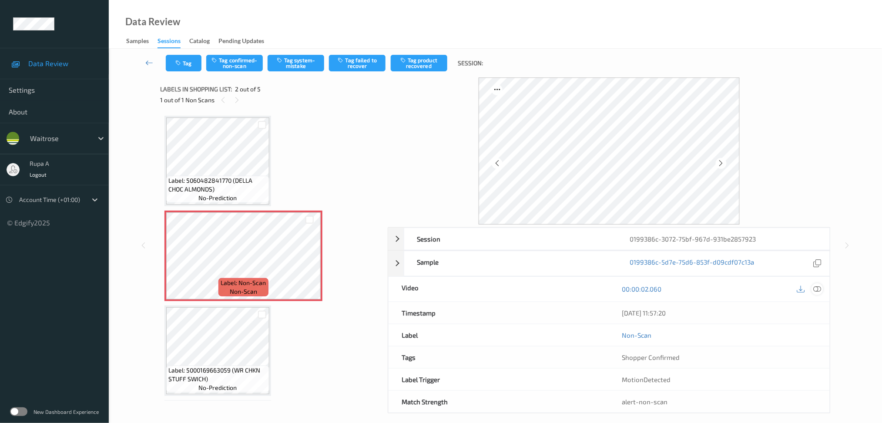
click at [814, 292] on icon at bounding box center [818, 289] width 8 height 8
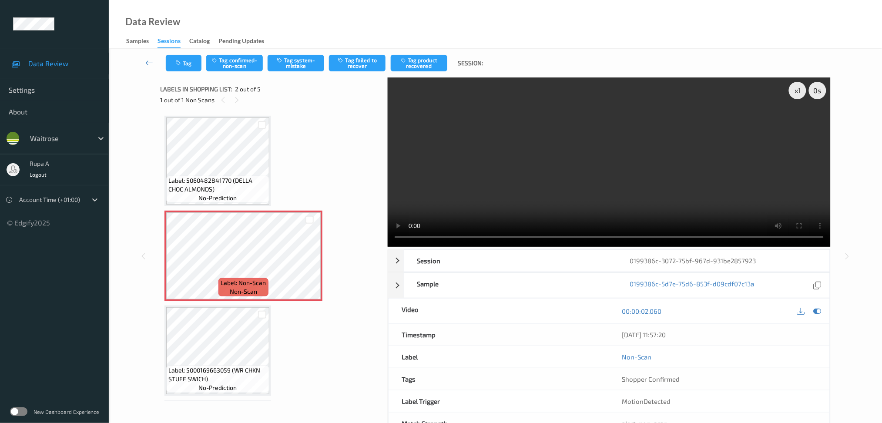
click at [792, 215] on video at bounding box center [609, 161] width 443 height 169
click at [819, 313] on icon at bounding box center [818, 311] width 8 height 8
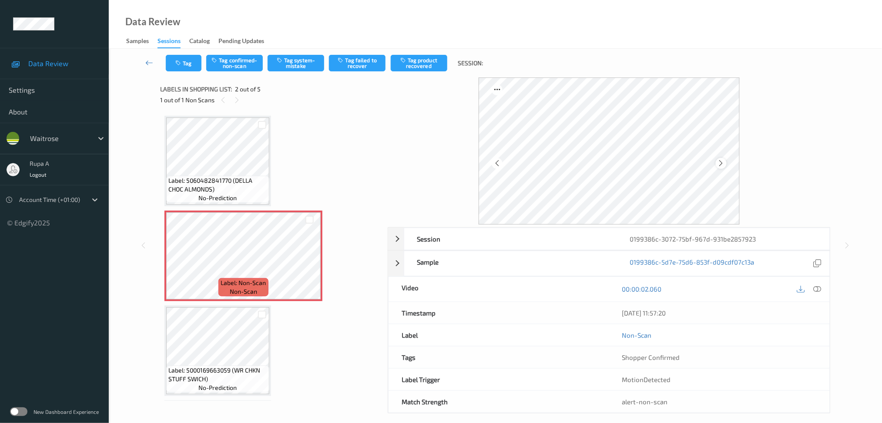
click at [724, 161] on icon at bounding box center [721, 163] width 7 height 8
click at [818, 290] on icon at bounding box center [818, 289] width 8 height 8
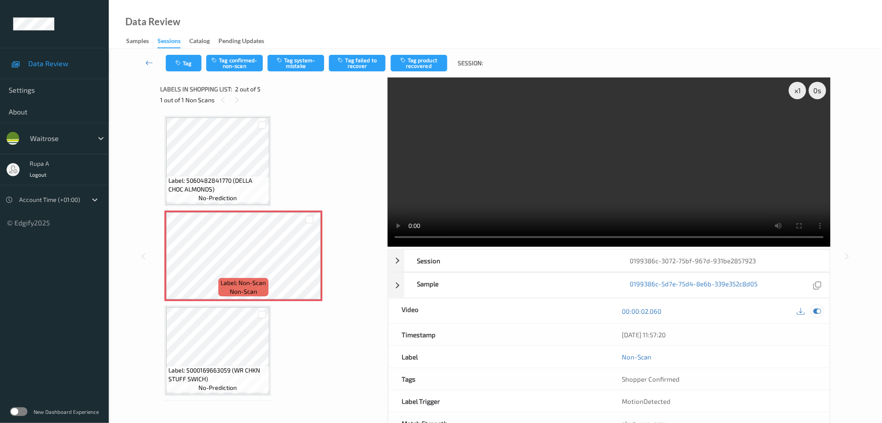
click at [818, 310] on icon at bounding box center [818, 311] width 8 height 8
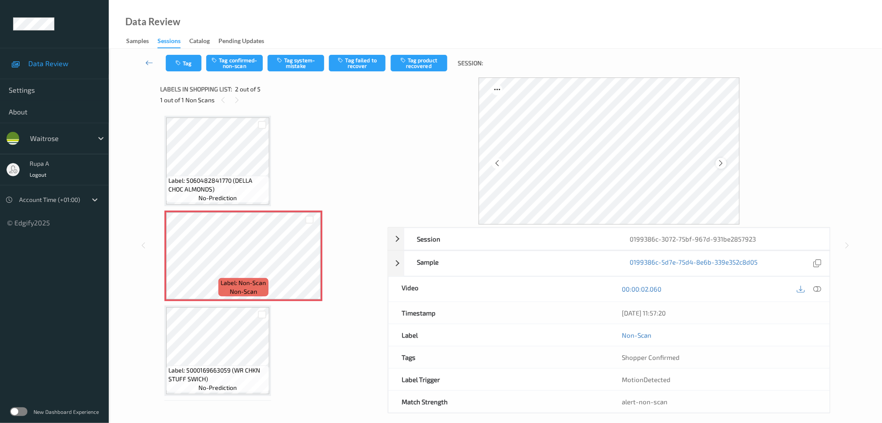
click at [724, 162] on icon at bounding box center [721, 163] width 7 height 8
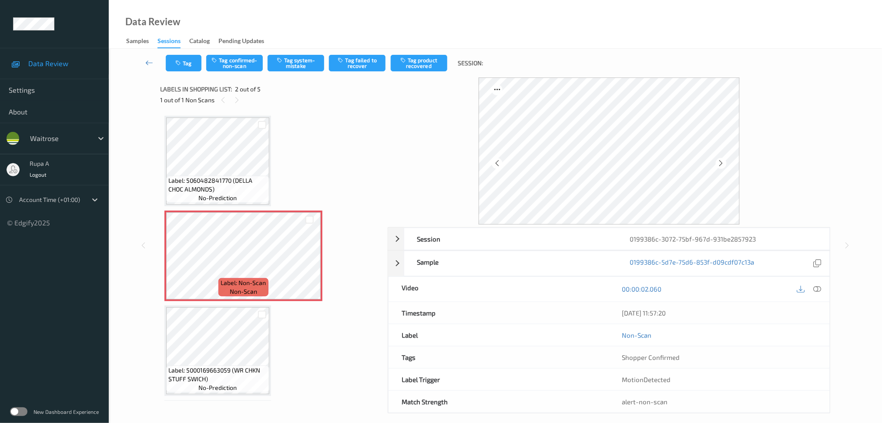
click at [724, 162] on icon at bounding box center [721, 163] width 7 height 8
click at [725, 160] on icon at bounding box center [721, 163] width 7 height 8
click at [724, 161] on icon at bounding box center [721, 163] width 7 height 8
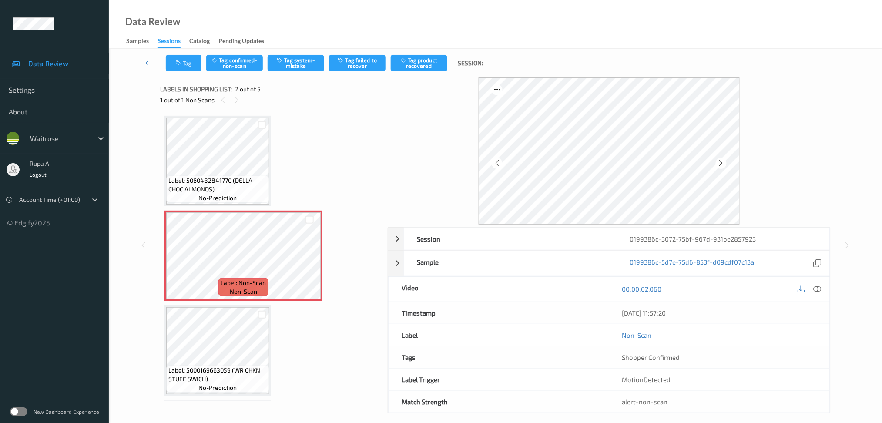
click at [724, 161] on icon at bounding box center [721, 163] width 7 height 8
click at [719, 164] on icon at bounding box center [721, 163] width 7 height 8
click at [720, 160] on icon at bounding box center [721, 163] width 7 height 8
click at [721, 160] on icon at bounding box center [721, 163] width 7 height 8
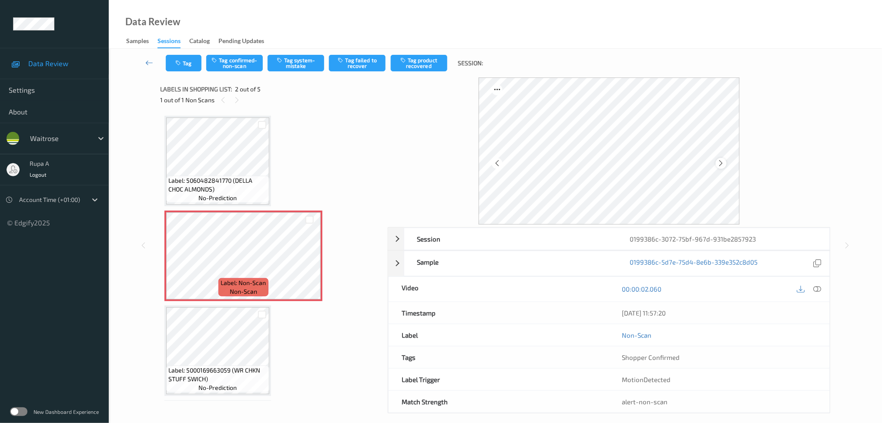
click at [720, 160] on icon at bounding box center [721, 163] width 7 height 8
click at [726, 162] on div at bounding box center [721, 163] width 11 height 11
click at [818, 285] on icon at bounding box center [818, 289] width 8 height 8
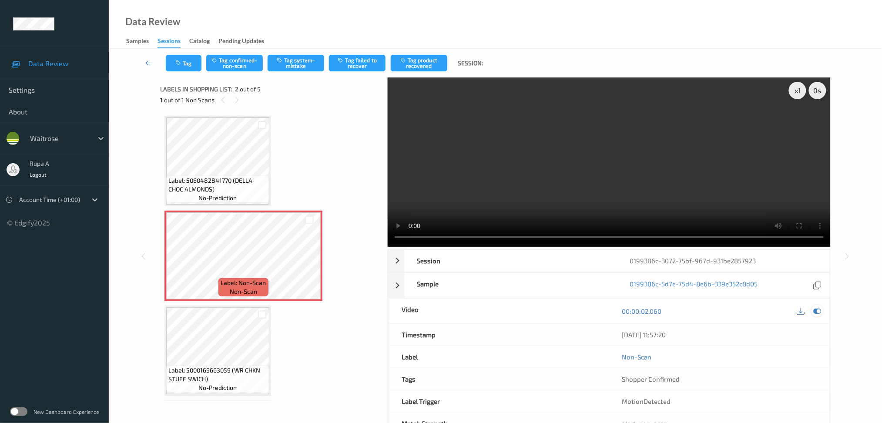
drag, startPoint x: 821, startPoint y: 312, endPoint x: 312, endPoint y: 157, distance: 532.1
click at [820, 312] on icon at bounding box center [818, 311] width 8 height 8
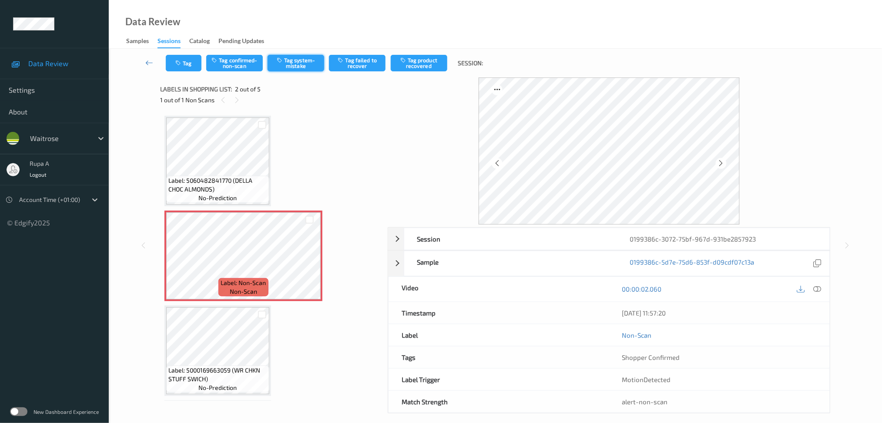
click at [293, 59] on button "Tag system-mistake" at bounding box center [296, 63] width 57 height 17
click at [185, 62] on button "Tag" at bounding box center [184, 63] width 36 height 17
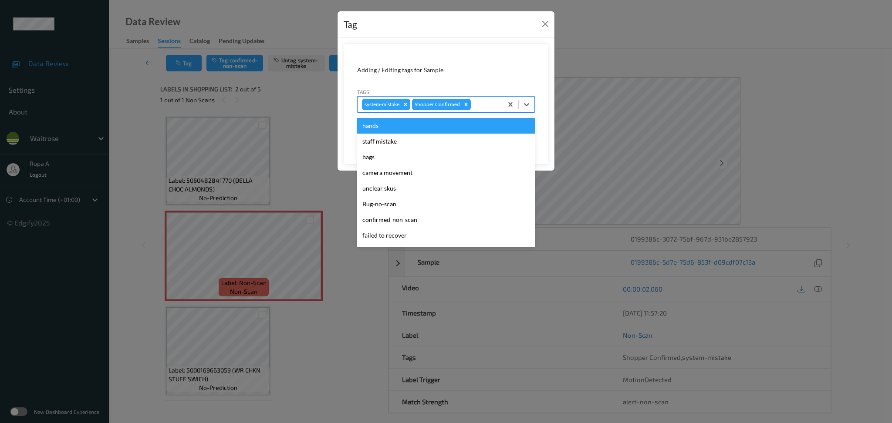
click at [488, 101] on div at bounding box center [485, 104] width 26 height 10
type input "un"
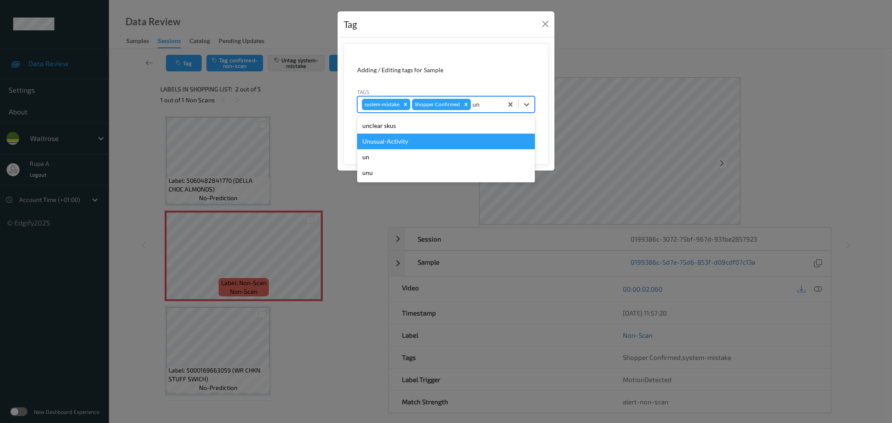
click at [428, 141] on div "Unusual-Activity" at bounding box center [446, 142] width 178 height 16
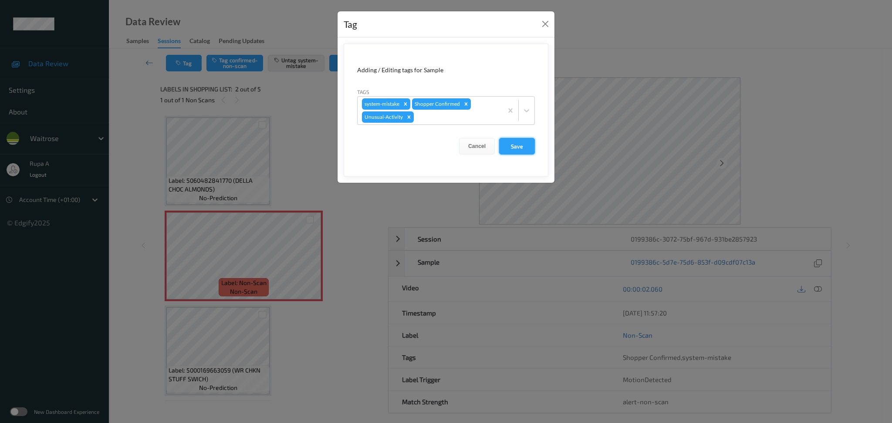
click at [513, 152] on button "Save" at bounding box center [517, 146] width 36 height 17
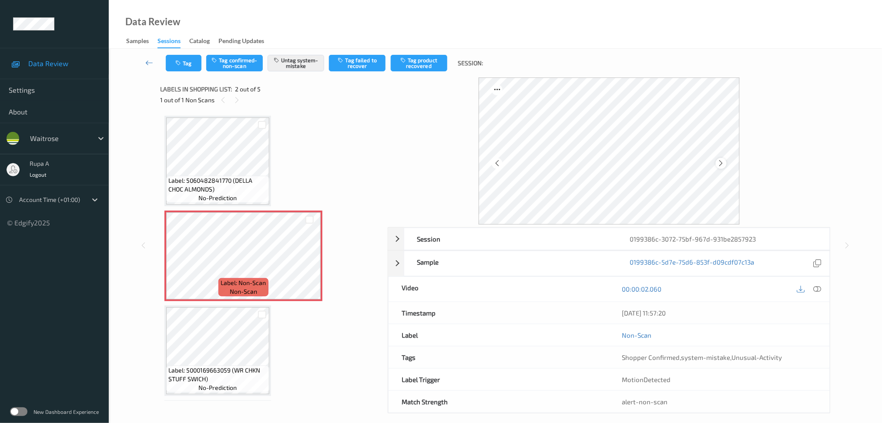
click at [724, 164] on icon at bounding box center [721, 163] width 7 height 8
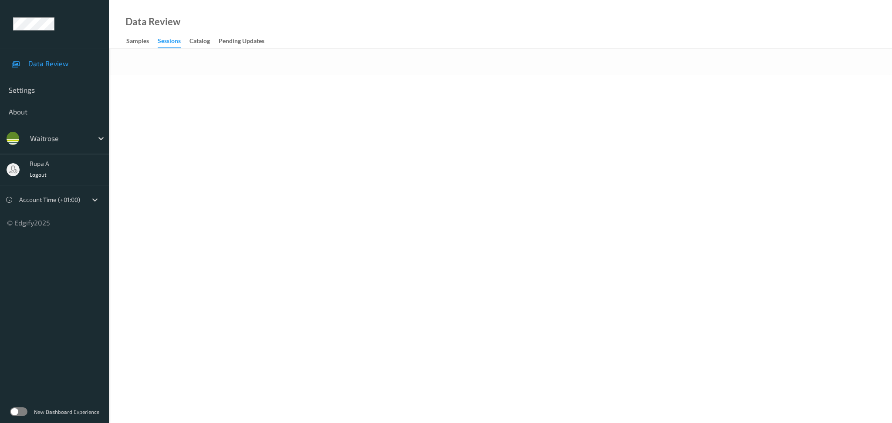
click at [302, 127] on body "Data Review Settings About waitrose rupa a Logout Account Time (+01:00) © Edgif…" at bounding box center [446, 211] width 892 height 423
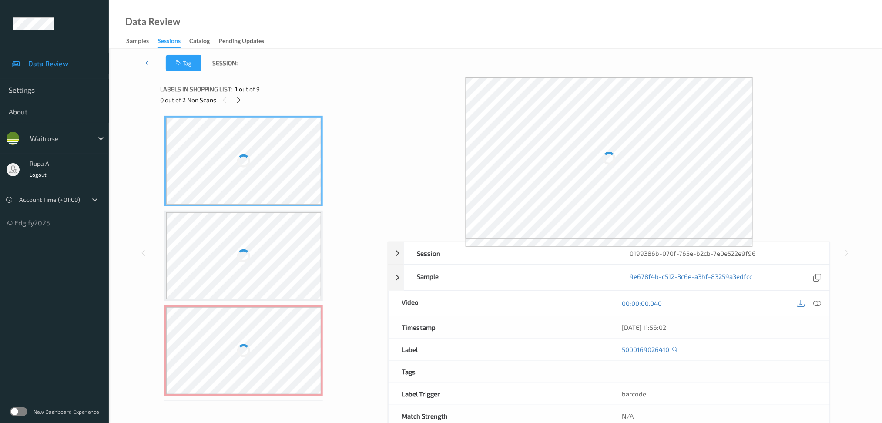
click at [283, 70] on div "Tag Session:" at bounding box center [496, 63] width 738 height 29
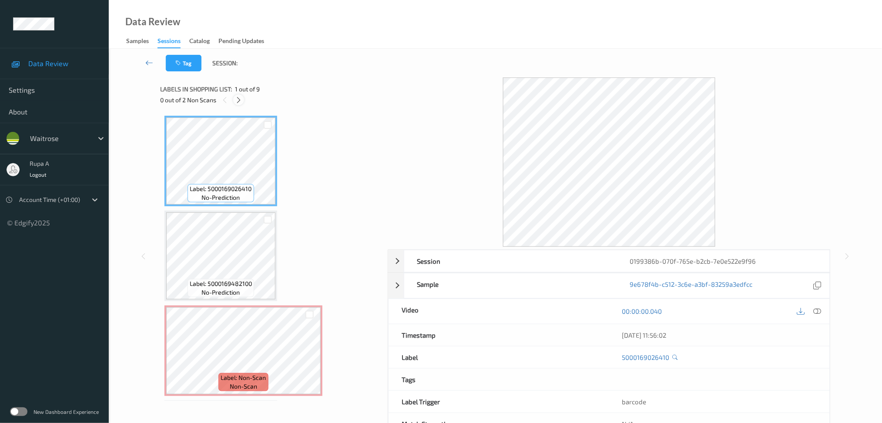
click at [235, 102] on icon at bounding box center [238, 100] width 7 height 8
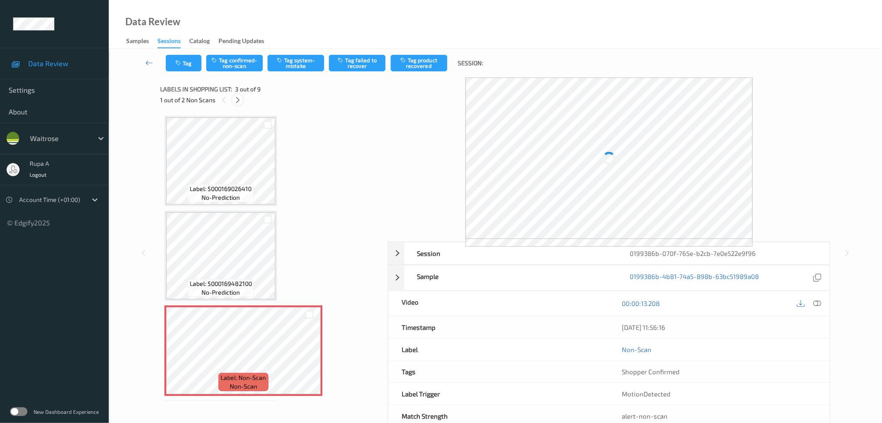
scroll to position [98, 0]
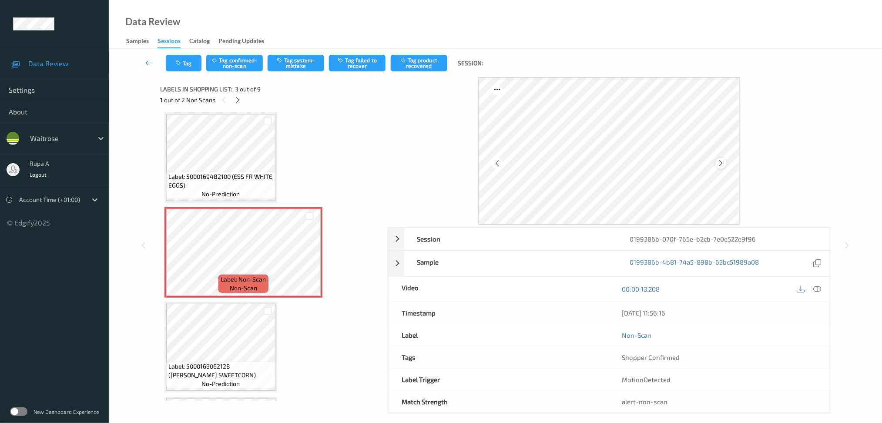
click at [719, 158] on div at bounding box center [721, 163] width 11 height 11
click at [719, 159] on icon at bounding box center [721, 163] width 7 height 8
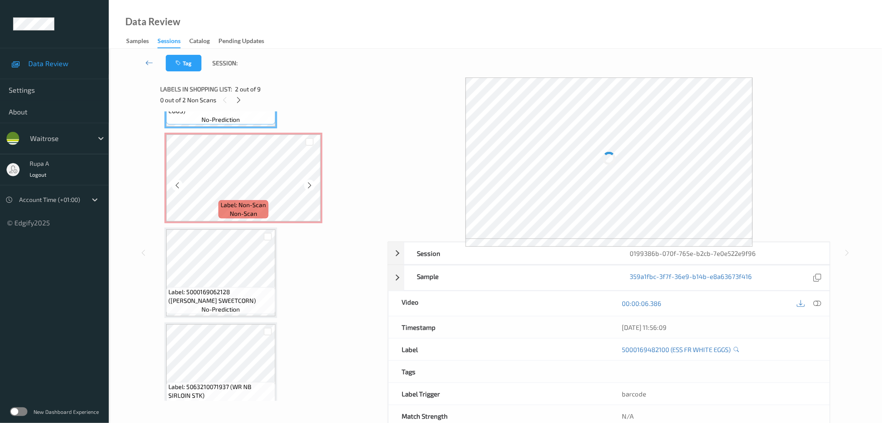
scroll to position [174, 0]
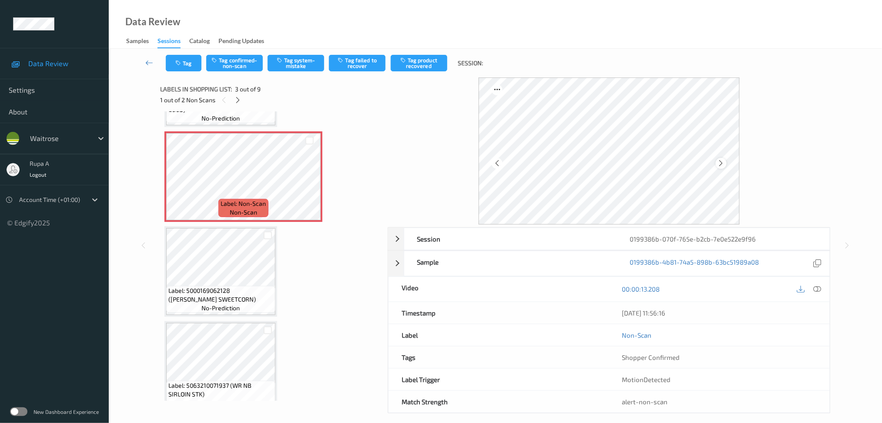
click at [721, 163] on icon at bounding box center [721, 163] width 7 height 8
click at [819, 290] on icon at bounding box center [818, 289] width 8 height 8
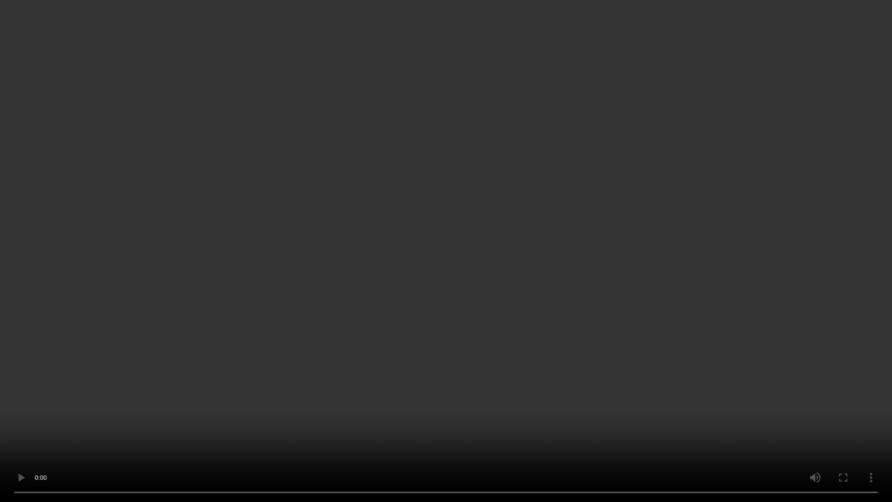
click at [888, 308] on video at bounding box center [446, 251] width 892 height 502
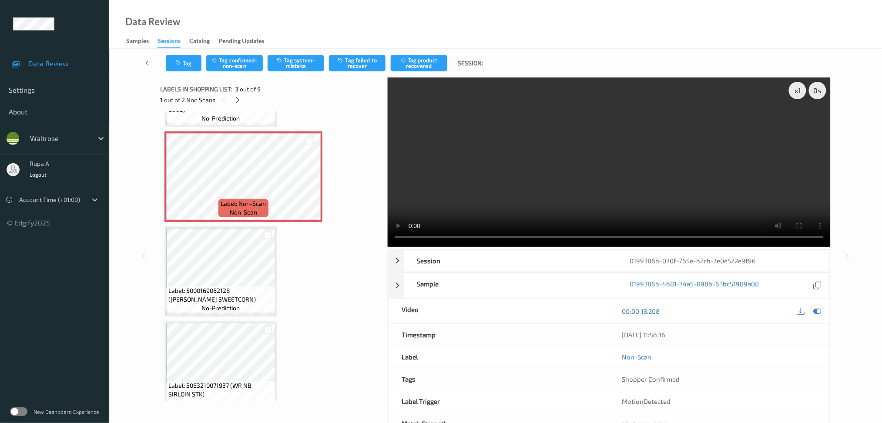
click at [821, 312] on icon at bounding box center [818, 311] width 8 height 8
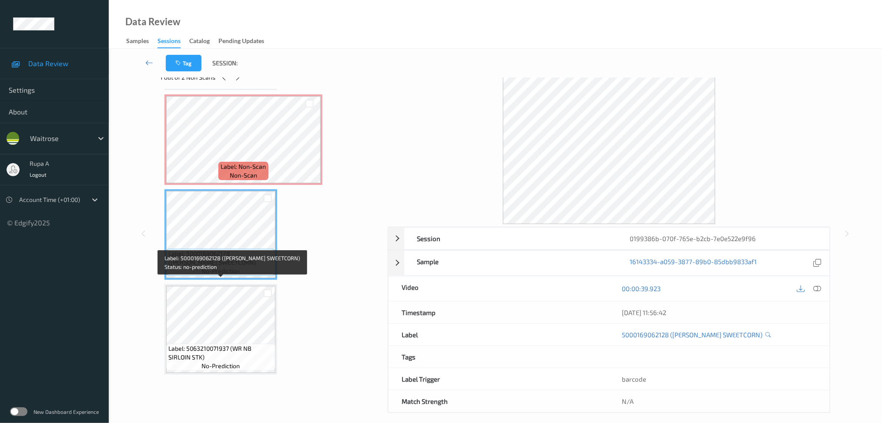
scroll to position [214, 0]
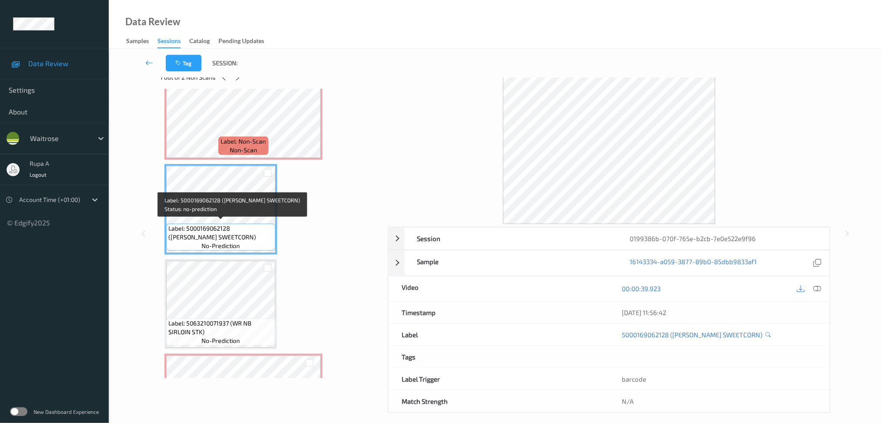
click at [231, 228] on span "Label: 5000169062128 (WR ESS SWEETCORN)" at bounding box center [220, 232] width 105 height 17
click at [231, 229] on span "Label: 5000169062128 (WR ESS SWEETCORN)" at bounding box center [220, 232] width 105 height 17
copy span "Label: 5000169062128 (WR ESS SWEETCORN)"
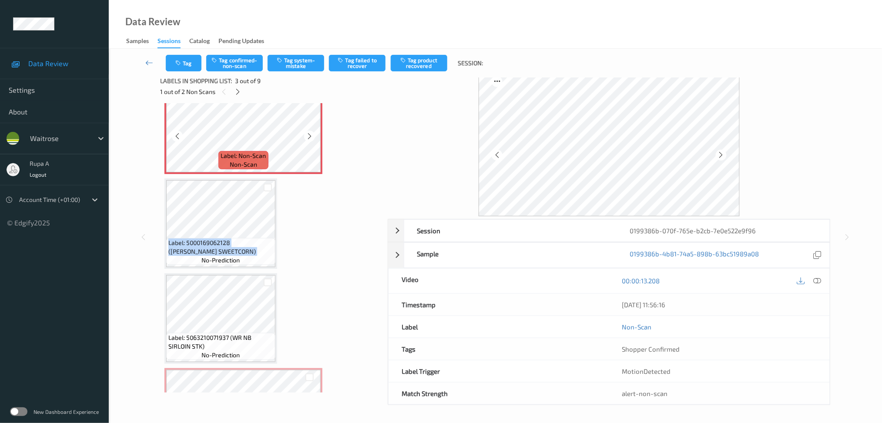
scroll to position [156, 0]
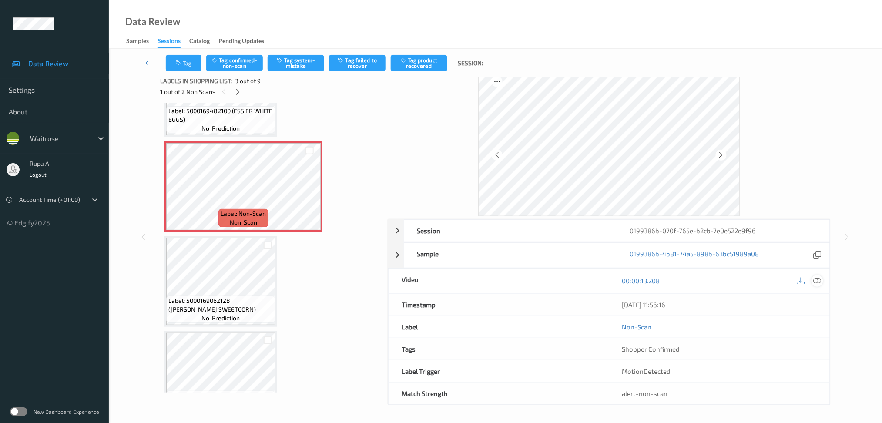
click at [820, 282] on icon at bounding box center [818, 281] width 8 height 8
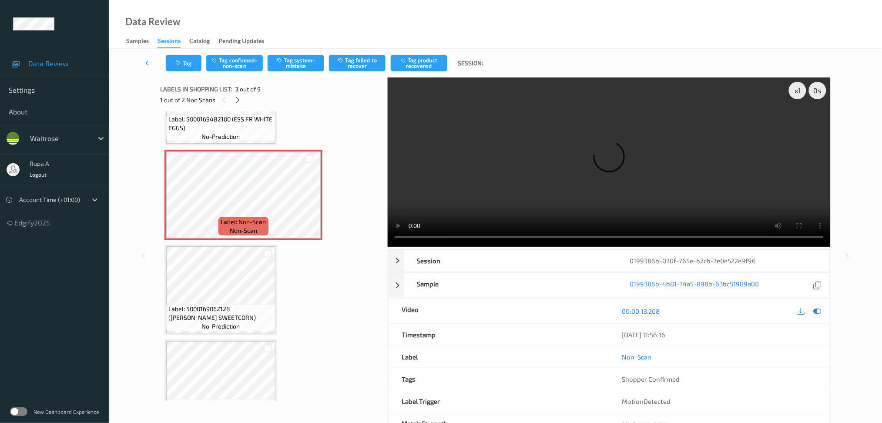
click at [814, 312] on icon at bounding box center [818, 311] width 8 height 8
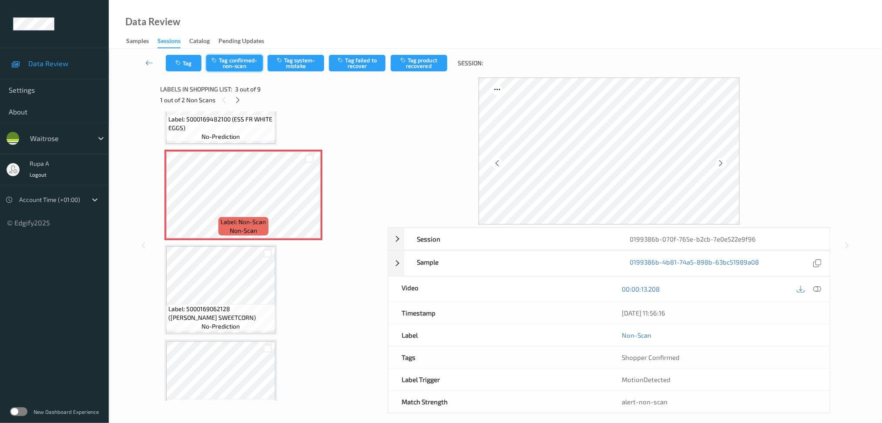
click at [241, 67] on button "Tag confirmed-non-scan" at bounding box center [234, 63] width 57 height 17
click at [416, 66] on button "Tag product recovered" at bounding box center [419, 63] width 57 height 17
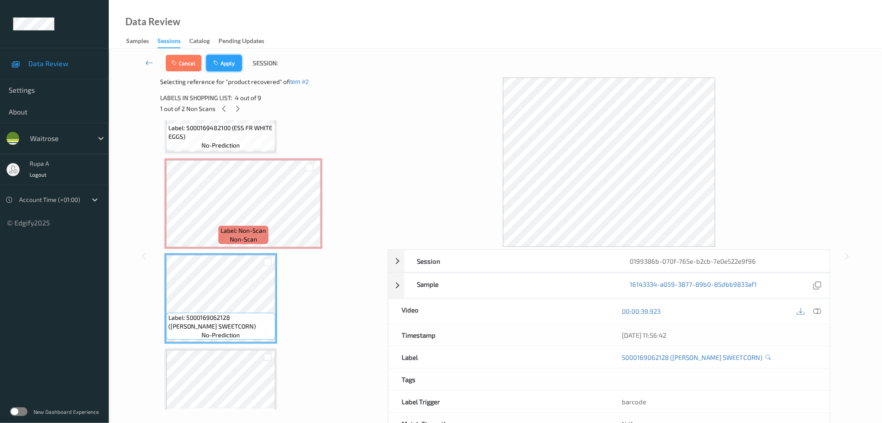
click at [225, 68] on button "Apply" at bounding box center [224, 63] width 36 height 17
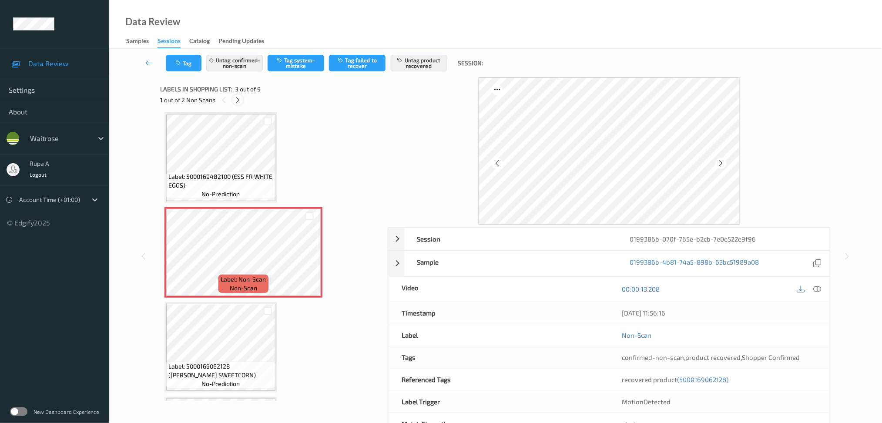
click at [238, 98] on icon at bounding box center [237, 100] width 7 height 8
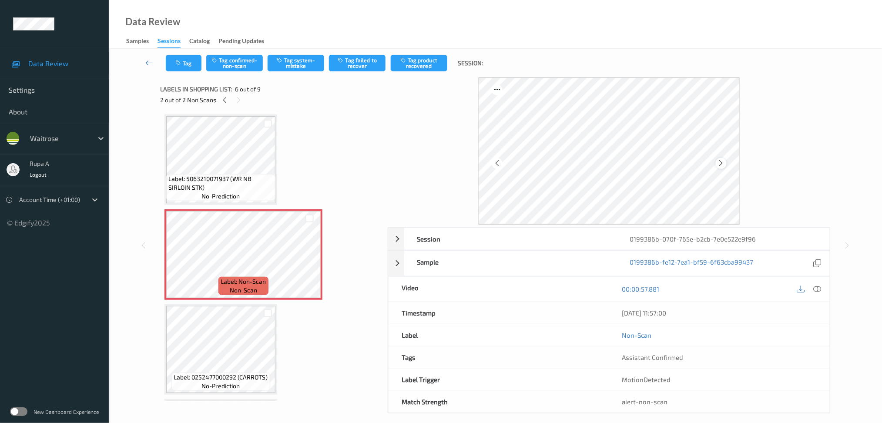
click at [724, 163] on icon at bounding box center [721, 163] width 7 height 8
click at [723, 163] on icon at bounding box center [721, 163] width 7 height 8
click at [822, 288] on icon at bounding box center [818, 289] width 8 height 8
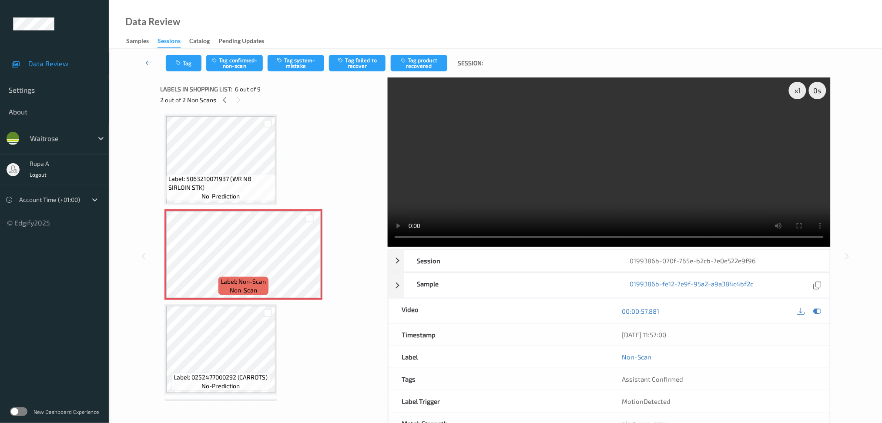
drag, startPoint x: 816, startPoint y: 309, endPoint x: 804, endPoint y: 309, distance: 12.6
click at [816, 309] on icon at bounding box center [818, 311] width 8 height 8
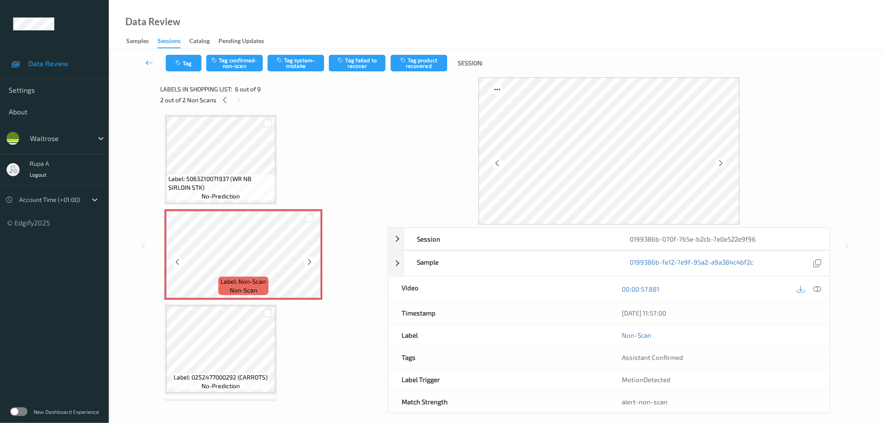
scroll to position [439, 0]
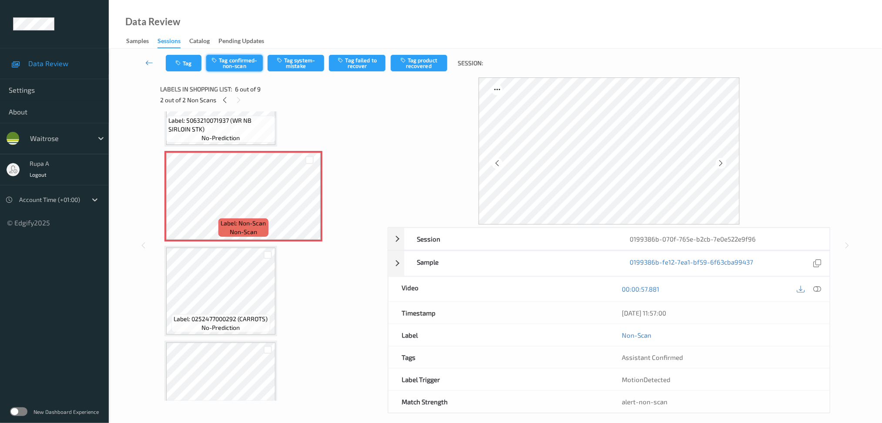
click at [242, 69] on button "Tag confirmed-non-scan" at bounding box center [234, 63] width 57 height 17
drag, startPoint x: 419, startPoint y: 69, endPoint x: 404, endPoint y: 78, distance: 17.2
click at [419, 69] on button "Tag product recovered" at bounding box center [419, 63] width 57 height 17
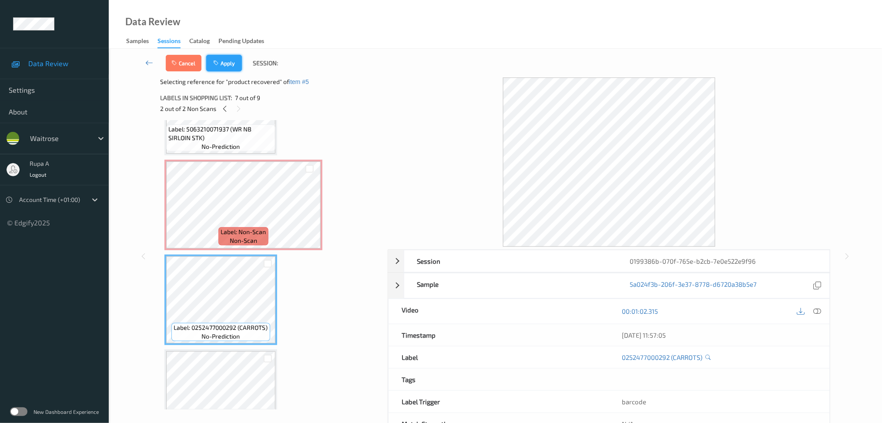
click at [216, 62] on icon "button" at bounding box center [216, 63] width 7 height 6
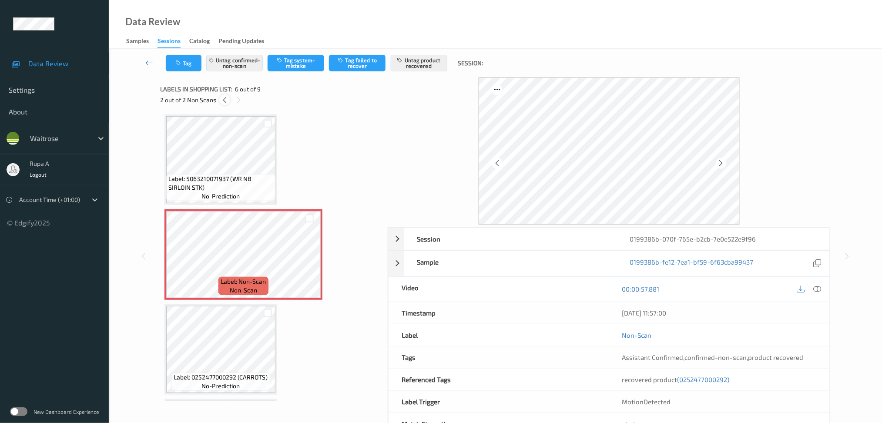
click at [225, 103] on icon at bounding box center [224, 100] width 7 height 8
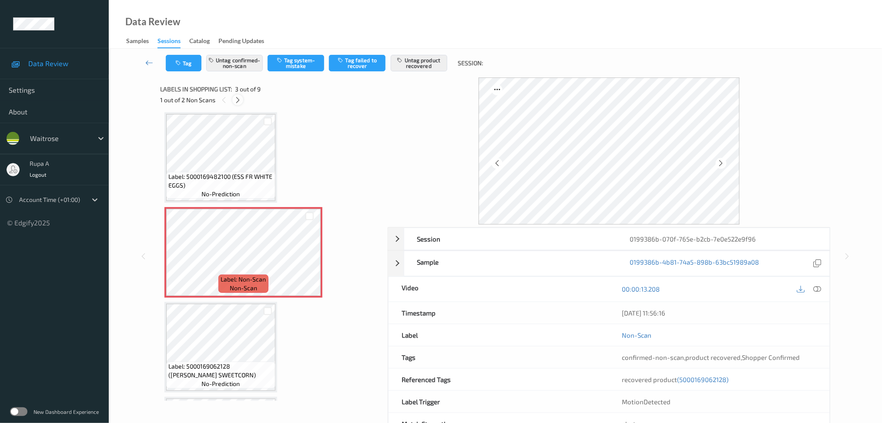
click at [236, 101] on icon at bounding box center [237, 100] width 7 height 8
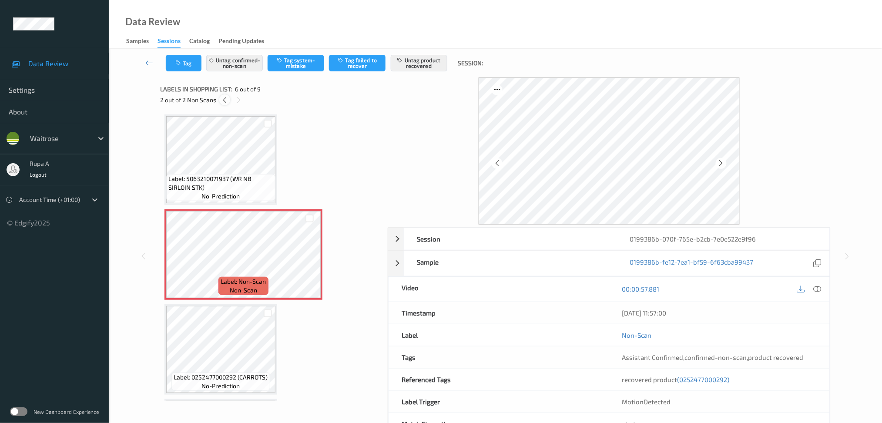
click at [223, 102] on icon at bounding box center [224, 100] width 7 height 8
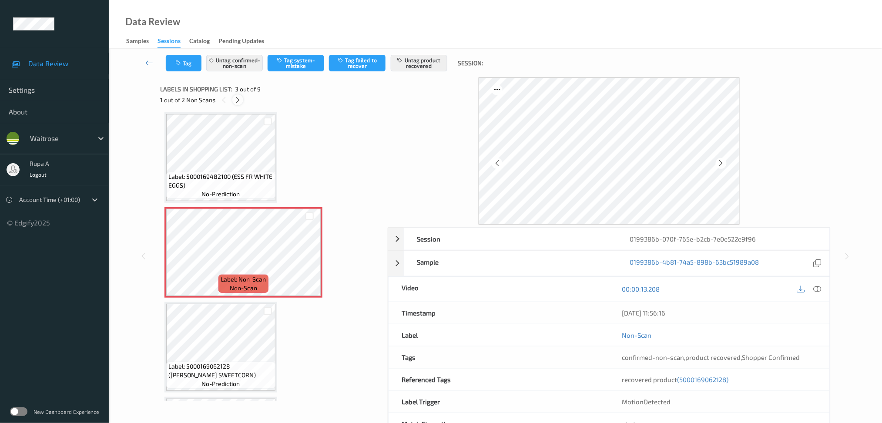
click at [237, 97] on icon at bounding box center [237, 100] width 7 height 8
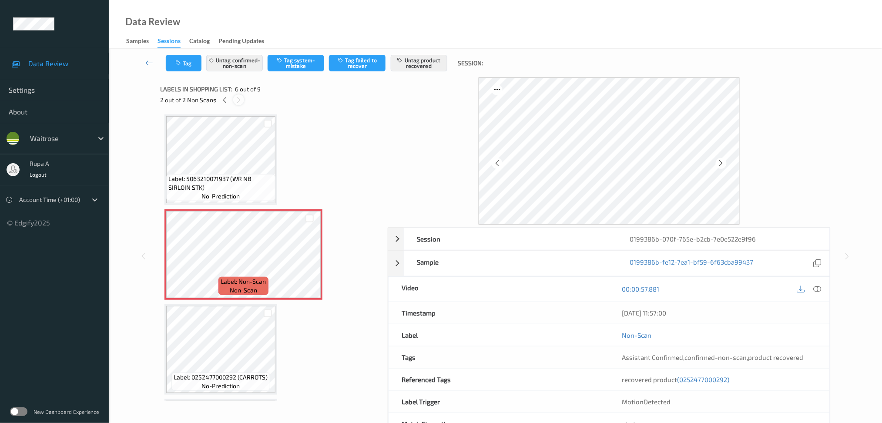
click at [237, 97] on icon at bounding box center [238, 100] width 7 height 8
click at [226, 100] on icon at bounding box center [224, 100] width 7 height 8
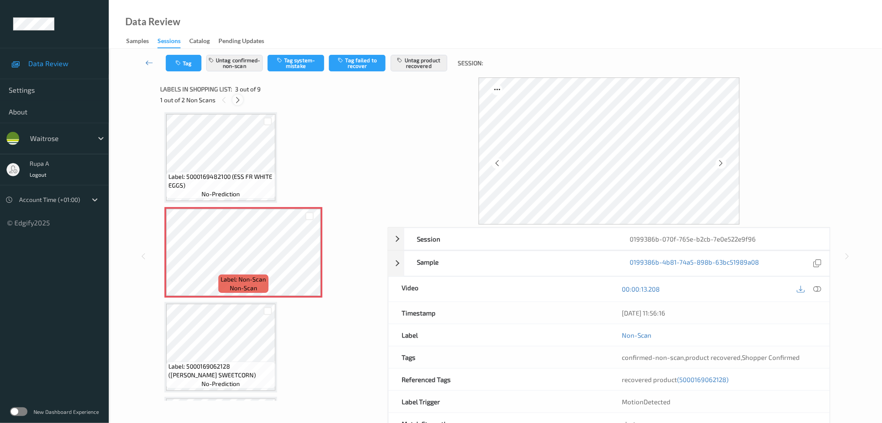
click at [234, 97] on icon at bounding box center [237, 100] width 7 height 8
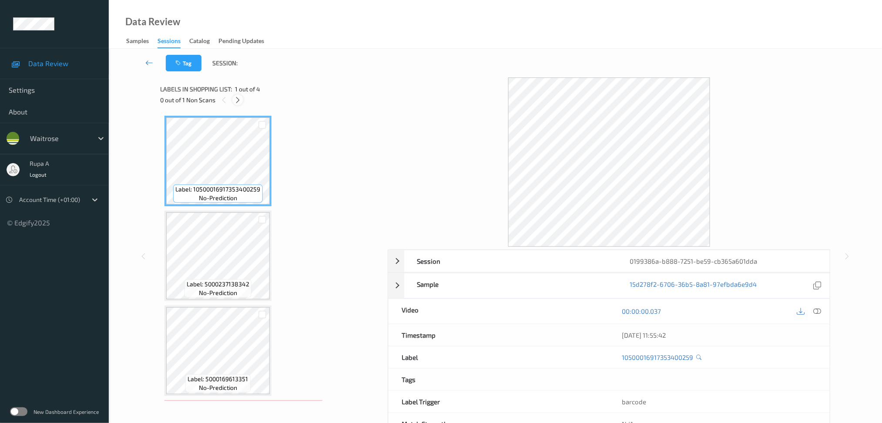
click at [239, 98] on icon at bounding box center [237, 100] width 7 height 8
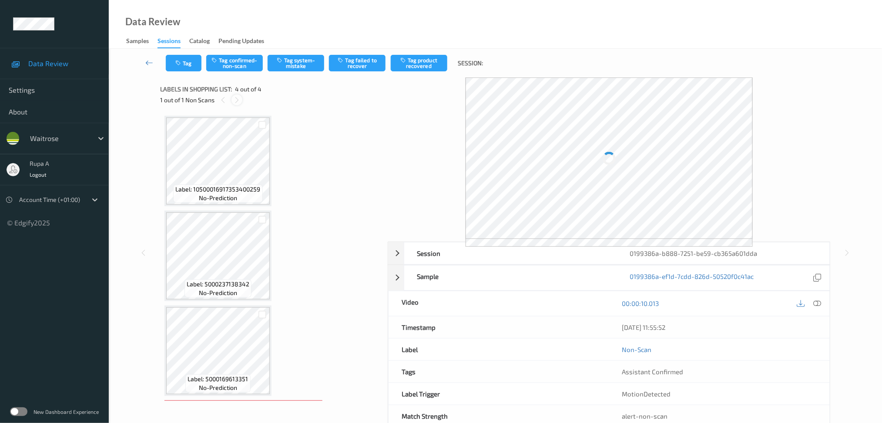
scroll to position [91, 0]
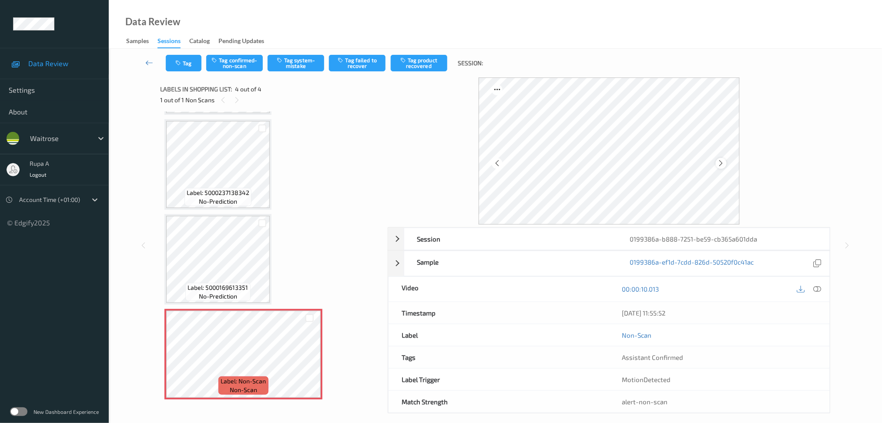
click at [717, 162] on div at bounding box center [721, 163] width 11 height 11
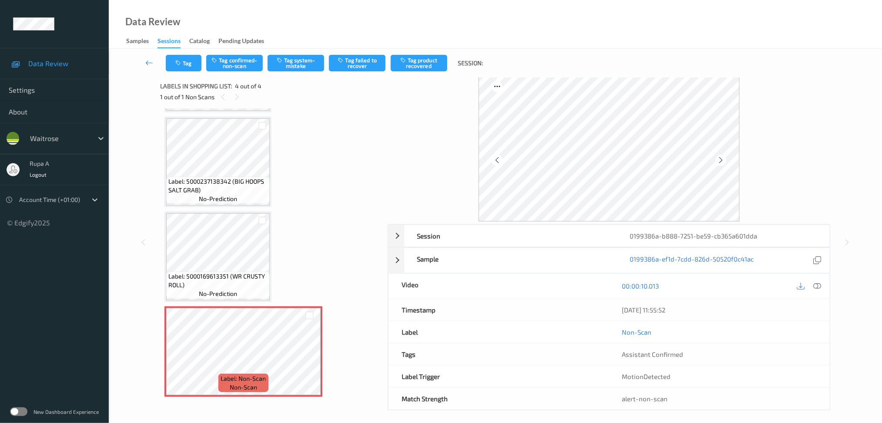
scroll to position [8, 0]
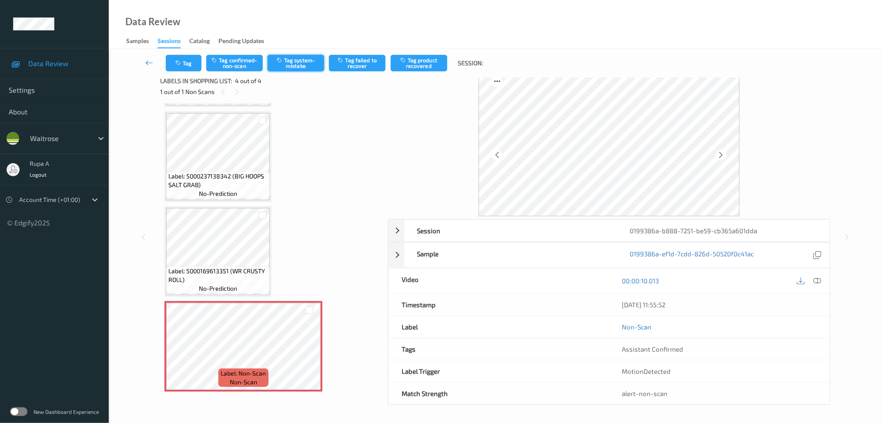
click at [312, 68] on button "Tag system-mistake" at bounding box center [296, 63] width 57 height 17
click at [185, 61] on button "Tag" at bounding box center [184, 63] width 36 height 17
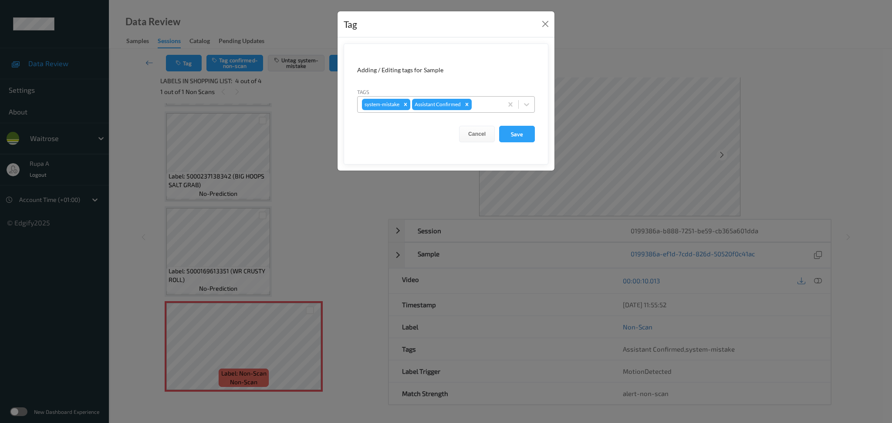
click at [487, 108] on div at bounding box center [485, 104] width 25 height 10
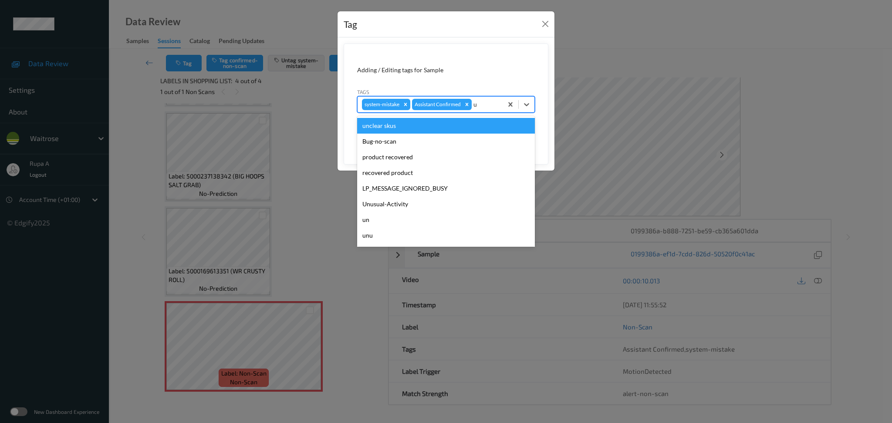
type input "un"
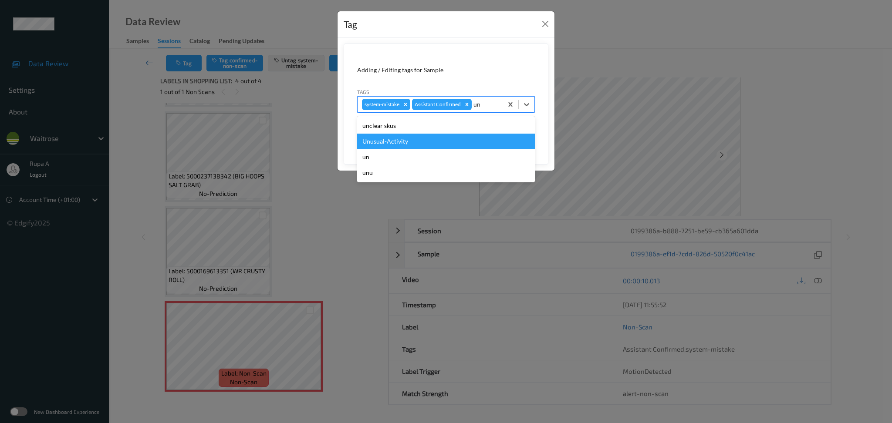
click at [458, 142] on div "Unusual-Activity" at bounding box center [446, 142] width 178 height 16
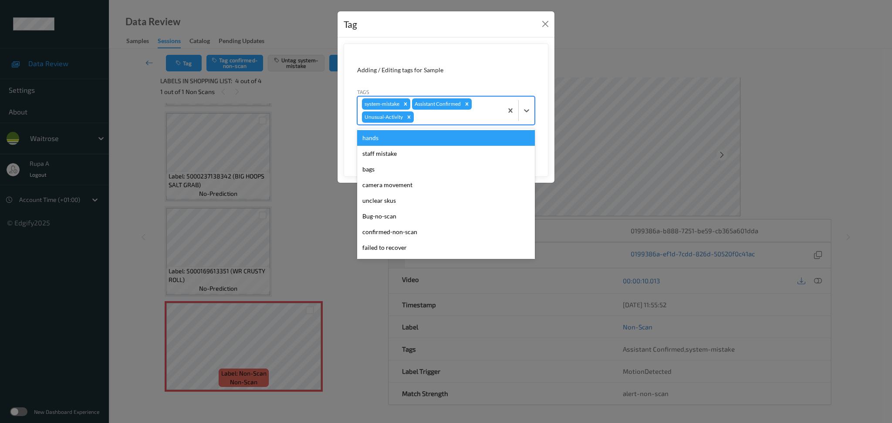
click at [470, 115] on div at bounding box center [456, 117] width 83 height 10
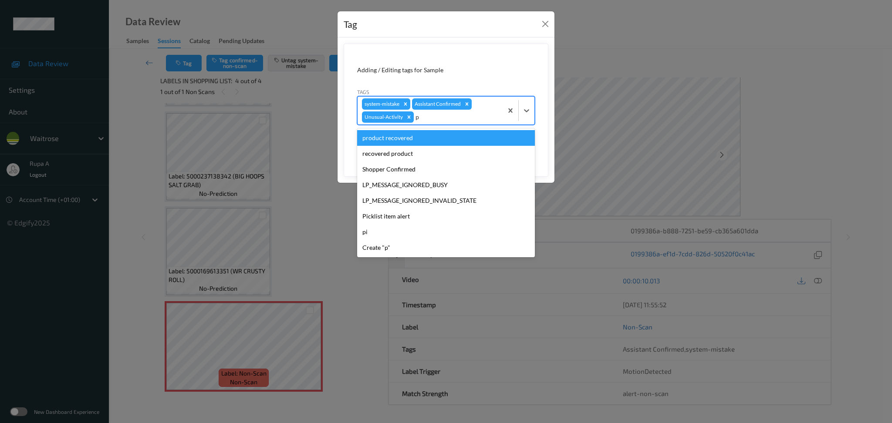
type input "pi"
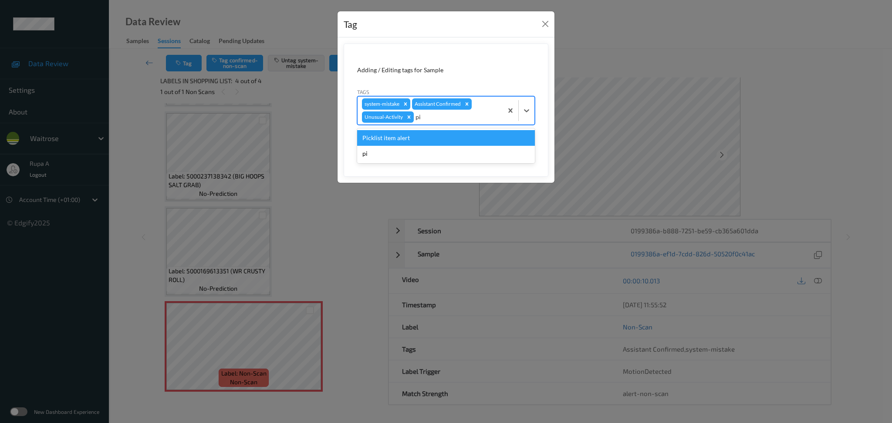
click at [458, 142] on div "Picklist item alert" at bounding box center [446, 138] width 178 height 16
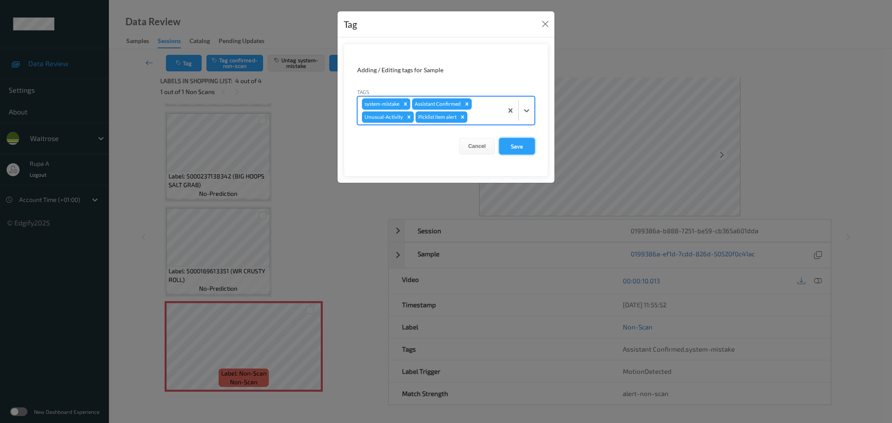
click at [512, 146] on button "Save" at bounding box center [517, 146] width 36 height 17
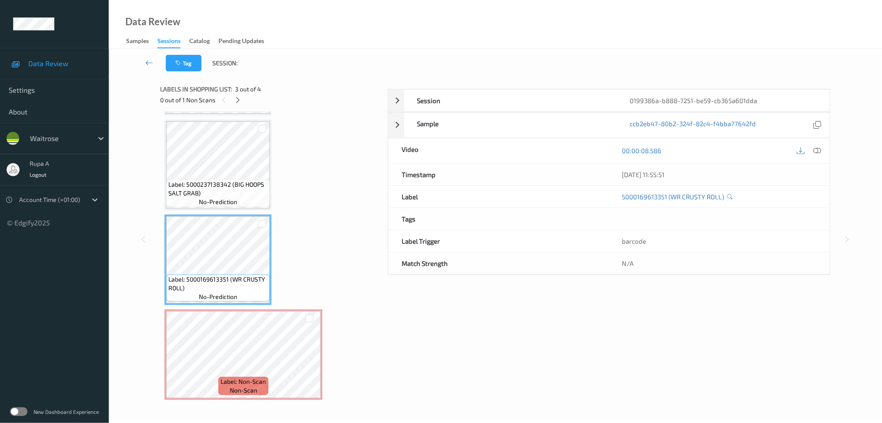
scroll to position [0, 0]
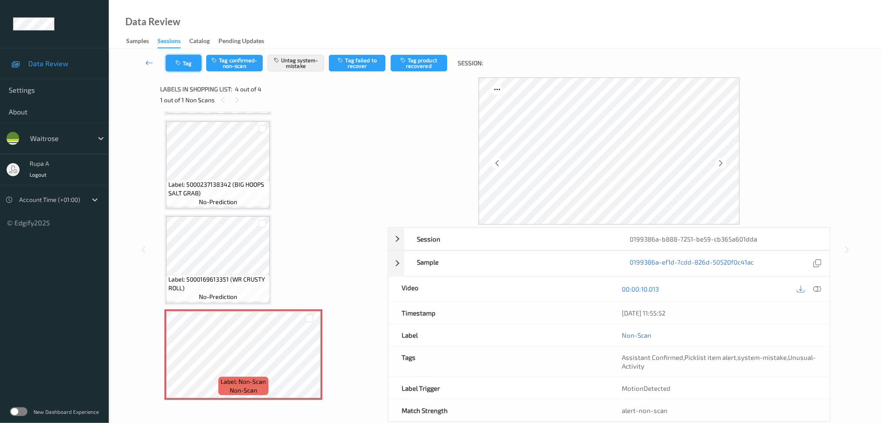
click at [190, 61] on button "Tag" at bounding box center [184, 63] width 36 height 17
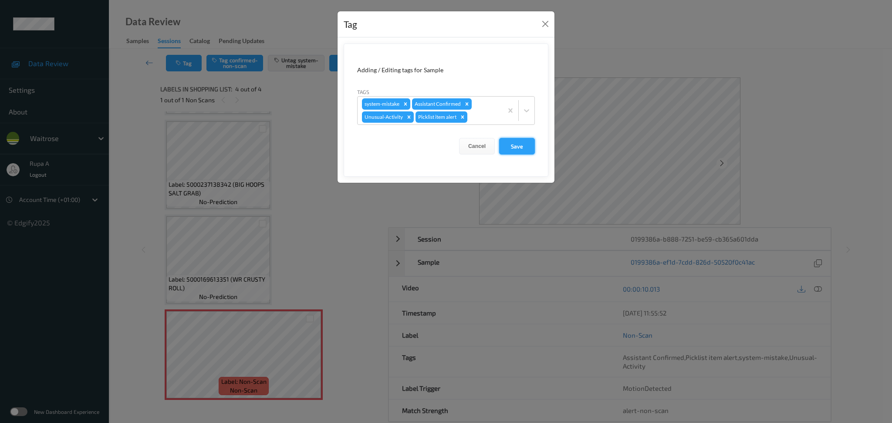
click at [523, 143] on button "Save" at bounding box center [517, 146] width 36 height 17
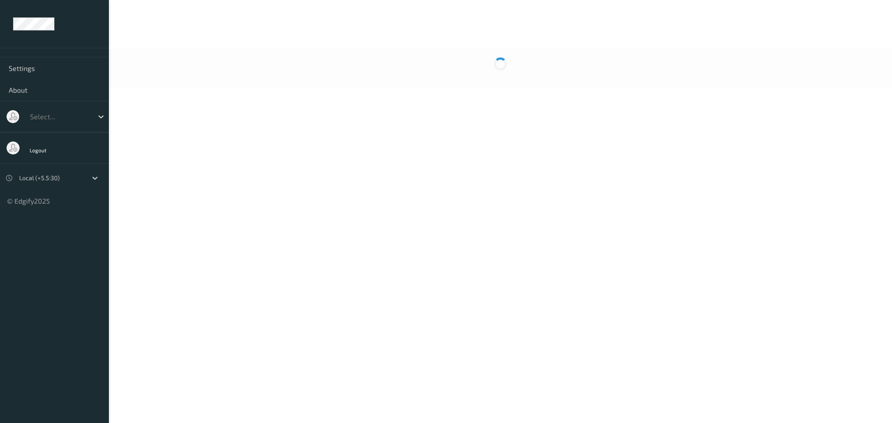
click at [252, 9] on div at bounding box center [500, 20] width 783 height 40
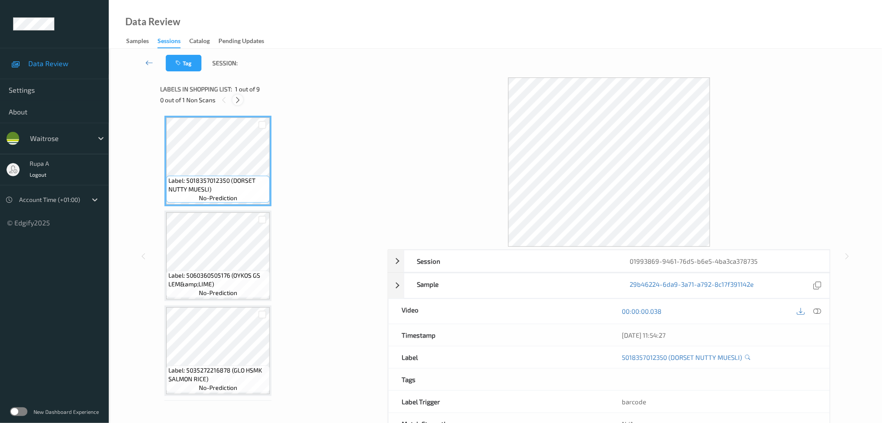
click at [235, 101] on icon at bounding box center [237, 100] width 7 height 8
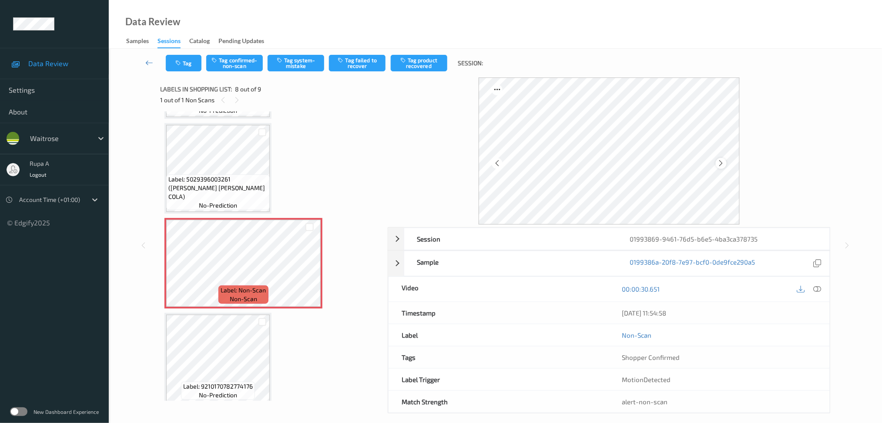
click at [719, 162] on icon at bounding box center [721, 163] width 7 height 8
click at [722, 163] on icon at bounding box center [721, 163] width 7 height 8
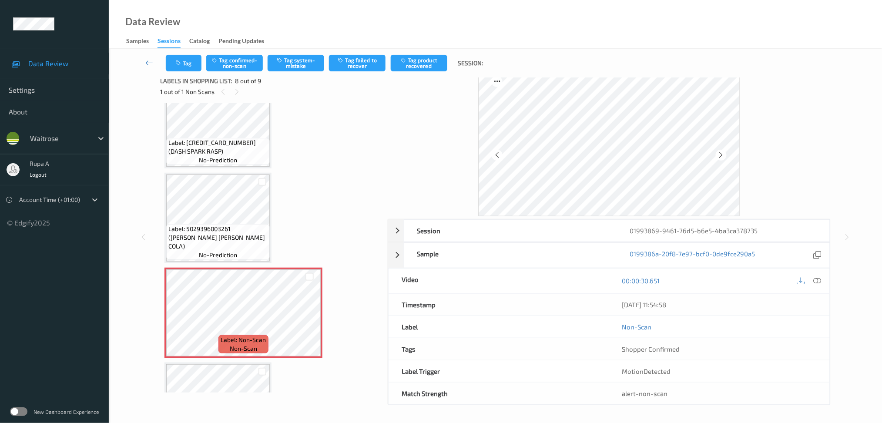
scroll to position [8, 0]
click at [719, 155] on icon at bounding box center [721, 155] width 7 height 8
click at [818, 280] on icon at bounding box center [818, 281] width 8 height 8
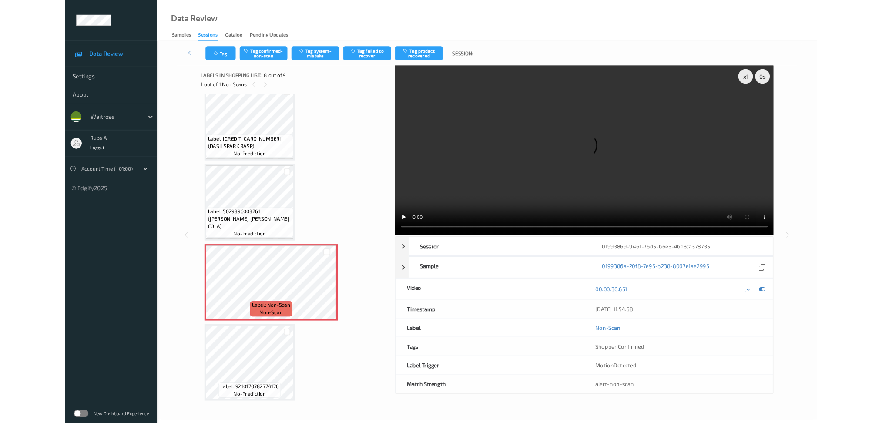
scroll to position [484, 0]
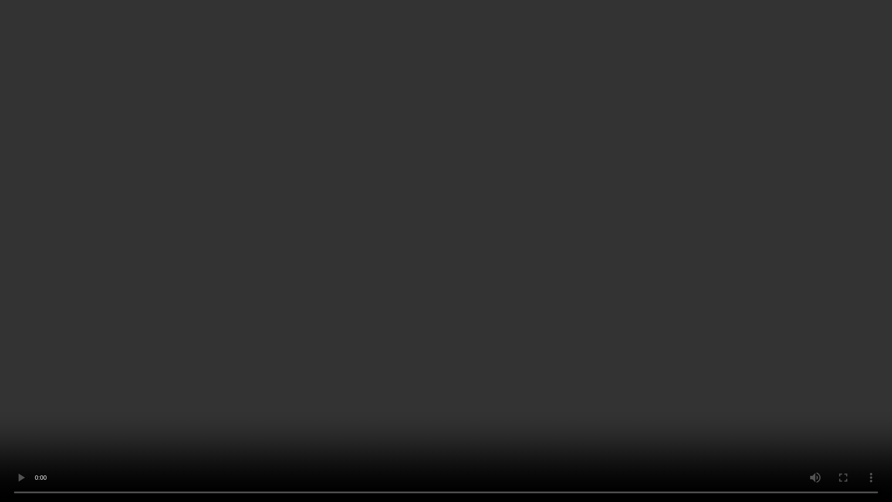
click at [394, 418] on video at bounding box center [446, 251] width 892 height 502
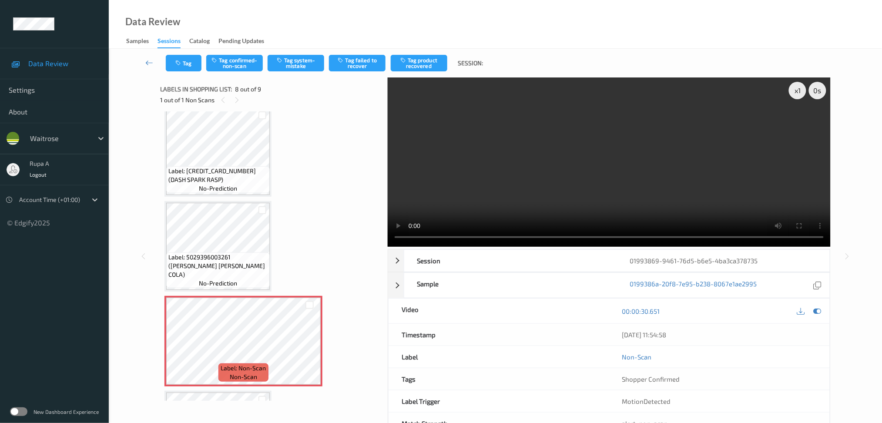
click at [817, 307] on icon at bounding box center [818, 311] width 8 height 8
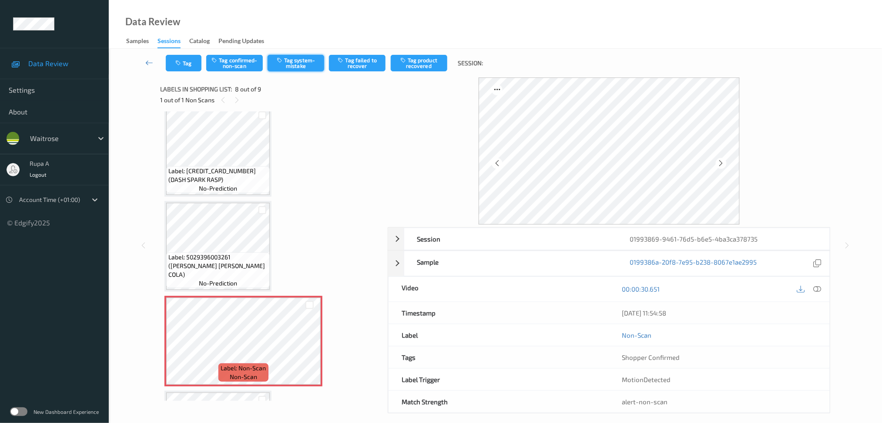
click at [298, 67] on button "Tag system-mistake" at bounding box center [296, 63] width 57 height 17
click at [191, 62] on button "Tag" at bounding box center [184, 63] width 36 height 17
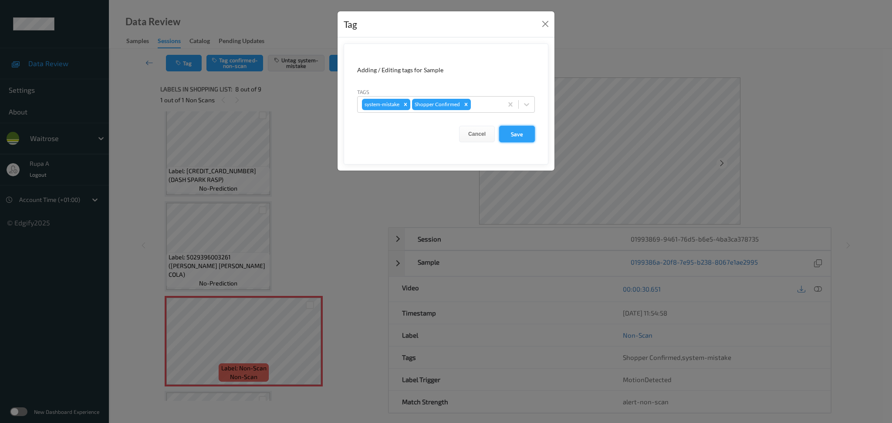
click at [518, 134] on button "Save" at bounding box center [517, 134] width 36 height 17
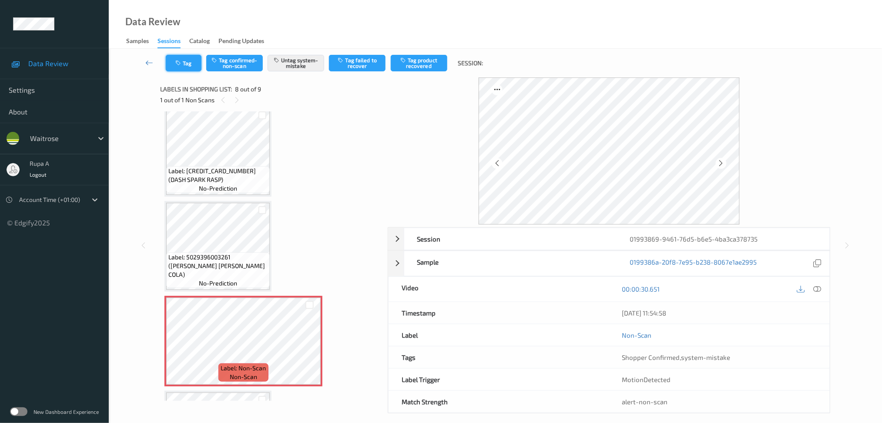
click at [175, 55] on button "Tag" at bounding box center [184, 63] width 36 height 17
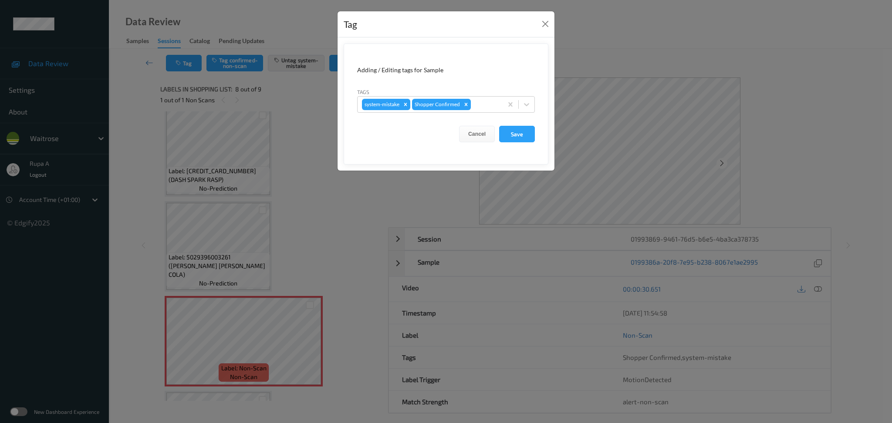
click at [499, 124] on form "Adding / Editing tags for Sample Tags system-mistake Shopper Confirmed Cancel S…" at bounding box center [446, 104] width 205 height 121
click at [507, 128] on button "Save" at bounding box center [517, 134] width 36 height 17
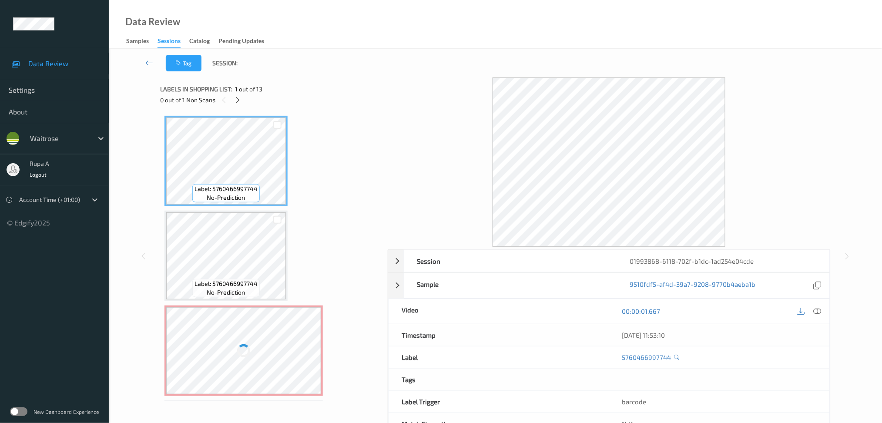
click at [232, 97] on div "0 out of 1 Non Scans" at bounding box center [271, 99] width 222 height 11
click at [246, 105] on div "Labels in shopping list: 1 out of 13 0 out of 1 Non Scans" at bounding box center [271, 94] width 222 height 34
click at [239, 101] on icon at bounding box center [237, 100] width 7 height 8
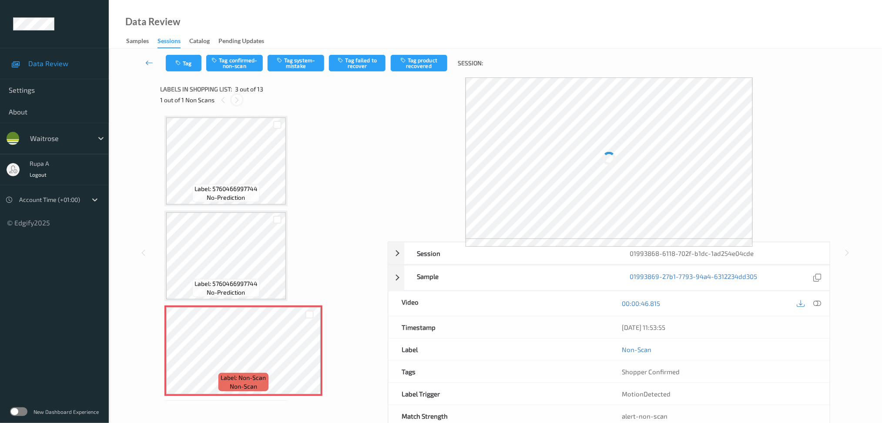
scroll to position [98, 0]
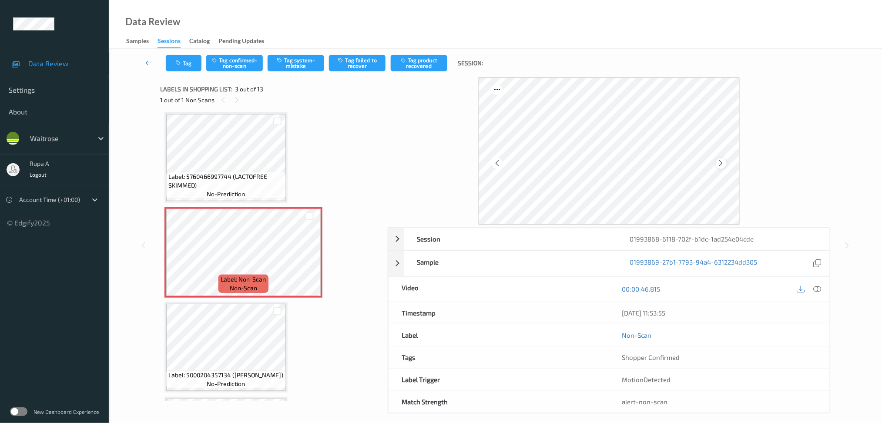
click at [725, 163] on icon at bounding box center [721, 163] width 7 height 8
click at [232, 175] on span "Label: 5760466997744 (LACTOFREE SKIMMED)" at bounding box center [225, 180] width 115 height 17
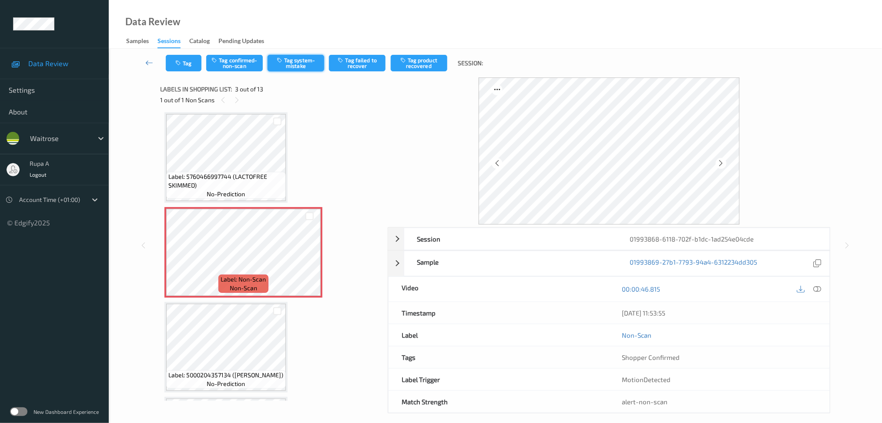
click at [286, 60] on button "Tag system-mistake" at bounding box center [296, 63] width 57 height 17
click at [172, 54] on div "Tag Tag confirmed-non-scan Untag system-mistake Tag failed to recover Tag produ…" at bounding box center [496, 63] width 738 height 29
click at [179, 65] on icon "button" at bounding box center [178, 63] width 7 height 6
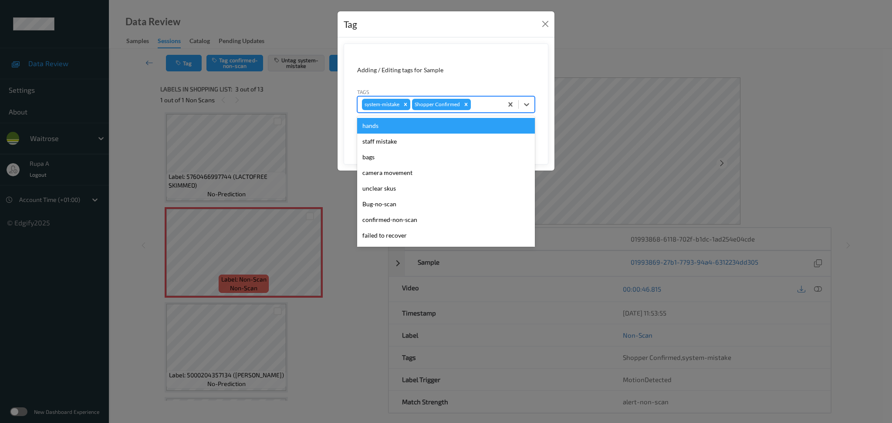
click at [489, 105] on div at bounding box center [485, 104] width 26 height 10
type input "un"
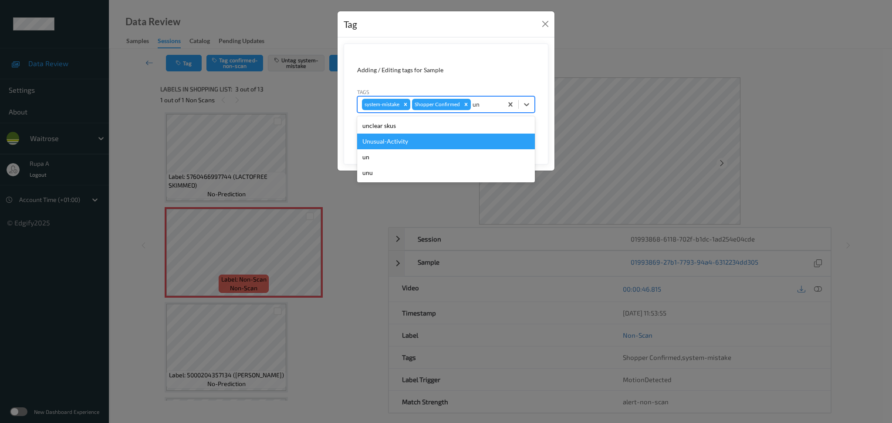
click at [431, 142] on div "Unusual-Activity" at bounding box center [446, 142] width 178 height 16
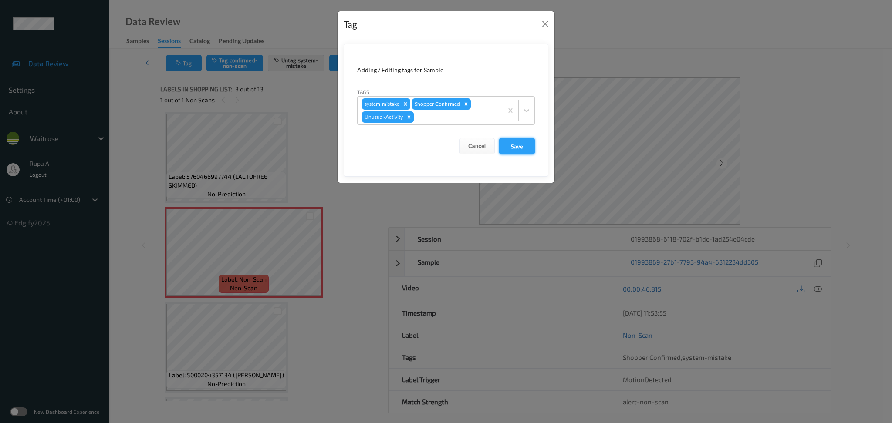
click at [515, 146] on button "Save" at bounding box center [517, 146] width 36 height 17
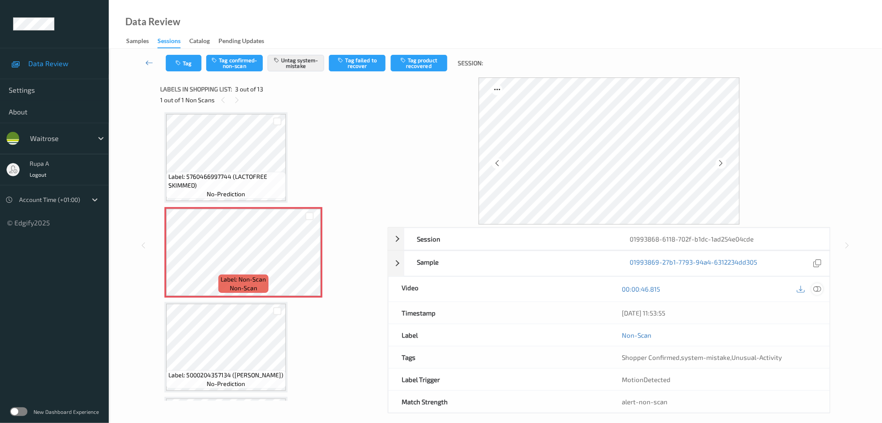
click at [815, 287] on icon at bounding box center [818, 289] width 8 height 8
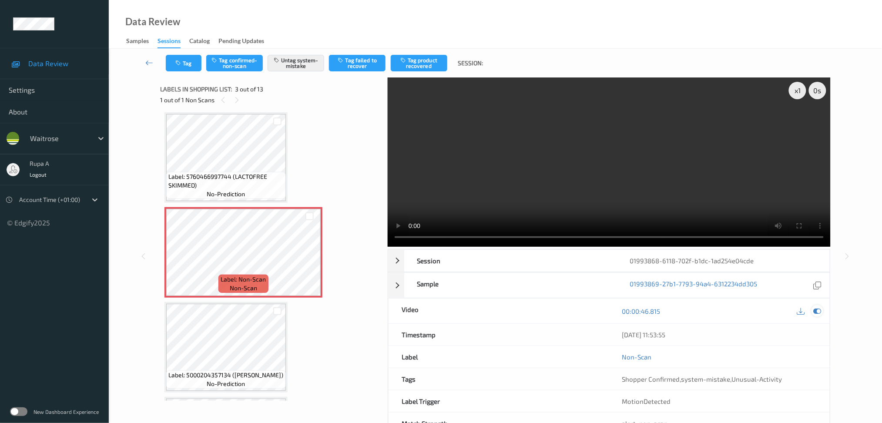
click at [821, 312] on icon at bounding box center [818, 311] width 8 height 8
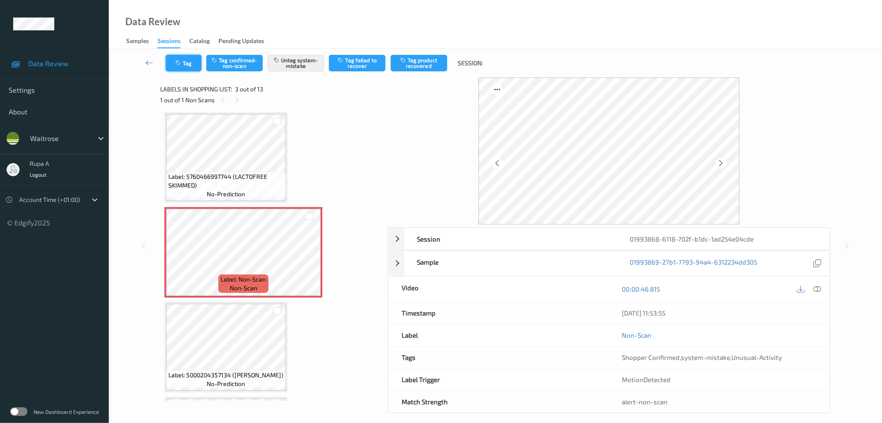
click at [196, 64] on button "Tag" at bounding box center [184, 63] width 36 height 17
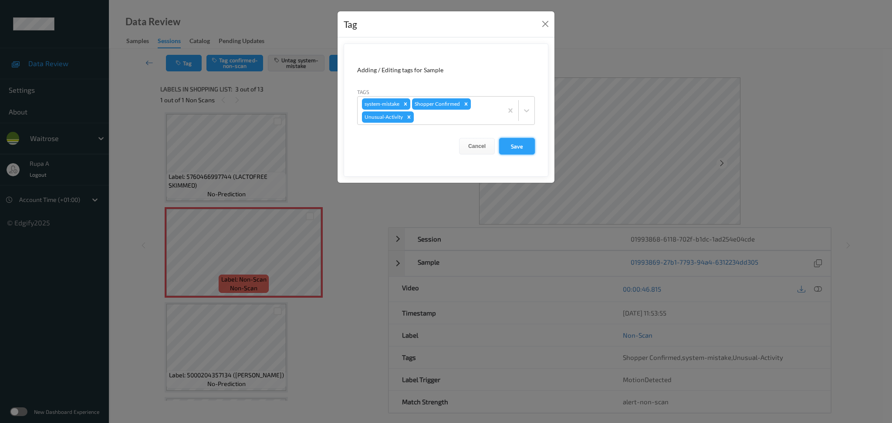
click at [529, 148] on button "Save" at bounding box center [517, 146] width 36 height 17
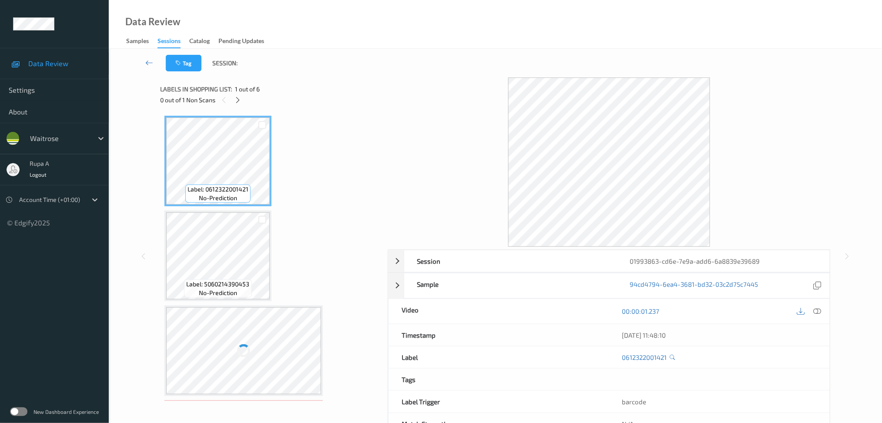
click at [255, 124] on div at bounding box center [262, 125] width 15 height 14
click at [242, 101] on div at bounding box center [237, 99] width 11 height 11
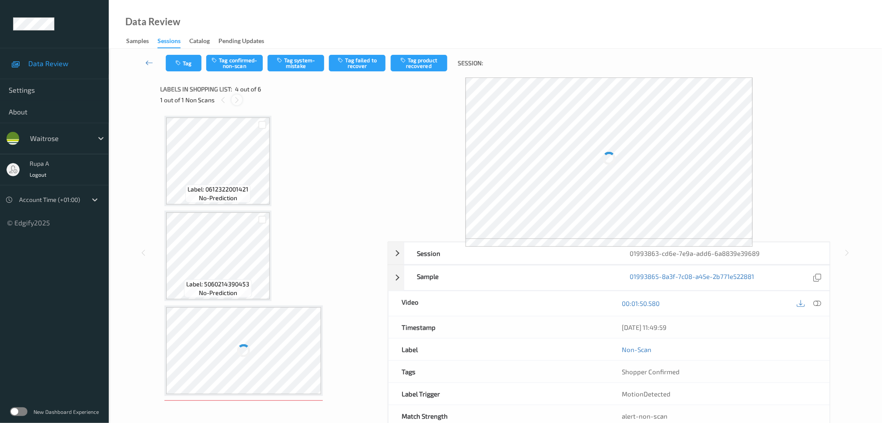
scroll to position [192, 0]
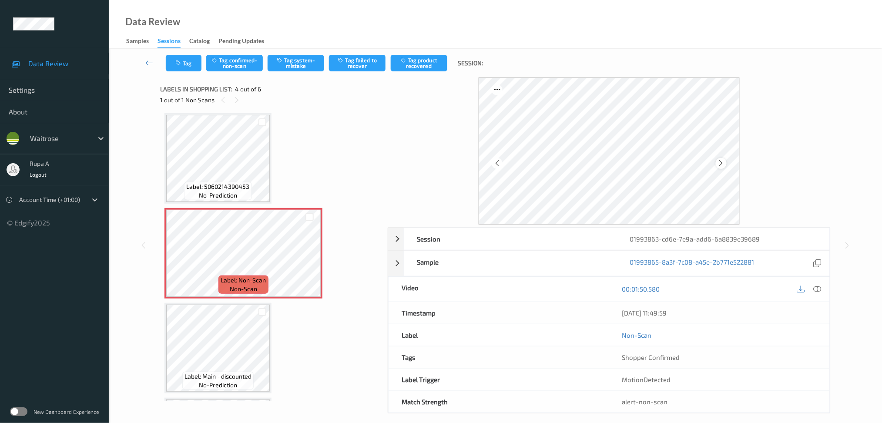
click at [720, 166] on icon at bounding box center [721, 163] width 7 height 8
click at [718, 162] on icon at bounding box center [721, 163] width 7 height 8
click at [719, 159] on icon at bounding box center [721, 163] width 7 height 8
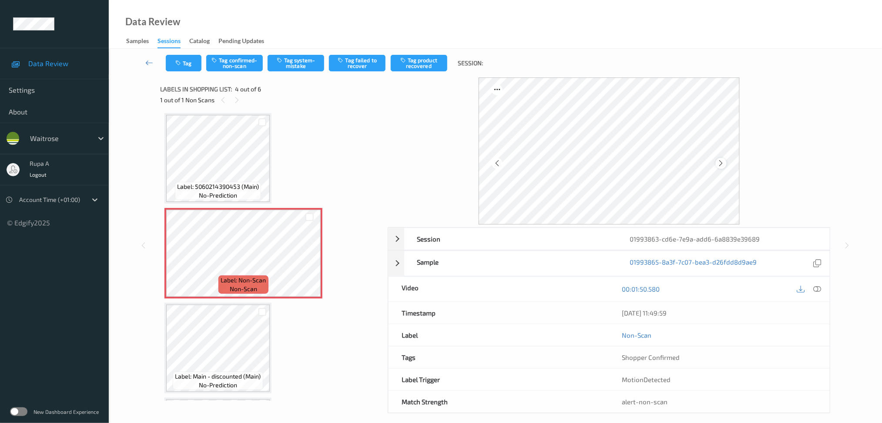
click at [719, 162] on icon at bounding box center [721, 163] width 7 height 8
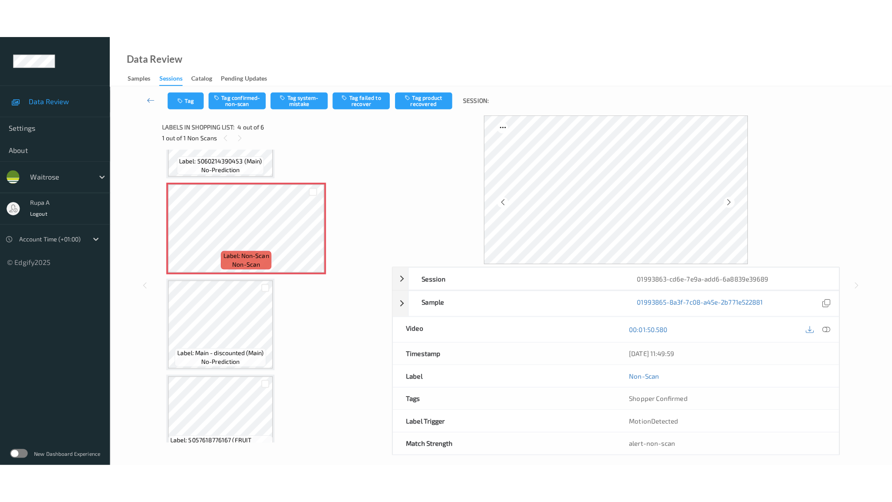
scroll to position [280, 0]
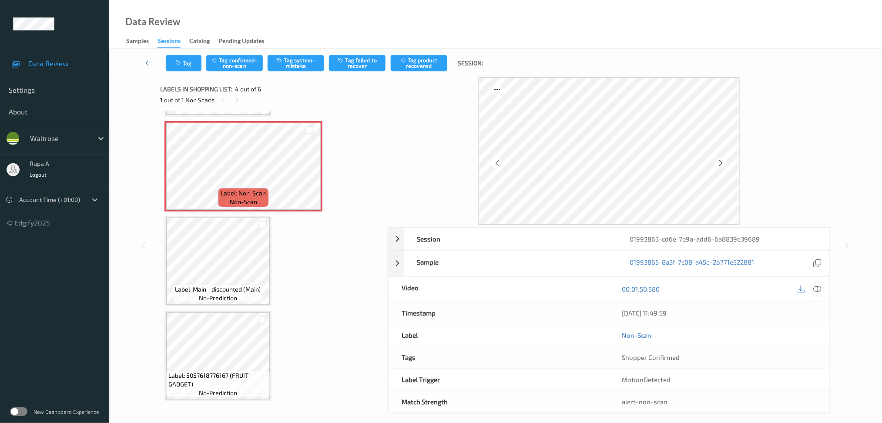
click at [816, 286] on icon at bounding box center [818, 289] width 8 height 8
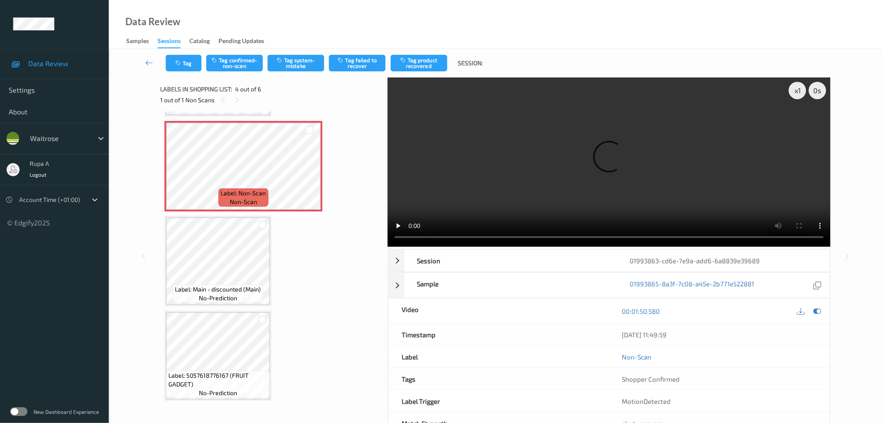
scroll to position [202, 0]
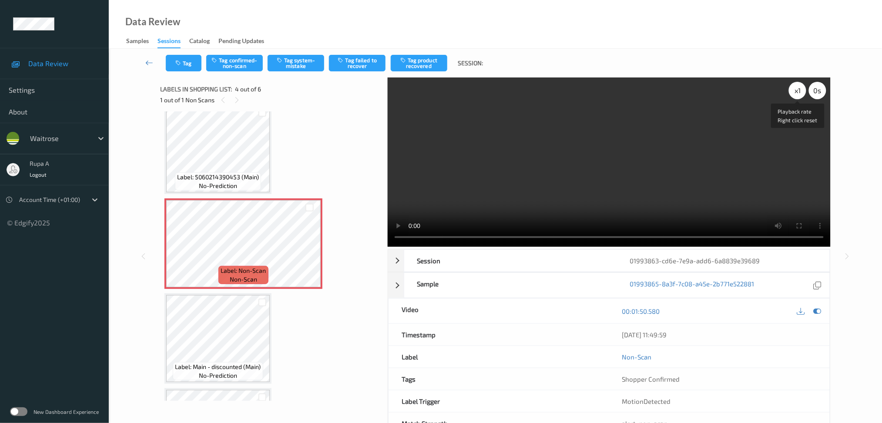
click at [798, 94] on div "x 1" at bounding box center [797, 90] width 17 height 17
click at [817, 311] on icon at bounding box center [818, 311] width 8 height 8
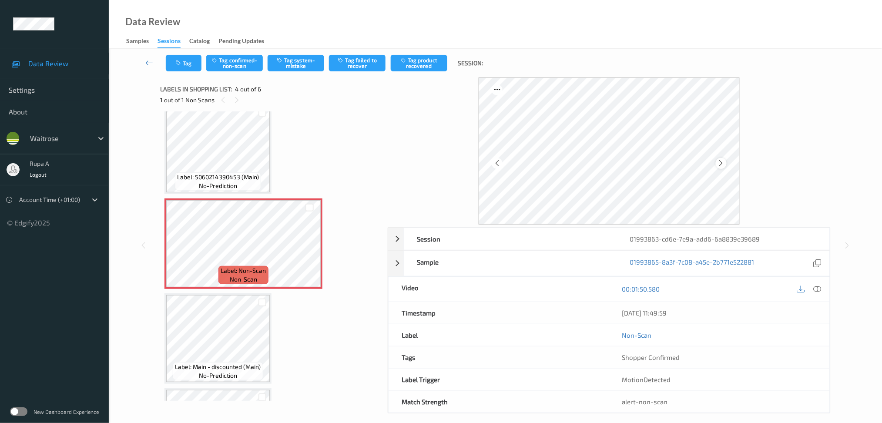
click at [723, 163] on icon at bounding box center [721, 163] width 7 height 8
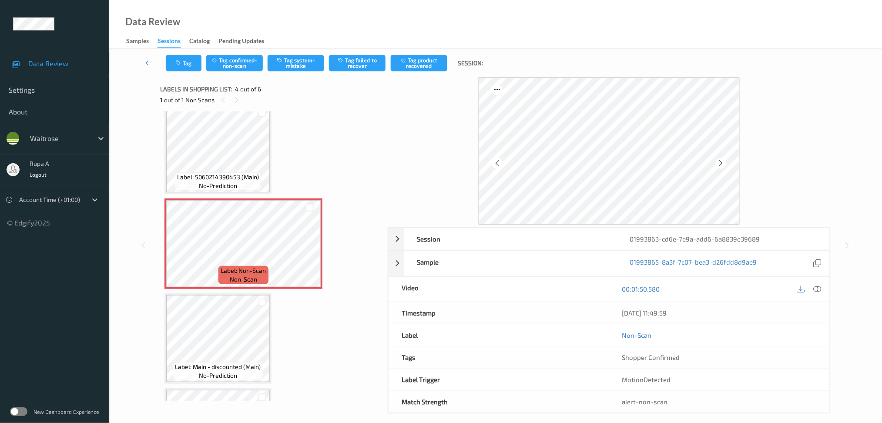
click at [723, 163] on icon at bounding box center [721, 163] width 7 height 8
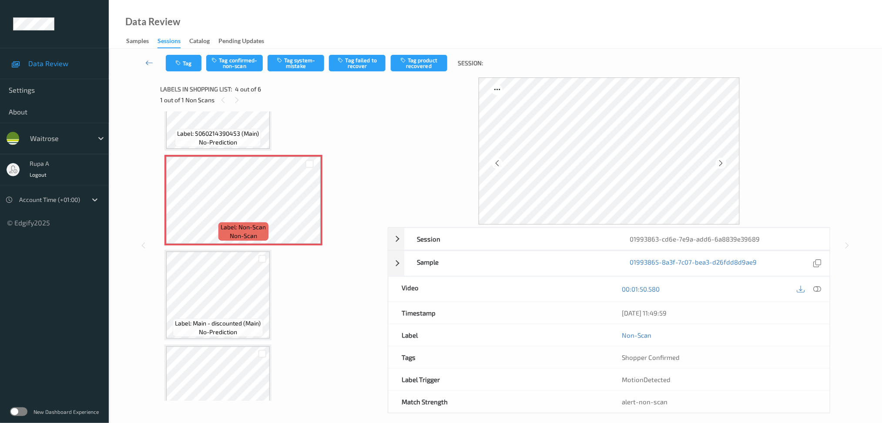
scroll to position [260, 0]
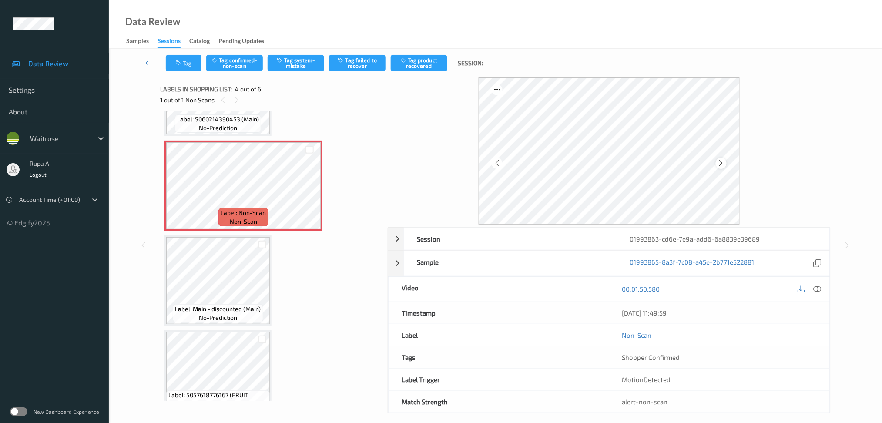
click at [725, 162] on icon at bounding box center [721, 163] width 7 height 8
click at [724, 162] on icon at bounding box center [721, 163] width 7 height 8
click at [723, 162] on icon at bounding box center [721, 163] width 7 height 8
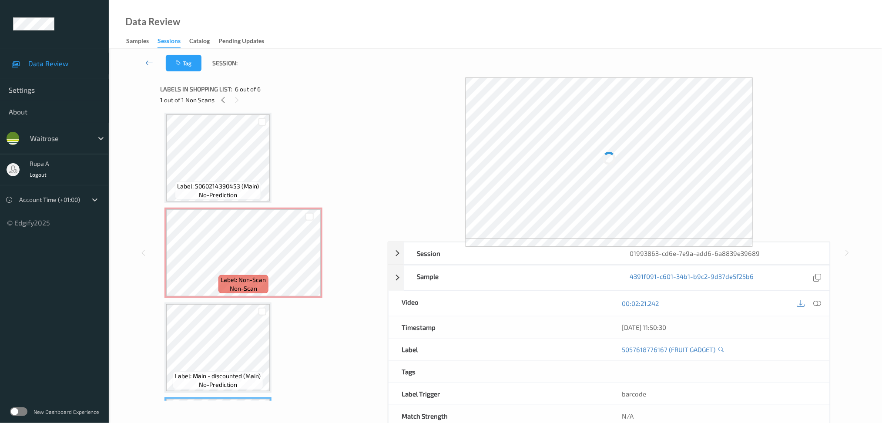
scroll to position [163, 0]
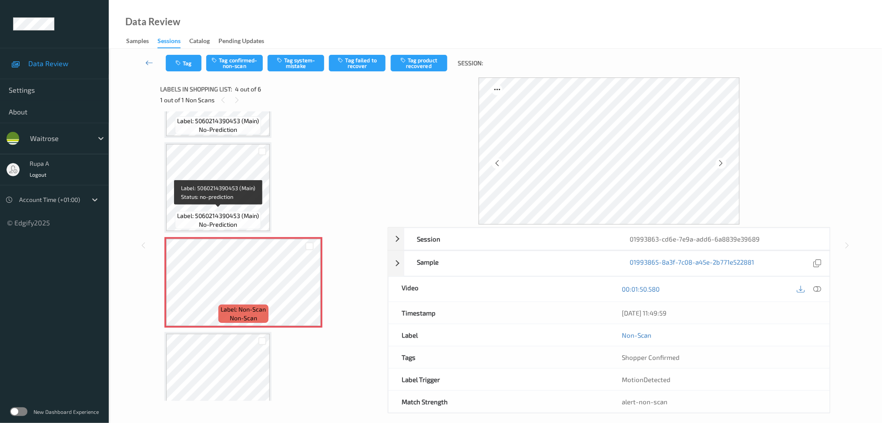
click at [213, 212] on span "Label: 5060214390453 (Main)" at bounding box center [218, 216] width 82 height 9
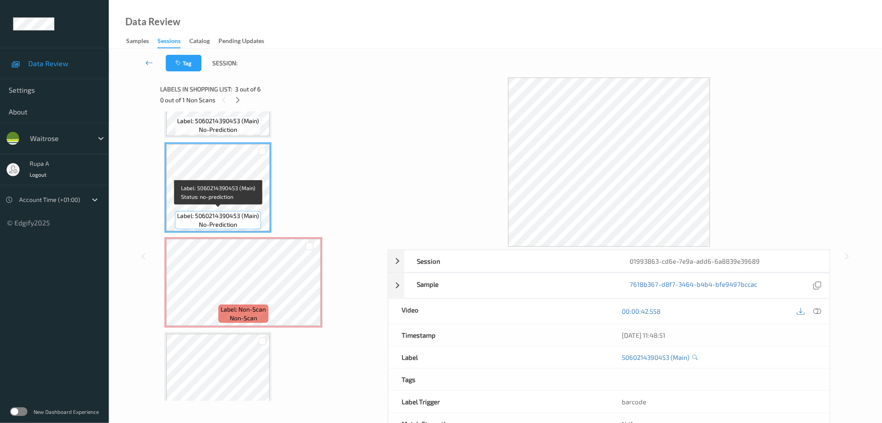
scroll to position [105, 0]
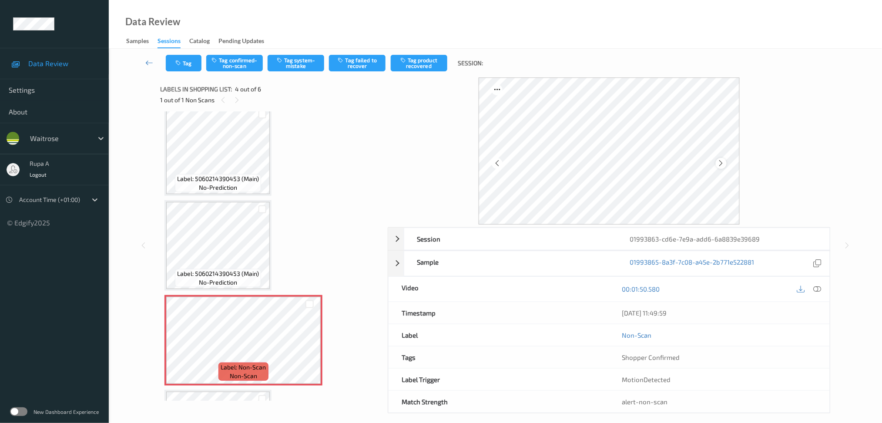
click at [717, 164] on div at bounding box center [721, 163] width 11 height 11
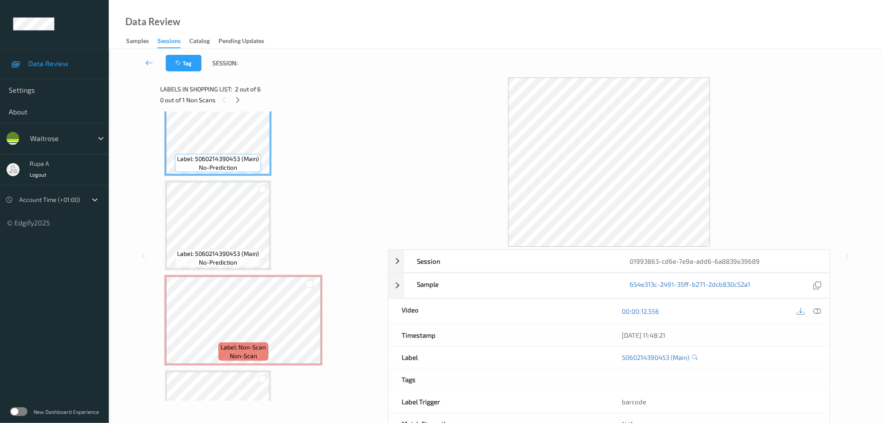
scroll to position [163, 0]
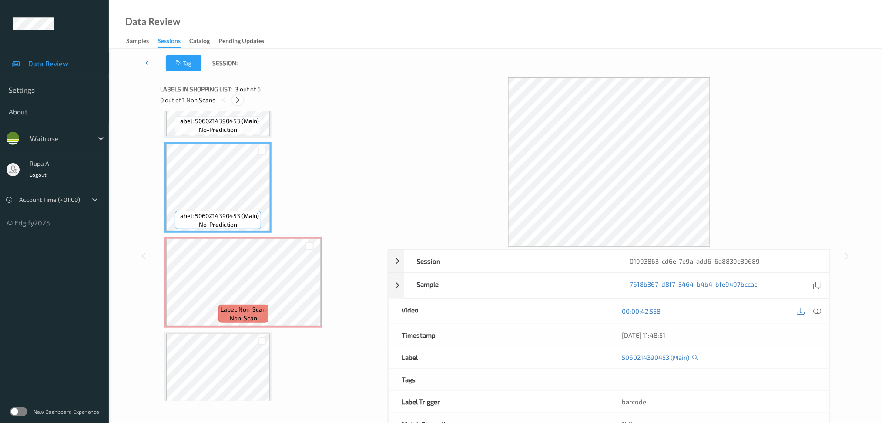
click at [237, 100] on icon at bounding box center [237, 100] width 7 height 8
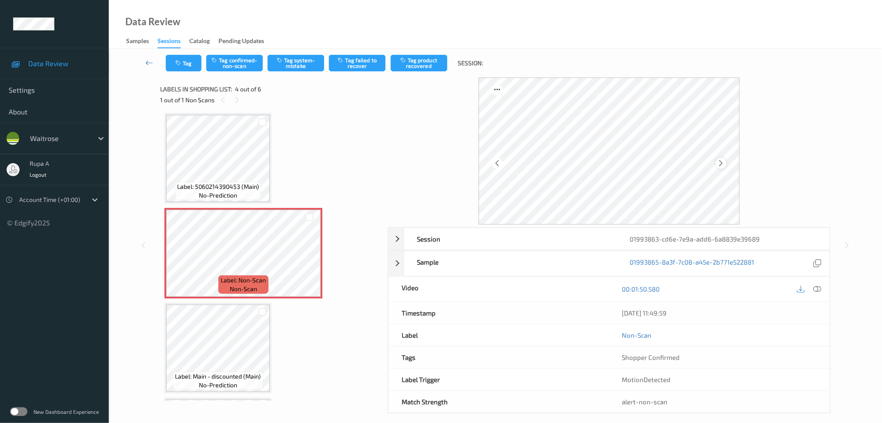
click at [717, 162] on div at bounding box center [721, 163] width 11 height 11
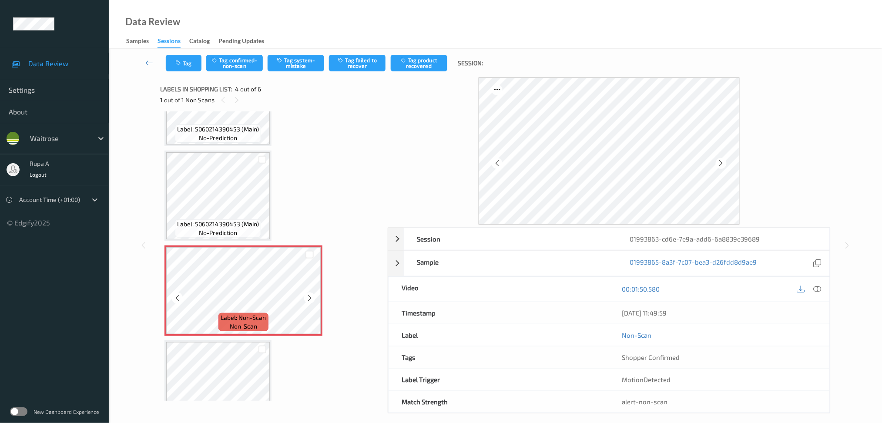
scroll to position [135, 0]
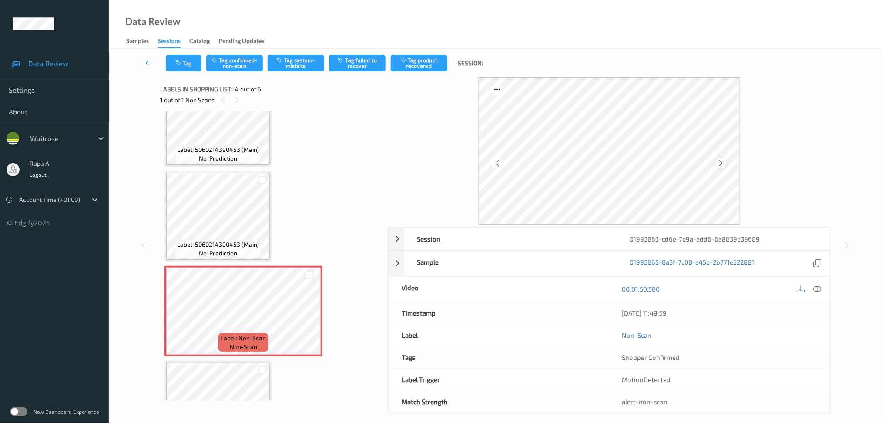
click at [724, 166] on icon at bounding box center [721, 163] width 7 height 8
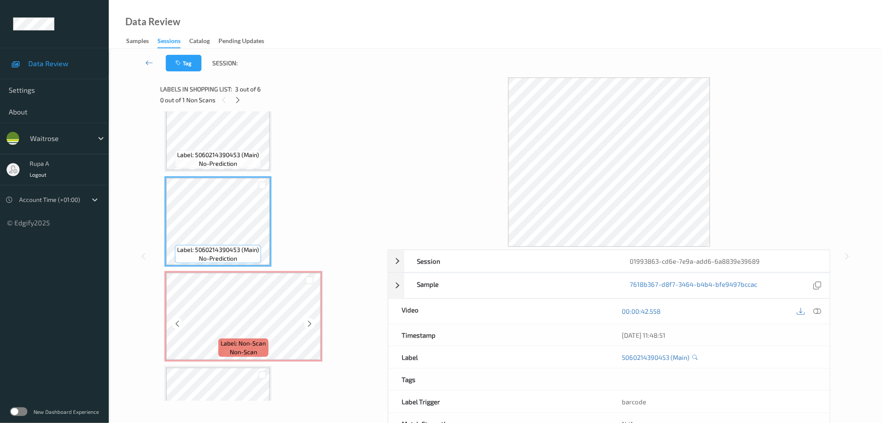
scroll to position [192, 0]
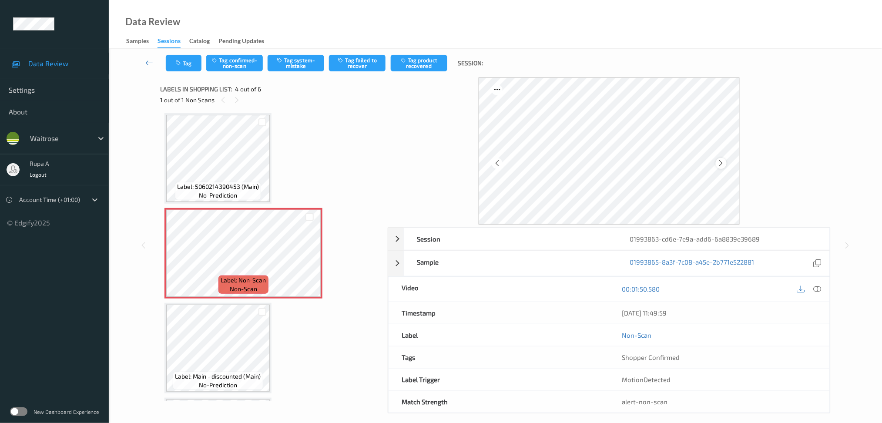
click at [721, 164] on icon at bounding box center [721, 163] width 7 height 8
click at [304, 68] on button "Tag system-mistake" at bounding box center [296, 63] width 57 height 17
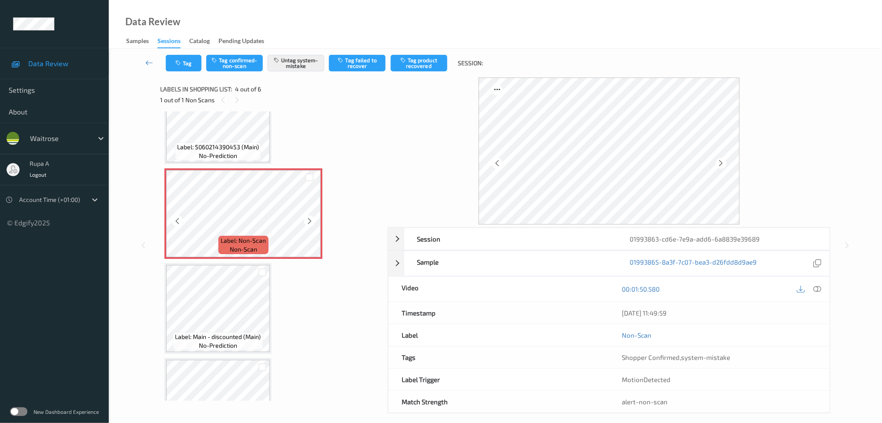
scroll to position [251, 0]
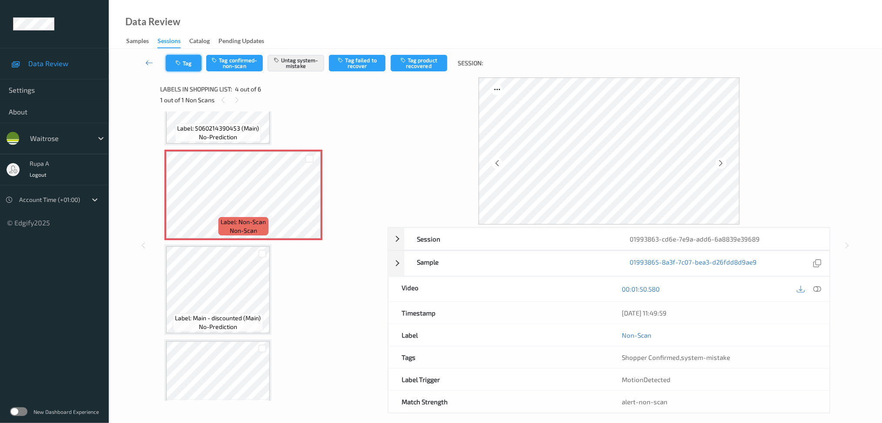
click at [185, 68] on button "Tag" at bounding box center [184, 63] width 36 height 17
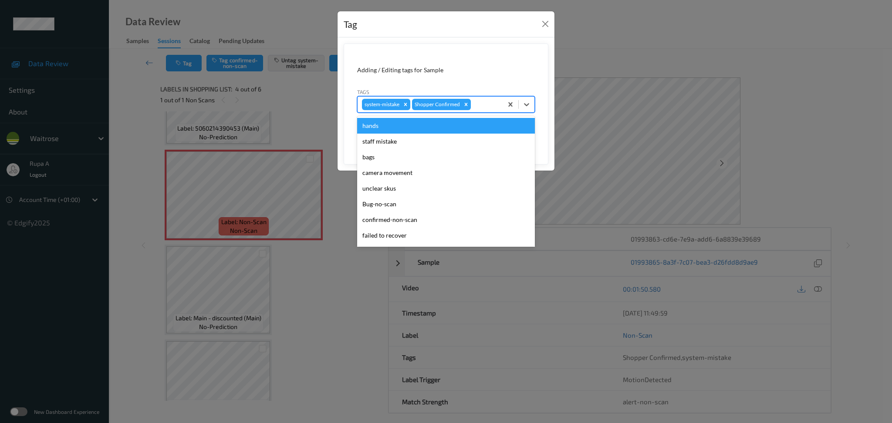
click at [478, 102] on div at bounding box center [485, 104] width 26 height 10
type input "un"
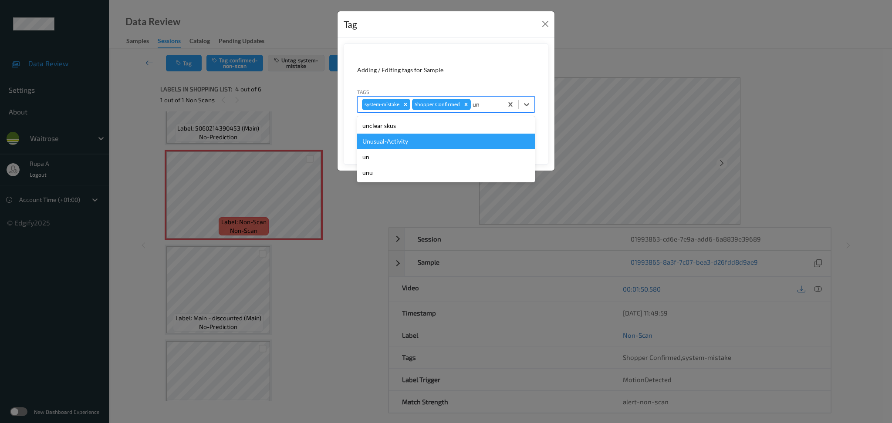
click at [420, 141] on div "Unusual-Activity" at bounding box center [446, 142] width 178 height 16
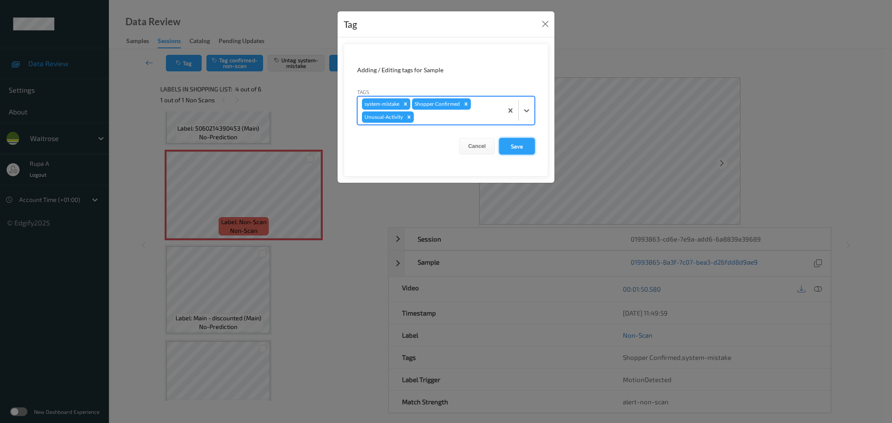
click at [514, 146] on button "Save" at bounding box center [517, 146] width 36 height 17
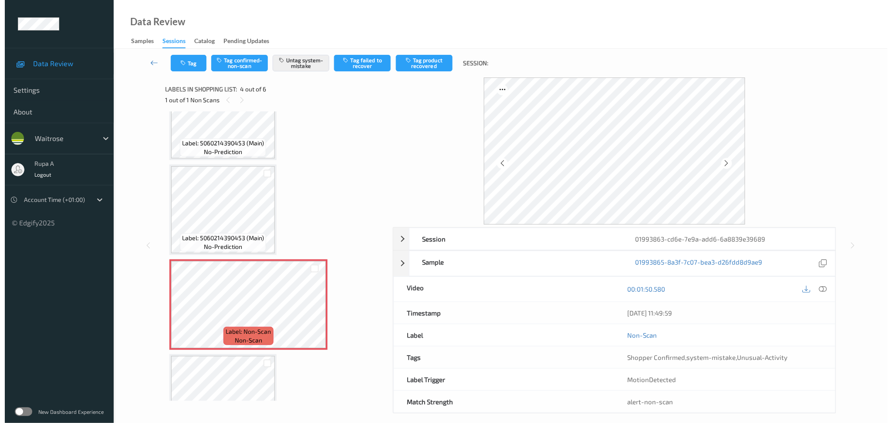
scroll to position [135, 0]
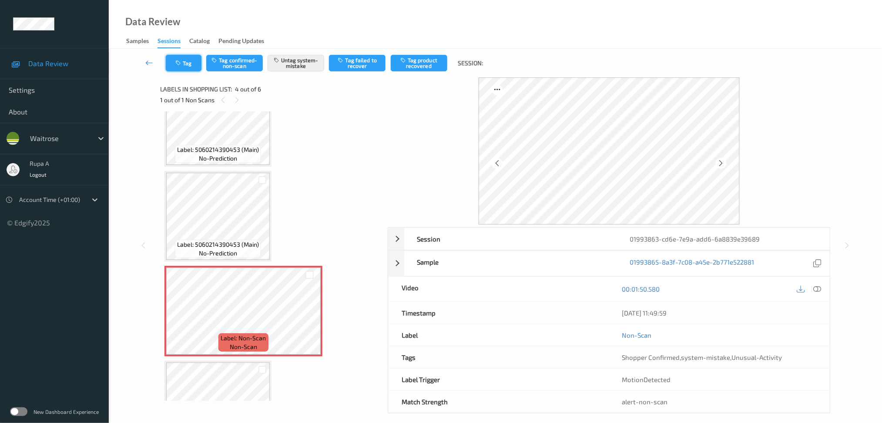
click at [183, 62] on button "Tag" at bounding box center [184, 63] width 36 height 17
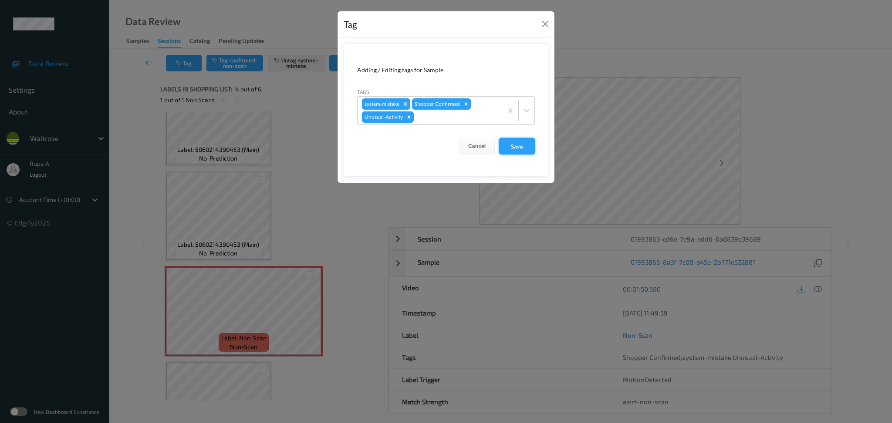
click at [523, 152] on button "Save" at bounding box center [517, 146] width 36 height 17
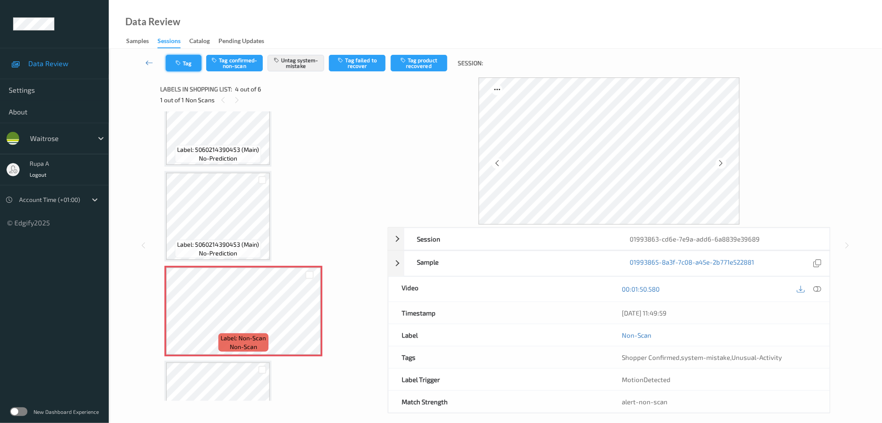
click at [181, 63] on icon "button" at bounding box center [178, 63] width 7 height 6
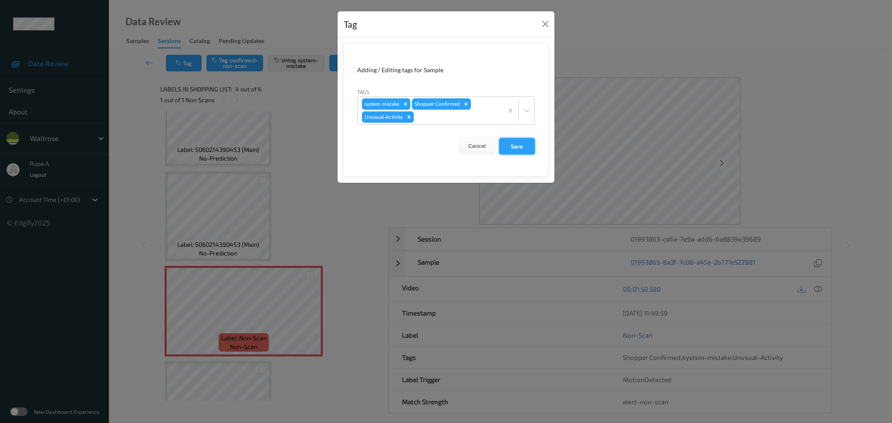
click at [526, 145] on button "Save" at bounding box center [517, 146] width 36 height 17
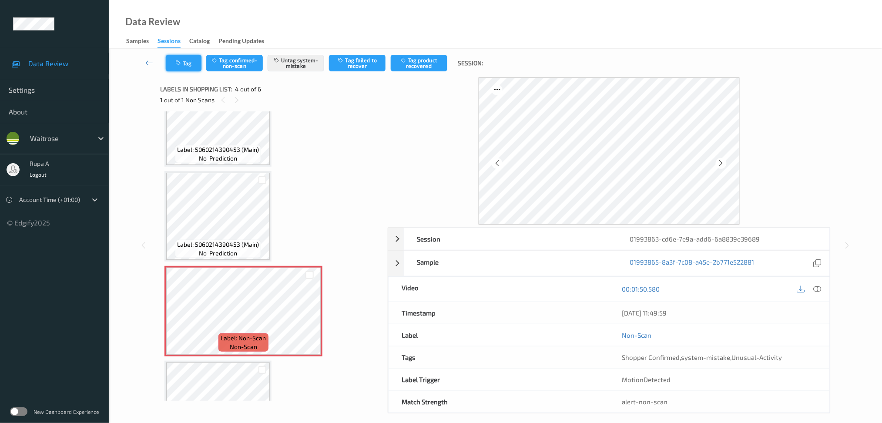
click at [176, 61] on icon "button" at bounding box center [178, 63] width 7 height 6
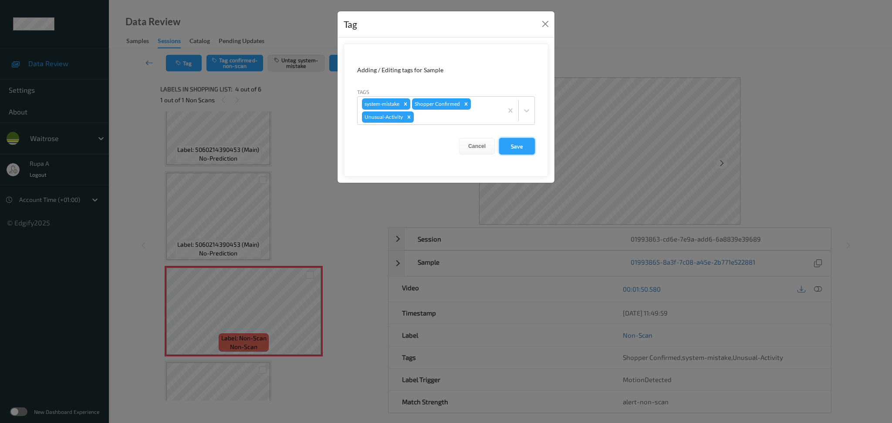
click at [526, 152] on button "Save" at bounding box center [517, 146] width 36 height 17
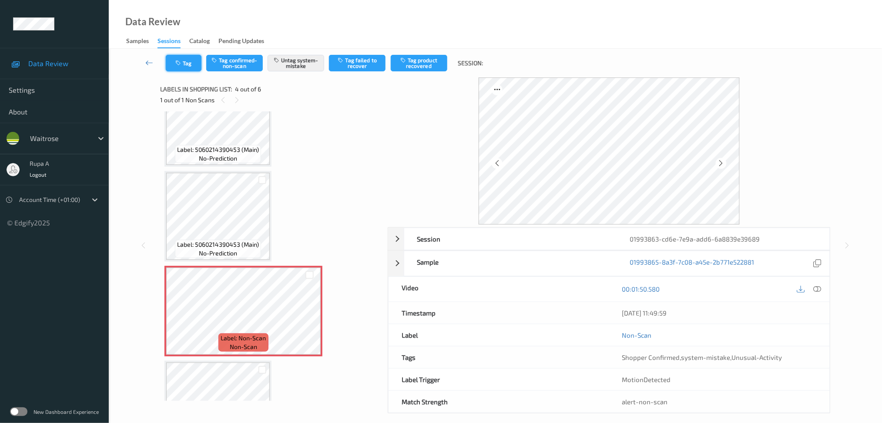
click at [185, 58] on button "Tag" at bounding box center [184, 63] width 36 height 17
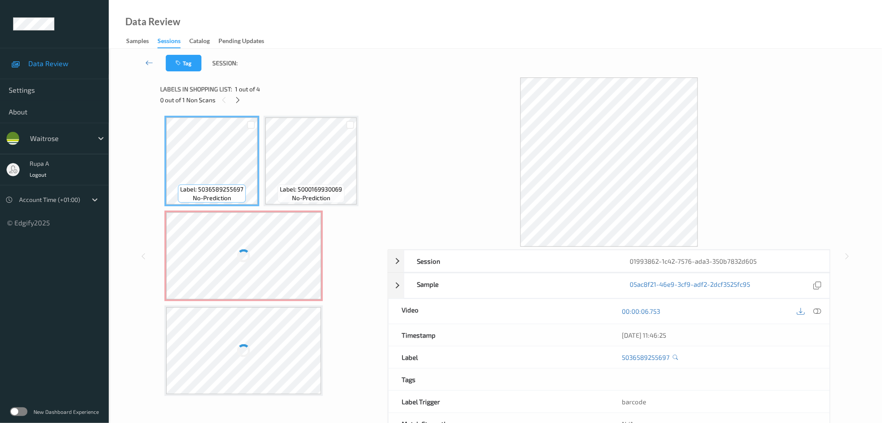
click at [280, 95] on div "0 out of 1 Non Scans" at bounding box center [271, 99] width 222 height 11
click at [238, 96] on icon at bounding box center [237, 100] width 7 height 8
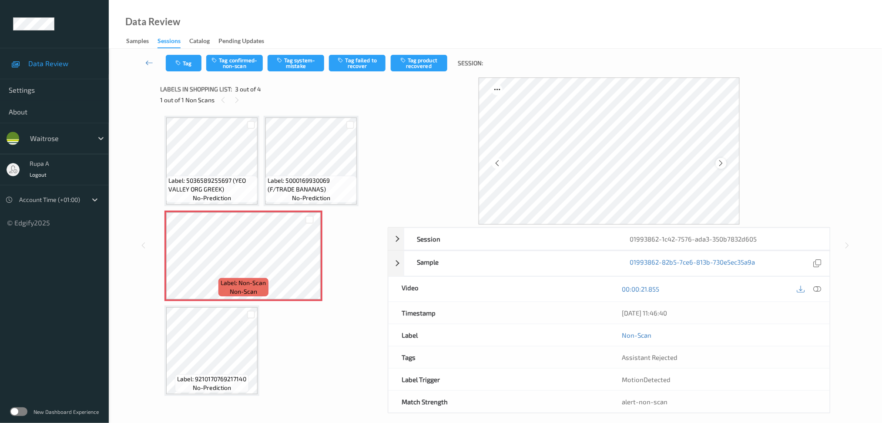
click at [719, 163] on icon at bounding box center [721, 163] width 7 height 8
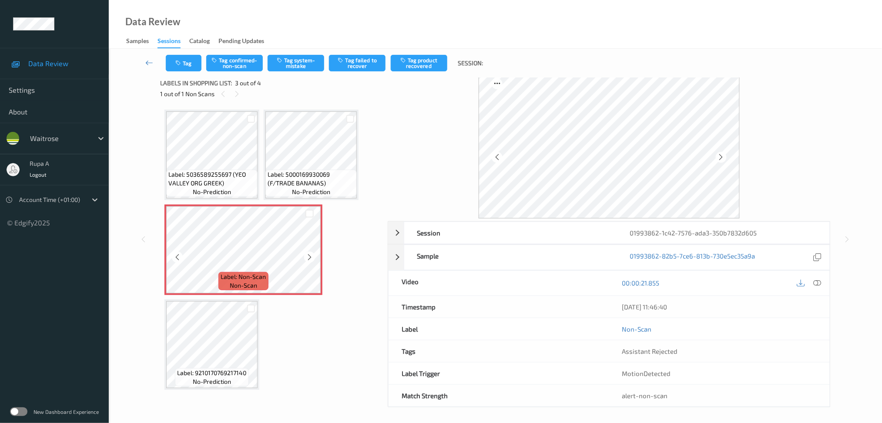
scroll to position [8, 0]
click at [719, 152] on icon at bounding box center [721, 155] width 7 height 8
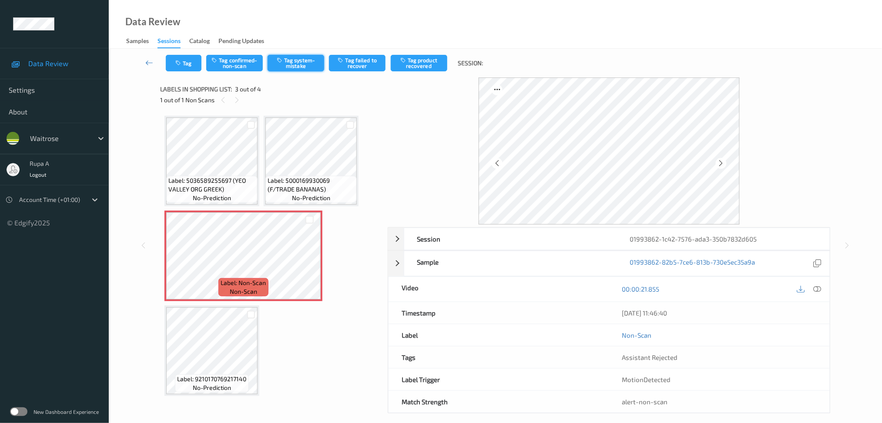
click at [291, 66] on button "Tag system-mistake" at bounding box center [296, 63] width 57 height 17
click at [184, 69] on button "Tag" at bounding box center [184, 63] width 36 height 17
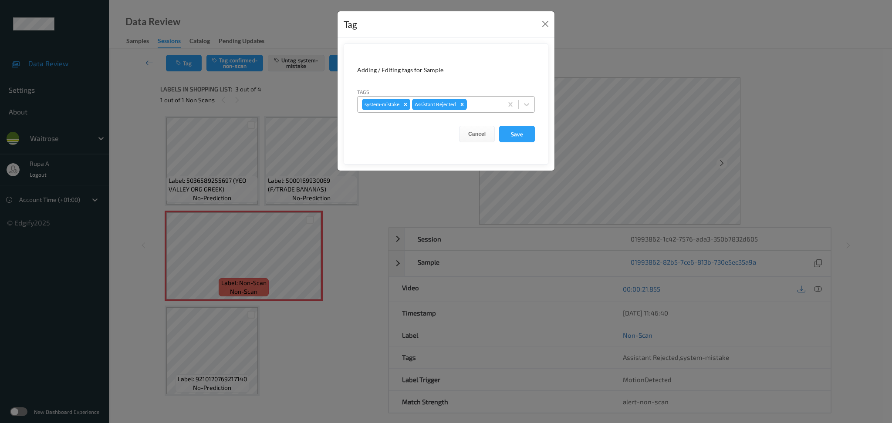
click at [477, 106] on div at bounding box center [483, 104] width 30 height 10
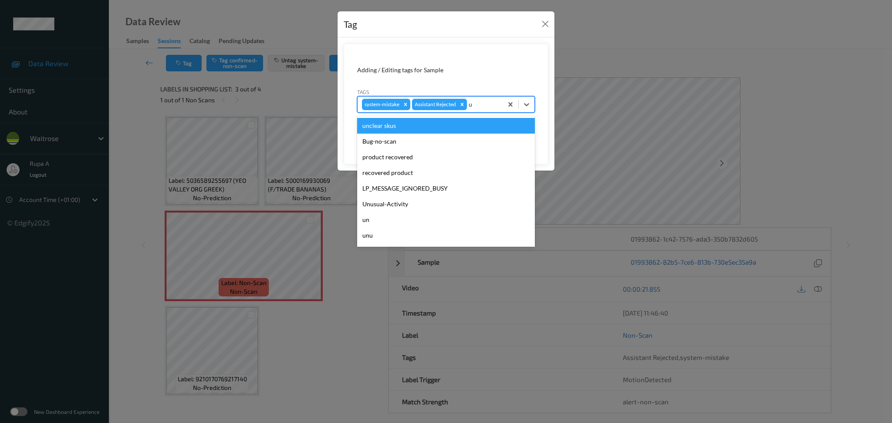
type input "un"
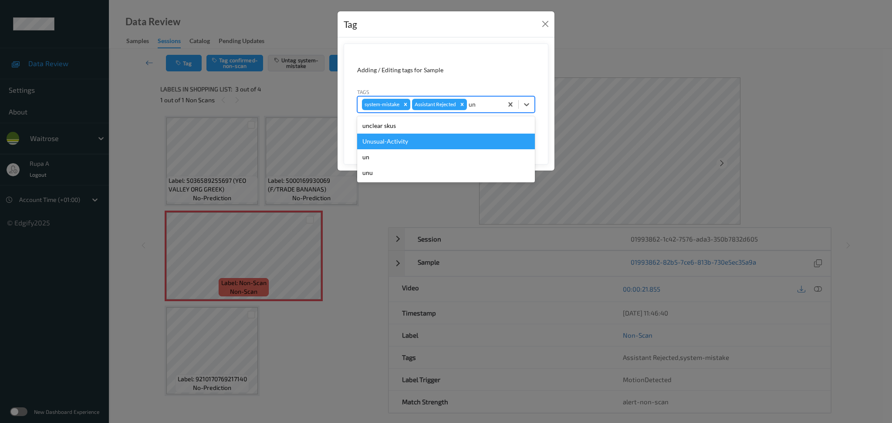
click at [440, 139] on div "Unusual-Activity" at bounding box center [446, 142] width 178 height 16
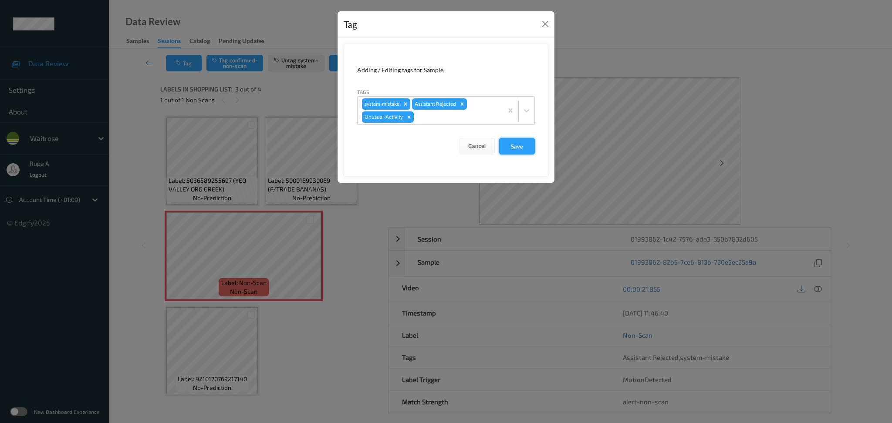
click at [524, 150] on button "Save" at bounding box center [517, 146] width 36 height 17
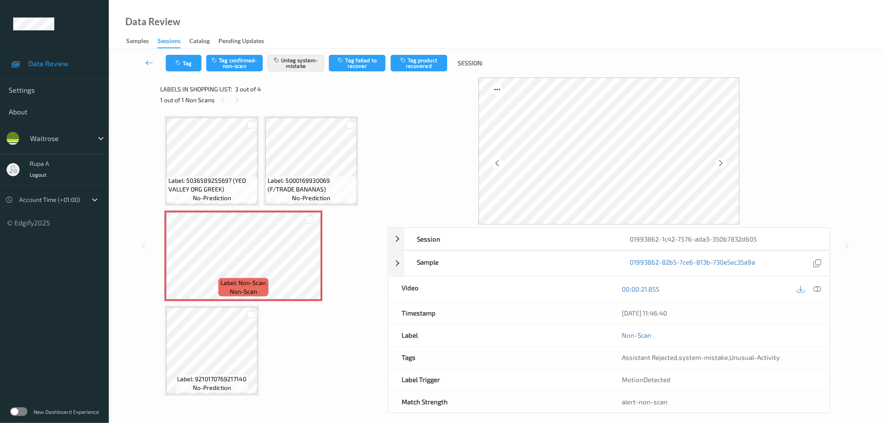
click at [818, 292] on icon at bounding box center [818, 289] width 8 height 8
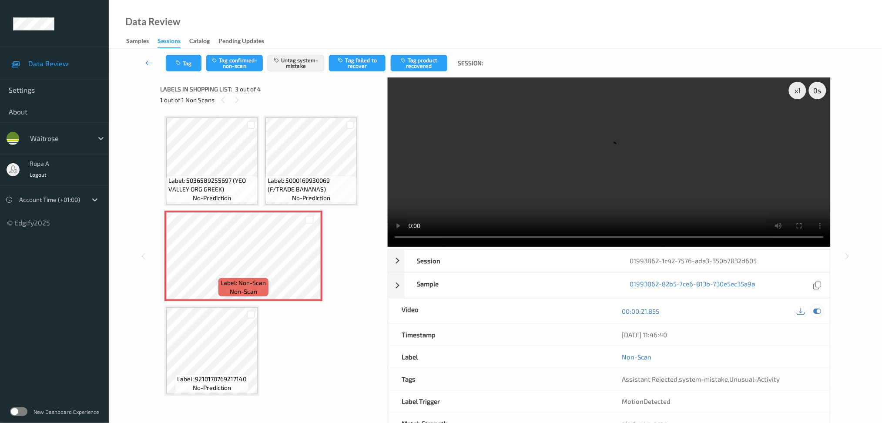
click at [816, 310] on icon at bounding box center [818, 311] width 8 height 8
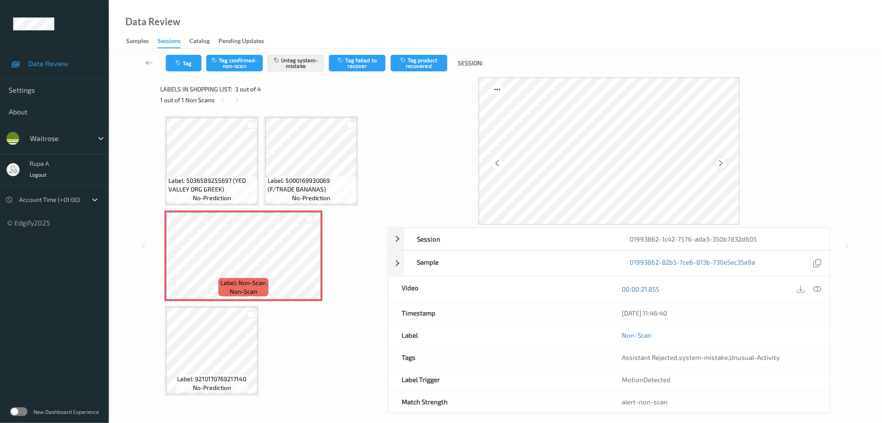
click at [722, 162] on icon at bounding box center [721, 163] width 7 height 8
click at [177, 58] on button "Tag" at bounding box center [184, 63] width 36 height 17
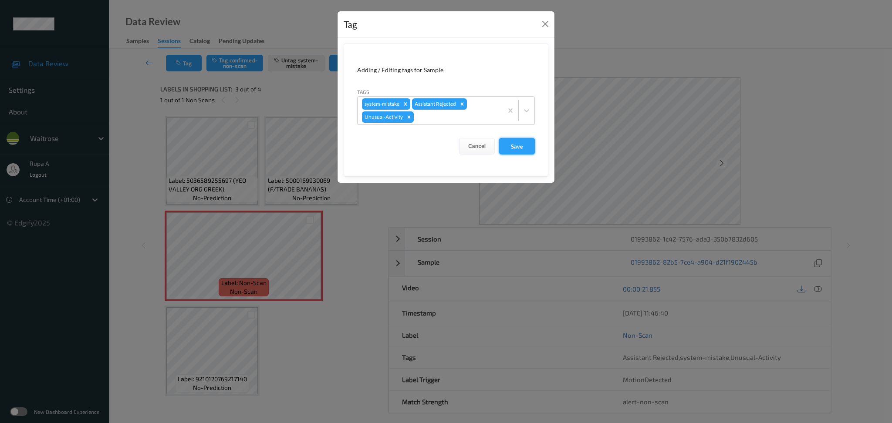
click at [520, 145] on button "Save" at bounding box center [517, 146] width 36 height 17
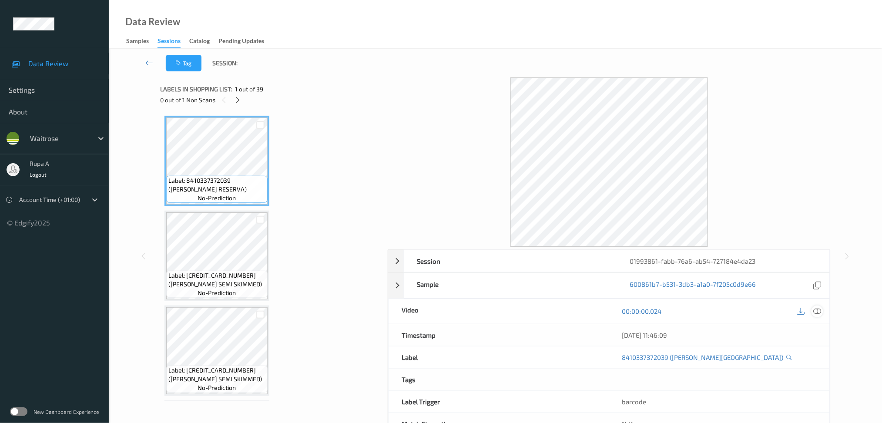
click at [820, 314] on icon at bounding box center [818, 311] width 8 height 8
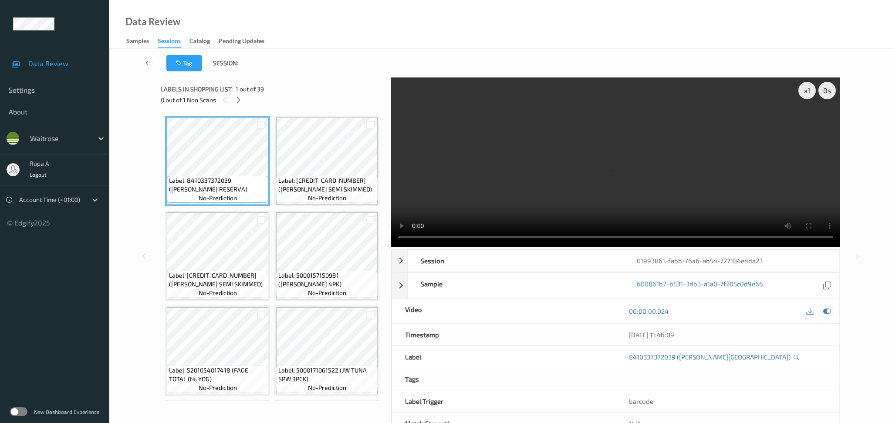
click at [830, 307] on icon at bounding box center [827, 311] width 8 height 8
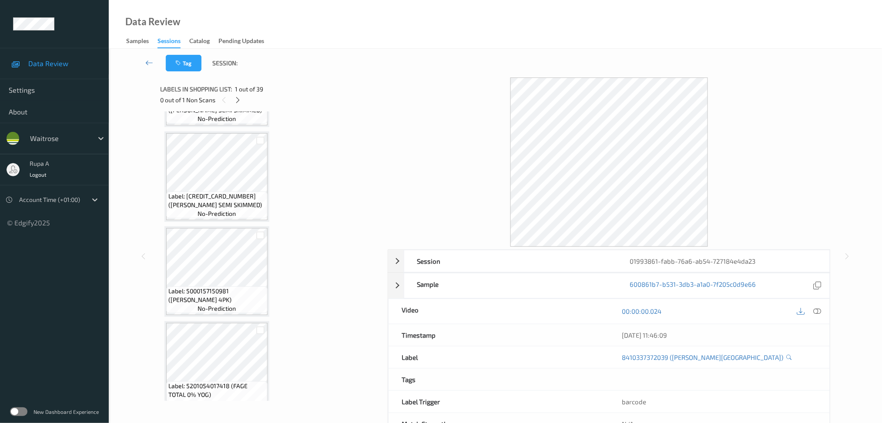
scroll to position [290, 0]
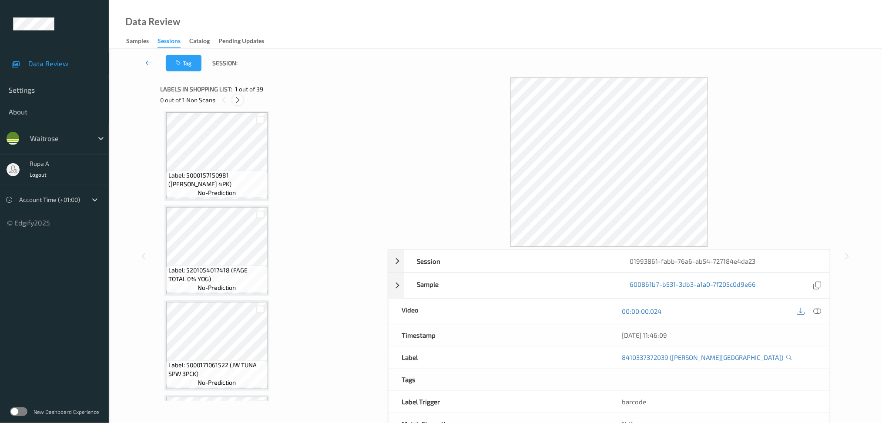
click at [239, 98] on icon at bounding box center [237, 100] width 7 height 8
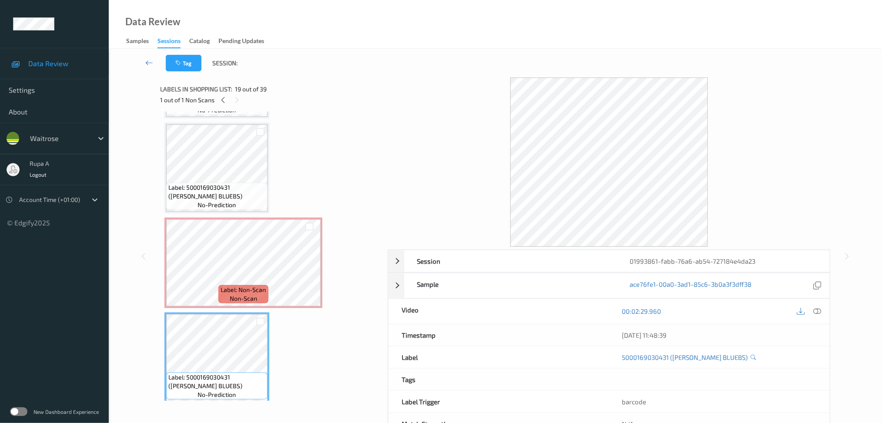
scroll to position [1453, 0]
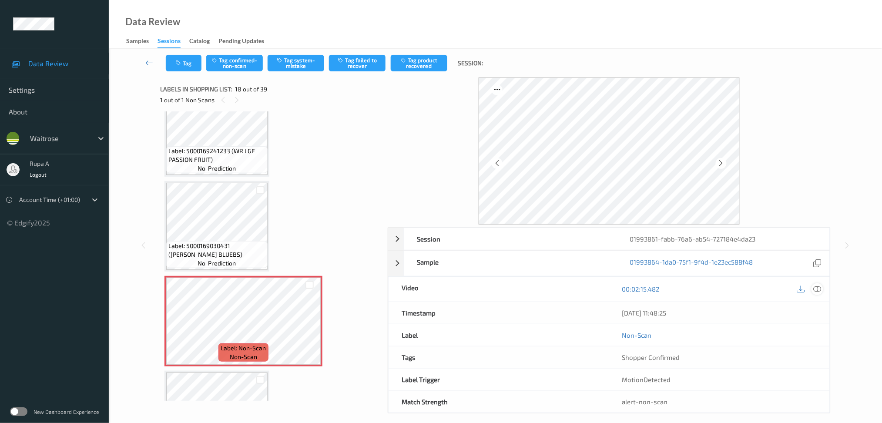
click at [819, 291] on icon at bounding box center [818, 289] width 8 height 8
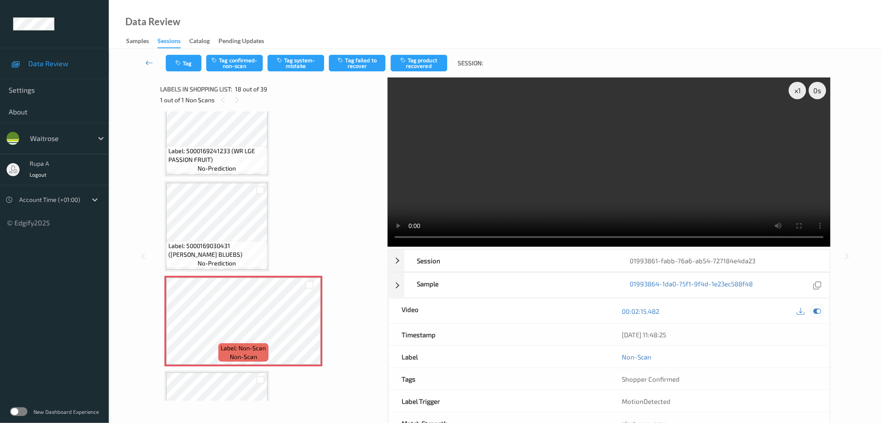
click at [818, 312] on icon at bounding box center [818, 311] width 8 height 8
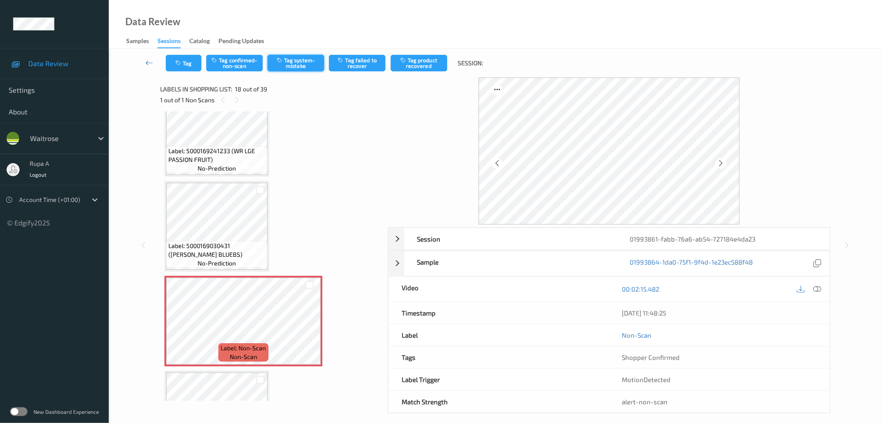
click at [309, 58] on button "Tag system-mistake" at bounding box center [296, 63] width 57 height 17
click at [189, 72] on div "Tag Tag confirmed-non-scan Untag system-mistake Tag failed to recover Tag produ…" at bounding box center [496, 63] width 738 height 29
click at [189, 68] on button "Tag" at bounding box center [184, 63] width 36 height 17
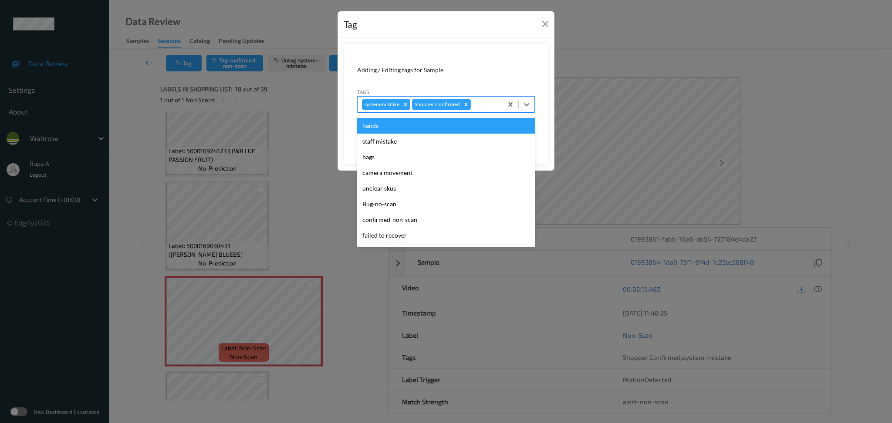
click at [495, 110] on div "system-mistake Shopper Confirmed" at bounding box center [429, 104] width 145 height 15
type input "un"
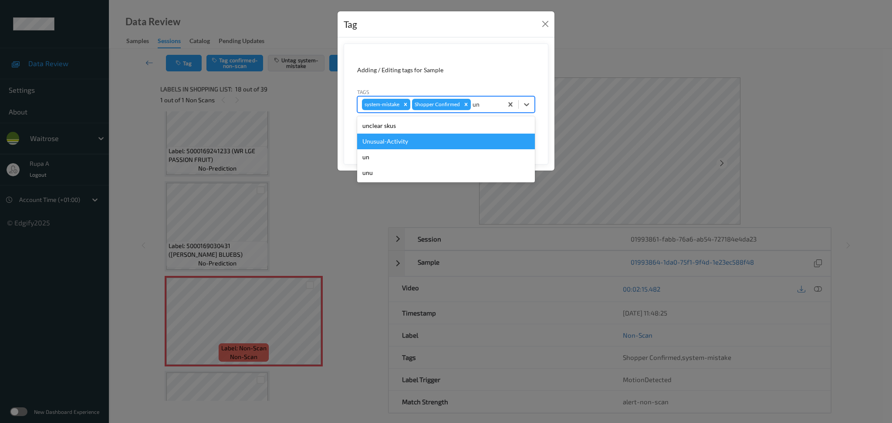
click at [444, 140] on div "Unusual-Activity" at bounding box center [446, 142] width 178 height 16
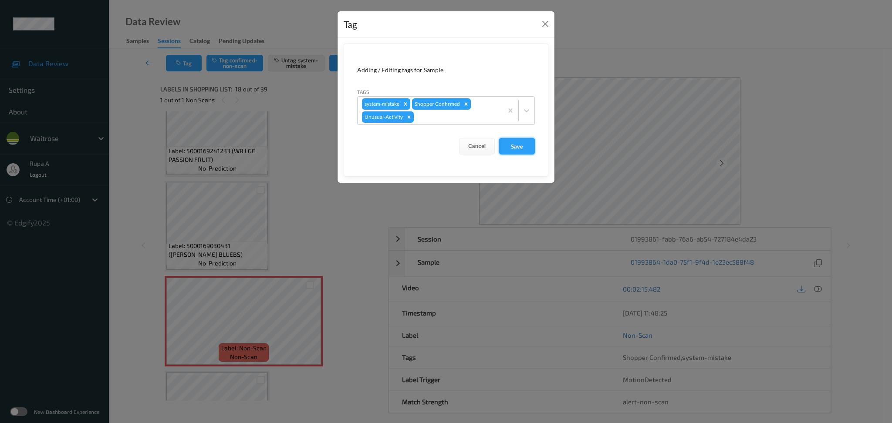
click at [513, 146] on button "Save" at bounding box center [517, 146] width 36 height 17
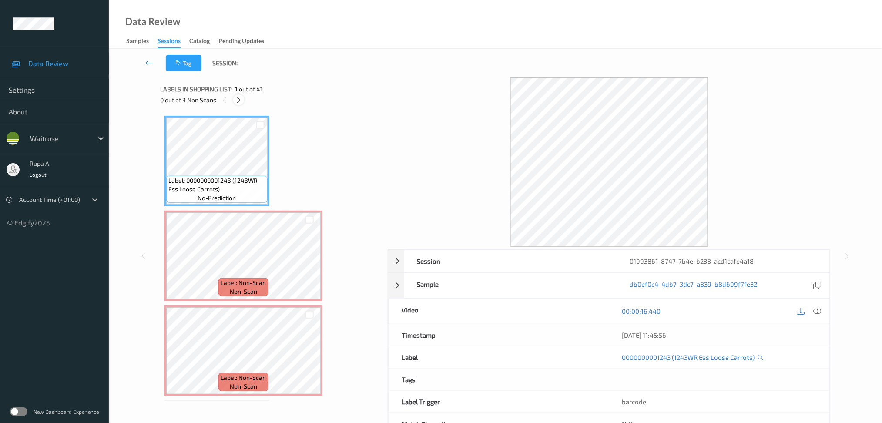
click at [242, 101] on div at bounding box center [238, 99] width 11 height 11
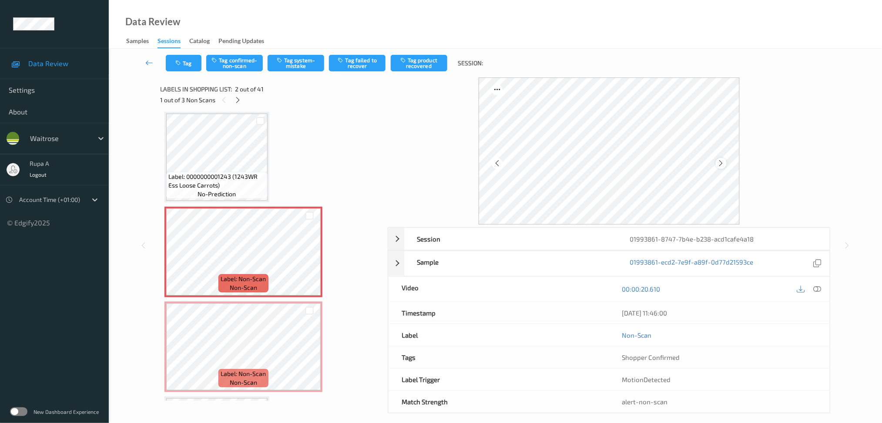
click at [723, 163] on icon at bounding box center [721, 163] width 7 height 8
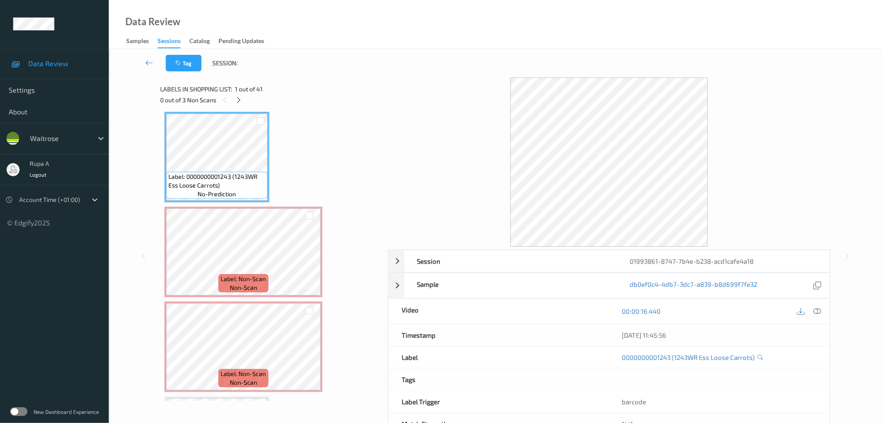
scroll to position [0, 0]
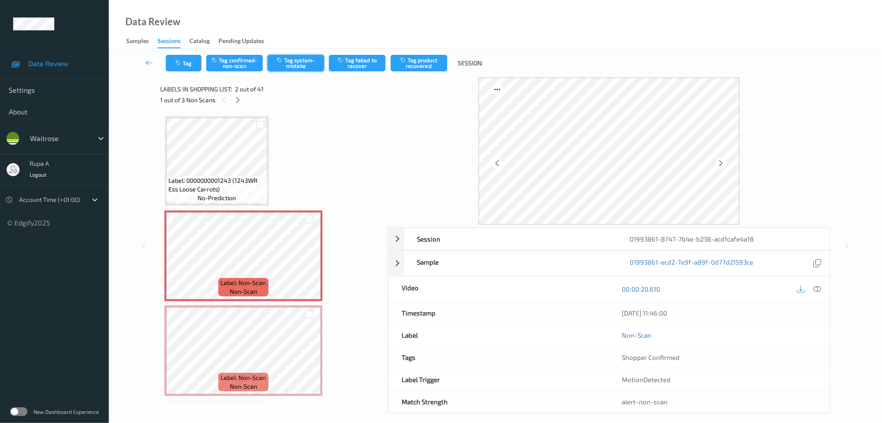
click at [300, 61] on button "Tag system-mistake" at bounding box center [296, 63] width 57 height 17
click at [183, 59] on button "Tag" at bounding box center [184, 63] width 36 height 17
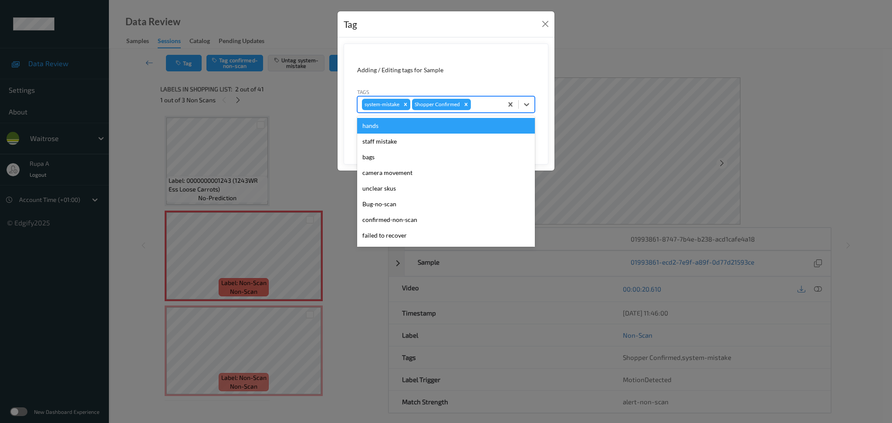
click at [491, 107] on div at bounding box center [485, 104] width 26 height 10
type input "un"
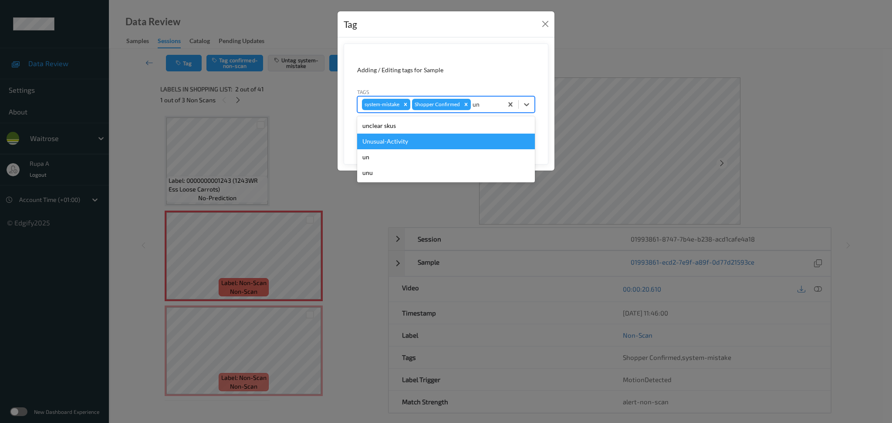
click at [423, 139] on div "Unusual-Activity" at bounding box center [446, 142] width 178 height 16
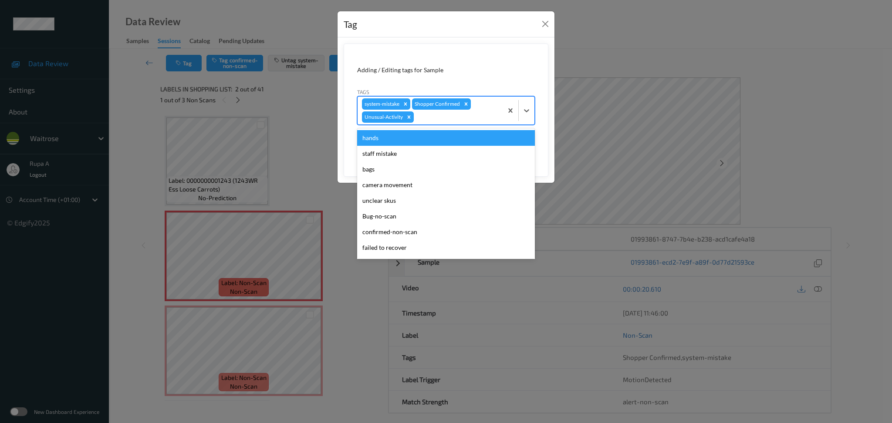
click at [453, 118] on div at bounding box center [456, 117] width 83 height 10
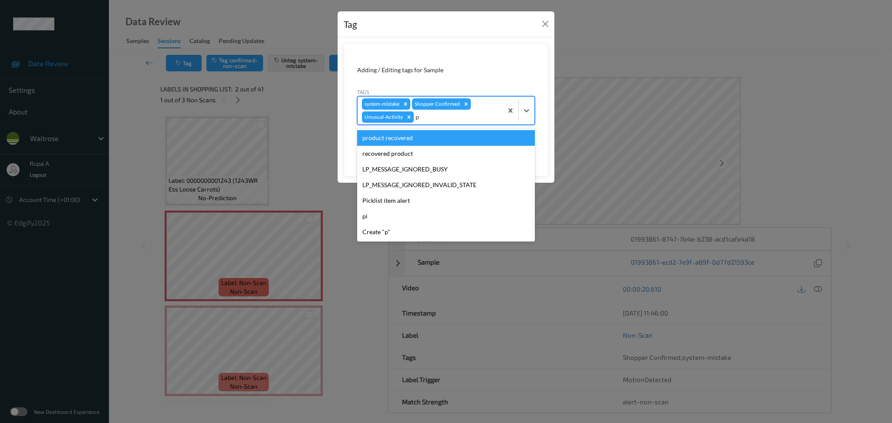
type input "pi"
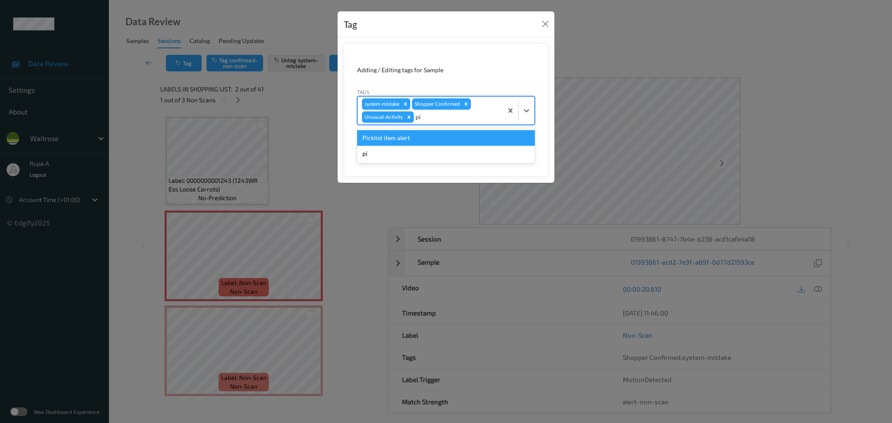
click at [440, 130] on div "Picklist item alert" at bounding box center [446, 138] width 178 height 16
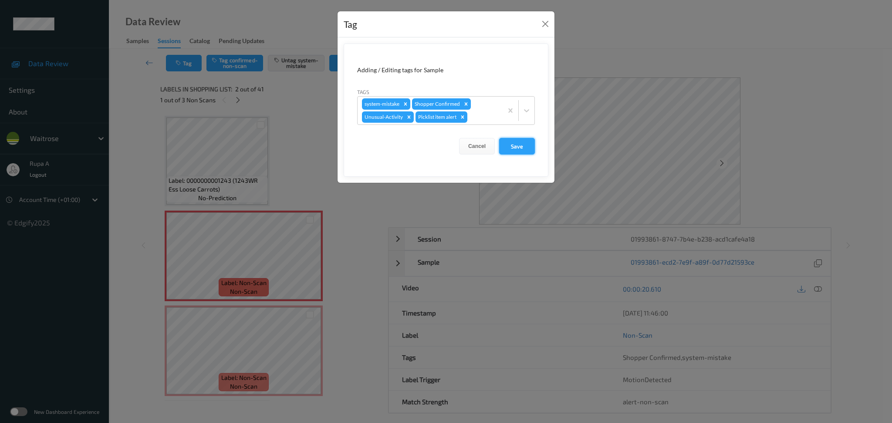
click at [516, 148] on button "Save" at bounding box center [517, 146] width 36 height 17
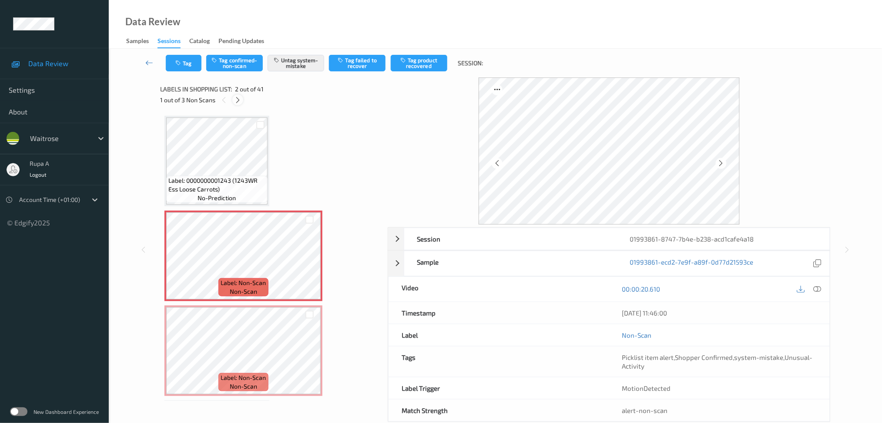
click at [236, 100] on icon at bounding box center [237, 100] width 7 height 8
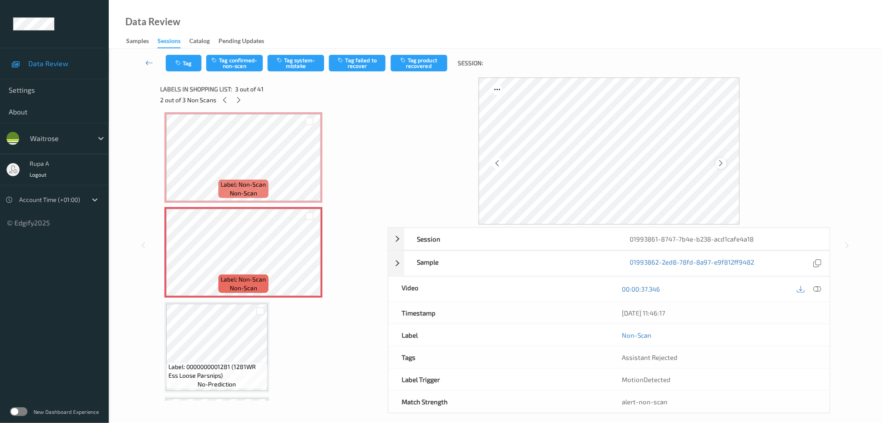
click at [726, 162] on div at bounding box center [721, 163] width 11 height 11
click at [295, 65] on button "Tag system-mistake" at bounding box center [296, 63] width 57 height 17
click at [167, 67] on button "Tag" at bounding box center [184, 63] width 36 height 17
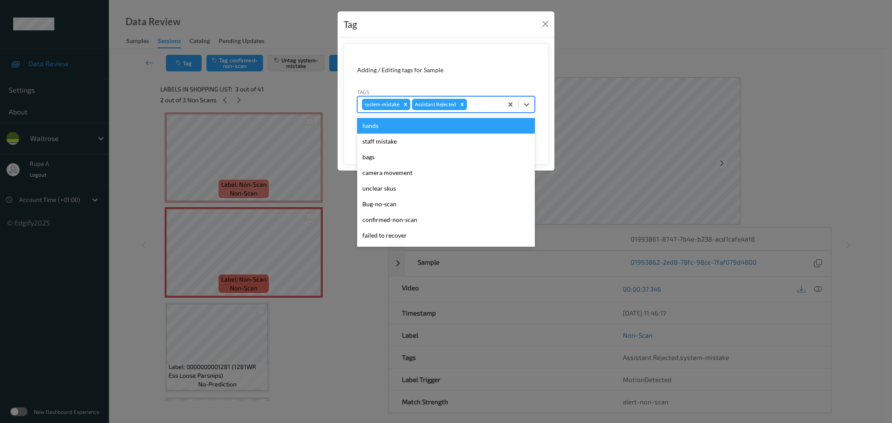
click at [472, 104] on div at bounding box center [483, 104] width 30 height 10
type input "un"
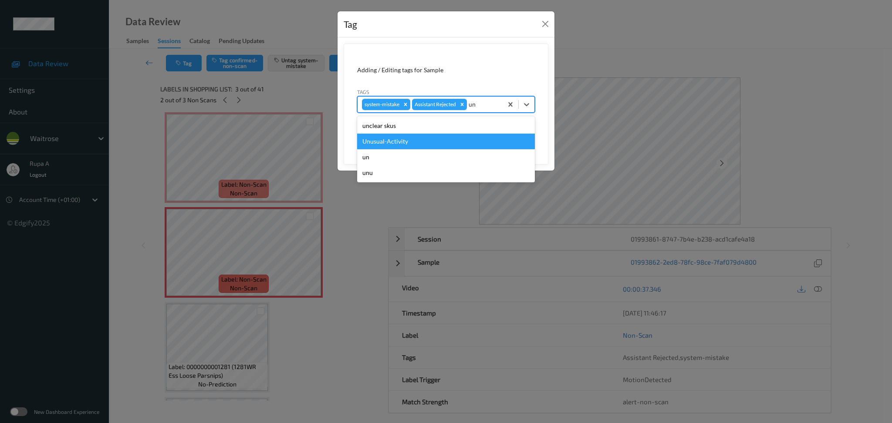
click at [421, 139] on div "Unusual-Activity" at bounding box center [446, 142] width 178 height 16
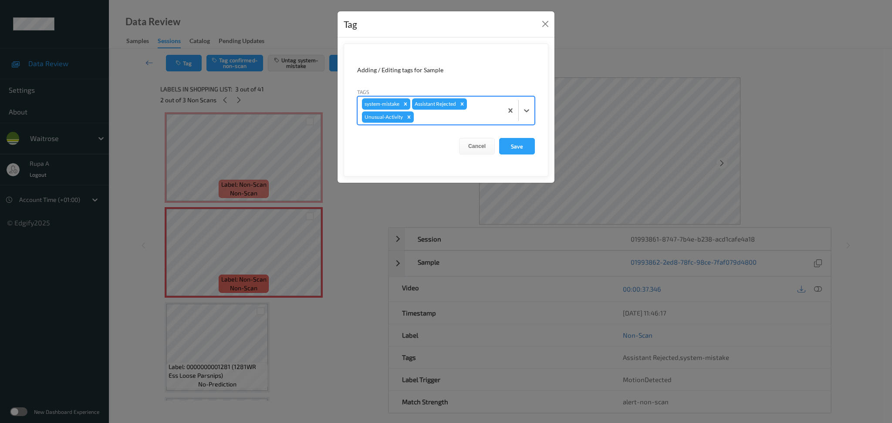
click at [429, 121] on div at bounding box center [456, 117] width 83 height 10
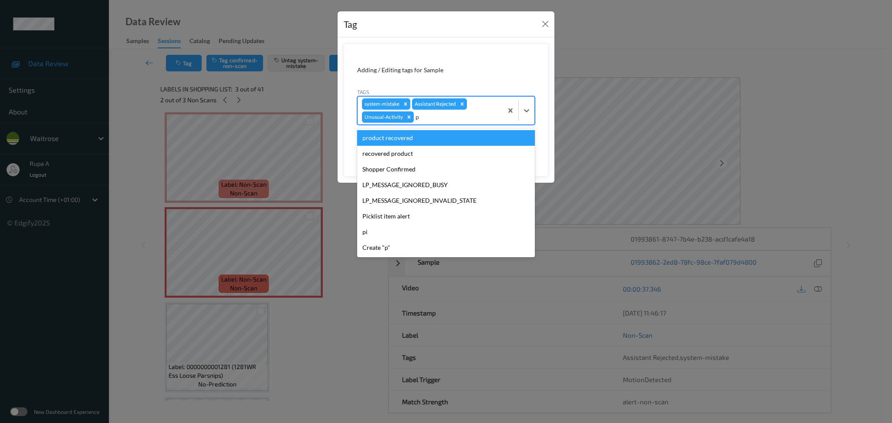
type input "pi"
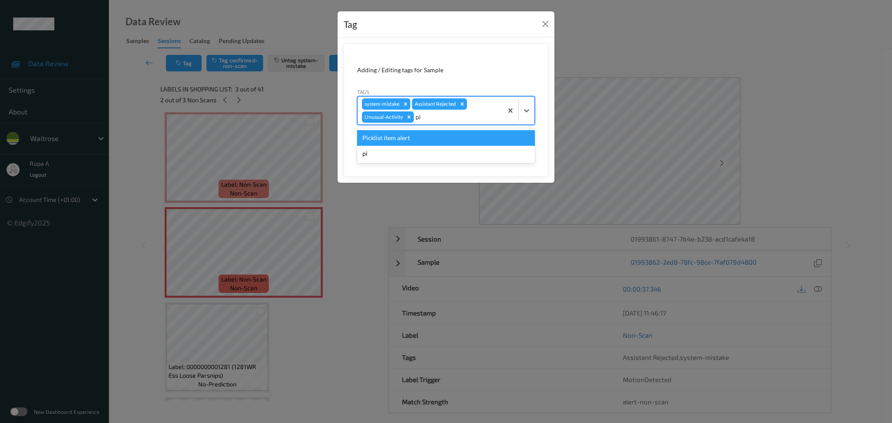
click at [412, 139] on div "Picklist item alert" at bounding box center [446, 138] width 178 height 16
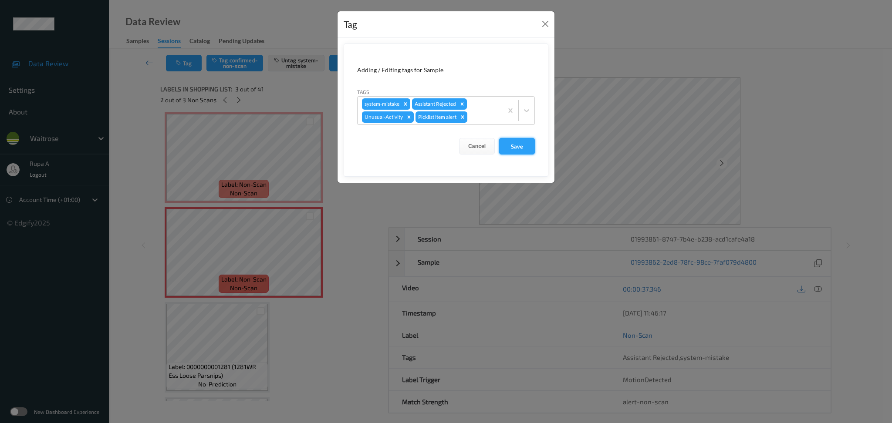
click at [514, 148] on button "Save" at bounding box center [517, 146] width 36 height 17
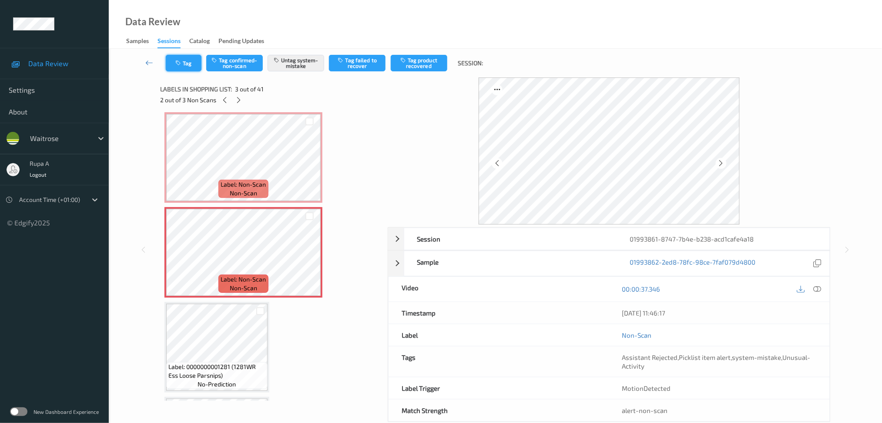
click at [175, 61] on button "Tag" at bounding box center [184, 63] width 36 height 17
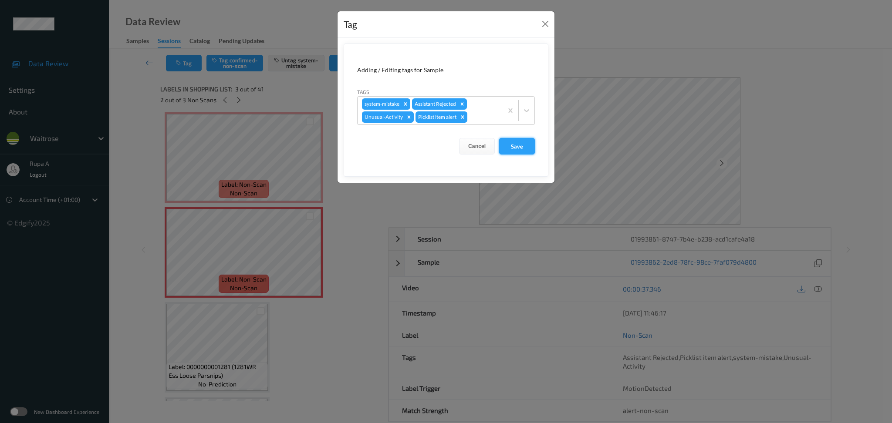
click at [506, 144] on button "Save" at bounding box center [517, 146] width 36 height 17
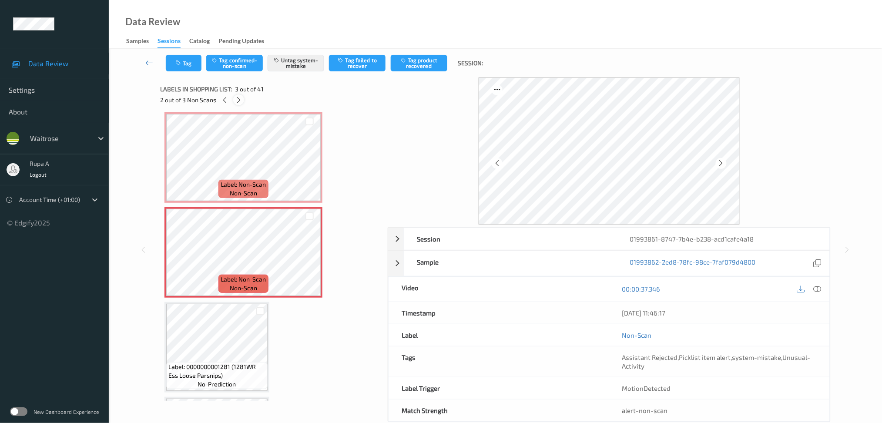
click at [241, 101] on icon at bounding box center [238, 100] width 7 height 8
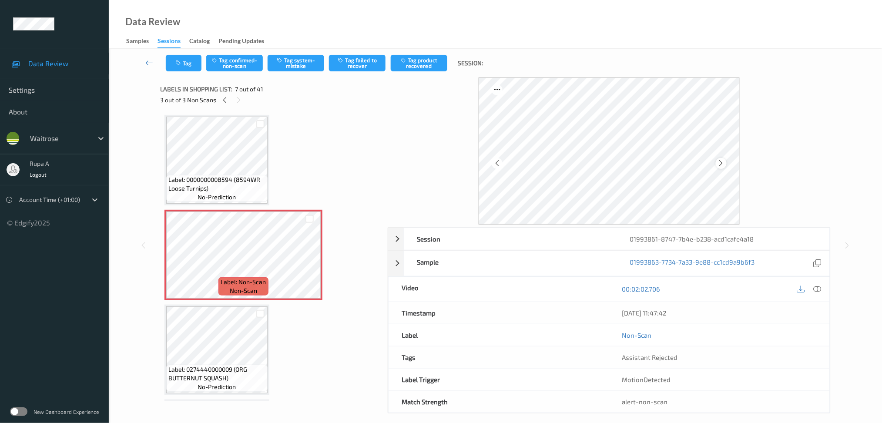
click at [716, 163] on div at bounding box center [721, 163] width 11 height 11
click at [720, 165] on icon at bounding box center [721, 163] width 7 height 8
click at [284, 62] on button "Tag system-mistake" at bounding box center [296, 63] width 57 height 17
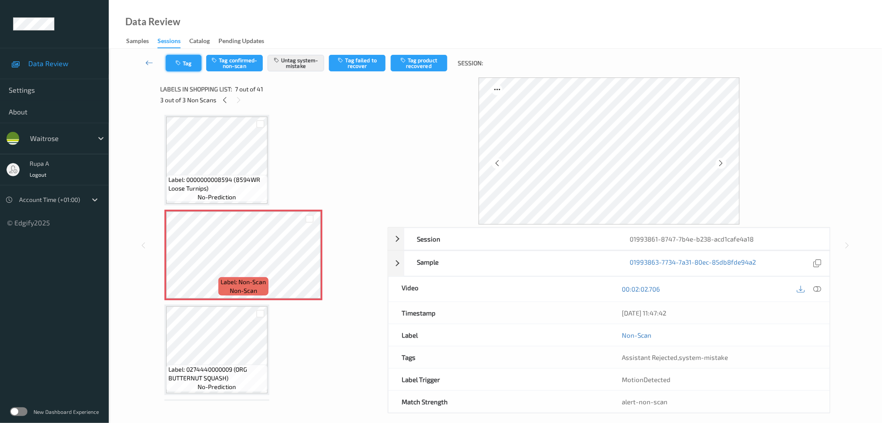
click at [187, 70] on button "Tag" at bounding box center [184, 63] width 36 height 17
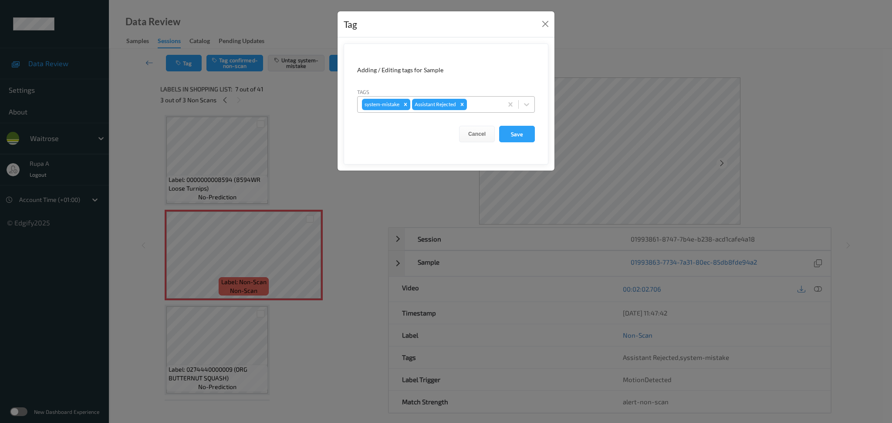
click at [490, 99] on div at bounding box center [483, 104] width 30 height 10
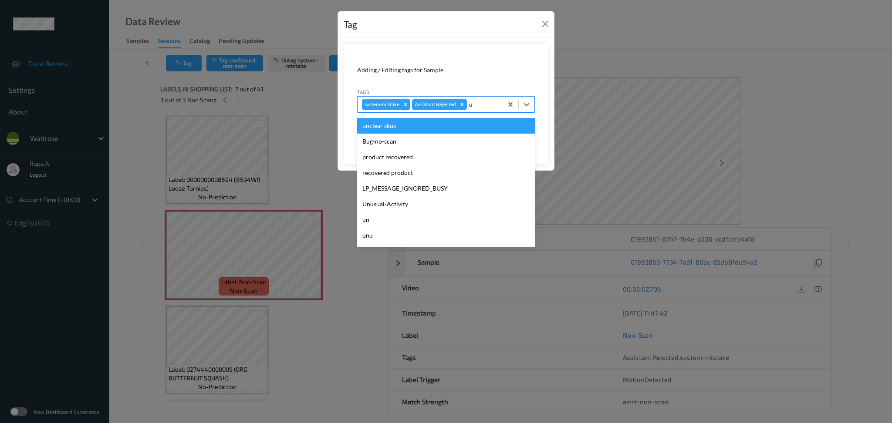
type input "un"
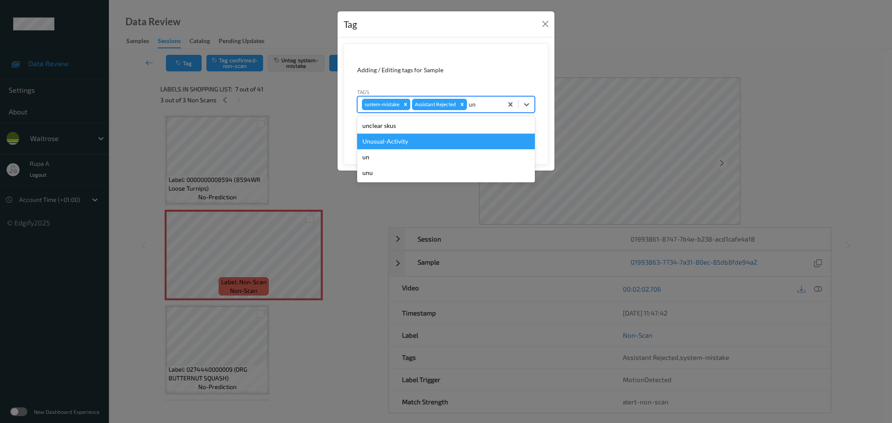
click at [434, 141] on div "Unusual-Activity" at bounding box center [446, 142] width 178 height 16
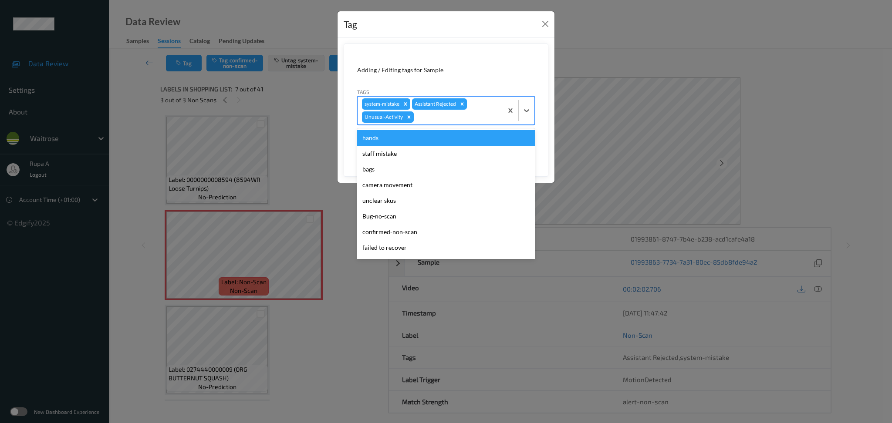
click at [442, 116] on div at bounding box center [456, 117] width 83 height 10
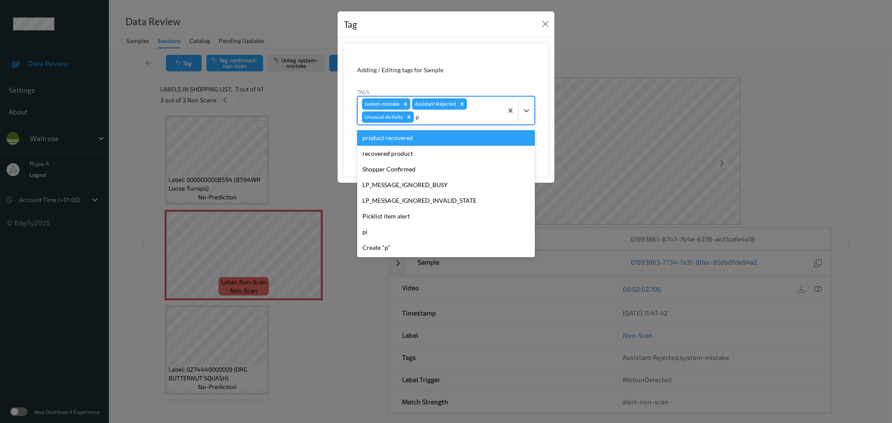
type input "pi"
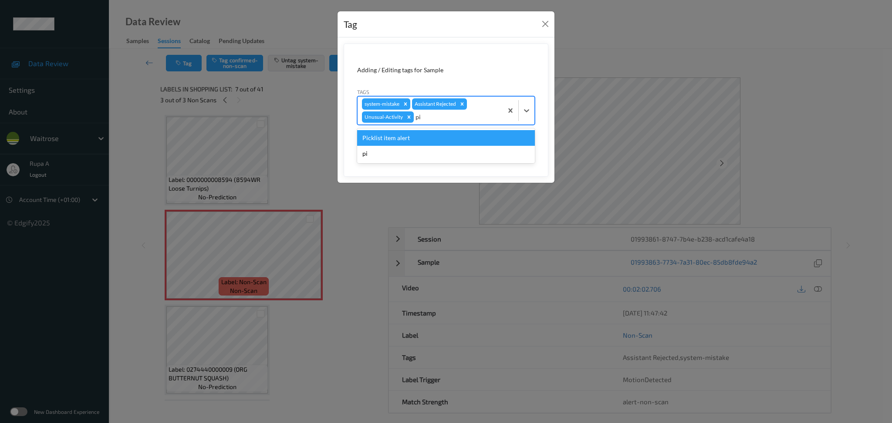
click at [416, 136] on div "Picklist item alert" at bounding box center [446, 138] width 178 height 16
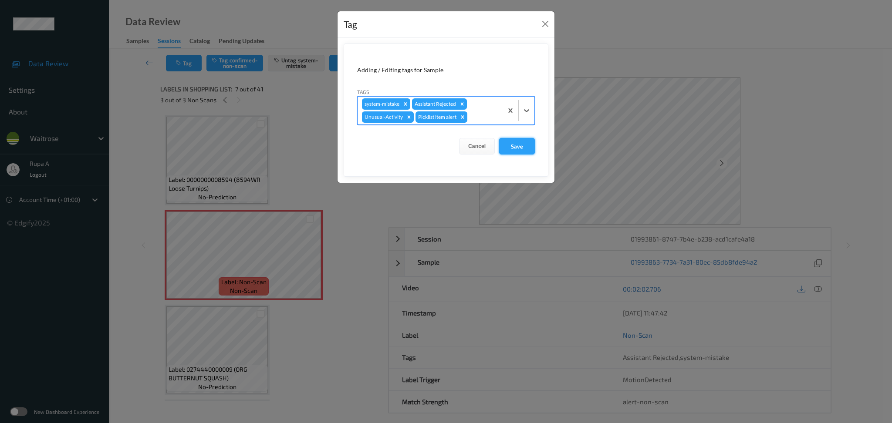
click at [524, 148] on button "Save" at bounding box center [517, 146] width 36 height 17
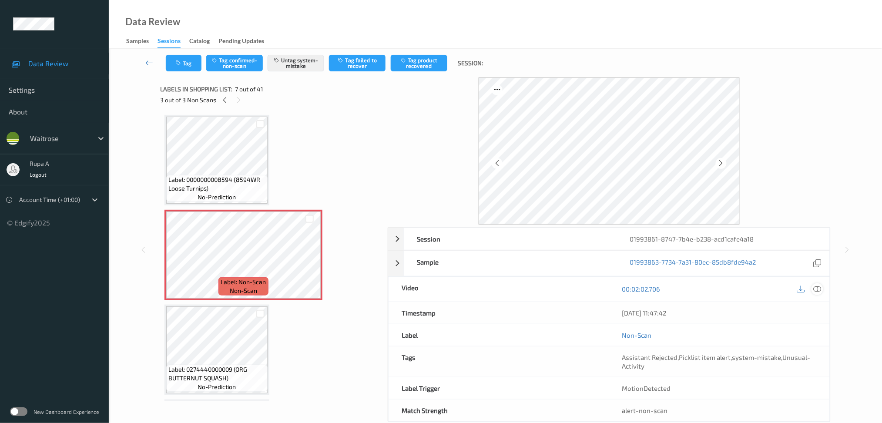
click at [819, 292] on icon at bounding box center [818, 289] width 8 height 8
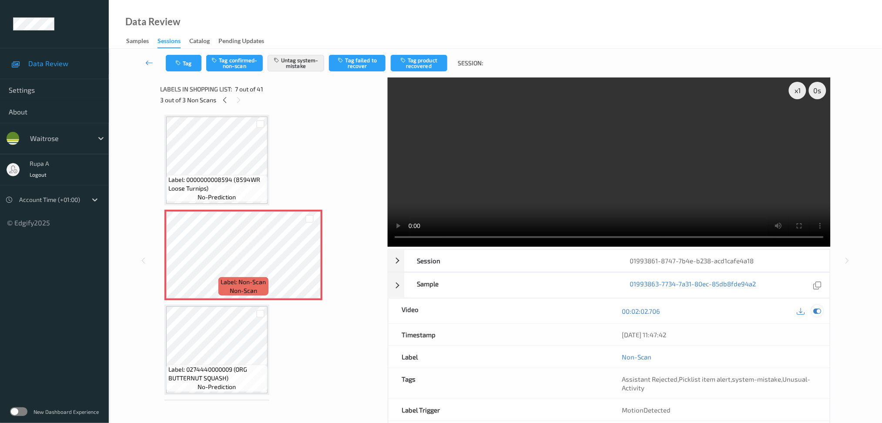
click at [815, 310] on icon at bounding box center [818, 311] width 8 height 8
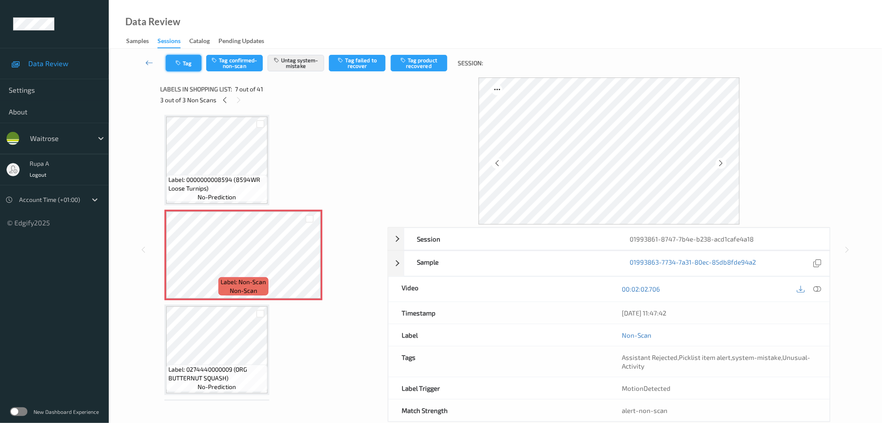
click at [181, 64] on icon "button" at bounding box center [178, 63] width 7 height 6
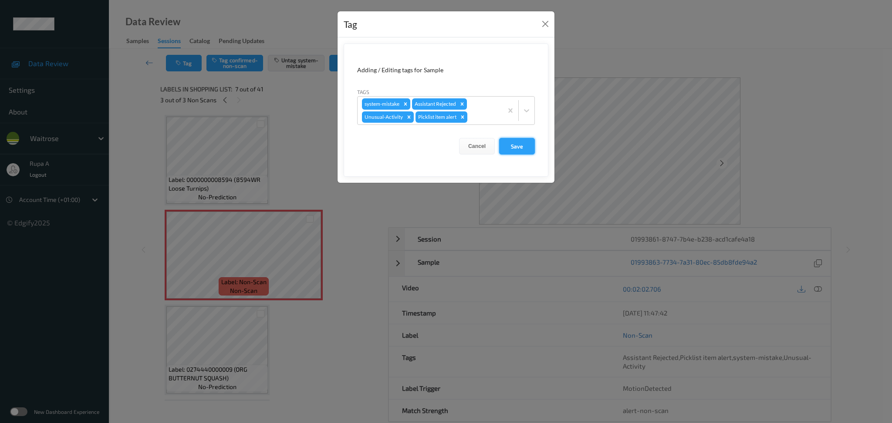
click at [518, 152] on button "Save" at bounding box center [517, 146] width 36 height 17
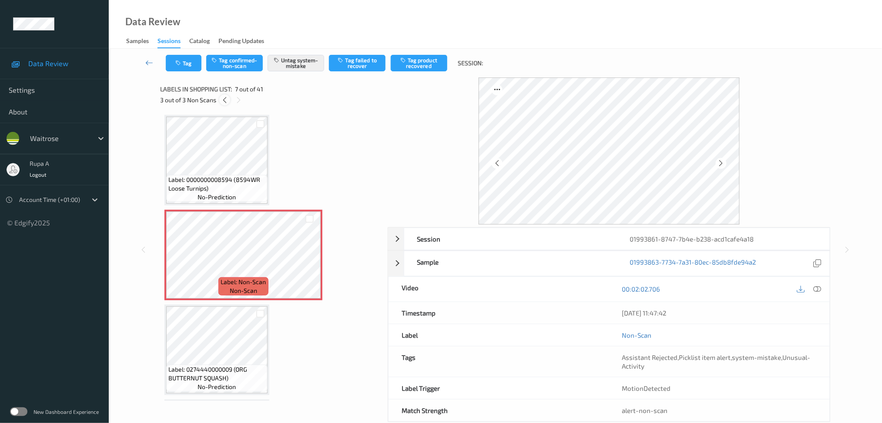
click at [226, 100] on icon at bounding box center [224, 100] width 7 height 8
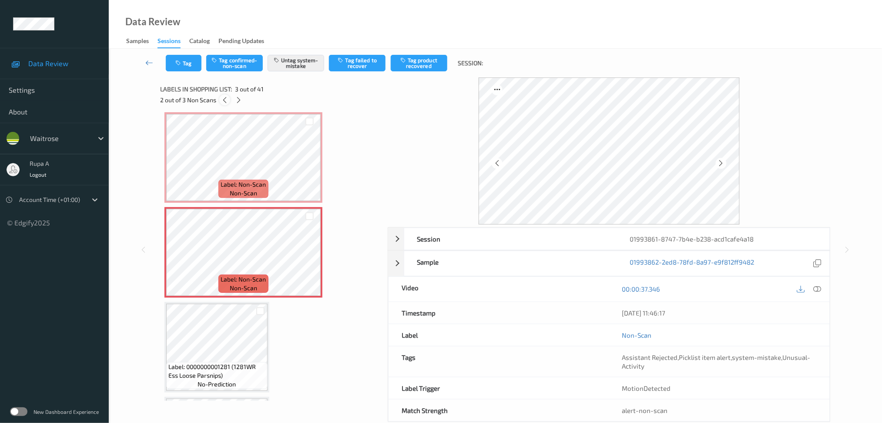
click at [226, 100] on icon at bounding box center [224, 100] width 7 height 8
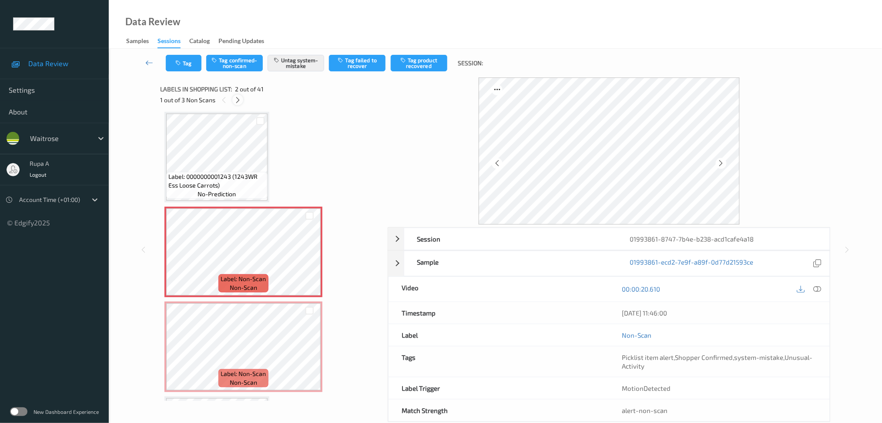
click at [241, 100] on icon at bounding box center [237, 100] width 7 height 8
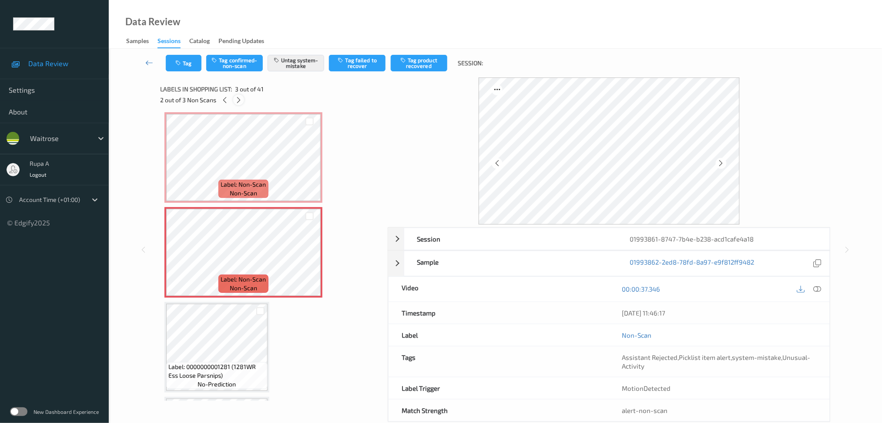
click at [240, 101] on icon at bounding box center [238, 100] width 7 height 8
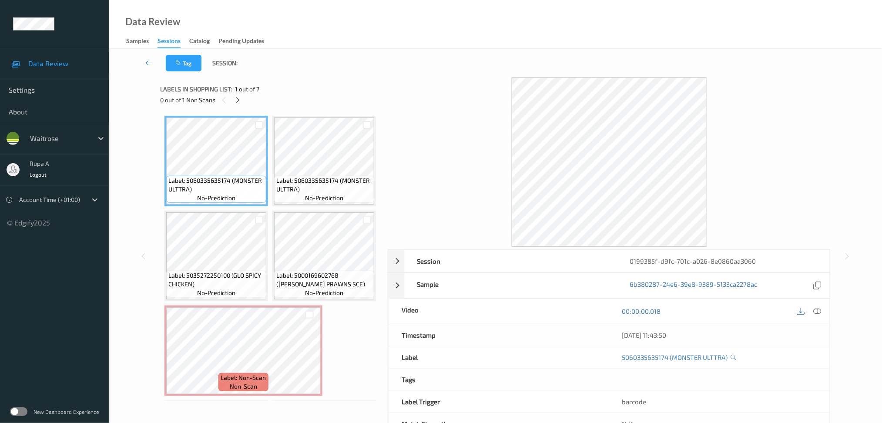
click at [302, 163] on div "Label: 5060335635174 (MONSTER ULTTRA) no-prediction Label: 5060335635174 (MONST…" at bounding box center [271, 303] width 213 height 375
click at [239, 101] on icon at bounding box center [237, 100] width 7 height 8
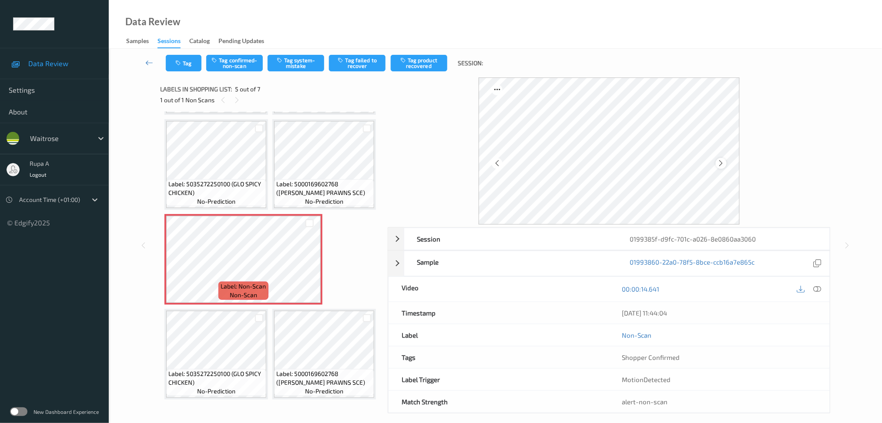
click at [719, 163] on icon at bounding box center [721, 163] width 7 height 8
click at [720, 162] on icon at bounding box center [721, 163] width 7 height 8
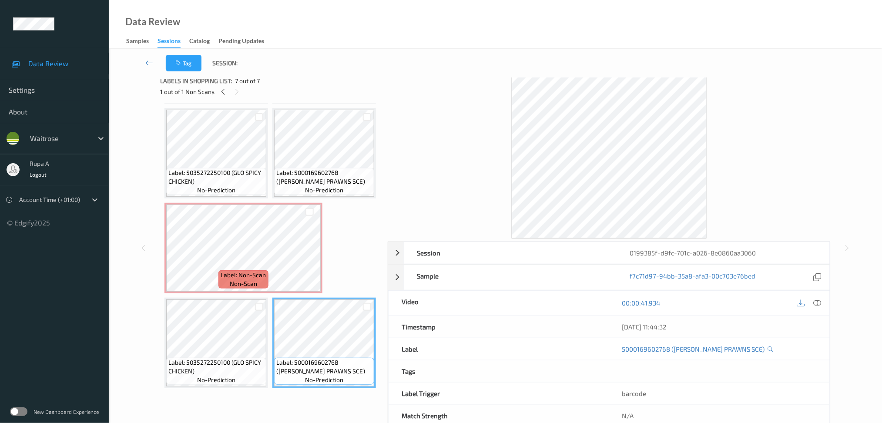
scroll to position [316, 0]
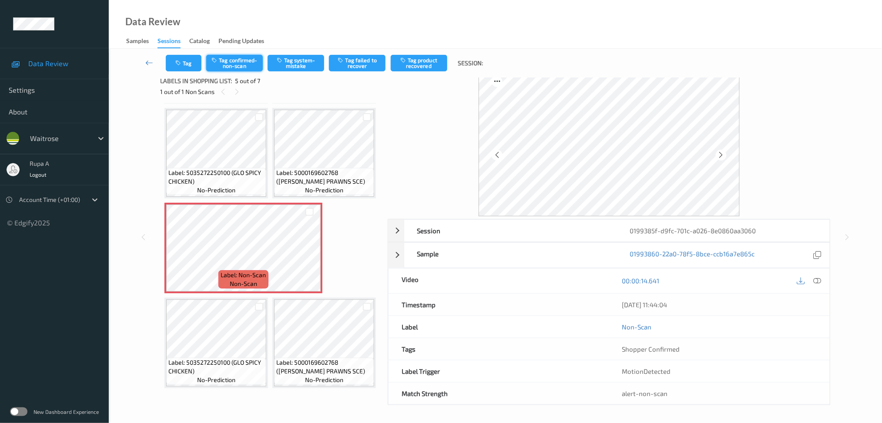
click at [242, 62] on button "Tag confirmed-non-scan" at bounding box center [234, 63] width 57 height 17
click at [430, 63] on button "Tag product recovered" at bounding box center [419, 63] width 57 height 17
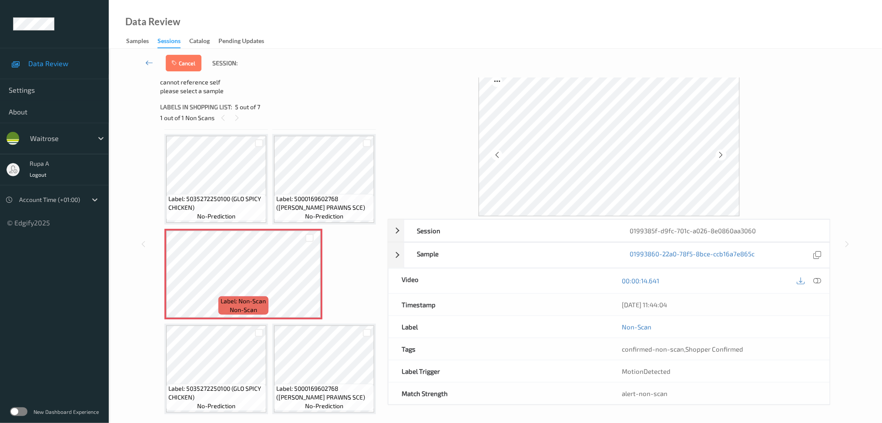
scroll to position [22, 0]
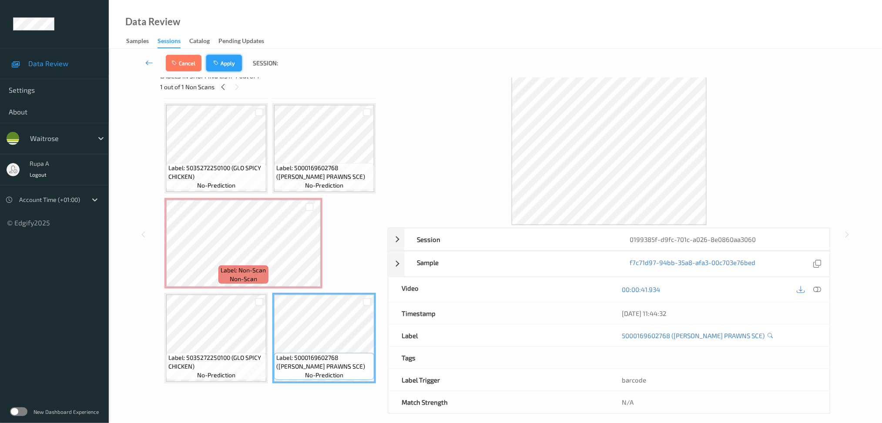
click at [219, 64] on icon "button" at bounding box center [216, 63] width 7 height 6
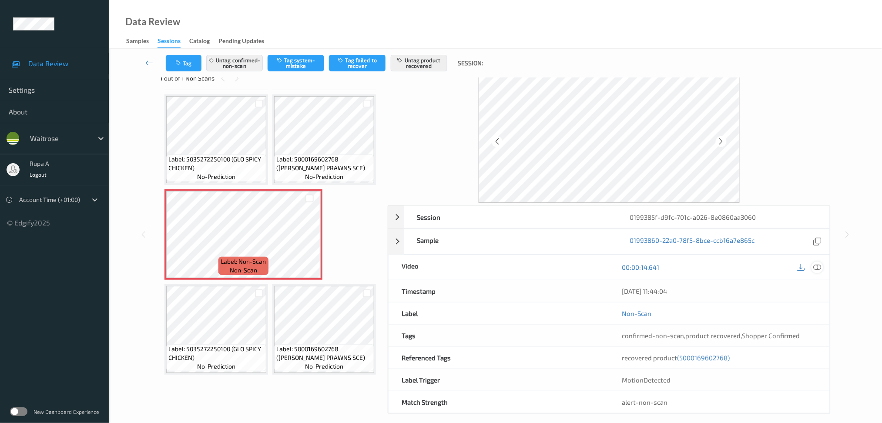
click at [817, 266] on icon at bounding box center [818, 267] width 8 height 8
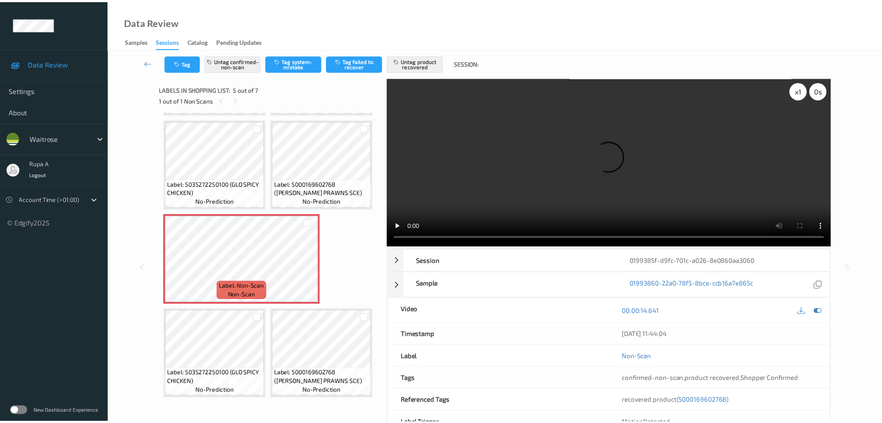
scroll to position [91, 0]
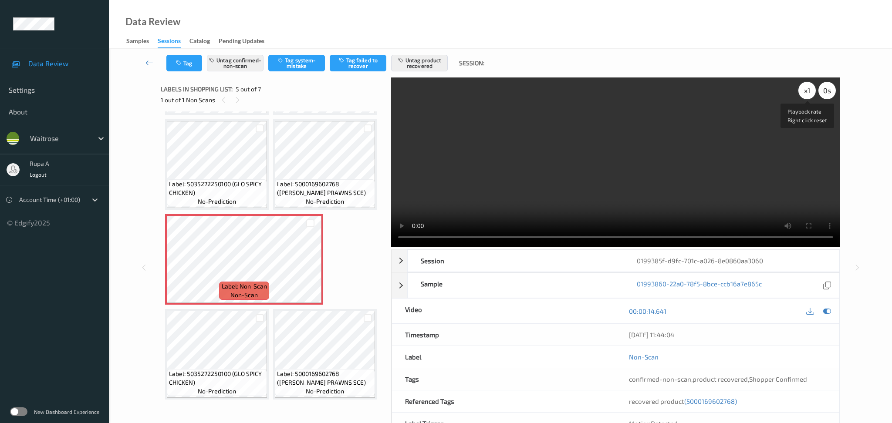
click at [806, 91] on div "x 1" at bounding box center [806, 90] width 17 height 17
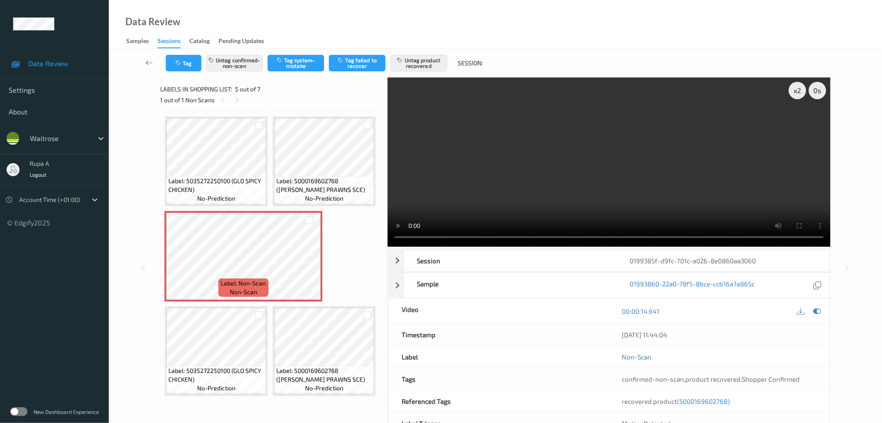
scroll to position [13, 0]
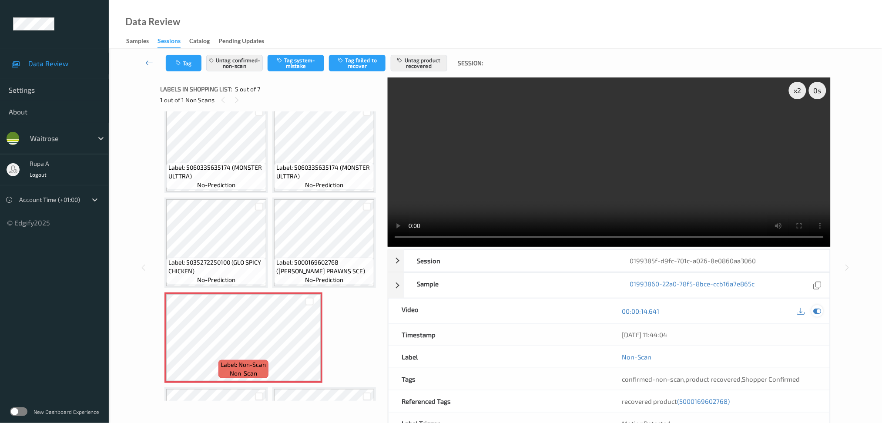
click at [818, 312] on icon at bounding box center [818, 311] width 8 height 8
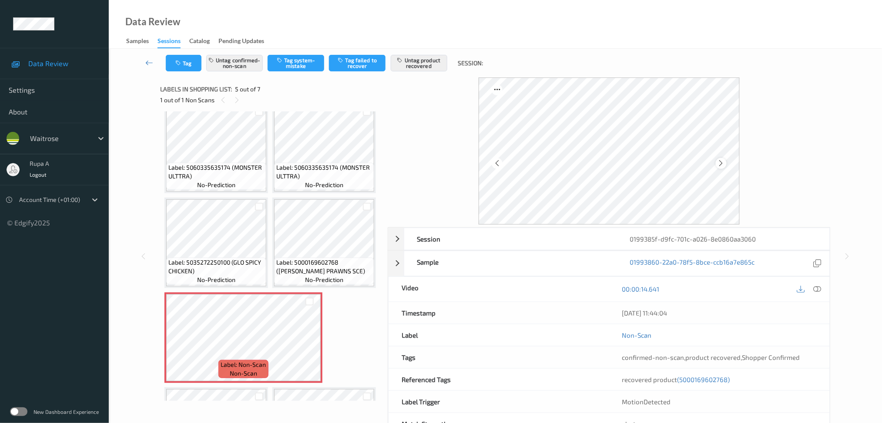
click at [727, 164] on div at bounding box center [721, 163] width 11 height 11
click at [726, 163] on div at bounding box center [721, 163] width 11 height 11
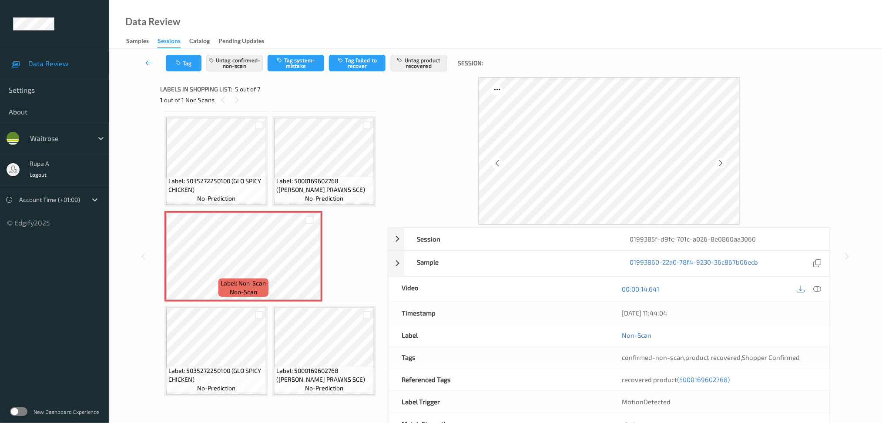
scroll to position [246, 0]
click at [242, 61] on button "Untag confirmed-non-scan" at bounding box center [234, 63] width 57 height 17
click at [420, 57] on button "Untag product recovered" at bounding box center [419, 63] width 57 height 17
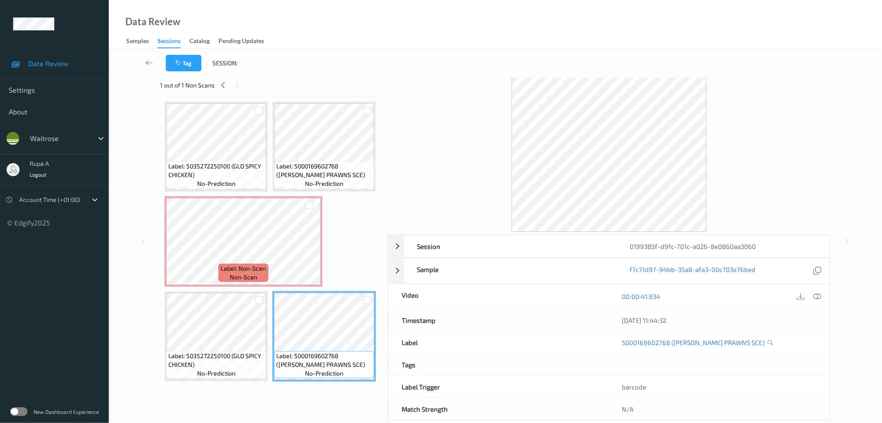
scroll to position [0, 0]
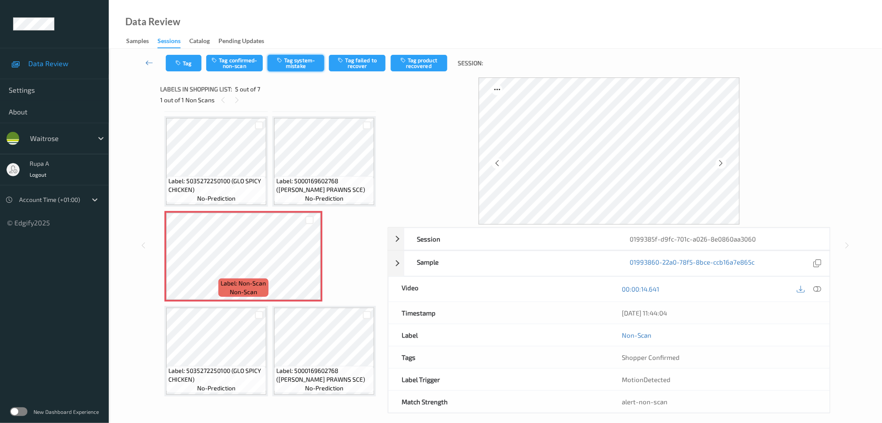
click at [306, 66] on button "Tag system-mistake" at bounding box center [296, 63] width 57 height 17
click at [185, 67] on button "Tag" at bounding box center [184, 63] width 36 height 17
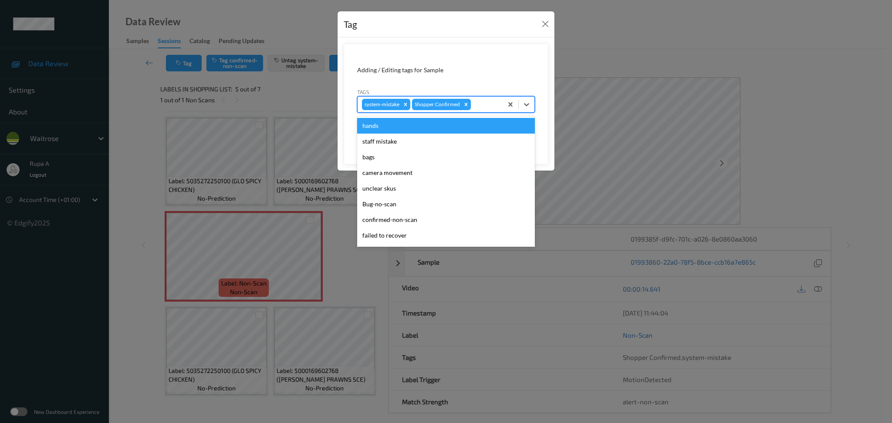
click at [489, 111] on div "system-mistake Shopper Confirmed" at bounding box center [429, 104] width 145 height 15
type input "un"
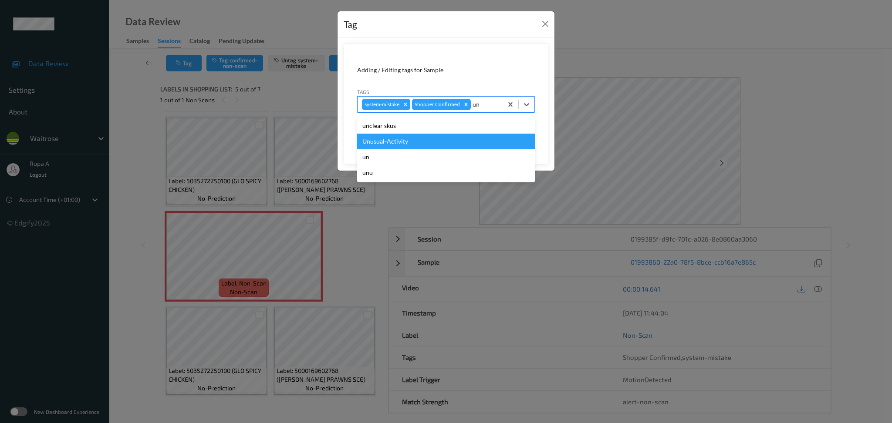
click at [427, 143] on div "Unusual-Activity" at bounding box center [446, 142] width 178 height 16
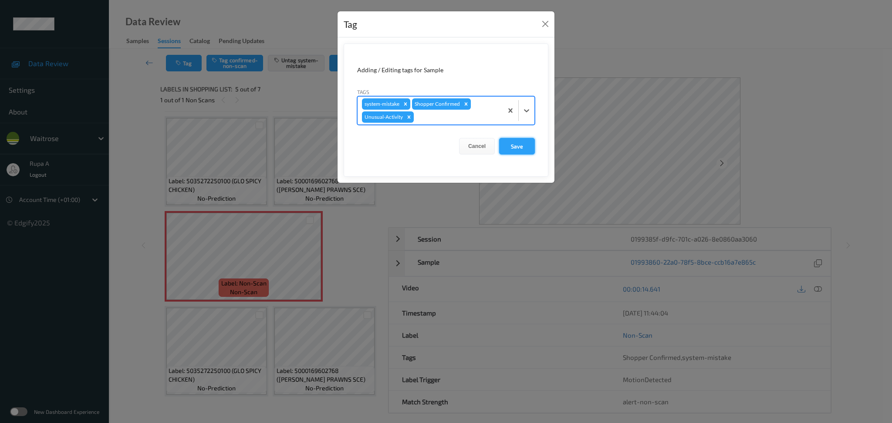
click at [522, 152] on button "Save" at bounding box center [517, 146] width 36 height 17
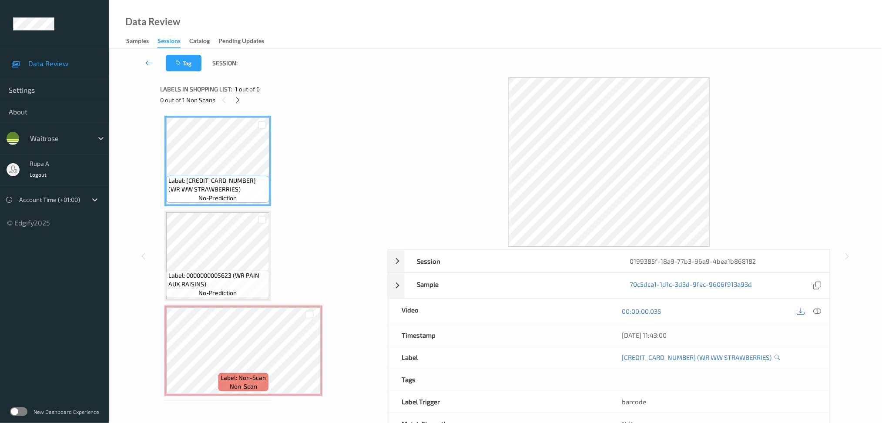
click at [306, 119] on div "Label: [CREDIT_CARD_NUMBER] (WR WW STRAWBERRIES) no-prediction Label: 000000000…" at bounding box center [271, 398] width 213 height 565
click at [239, 97] on icon at bounding box center [237, 100] width 7 height 8
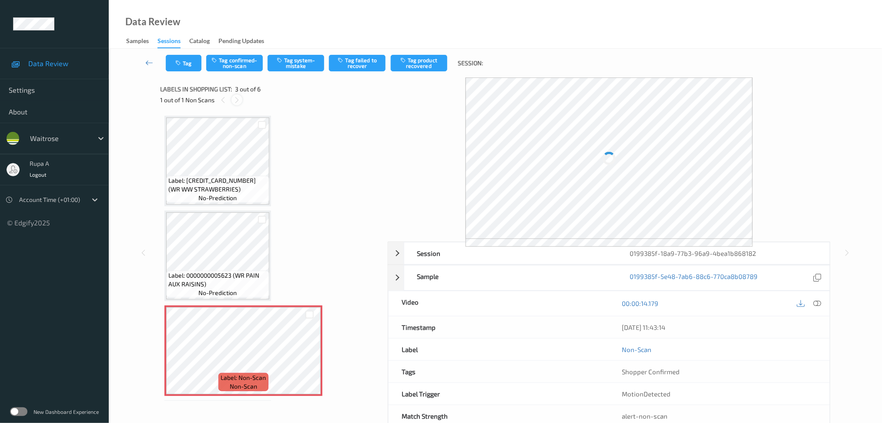
scroll to position [98, 0]
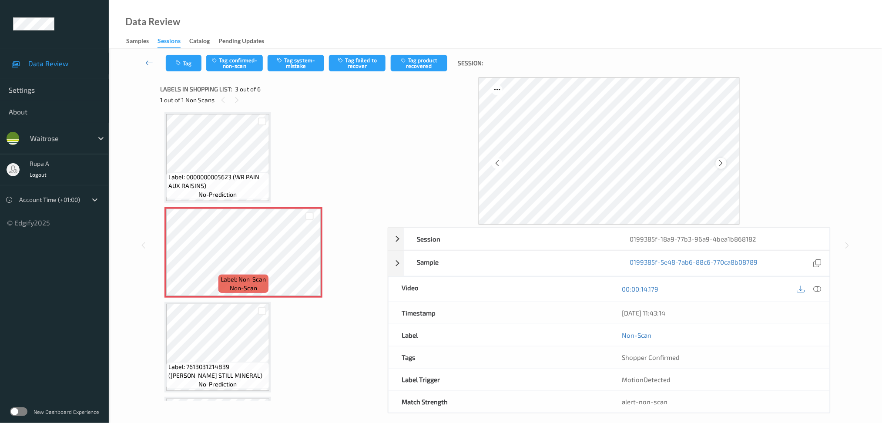
click at [717, 164] on div at bounding box center [721, 163] width 11 height 11
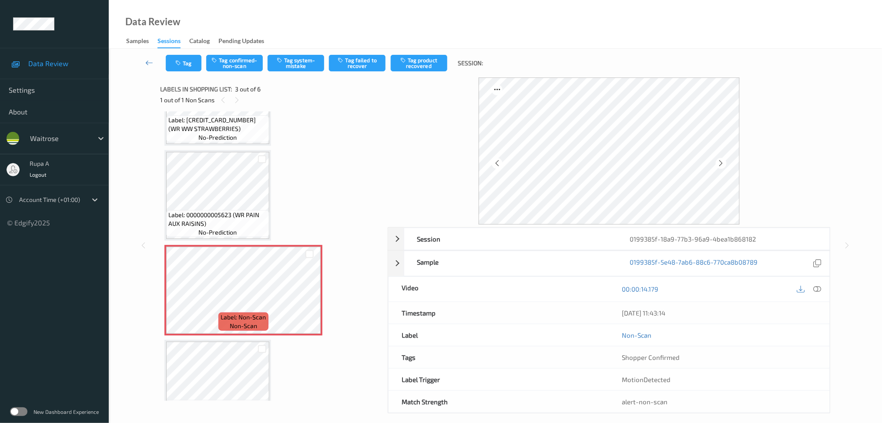
scroll to position [116, 0]
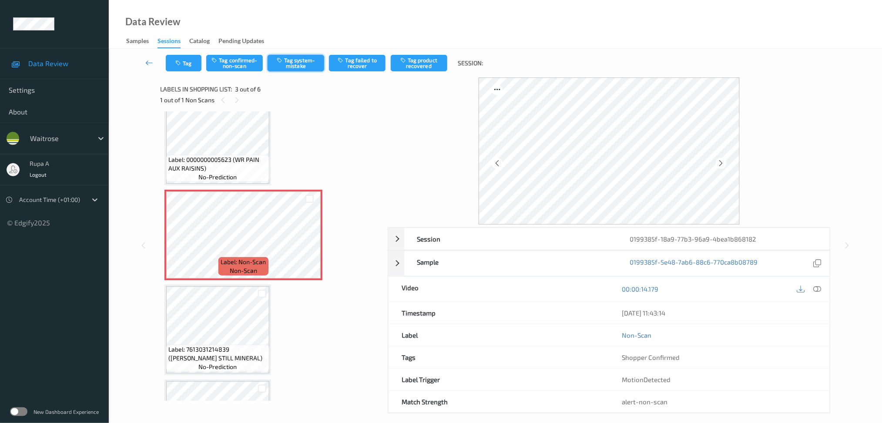
click at [300, 66] on button "Tag system-mistake" at bounding box center [296, 63] width 57 height 17
click at [183, 70] on button "Tag" at bounding box center [184, 63] width 36 height 17
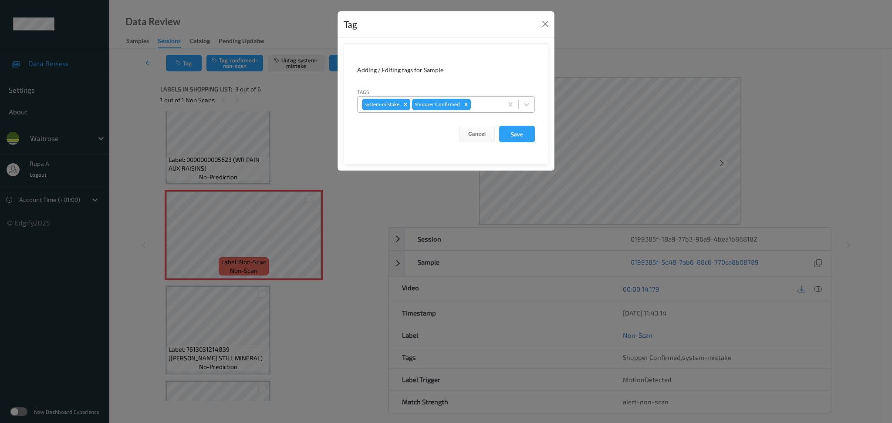
click at [483, 108] on div at bounding box center [485, 104] width 26 height 10
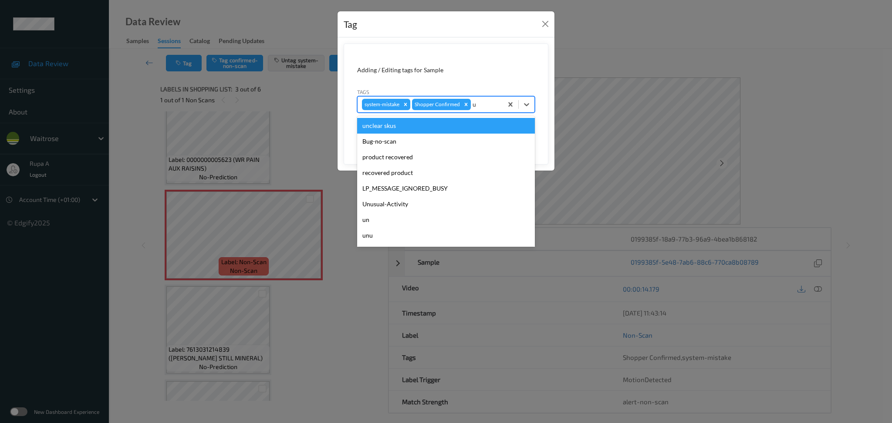
type input "un"
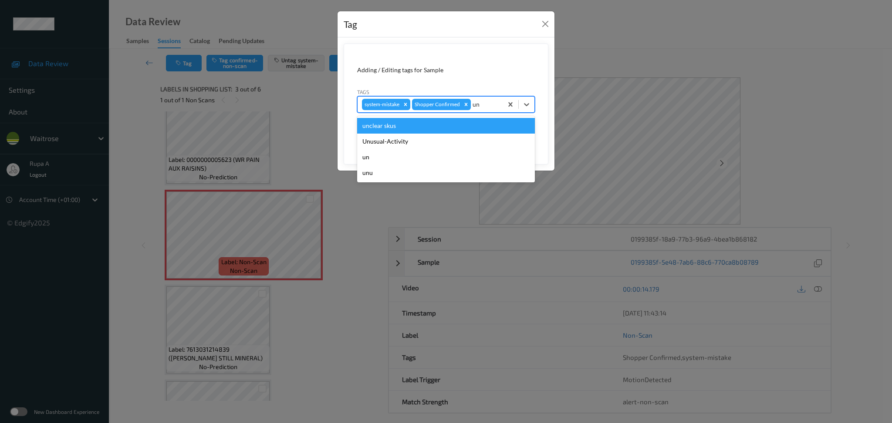
click at [408, 128] on div "unclear skus" at bounding box center [446, 126] width 178 height 16
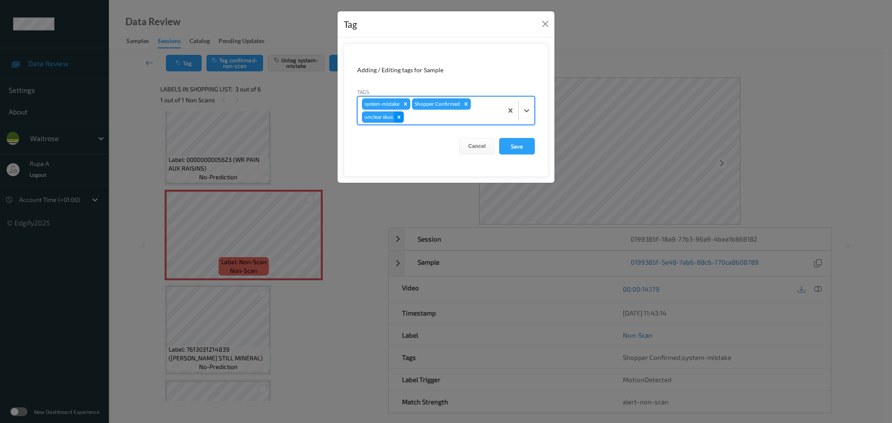
click at [402, 120] on div "Remove unclear skus" at bounding box center [399, 116] width 10 height 11
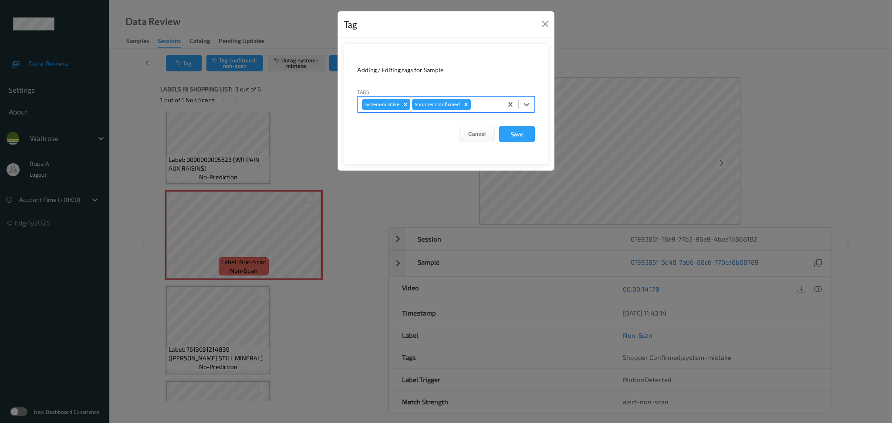
click at [487, 101] on div at bounding box center [485, 104] width 26 height 10
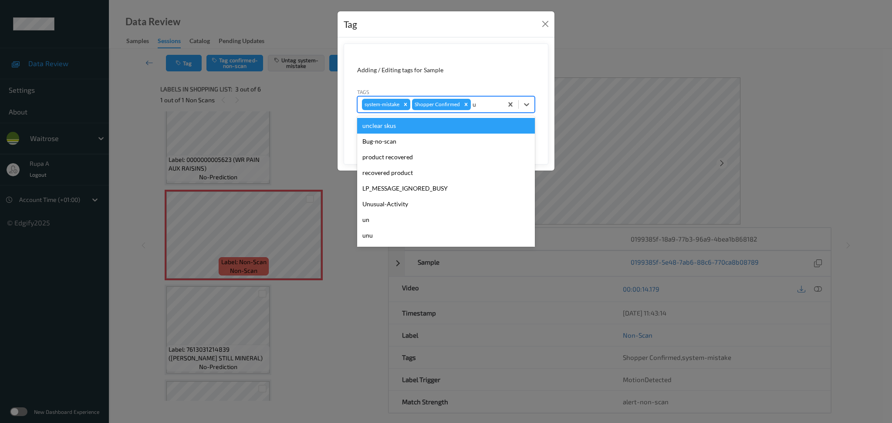
type input "un"
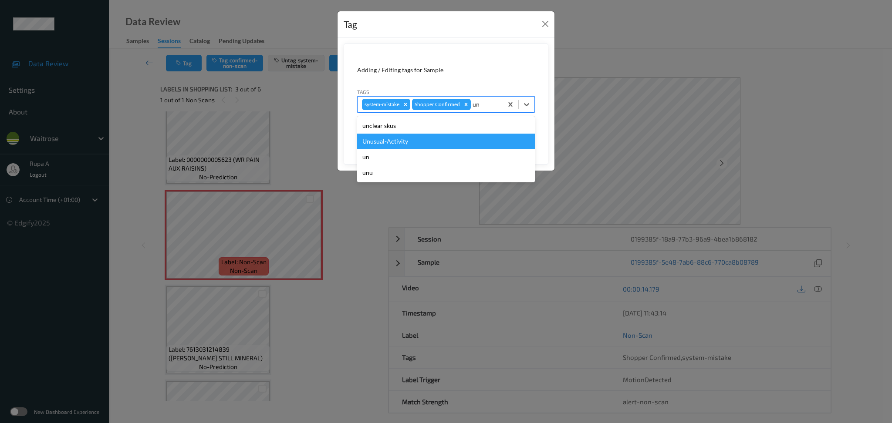
click at [447, 146] on div "Unusual-Activity" at bounding box center [446, 142] width 178 height 16
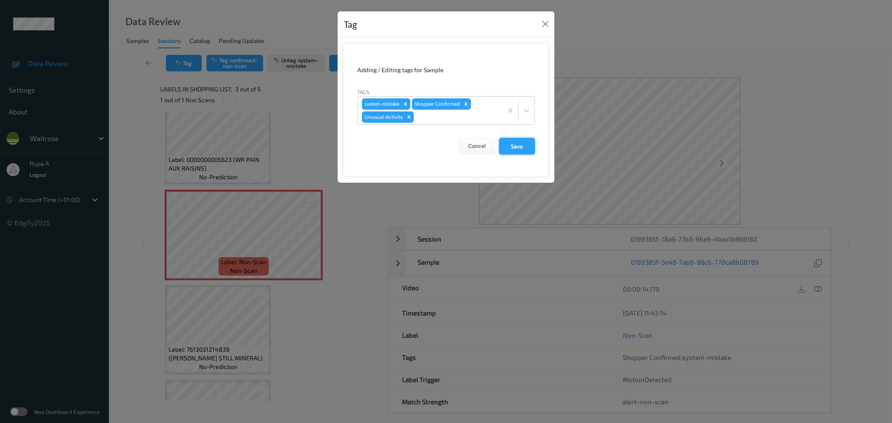
click at [528, 150] on button "Save" at bounding box center [517, 146] width 36 height 17
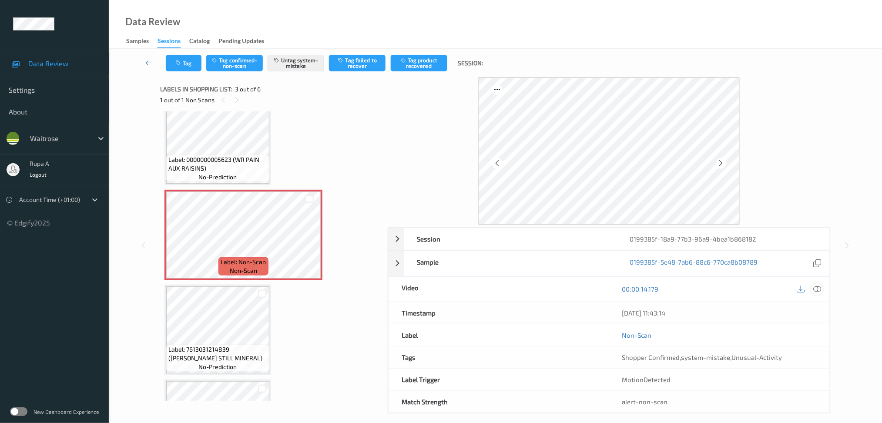
click at [816, 303] on div "Session 0199385f-18a9-77b3-96a9-4bea1b868182 Session ID 0199385f-18a9-77b3-96a9…" at bounding box center [609, 320] width 443 height 186
click at [818, 288] on icon at bounding box center [818, 289] width 8 height 8
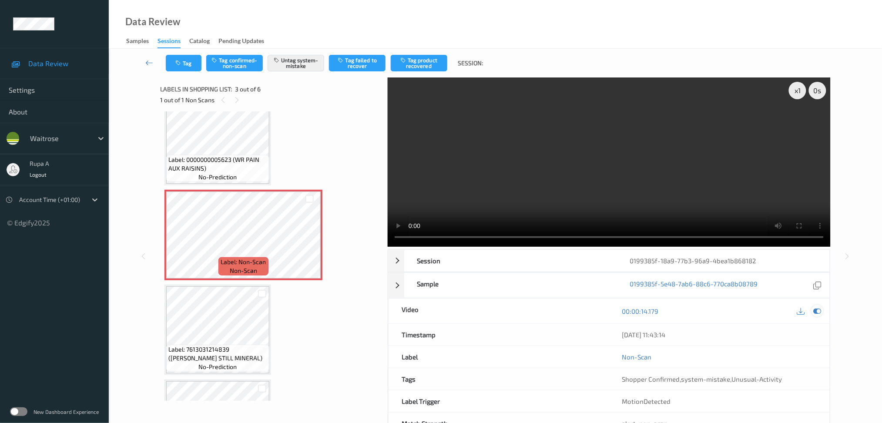
click at [819, 312] on icon at bounding box center [818, 311] width 8 height 8
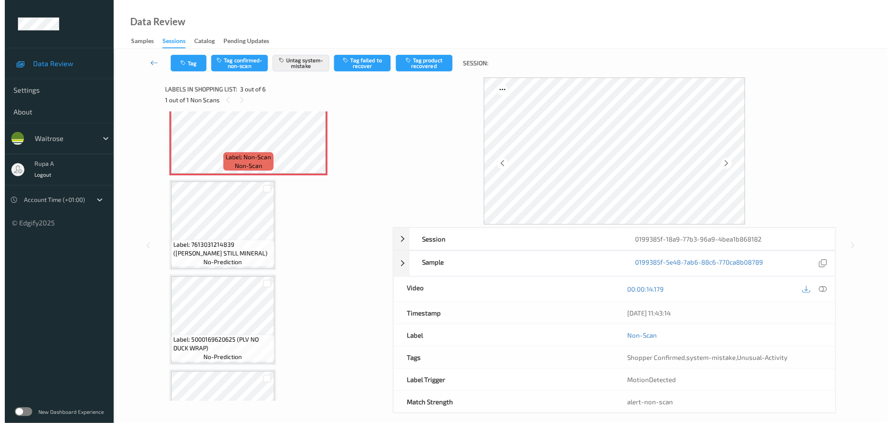
scroll to position [232, 0]
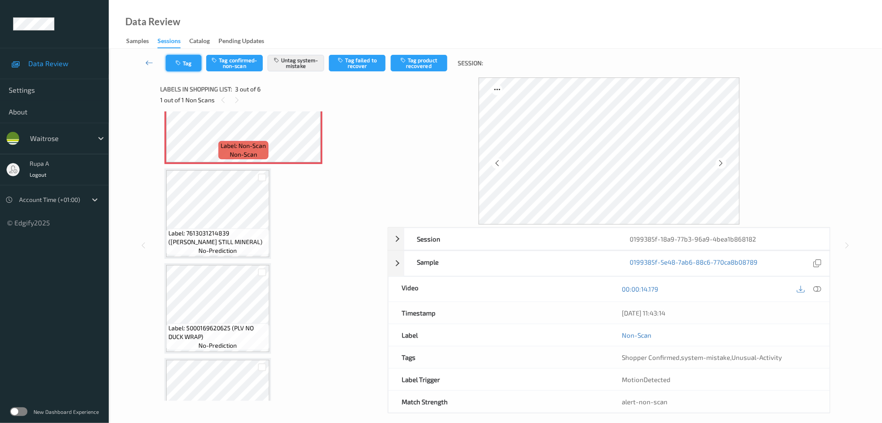
click at [187, 61] on button "Tag" at bounding box center [184, 63] width 36 height 17
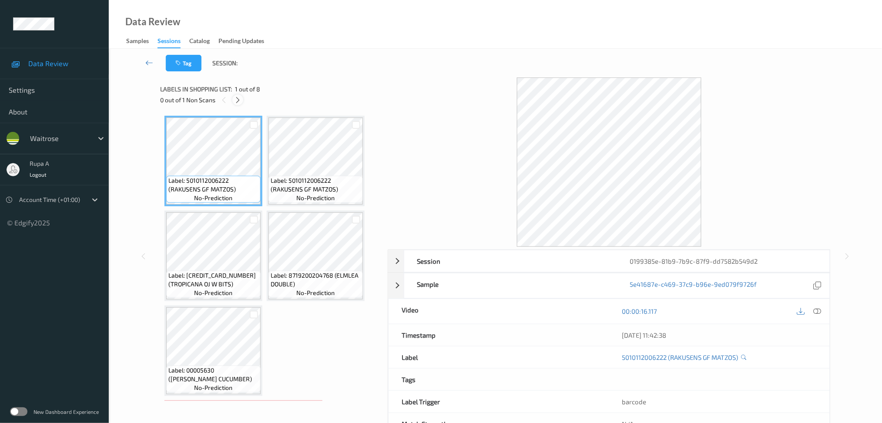
click at [236, 101] on icon at bounding box center [237, 100] width 7 height 8
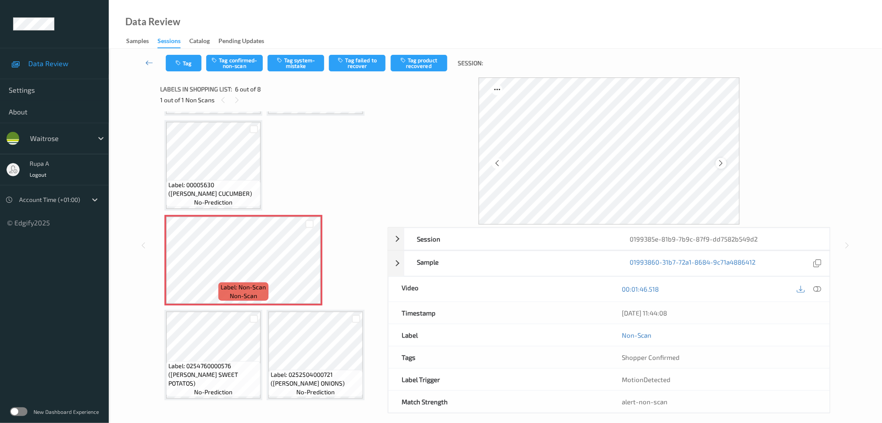
click at [723, 166] on icon at bounding box center [721, 163] width 7 height 8
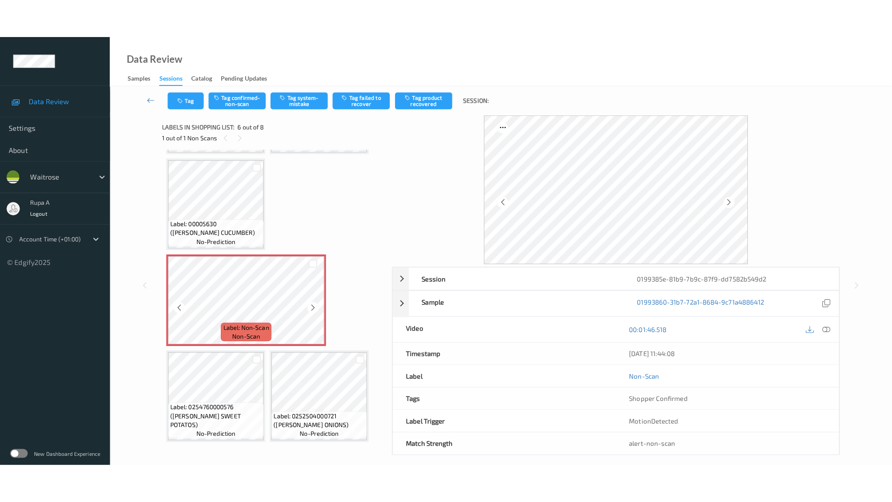
scroll to position [185, 0]
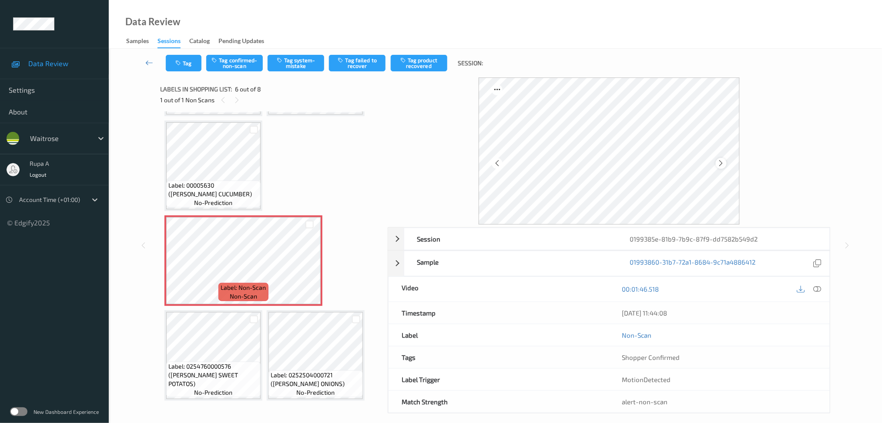
click at [723, 166] on icon at bounding box center [721, 163] width 7 height 8
click at [818, 286] on icon at bounding box center [818, 289] width 8 height 8
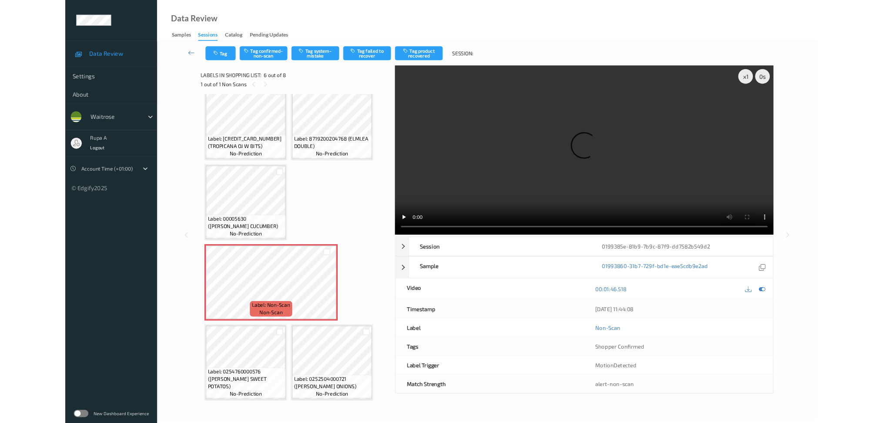
scroll to position [108, 0]
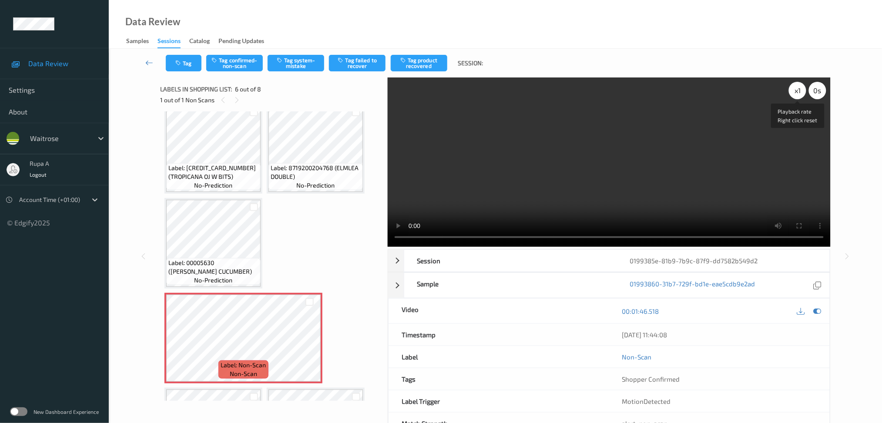
click at [795, 91] on div "x 1" at bounding box center [797, 90] width 17 height 17
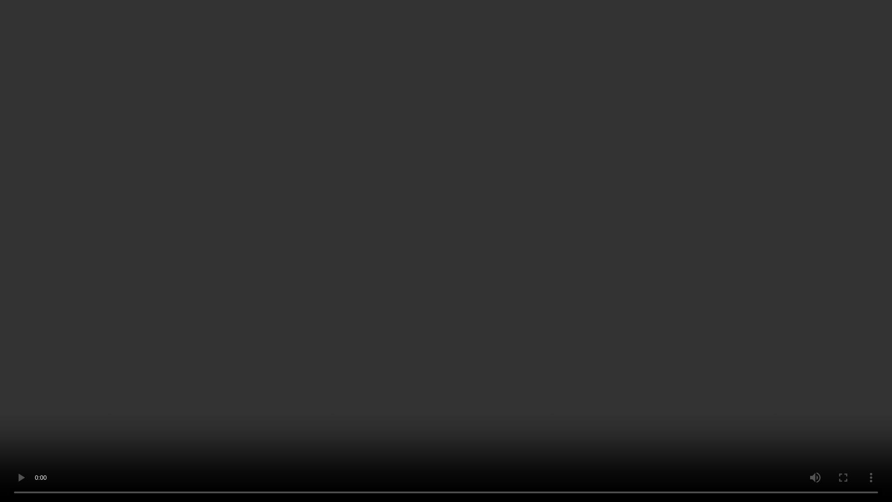
click at [663, 235] on video at bounding box center [446, 251] width 892 height 502
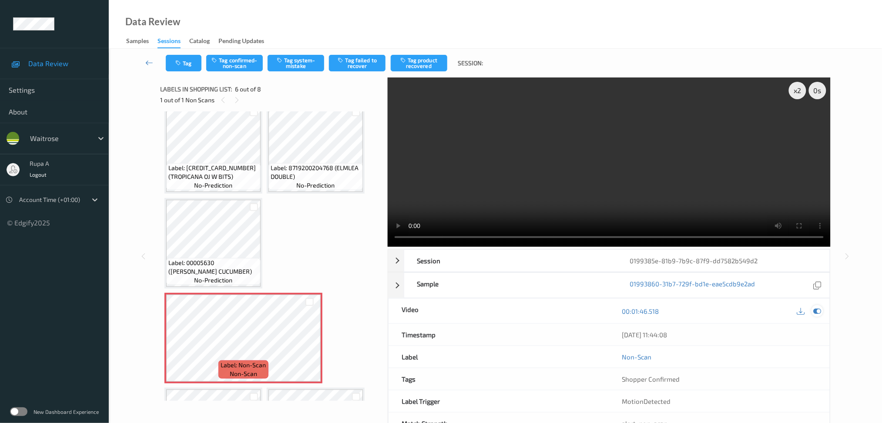
click at [821, 307] on icon at bounding box center [818, 311] width 8 height 8
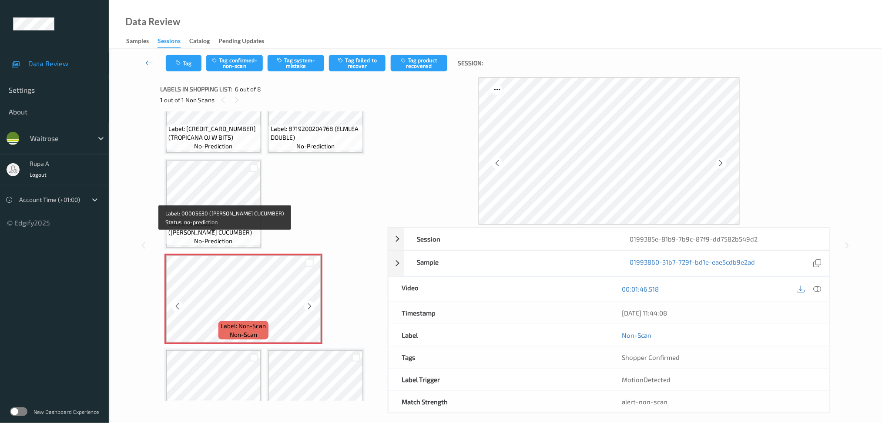
scroll to position [185, 0]
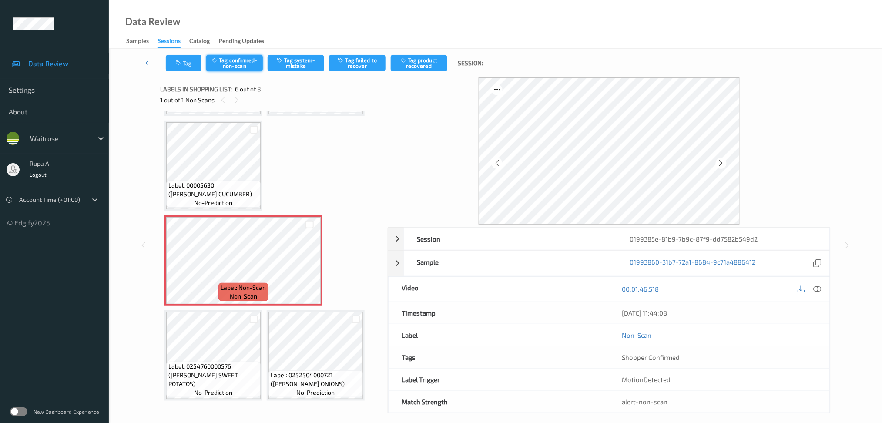
click at [241, 64] on button "Tag confirmed-non-scan" at bounding box center [234, 63] width 57 height 17
click at [412, 67] on button "Tag product recovered" at bounding box center [419, 63] width 57 height 17
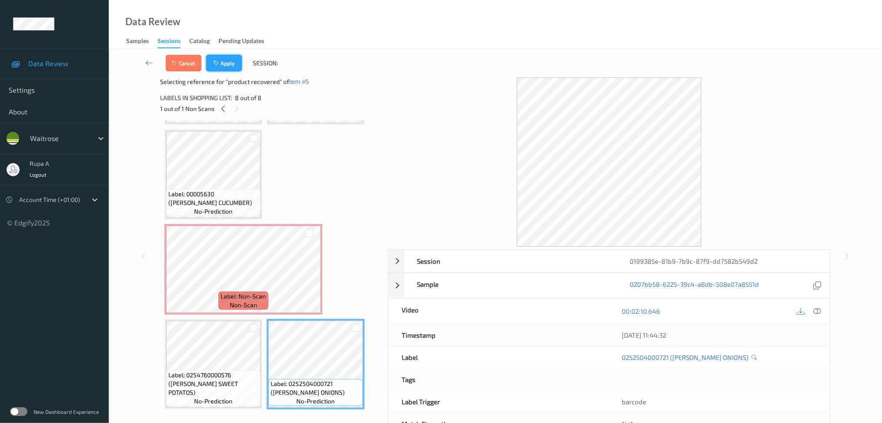
click at [225, 64] on button "Apply" at bounding box center [224, 63] width 36 height 17
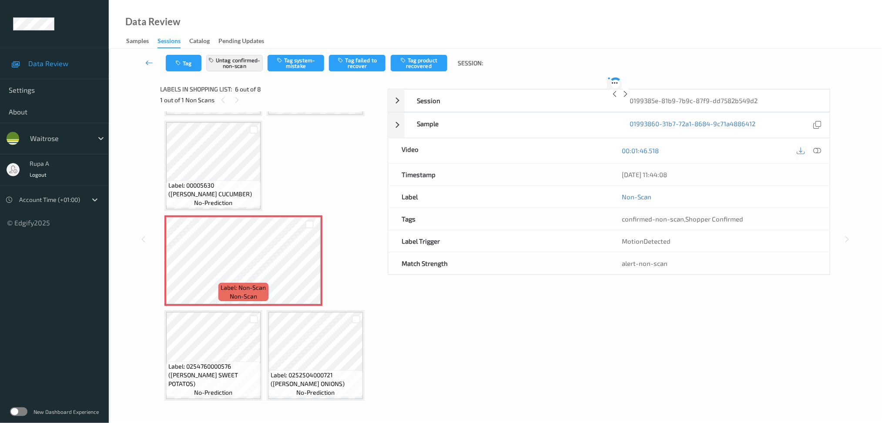
scroll to position [185, 0]
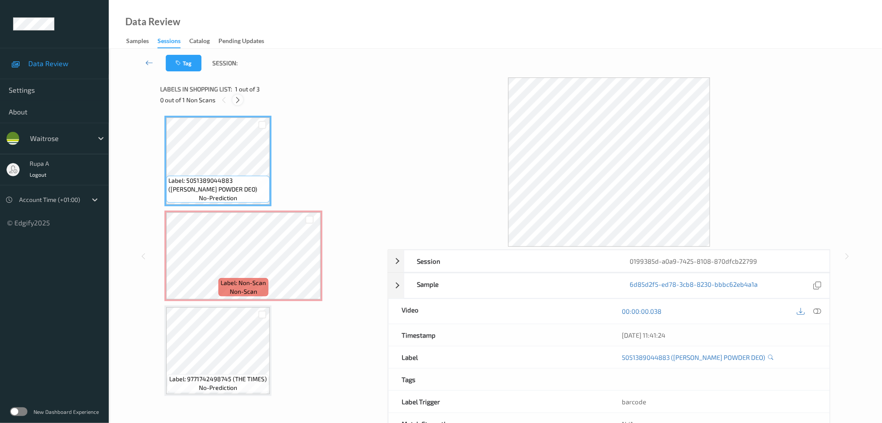
click at [242, 98] on div at bounding box center [237, 99] width 11 height 11
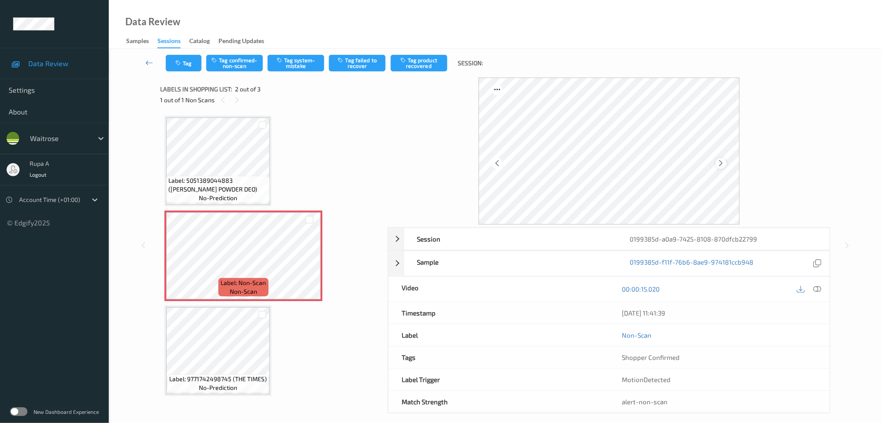
click at [724, 165] on icon at bounding box center [721, 163] width 7 height 8
click at [287, 66] on button "Tag system-mistake" at bounding box center [296, 63] width 57 height 17
click at [182, 63] on icon "button" at bounding box center [178, 63] width 7 height 6
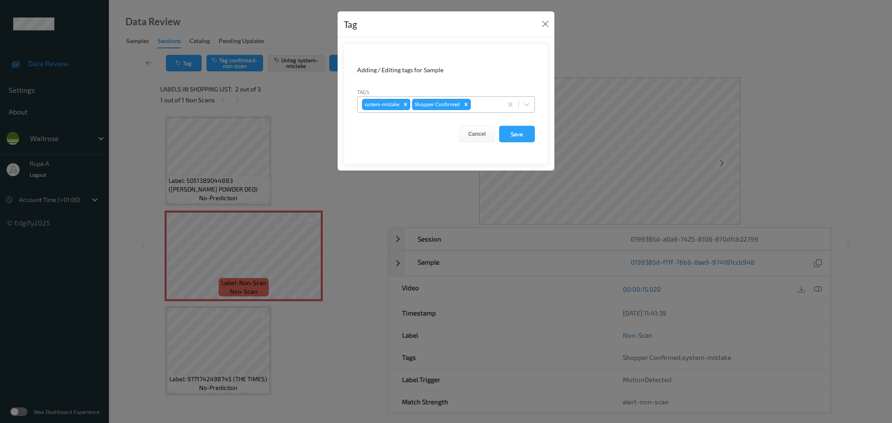
click at [483, 108] on div at bounding box center [485, 104] width 26 height 10
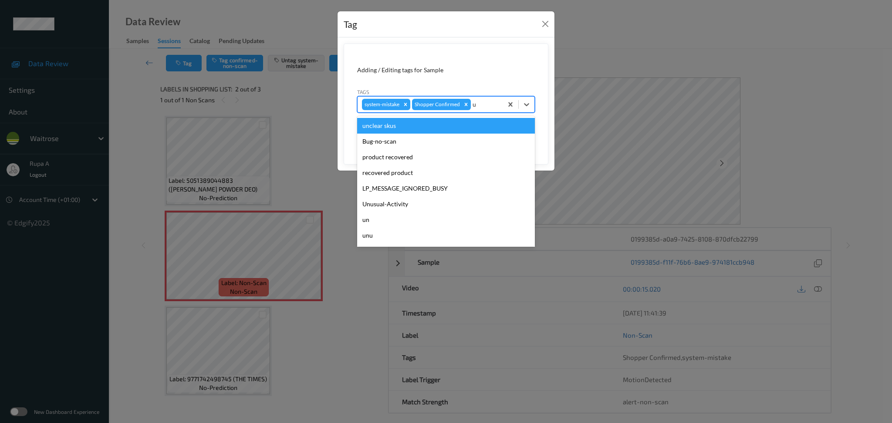
type input "un"
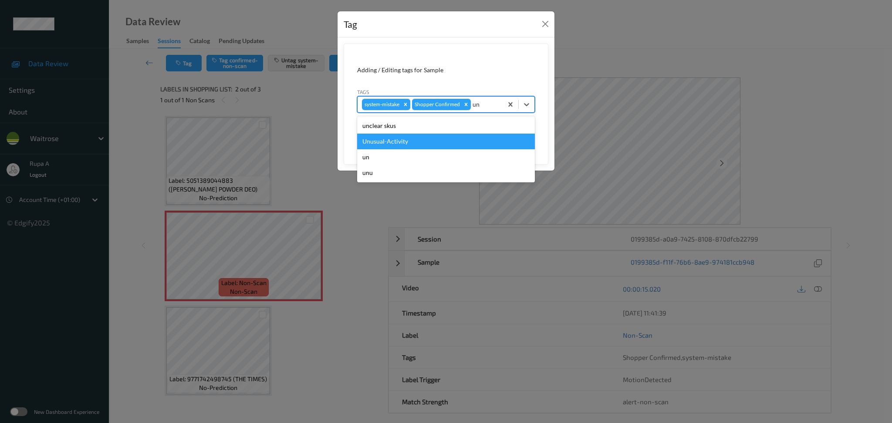
click at [415, 139] on div "Unusual-Activity" at bounding box center [446, 142] width 178 height 16
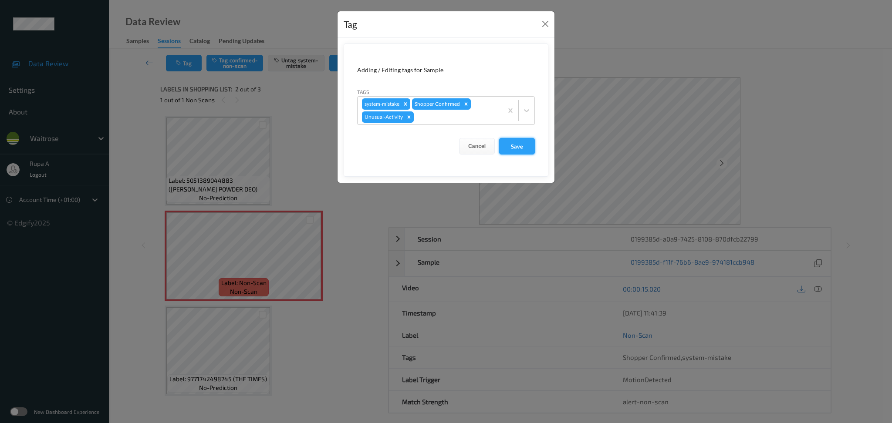
drag, startPoint x: 510, startPoint y: 148, endPoint x: 504, endPoint y: 145, distance: 6.8
click at [510, 148] on button "Save" at bounding box center [517, 146] width 36 height 17
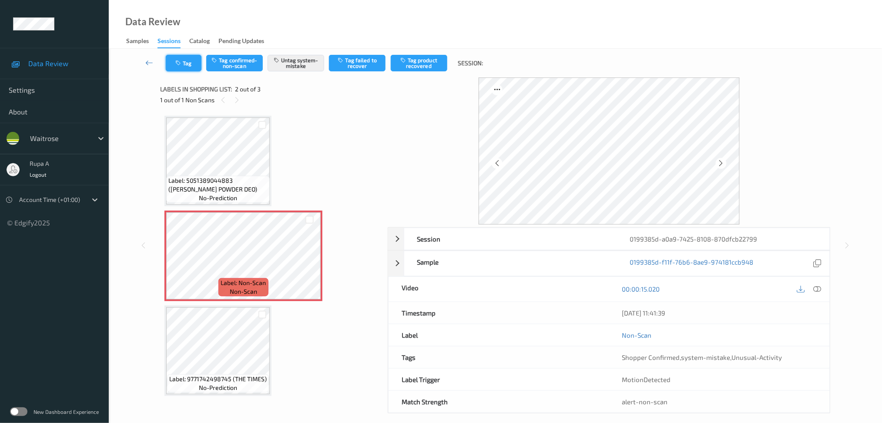
click at [182, 61] on icon "button" at bounding box center [178, 63] width 7 height 6
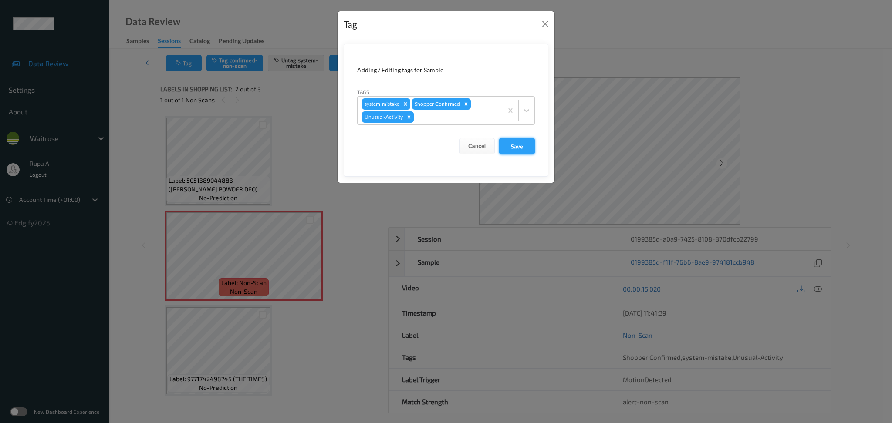
click at [525, 139] on button "Save" at bounding box center [517, 146] width 36 height 17
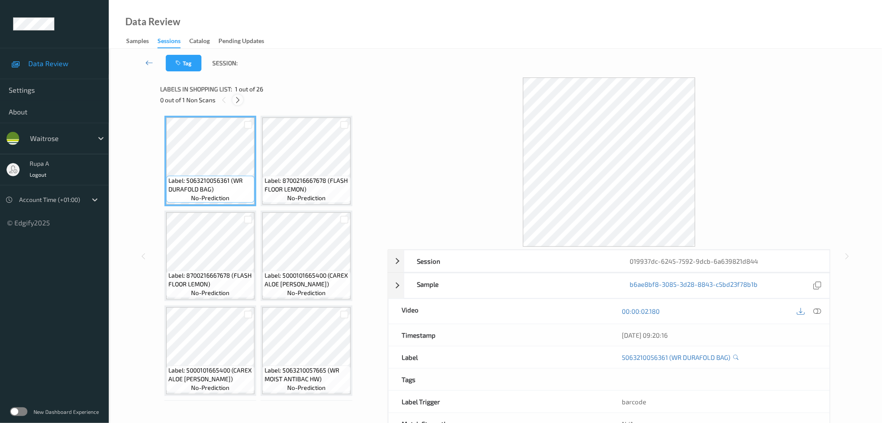
click at [238, 98] on icon at bounding box center [237, 100] width 7 height 8
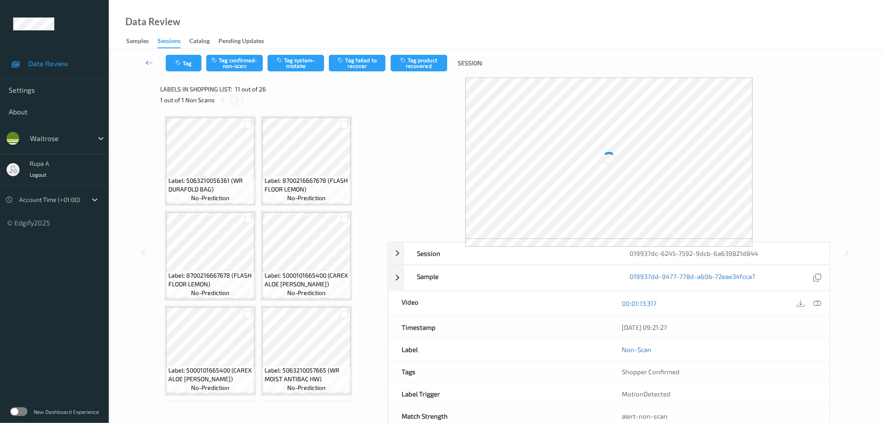
scroll to position [381, 0]
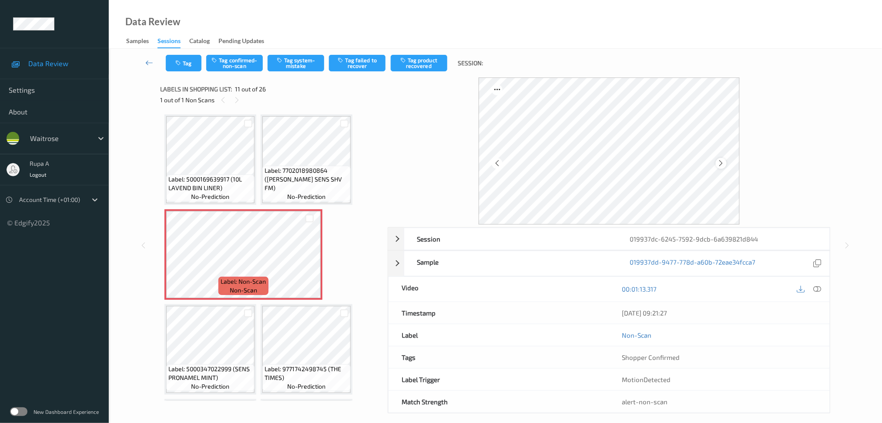
click at [720, 161] on icon at bounding box center [721, 163] width 7 height 8
click at [720, 162] on icon at bounding box center [721, 163] width 7 height 8
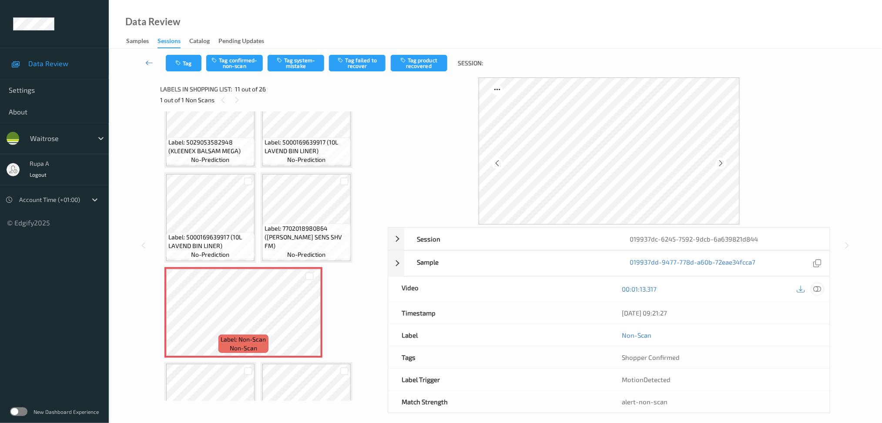
click at [819, 285] on icon at bounding box center [818, 289] width 8 height 8
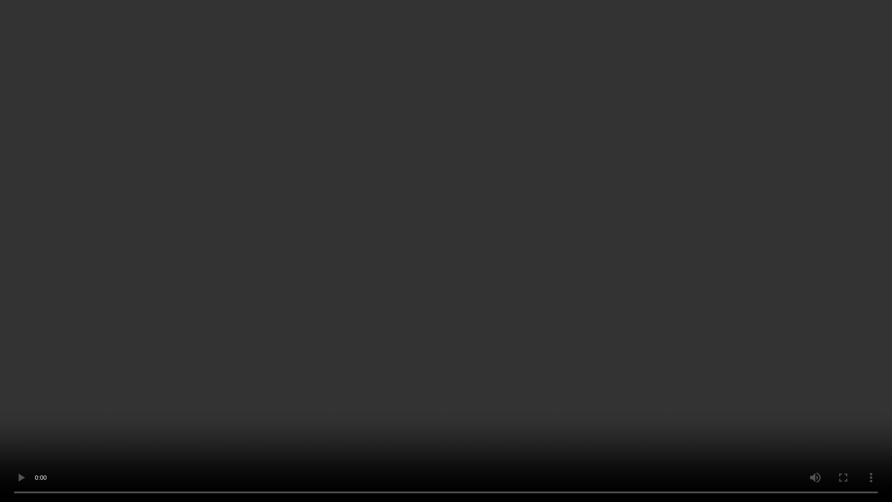
click at [837, 320] on video at bounding box center [446, 251] width 892 height 502
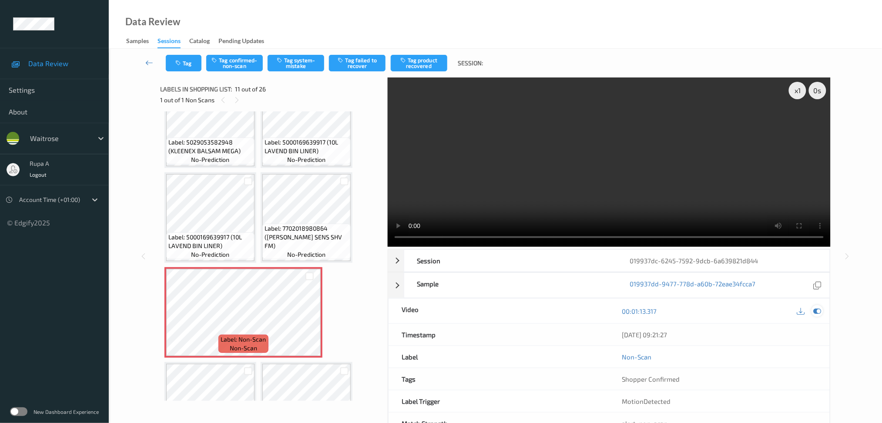
click at [819, 315] on icon at bounding box center [818, 311] width 8 height 8
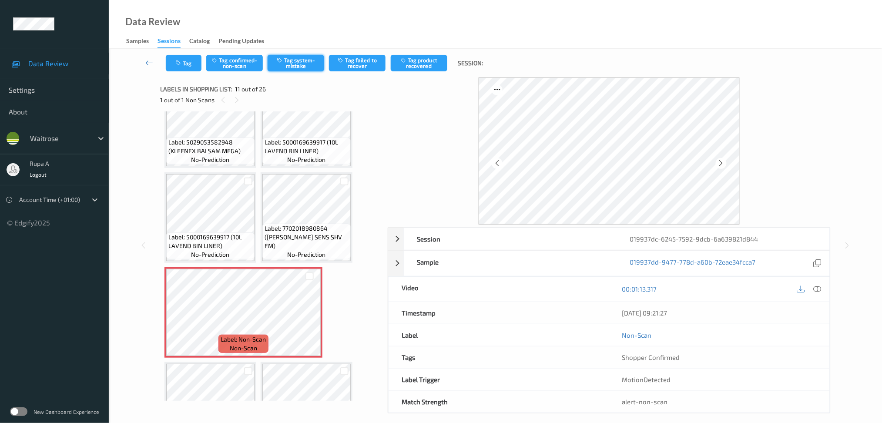
click at [307, 66] on button "Tag system-mistake" at bounding box center [296, 63] width 57 height 17
click at [177, 69] on button "Tag" at bounding box center [184, 63] width 36 height 17
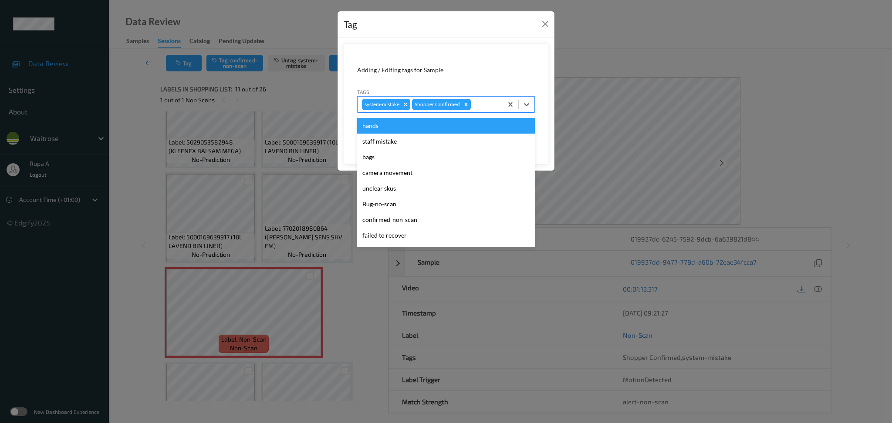
click at [476, 104] on div at bounding box center [485, 104] width 26 height 10
type input "un"
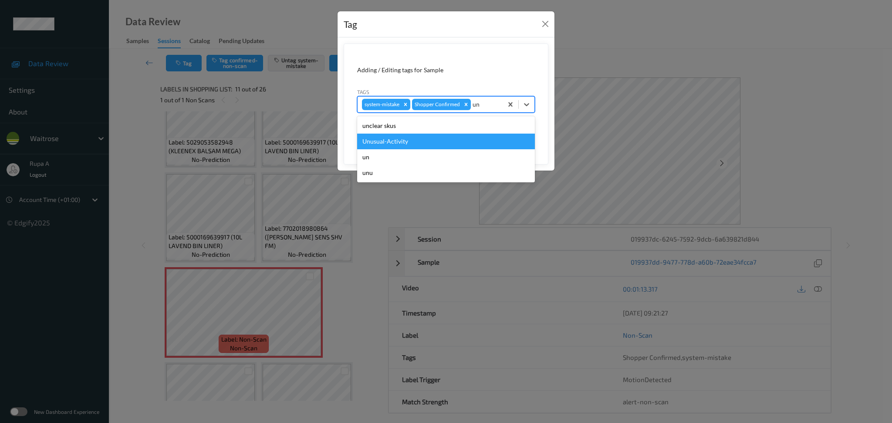
click at [408, 139] on div "Unusual-Activity" at bounding box center [446, 142] width 178 height 16
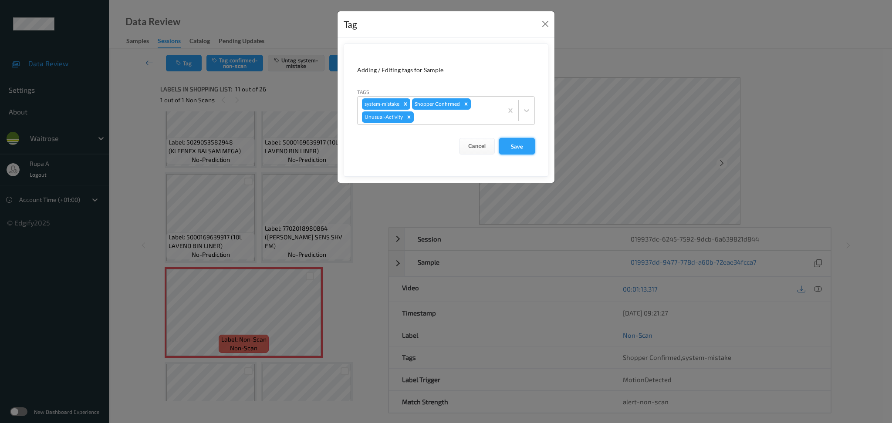
click at [511, 144] on button "Save" at bounding box center [517, 146] width 36 height 17
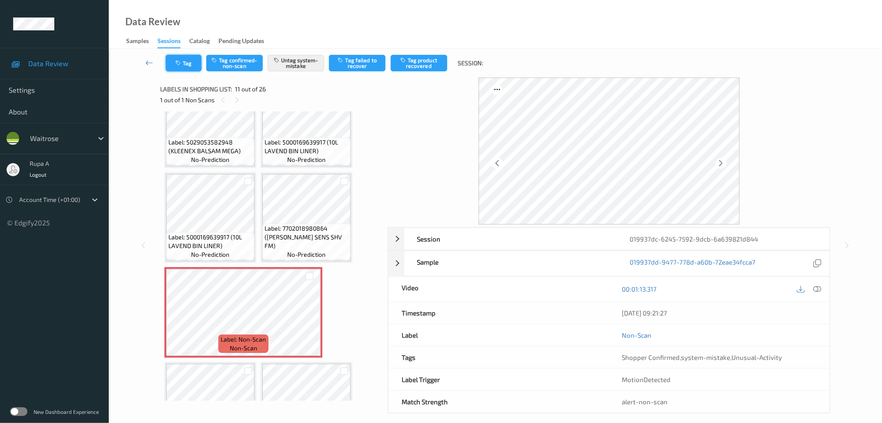
click at [189, 69] on button "Tag" at bounding box center [184, 63] width 36 height 17
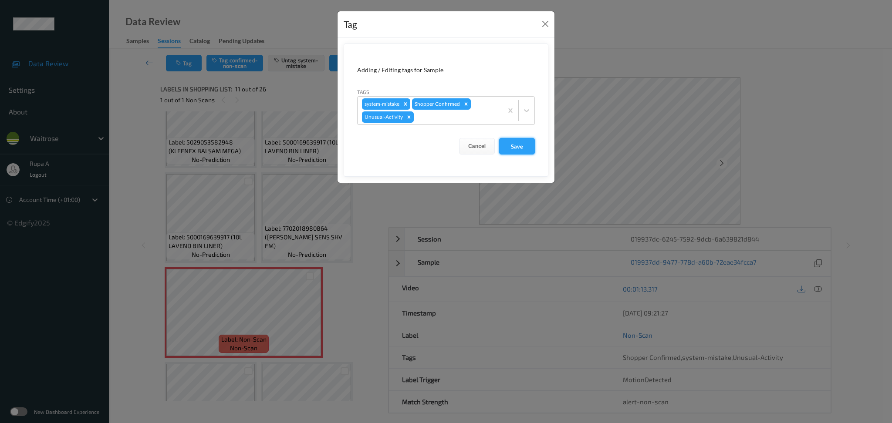
click at [516, 153] on button "Save" at bounding box center [517, 146] width 36 height 17
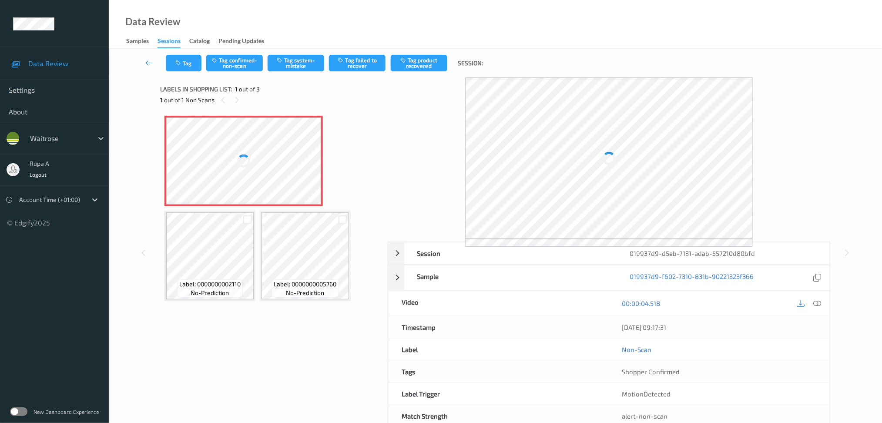
click at [340, 125] on div "Label: Non-Scan non-scan Label: 0000000002110 no-prediction Label: 000000000576…" at bounding box center [271, 208] width 213 height 185
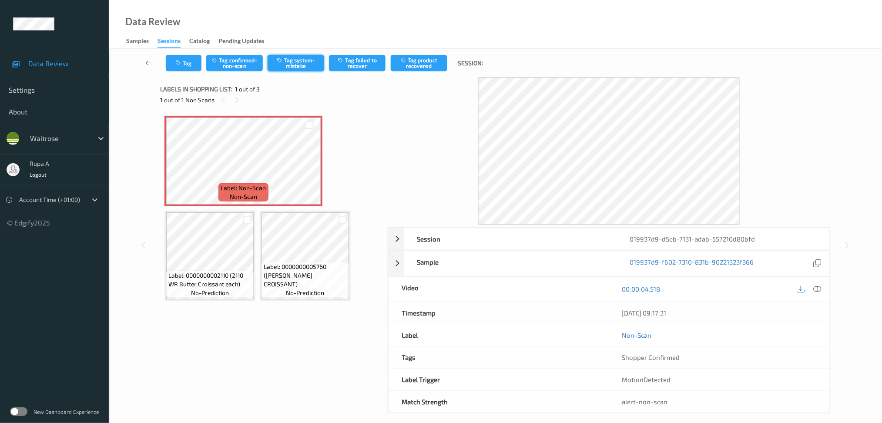
click at [300, 62] on button "Tag system-mistake" at bounding box center [296, 63] width 57 height 17
click at [184, 64] on button "Tag" at bounding box center [184, 63] width 36 height 17
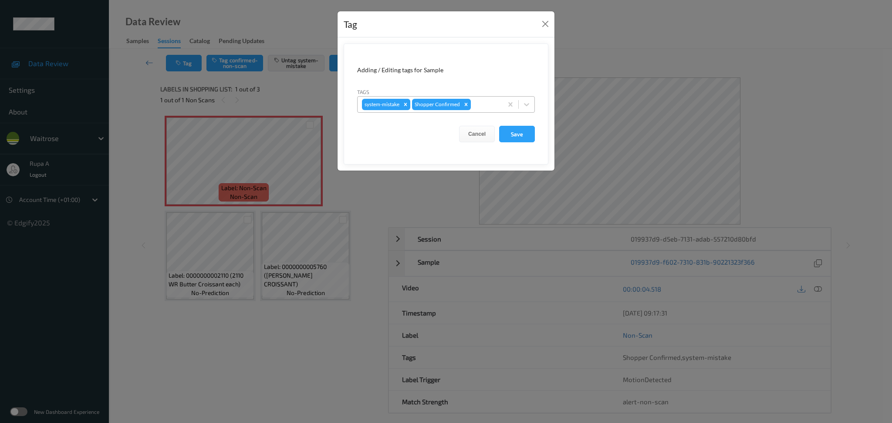
click at [483, 104] on div at bounding box center [485, 104] width 26 height 10
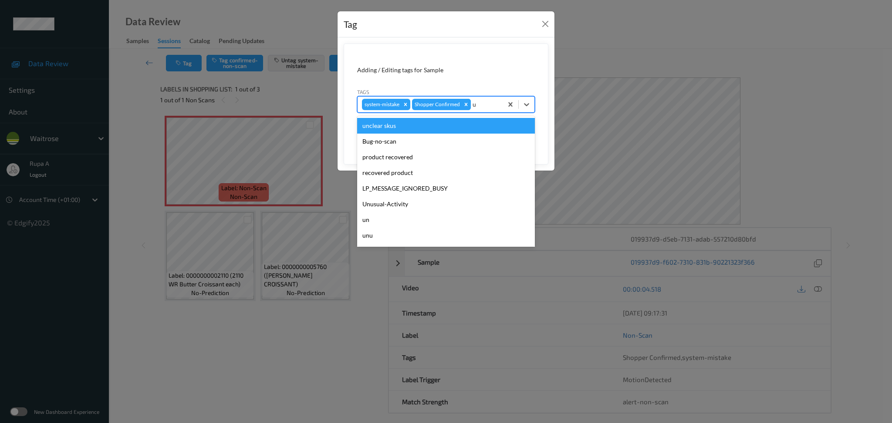
type input "un"
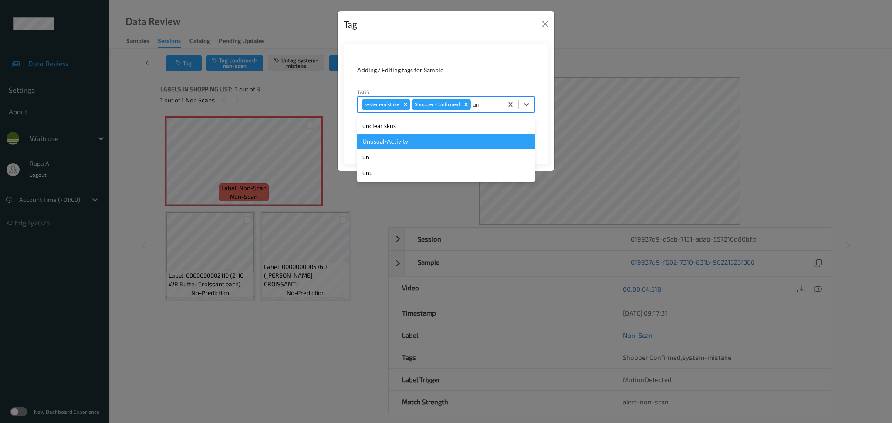
click at [419, 135] on div "Unusual-Activity" at bounding box center [446, 142] width 178 height 16
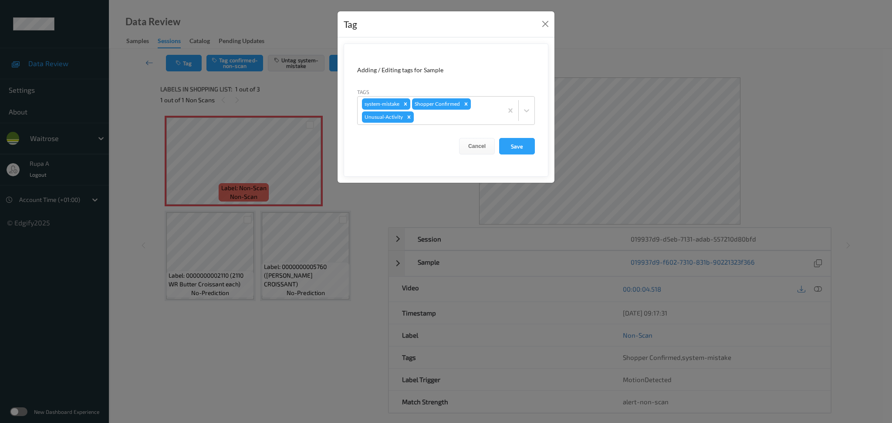
click at [464, 127] on form "Adding / Editing tags for Sample Tags system-mistake Shopper Confirmed Unusual-…" at bounding box center [446, 110] width 205 height 133
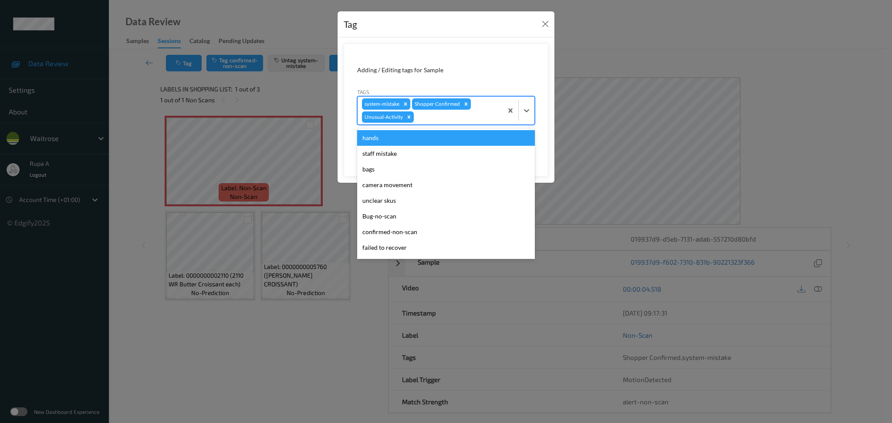
click at [463, 116] on div at bounding box center [456, 117] width 83 height 10
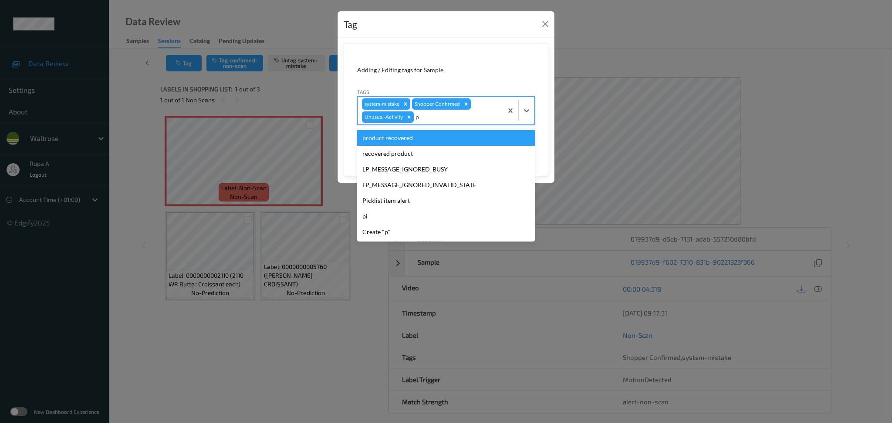
type input "pi"
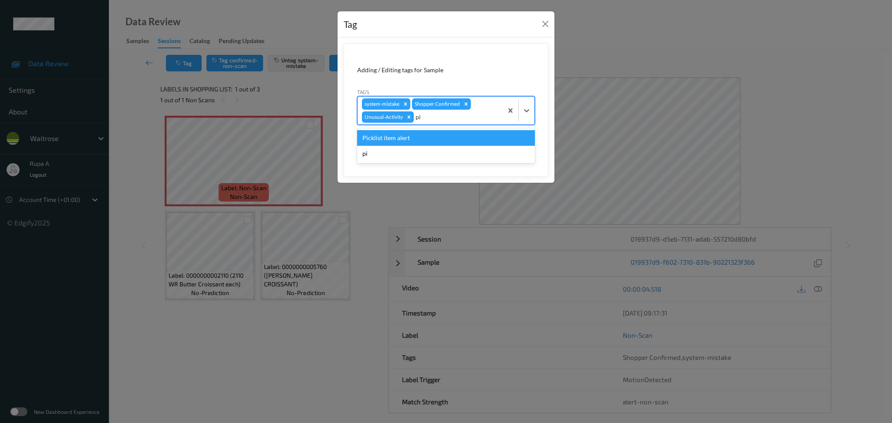
drag, startPoint x: 418, startPoint y: 134, endPoint x: 471, endPoint y: 150, distance: 54.7
click at [418, 134] on div "Picklist item alert" at bounding box center [446, 138] width 178 height 16
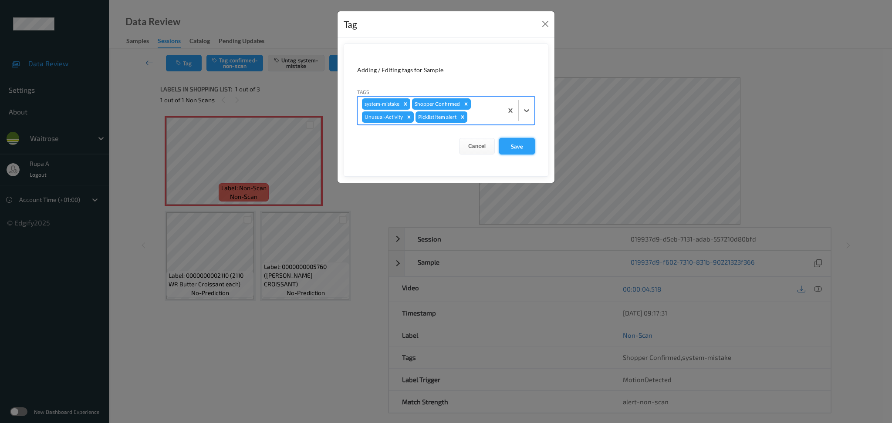
click at [499, 142] on button "Save" at bounding box center [517, 146] width 36 height 17
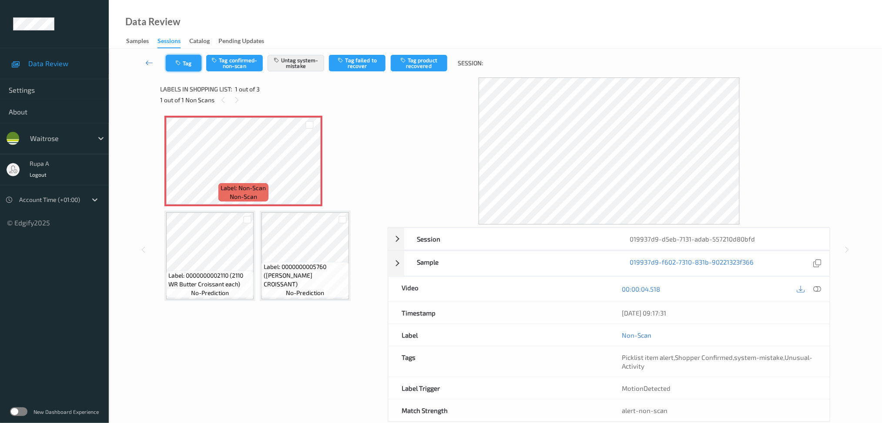
click at [189, 64] on button "Tag" at bounding box center [184, 63] width 36 height 17
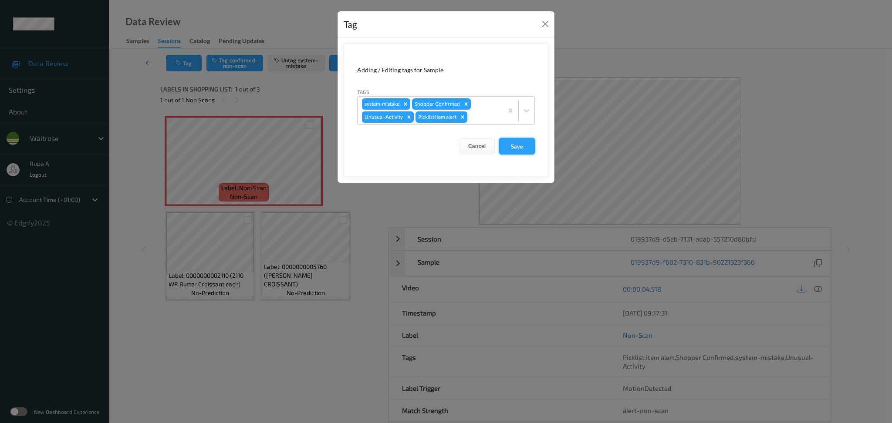
click at [515, 145] on button "Save" at bounding box center [517, 146] width 36 height 17
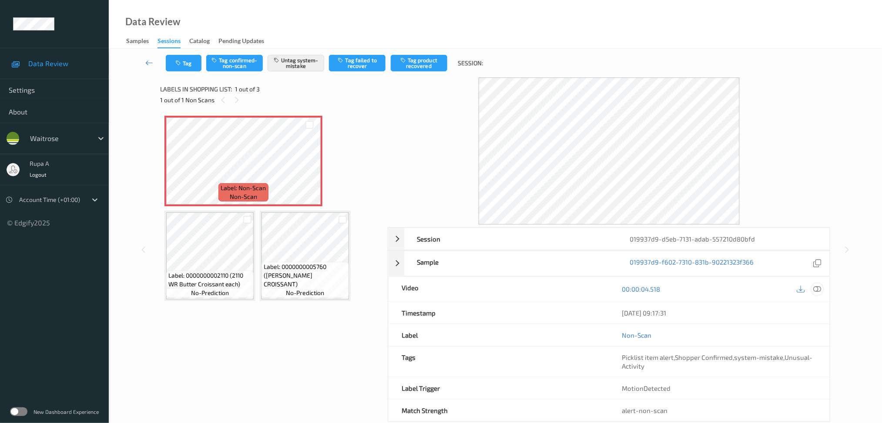
click at [823, 289] on div at bounding box center [818, 289] width 12 height 12
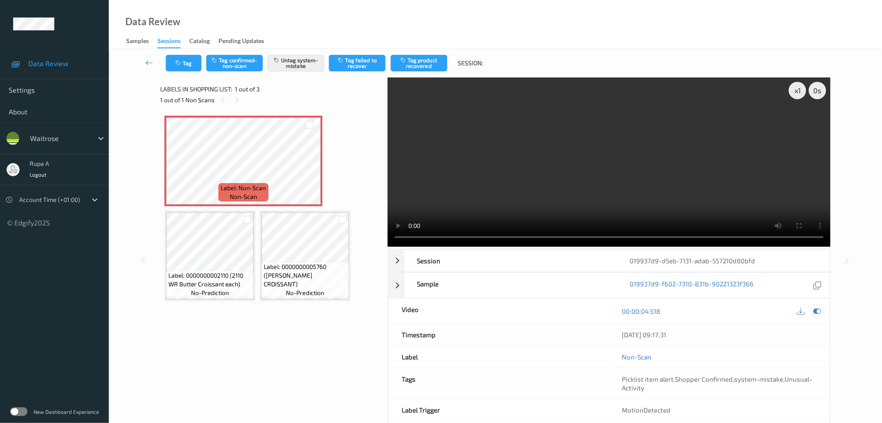
click at [816, 312] on icon at bounding box center [818, 311] width 8 height 8
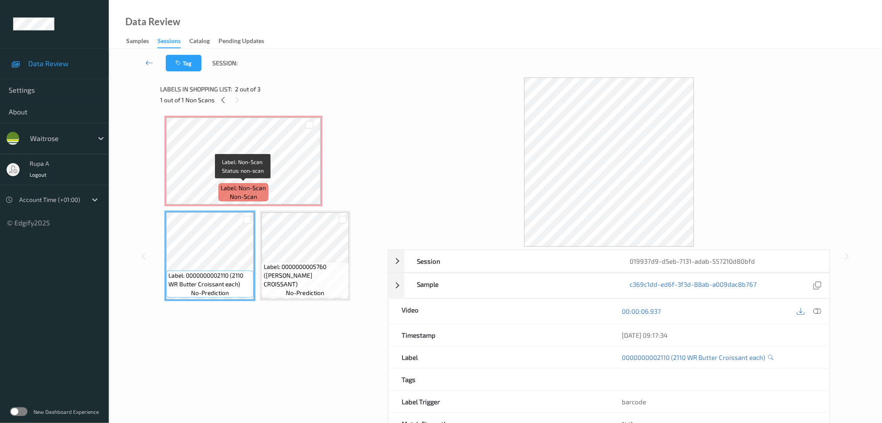
click at [246, 186] on span "Label: Non-Scan" at bounding box center [243, 188] width 45 height 9
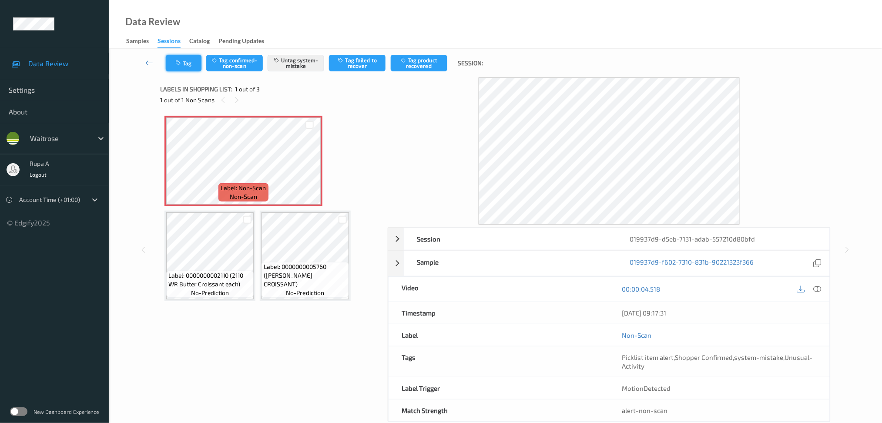
click at [176, 65] on button "Tag" at bounding box center [184, 63] width 36 height 17
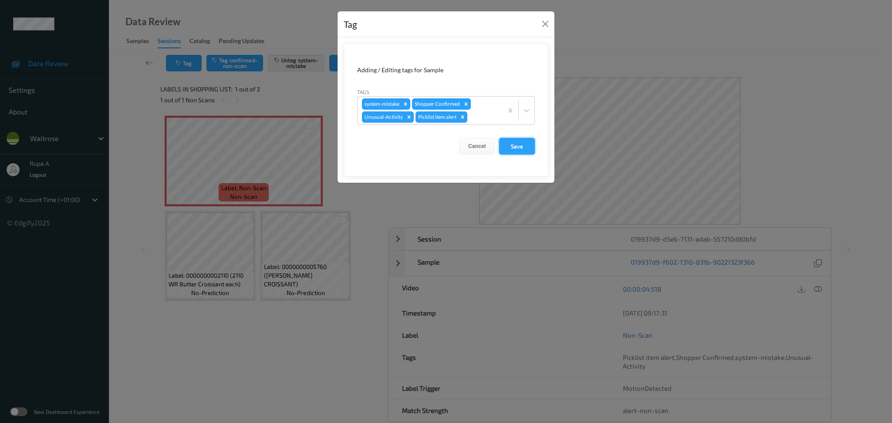
click at [521, 145] on button "Save" at bounding box center [517, 146] width 36 height 17
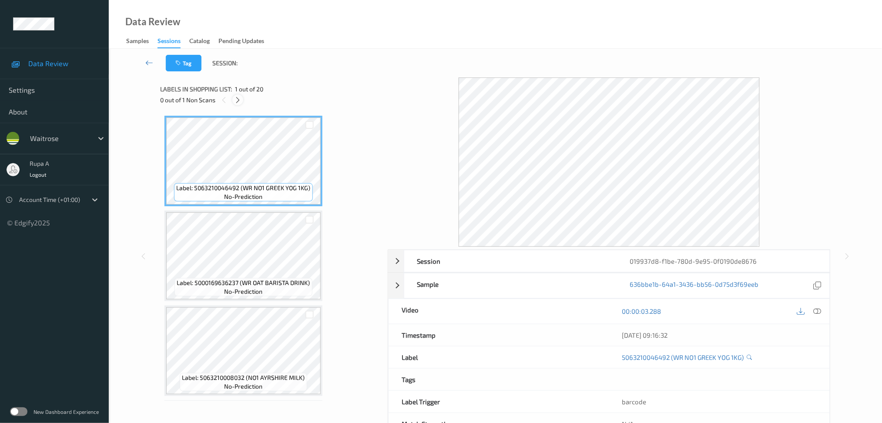
click at [240, 99] on icon at bounding box center [237, 100] width 7 height 8
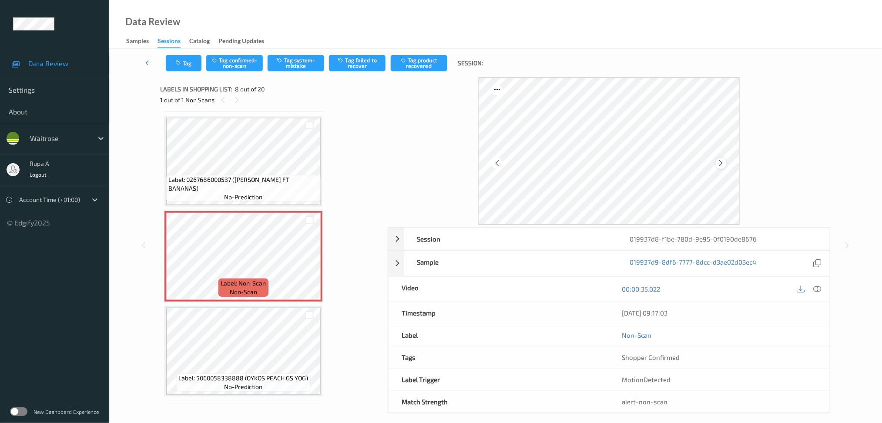
click at [723, 162] on icon at bounding box center [721, 163] width 7 height 8
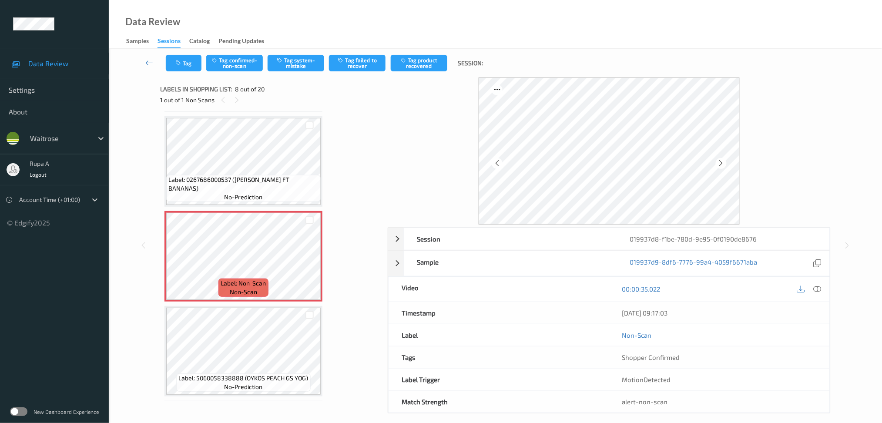
click at [723, 162] on icon at bounding box center [721, 163] width 7 height 8
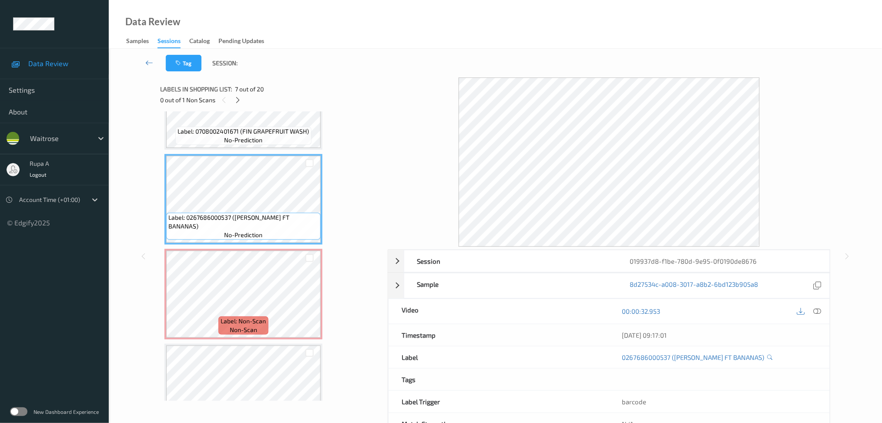
scroll to position [511, 0]
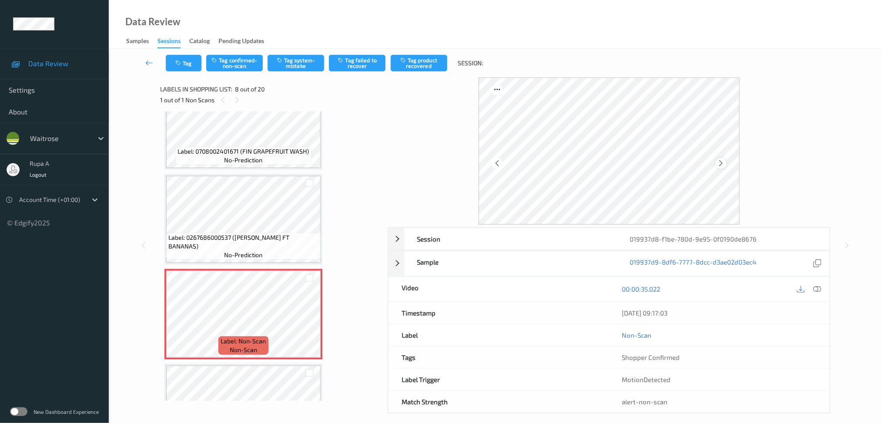
click at [722, 162] on icon at bounding box center [721, 163] width 7 height 8
click at [818, 290] on icon at bounding box center [818, 289] width 8 height 8
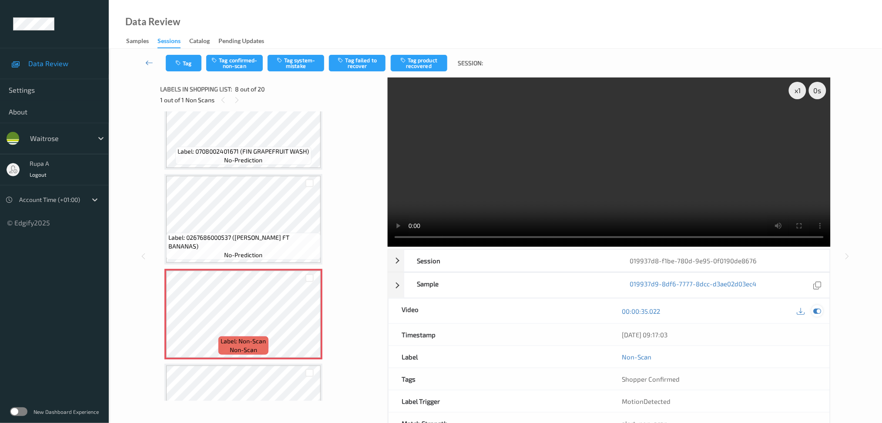
click at [819, 310] on icon at bounding box center [818, 311] width 8 height 8
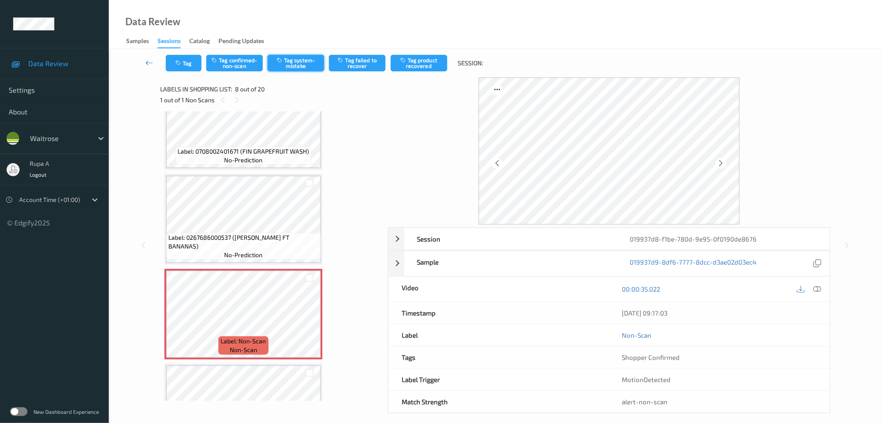
click at [302, 65] on button "Tag system-mistake" at bounding box center [296, 63] width 57 height 17
click at [179, 60] on icon "button" at bounding box center [178, 63] width 7 height 6
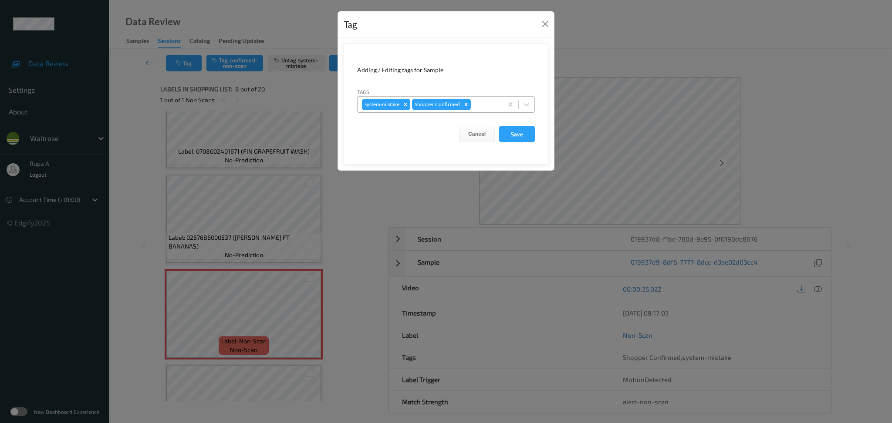
click at [484, 108] on div at bounding box center [485, 104] width 26 height 10
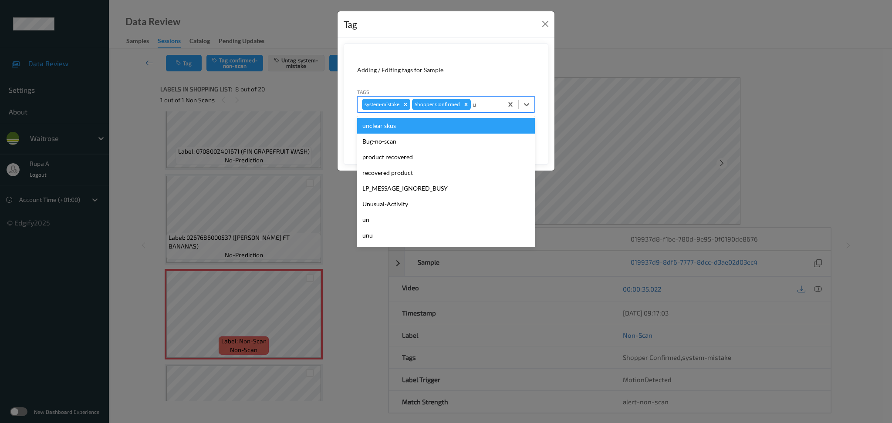
type input "un"
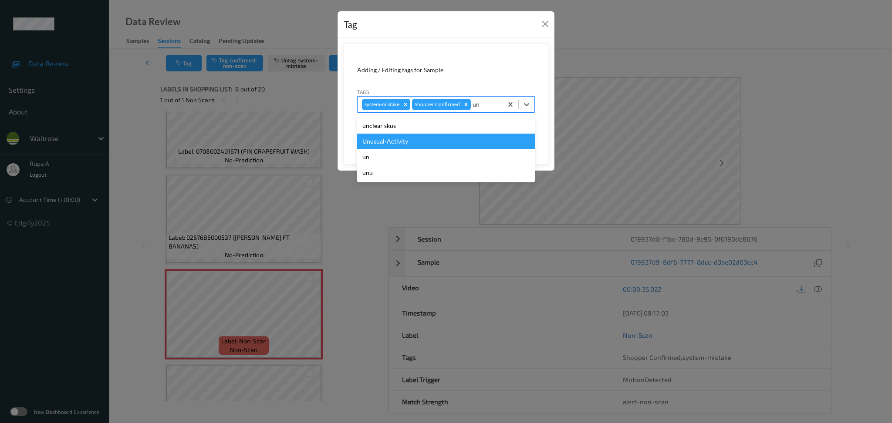
click at [432, 138] on div "Unusual-Activity" at bounding box center [446, 142] width 178 height 16
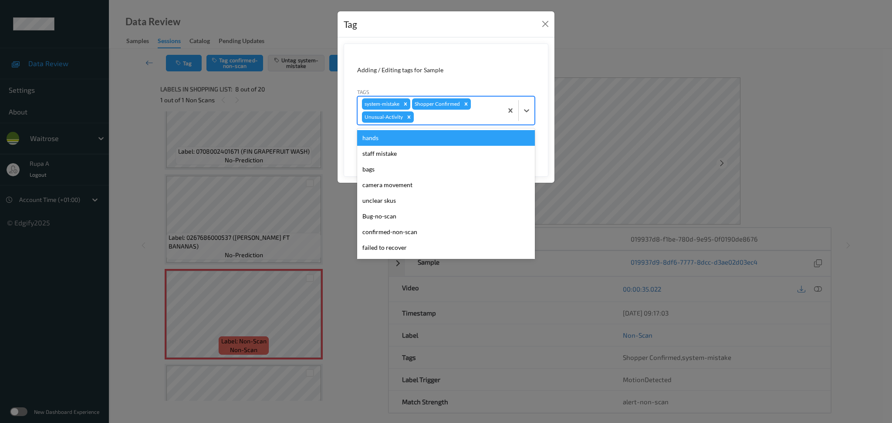
click at [437, 121] on div at bounding box center [456, 117] width 83 height 10
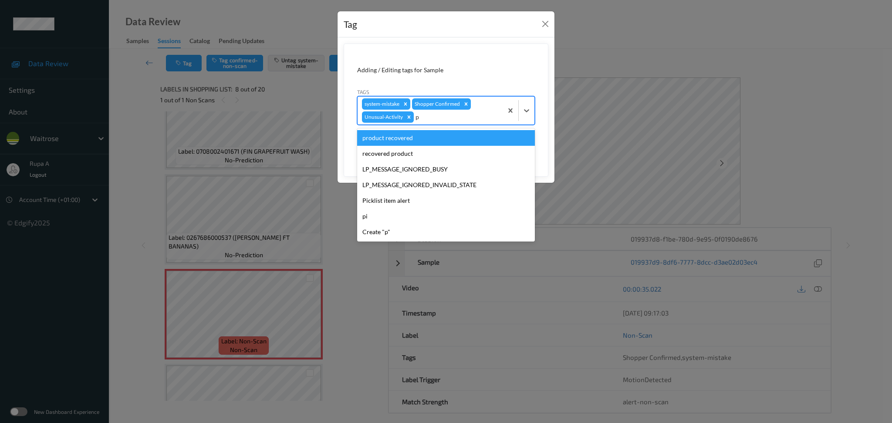
type input "pi"
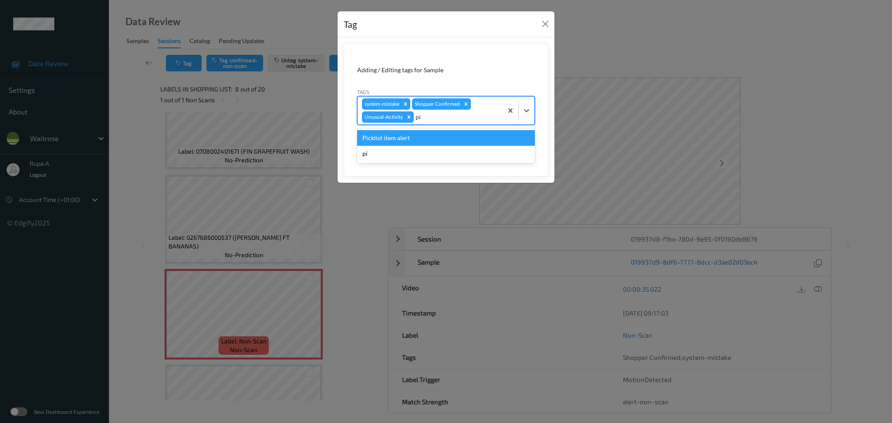
click at [417, 134] on div "Picklist item alert" at bounding box center [446, 138] width 178 height 16
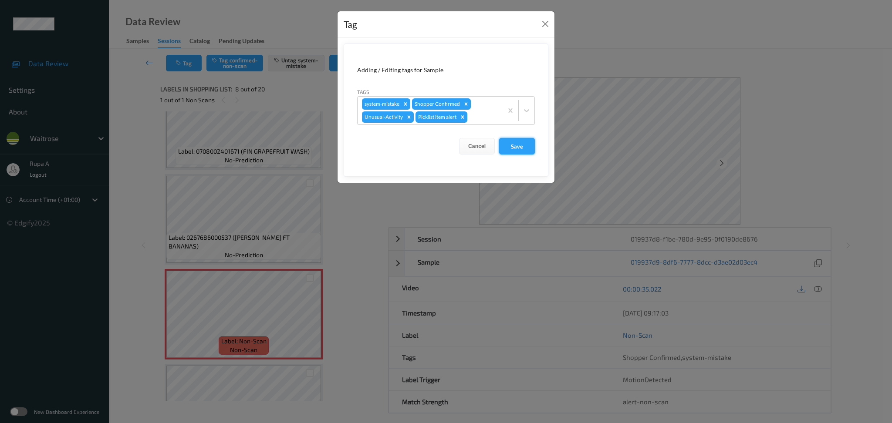
click at [517, 148] on button "Save" at bounding box center [517, 146] width 36 height 17
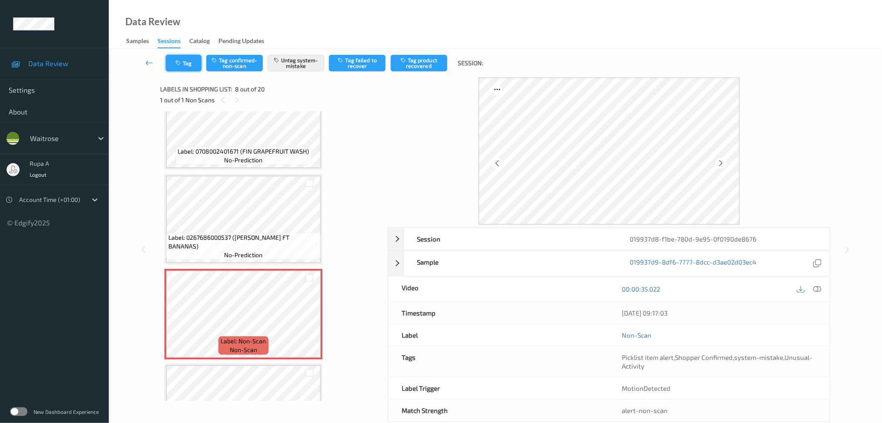
click at [169, 62] on button "Tag" at bounding box center [184, 63] width 36 height 17
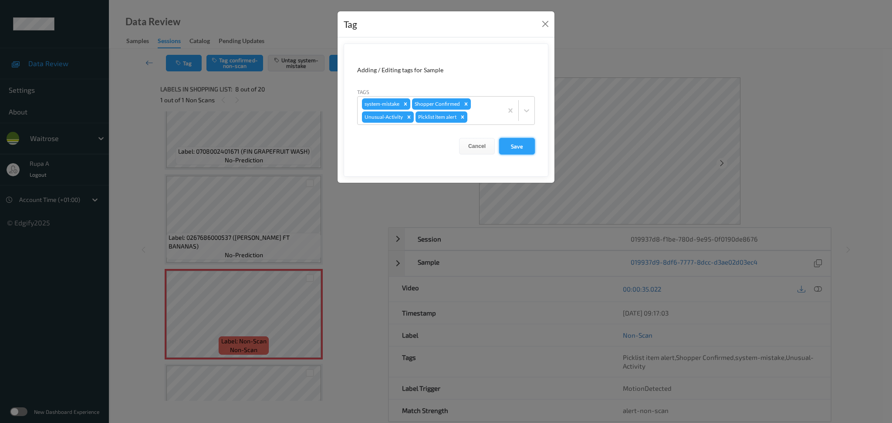
click at [519, 143] on button "Save" at bounding box center [517, 146] width 36 height 17
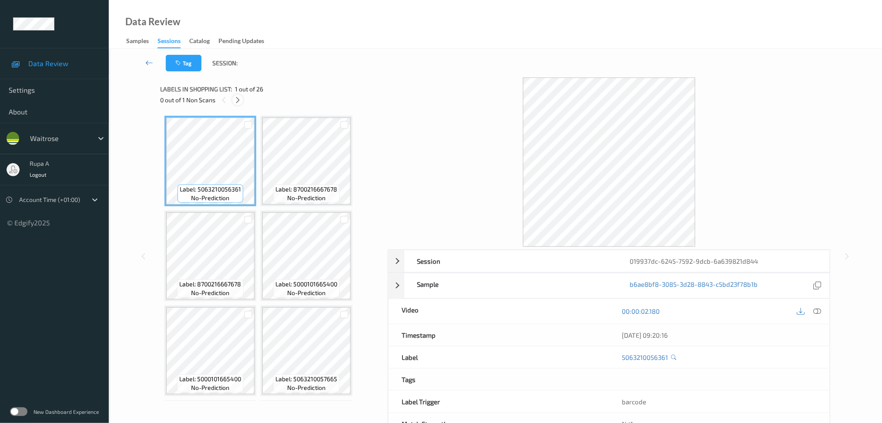
click at [242, 101] on div at bounding box center [237, 99] width 11 height 11
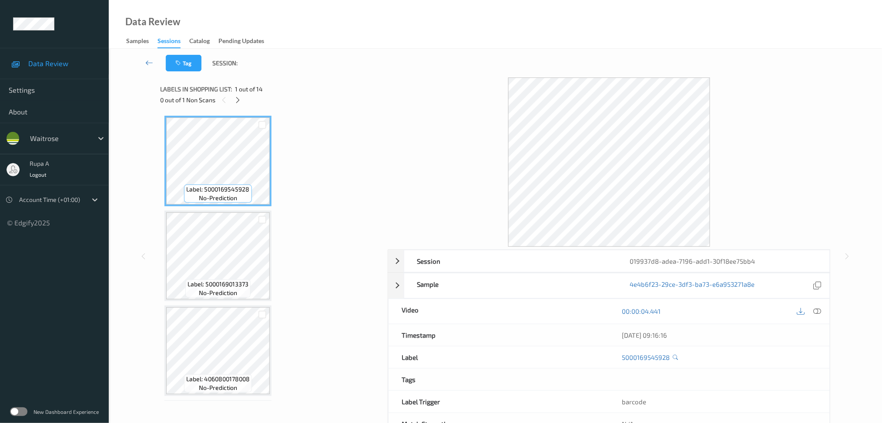
click at [242, 106] on div "Labels in shopping list: 1 out of 14 0 out of 1 Non Scans" at bounding box center [271, 94] width 222 height 34
click at [240, 103] on icon at bounding box center [237, 100] width 7 height 8
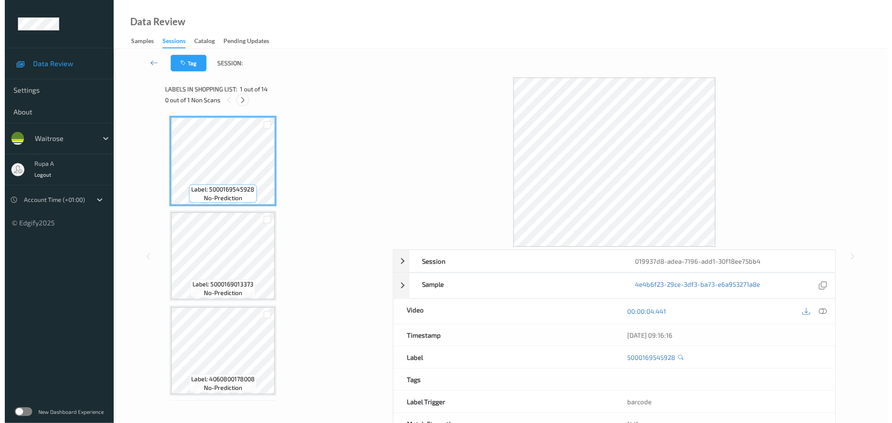
scroll to position [381, 0]
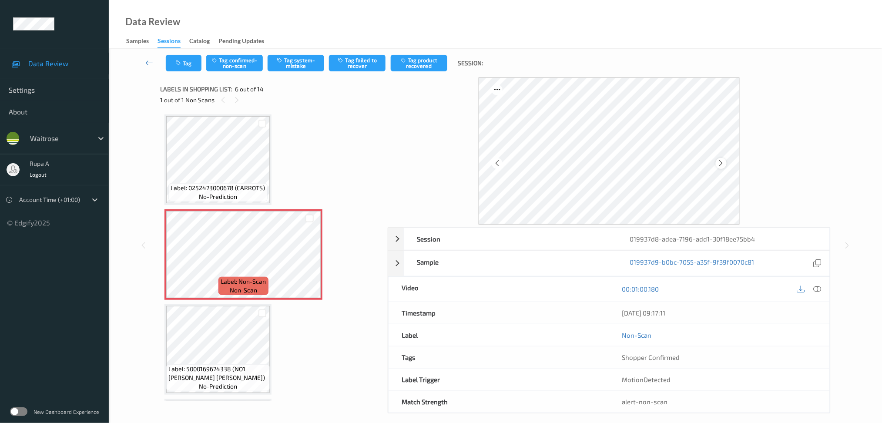
click at [718, 161] on icon at bounding box center [721, 163] width 7 height 8
click at [726, 162] on div at bounding box center [721, 163] width 11 height 11
click at [183, 64] on button "Tag" at bounding box center [184, 63] width 36 height 17
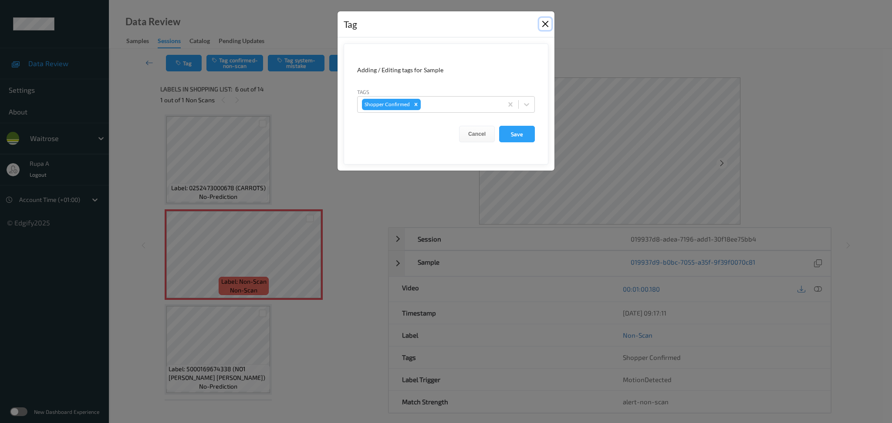
click at [549, 22] on button "Close" at bounding box center [545, 24] width 12 height 12
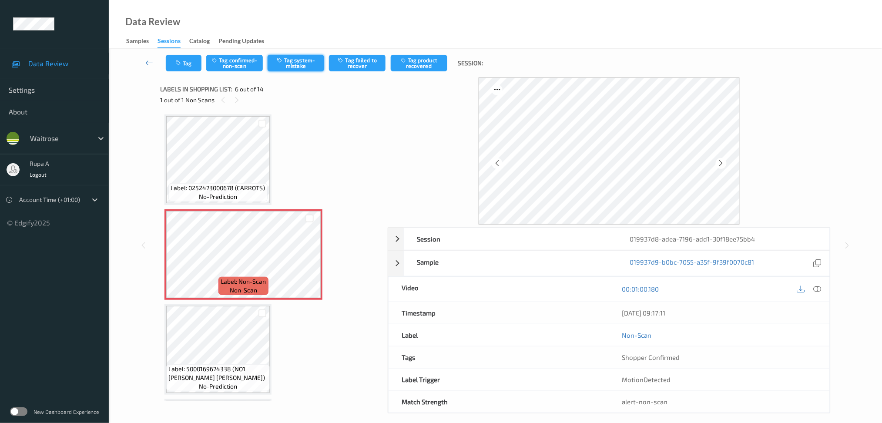
click at [305, 64] on button "Tag system-mistake" at bounding box center [296, 63] width 57 height 17
click at [298, 67] on div "Tag Tag confirmed-non-scan Tag system-mistake Tag failed to recover Tag product…" at bounding box center [496, 63] width 738 height 29
click at [177, 59] on button "Tag" at bounding box center [184, 63] width 36 height 17
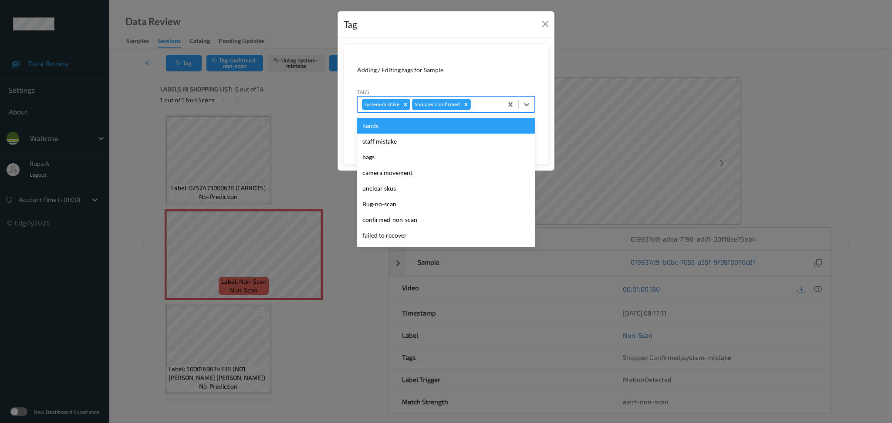
click at [492, 101] on div at bounding box center [485, 104] width 26 height 10
type input "un"
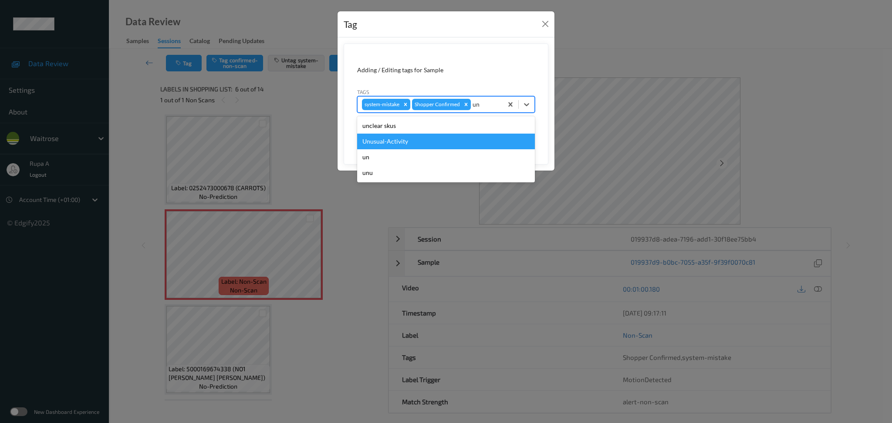
click at [422, 139] on div "Unusual-Activity" at bounding box center [446, 142] width 178 height 16
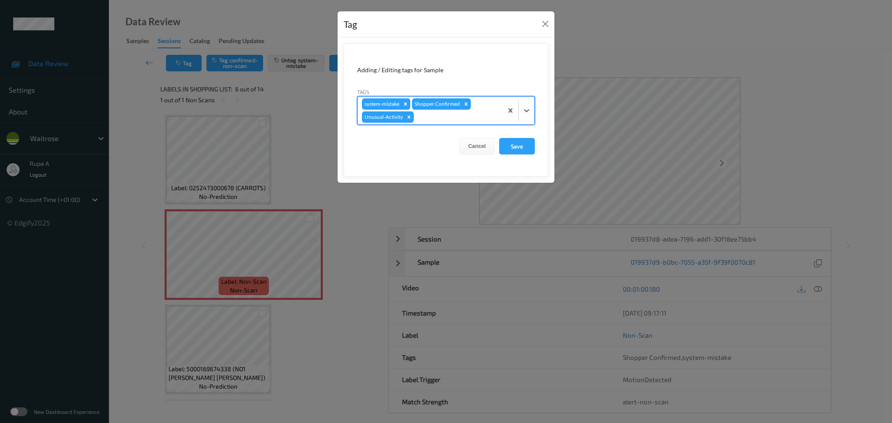
click at [437, 117] on div at bounding box center [456, 117] width 83 height 10
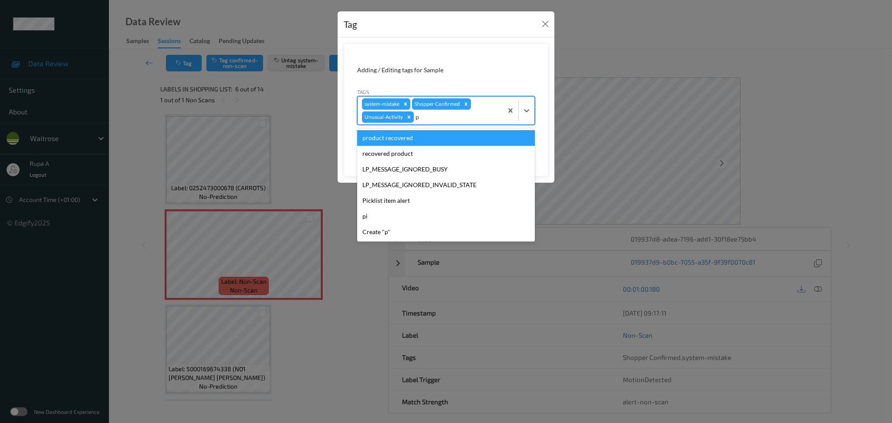
type input "pi"
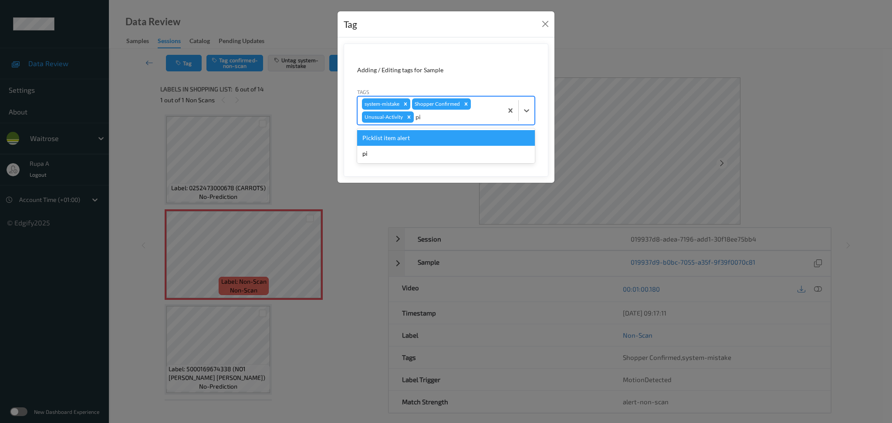
click at [423, 135] on div "Picklist item alert" at bounding box center [446, 138] width 178 height 16
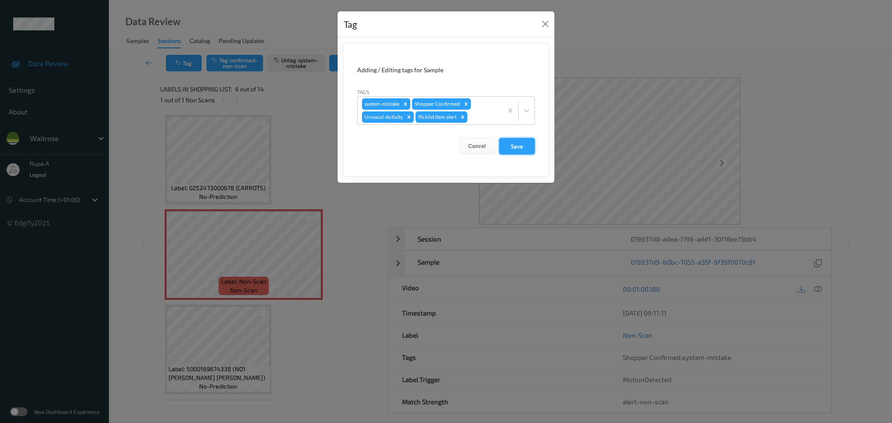
click at [513, 145] on button "Save" at bounding box center [517, 146] width 36 height 17
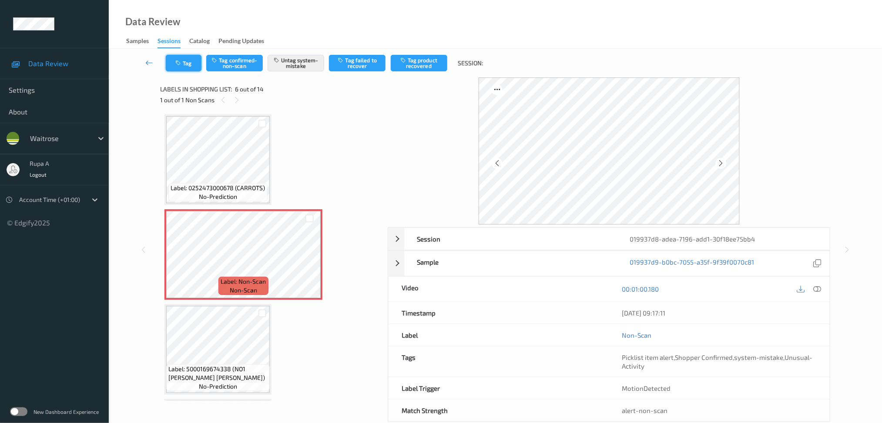
click at [175, 62] on button "Tag" at bounding box center [184, 63] width 36 height 17
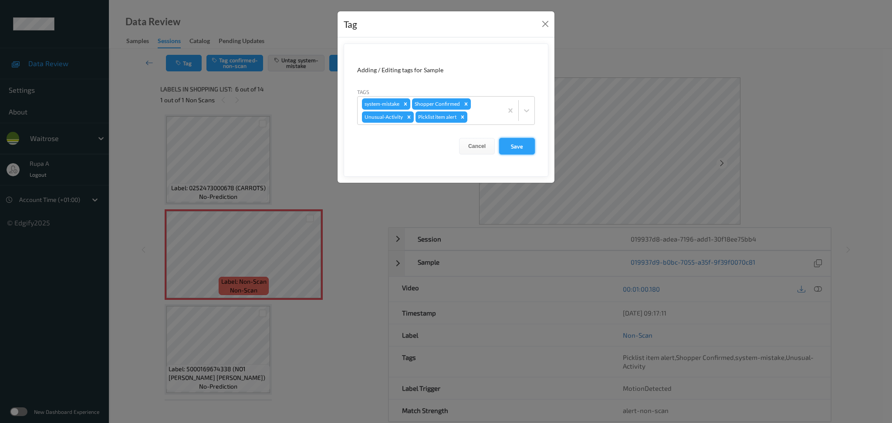
click at [527, 140] on button "Save" at bounding box center [517, 146] width 36 height 17
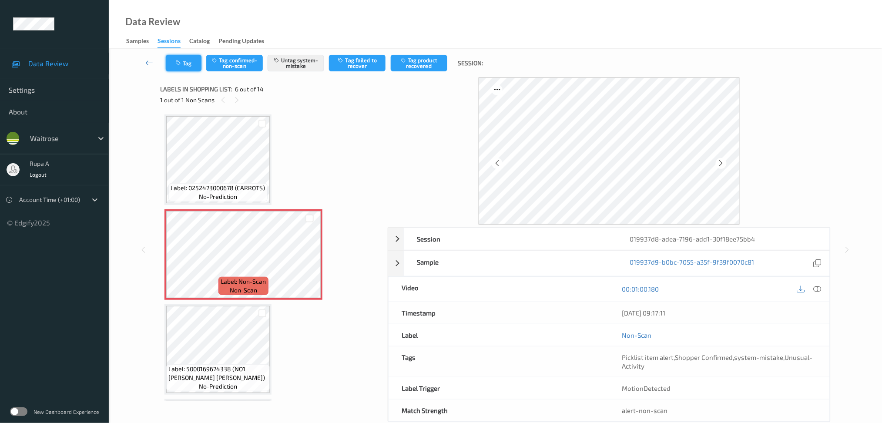
click at [183, 61] on button "Tag" at bounding box center [184, 63] width 36 height 17
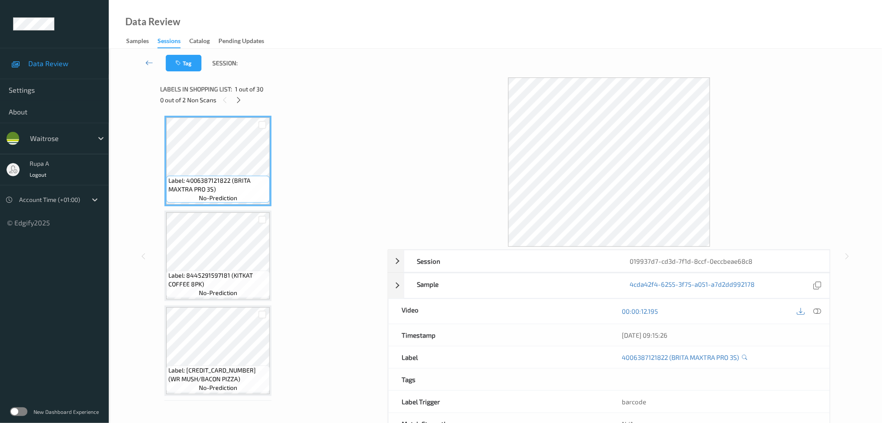
click at [233, 97] on div "0 out of 2 Non Scans" at bounding box center [271, 99] width 222 height 11
click at [244, 101] on div at bounding box center [238, 99] width 11 height 11
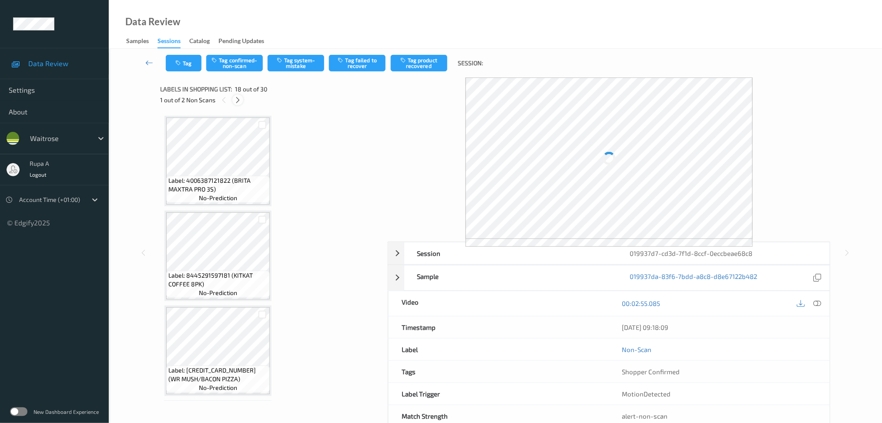
scroll to position [1512, 0]
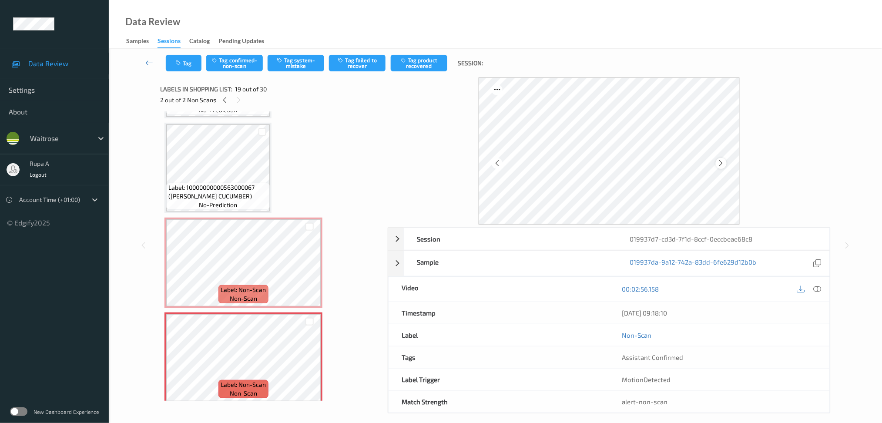
click at [721, 162] on icon at bounding box center [721, 163] width 7 height 8
click at [306, 65] on button "Tag system-mistake" at bounding box center [296, 63] width 57 height 17
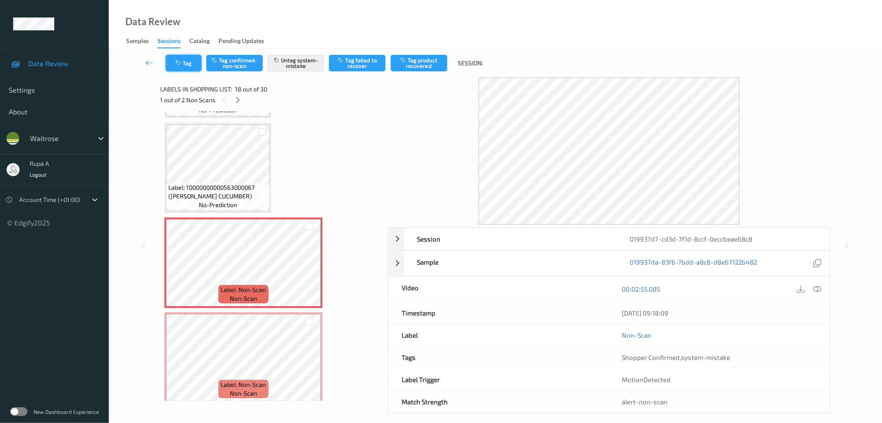
click at [185, 63] on button "Tag" at bounding box center [184, 63] width 36 height 17
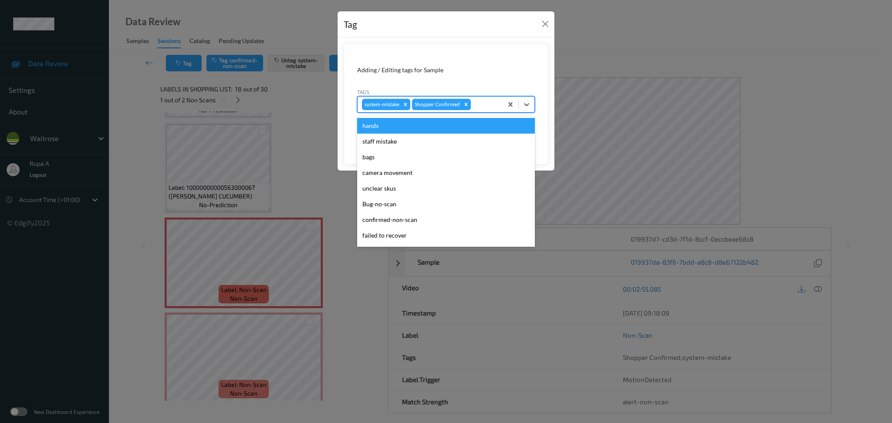
click at [488, 107] on div at bounding box center [485, 104] width 26 height 10
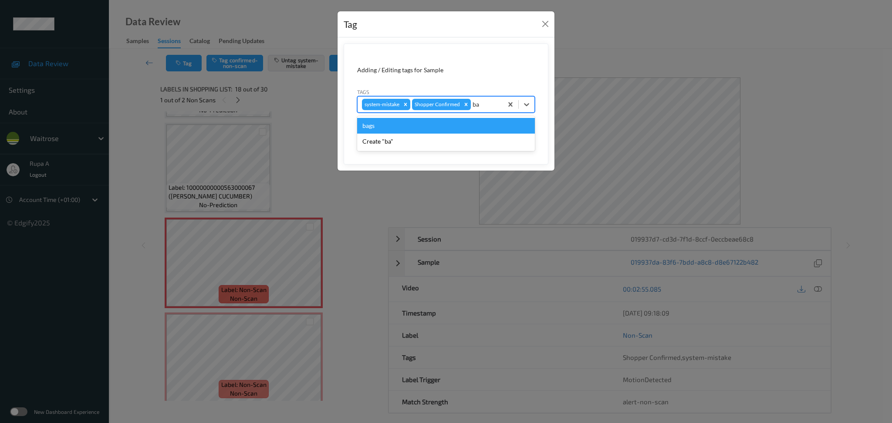
type input "bag"
click at [440, 131] on div "bags" at bounding box center [446, 126] width 178 height 16
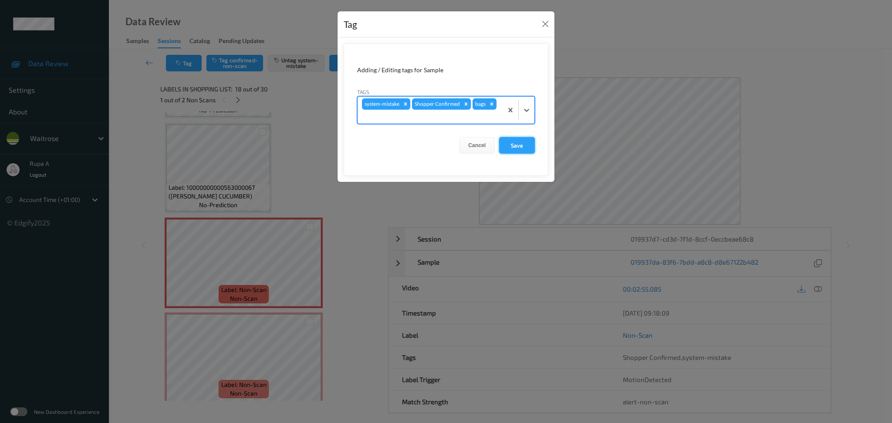
click at [526, 147] on button "Save" at bounding box center [517, 145] width 36 height 17
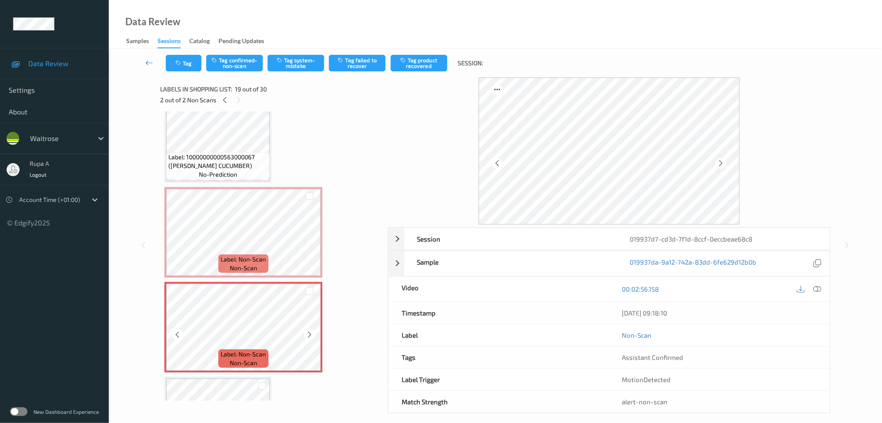
scroll to position [1569, 0]
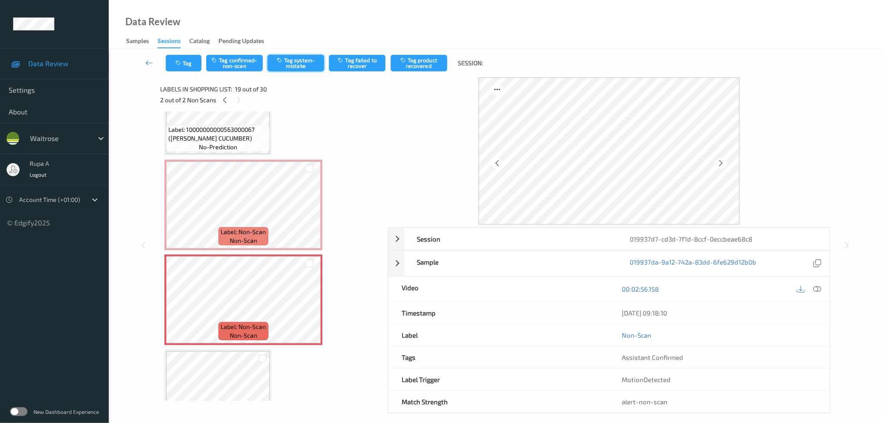
click at [304, 65] on button "Tag system-mistake" at bounding box center [296, 63] width 57 height 17
click at [187, 59] on button "Tag" at bounding box center [184, 63] width 36 height 17
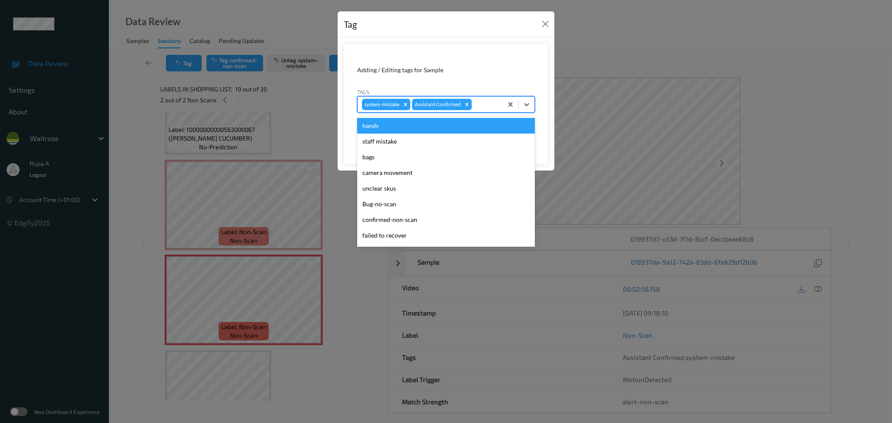
click at [494, 108] on div at bounding box center [485, 104] width 25 height 10
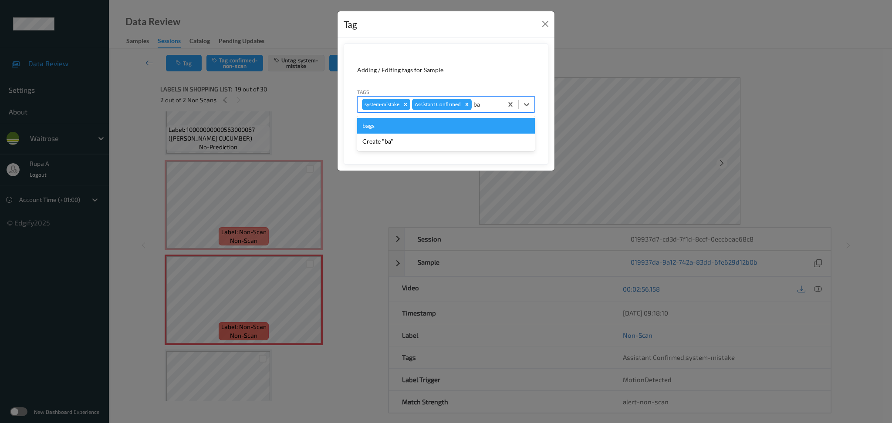
type input "bag"
click at [429, 123] on div "bags" at bounding box center [446, 126] width 178 height 16
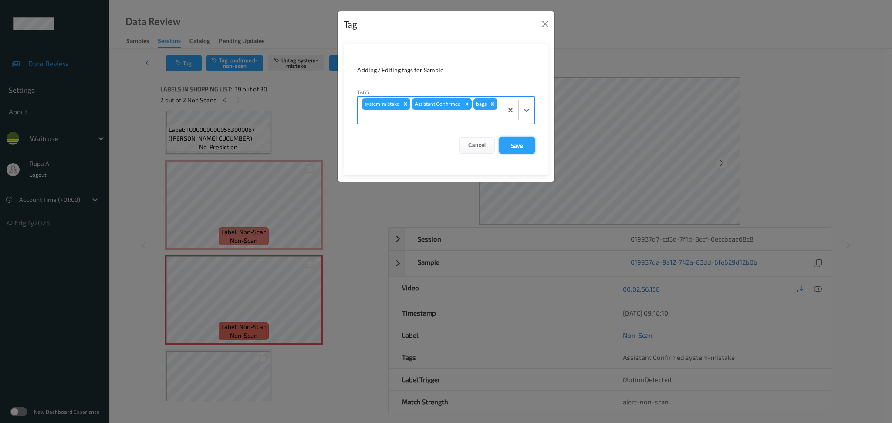
click at [520, 146] on button "Save" at bounding box center [517, 145] width 36 height 17
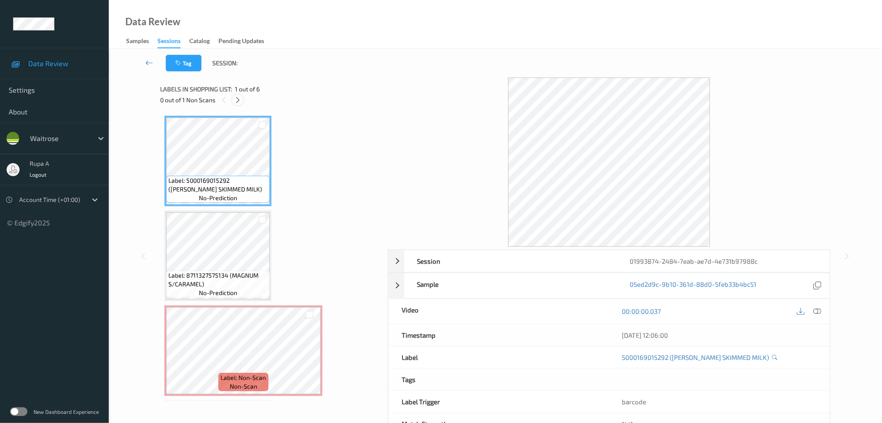
click at [239, 98] on icon at bounding box center [237, 100] width 7 height 8
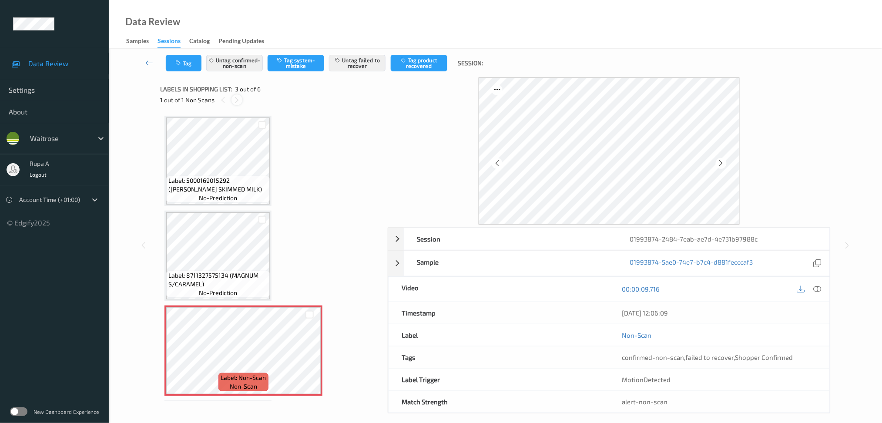
scroll to position [98, 0]
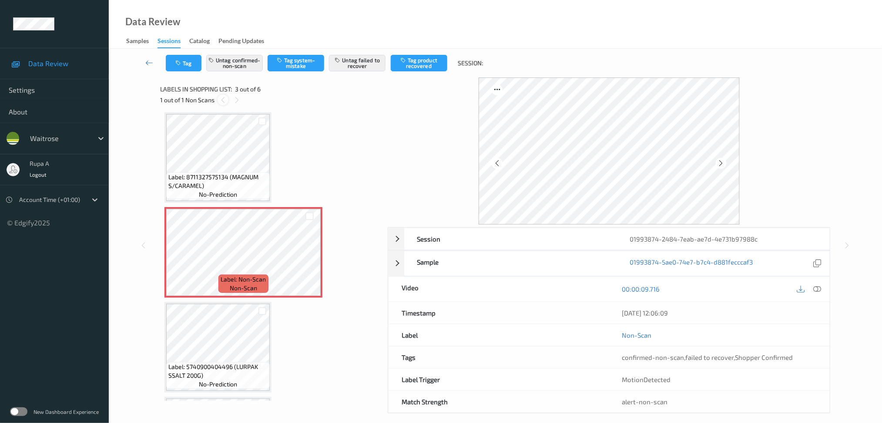
click at [219, 99] on icon at bounding box center [222, 100] width 7 height 8
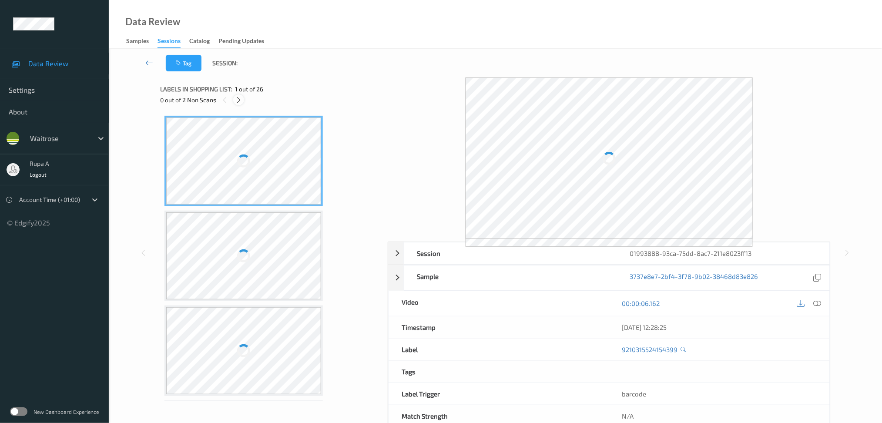
click at [240, 101] on icon at bounding box center [238, 100] width 7 height 8
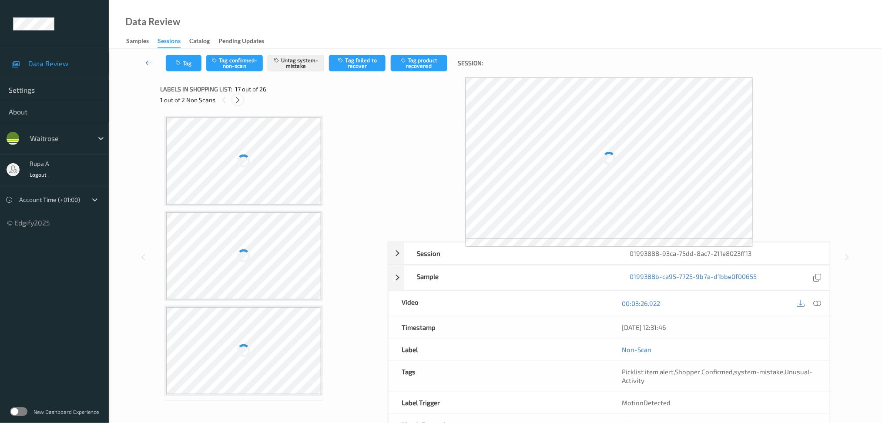
scroll to position [1418, 0]
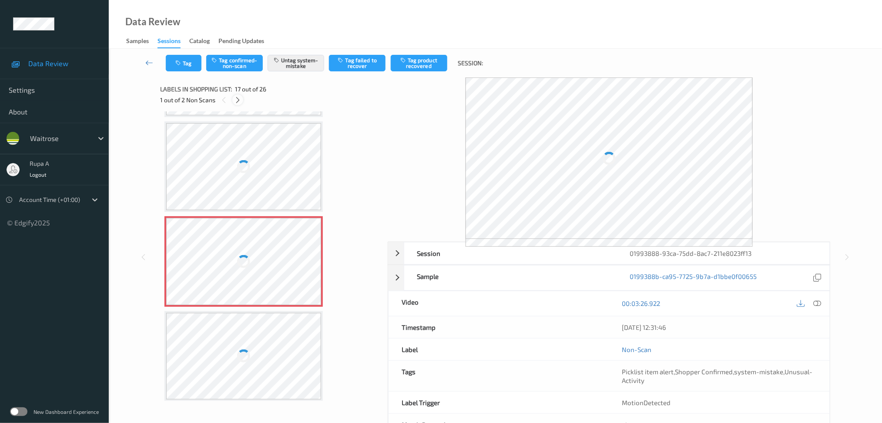
click at [238, 101] on icon at bounding box center [237, 100] width 7 height 8
click at [227, 101] on icon at bounding box center [224, 100] width 7 height 8
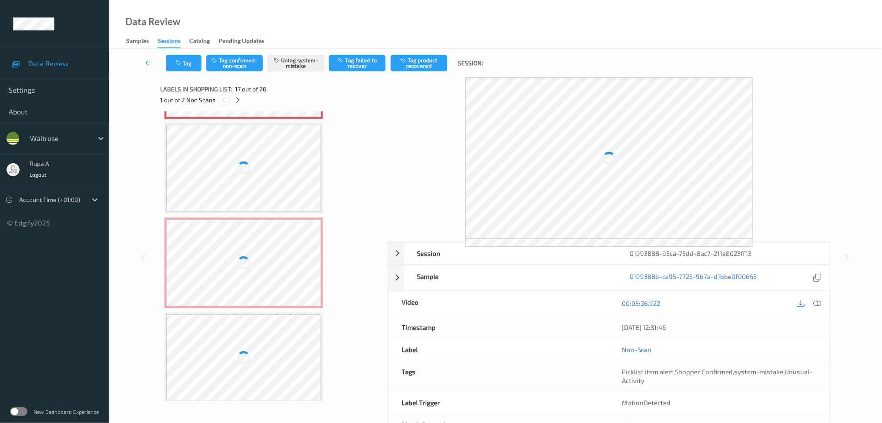
scroll to position [1418, 0]
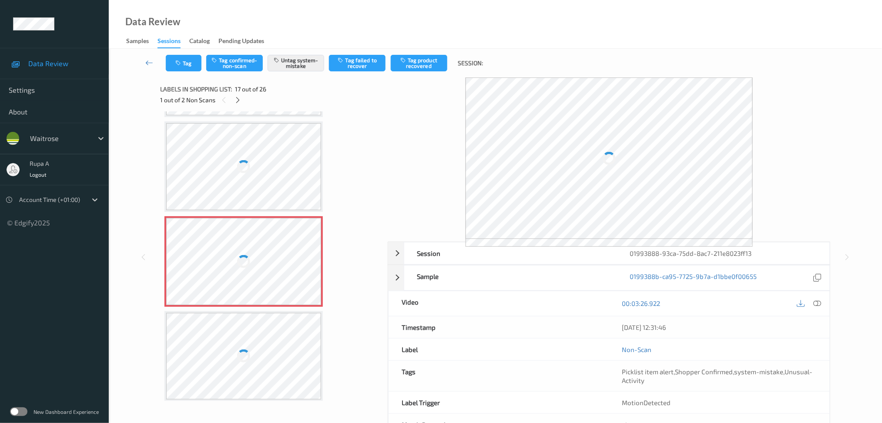
click at [338, 99] on div "1 out of 2 Non Scans" at bounding box center [271, 99] width 222 height 11
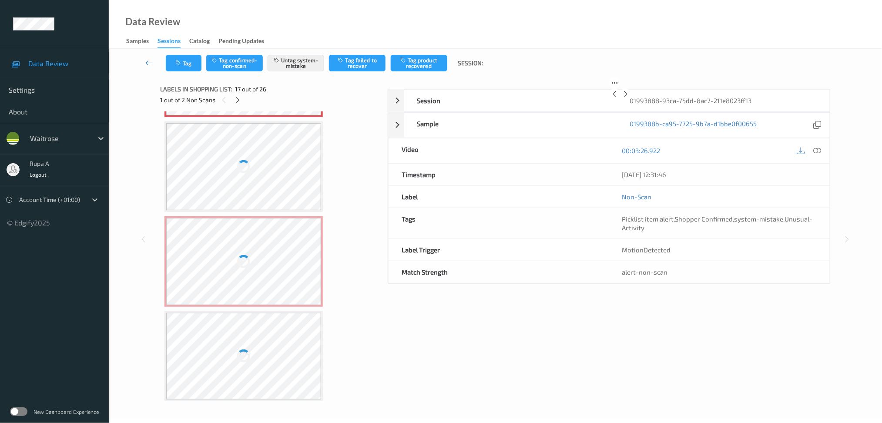
scroll to position [17, 0]
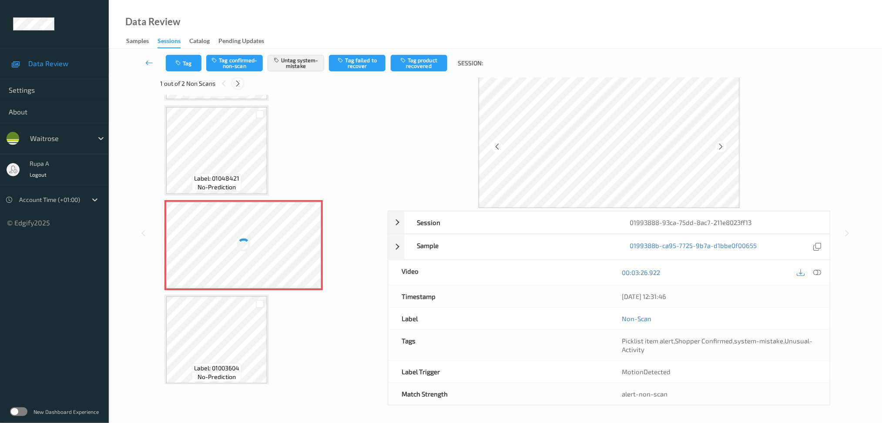
click at [240, 85] on icon at bounding box center [237, 84] width 7 height 8
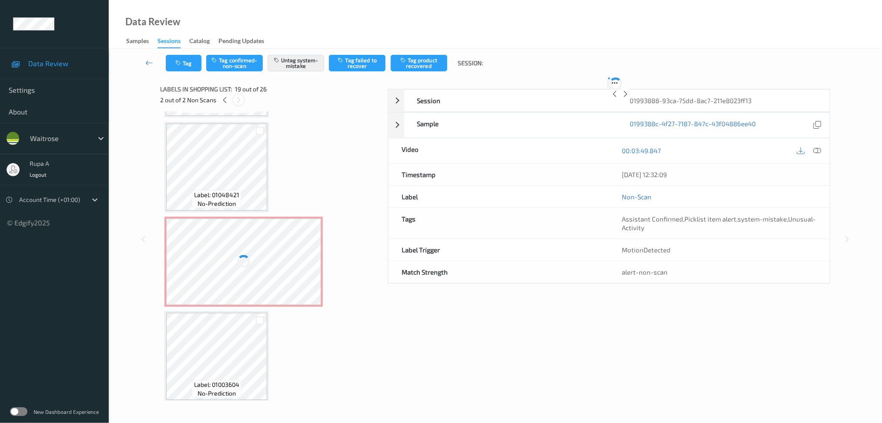
scroll to position [1606, 0]
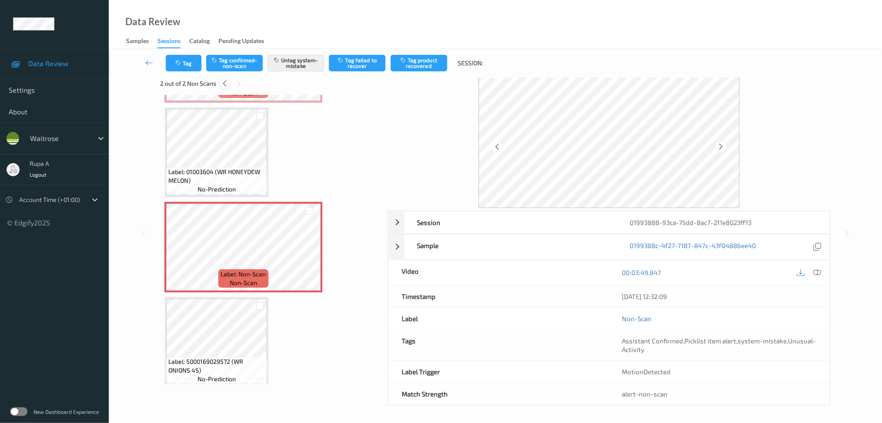
click at [221, 83] on icon at bounding box center [224, 84] width 7 height 8
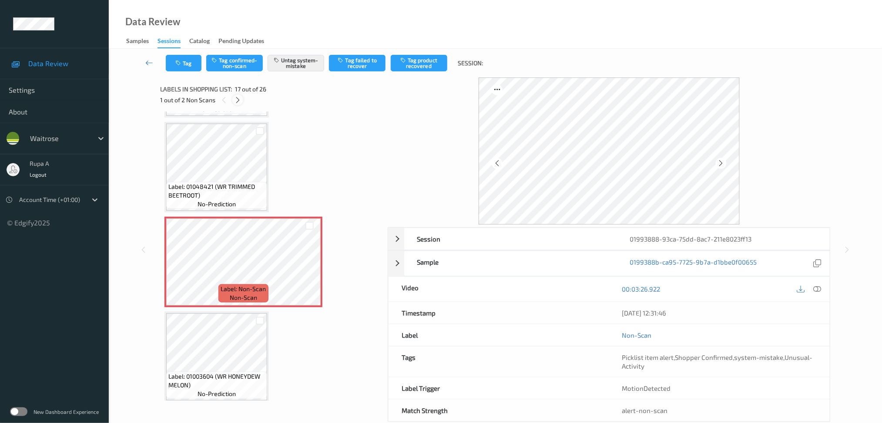
click at [236, 103] on icon at bounding box center [237, 100] width 7 height 8
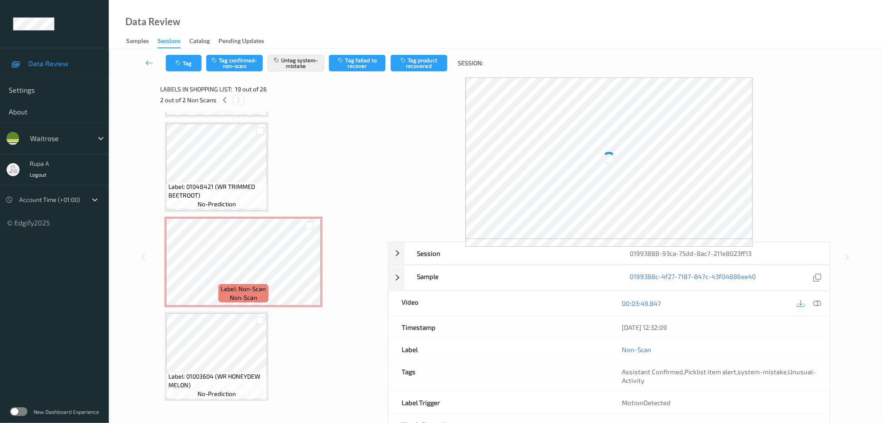
scroll to position [1606, 0]
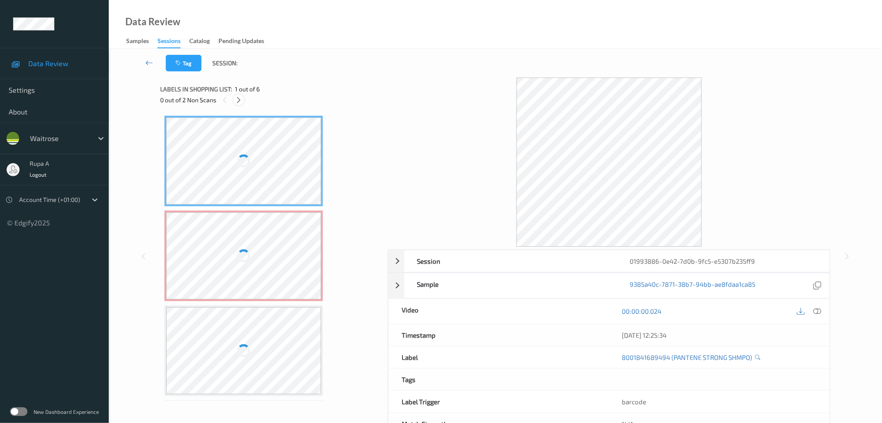
click at [237, 103] on icon at bounding box center [238, 100] width 7 height 8
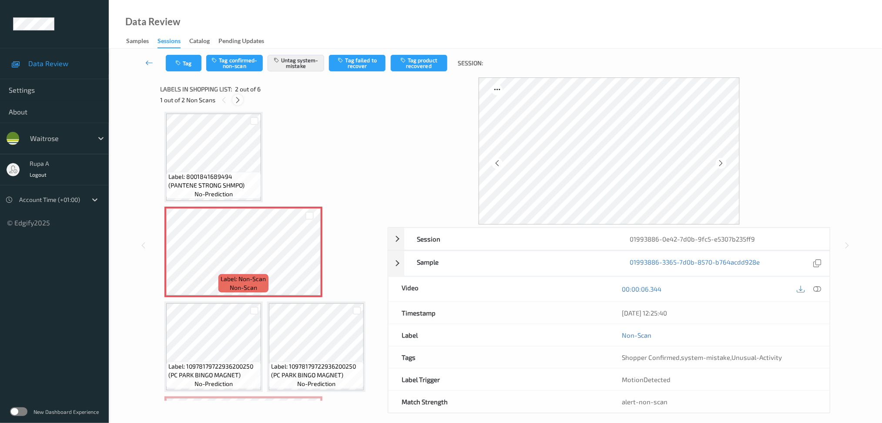
click at [237, 103] on icon at bounding box center [237, 100] width 7 height 8
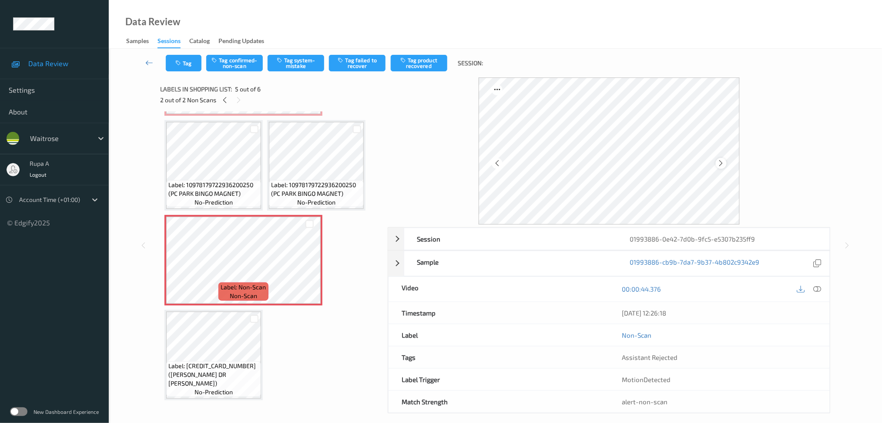
click at [720, 163] on icon at bounding box center [721, 163] width 7 height 8
click at [721, 162] on icon at bounding box center [721, 163] width 7 height 8
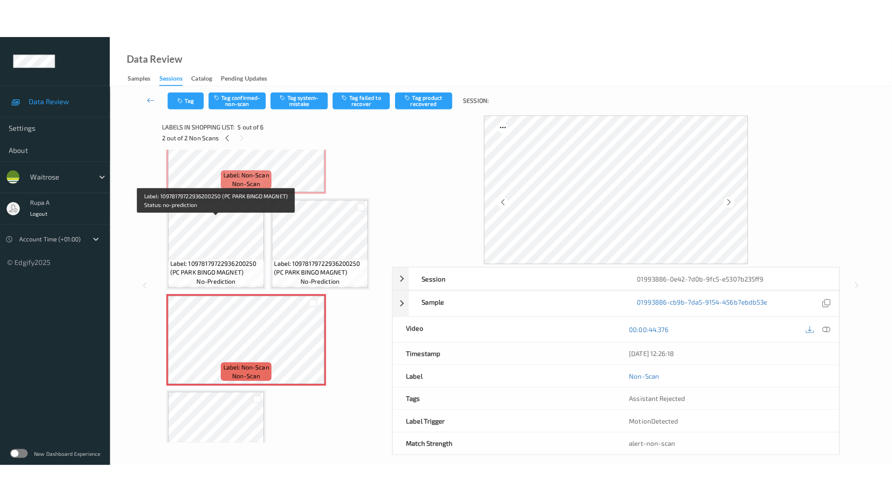
scroll to position [128, 0]
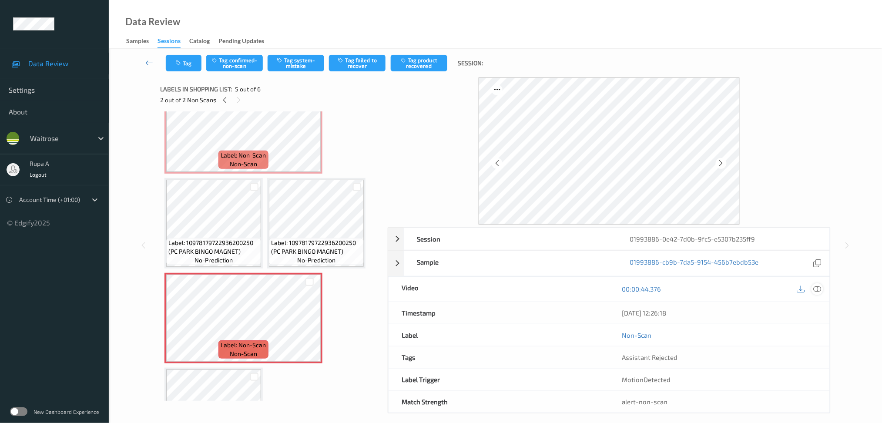
click at [819, 286] on icon at bounding box center [818, 289] width 8 height 8
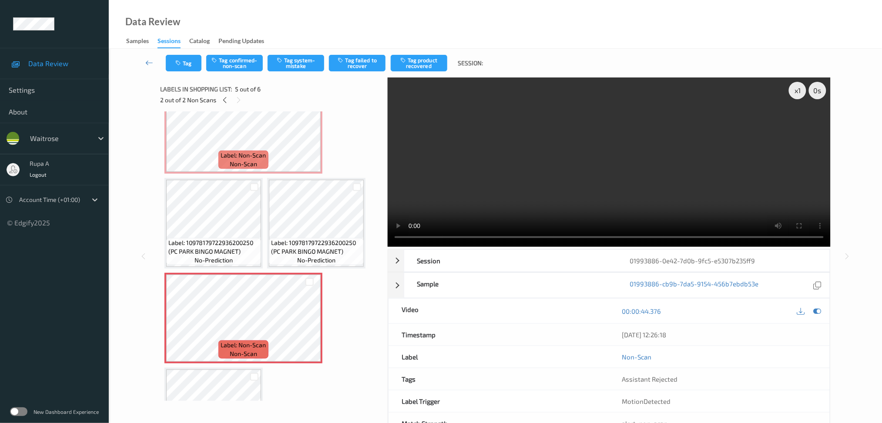
scroll to position [108, 0]
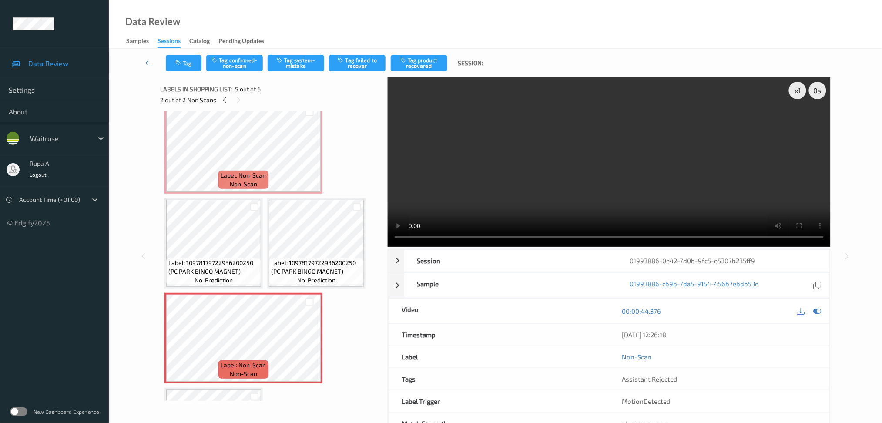
drag, startPoint x: 815, startPoint y: 312, endPoint x: 117, endPoint y: 252, distance: 700.9
click at [815, 312] on icon at bounding box center [818, 311] width 8 height 8
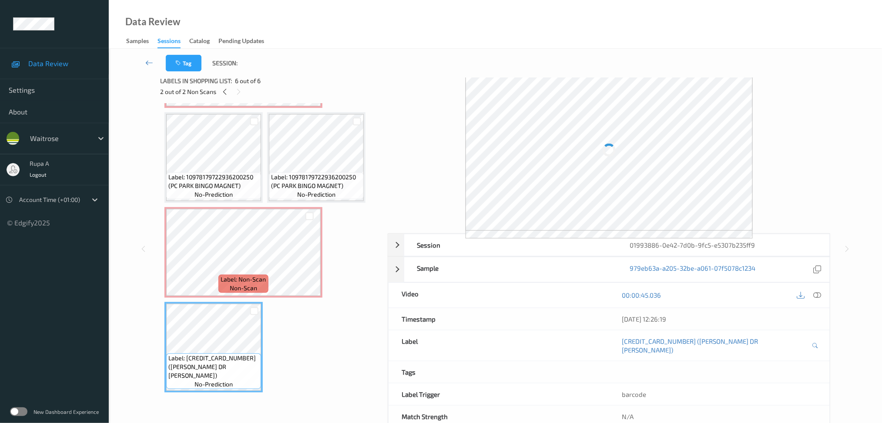
scroll to position [0, 0]
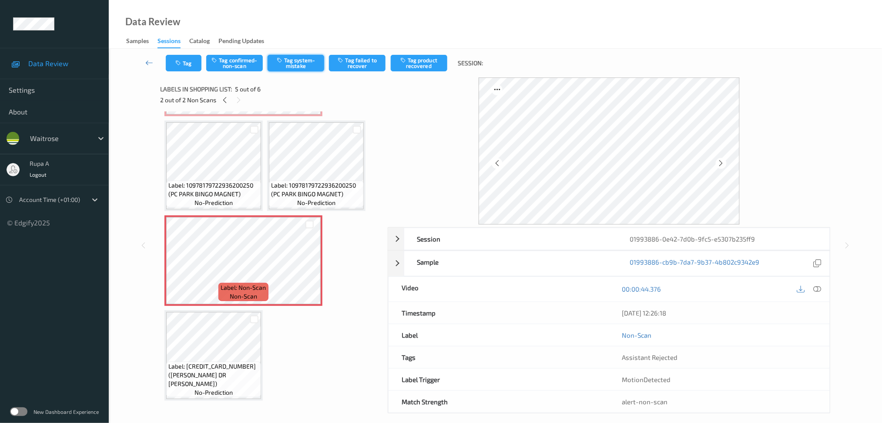
click at [302, 61] on button "Tag system-mistake" at bounding box center [296, 63] width 57 height 17
click at [185, 64] on button "Tag" at bounding box center [184, 63] width 36 height 17
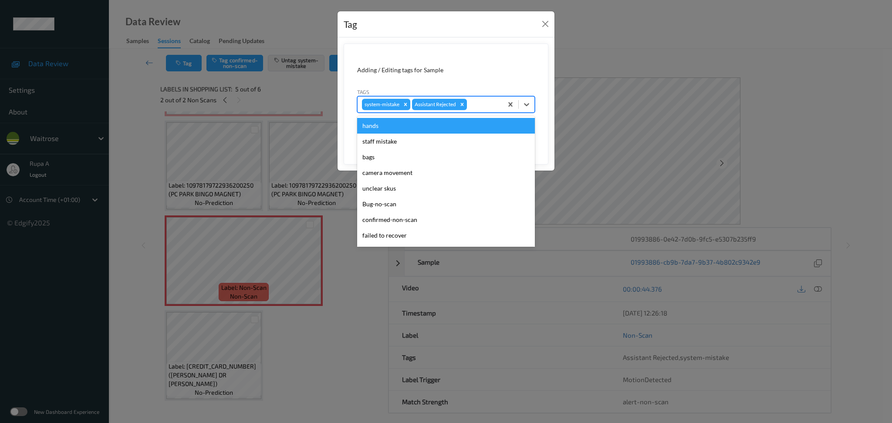
click at [478, 99] on div at bounding box center [483, 104] width 30 height 10
type input "un"
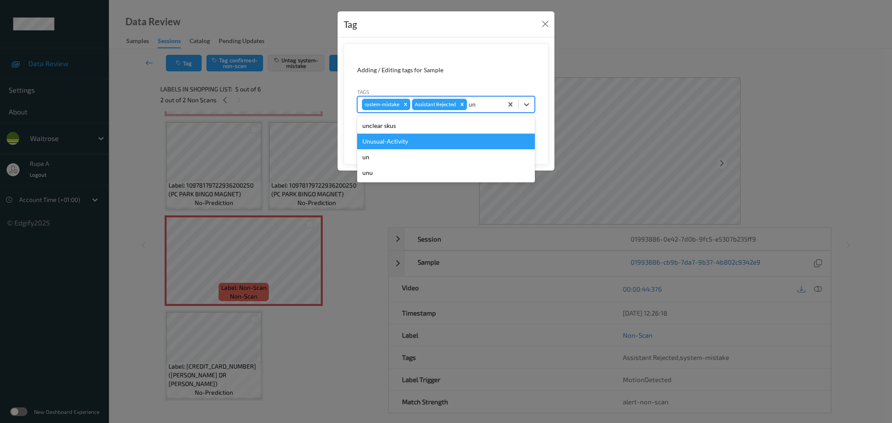
click at [403, 139] on div "Unusual-Activity" at bounding box center [446, 142] width 178 height 16
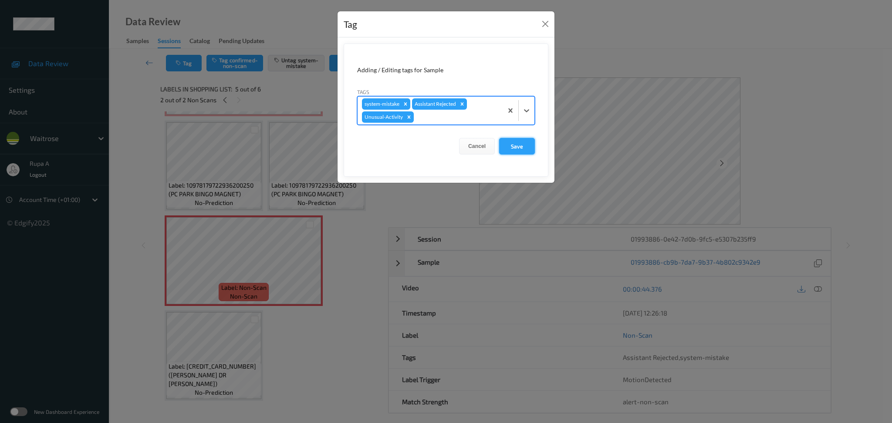
click at [518, 147] on button "Save" at bounding box center [517, 146] width 36 height 17
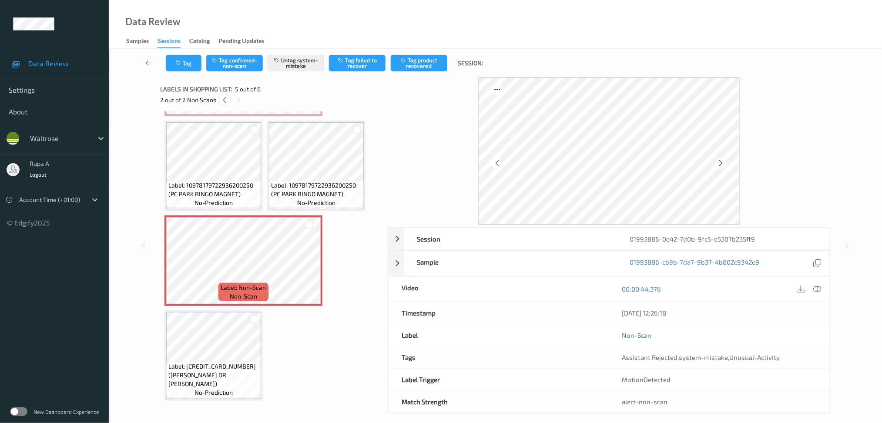
click at [229, 101] on div at bounding box center [224, 99] width 11 height 11
